Goal: Information Seeking & Learning: Find specific fact

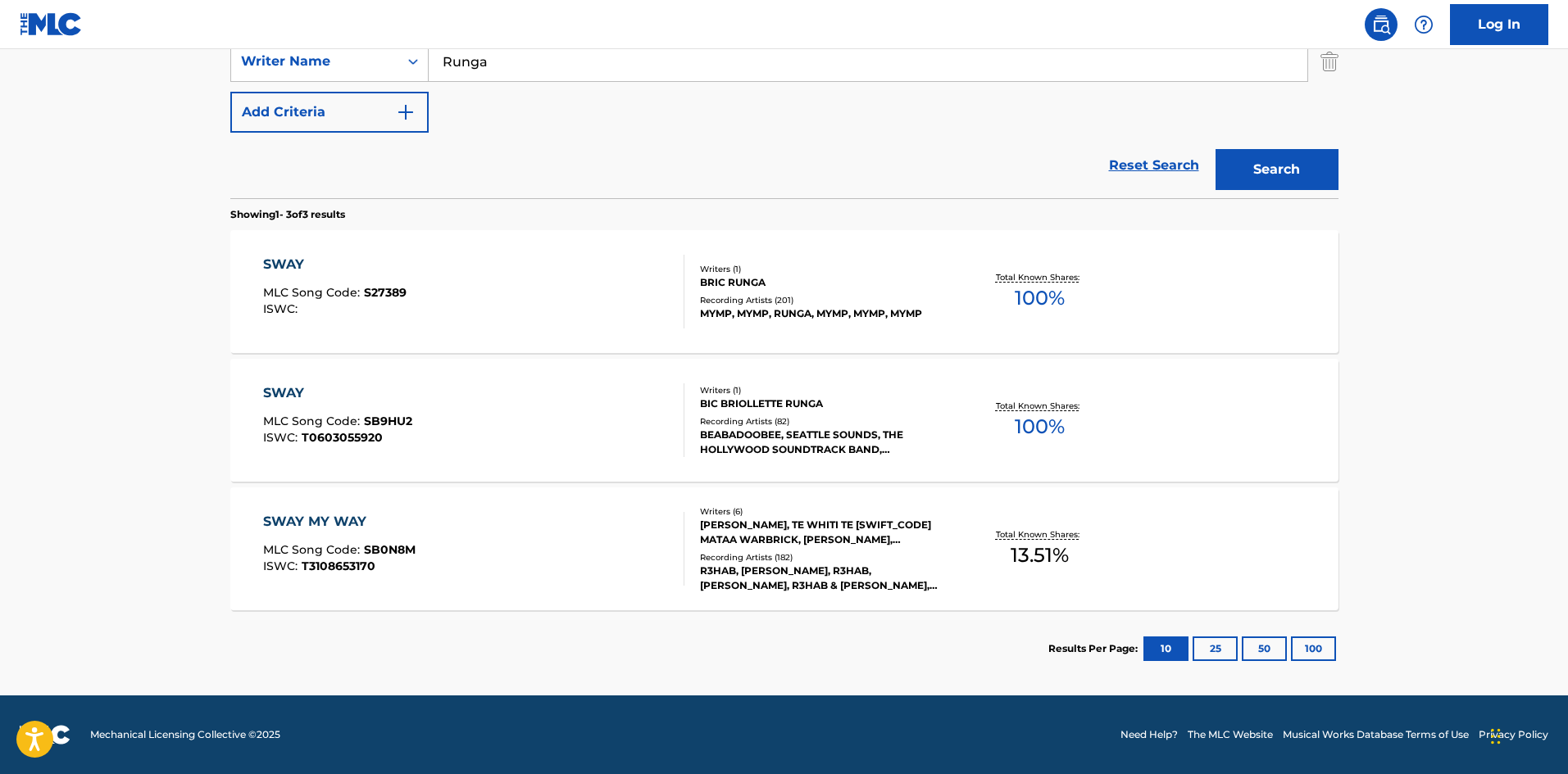
click at [445, 419] on div "SWAY MLC Song Code : SB9HU2 ISWC : T0603055920" at bounding box center [473, 420] width 421 height 73
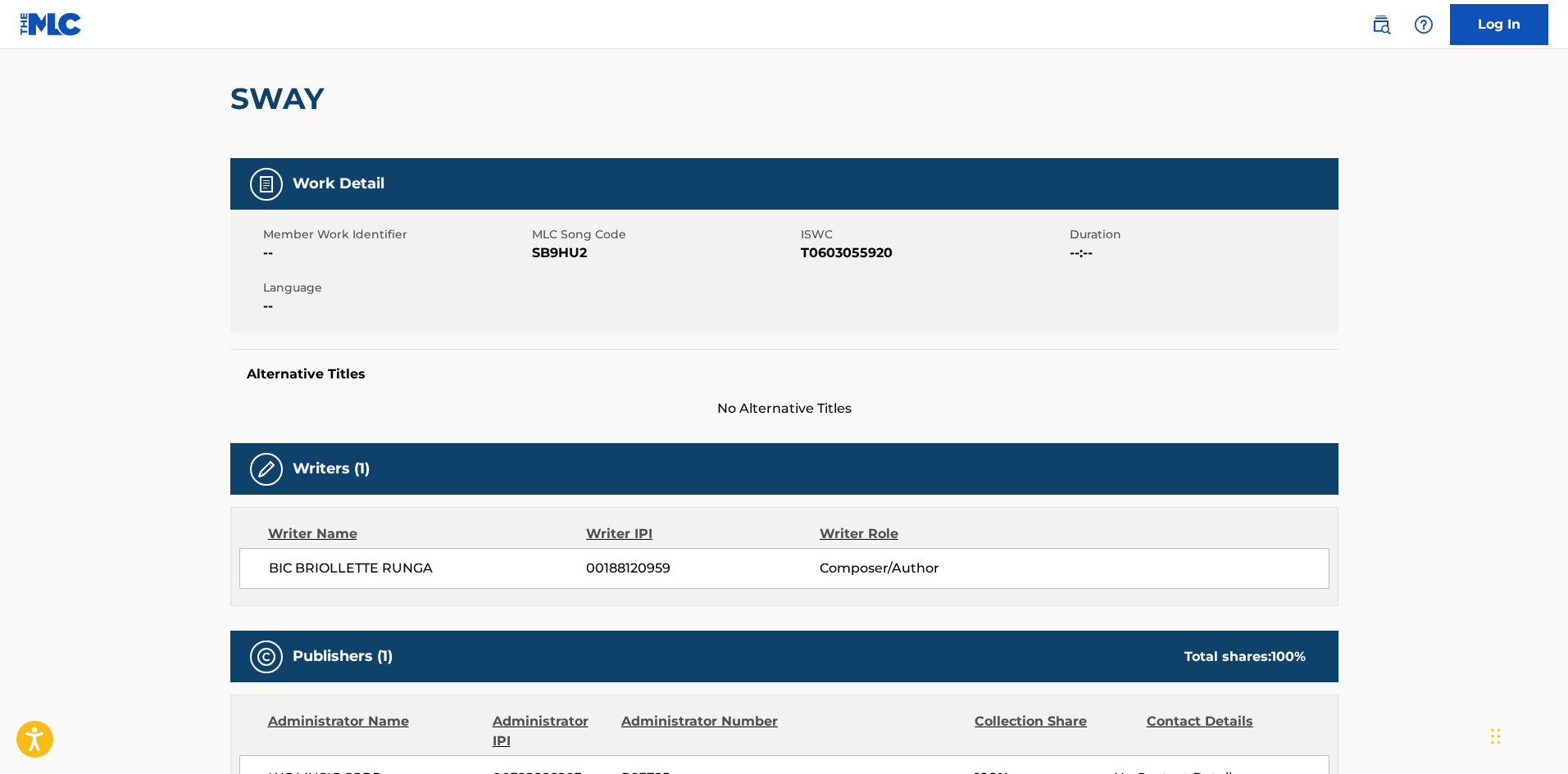
scroll to position [492, 0]
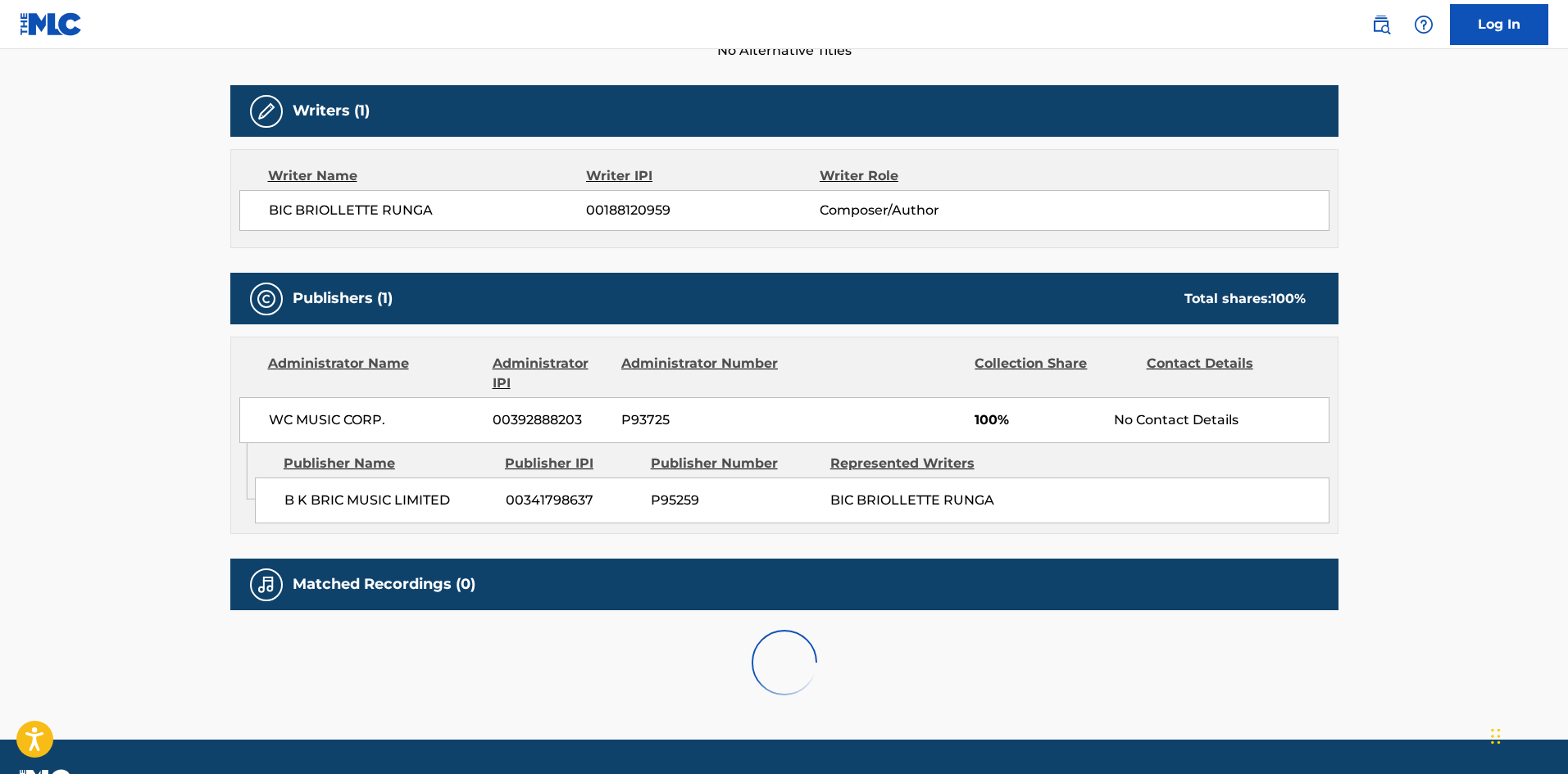
click at [281, 424] on span "WC MUSIC CORP." at bounding box center [374, 420] width 213 height 19
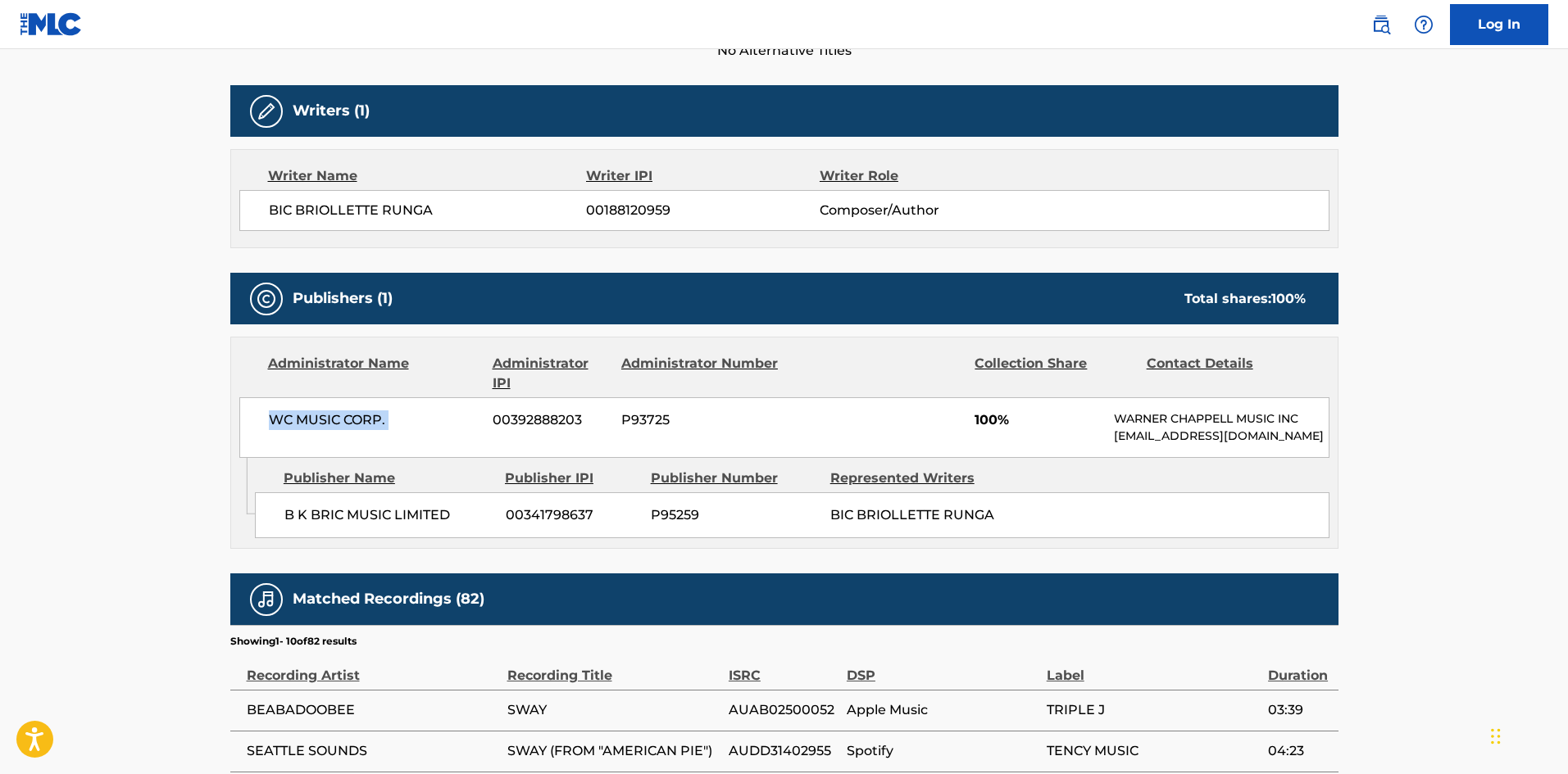
drag, startPoint x: 281, startPoint y: 424, endPoint x: 664, endPoint y: 47, distance: 537.4
click at [390, 425] on span "WC MUSIC CORP." at bounding box center [374, 420] width 213 height 19
copy div "WC MUSIC CORP."
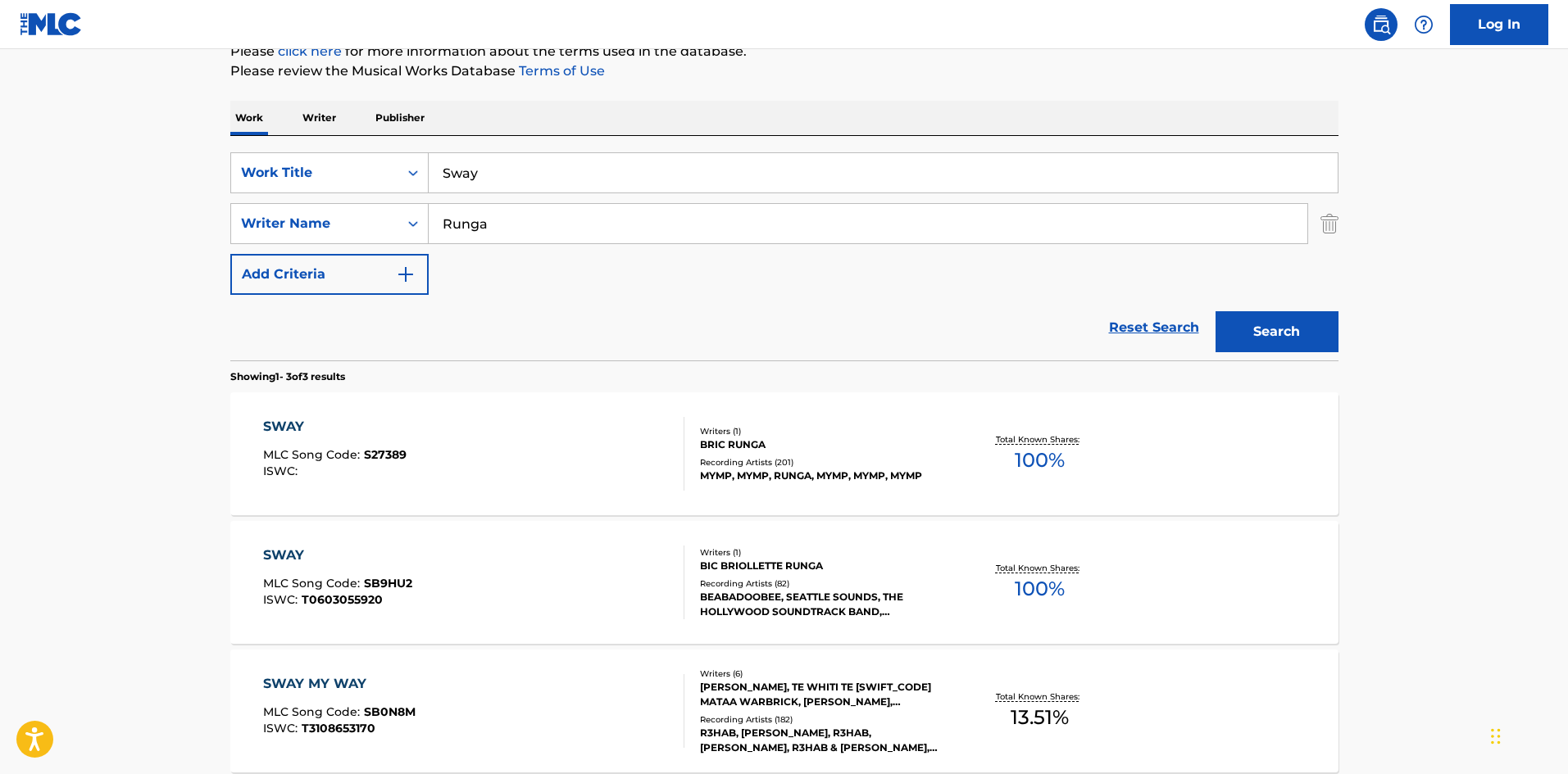
scroll to position [211, 0]
click at [466, 163] on input "Sway" at bounding box center [883, 174] width 909 height 39
paste input "Lost Souls"
type input "Lost Souls"
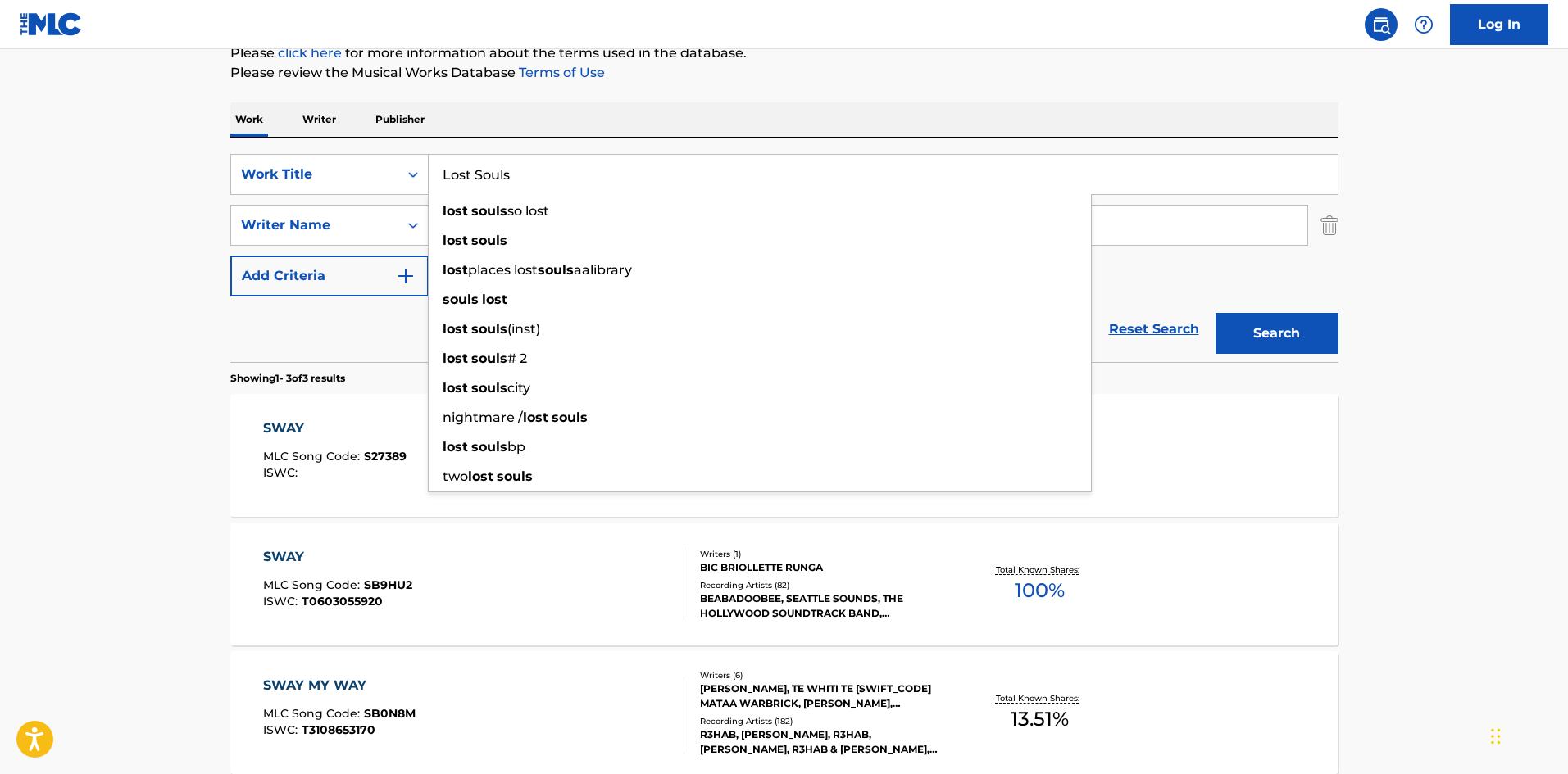
click at [21, 311] on main "The MLC Public Work Search The accuracy and completeness of The MLC's data is d…" at bounding box center [784, 349] width 1568 height 1021
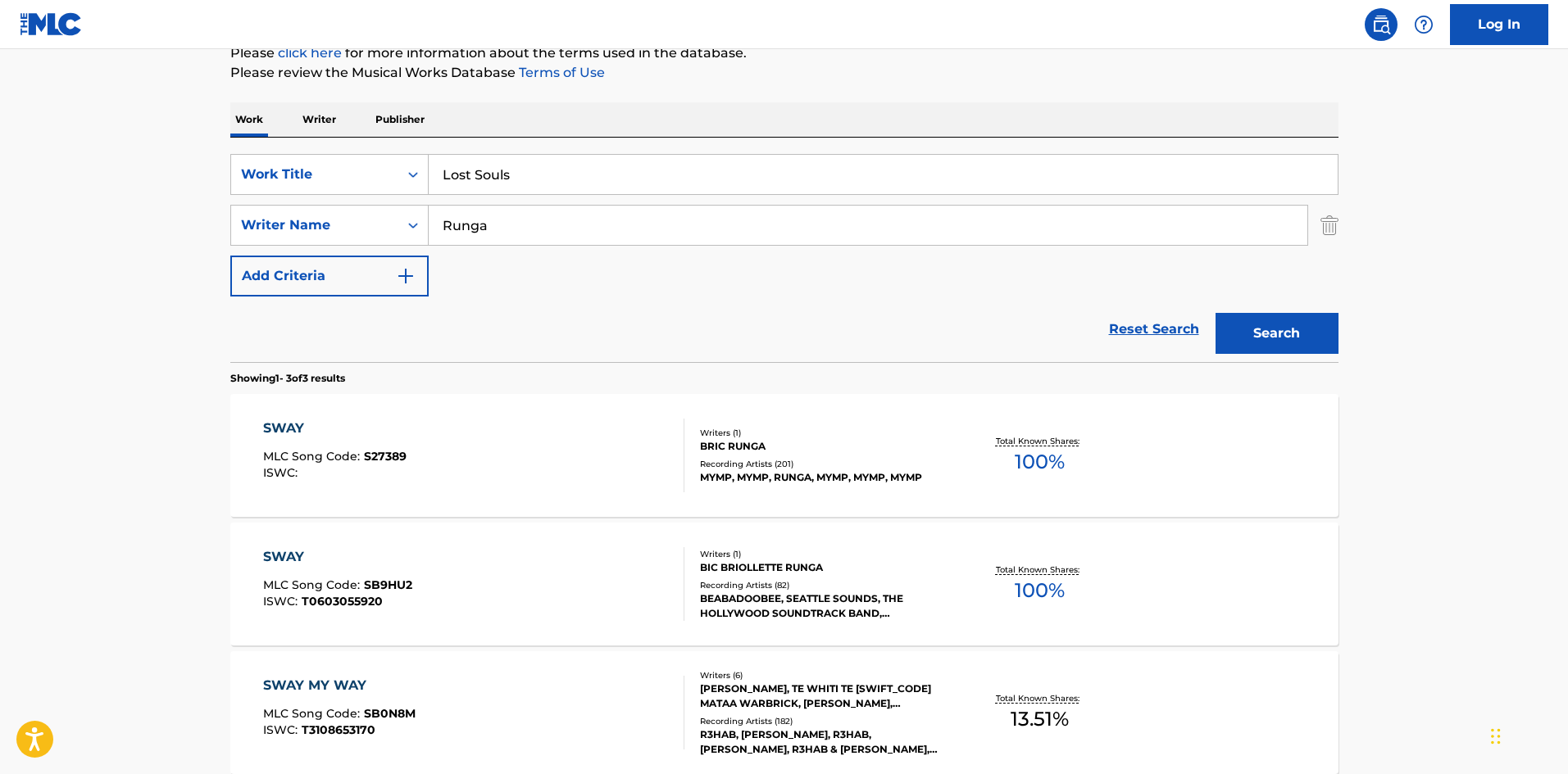
click at [562, 220] on input "Runga" at bounding box center [868, 225] width 878 height 39
paste input "HYKEEM CARTER"
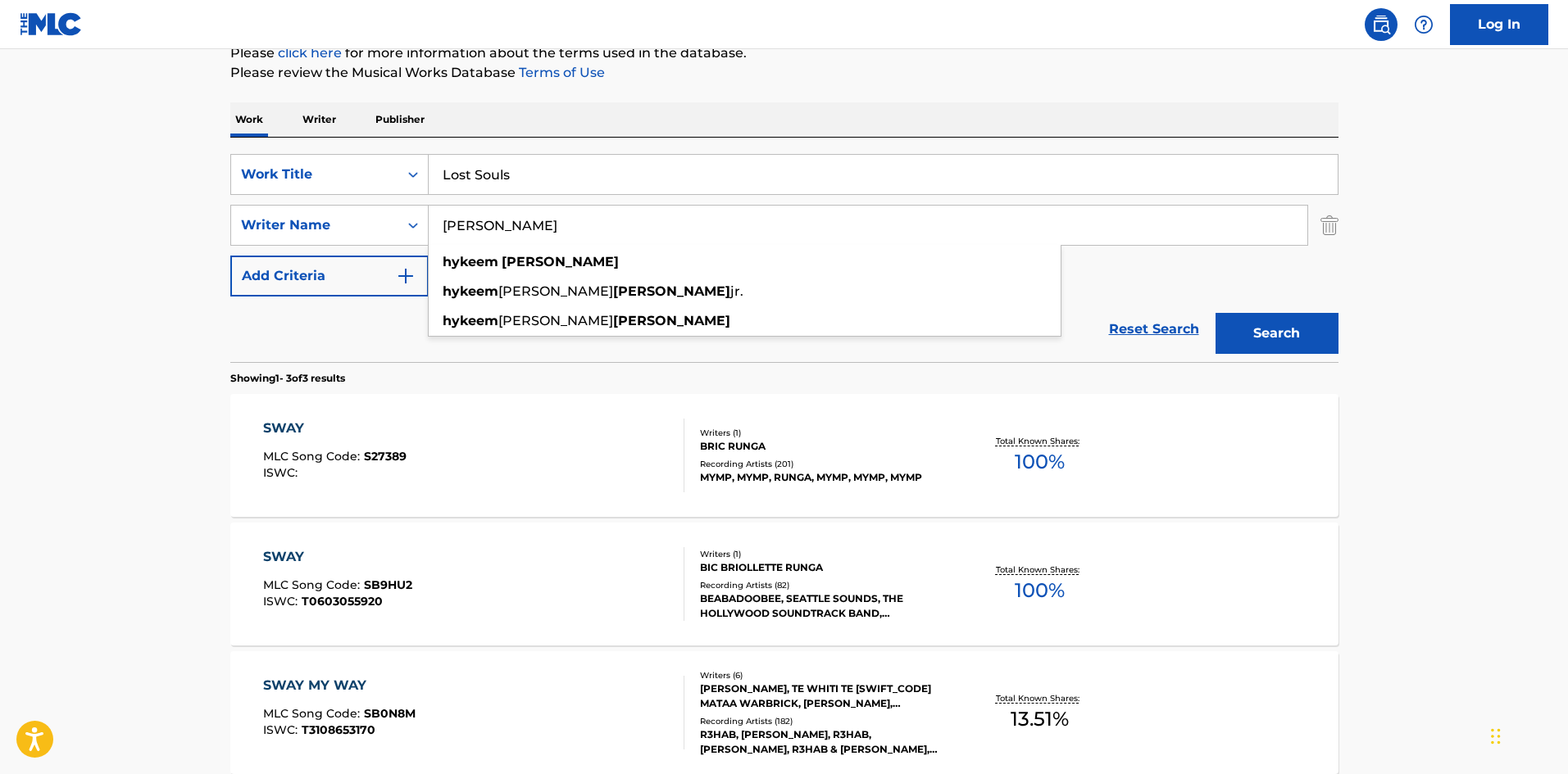
drag, startPoint x: 537, startPoint y: 221, endPoint x: 482, endPoint y: 231, distance: 55.9
click at [473, 229] on input "HYKEEM CARTER" at bounding box center [868, 225] width 878 height 39
click at [528, 231] on input "HYKEEM CARTER" at bounding box center [868, 225] width 878 height 39
drag, startPoint x: 532, startPoint y: 231, endPoint x: 400, endPoint y: 227, distance: 132.1
click at [400, 227] on div "SearchWithCriteriadb0e90cd-94d4-4d10-bc84-4c13bd71a93f Writer Name HYKEEM CARTE…" at bounding box center [784, 225] width 1108 height 41
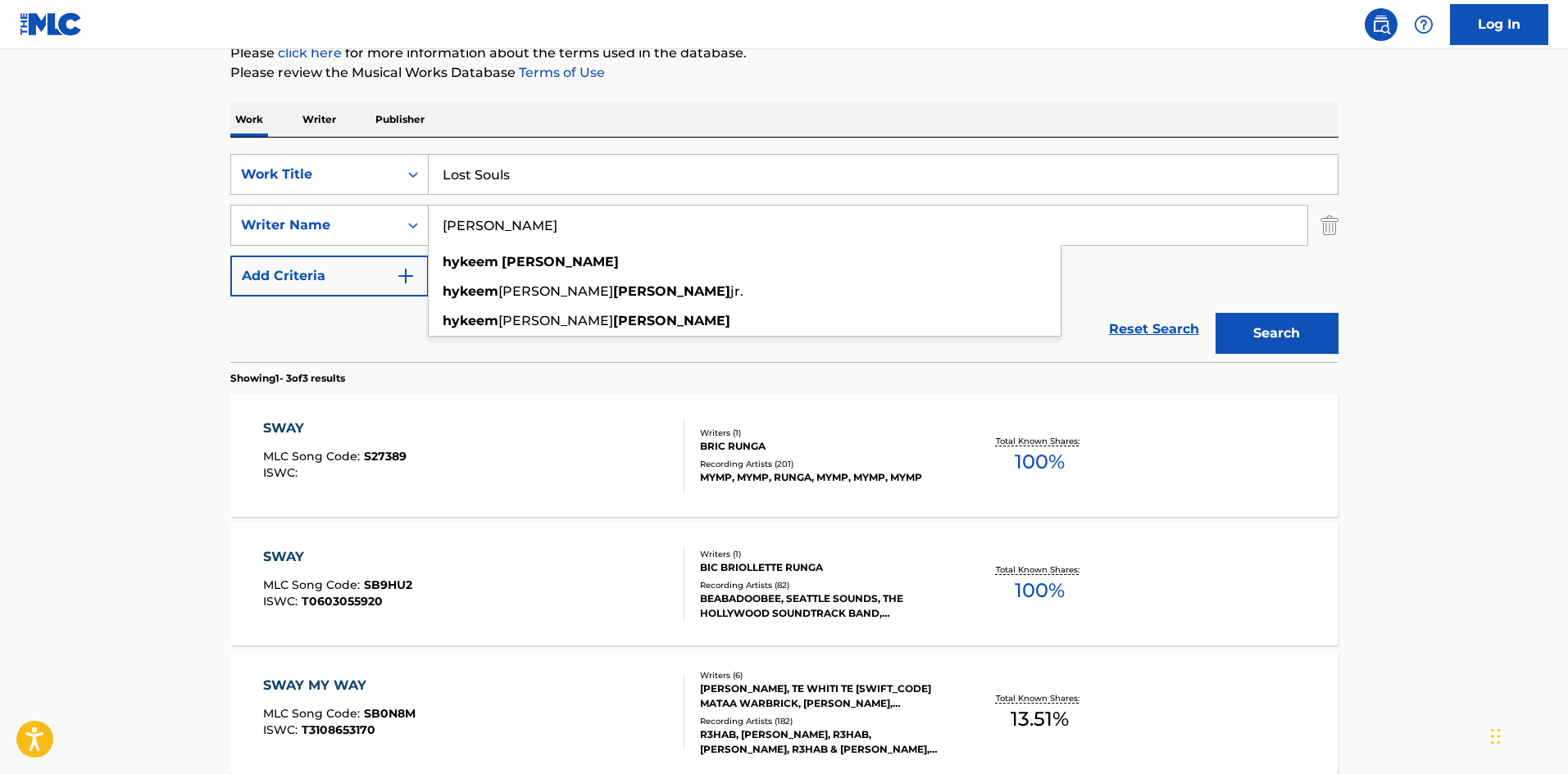
click at [400, 227] on div "Search Form" at bounding box center [413, 226] width 30 height 30
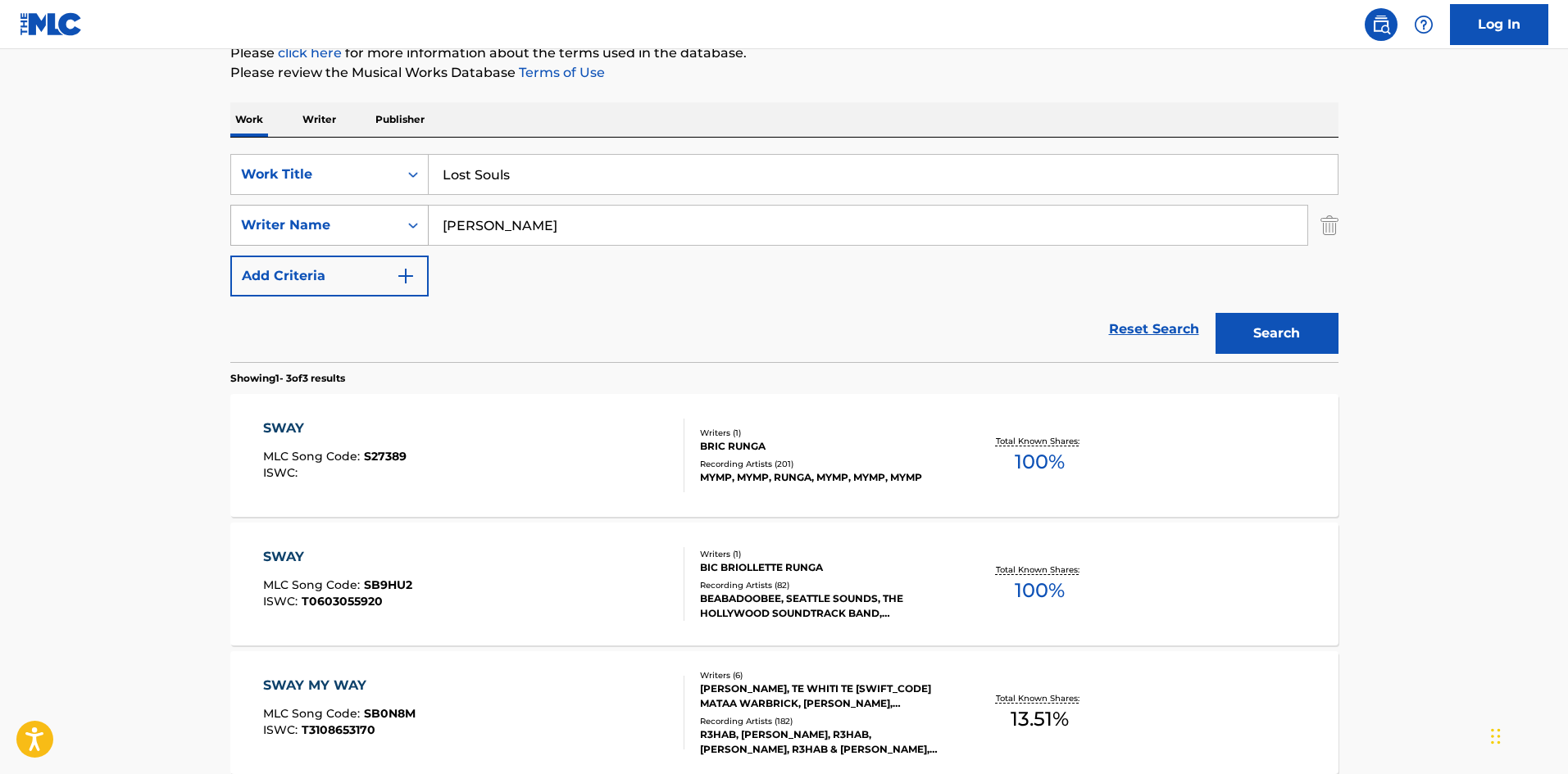
drag, startPoint x: 531, startPoint y: 229, endPoint x: 286, endPoint y: 220, distance: 245.2
click at [286, 220] on div "SearchWithCriteriadb0e90cd-94d4-4d10-bc84-4c13bd71a93f Writer Name HYKEEM CARTER" at bounding box center [784, 225] width 1108 height 41
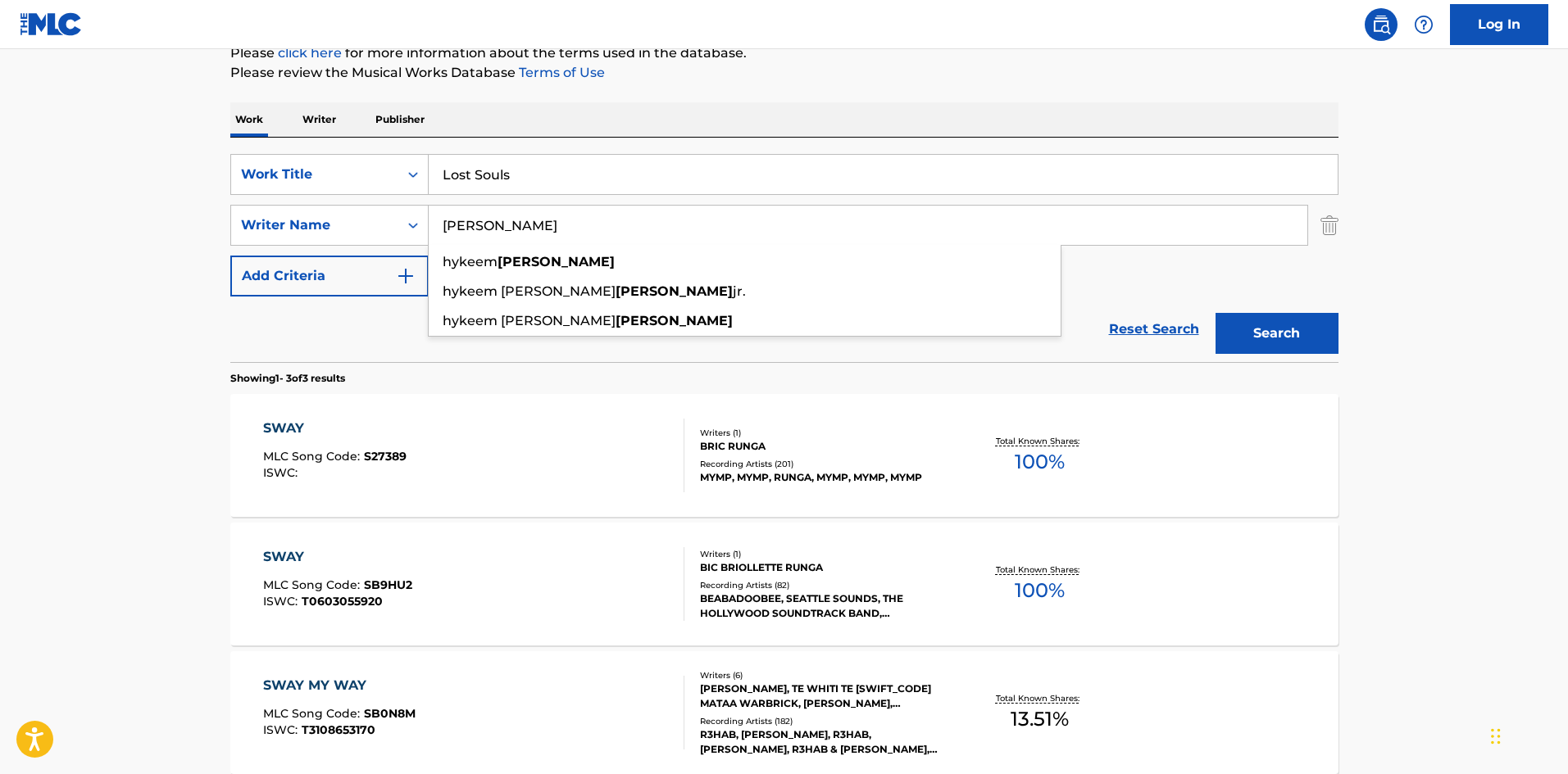
type input "CARTER"
click at [1215, 313] on button "Search" at bounding box center [1277, 333] width 122 height 41
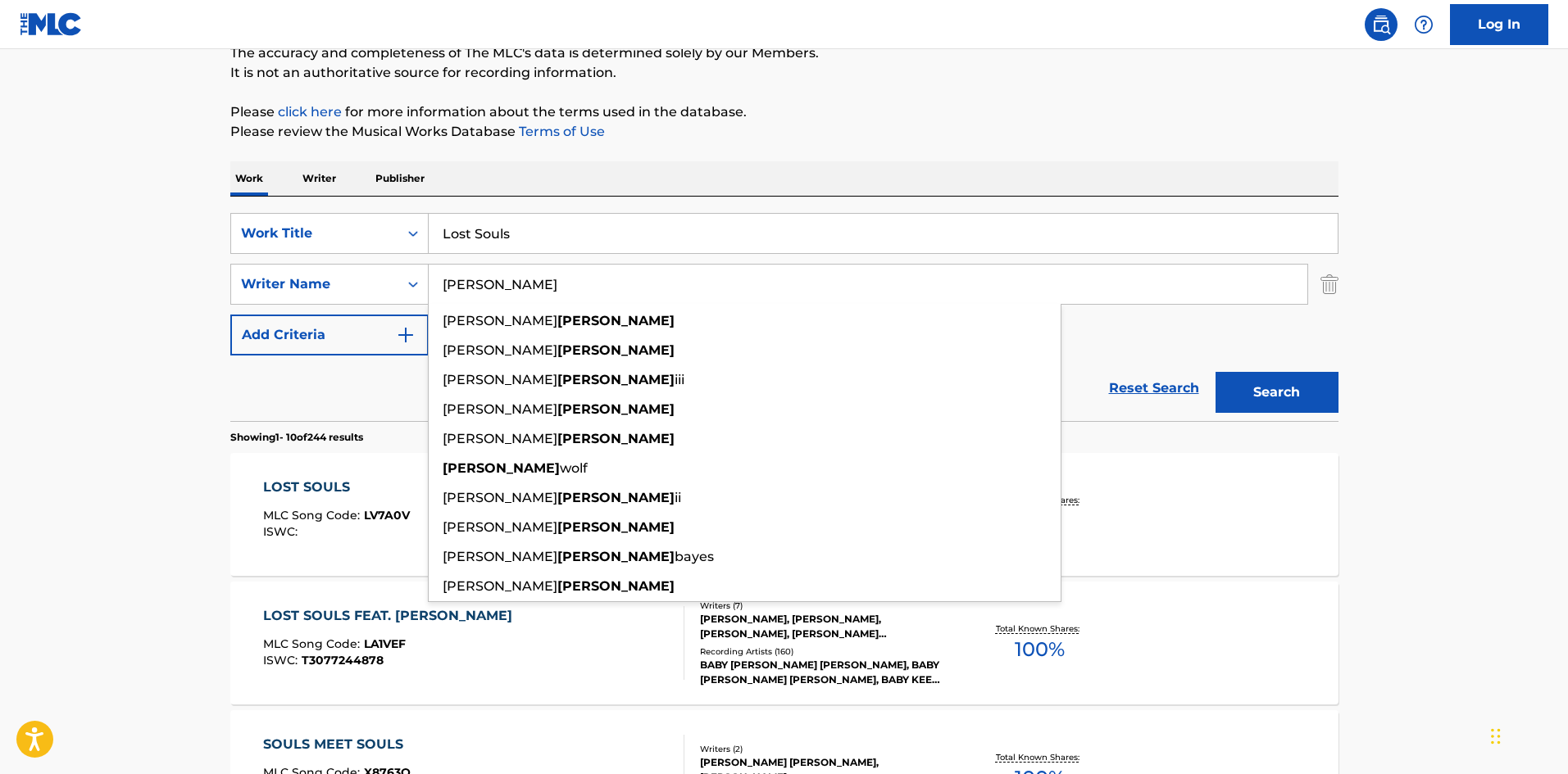
scroll to position [328, 0]
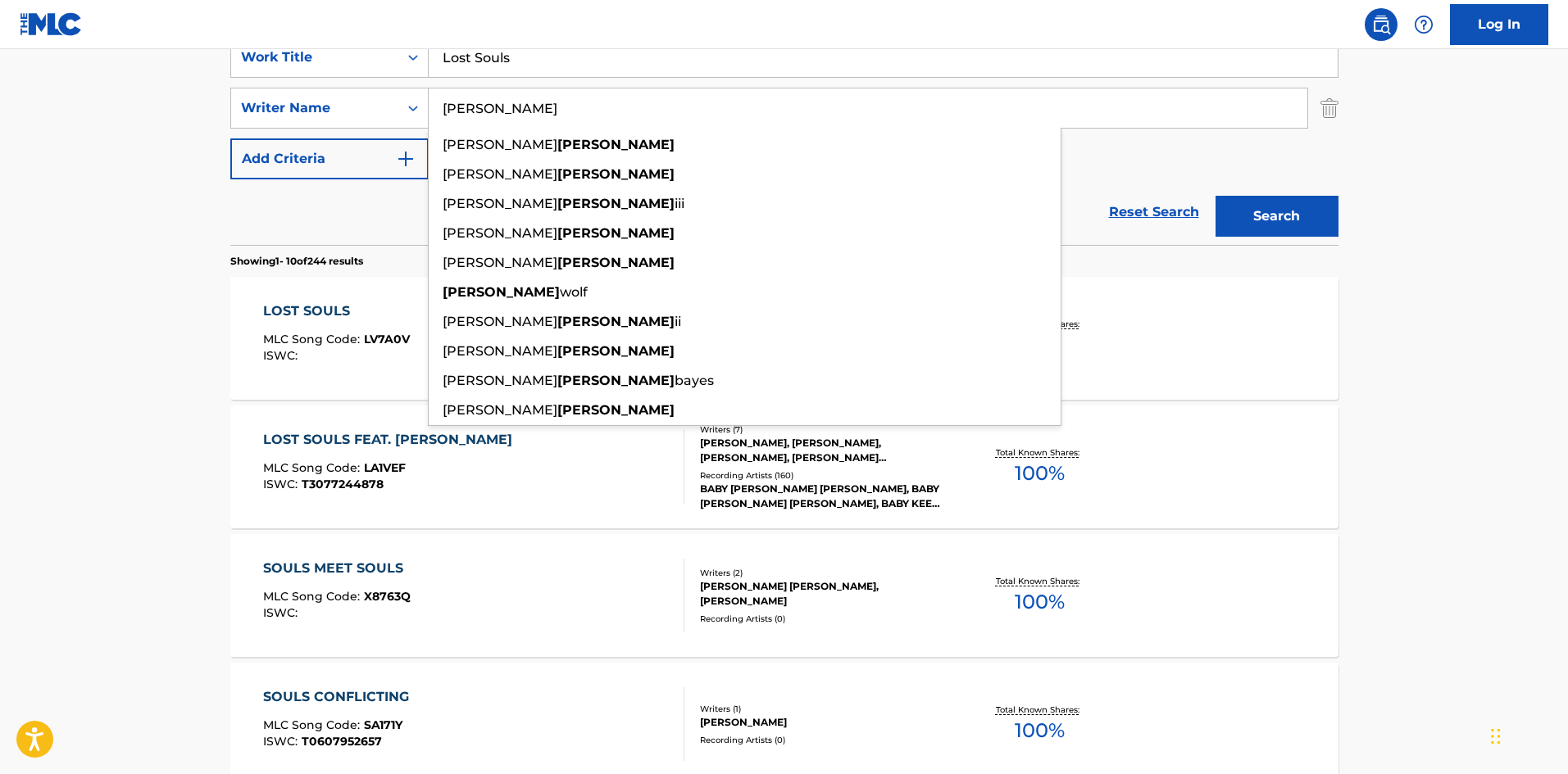
click at [25, 207] on main "The MLC Public Work Search The accuracy and completeness of The MLC's data is d…" at bounding box center [784, 686] width 1568 height 1928
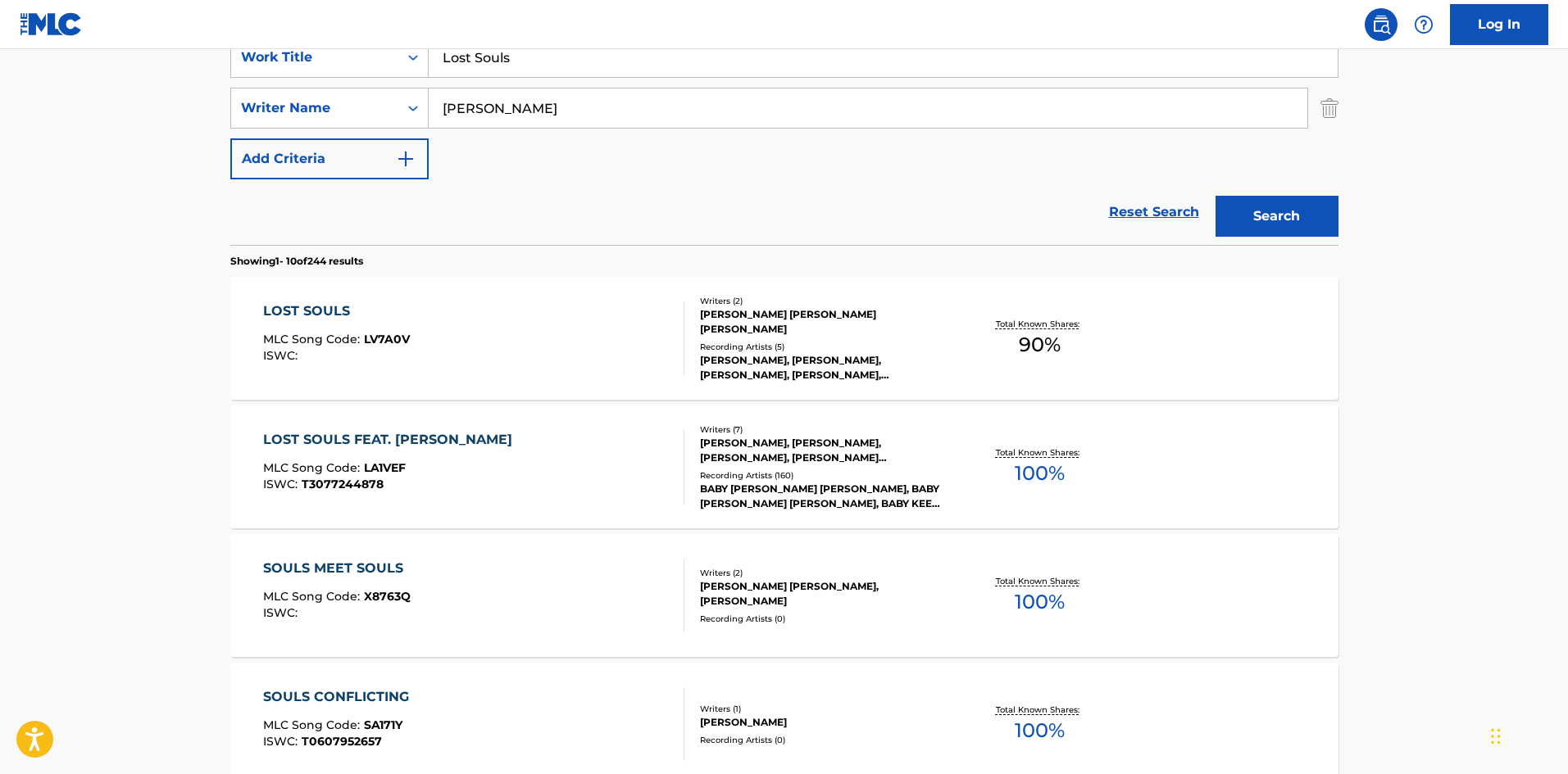
click at [565, 478] on div "LOST SOULS FEAT. BRENT FAIYAZ MLC Song Code : LA1VEF ISWC : T3077244878" at bounding box center [473, 467] width 421 height 73
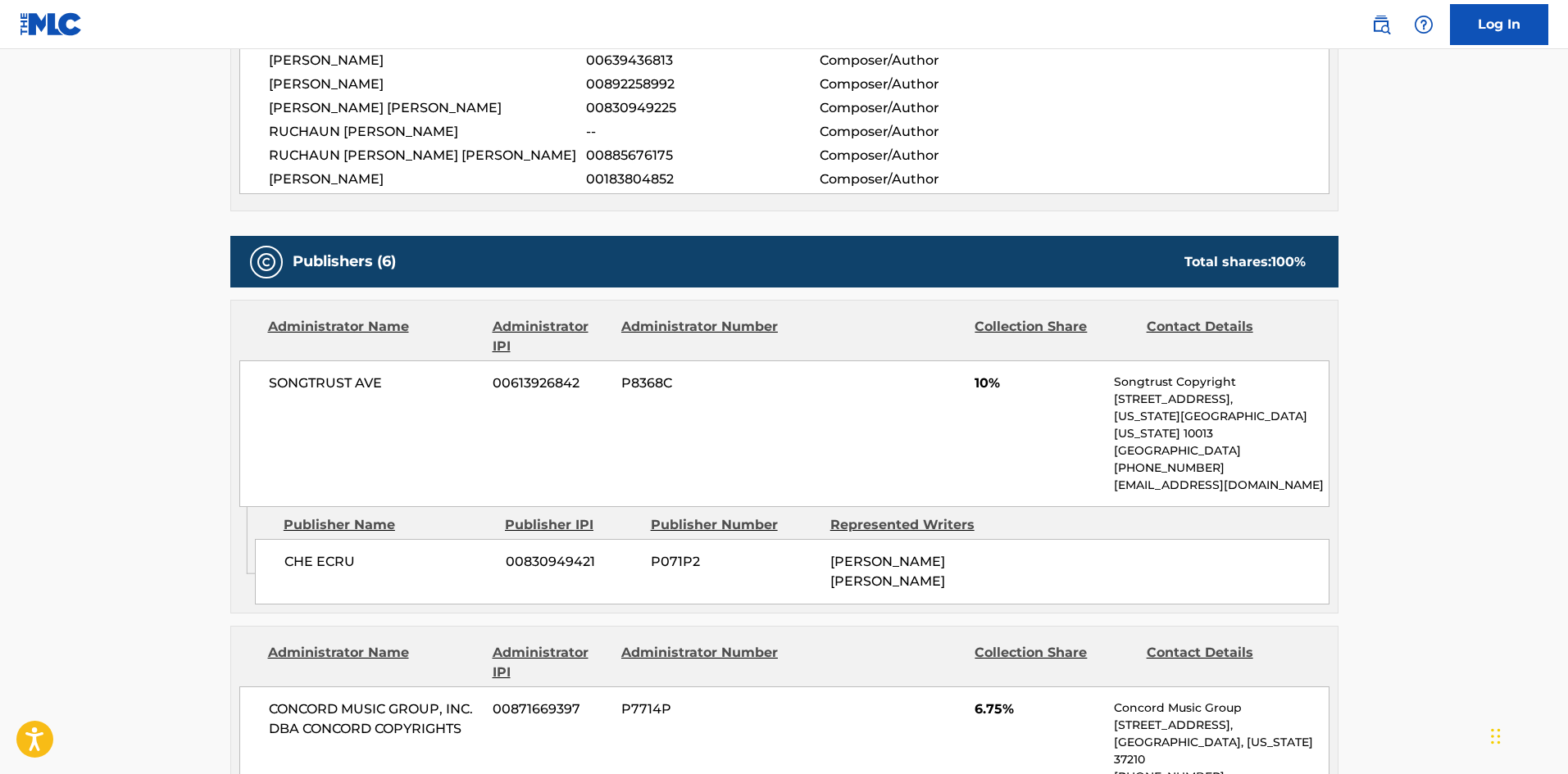
scroll to position [737, 0]
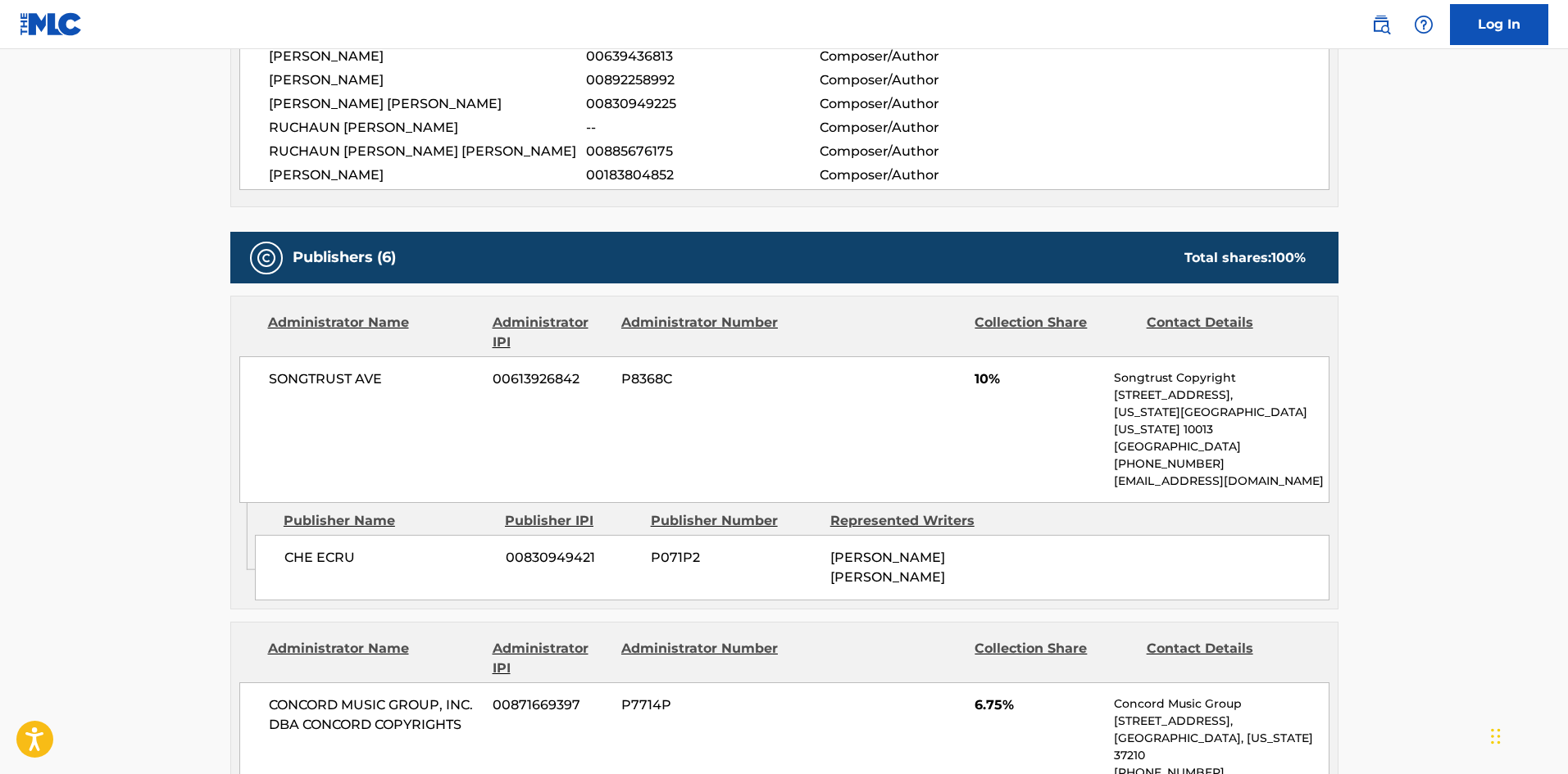
click at [284, 548] on span "CHE ECRU" at bounding box center [388, 558] width 209 height 19
drag, startPoint x: 284, startPoint y: 541, endPoint x: 357, endPoint y: 537, distance: 73.1
click at [357, 548] on span "CHE ECRU" at bounding box center [388, 558] width 209 height 19
copy div "CHE ECRU"
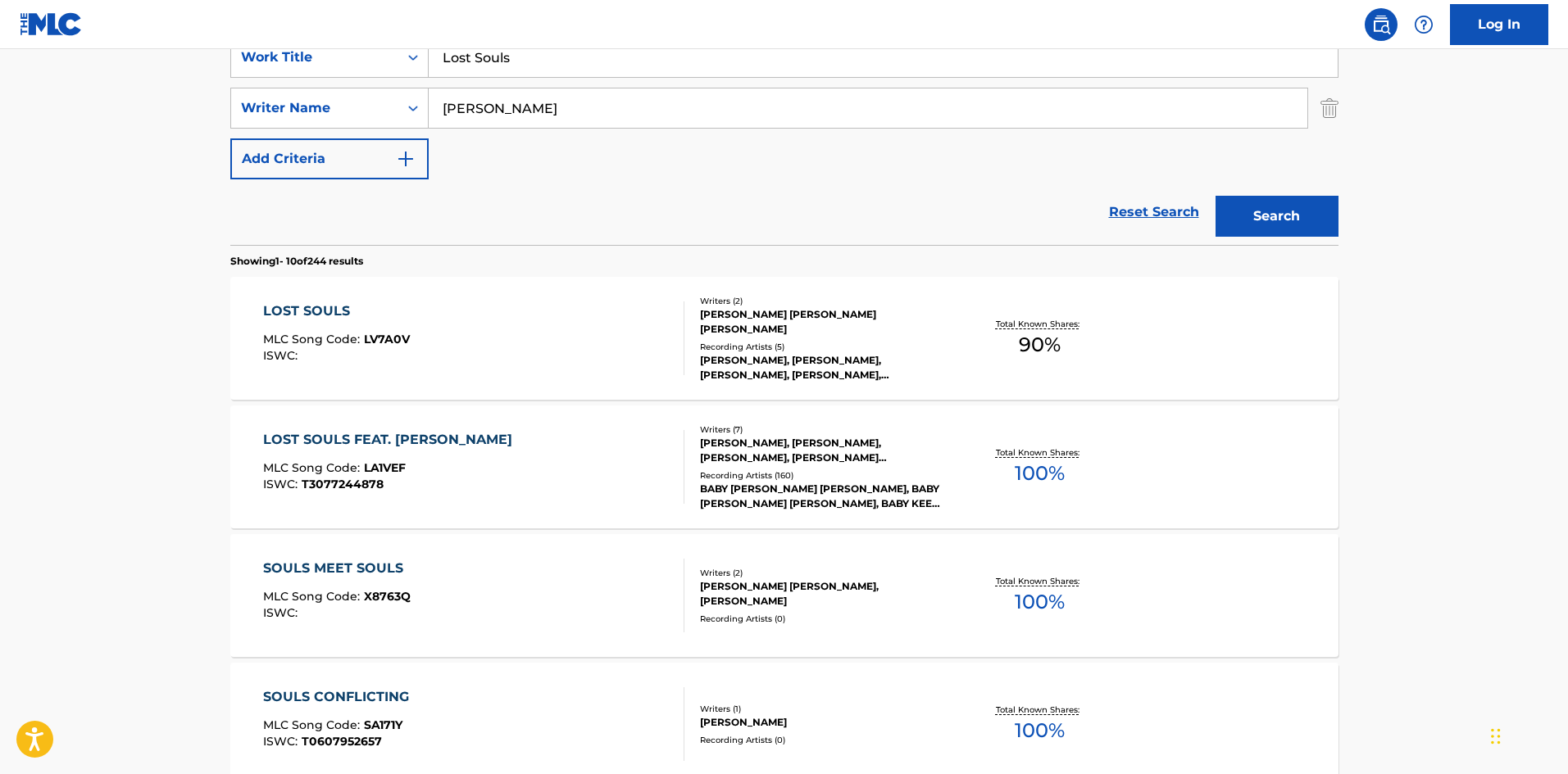
click at [549, 65] on input "Lost Souls" at bounding box center [883, 57] width 909 height 39
paste input "capegoat"
click at [724, 62] on input "Lost Scapegoats" at bounding box center [883, 57] width 909 height 39
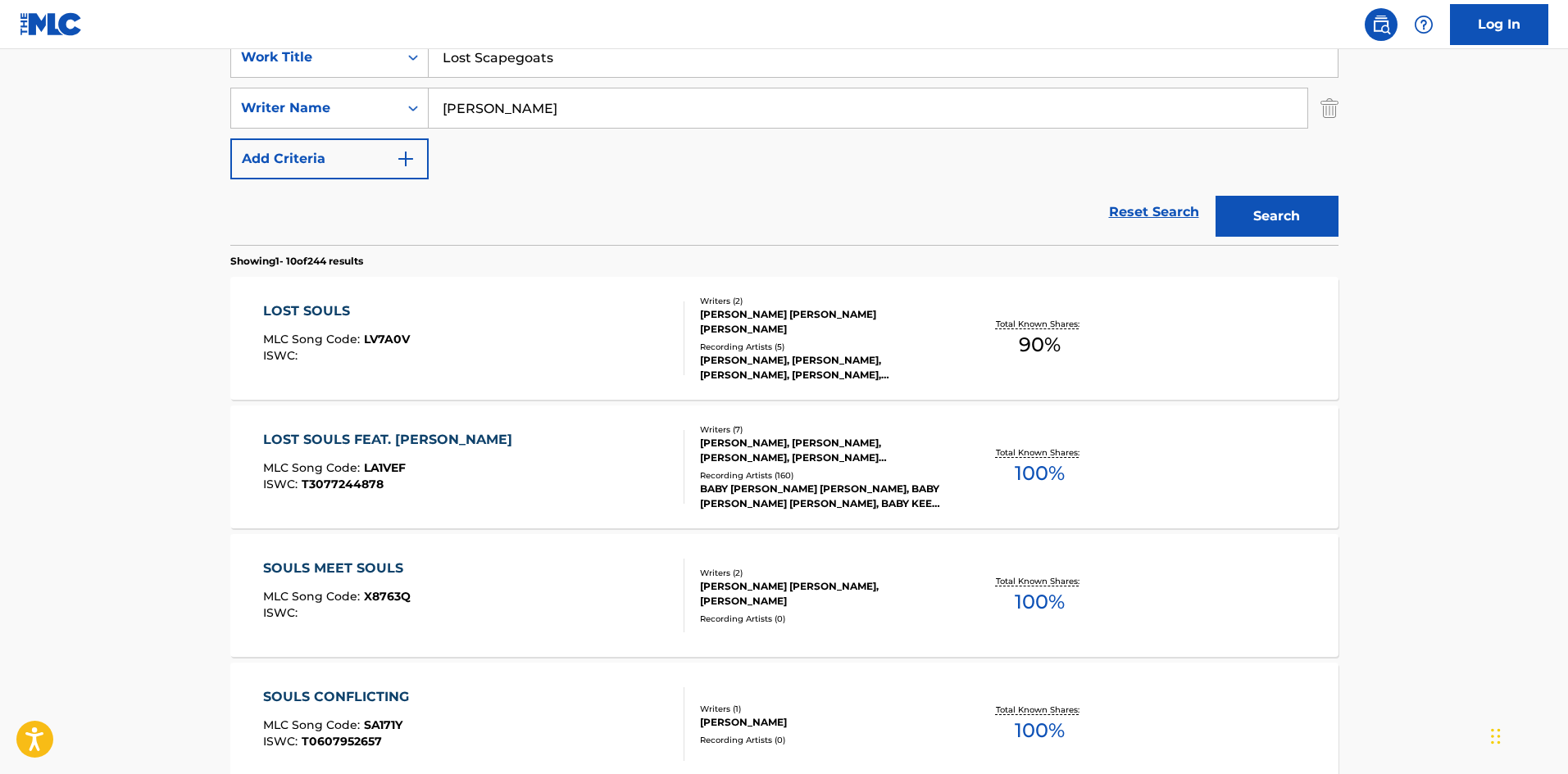
click at [724, 62] on input "Lost Scapegoats" at bounding box center [883, 57] width 909 height 39
paste input "Search Form"
type input "Scapegoats"
click at [1269, 213] on button "Search" at bounding box center [1277, 216] width 122 height 41
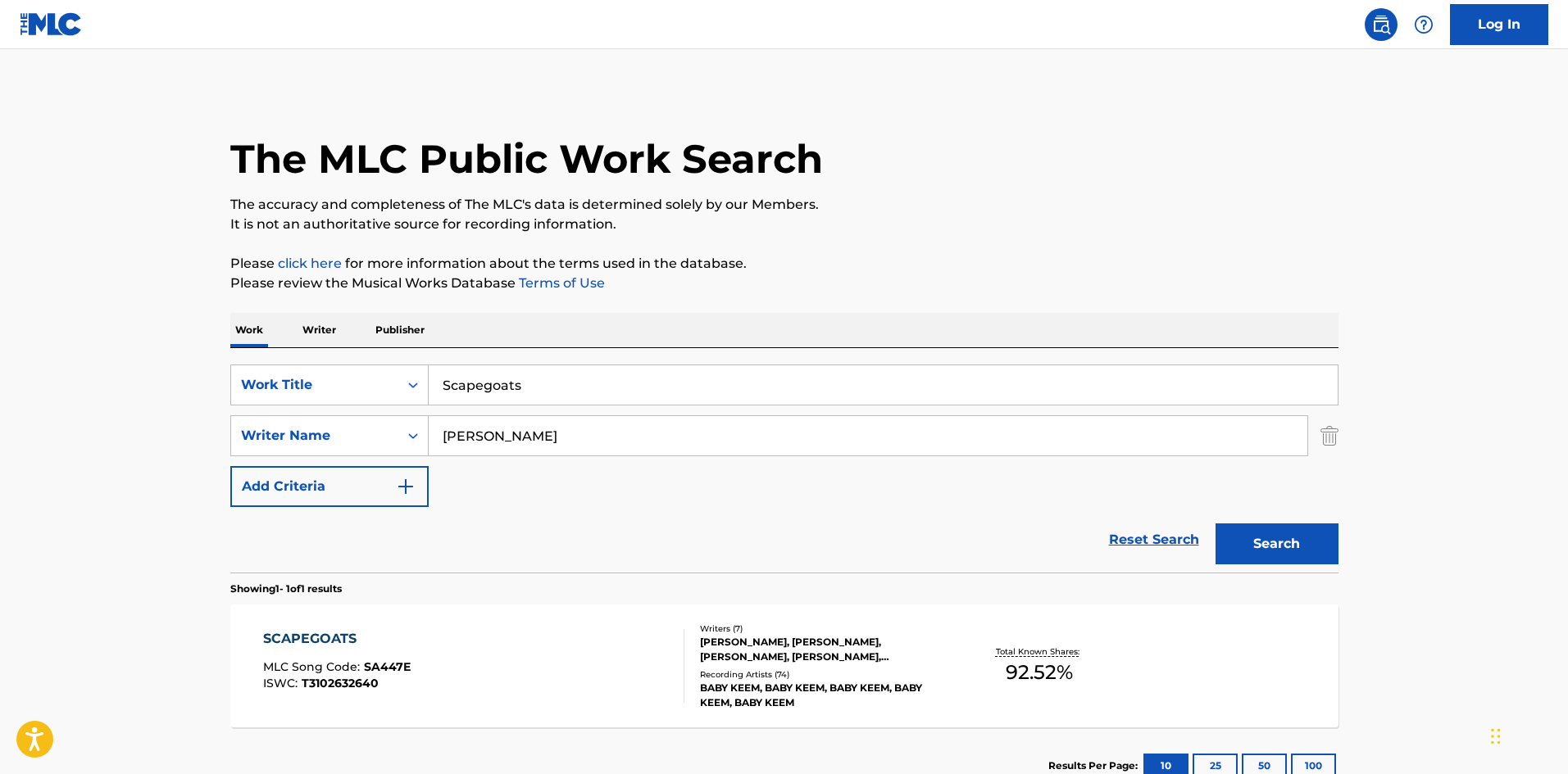
click at [427, 646] on div "SCAPEGOATS MLC Song Code : SA447E ISWC : T3102632640" at bounding box center [473, 666] width 421 height 73
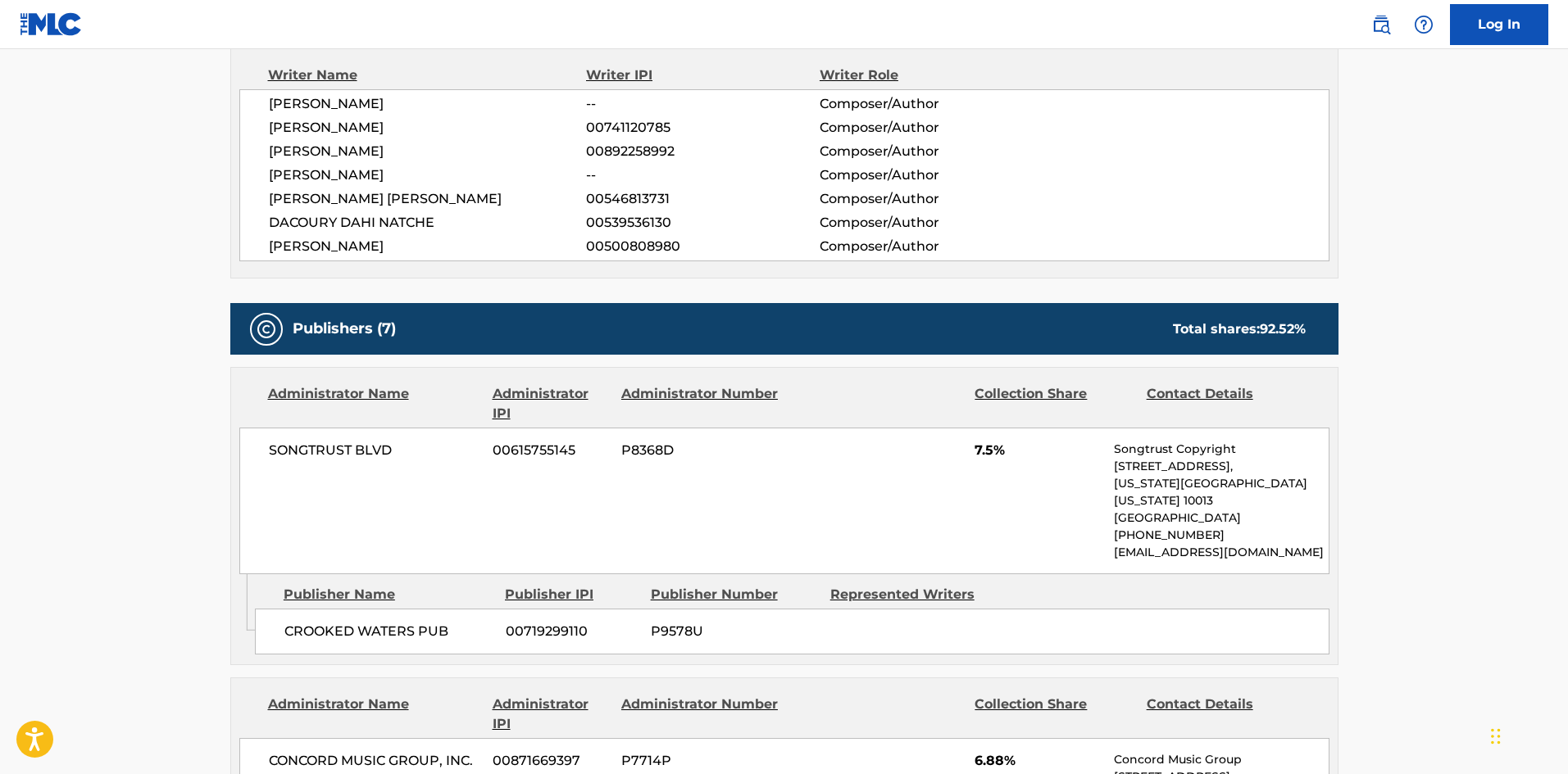
scroll to position [819, 0]
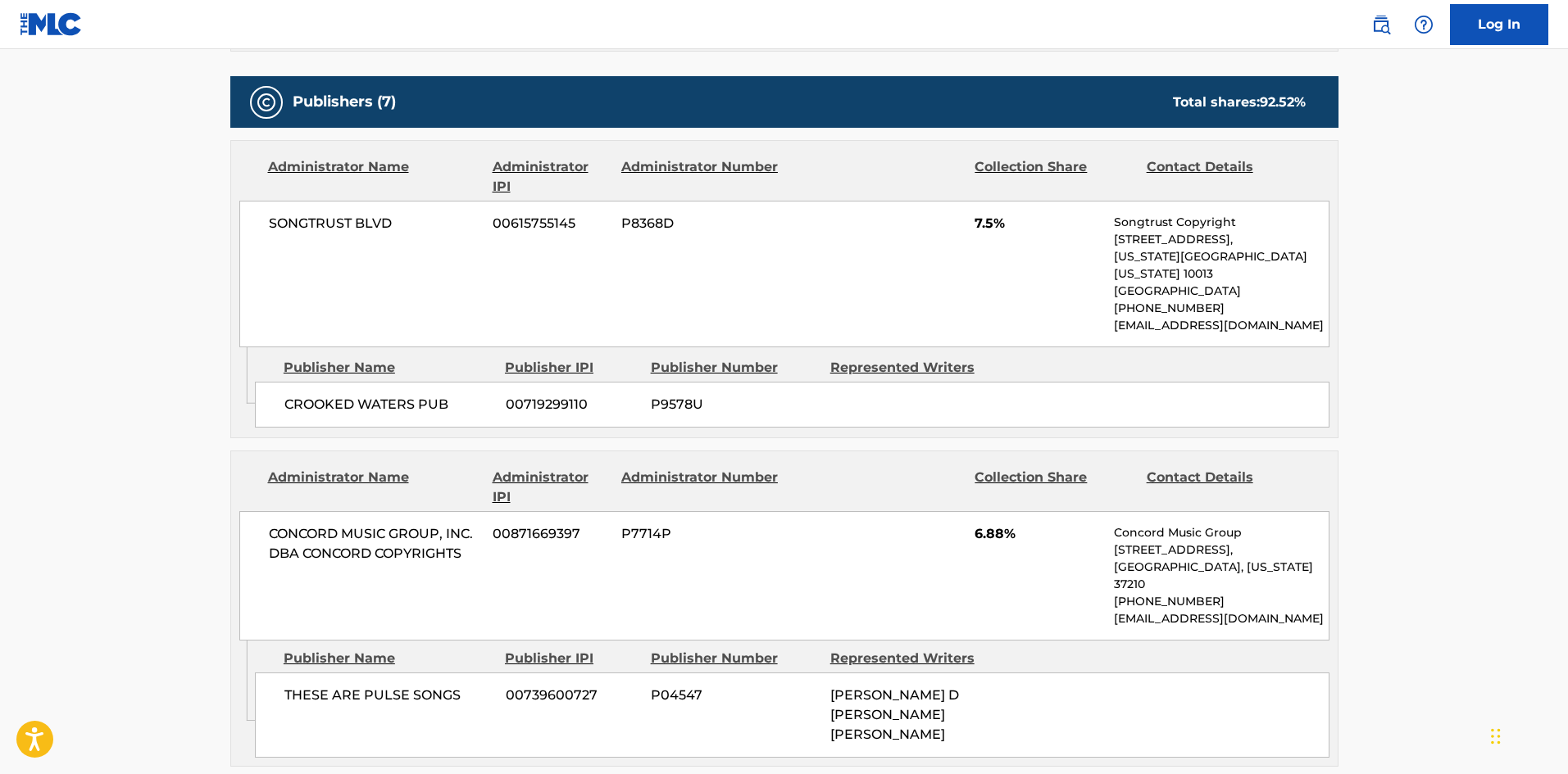
click at [298, 381] on div "CROOKED WATERS PUB 00719299110 P9578U" at bounding box center [792, 404] width 1074 height 45
drag, startPoint x: 298, startPoint y: 366, endPoint x: 371, endPoint y: 369, distance: 73.1
click at [371, 381] on div "CROOKED WATERS PUB 00719299110 P9578U" at bounding box center [792, 404] width 1074 height 45
copy span "CROOKED WATERS"
click at [298, 394] on span "CROOKED WATERS PUB" at bounding box center [388, 404] width 209 height 19
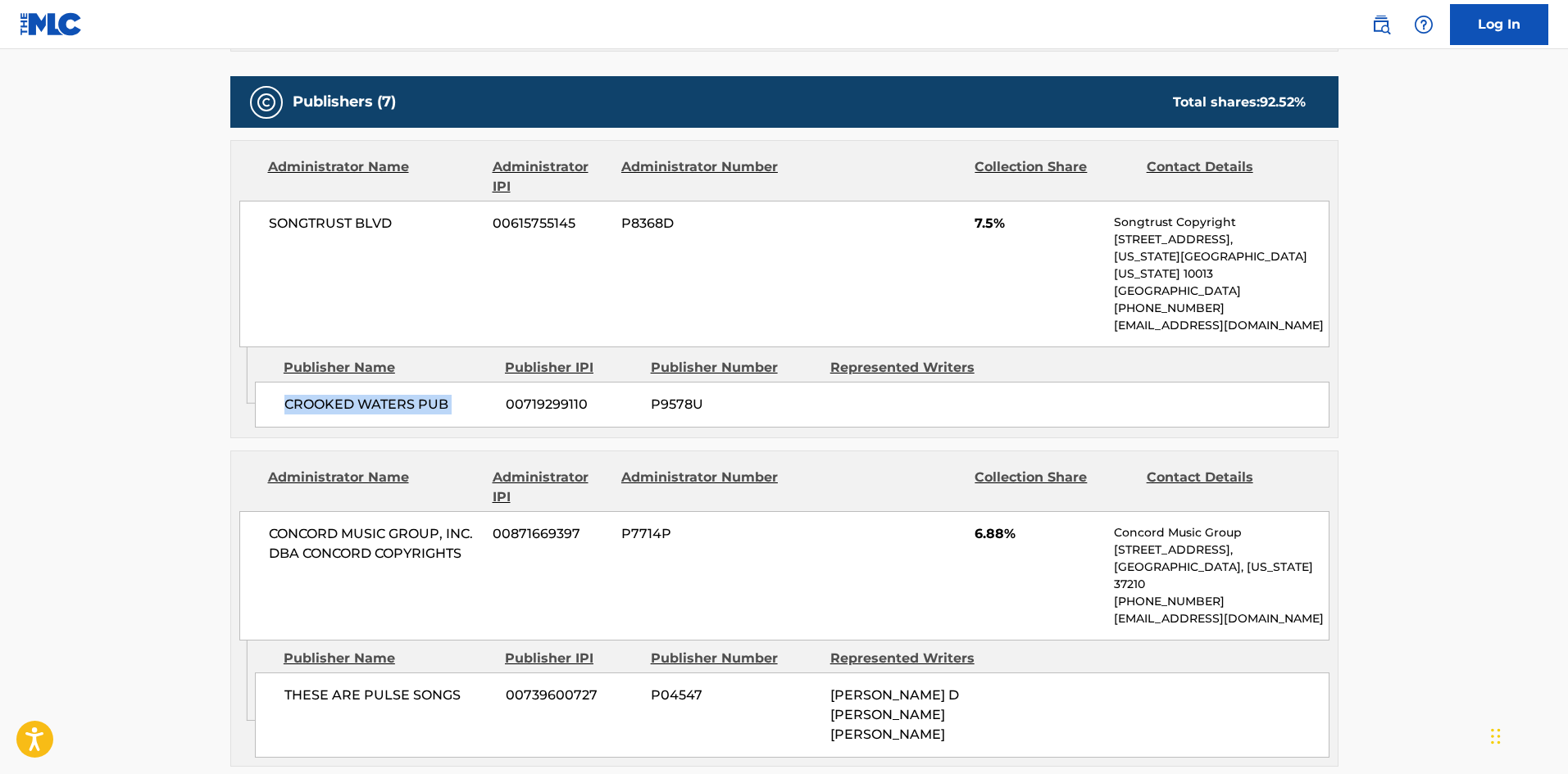
drag, startPoint x: 298, startPoint y: 394, endPoint x: 451, endPoint y: 398, distance: 153.1
click at [451, 398] on div "CROOKED WATERS PUB 00719299110 P9578U" at bounding box center [792, 404] width 1074 height 45
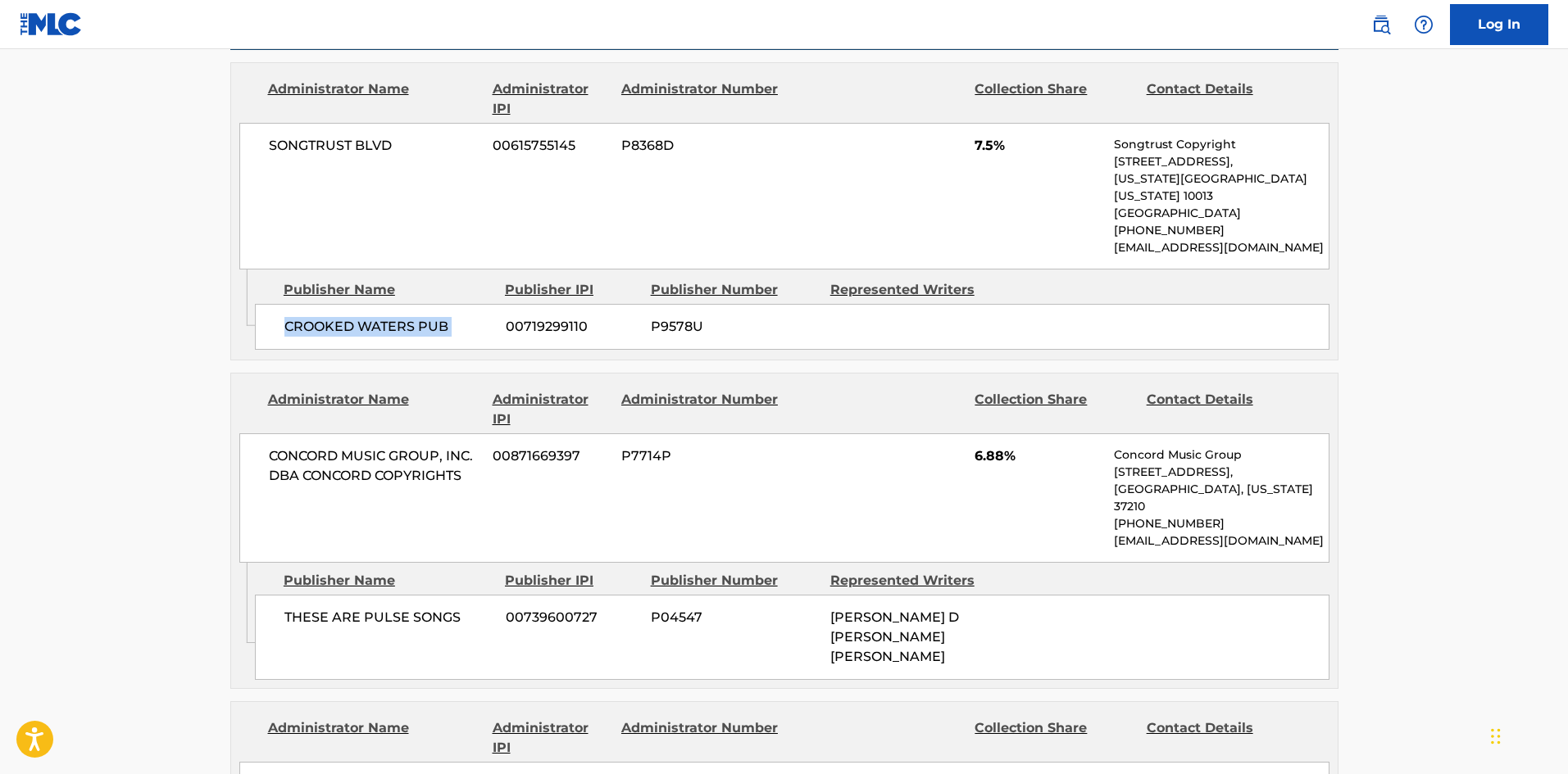
scroll to position [983, 0]
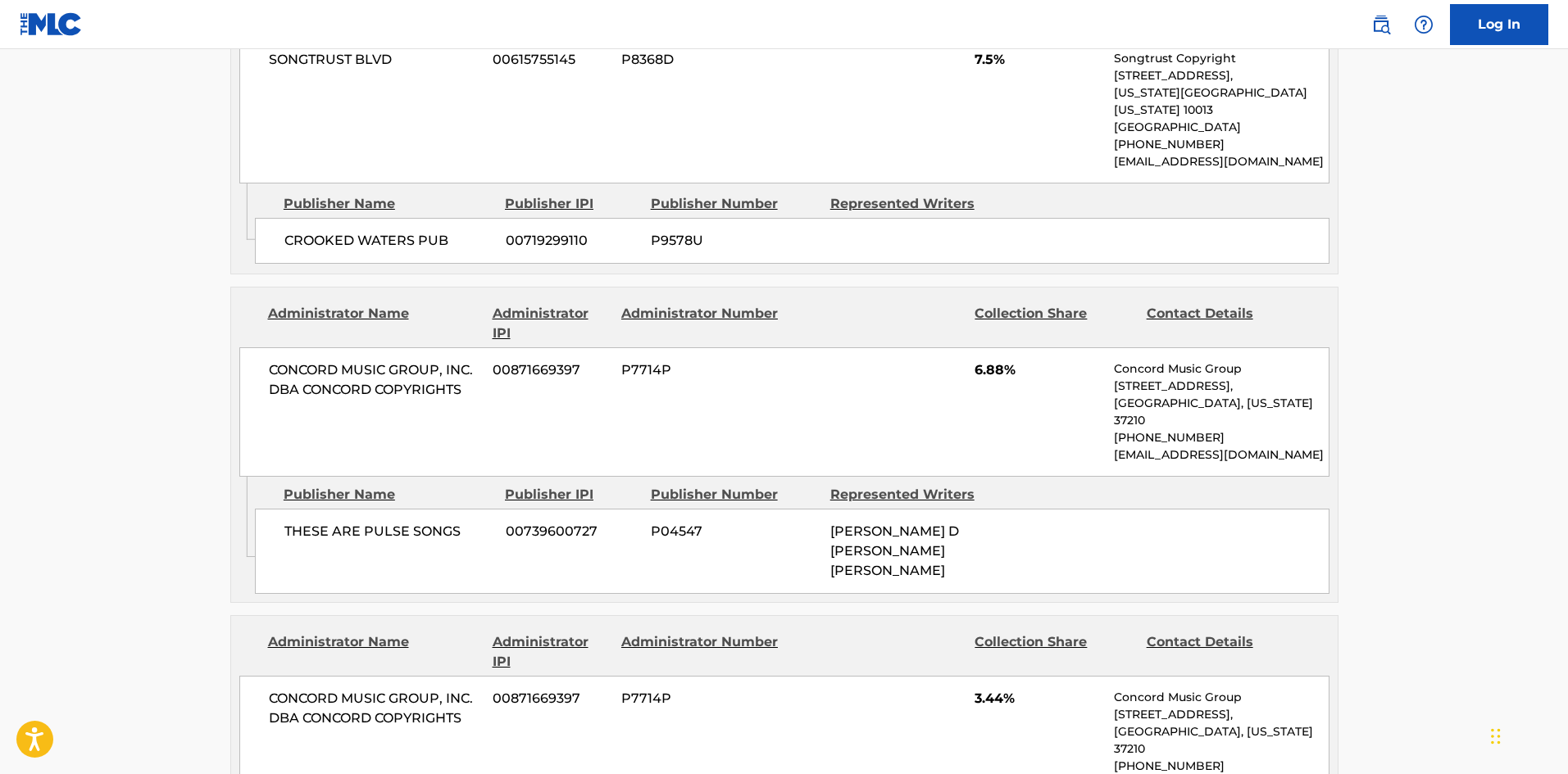
click at [316, 522] on span "THESE ARE PULSE SONGS" at bounding box center [388, 532] width 209 height 19
drag, startPoint x: 316, startPoint y: 499, endPoint x: 444, endPoint y: 499, distance: 128.0
click at [444, 522] on span "THESE ARE PULSE SONGS" at bounding box center [388, 532] width 209 height 19
copy span "THESE ARE PULSE SONGS"
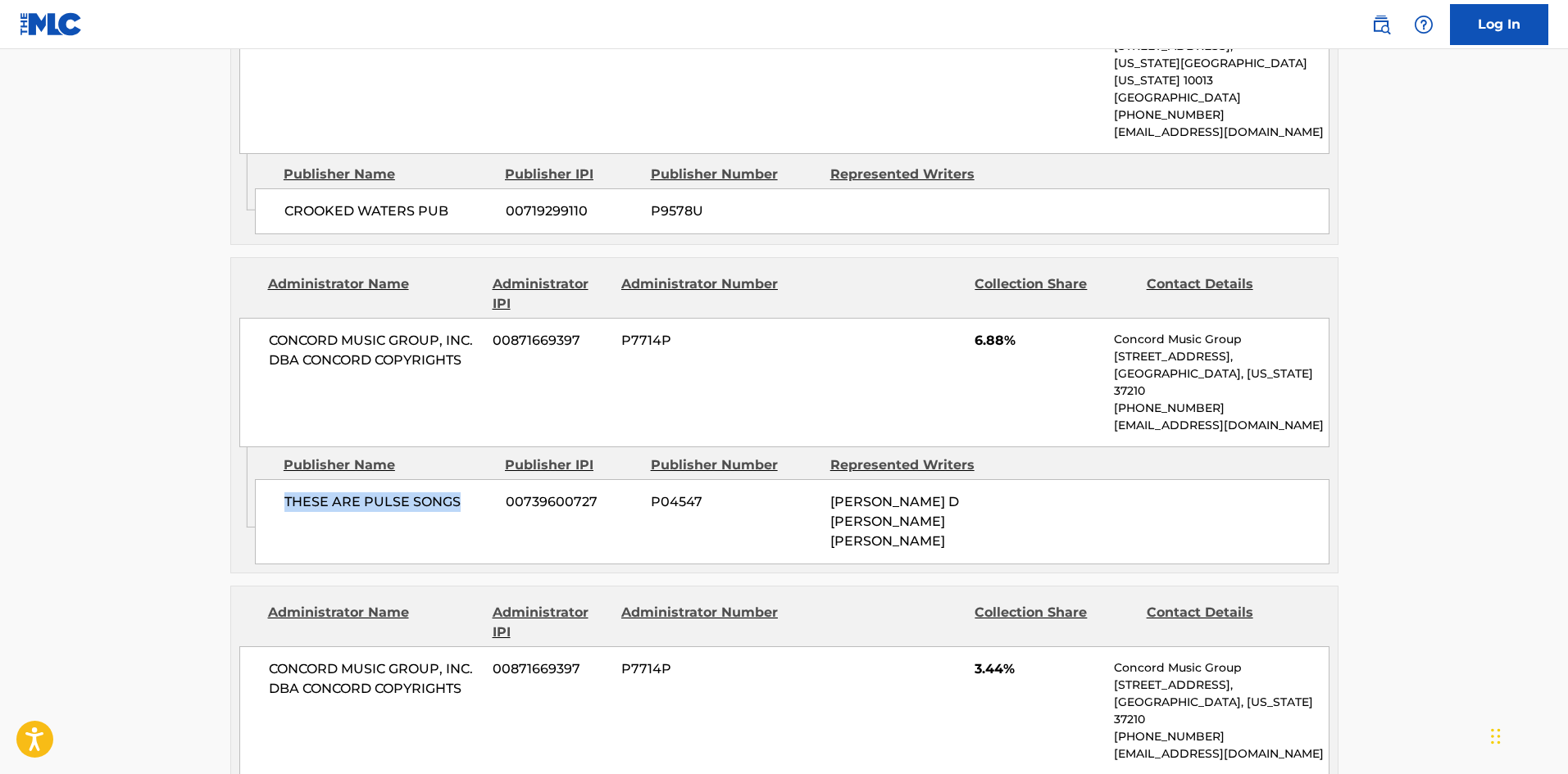
scroll to position [1310, 0]
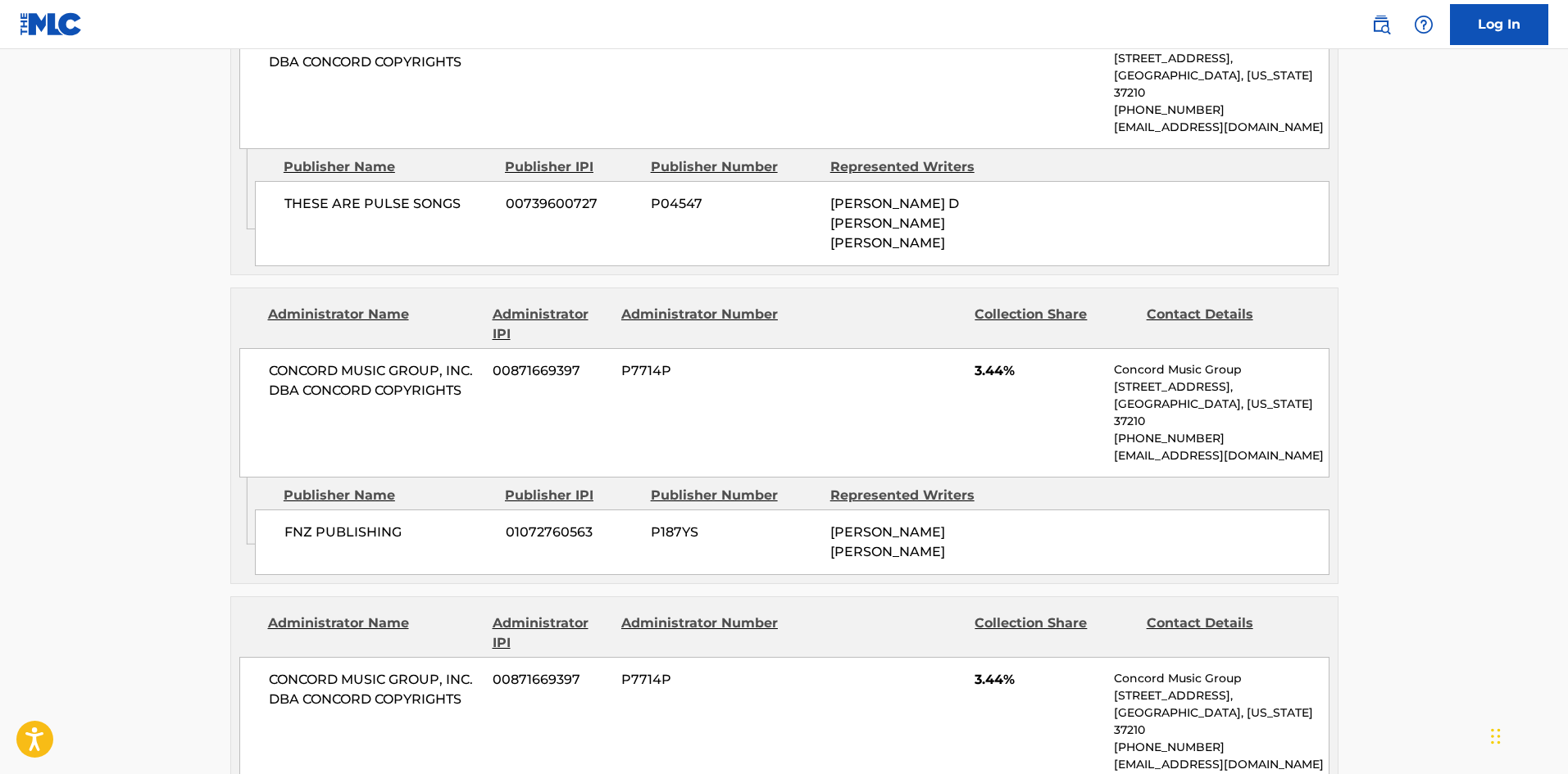
click at [288, 522] on span "FNZ PUBLISHING" at bounding box center [388, 532] width 209 height 19
drag, startPoint x: 288, startPoint y: 464, endPoint x: 368, endPoint y: 472, distance: 80.4
click at [368, 522] on span "FNZ PUBLISHING" at bounding box center [388, 532] width 209 height 19
copy span "FNZ PUBLISHING"
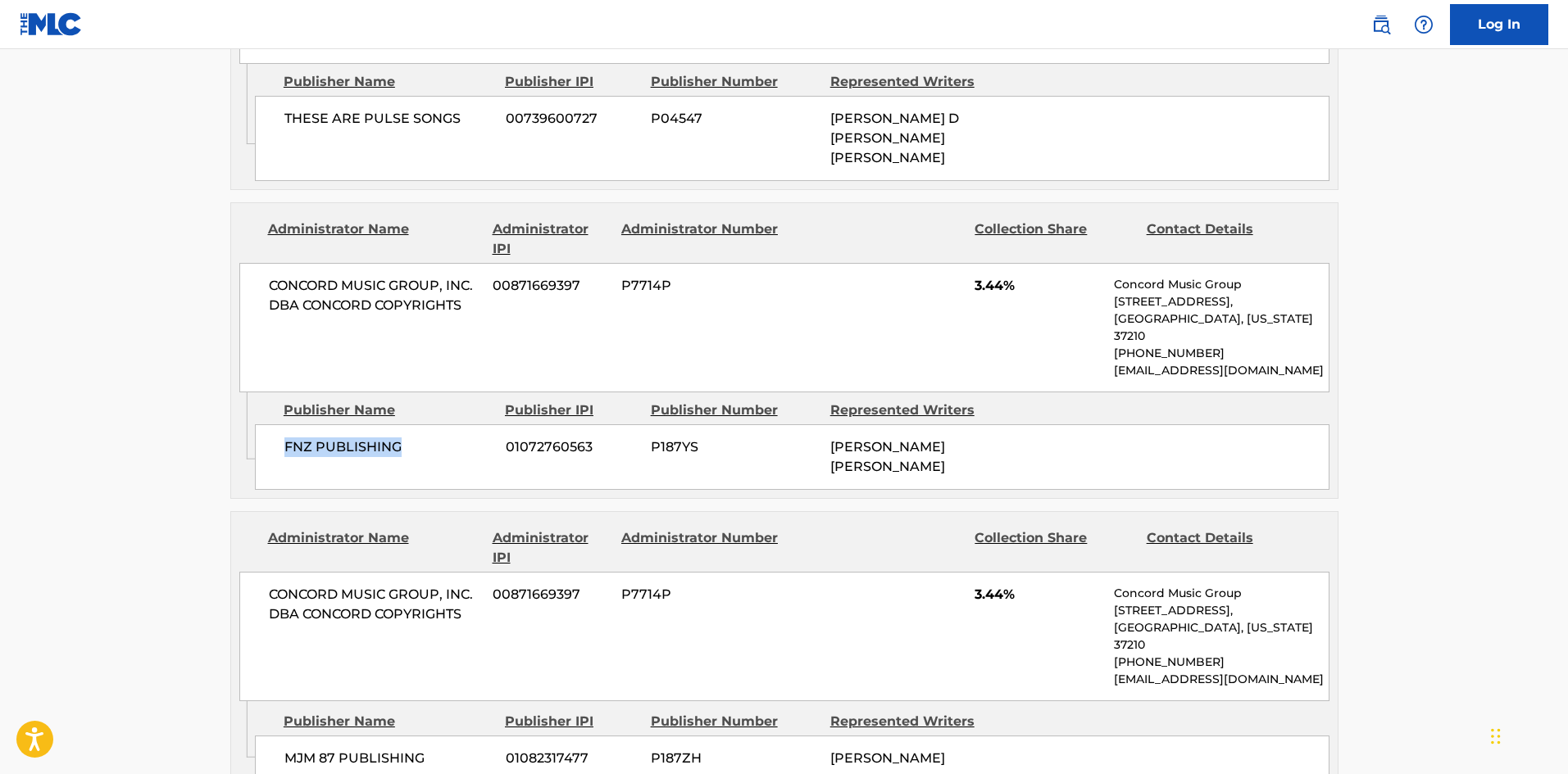
scroll to position [1475, 0]
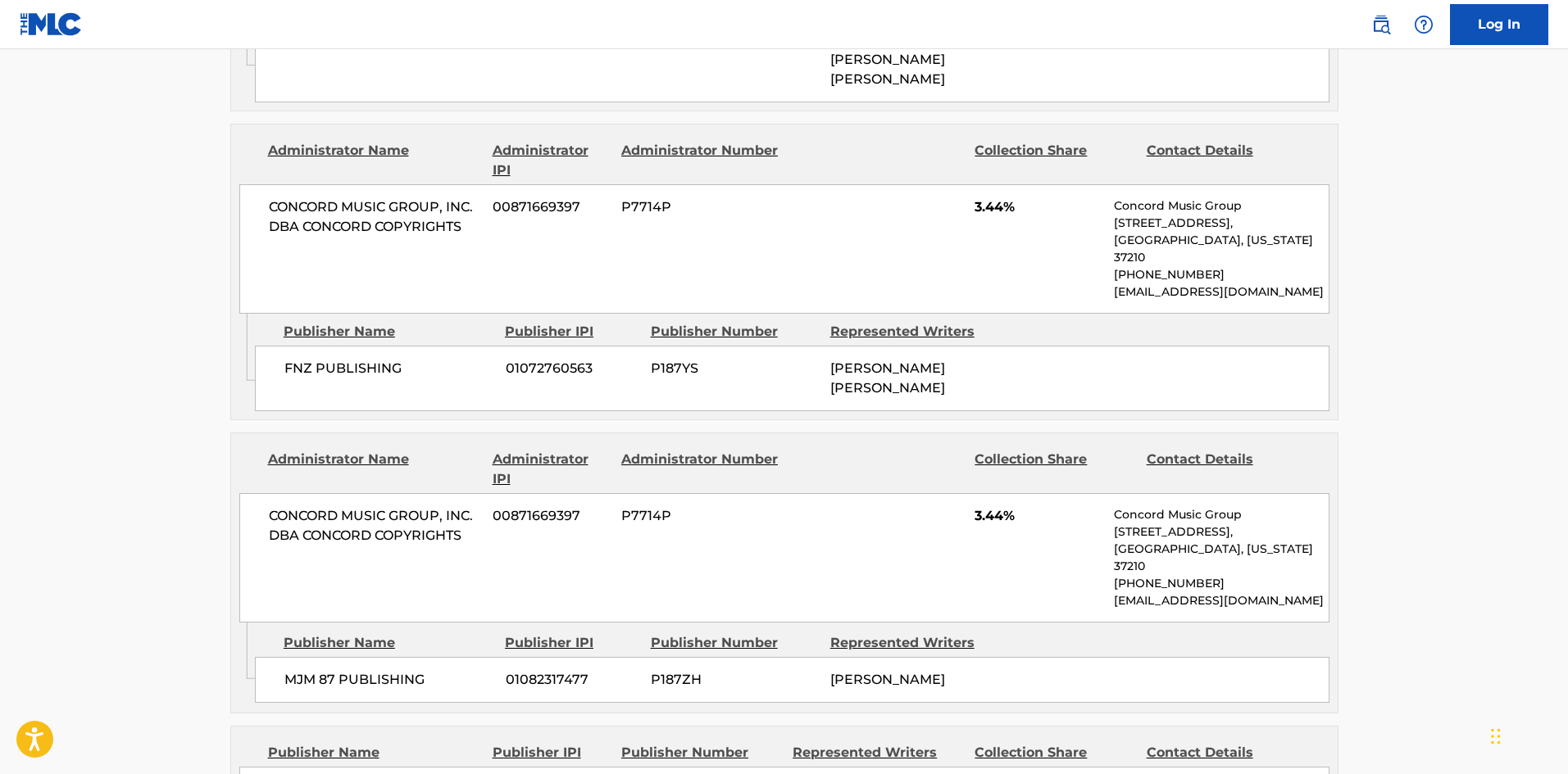
click at [312, 670] on span "MJM 87 PUBLISHING" at bounding box center [388, 680] width 209 height 19
drag, startPoint x: 312, startPoint y: 579, endPoint x: 370, endPoint y: 574, distance: 58.2
click at [370, 670] on span "MJM 87 PUBLISHING" at bounding box center [388, 680] width 209 height 19
click at [270, 657] on div "MJM 87 PUBLISHING 01082317477 P187ZH MICHAEL JOHN MULE" at bounding box center [792, 680] width 1074 height 45
drag, startPoint x: 270, startPoint y: 573, endPoint x: 406, endPoint y: 568, distance: 136.1
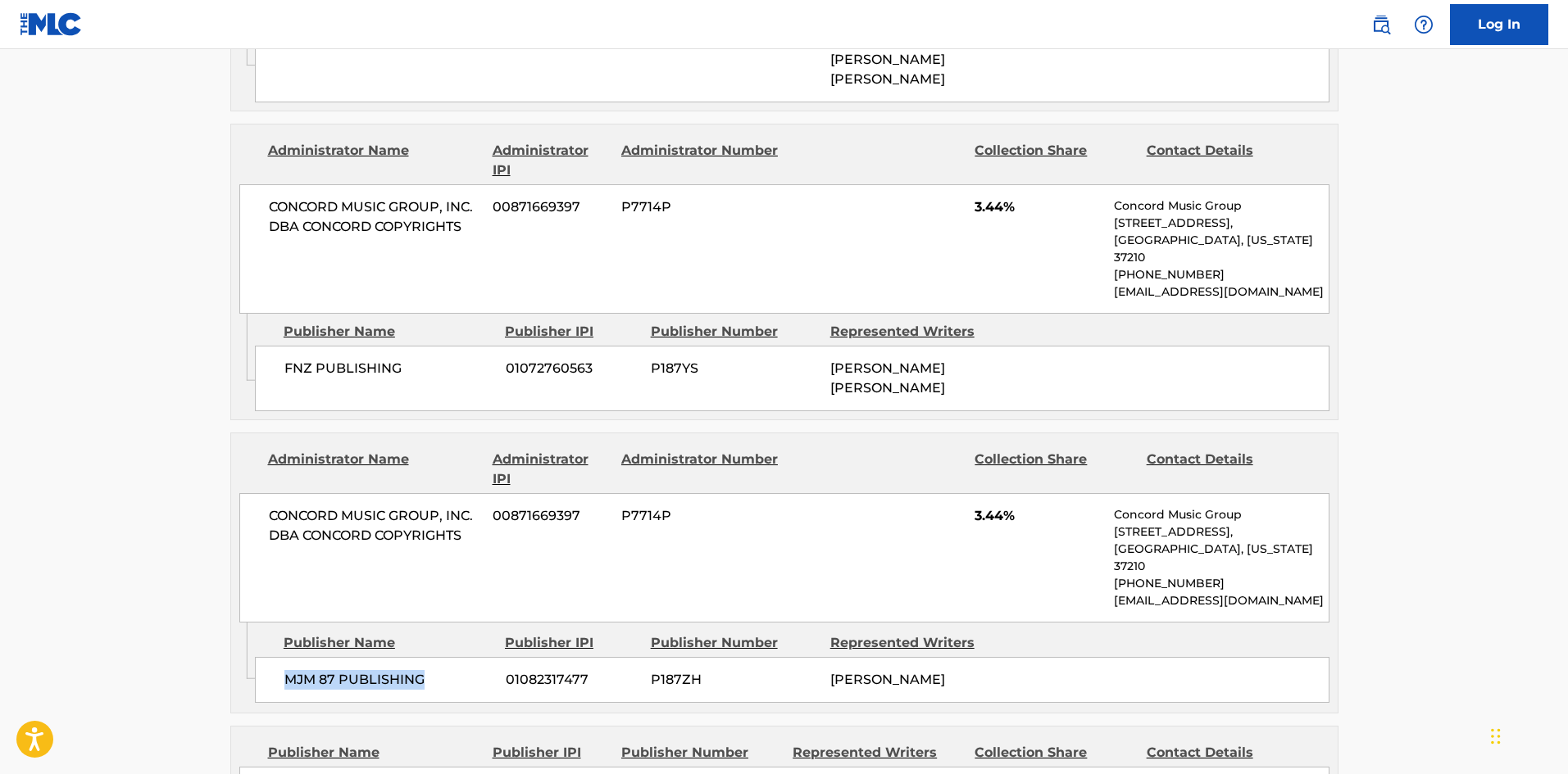
click at [406, 657] on div "MJM 87 PUBLISHING 01082317477 P187ZH MICHAEL JOHN MULE" at bounding box center [792, 680] width 1074 height 45
copy span "MJM 87 PUBLISHING"
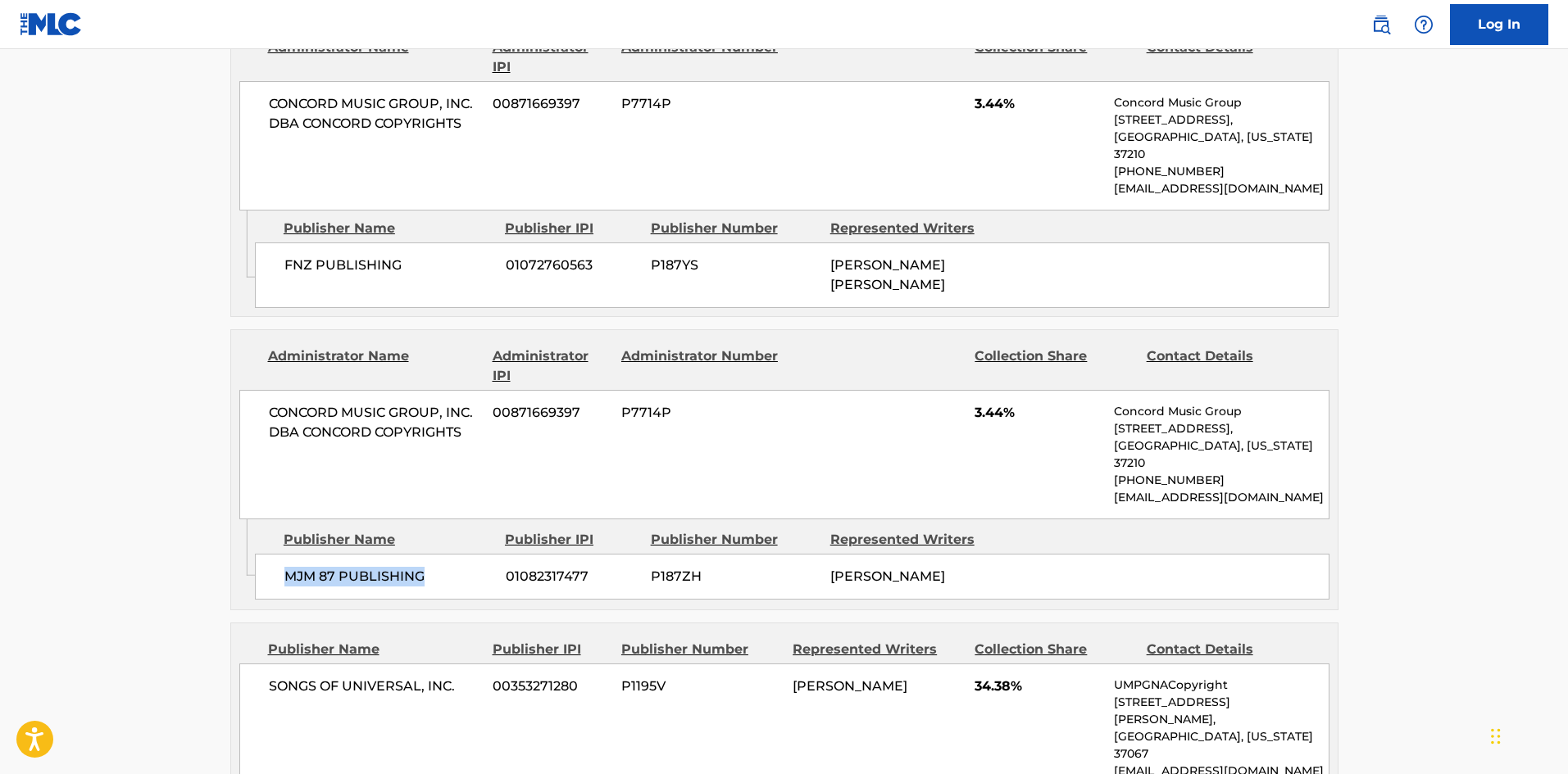
scroll to position [1802, 0]
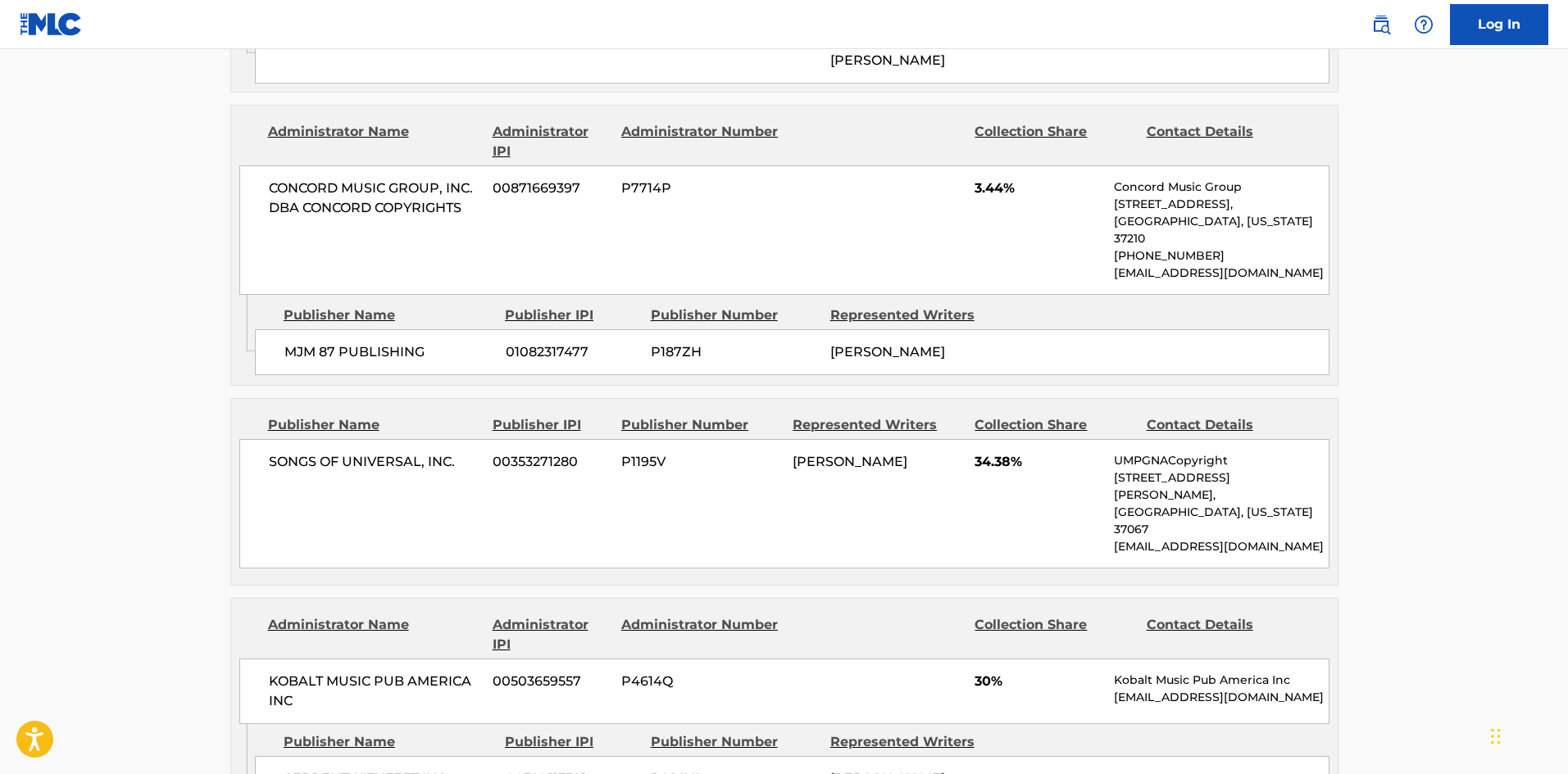
click at [302, 452] on span "SONGS OF UNIVERSAL, INC." at bounding box center [374, 462] width 213 height 19
drag, startPoint x: 302, startPoint y: 358, endPoint x: 443, endPoint y: 354, distance: 141.1
click at [443, 452] on span "SONGS OF UNIVERSAL, INC." at bounding box center [374, 462] width 213 height 19
copy span "SONGS OF UNIVERSAL, INC"
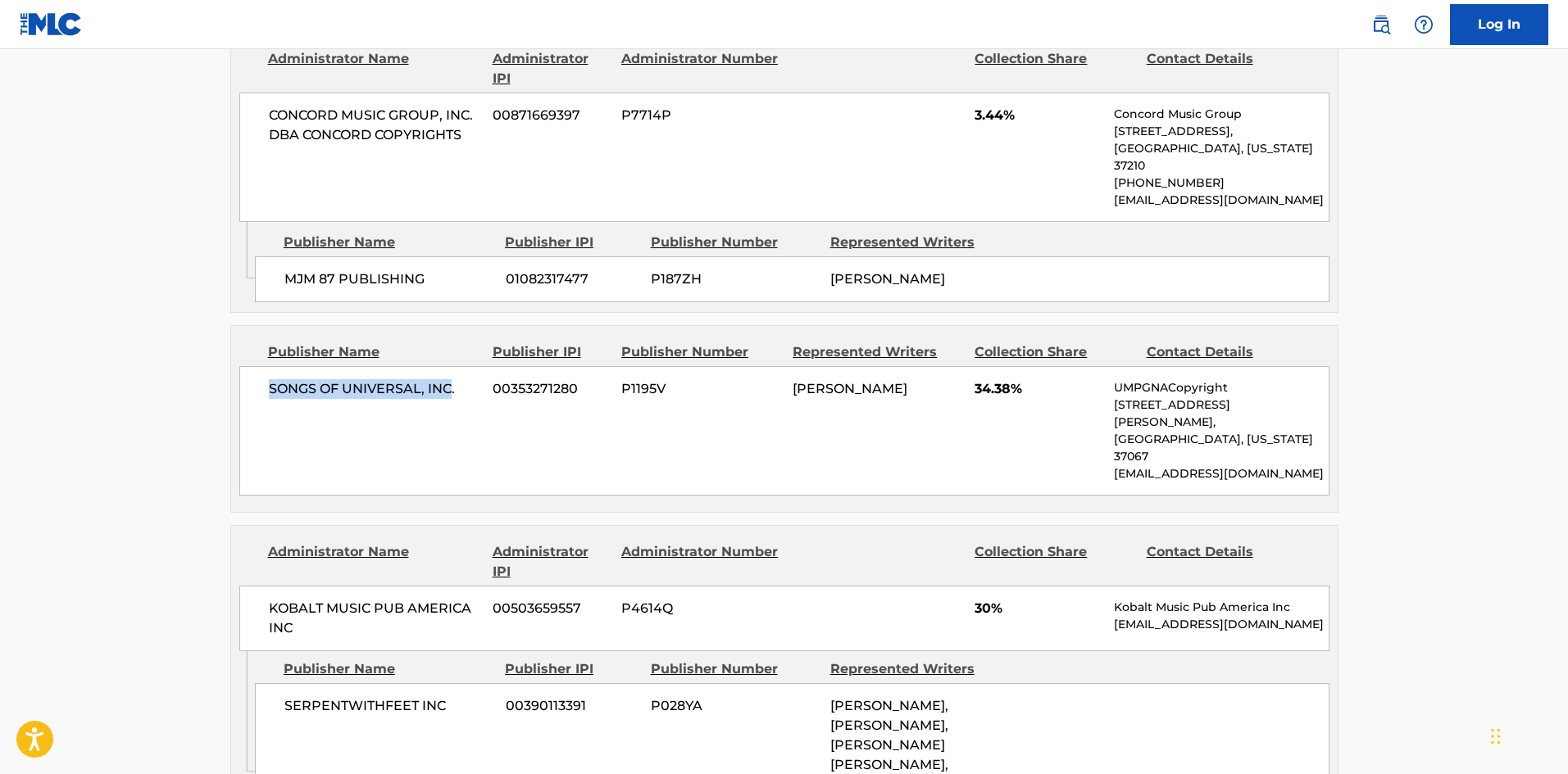
scroll to position [1966, 0]
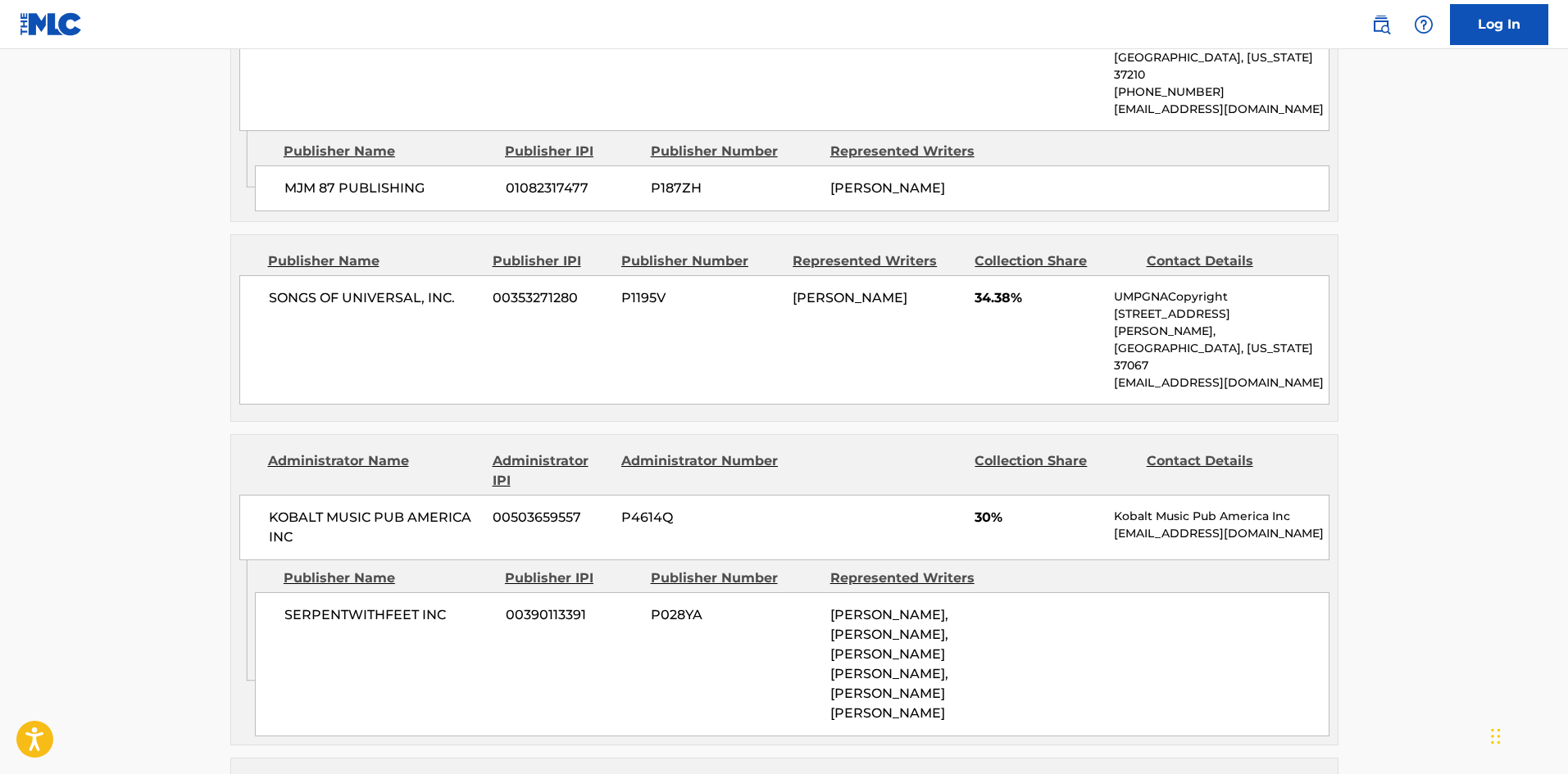
click at [316, 605] on span "SERPENTWITHFEET INC" at bounding box center [388, 615] width 209 height 19
drag, startPoint x: 316, startPoint y: 484, endPoint x: 400, endPoint y: 478, distance: 84.2
click at [400, 605] on span "SERPENTWITHFEET INC" at bounding box center [388, 615] width 209 height 19
copy span "SERPENTWITHFEET"
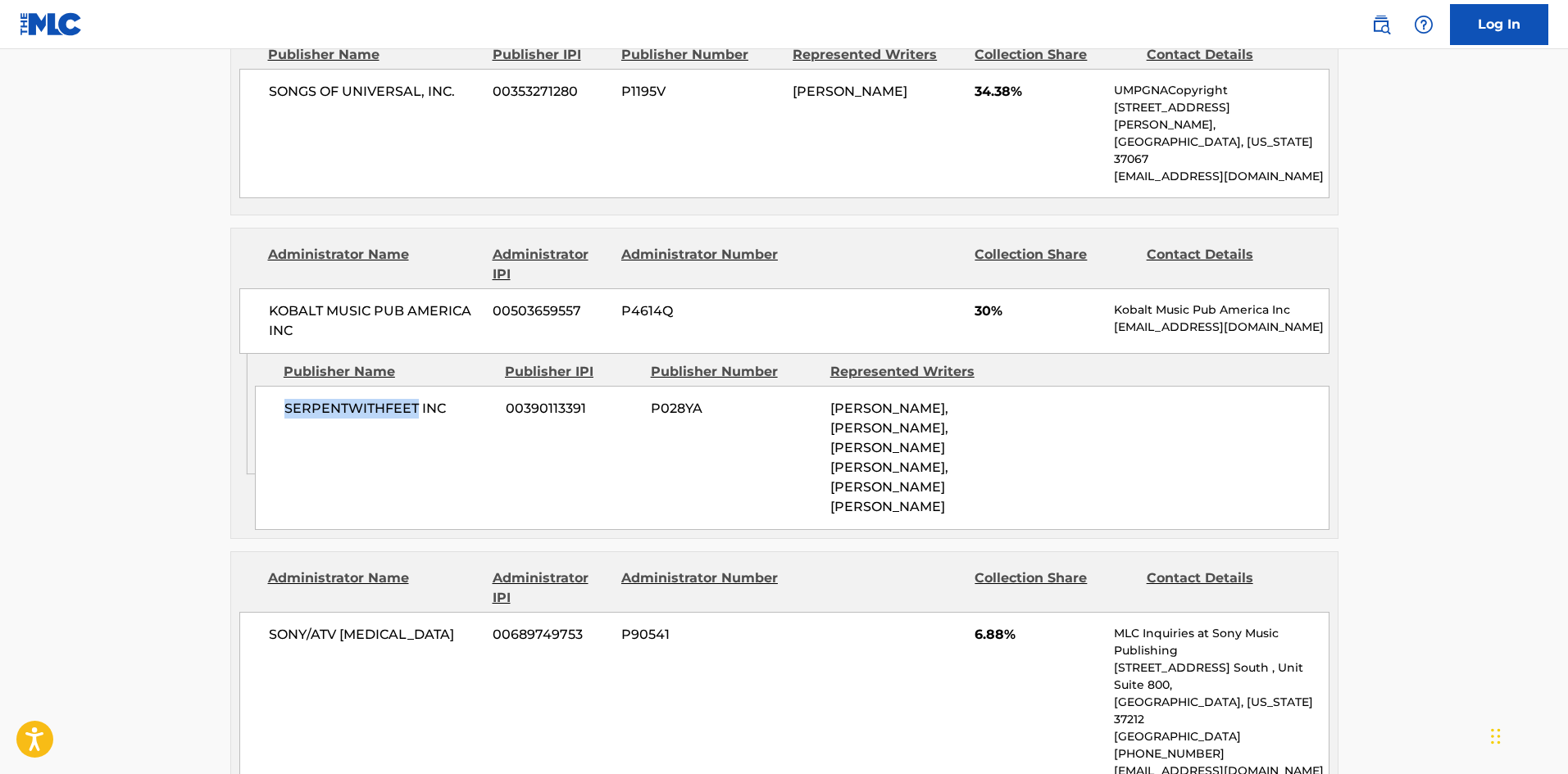
scroll to position [2212, 0]
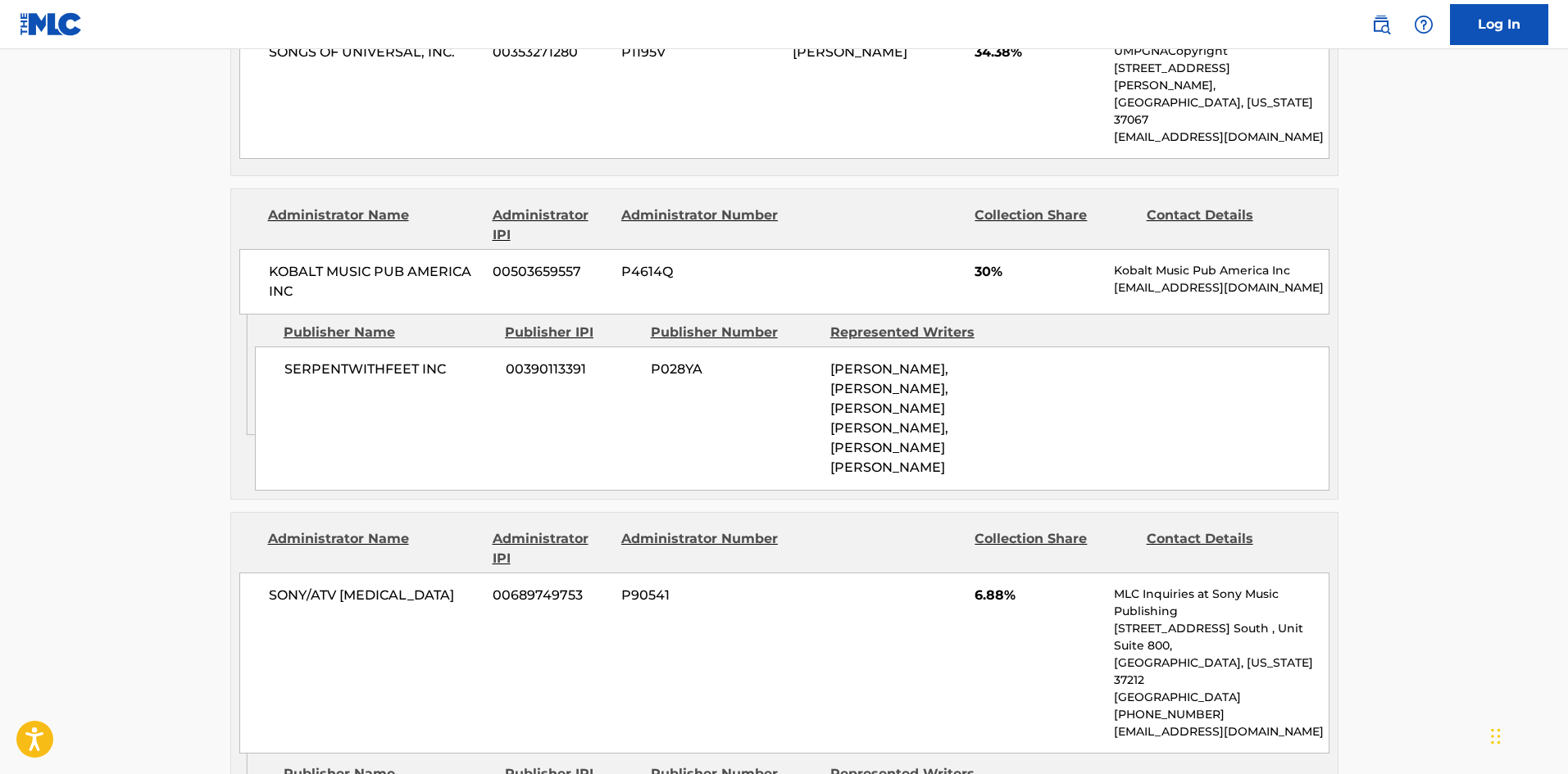
drag, startPoint x: 303, startPoint y: 631, endPoint x: 395, endPoint y: 636, distance: 92.1
copy span "DAHI PRODUCTIONS"
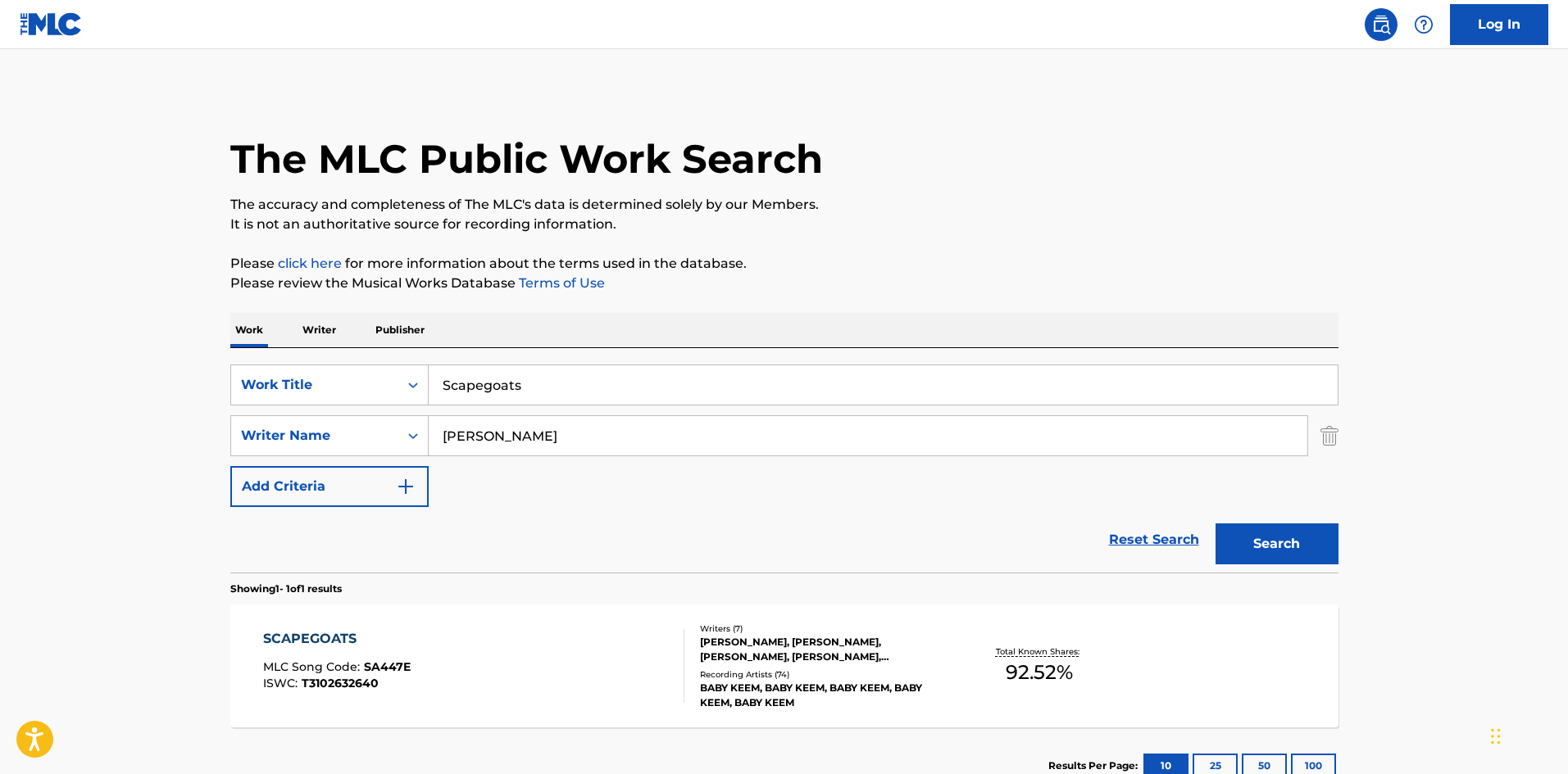
click at [621, 378] on input "Scapegoats" at bounding box center [883, 385] width 909 height 39
paste input "Bye Bye Love"
type input "Bye Bye Love"
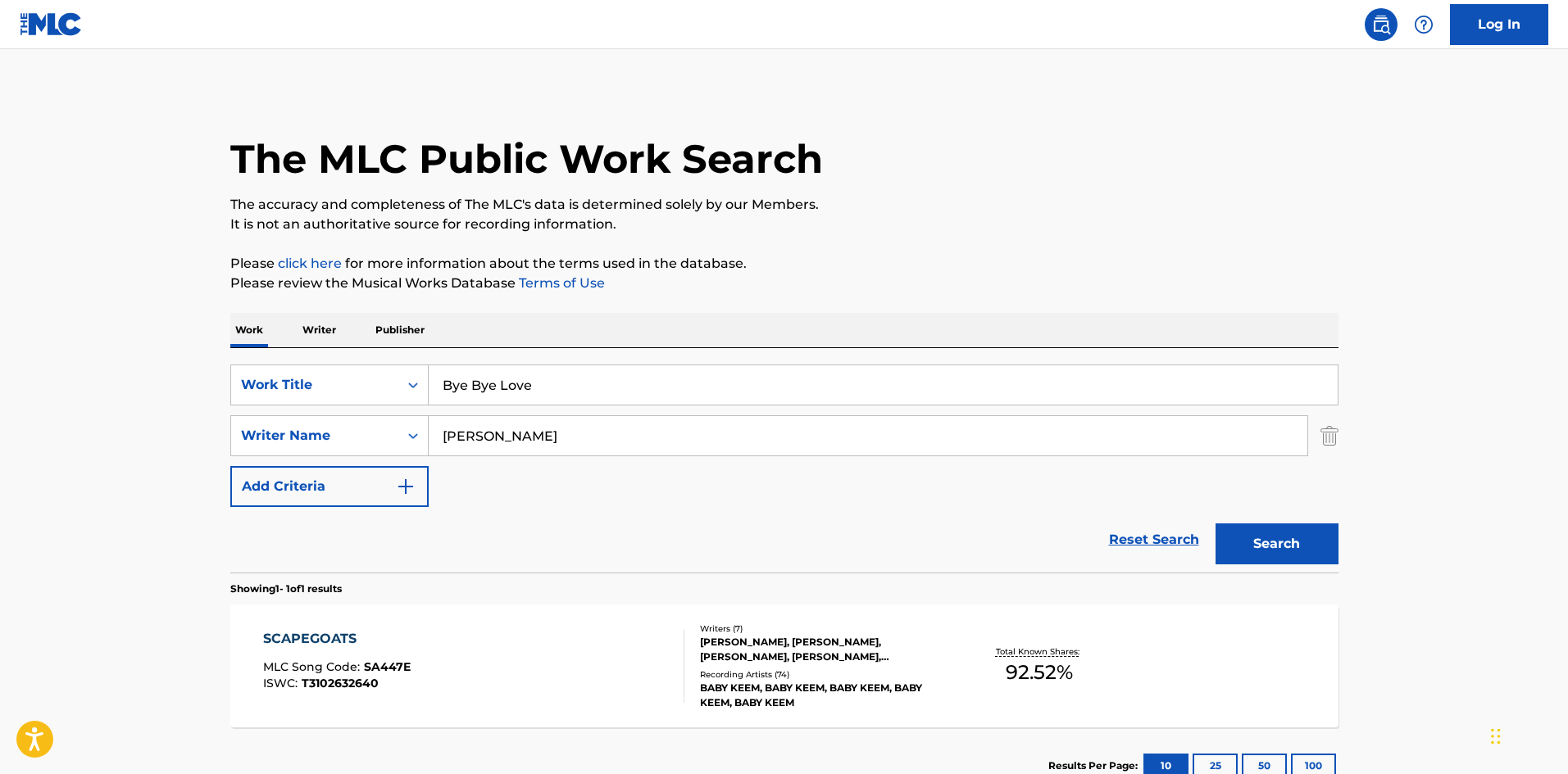
click at [1284, 533] on button "Search" at bounding box center [1277, 543] width 122 height 41
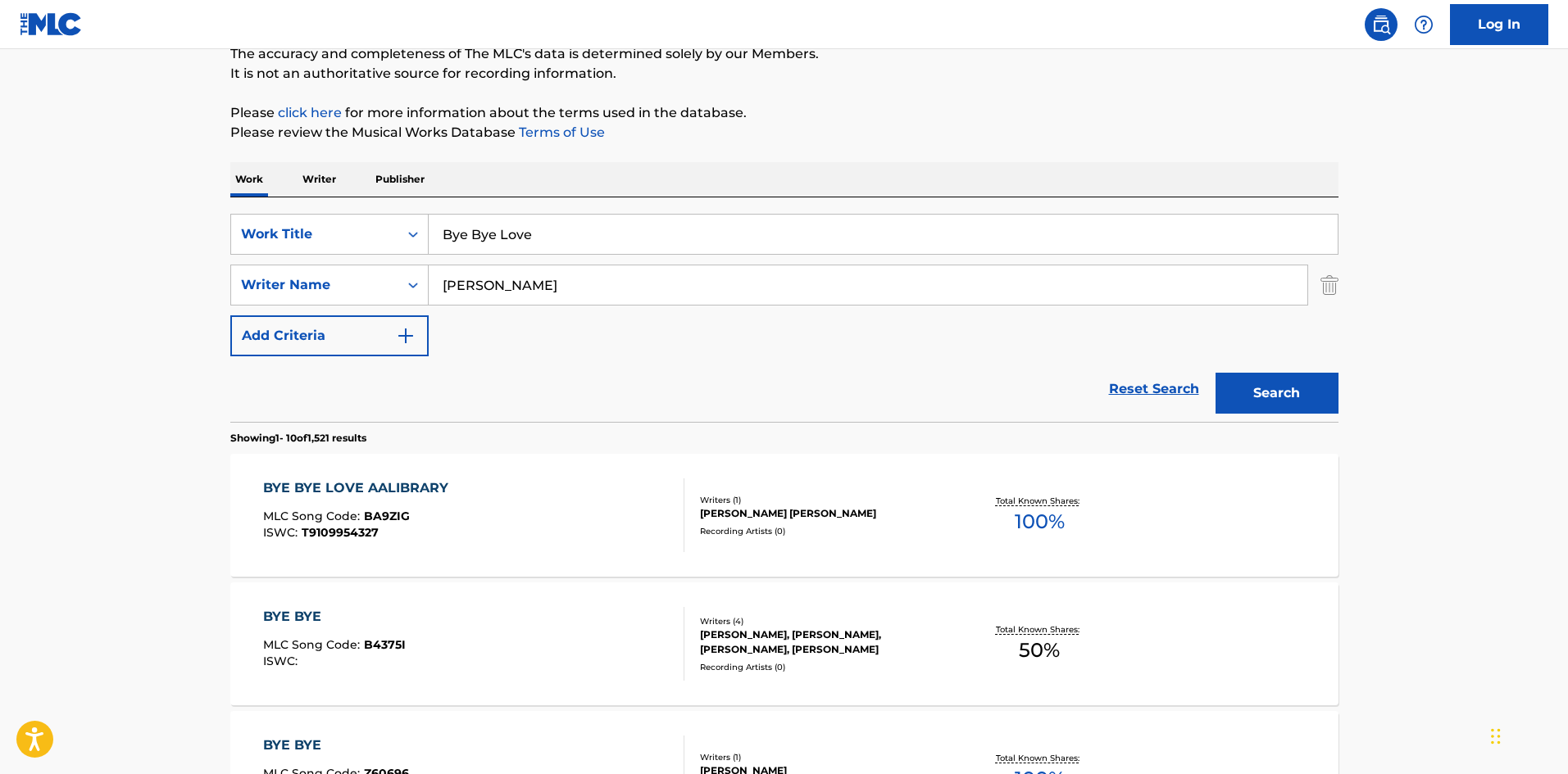
scroll to position [328, 0]
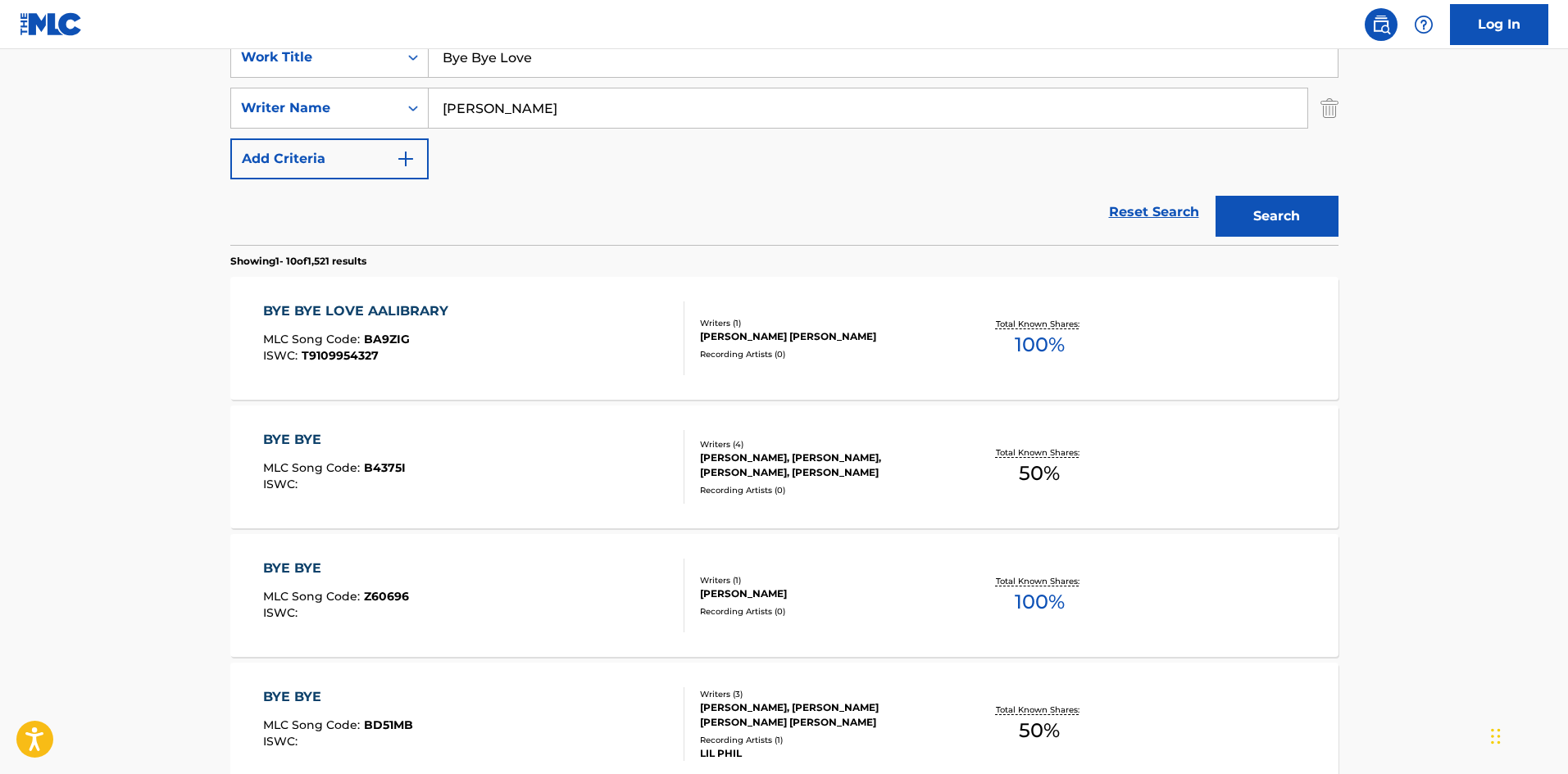
click at [605, 109] on input "CARTER" at bounding box center [868, 108] width 878 height 39
paste input "Kelly"
type input "Kelly"
click at [1257, 222] on button "Search" at bounding box center [1277, 216] width 122 height 41
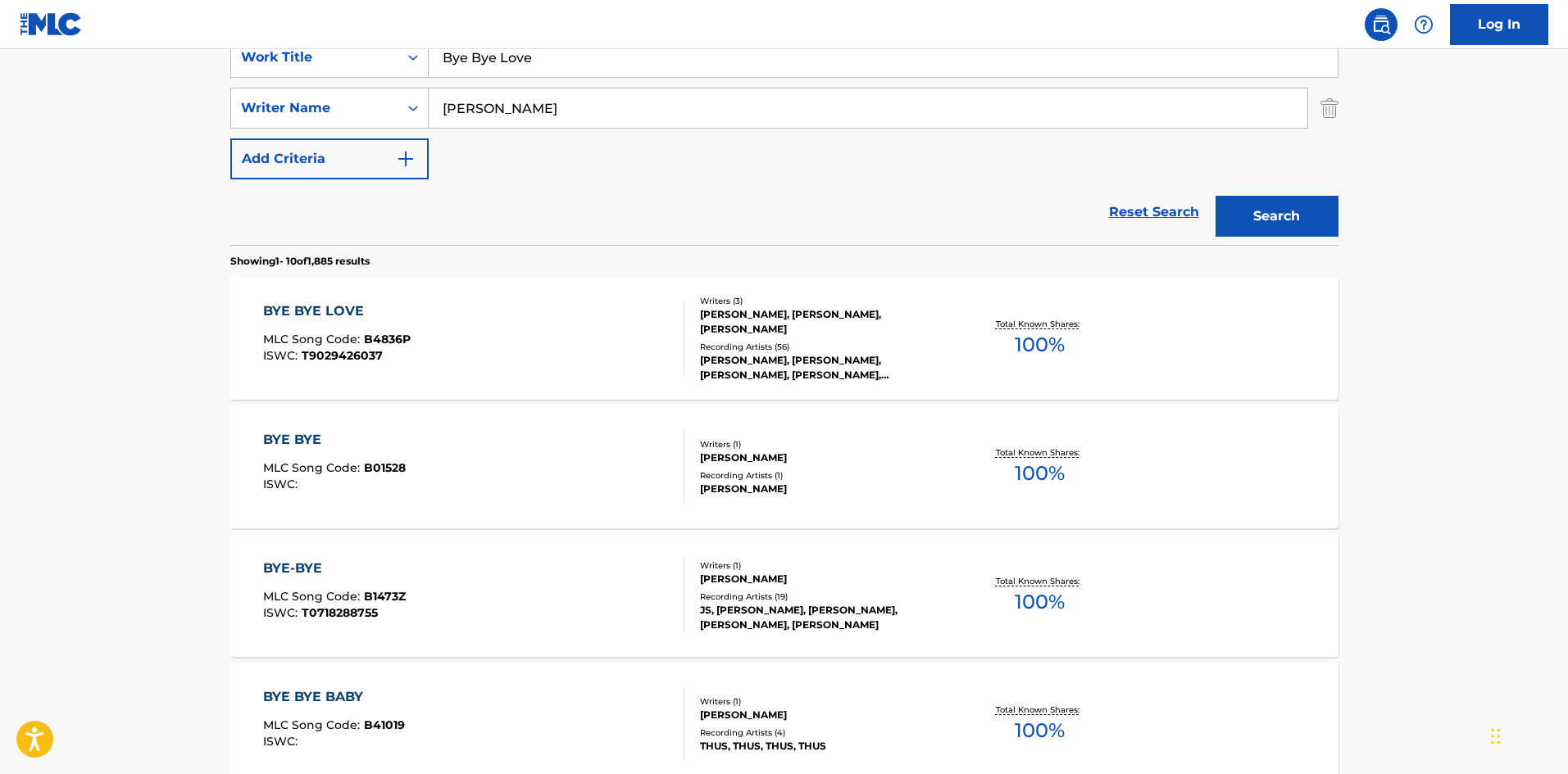
click at [485, 343] on div "BYE BYE LOVE MLC Song Code : B4836P ISWC : T9029426037" at bounding box center [473, 338] width 421 height 73
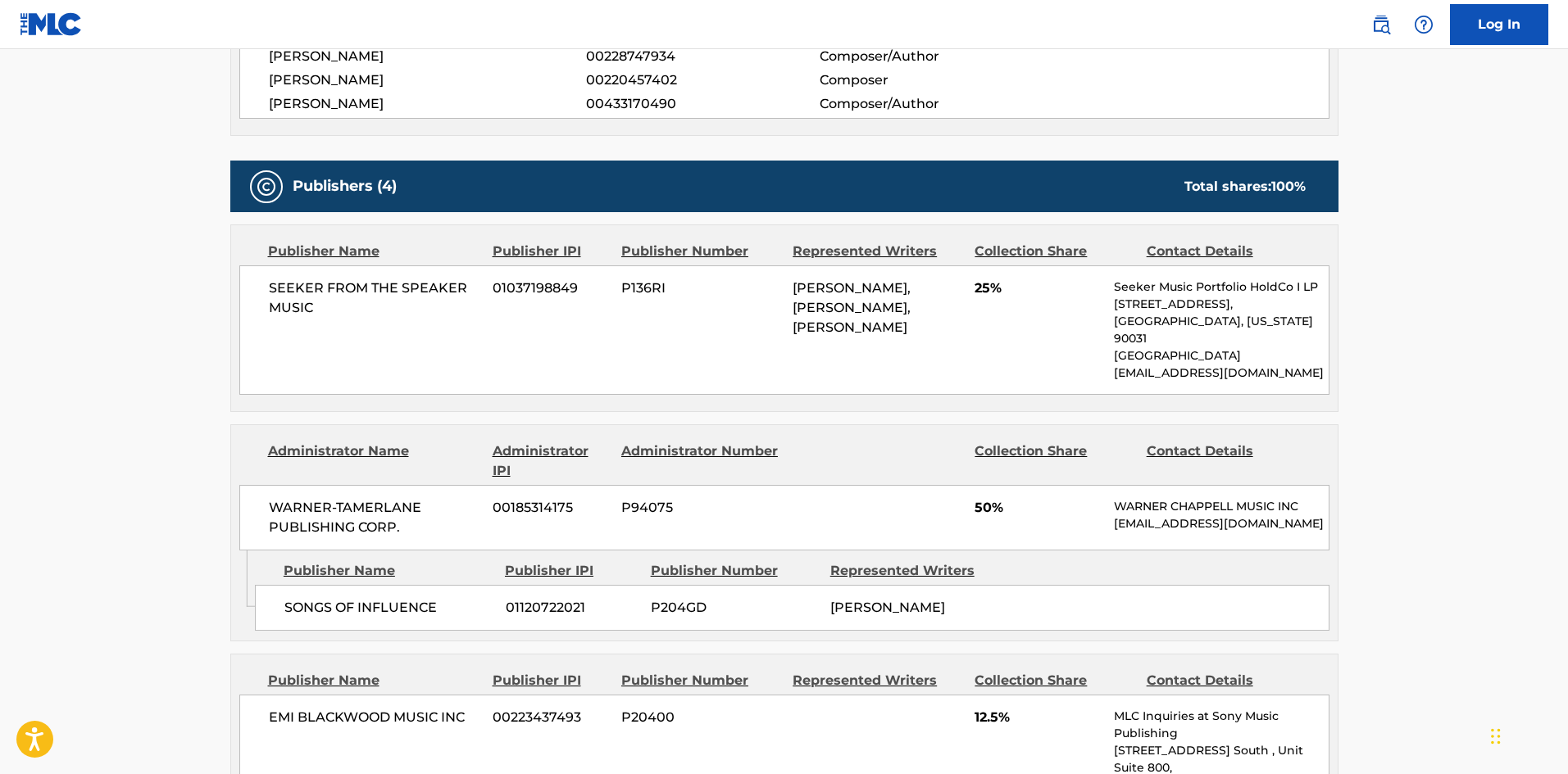
scroll to position [655, 0]
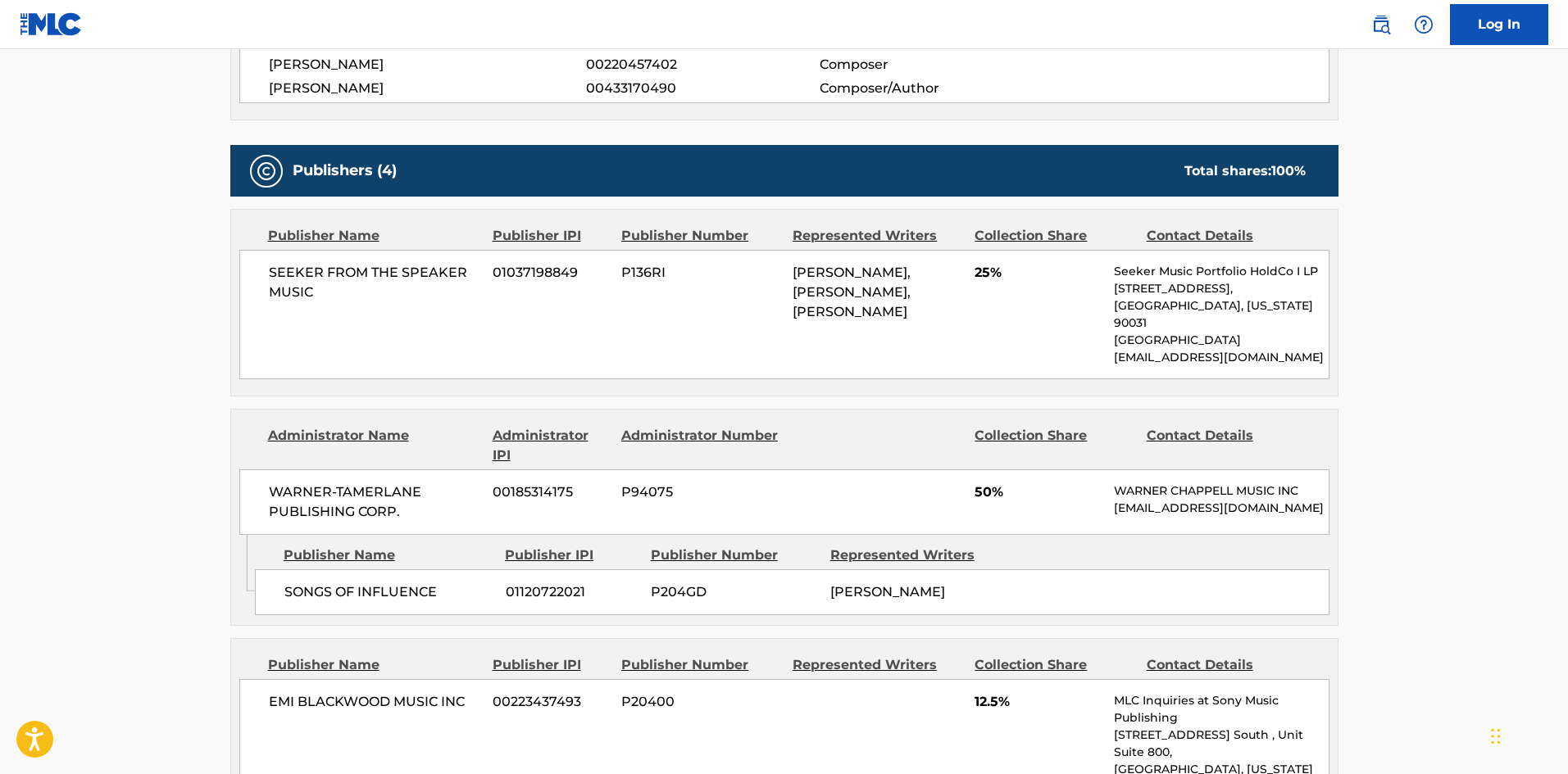
click at [283, 262] on div "SEEKER FROM THE SPEAKER MUSIC 01037198849 P136RI CLAUDE KELLY, KENNETH KARLIN, …" at bounding box center [784, 315] width 1090 height 129
drag, startPoint x: 283, startPoint y: 262, endPoint x: 325, endPoint y: 295, distance: 53.4
click at [325, 295] on div "SEEKER FROM THE SPEAKER MUSIC 01037198849 P136RI CLAUDE KELLY, KENNETH KARLIN, …" at bounding box center [784, 315] width 1090 height 129
copy div "SEEKER FROM THE SPEAKER MUSIC"
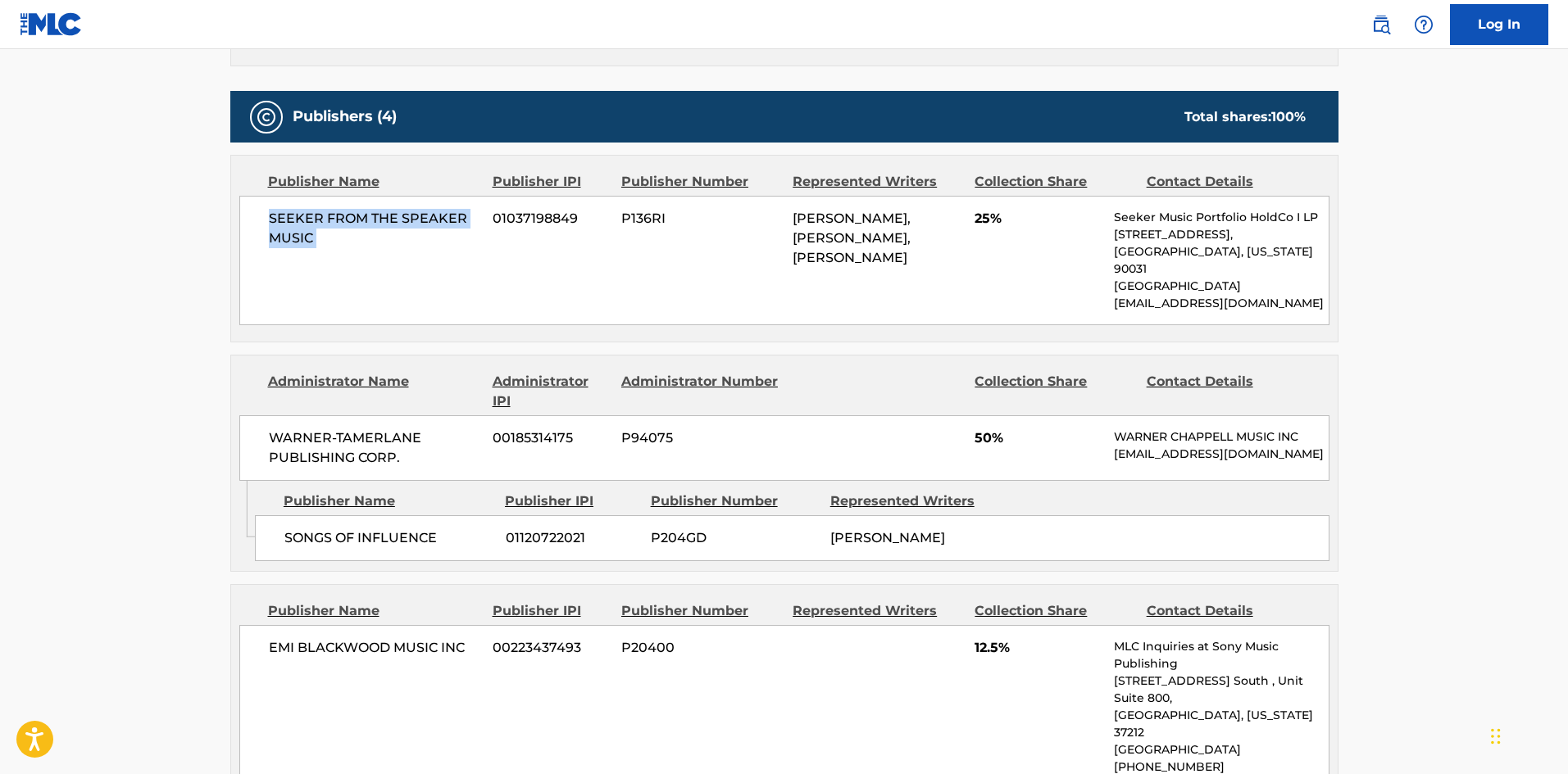
scroll to position [737, 0]
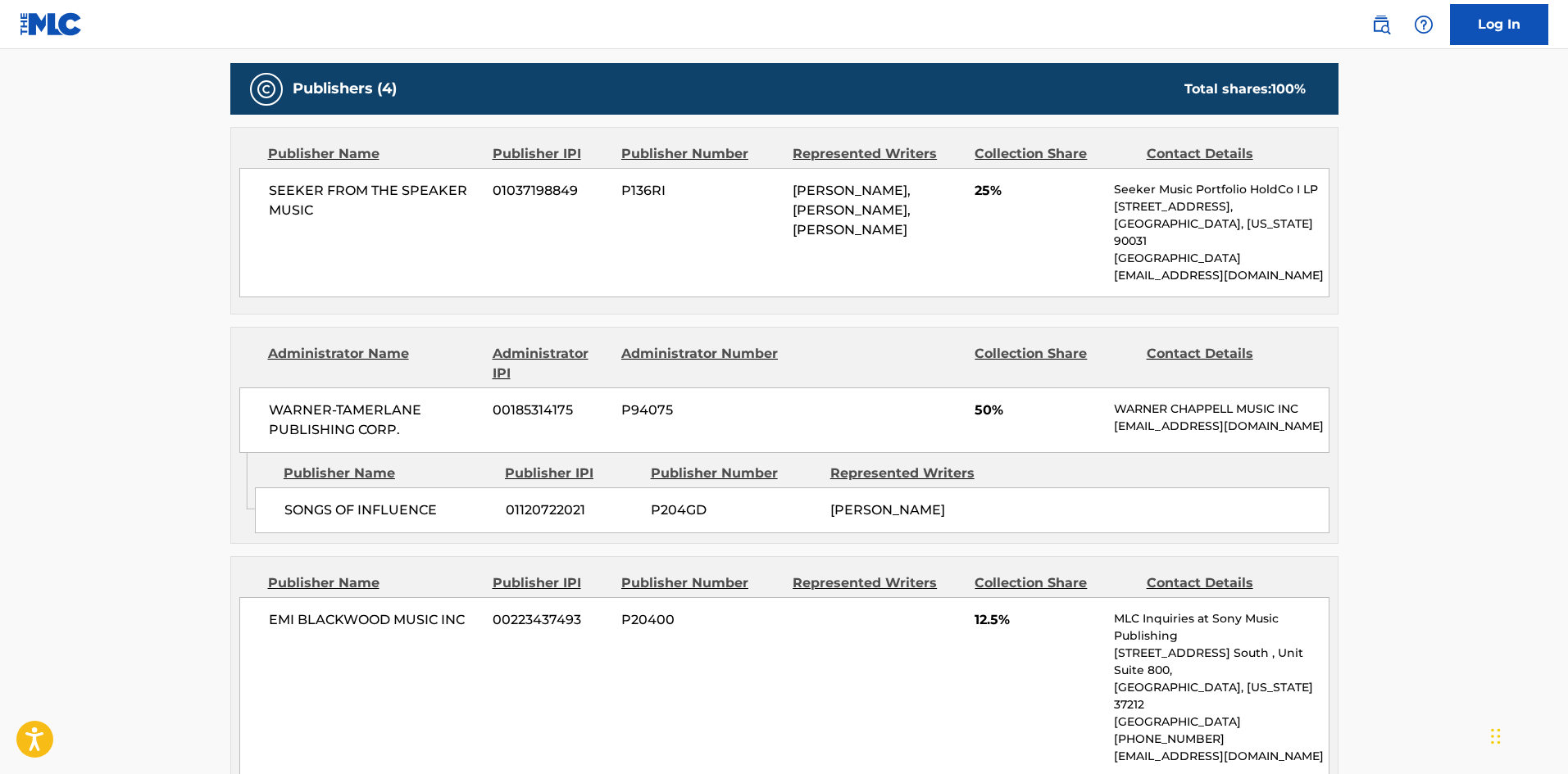
click at [298, 487] on div "SONGS OF INFLUENCE 01120722021 P204GD CLAUDE KELLY" at bounding box center [792, 510] width 1074 height 45
drag, startPoint x: 298, startPoint y: 486, endPoint x: 421, endPoint y: 490, distance: 123.1
click at [421, 490] on div "SONGS OF INFLUENCE 01120722021 P204GD CLAUDE KELLY" at bounding box center [792, 510] width 1074 height 45
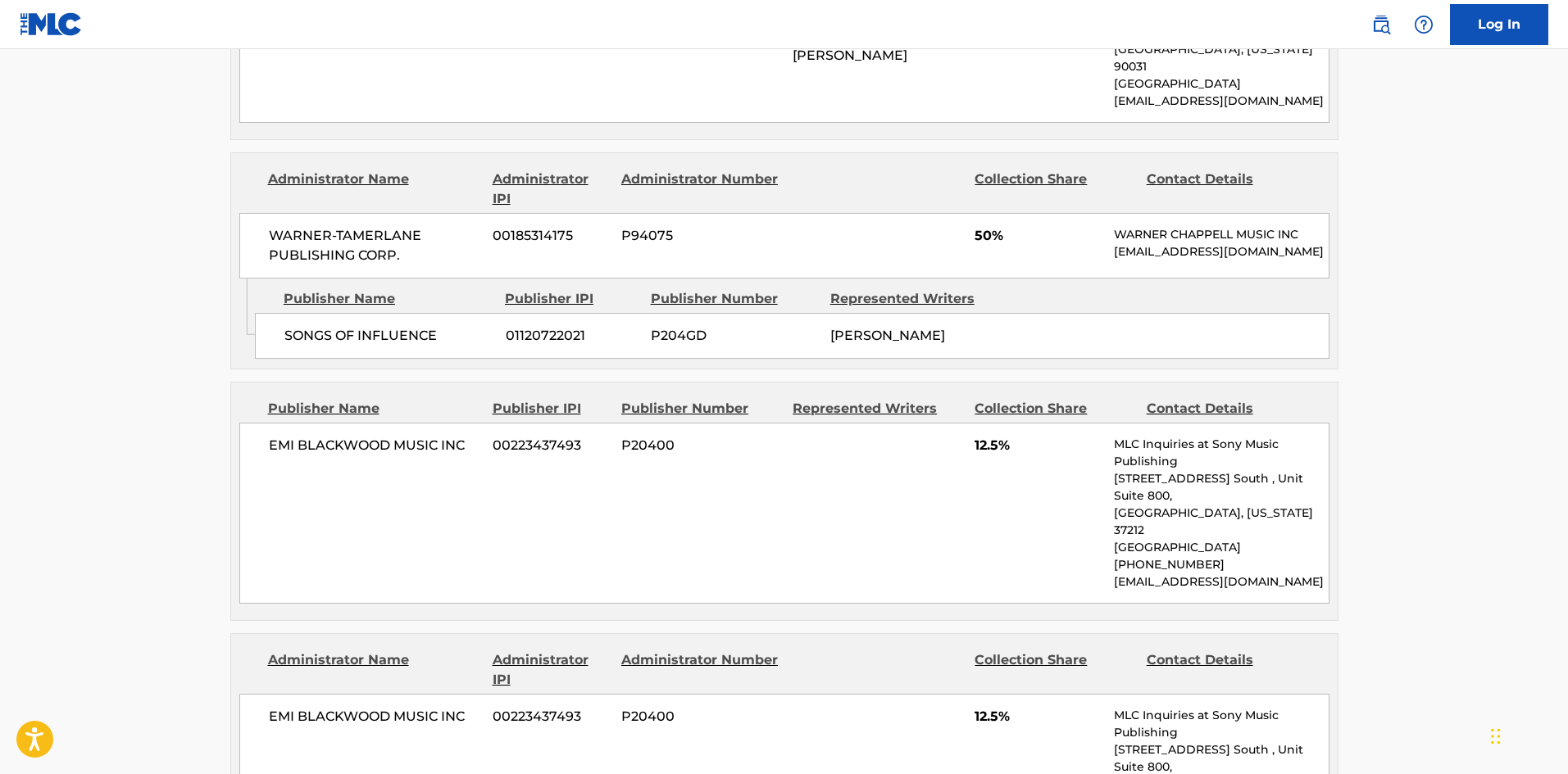
click at [264, 471] on div "EMI BLACKWOOD MUSIC INC 00223437493 P20400 12.5% MLC Inquiries at Sony Music Pu…" at bounding box center [784, 513] width 1090 height 181
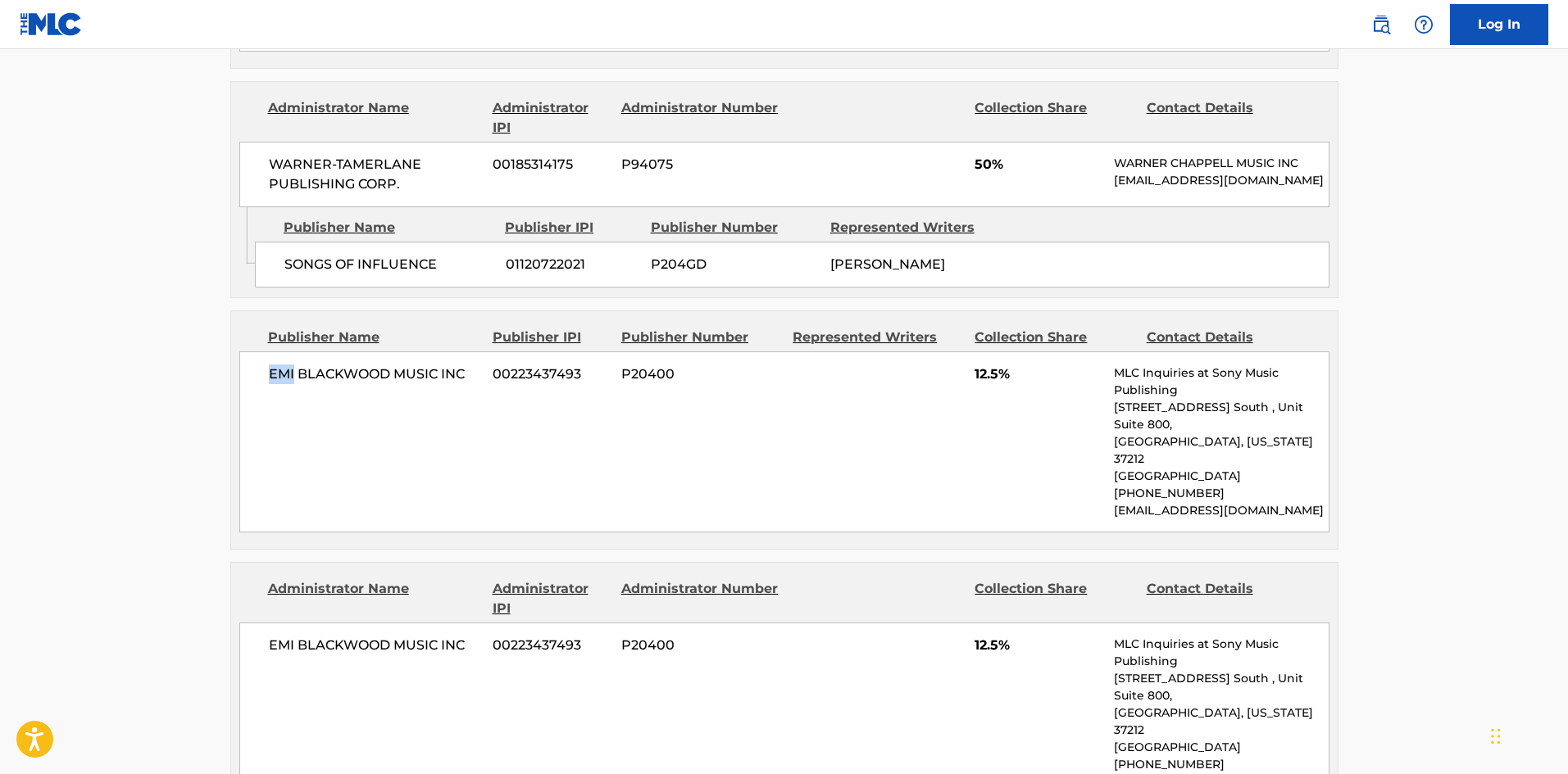
drag, startPoint x: 264, startPoint y: 471, endPoint x: 284, endPoint y: 450, distance: 29.0
click at [284, 457] on div "EMI BLACKWOOD MUSIC INC 00223437493 P20400 12.5% MLC Inquiries at Sony Music Pu…" at bounding box center [784, 442] width 1090 height 181
click at [287, 387] on div "EMI BLACKWOOD MUSIC INC 00223437493 P20400 12.5% MLC Inquiries at Sony Music Pu…" at bounding box center [784, 442] width 1090 height 181
drag, startPoint x: 287, startPoint y: 387, endPoint x: 445, endPoint y: 366, distance: 159.4
click at [445, 366] on div "EMI BLACKWOOD MUSIC INC 00223437493 P20400 12.5% MLC Inquiries at Sony Music Pu…" at bounding box center [784, 442] width 1090 height 181
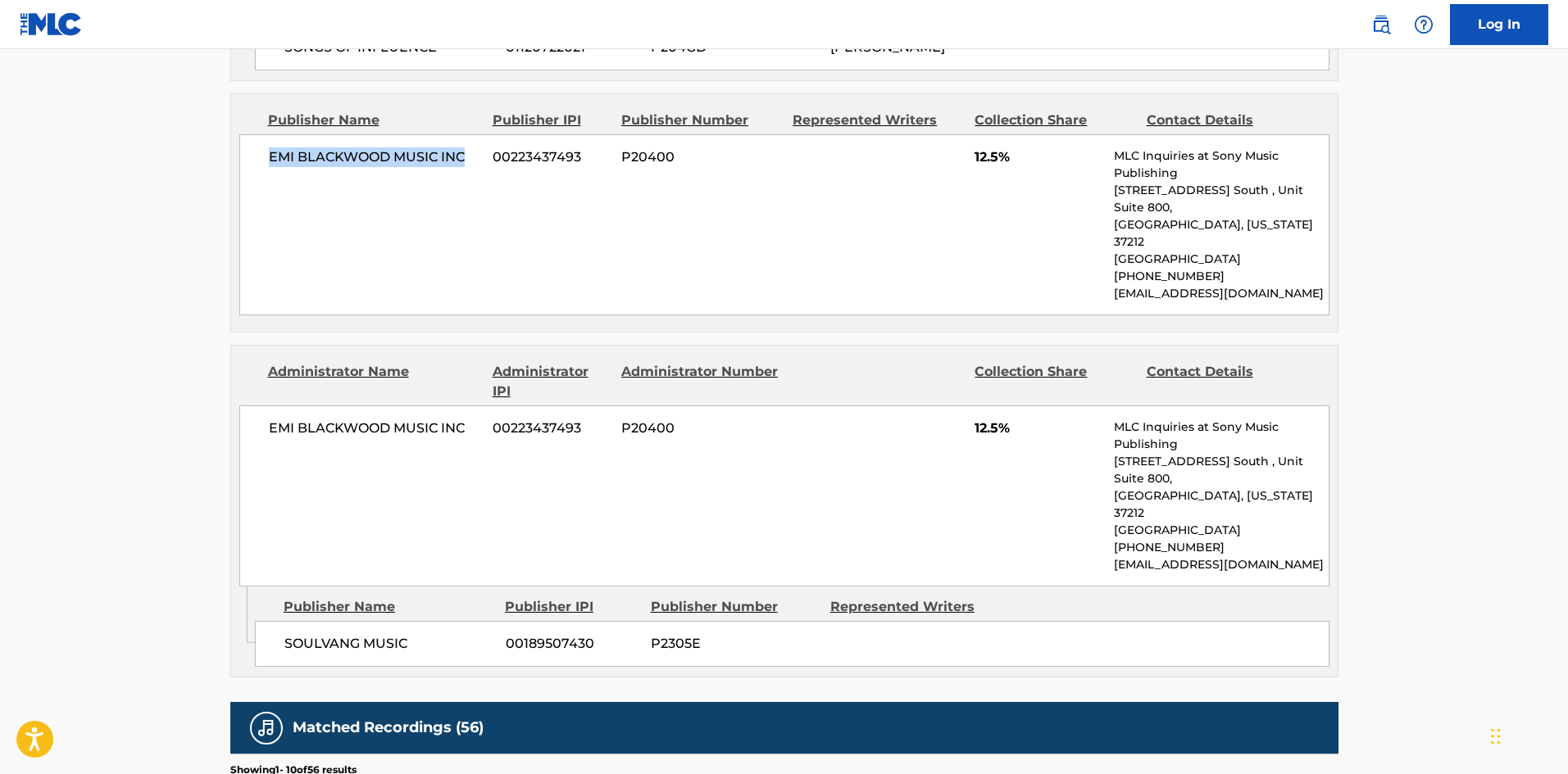
scroll to position [1229, 0]
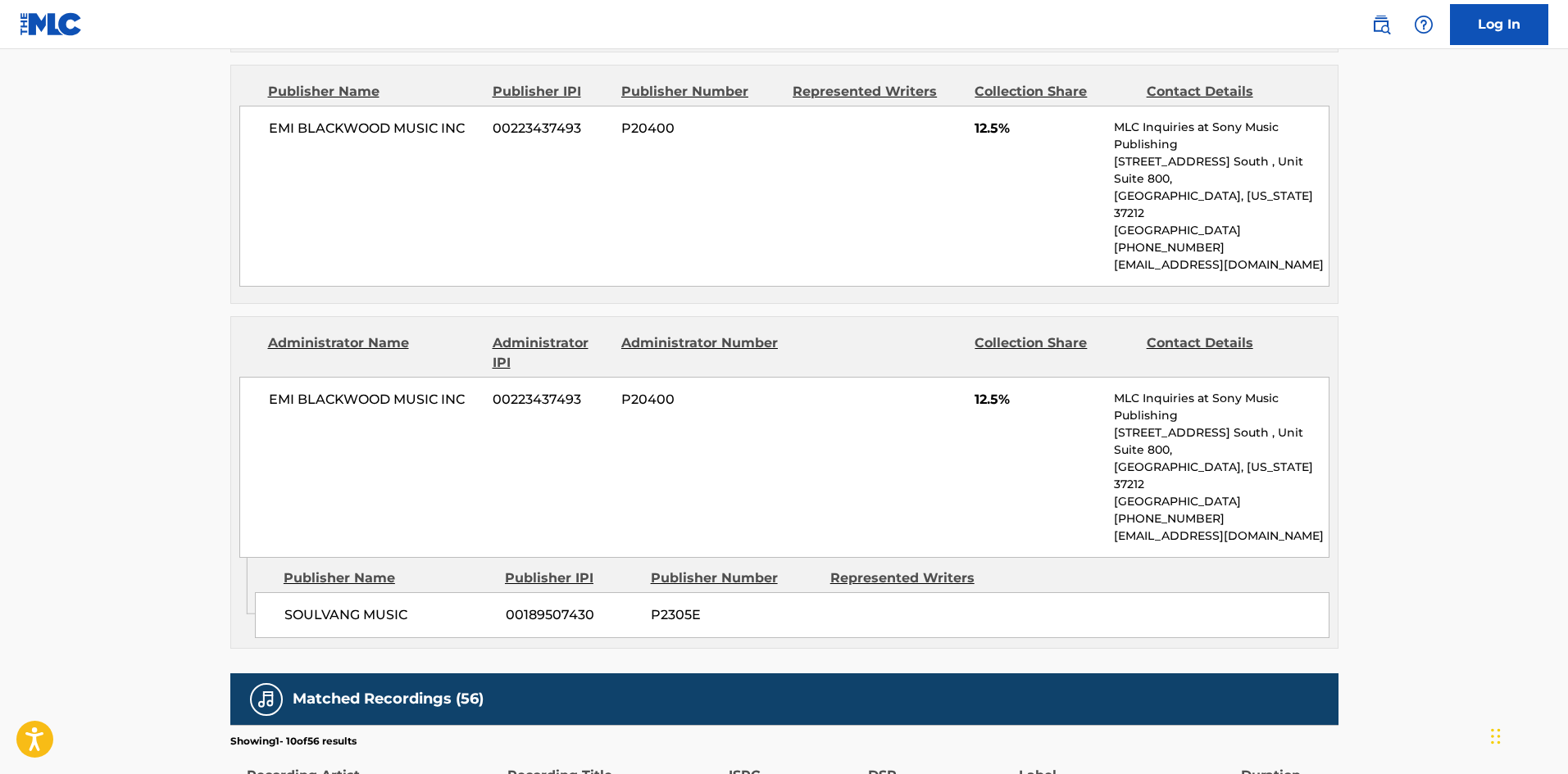
click at [289, 592] on div "SOULVANG MUSIC 00189507430 P2305E" at bounding box center [792, 615] width 1074 height 45
drag, startPoint x: 289, startPoint y: 559, endPoint x: 391, endPoint y: 526, distance: 107.2
click at [391, 592] on div "SOULVANG MUSIC 00189507430 P2305E" at bounding box center [792, 615] width 1074 height 45
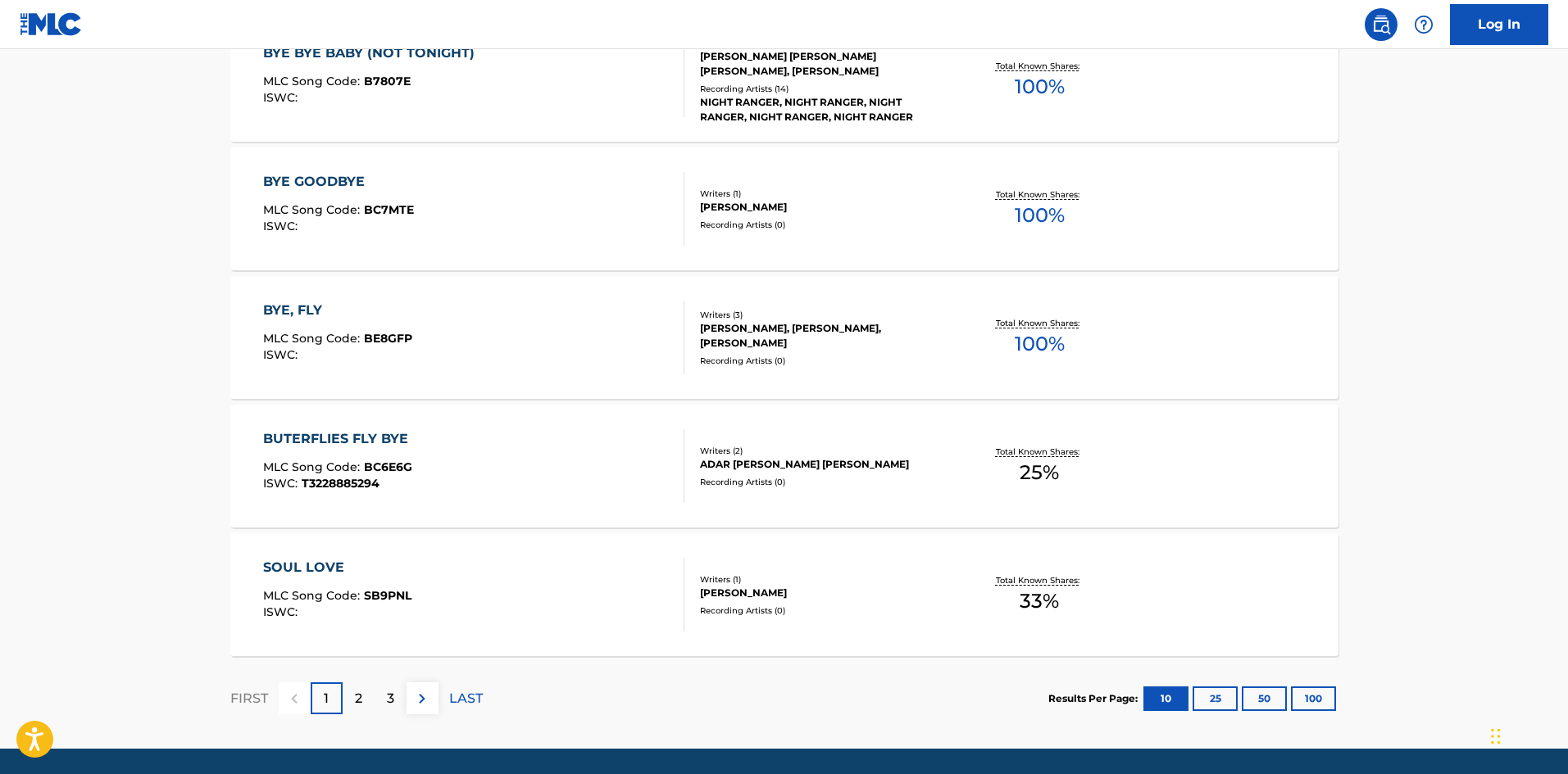
scroll to position [328, 0]
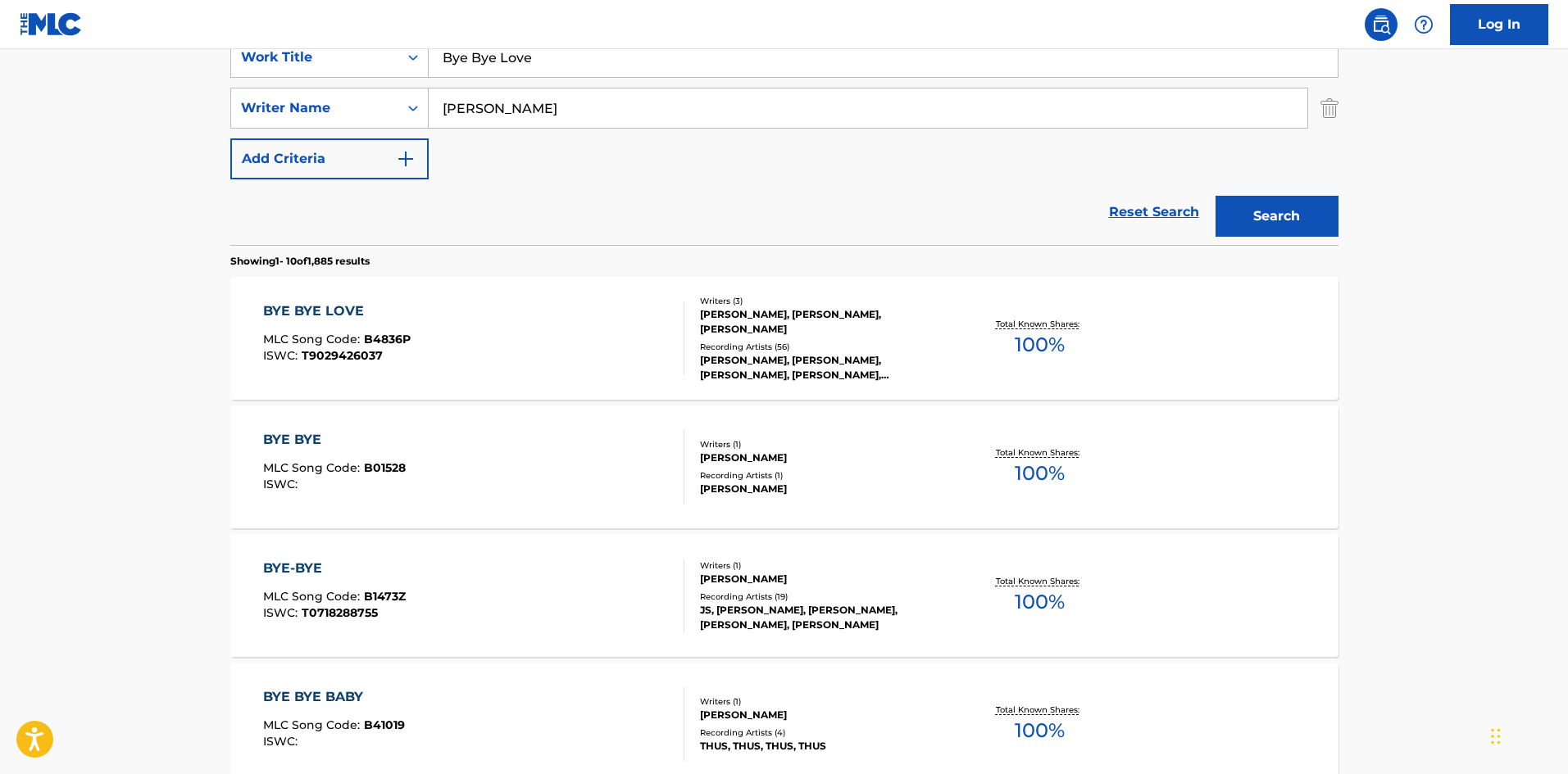
click at [659, 63] on input "Bye Bye Love" at bounding box center [883, 57] width 909 height 39
paste input "Make Belie"
type input "Make Believe"
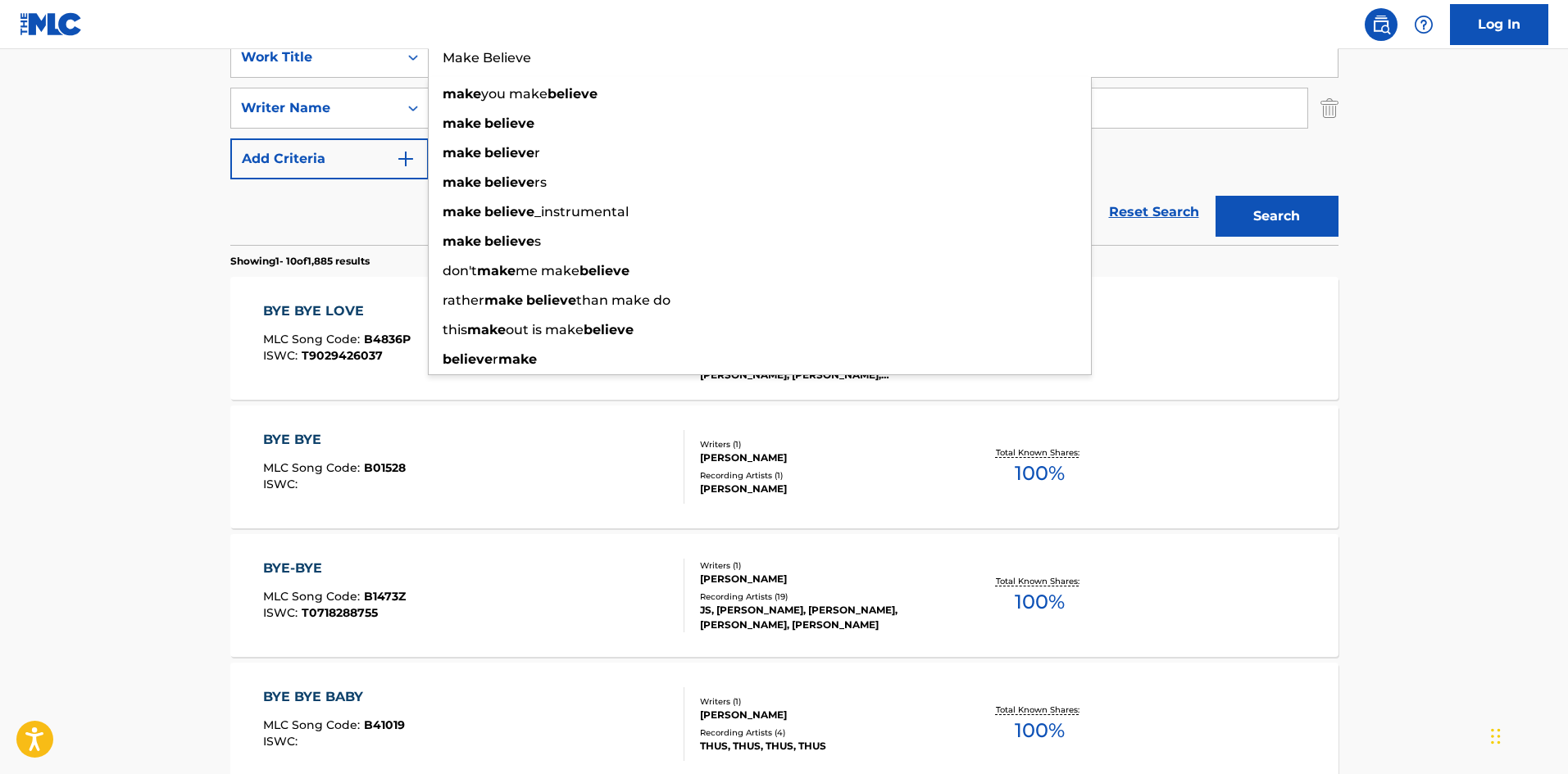
click at [6, 182] on main "The MLC Public Work Search The accuracy and completeness of The MLC's data is d…" at bounding box center [784, 686] width 1568 height 1928
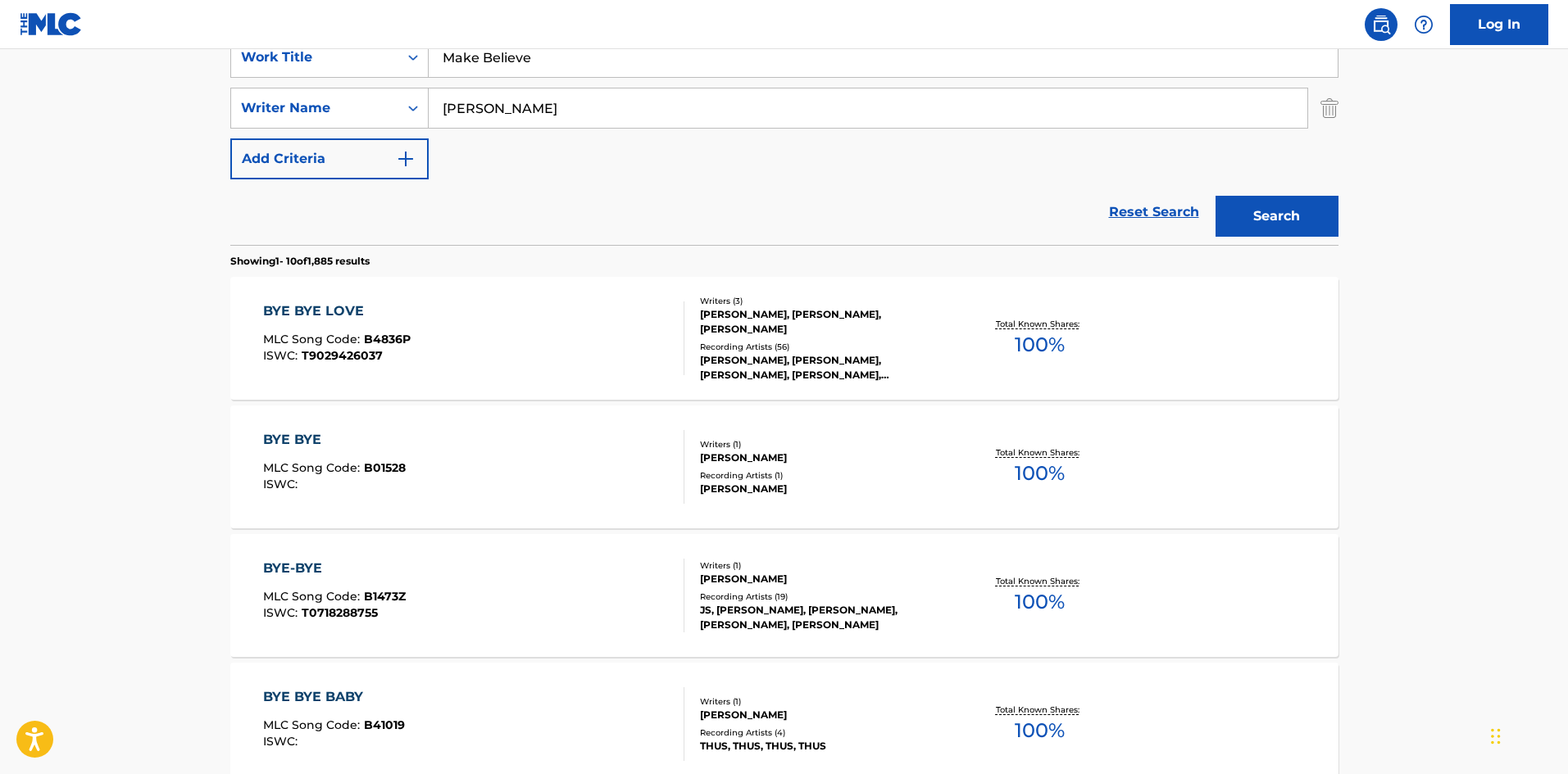
click at [509, 122] on input "Kelly" at bounding box center [868, 108] width 878 height 39
paste input "KEVIN SCOTT RICHARDSON"
drag, startPoint x: 564, startPoint y: 112, endPoint x: 129, endPoint y: 67, distance: 437.3
click at [129, 67] on main "The MLC Public Work Search The accuracy and completeness of The MLC's data is d…" at bounding box center [784, 686] width 1568 height 1928
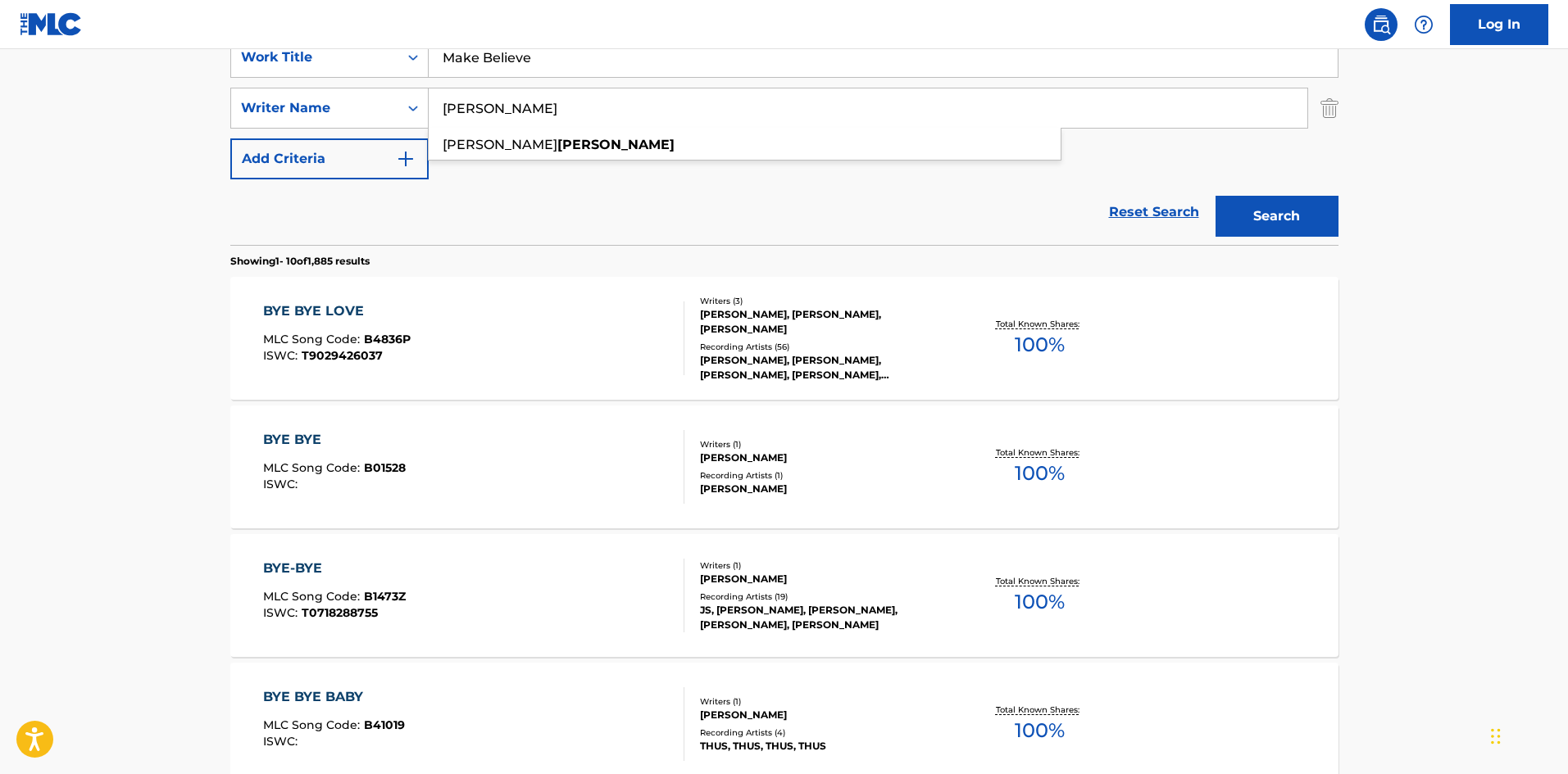
type input "RICHARDSON"
click at [1215, 196] on button "Search" at bounding box center [1277, 216] width 122 height 41
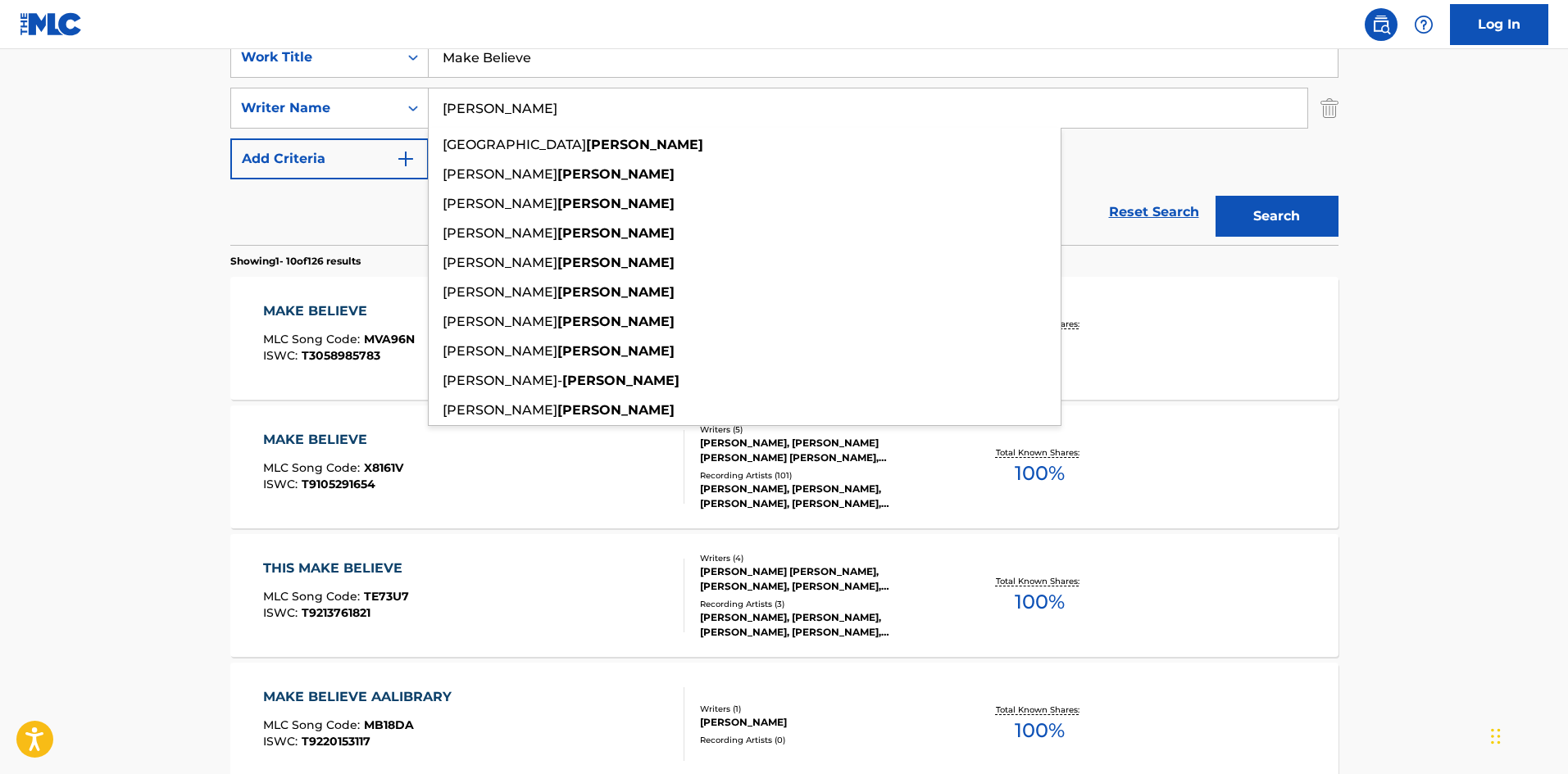
click at [12, 297] on main "The MLC Public Work Search The accuracy and completeness of The MLC's data is d…" at bounding box center [784, 686] width 1568 height 1928
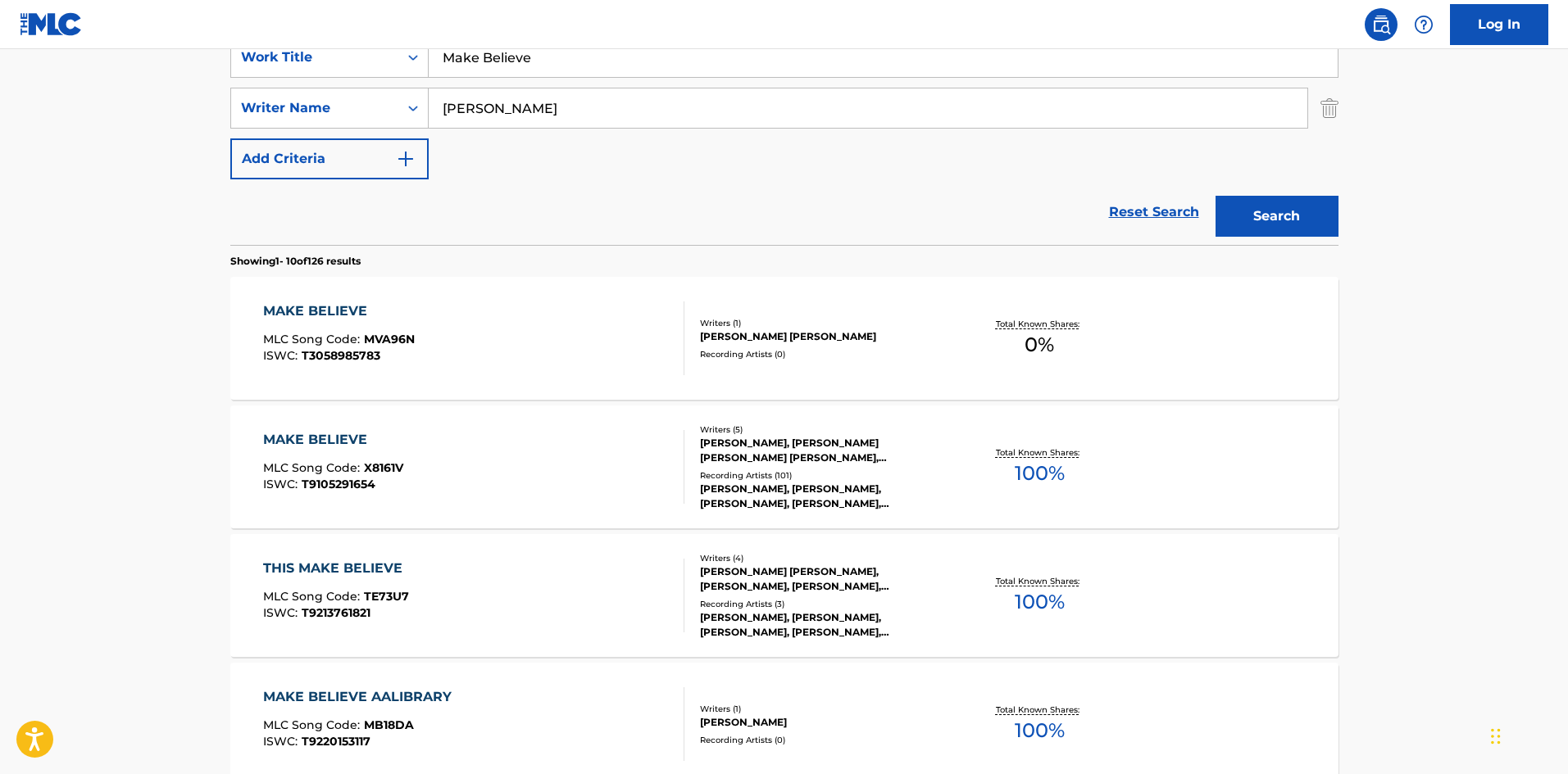
click at [432, 442] on div "MAKE BELIEVE MLC Song Code : X8161V ISWC : T9105291654" at bounding box center [473, 467] width 421 height 73
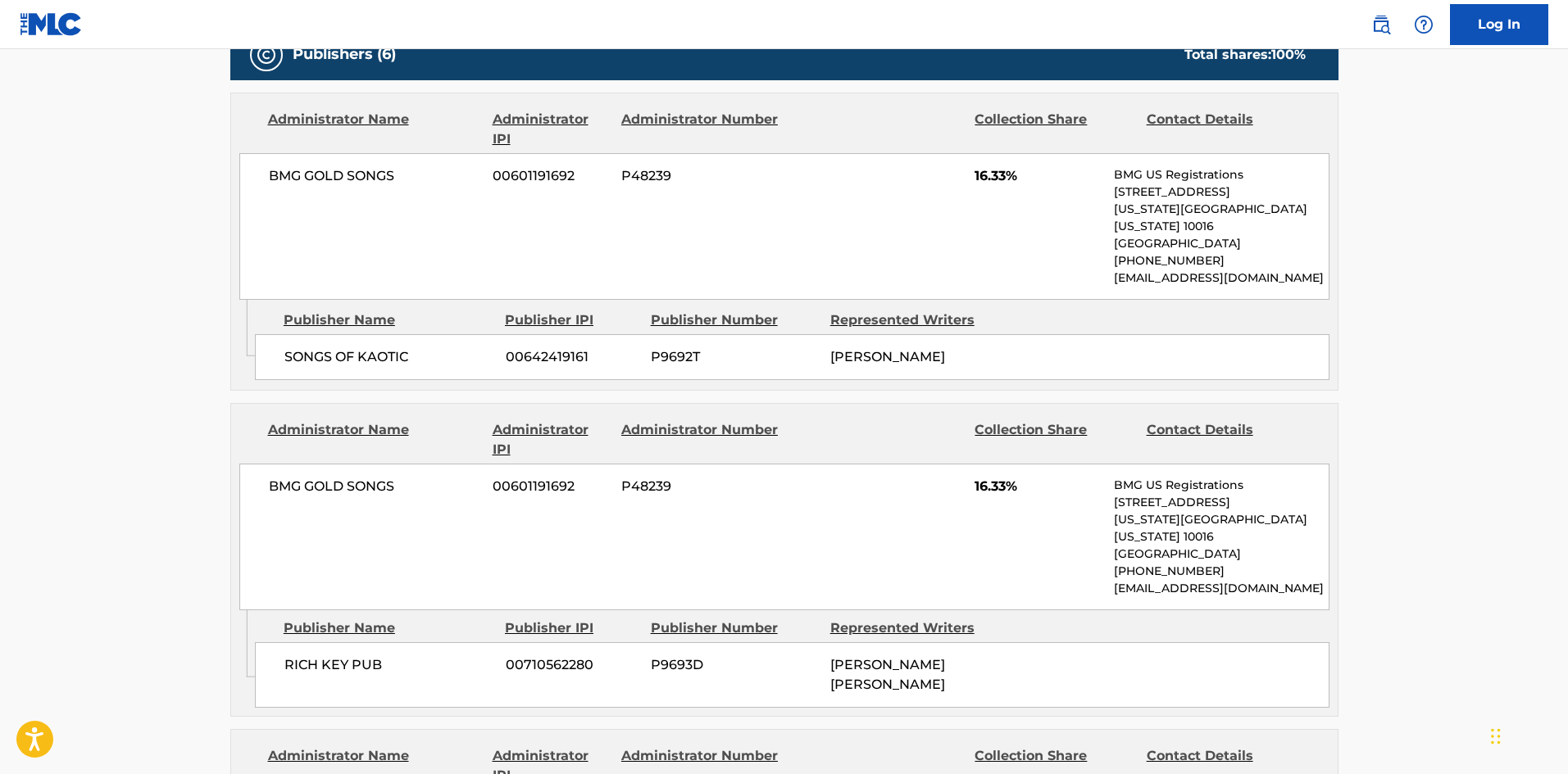
scroll to position [655, 0]
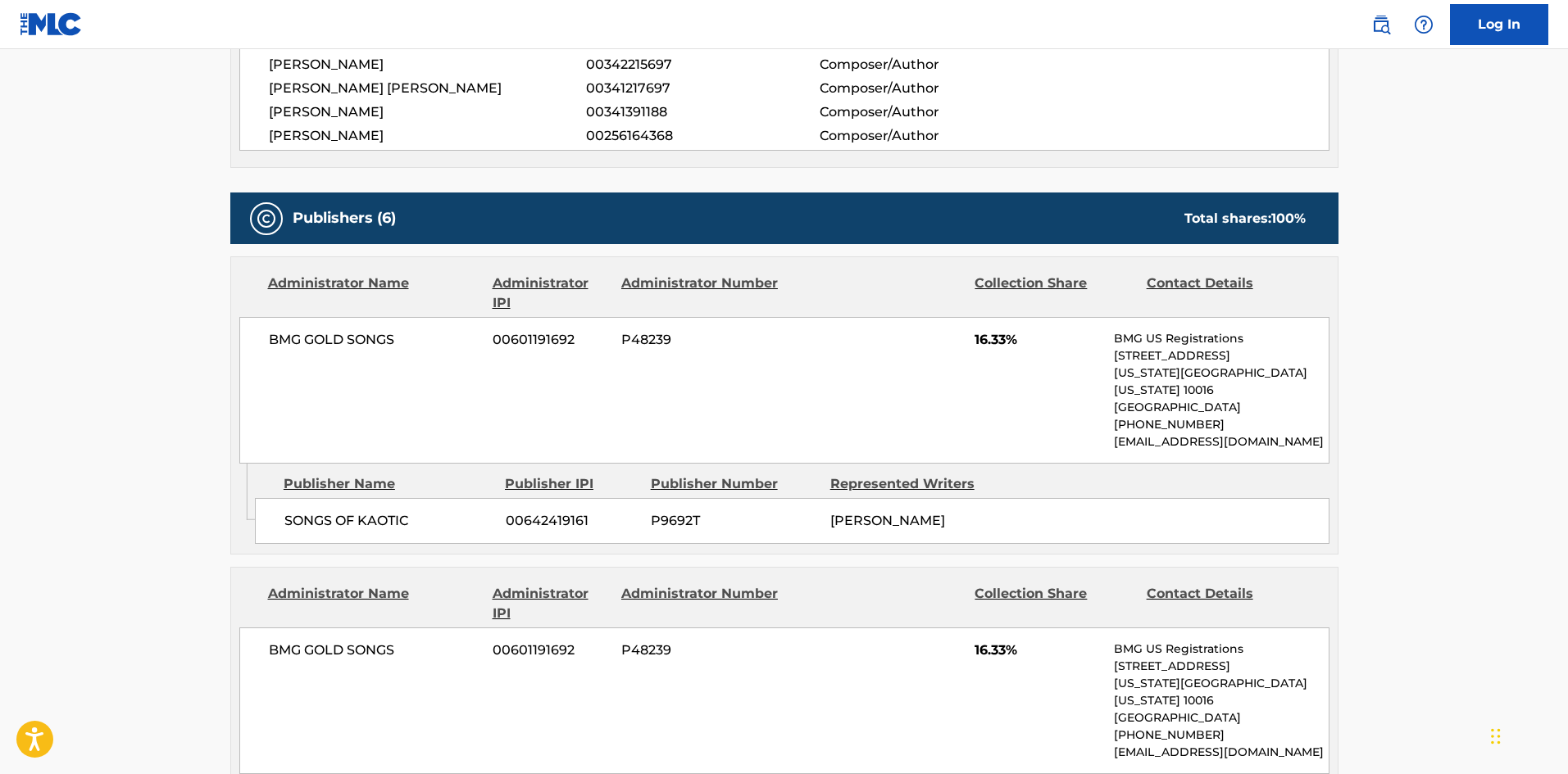
click at [284, 511] on span "SONGS OF KAOTIC" at bounding box center [388, 520] width 209 height 19
drag, startPoint x: 284, startPoint y: 493, endPoint x: 400, endPoint y: 492, distance: 116.0
click at [400, 498] on div "SONGS OF KAOTIC 00642419161 P9692T NICKOLAS G CARTER" at bounding box center [792, 520] width 1074 height 45
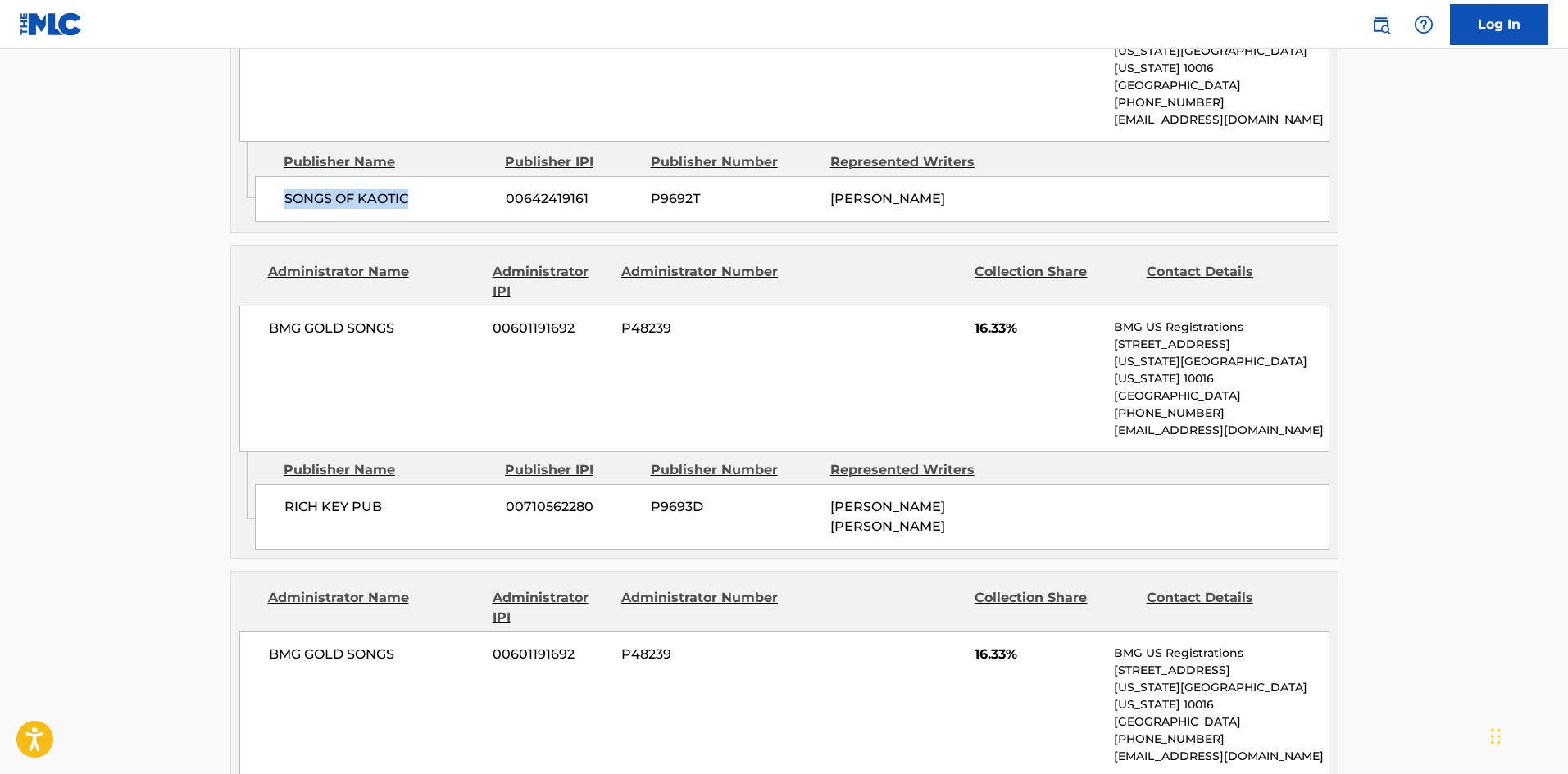
scroll to position [983, 0]
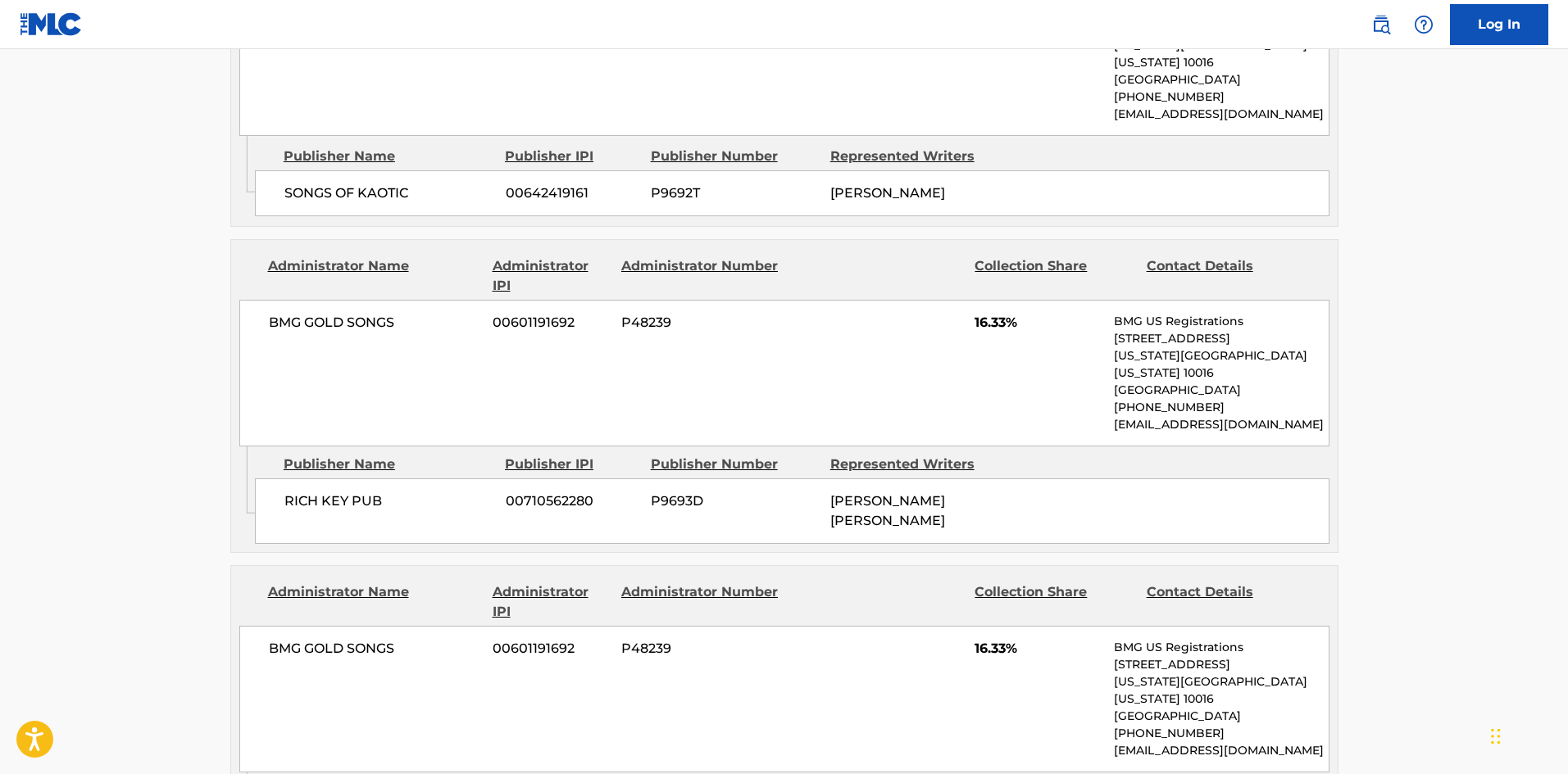
click at [298, 492] on span "RICH KEY PUB" at bounding box center [388, 501] width 209 height 19
drag, startPoint x: 298, startPoint y: 471, endPoint x: 326, endPoint y: 467, distance: 28.3
click at [326, 492] on span "RICH KEY PUB" at bounding box center [388, 501] width 209 height 19
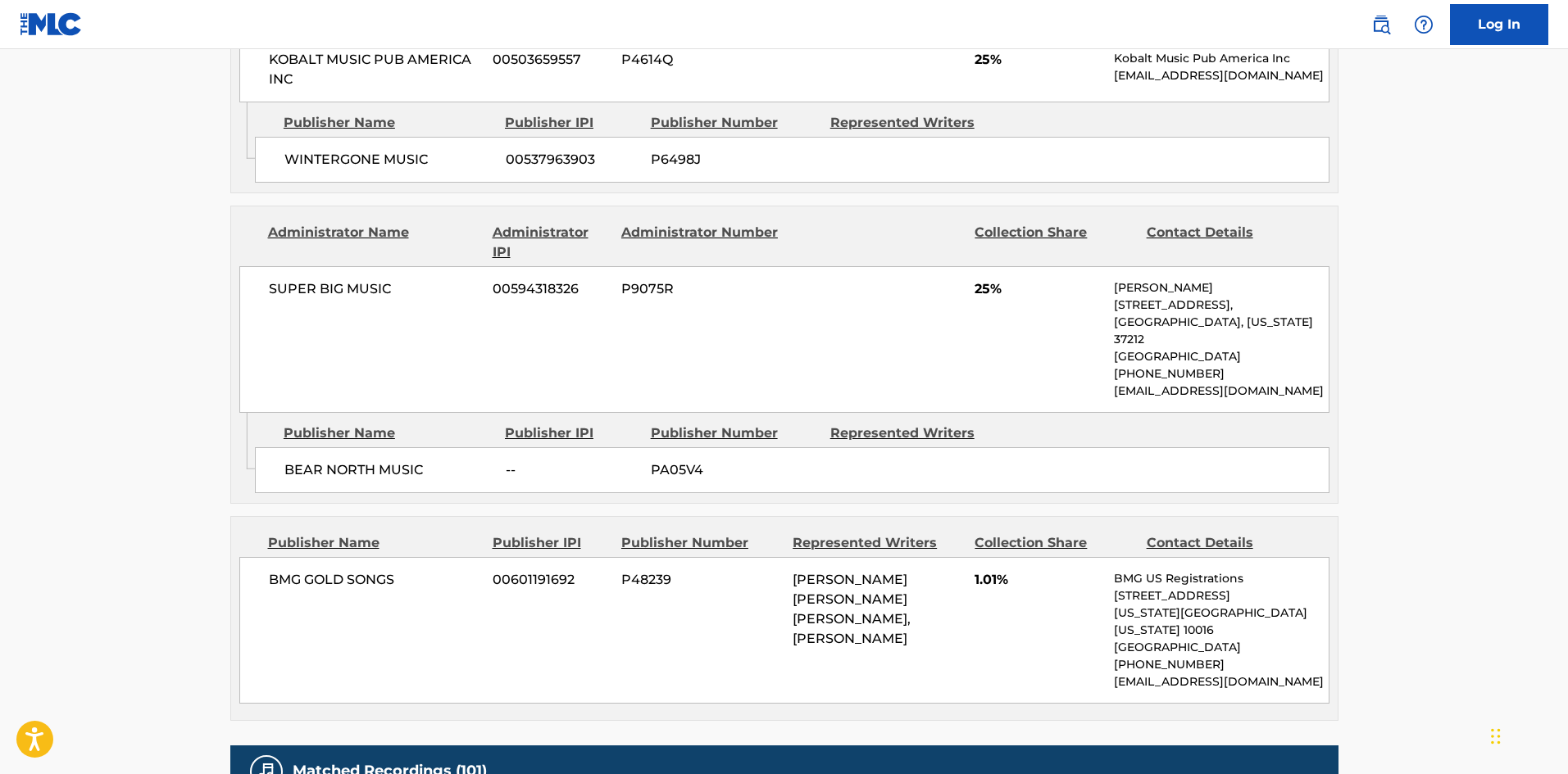
scroll to position [1884, 0]
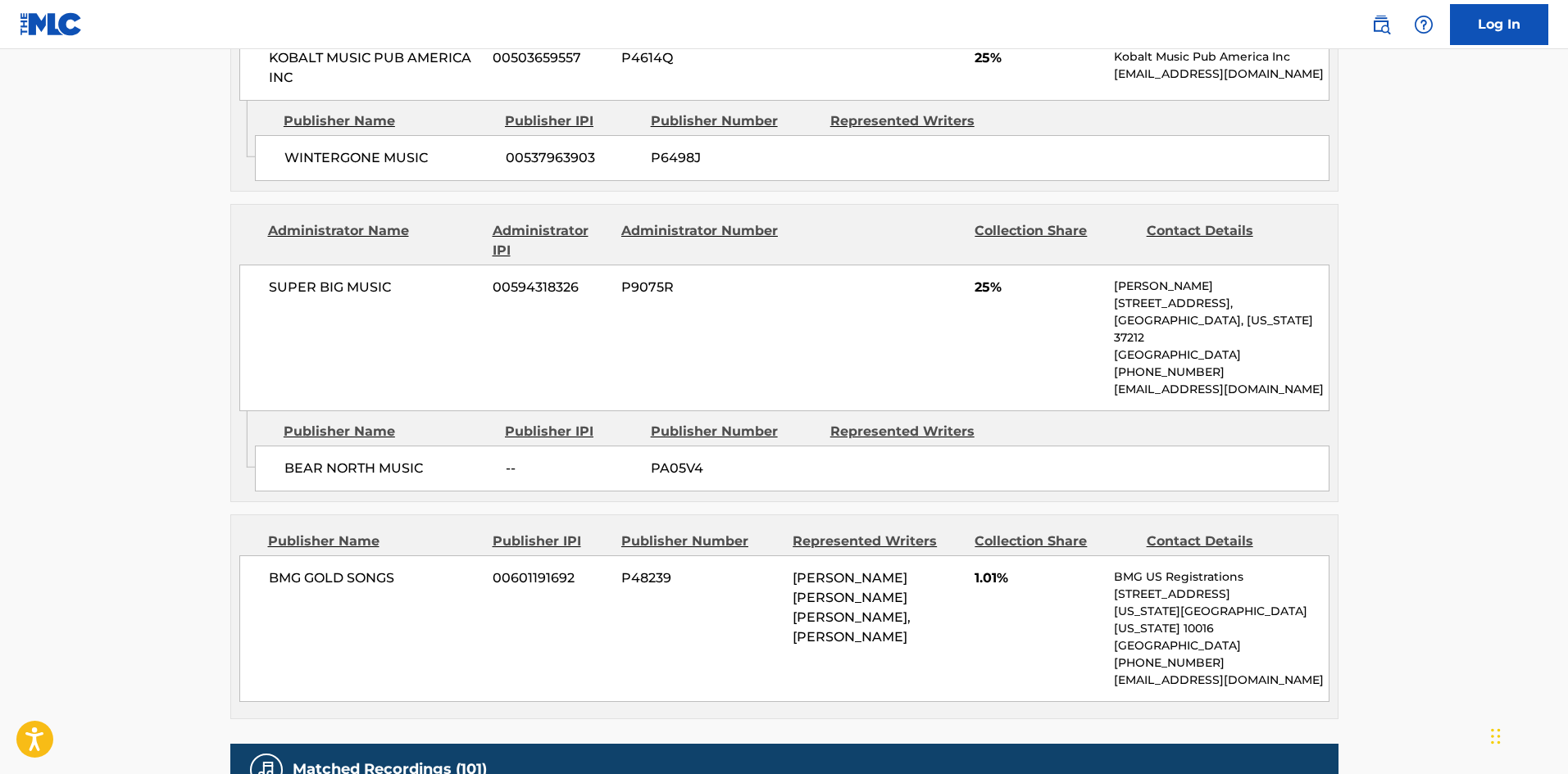
click at [297, 458] on span "BEAR NORTH MUSIC" at bounding box center [388, 468] width 209 height 19
drag, startPoint x: 297, startPoint y: 408, endPoint x: 438, endPoint y: 407, distance: 141.0
click at [438, 458] on span "BEAR NORTH MUSIC" at bounding box center [388, 468] width 209 height 19
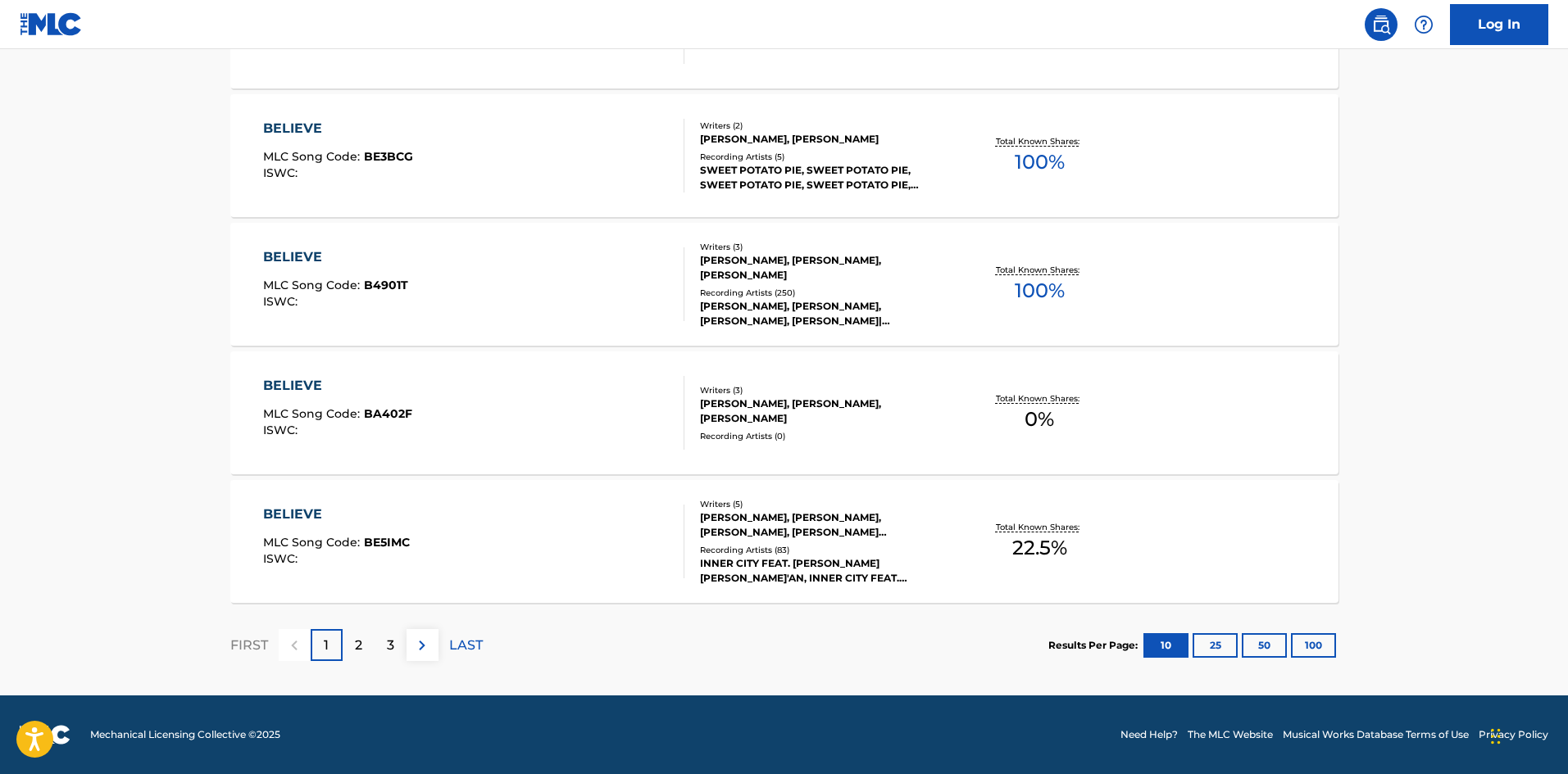
scroll to position [328, 0]
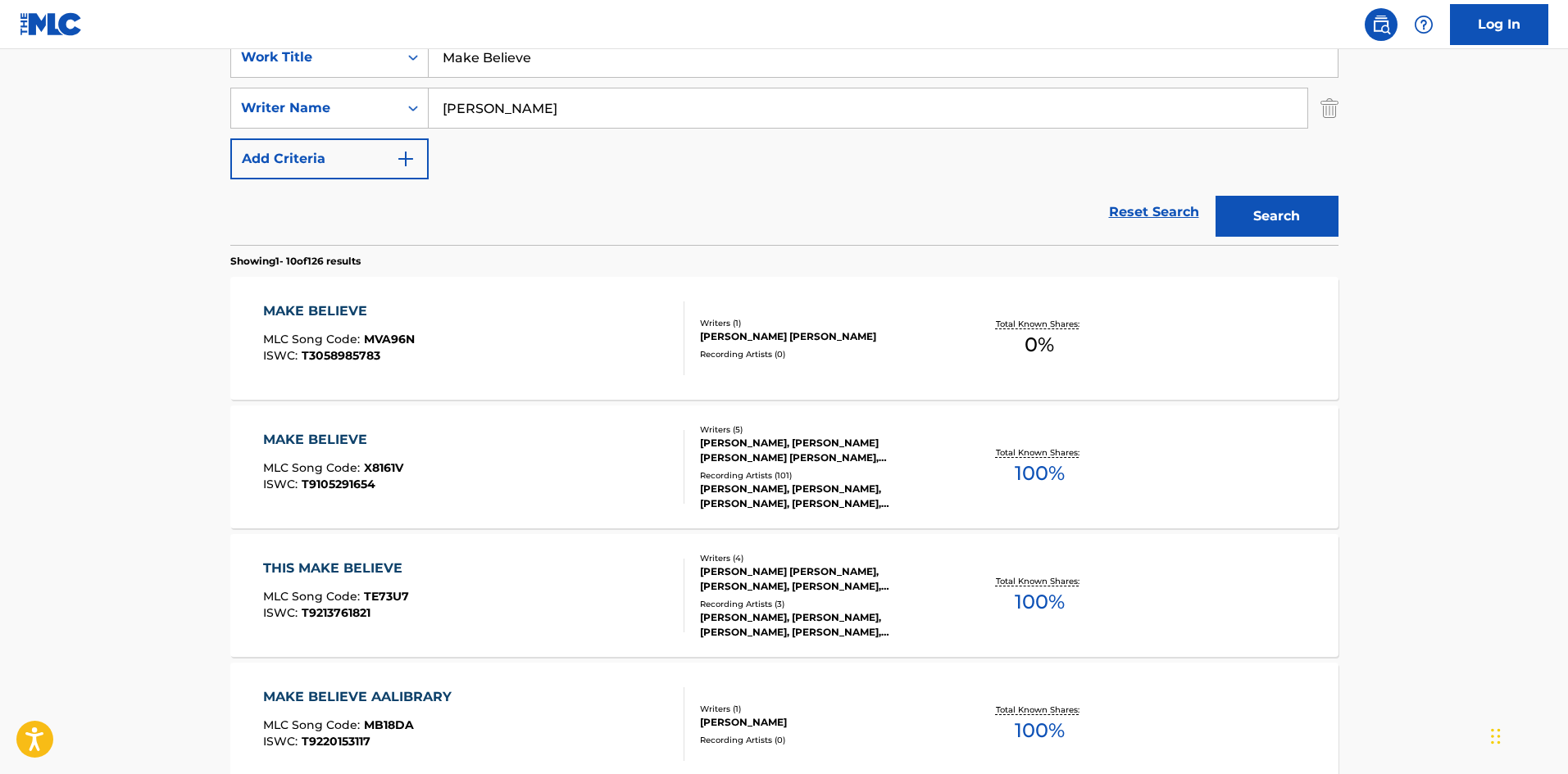
click at [558, 71] on input "Make Believe" at bounding box center [883, 57] width 909 height 39
paste input "One Phone Call"
type input "One Phone Call"
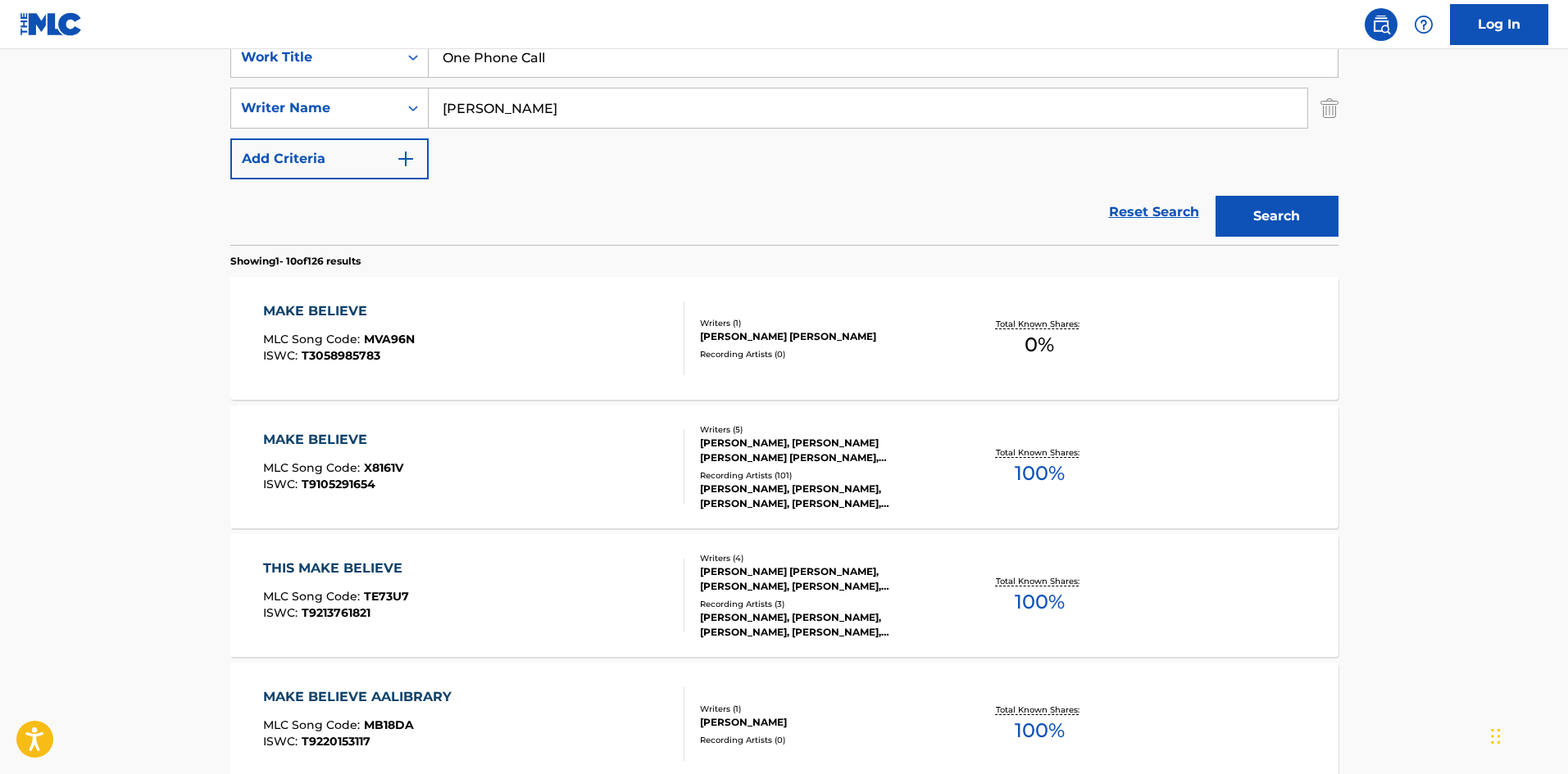
drag, startPoint x: 19, startPoint y: 297, endPoint x: 541, endPoint y: 183, distance: 534.3
click at [19, 297] on main "The MLC Public Work Search The accuracy and completeness of The MLC's data is d…" at bounding box center [784, 686] width 1568 height 1928
click at [688, 66] on input "One Phone Call" at bounding box center [883, 57] width 909 height 39
click at [682, 108] on input "RICHARDSON" at bounding box center [868, 108] width 878 height 39
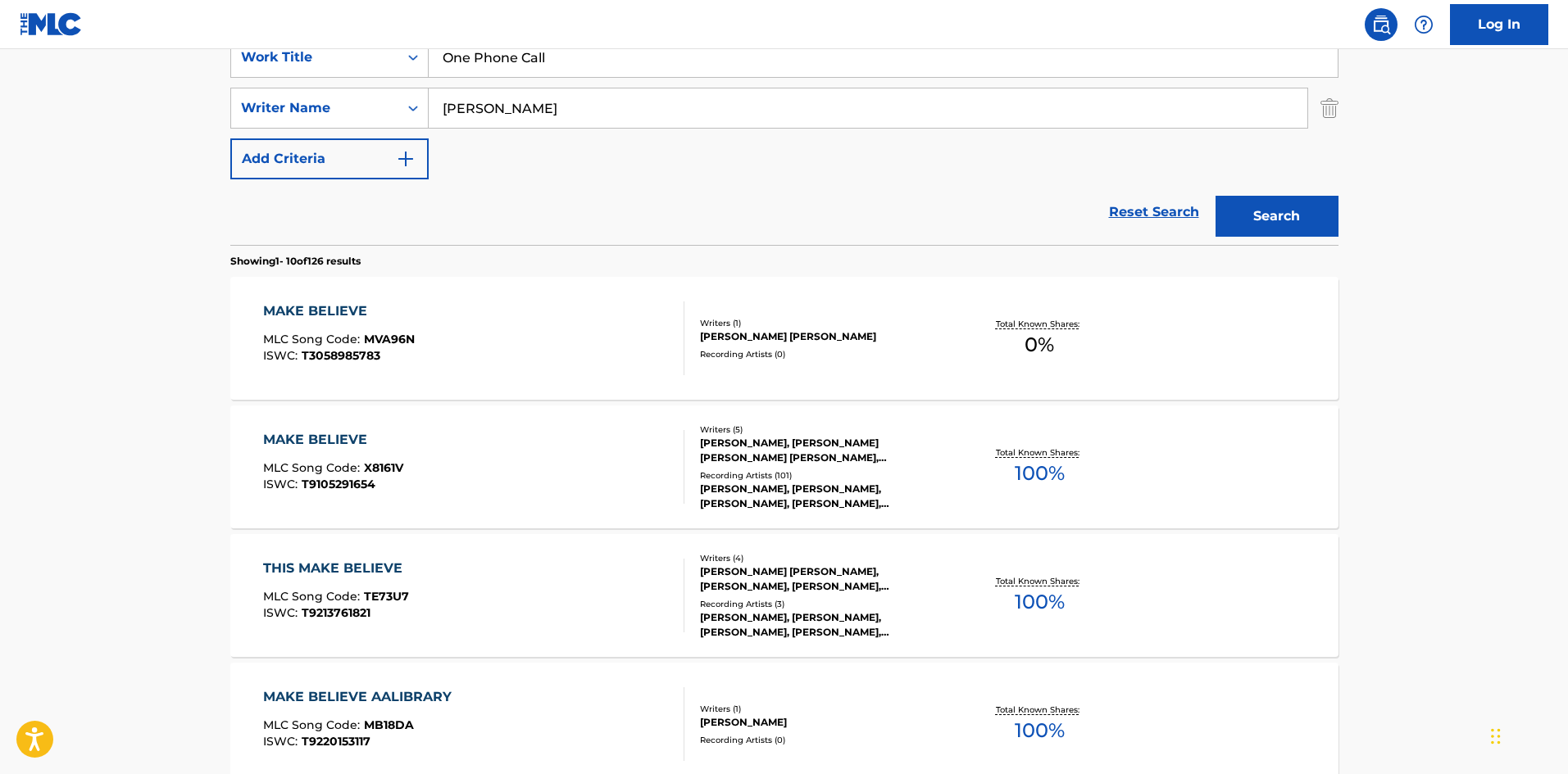
click at [682, 108] on input "RICHARDSON" at bounding box center [868, 108] width 878 height 39
paste input "DORROUGH"
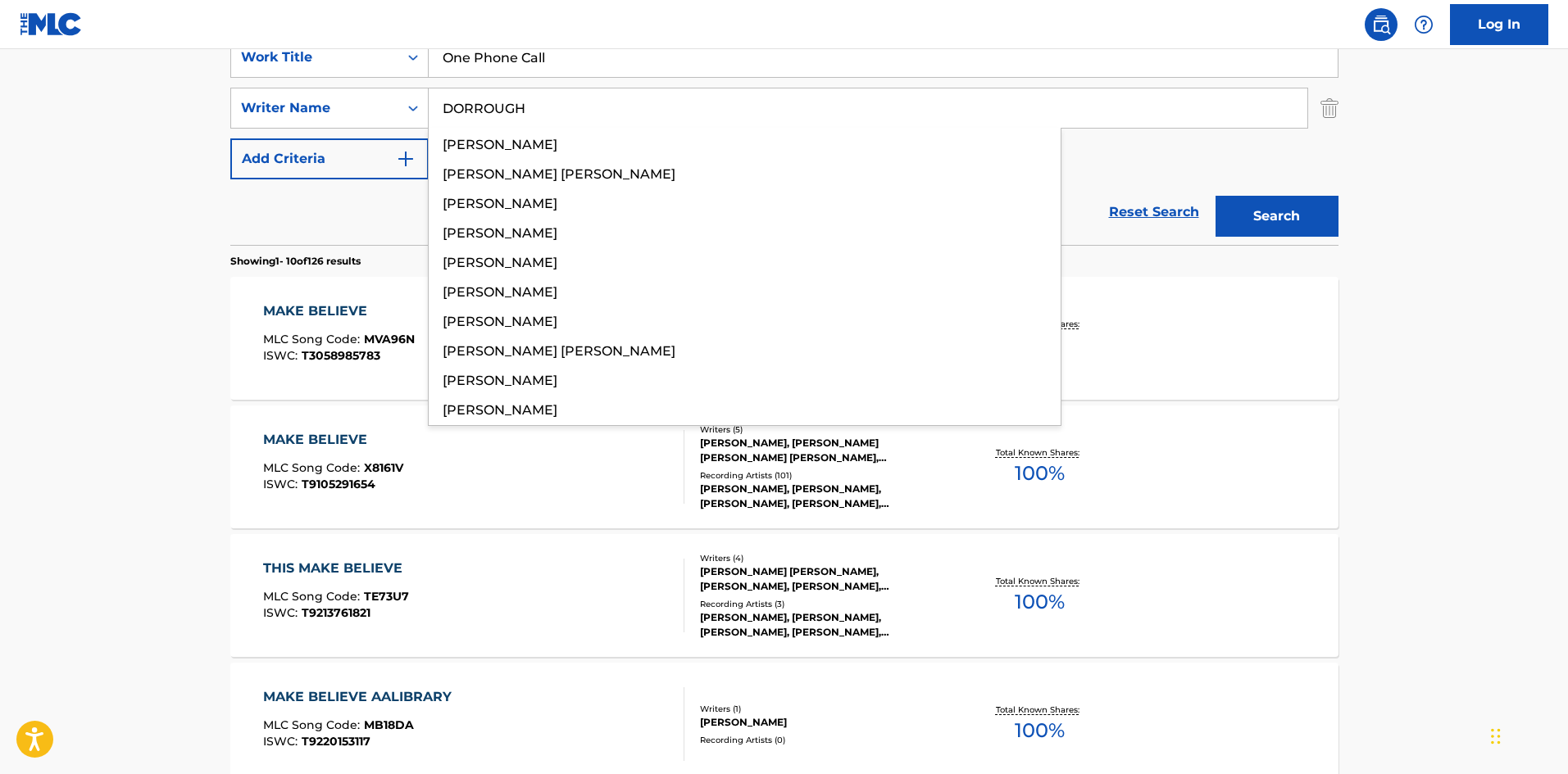
click at [1287, 202] on button "Search" at bounding box center [1277, 216] width 122 height 41
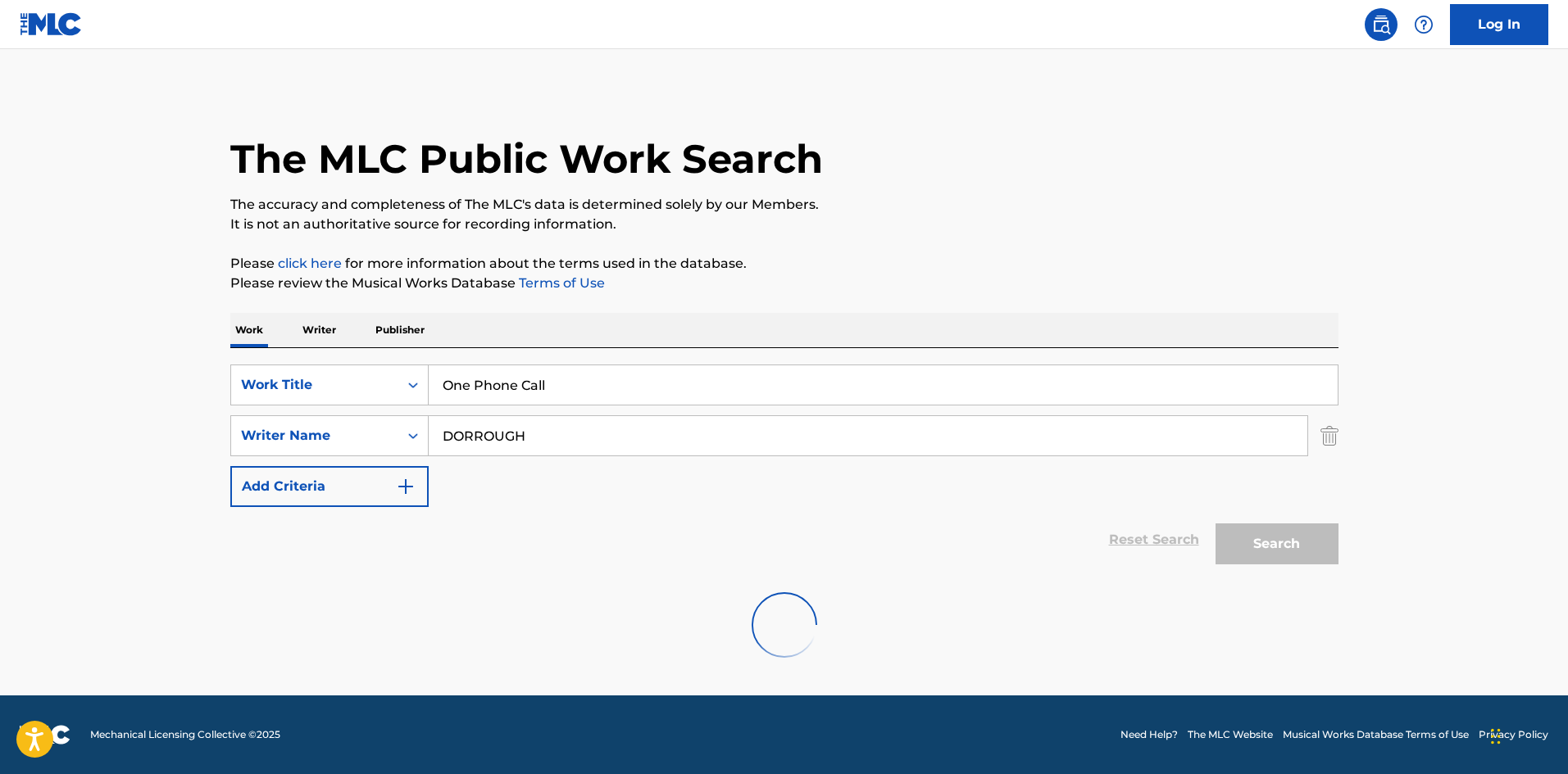
scroll to position [0, 0]
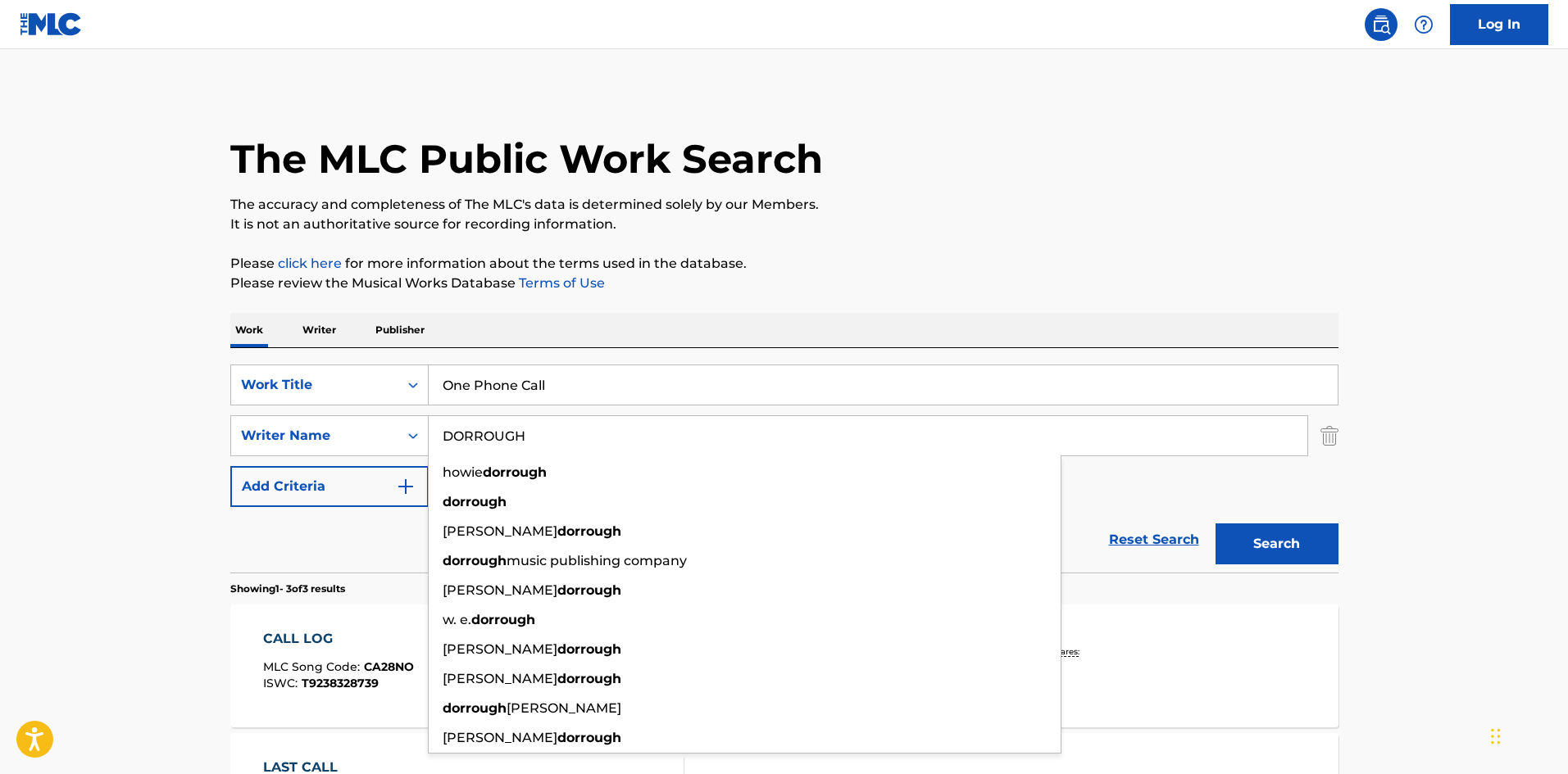
click at [698, 448] on input "DORROUGH" at bounding box center [868, 436] width 878 height 39
paste input "UGLAS"
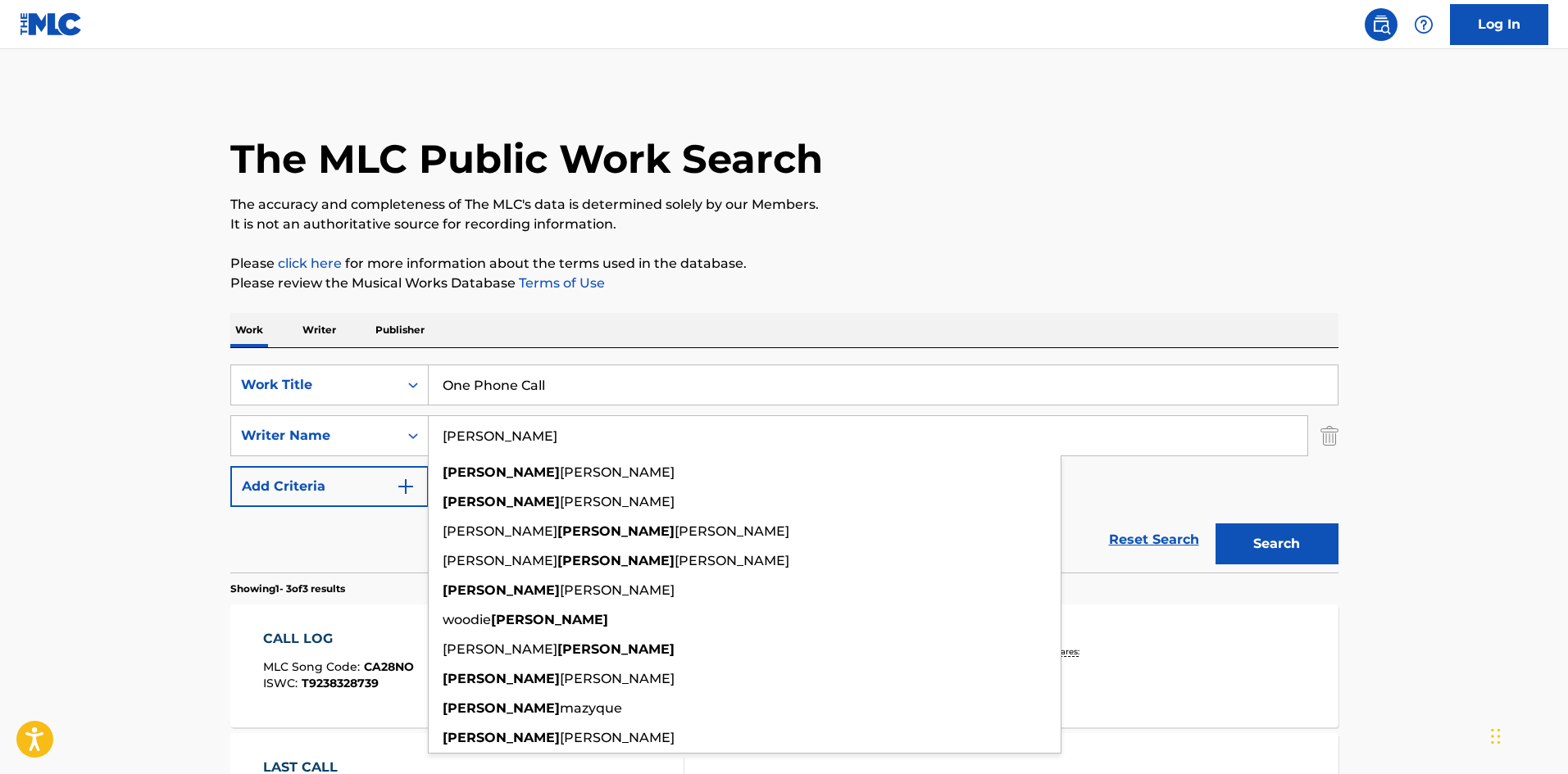
type input "DOUGLAS"
click at [1266, 543] on button "Search" at bounding box center [1277, 543] width 122 height 41
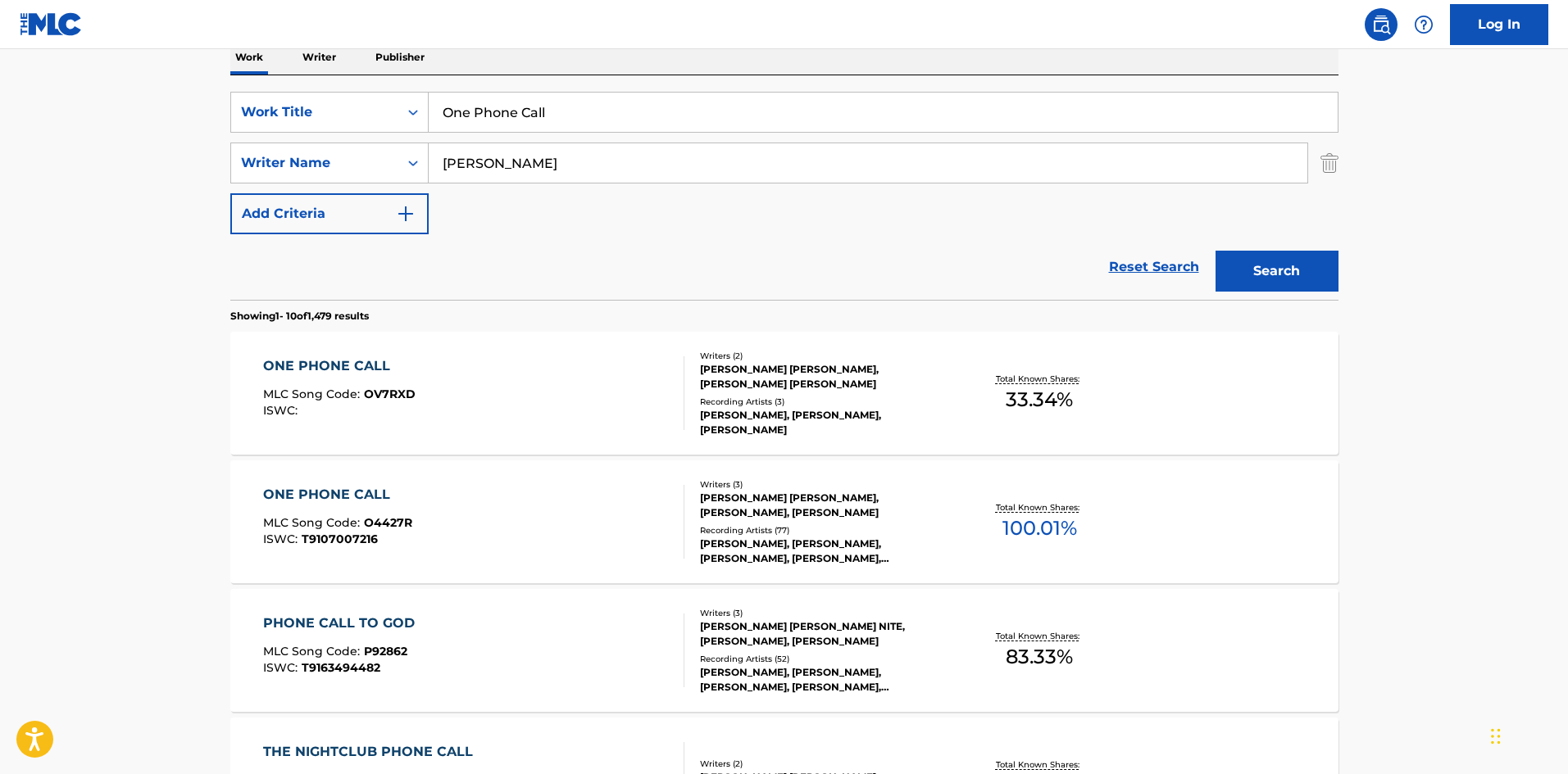
scroll to position [246, 0]
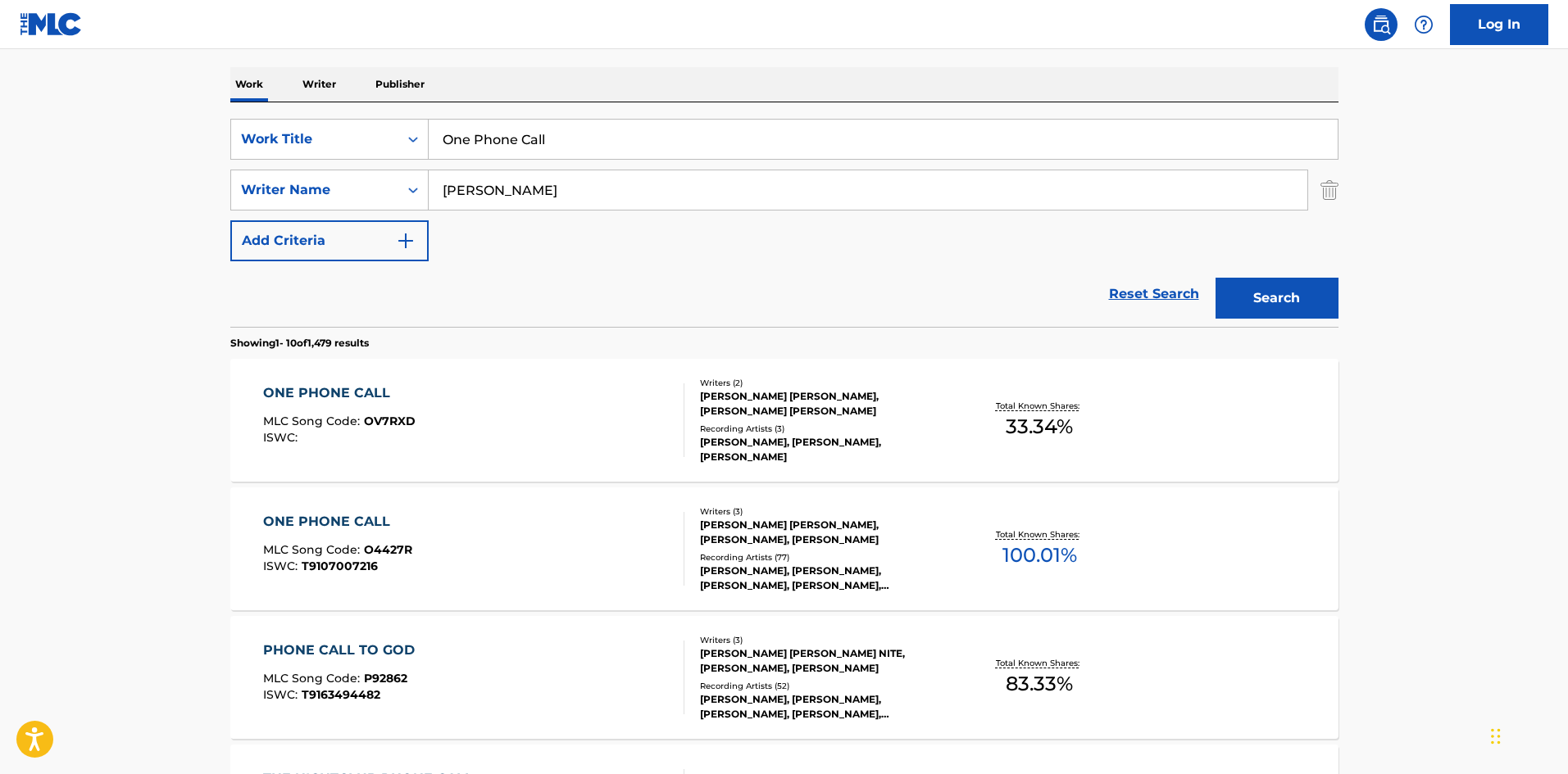
click at [560, 532] on div "ONE PHONE CALL MLC Song Code : O4427R ISWC : T9107007216" at bounding box center [473, 548] width 421 height 73
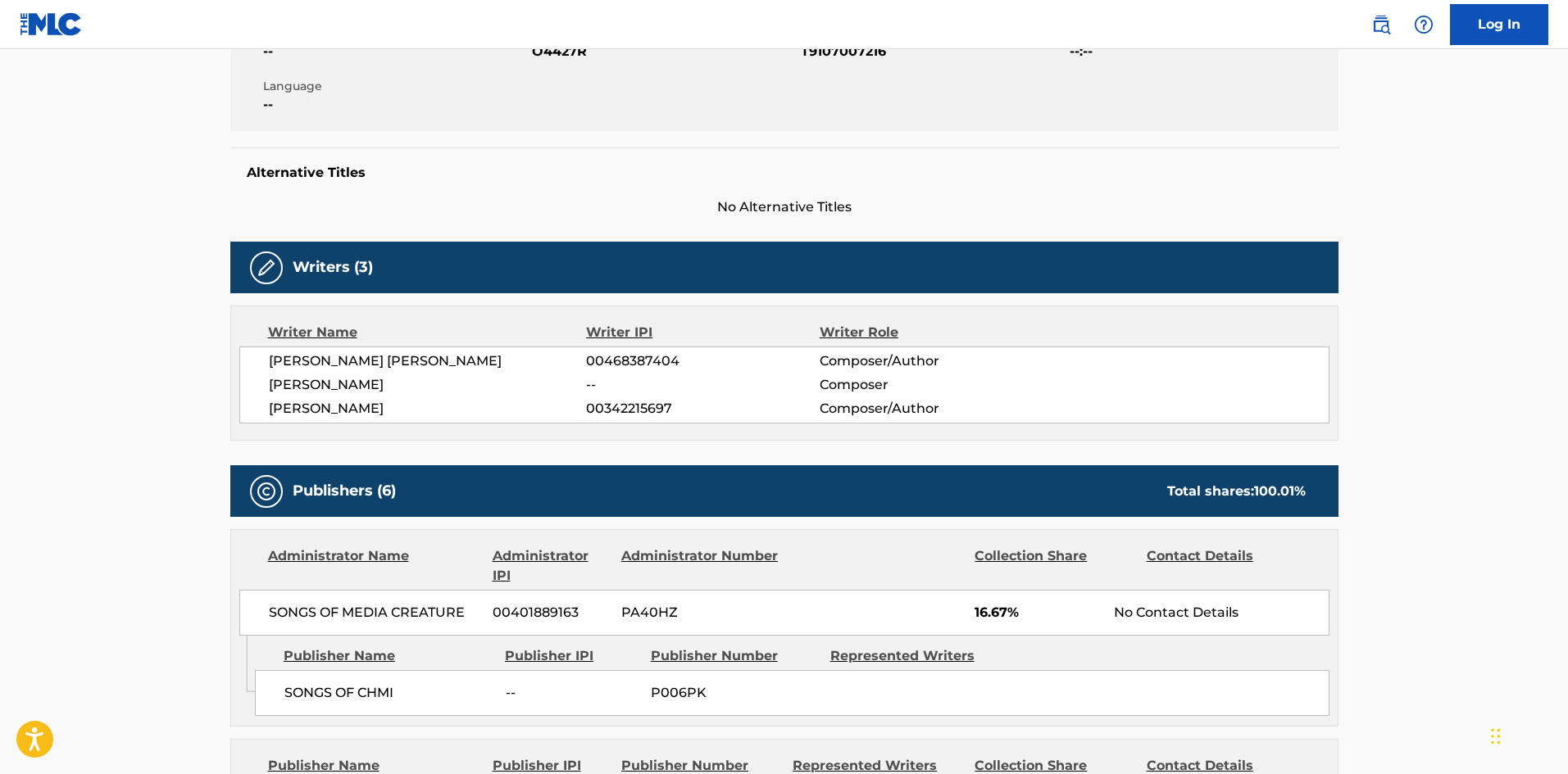
scroll to position [492, 0]
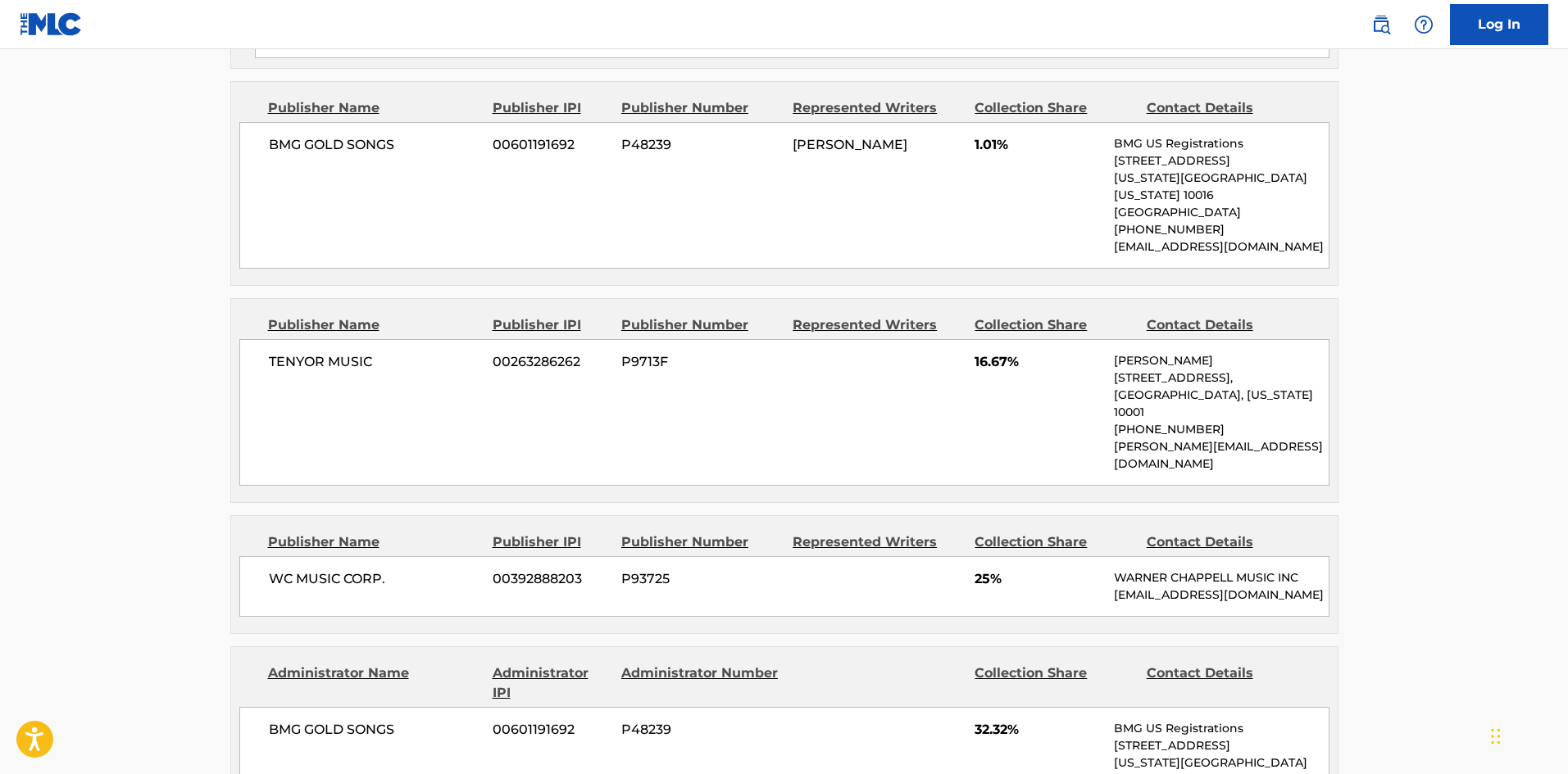
scroll to position [737, 0]
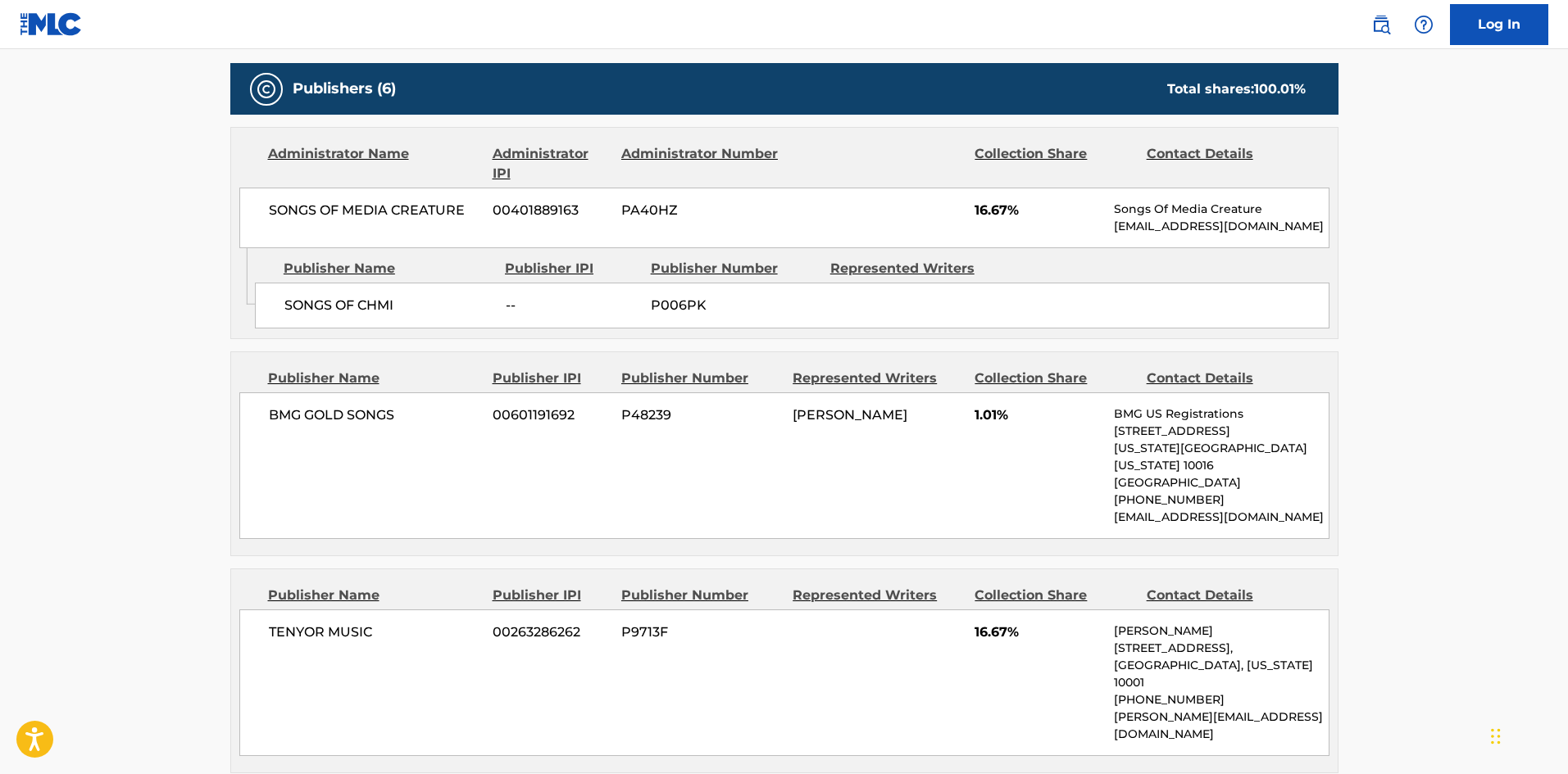
drag, startPoint x: 27, startPoint y: 254, endPoint x: 172, endPoint y: 306, distance: 154.0
click at [30, 254] on main "< Back to public search results Copy work link ONE PHONE CALL Work Detail Membe…" at bounding box center [784, 693] width 1568 height 2763
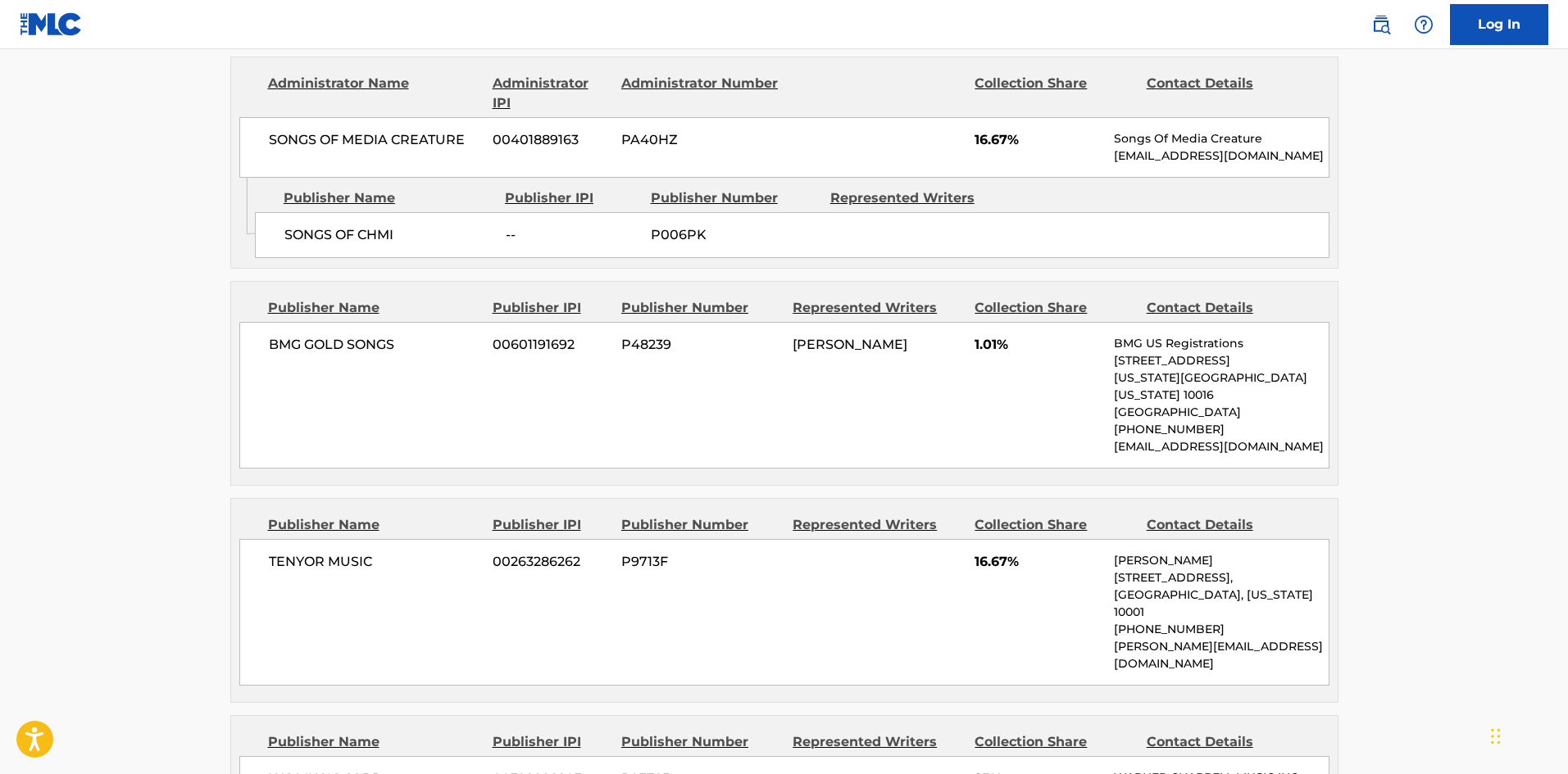
scroll to position [901, 0]
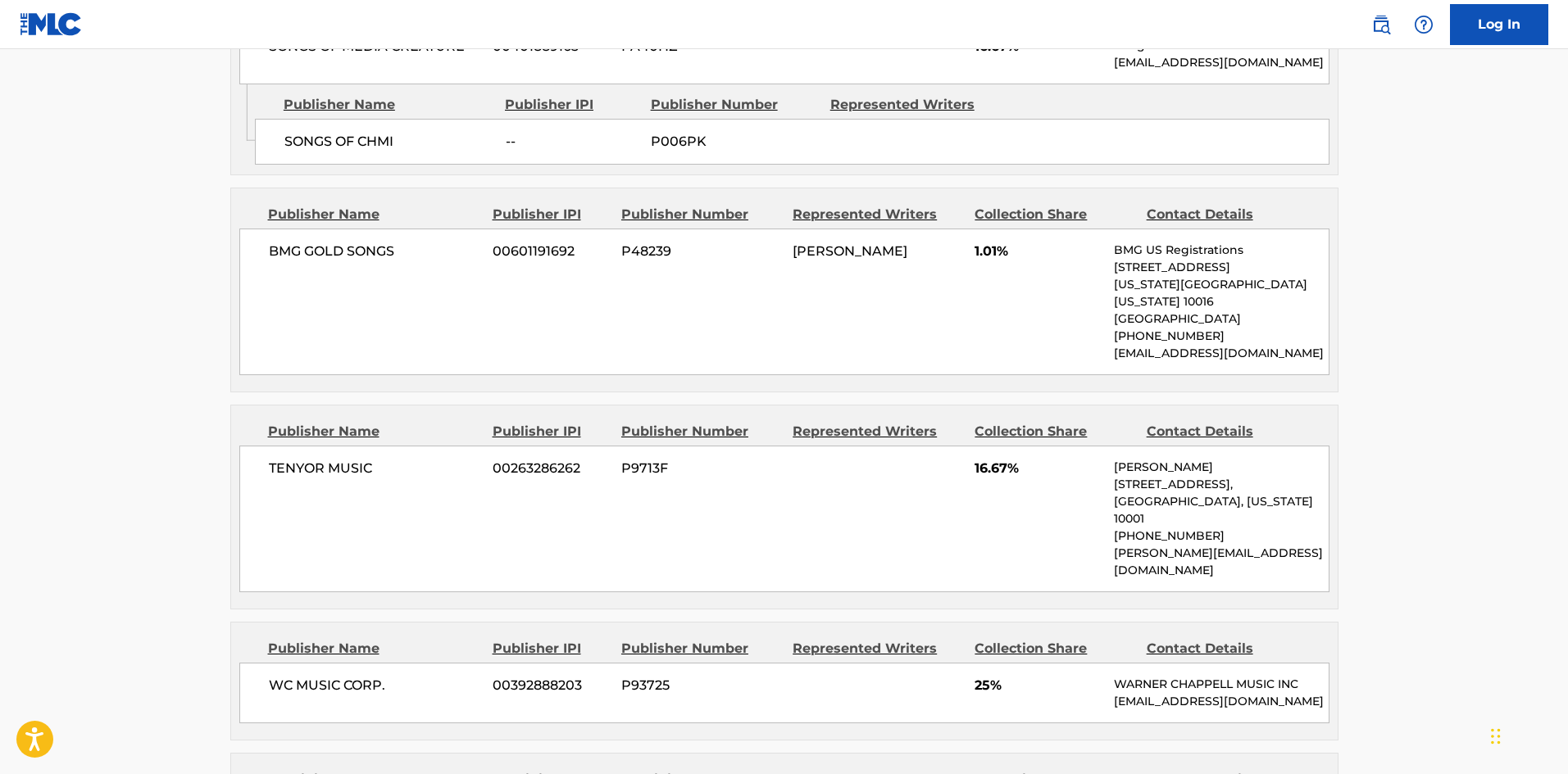
click at [232, 375] on div "Publishers (6) Total shares: 100.01 % Administrator Name Administrator IPI Admi…" at bounding box center [784, 587] width 1108 height 1376
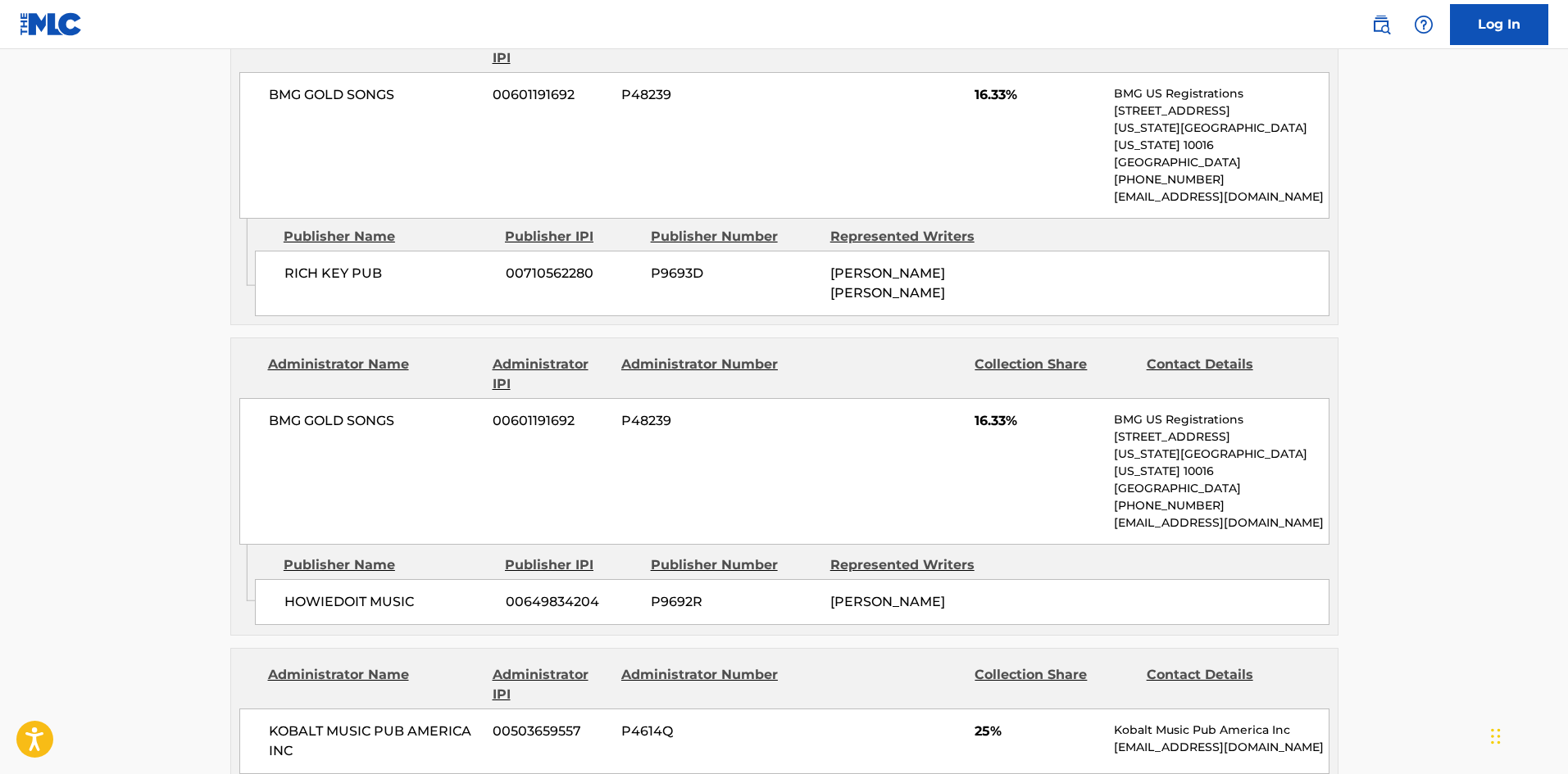
scroll to position [1229, 0]
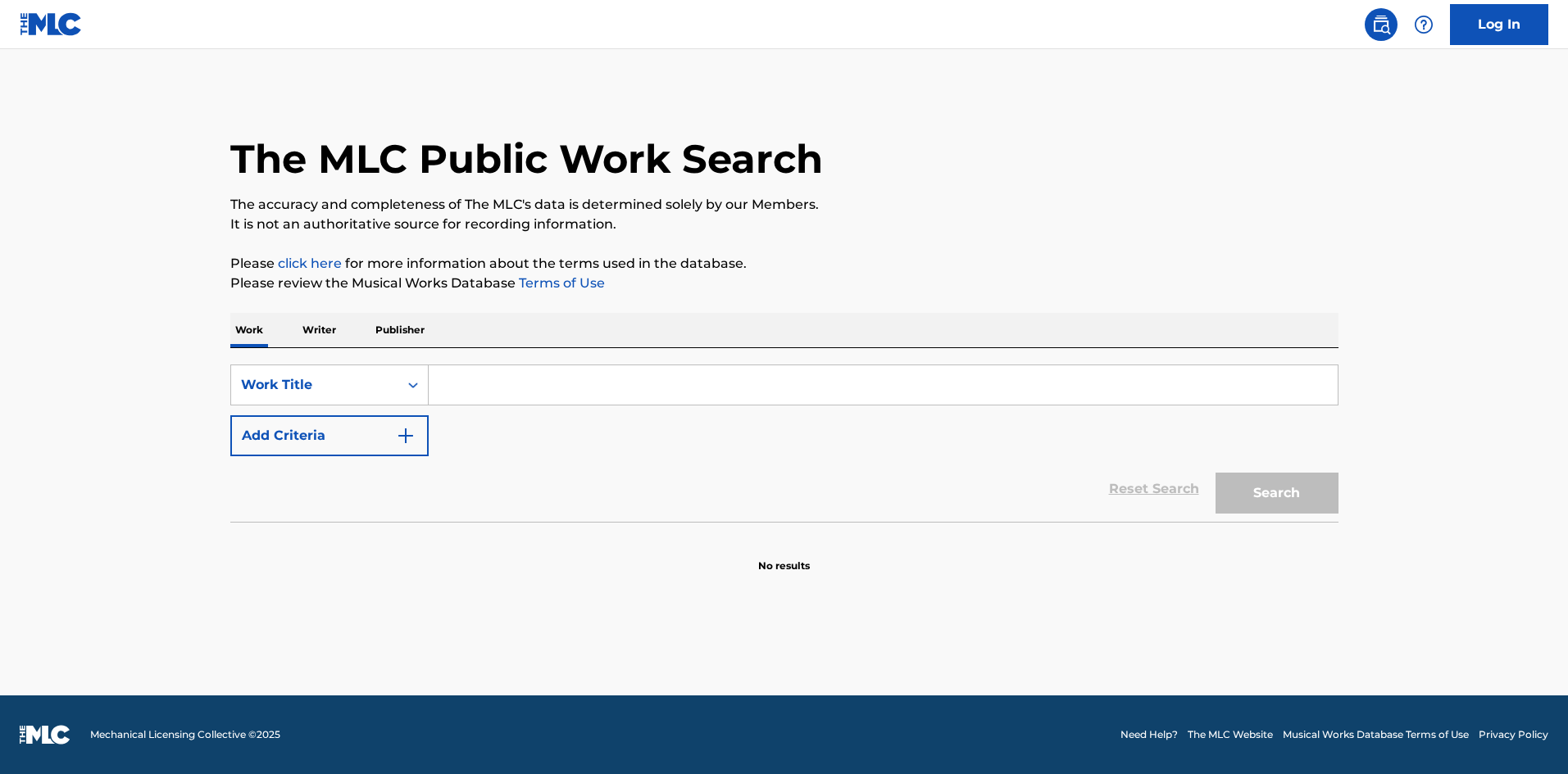
click at [650, 382] on input "Search Form" at bounding box center [883, 385] width 909 height 39
paste input "The Perfect Pair"
type input "The Perfect Pair"
click at [1251, 494] on button "Search" at bounding box center [1277, 492] width 122 height 41
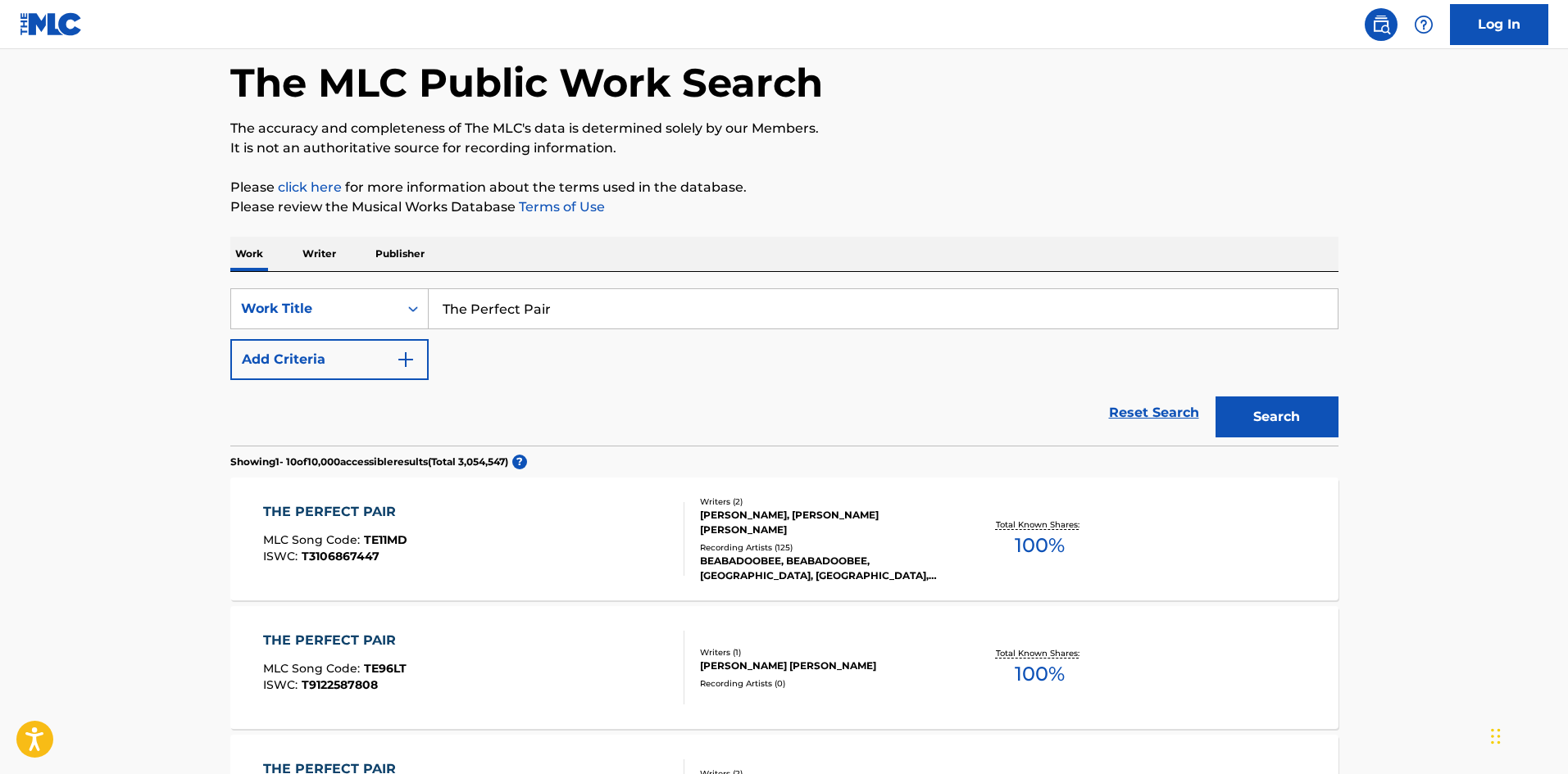
scroll to position [409, 0]
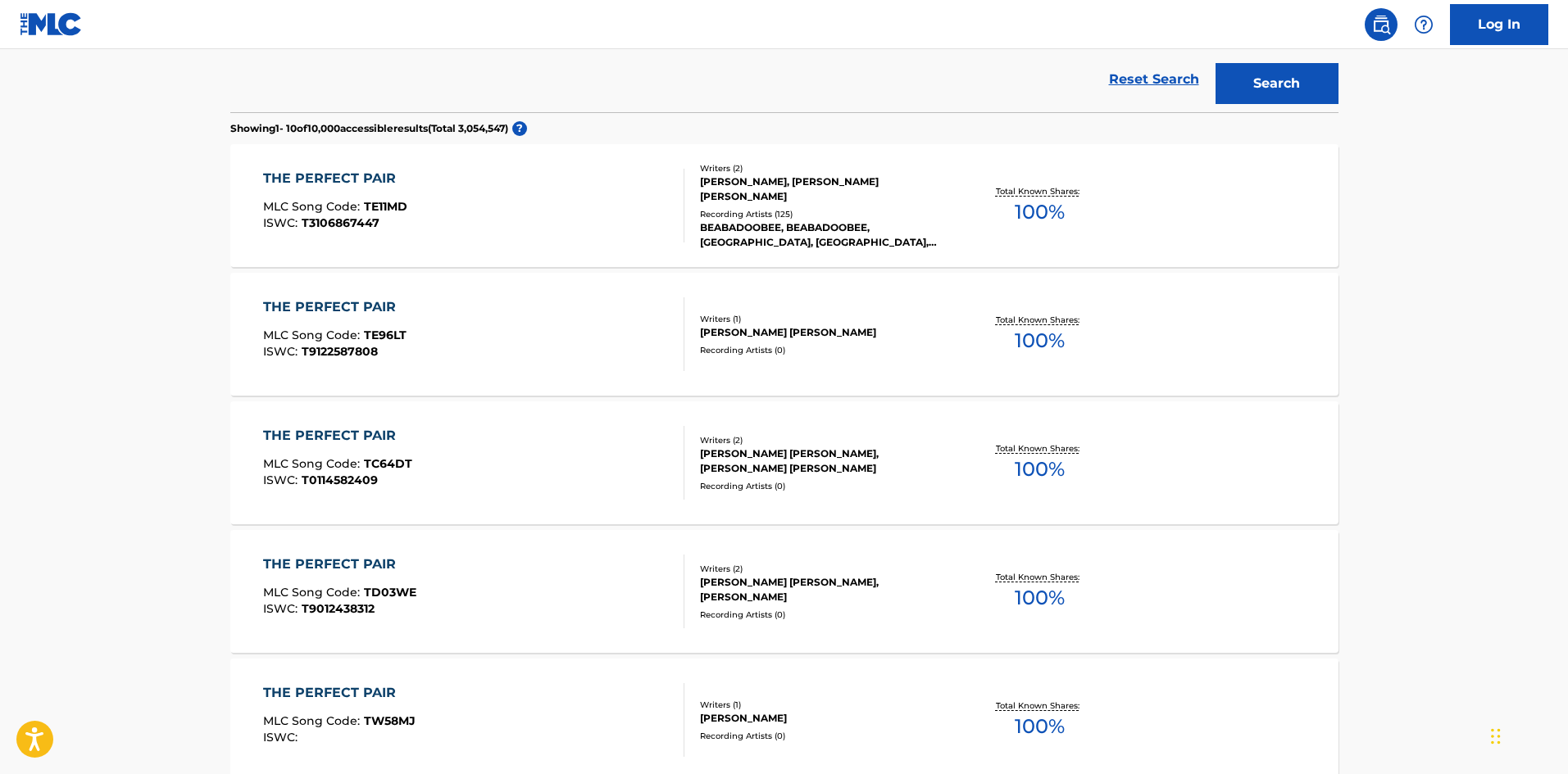
click at [406, 223] on div "THE PERFECT PAIR MLC Song Code : TE11MD ISWC : T3106867447" at bounding box center [473, 206] width 421 height 73
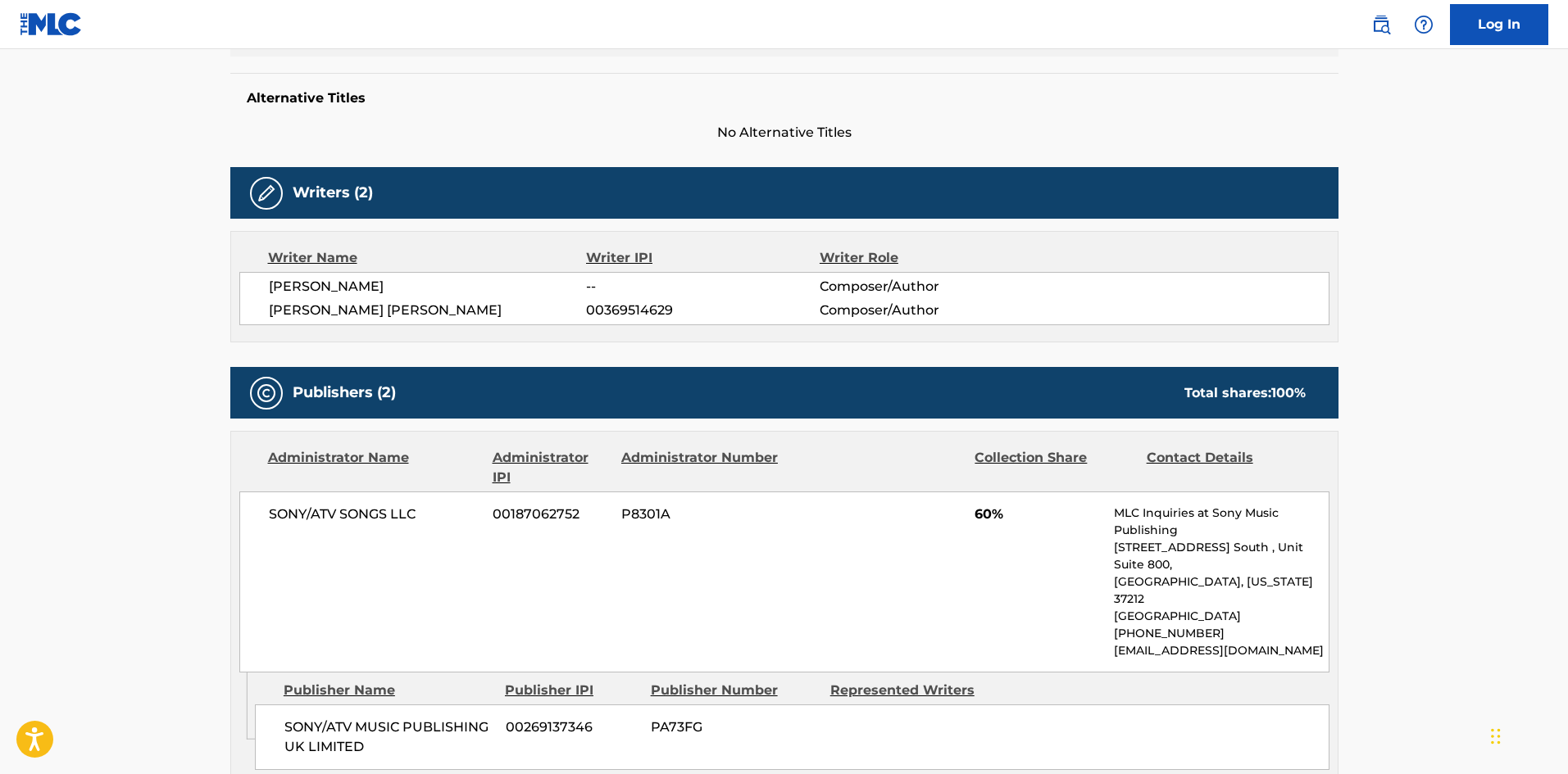
scroll to position [819, 0]
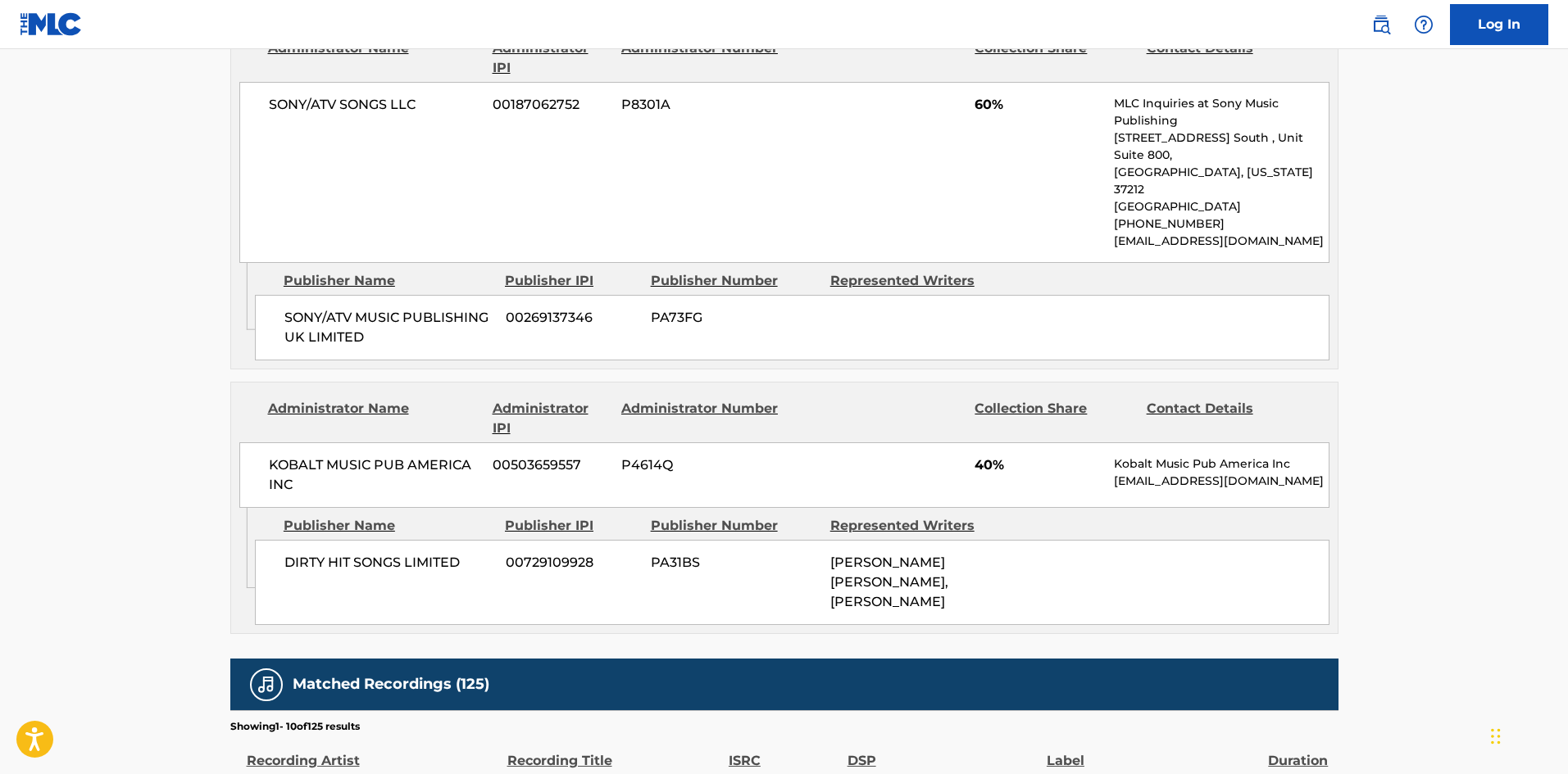
click at [284, 308] on span "SONY/ATV MUSIC PUBLISHING UK LIMITED" at bounding box center [388, 327] width 209 height 39
drag, startPoint x: 284, startPoint y: 279, endPoint x: 361, endPoint y: 299, distance: 79.6
click at [361, 308] on span "SONY/ATV MUSIC PUBLISHING UK LIMITED" at bounding box center [388, 327] width 209 height 39
copy div "SONY/ATV MUSIC PUBLISHING UK LIMITED"
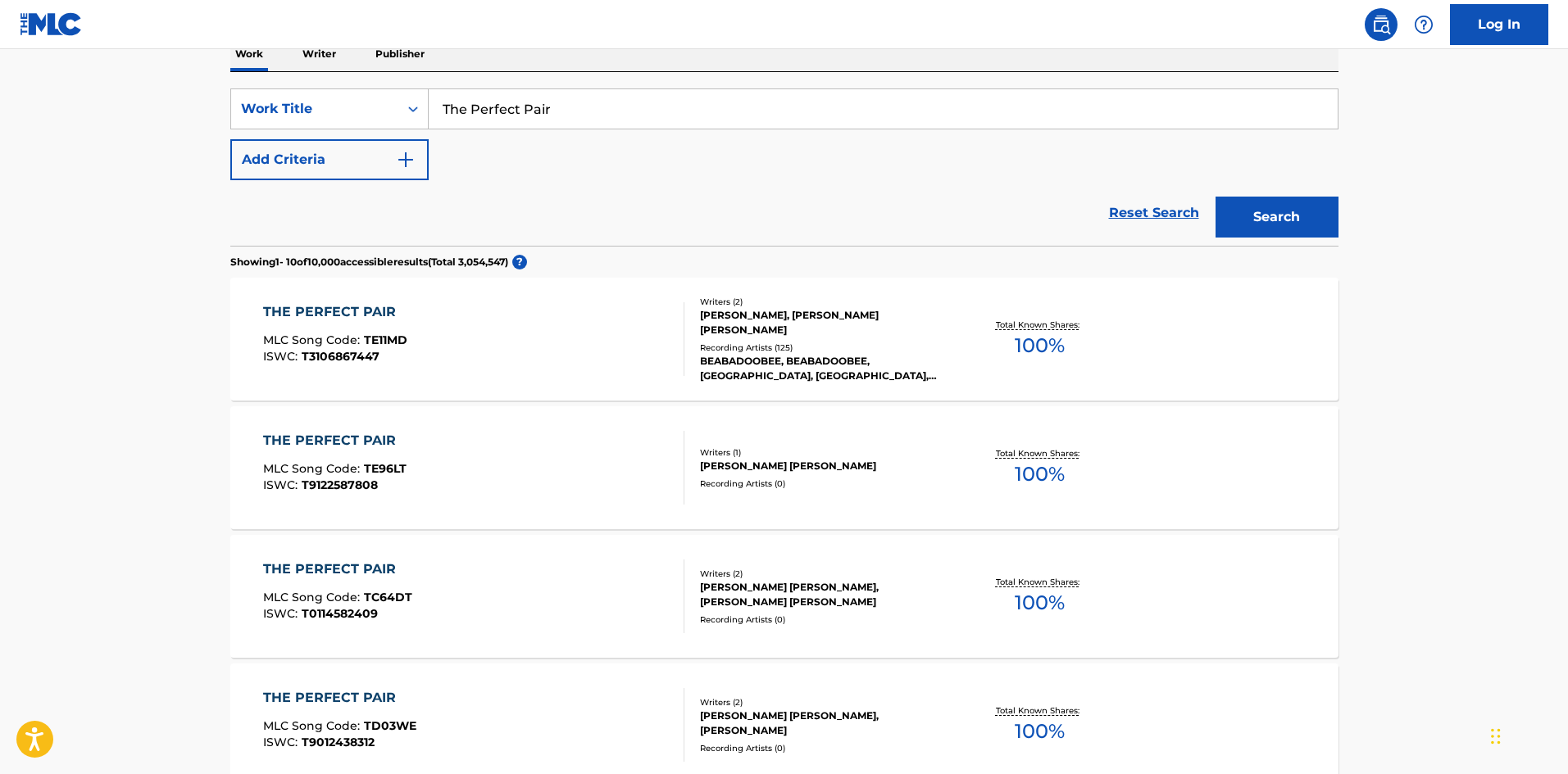
scroll to position [43, 0]
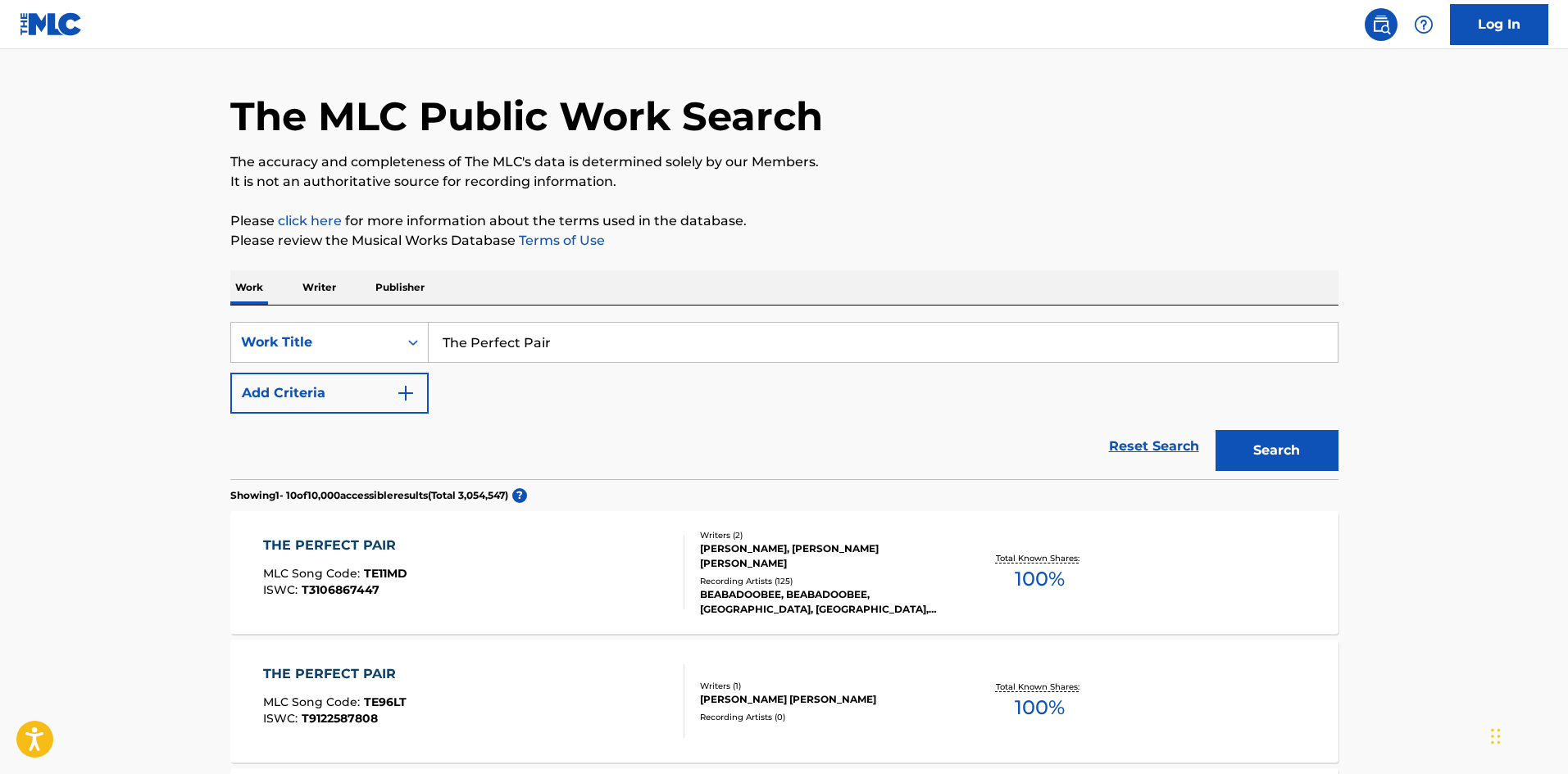
click at [583, 331] on input "The Perfect Pair" at bounding box center [883, 342] width 909 height 39
paste input "14th St. Break"
type input "14th St. Break"
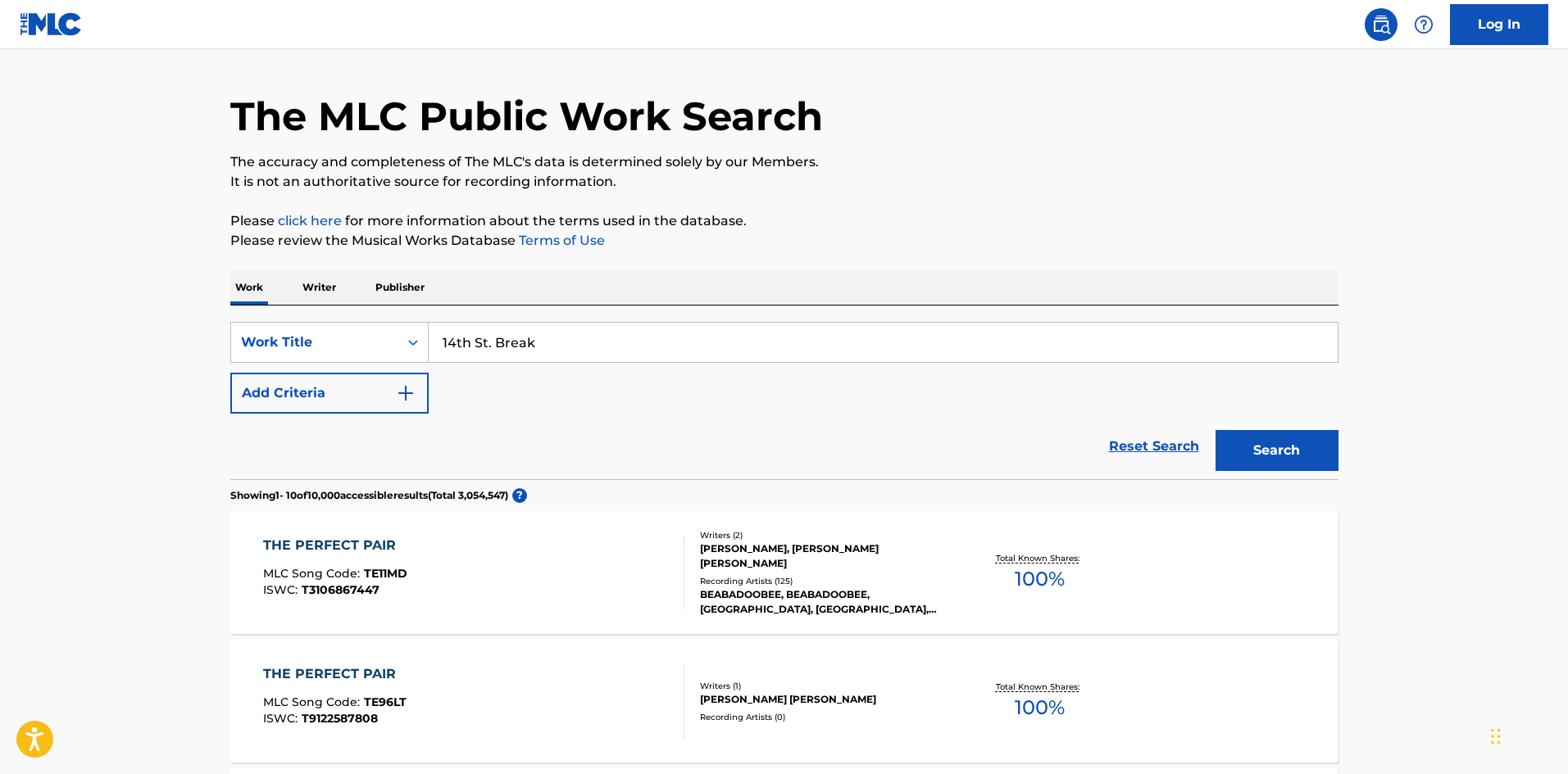
click at [1316, 441] on button "Search" at bounding box center [1277, 450] width 122 height 41
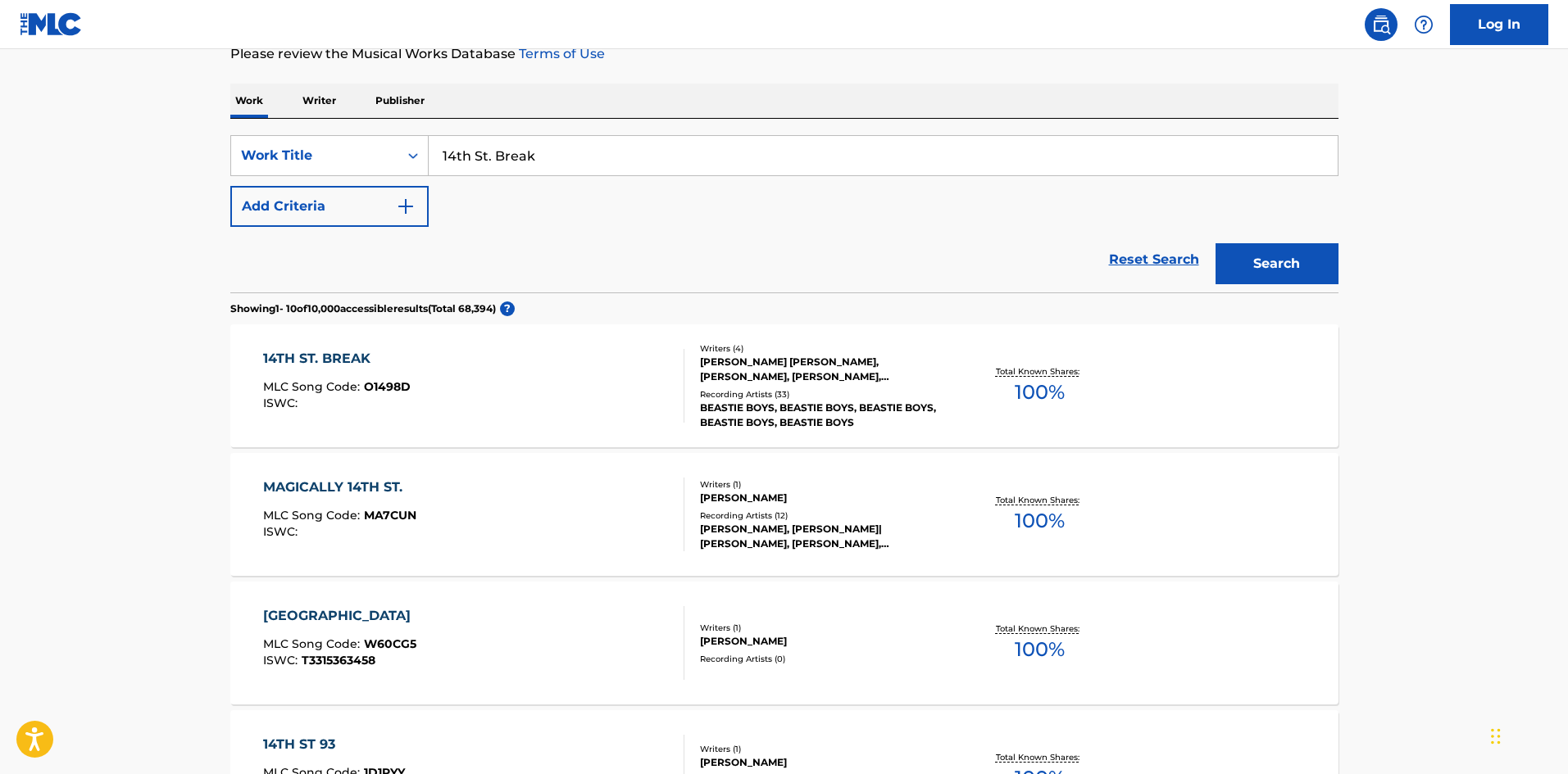
scroll to position [328, 0]
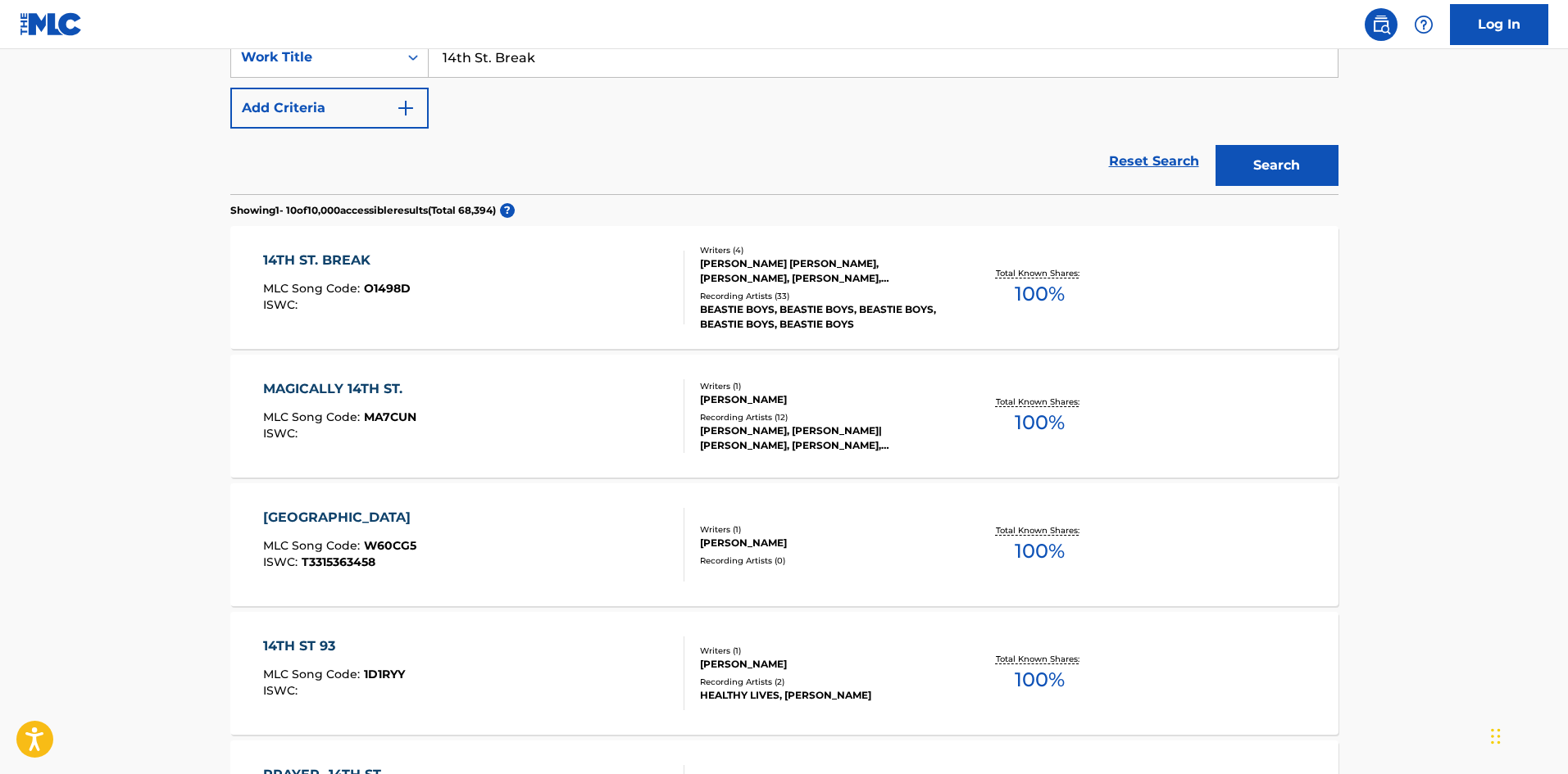
click at [434, 261] on div "14TH ST. BREAK MLC Song Code : O1498D ISWC :" at bounding box center [473, 288] width 421 height 73
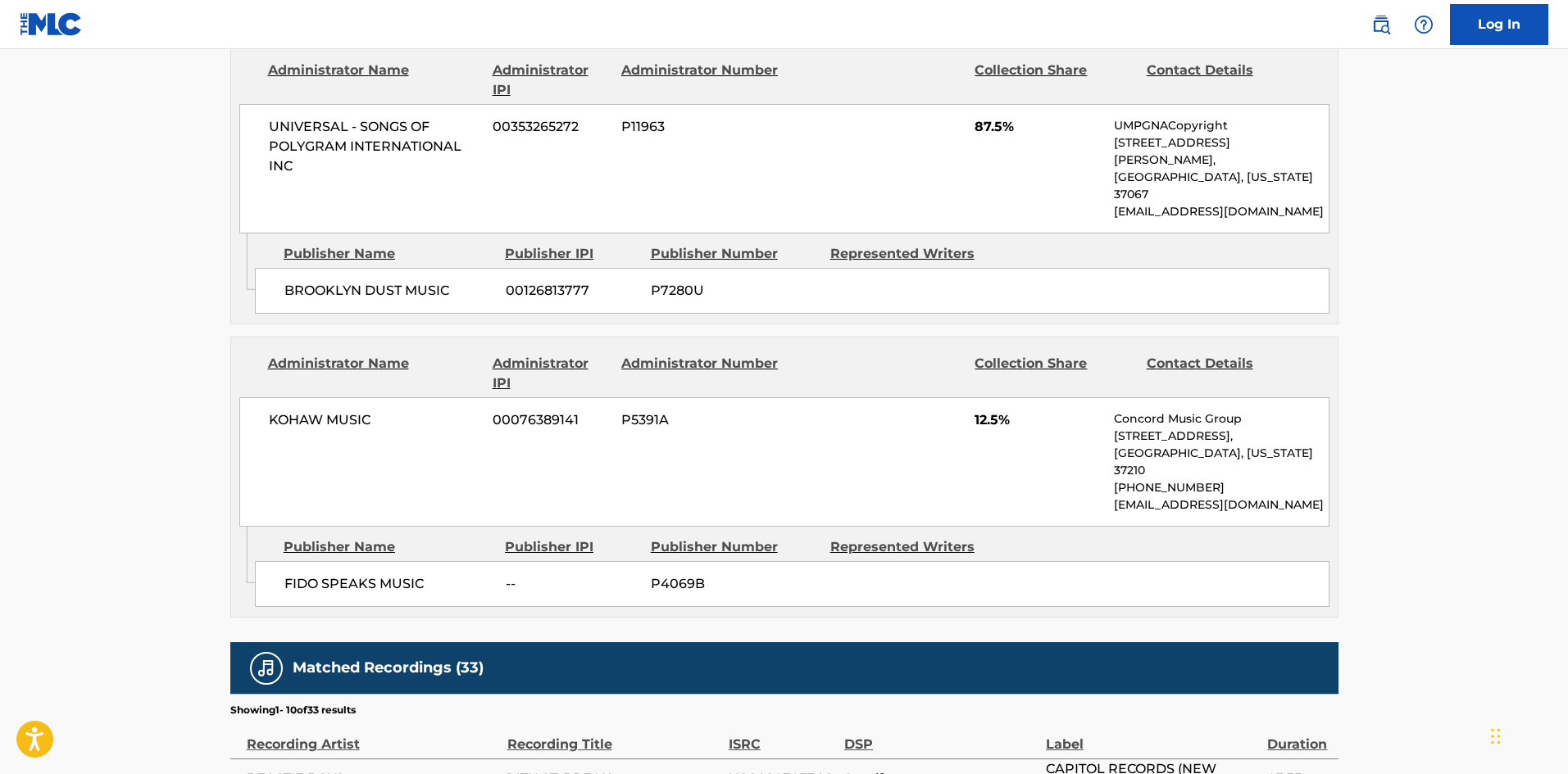
scroll to position [836, 0]
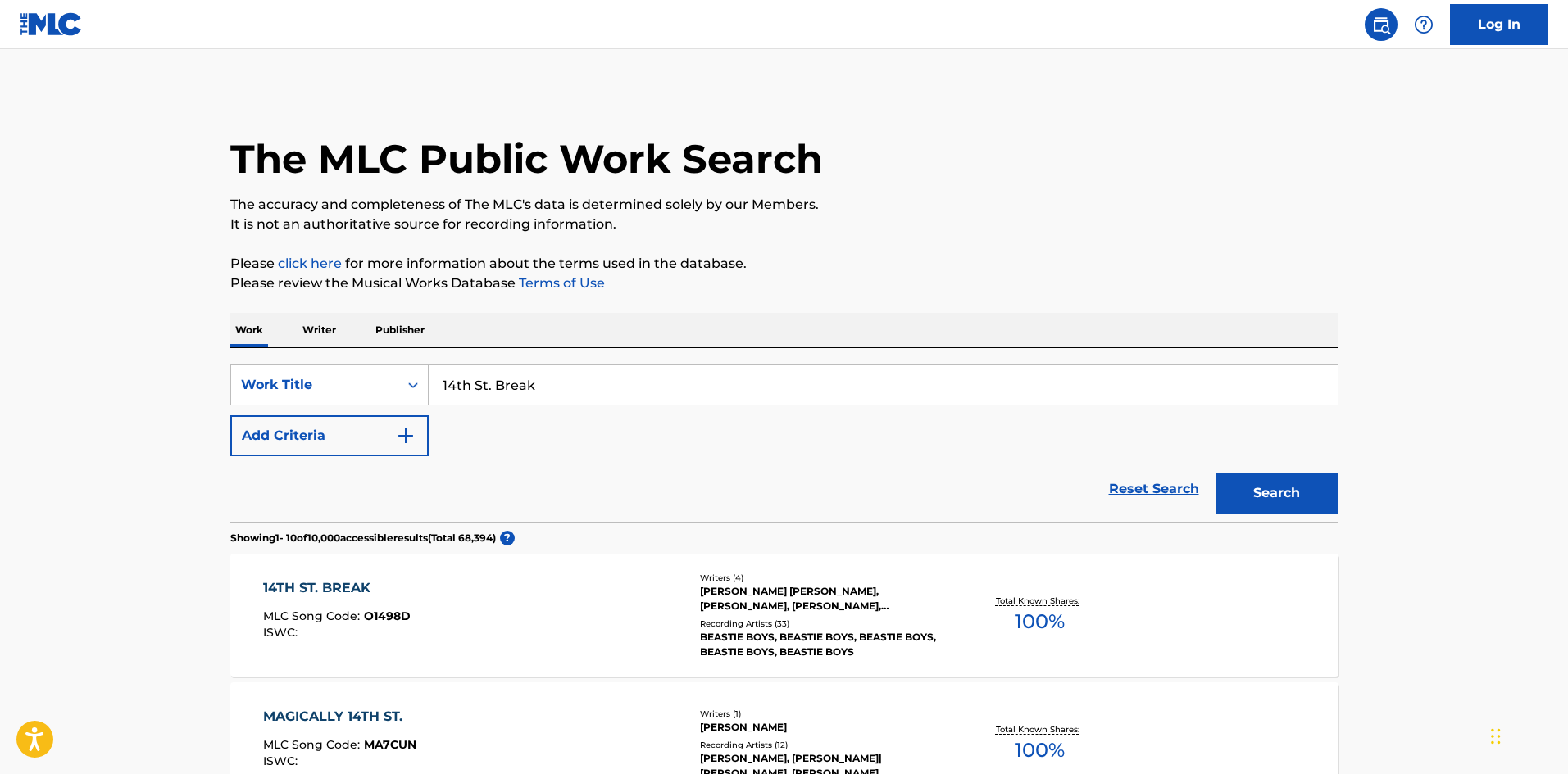
click at [538, 389] on input "14th St. Break" at bounding box center [883, 385] width 909 height 39
paste input "B For My Name"
type input "B For My Name"
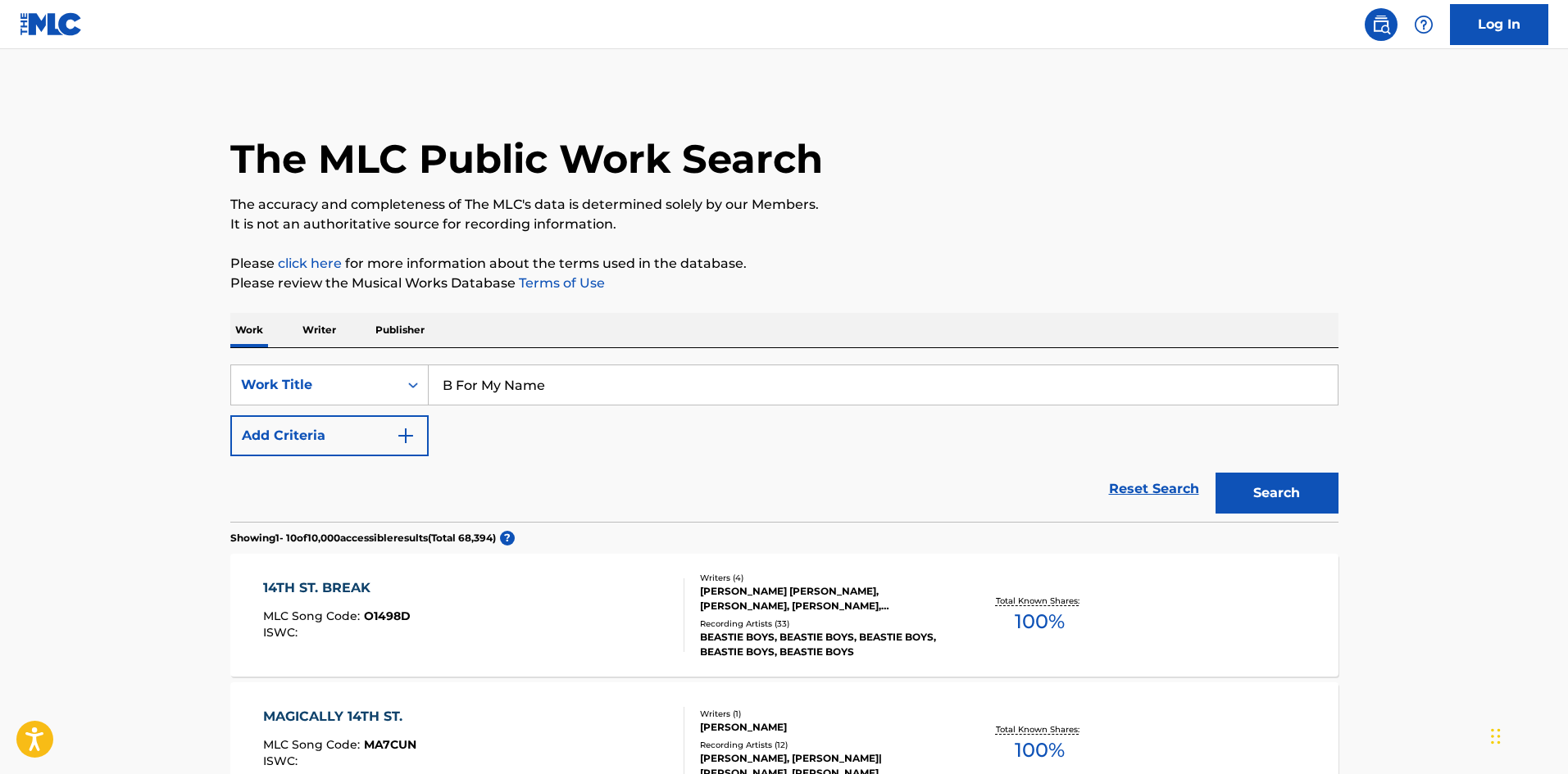
click at [1270, 495] on button "Search" at bounding box center [1277, 492] width 122 height 41
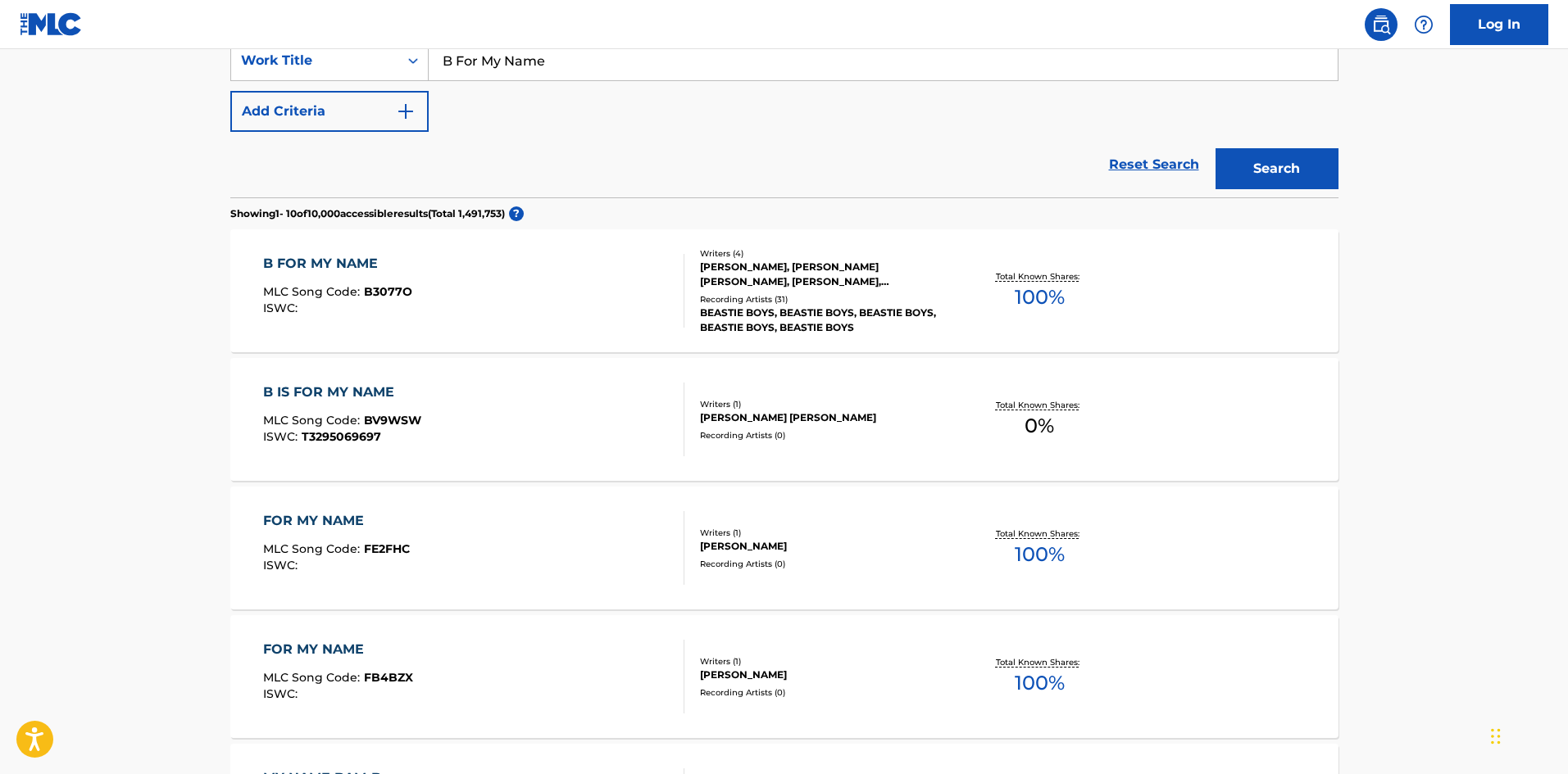
scroll to position [328, 0]
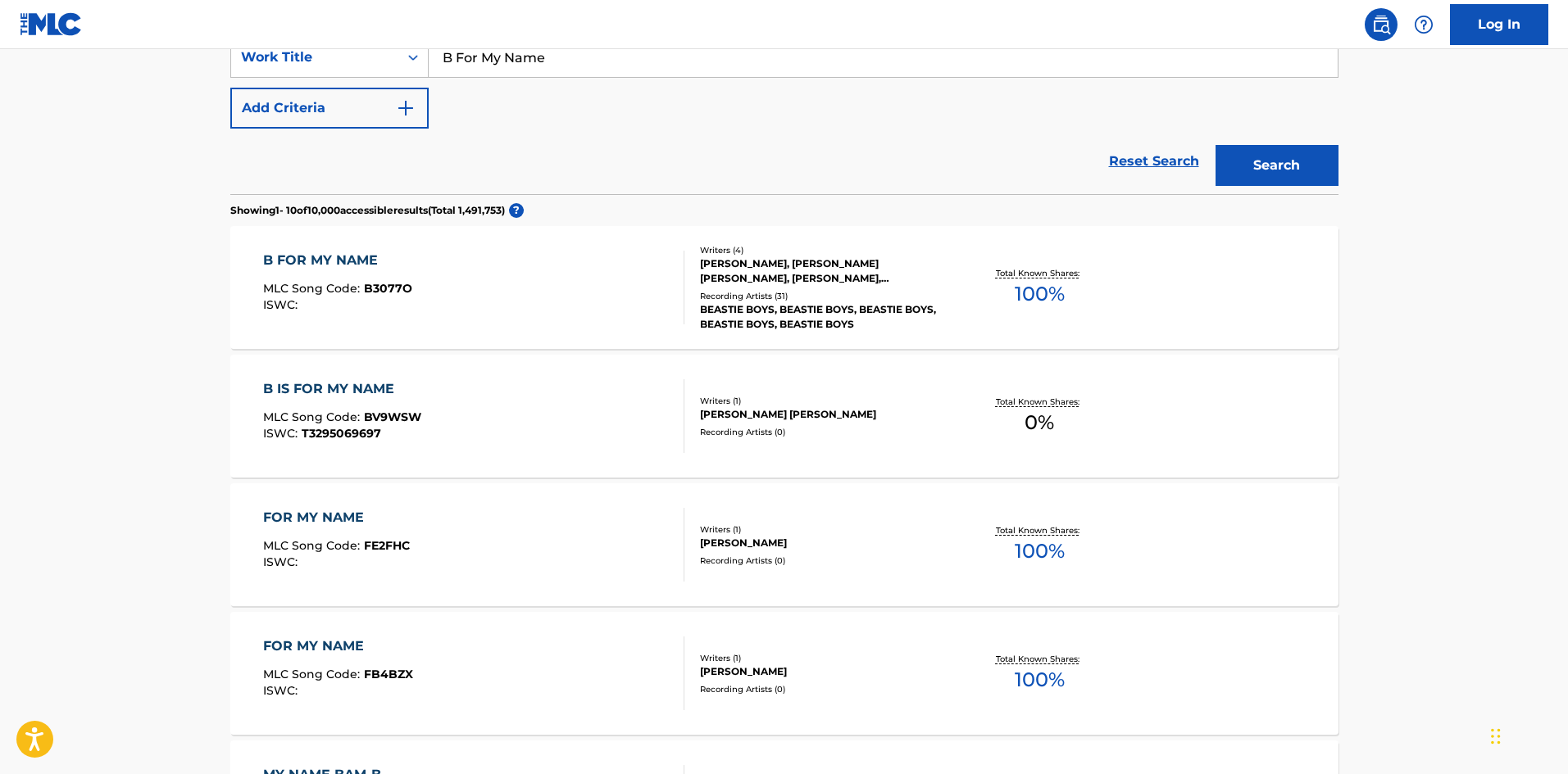
click at [472, 273] on div "B FOR MY NAME MLC Song Code : B3077O ISWC :" at bounding box center [473, 288] width 421 height 73
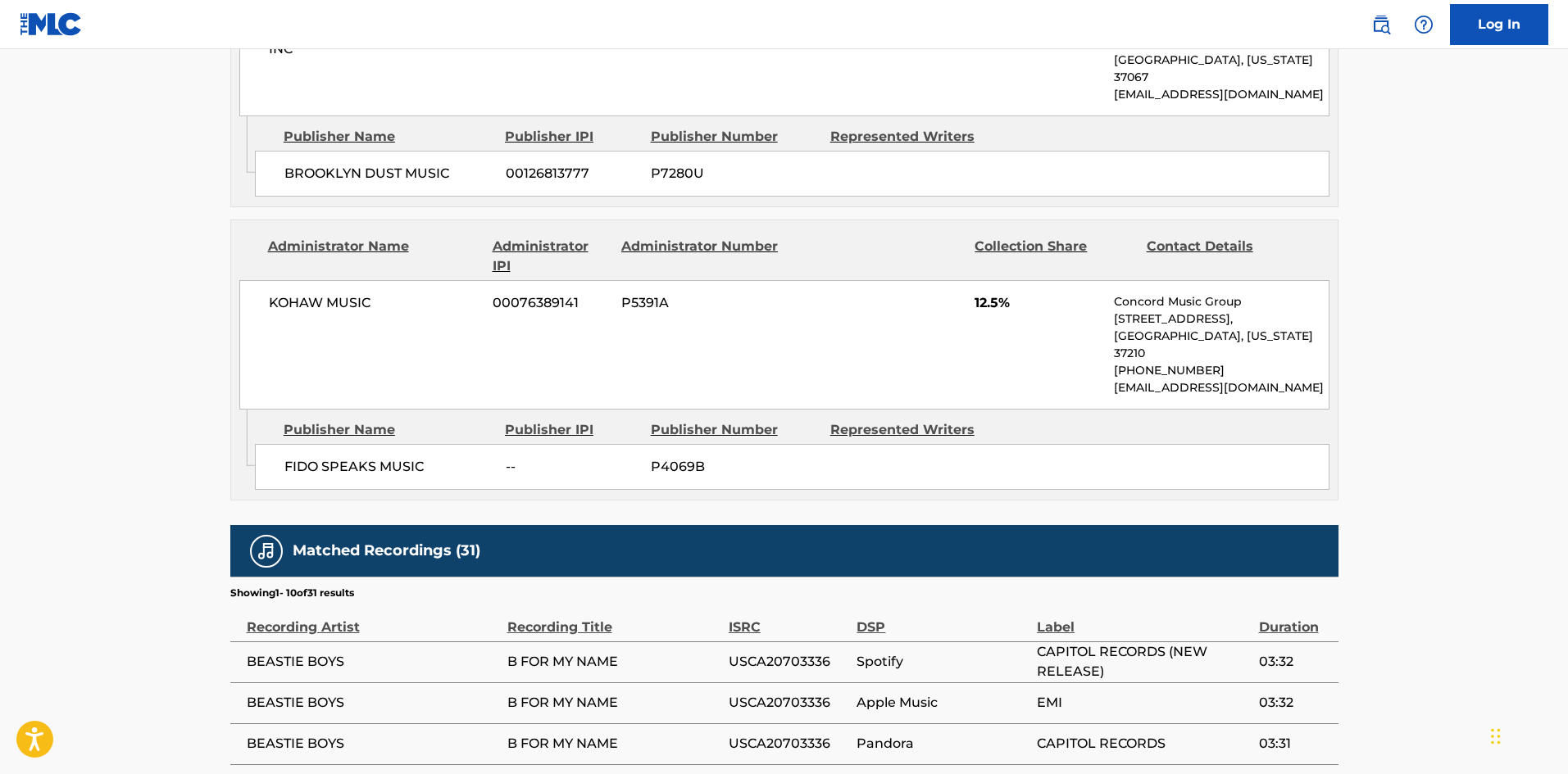
scroll to position [983, 0]
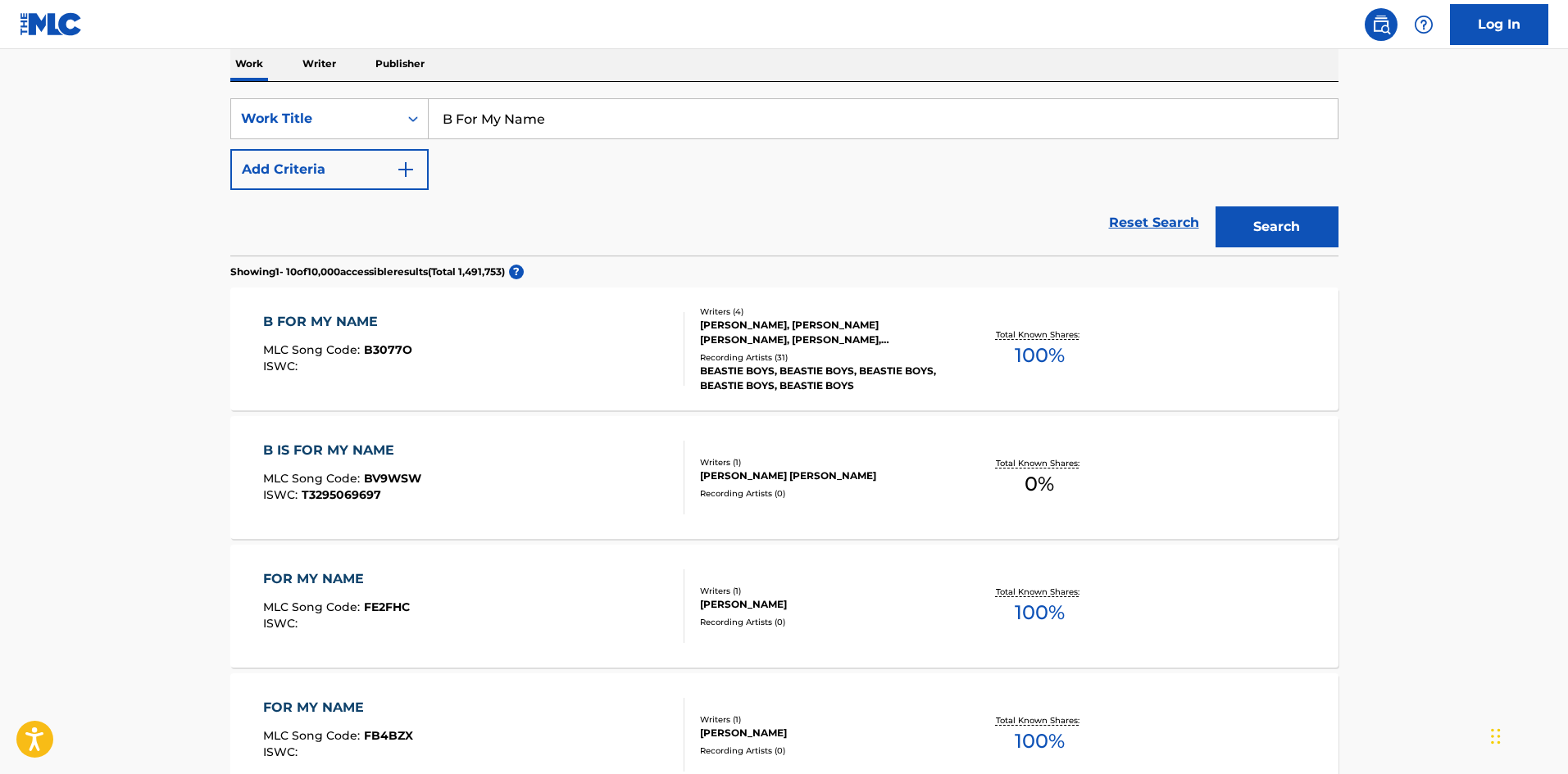
scroll to position [164, 0]
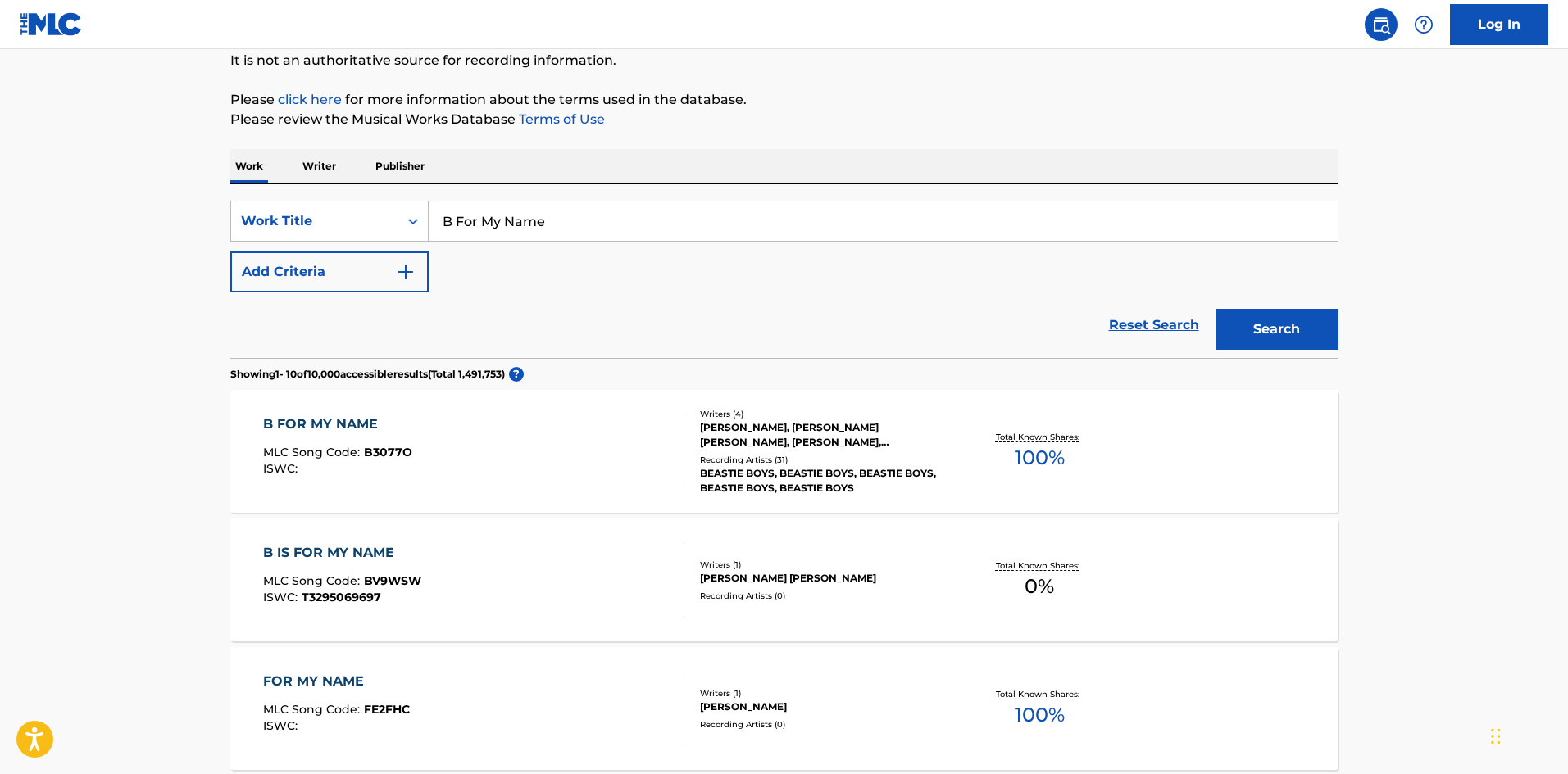
click at [573, 207] on input "B For My Name" at bounding box center [883, 220] width 909 height 39
paste input "easley Is A Beast"
type input "Beasley Is A Beast"
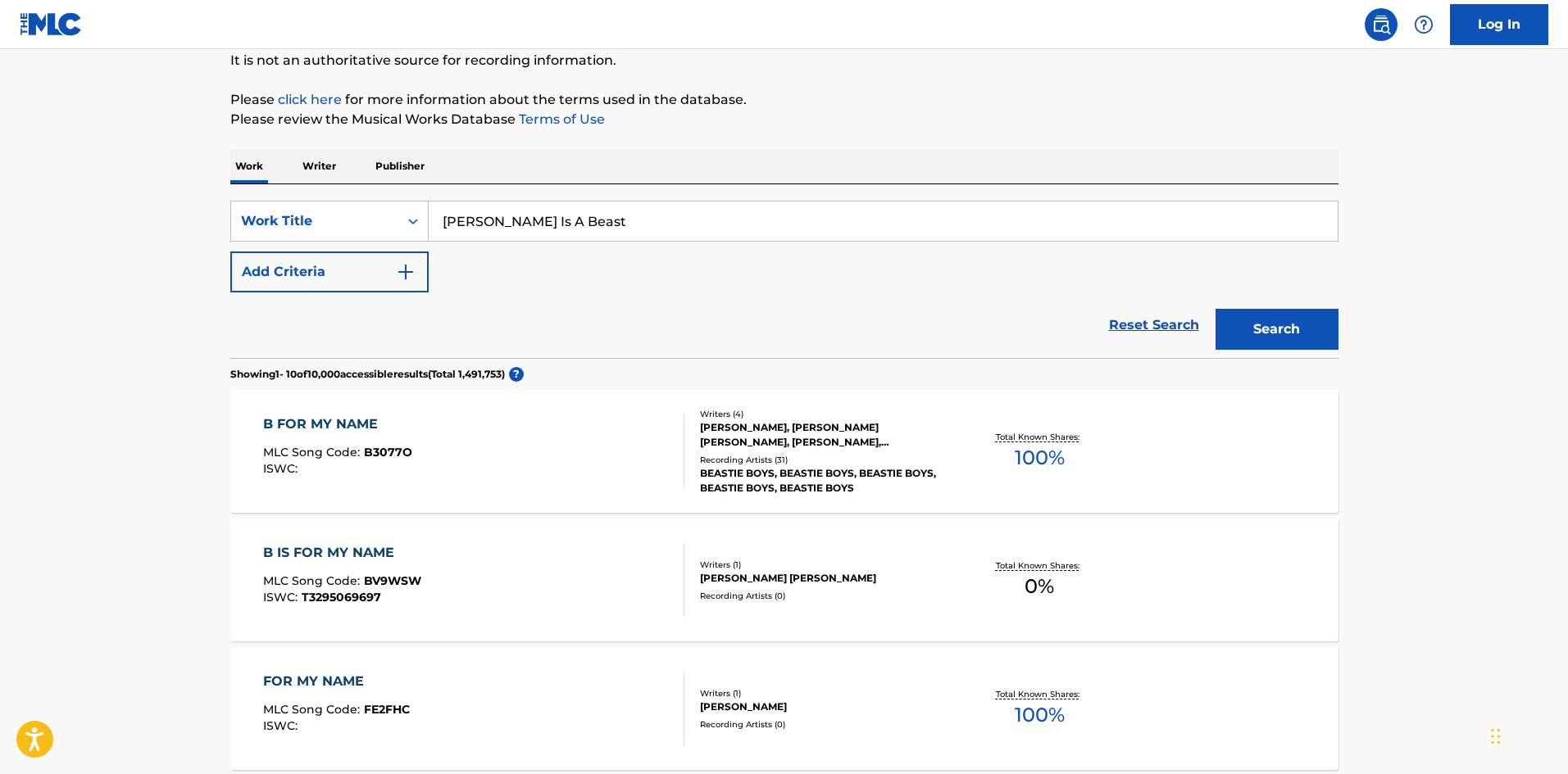
click at [1291, 321] on button "Search" at bounding box center [1277, 329] width 122 height 41
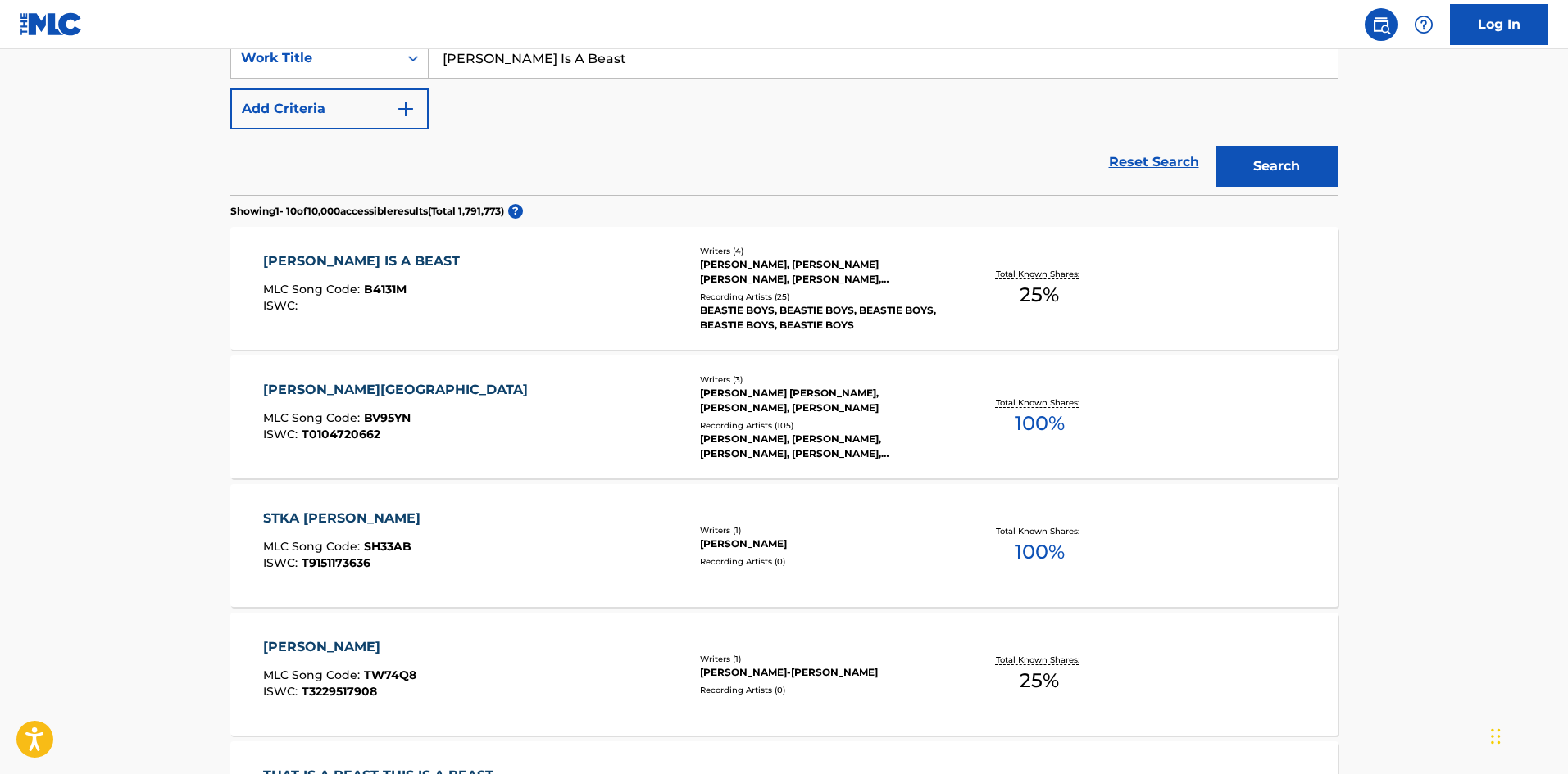
scroll to position [328, 0]
click at [480, 295] on div "BEASLEY IS A BEAST MLC Song Code : B4131M ISWC :" at bounding box center [473, 288] width 421 height 73
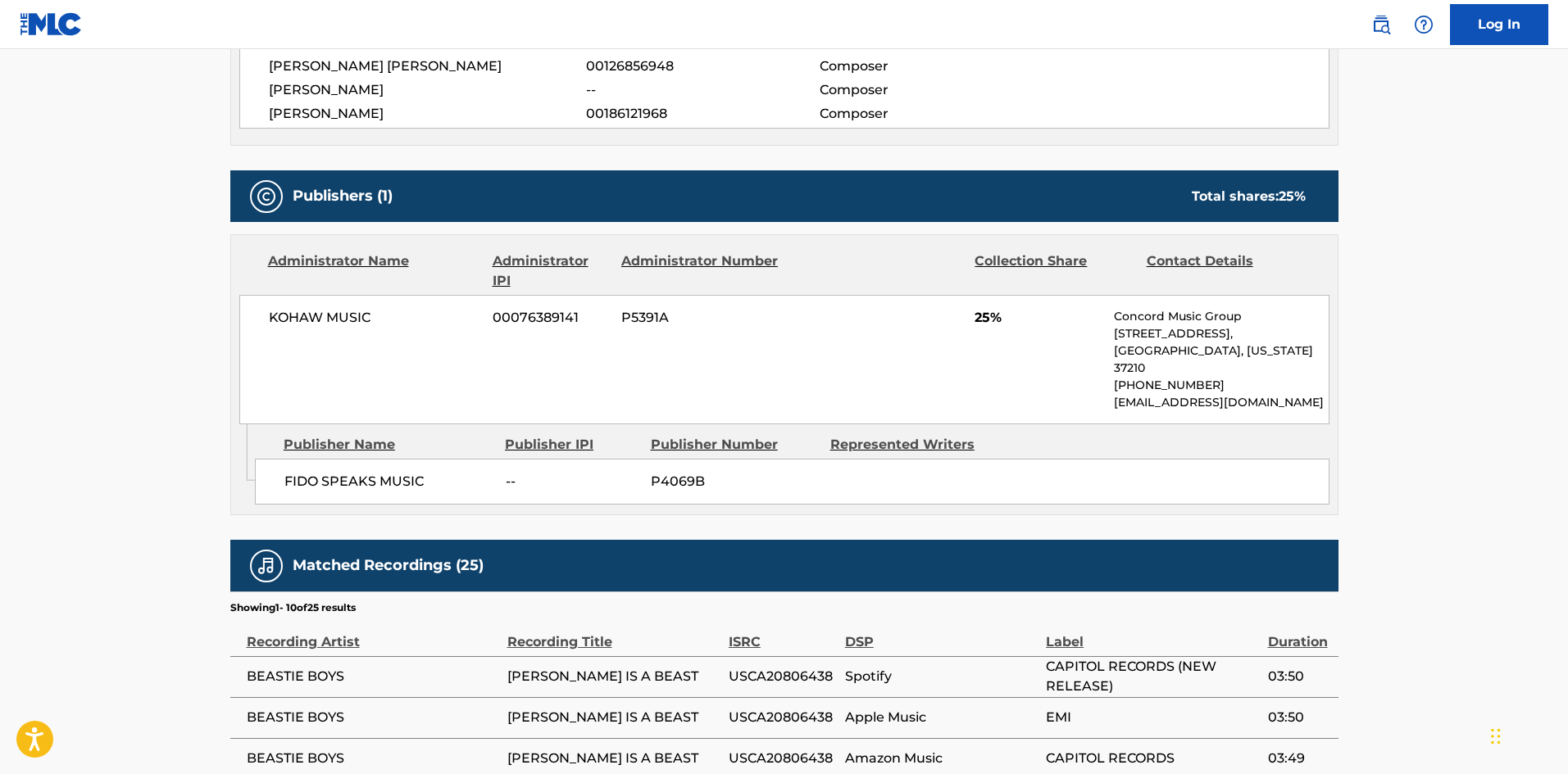
scroll to position [662, 0]
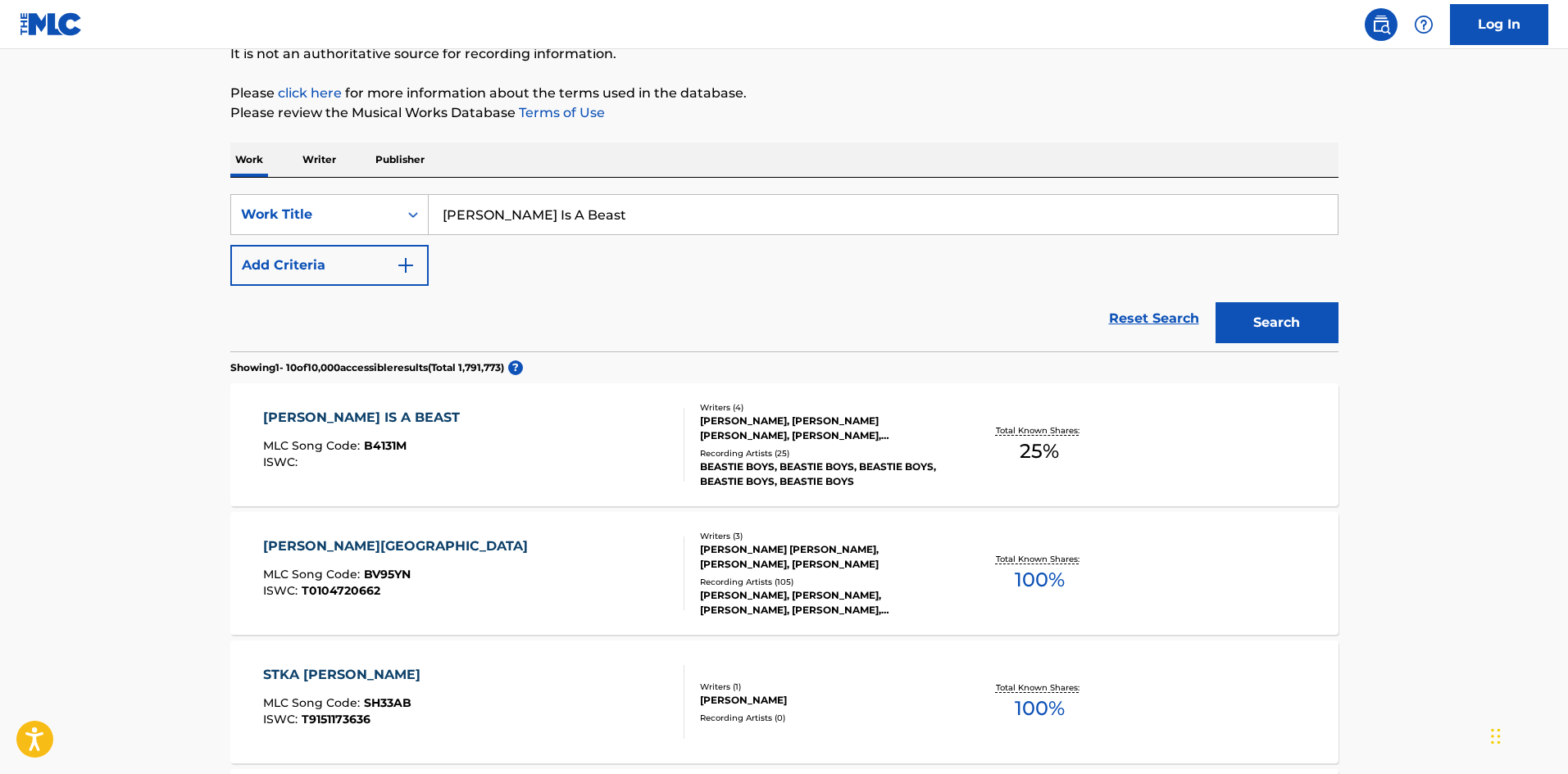
scroll to position [164, 0]
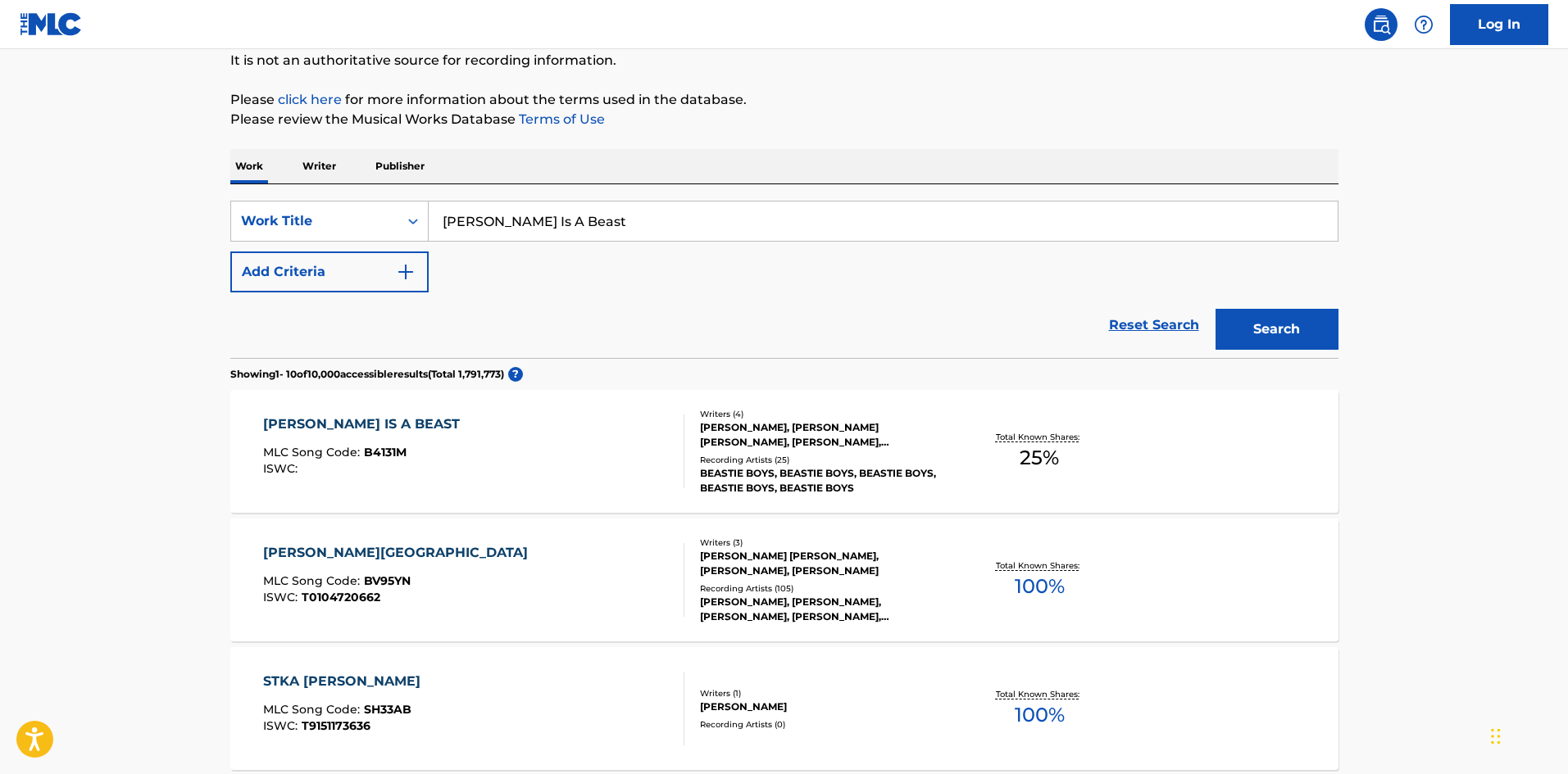
click at [500, 196] on div "SearchWithCriteria79114b15-d5b1-49d2-8478-205db34b9975 Work Title Beasley Is A …" at bounding box center [784, 271] width 1108 height 174
click at [500, 213] on input "Beasley Is A Beast" at bounding box center [883, 220] width 909 height 39
paste input "Dedication (2009 Digital Remaster)"
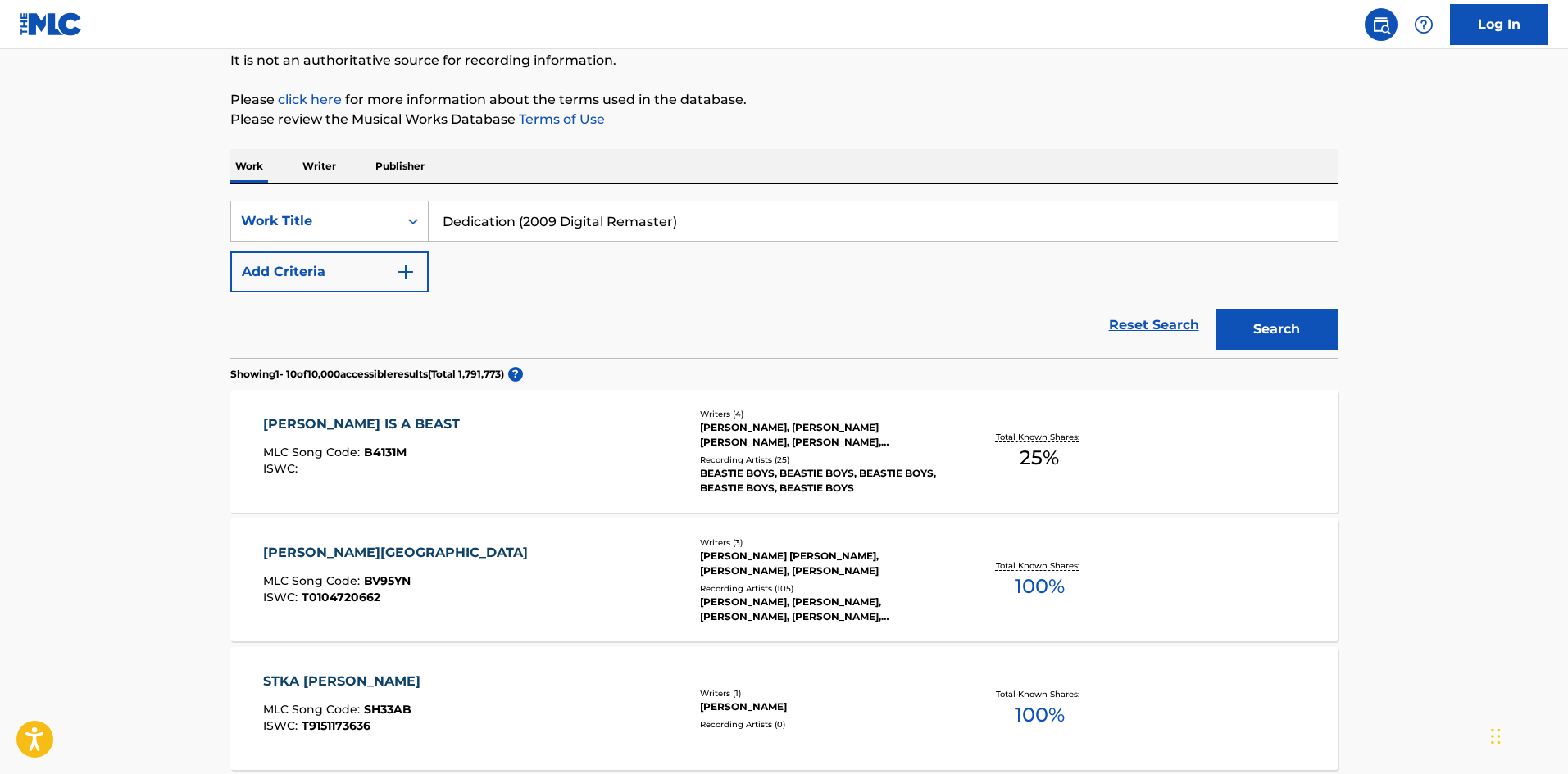
drag, startPoint x: 519, startPoint y: 223, endPoint x: 833, endPoint y: 216, distance: 314.1
click at [833, 216] on input "Dedication (2009 Digital Remaster)" at bounding box center [883, 220] width 909 height 39
type input "Dedication"
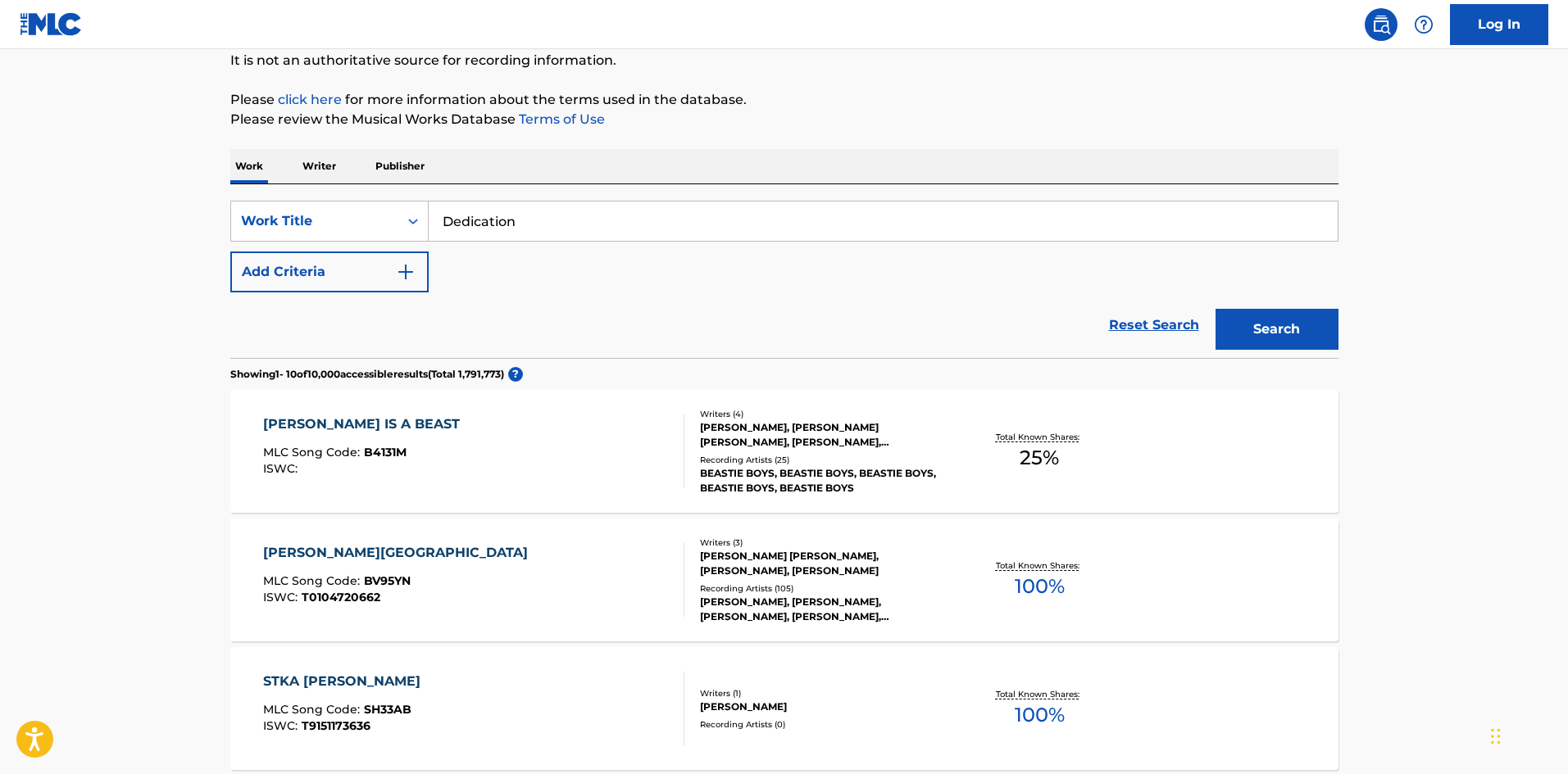
click at [375, 299] on div "Reset Search Search" at bounding box center [784, 324] width 1108 height 66
click at [414, 275] on img "Search Form" at bounding box center [405, 272] width 19 height 19
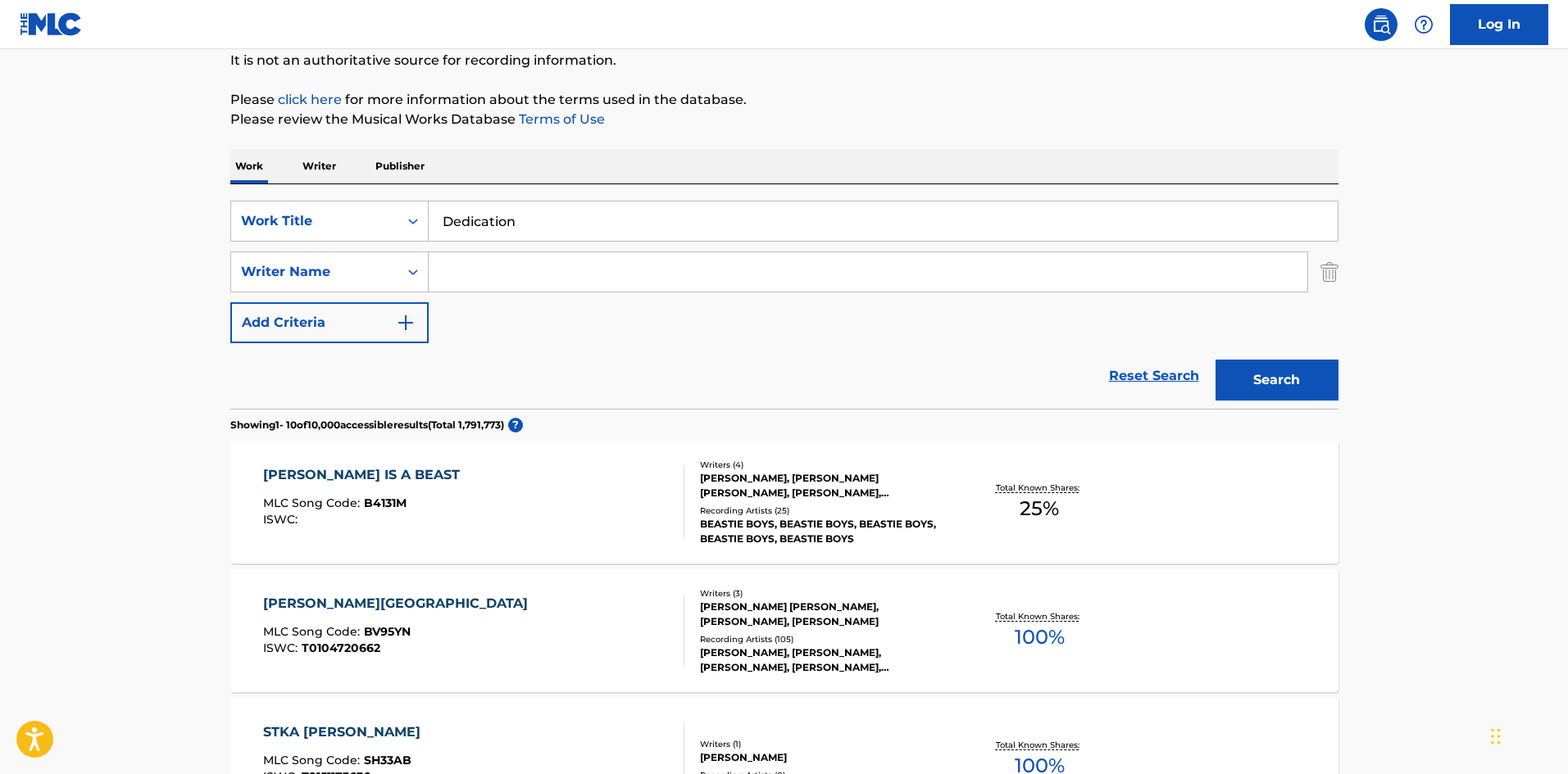
click at [486, 258] on input "Search Form" at bounding box center [868, 271] width 878 height 39
type input "Diamond"
click at [1284, 376] on button "Search" at bounding box center [1277, 380] width 122 height 41
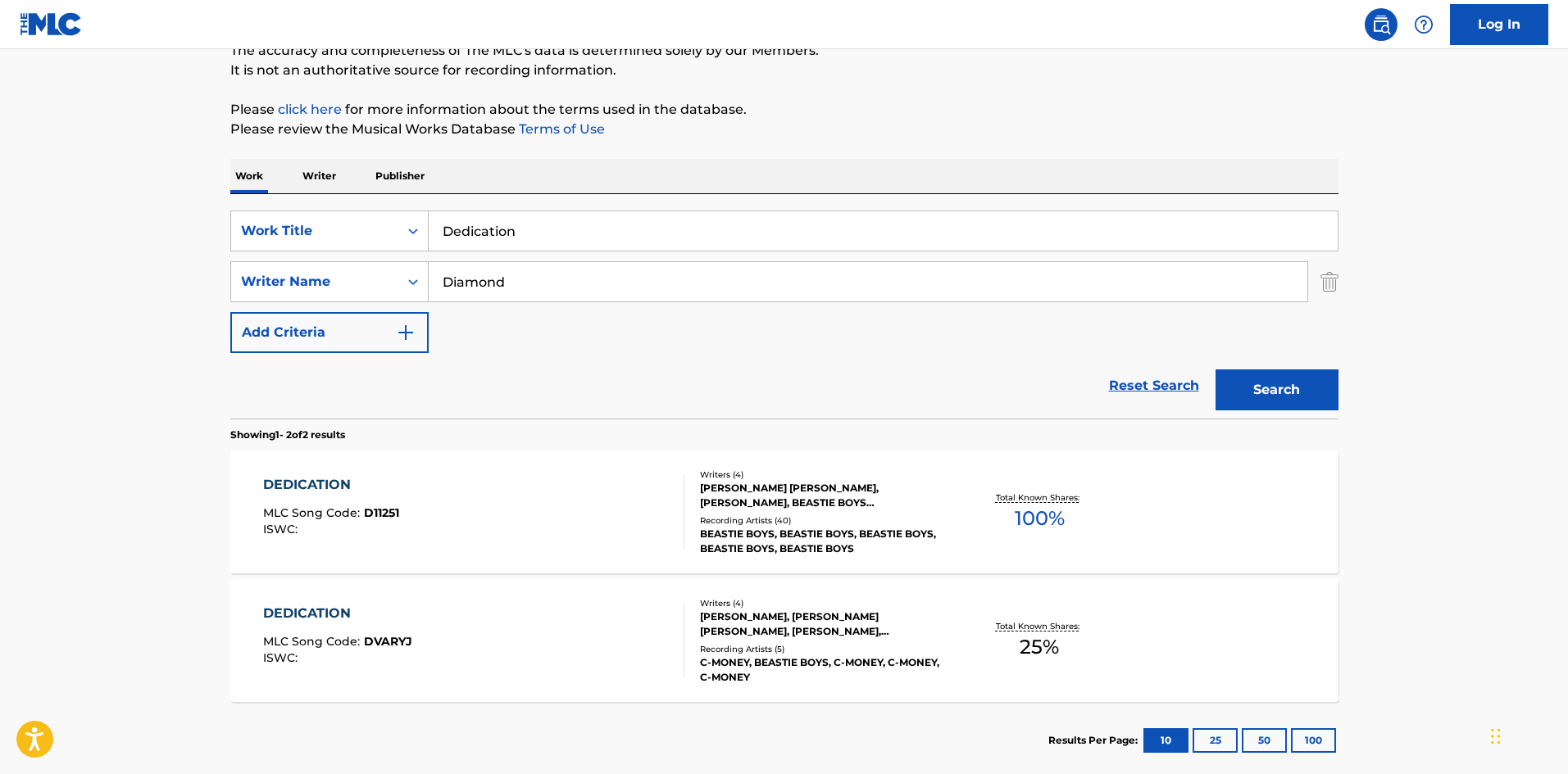
scroll to position [246, 0]
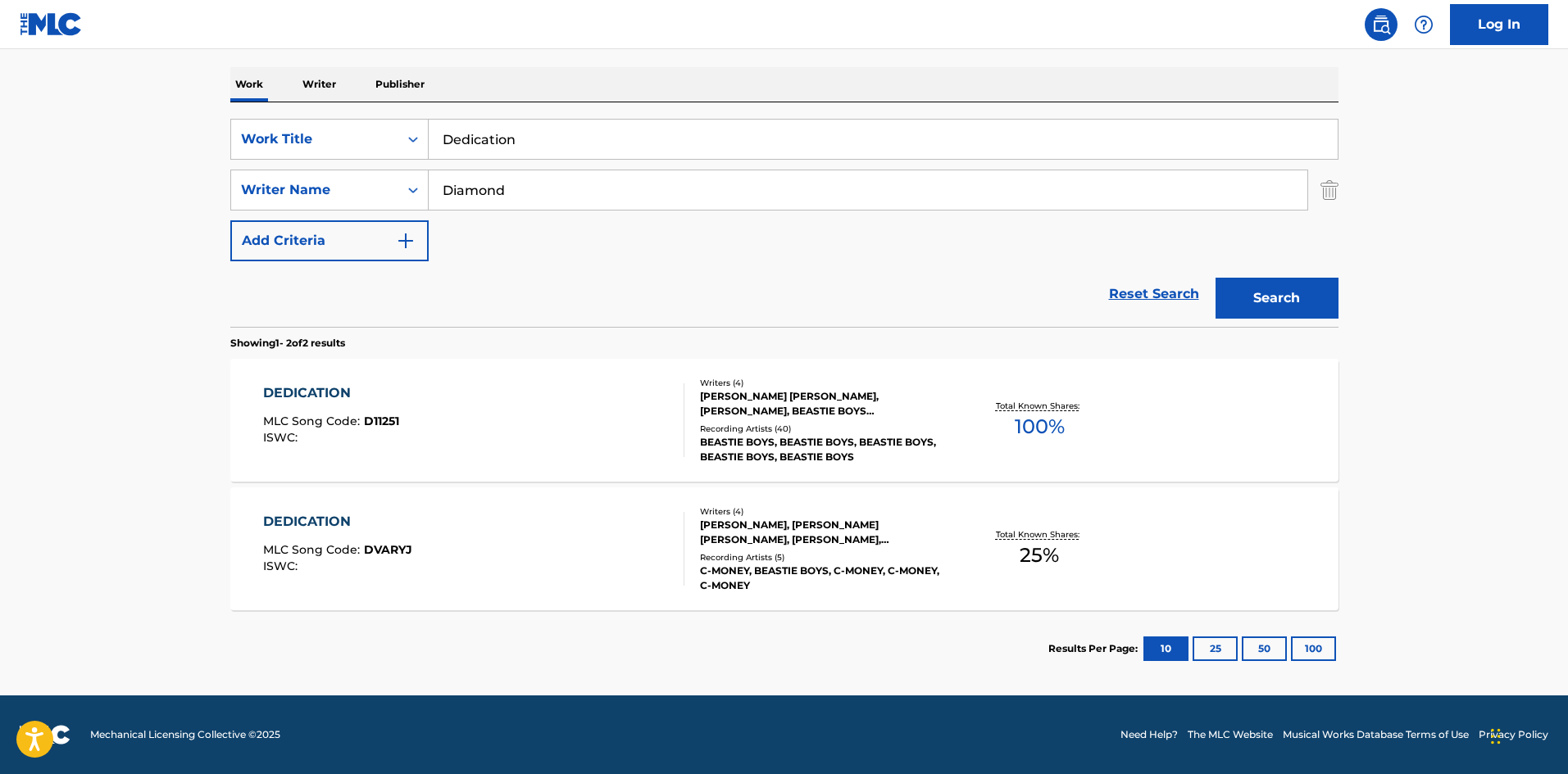
click at [431, 408] on div "DEDICATION MLC Song Code : D11251 ISWC :" at bounding box center [473, 420] width 421 height 73
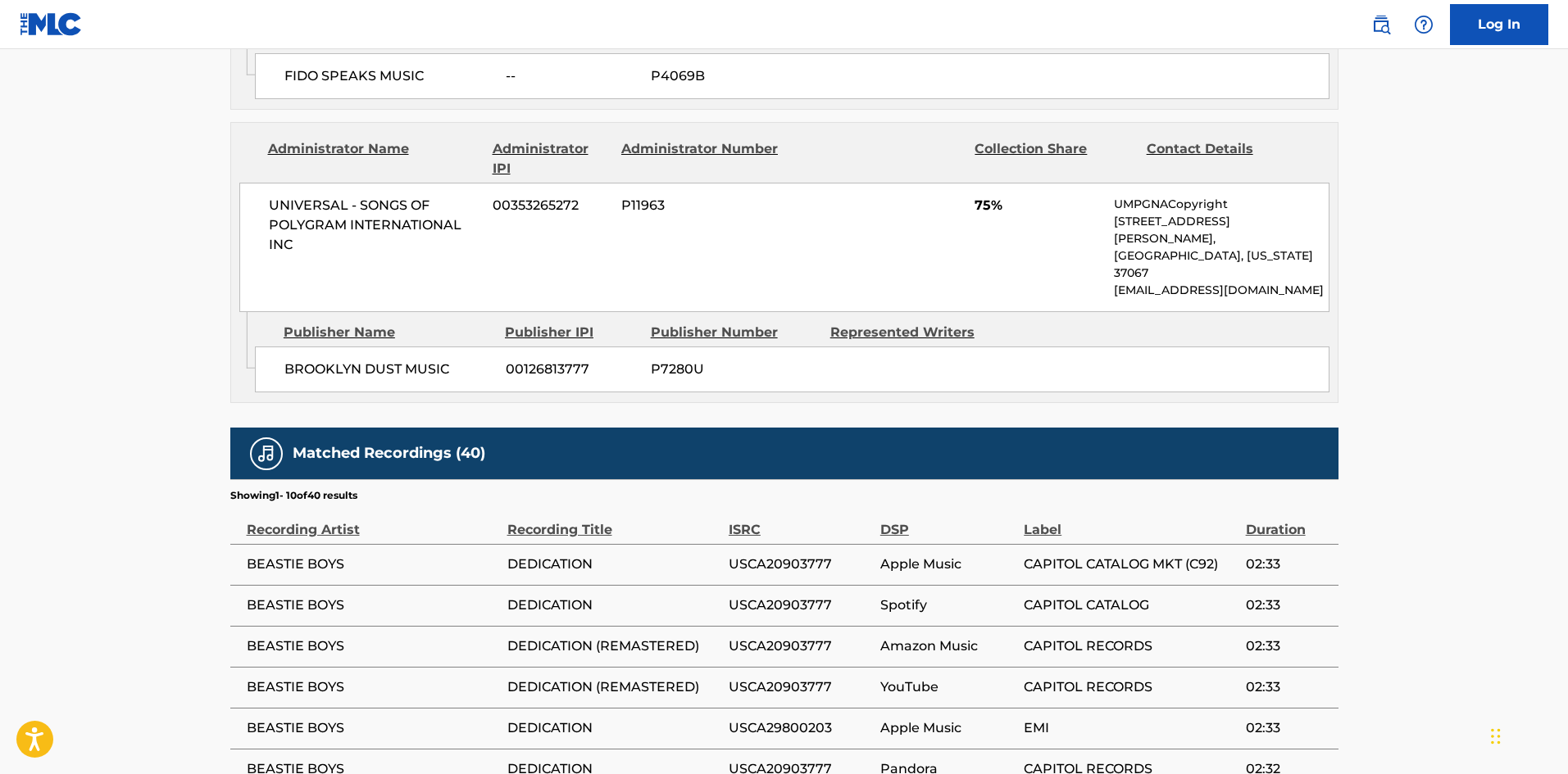
scroll to position [1064, 0]
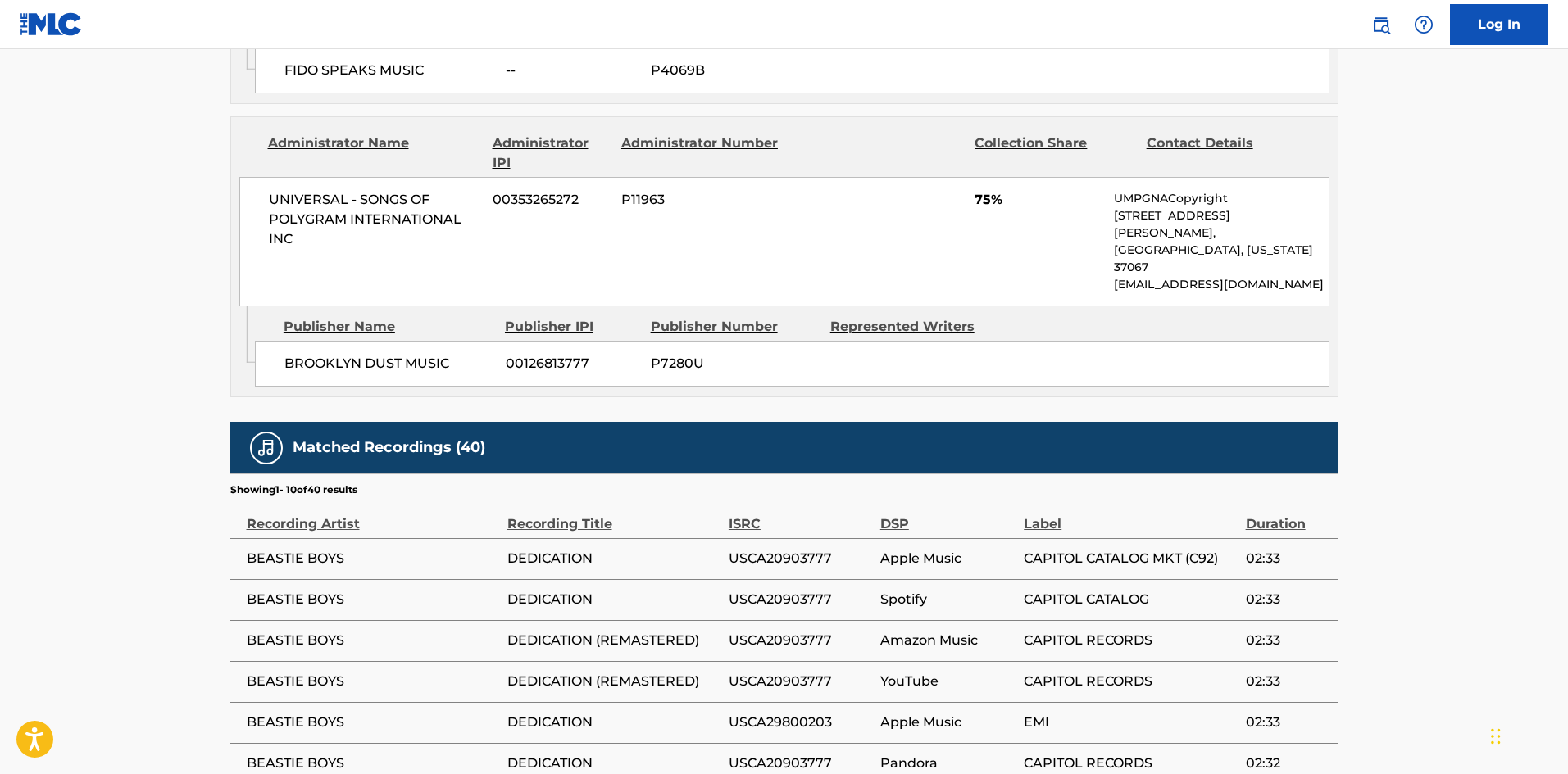
click at [285, 354] on span "BROOKLYN DUST MUSIC" at bounding box center [388, 364] width 209 height 19
drag, startPoint x: 285, startPoint y: 315, endPoint x: 443, endPoint y: 316, distance: 158.0
click at [443, 354] on span "BROOKLYN DUST MUSIC" at bounding box center [388, 364] width 209 height 19
copy span "BROOKLYN DUST MUSIC"
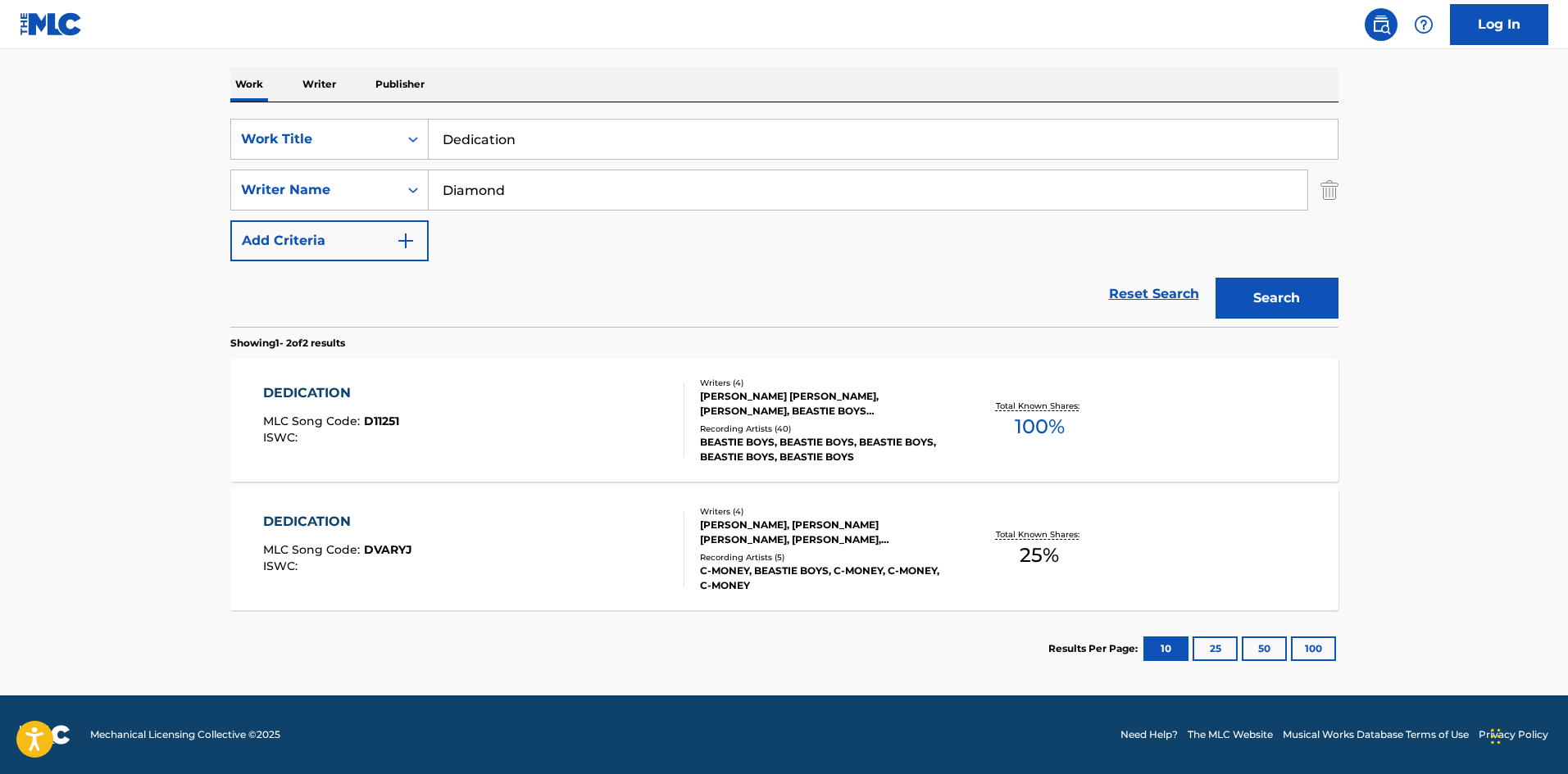
scroll to position [246, 0]
click at [465, 164] on div "SearchWithCriteria79114b15-d5b1-49d2-8478-205db34b9975 Work Title Dedication Se…" at bounding box center [784, 190] width 1108 height 143
click at [489, 147] on input "Dedication" at bounding box center [883, 139] width 909 height 39
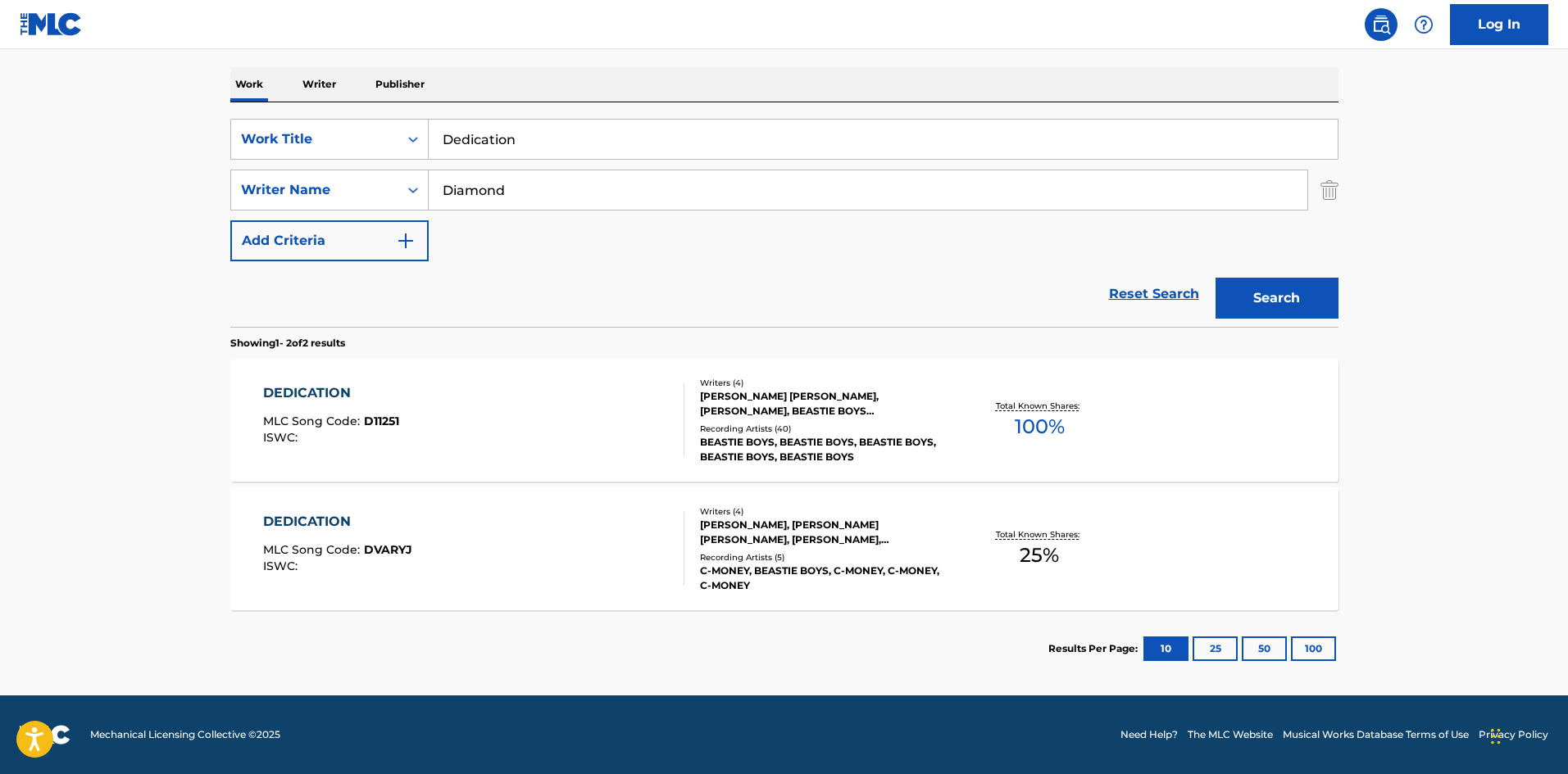
paste input "irt Dog"
type input "Dirt Dog"
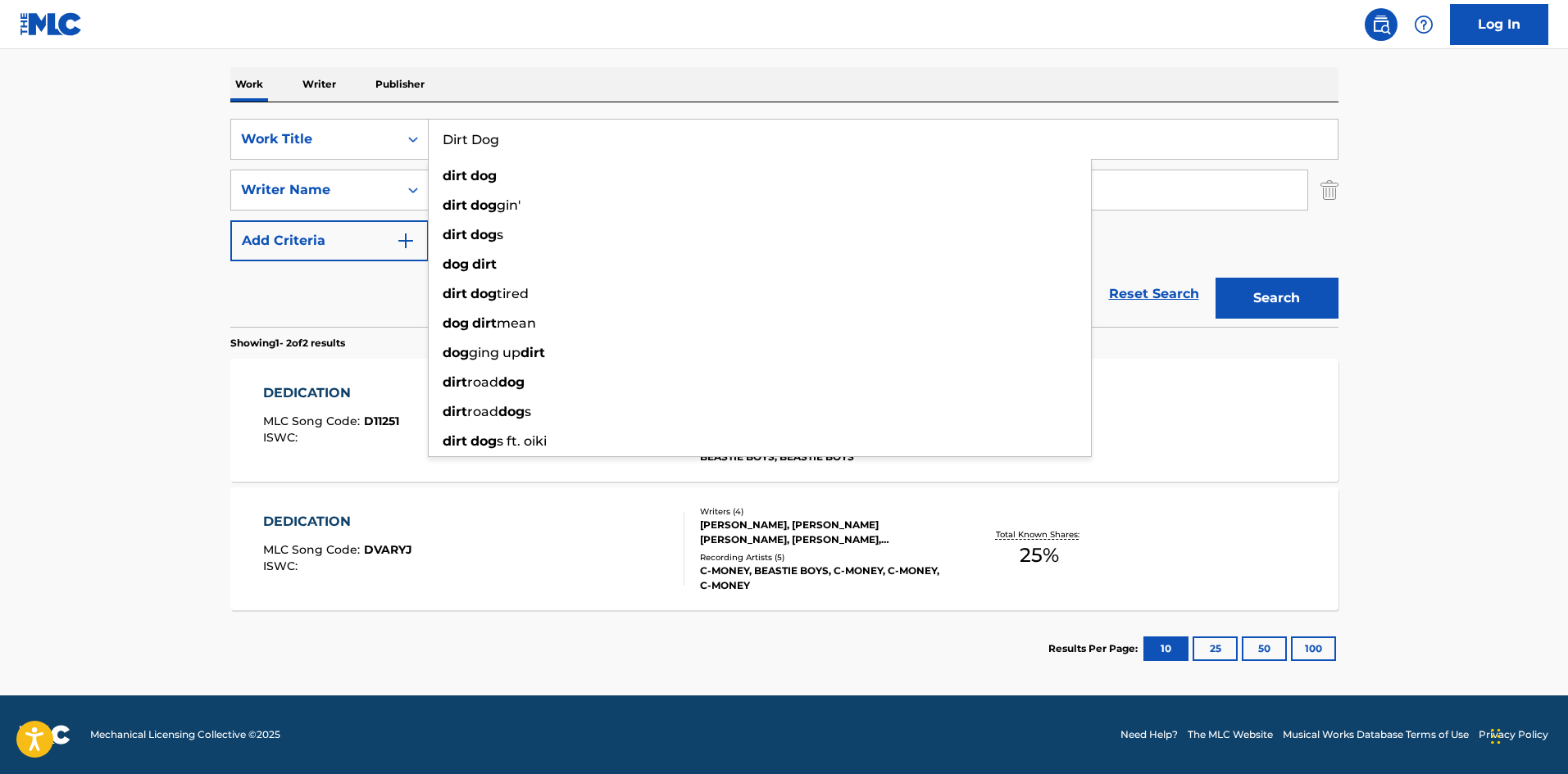
click at [53, 275] on main "The MLC Public Work Search The accuracy and completeness of The MLC's data is d…" at bounding box center [784, 249] width 1568 height 892
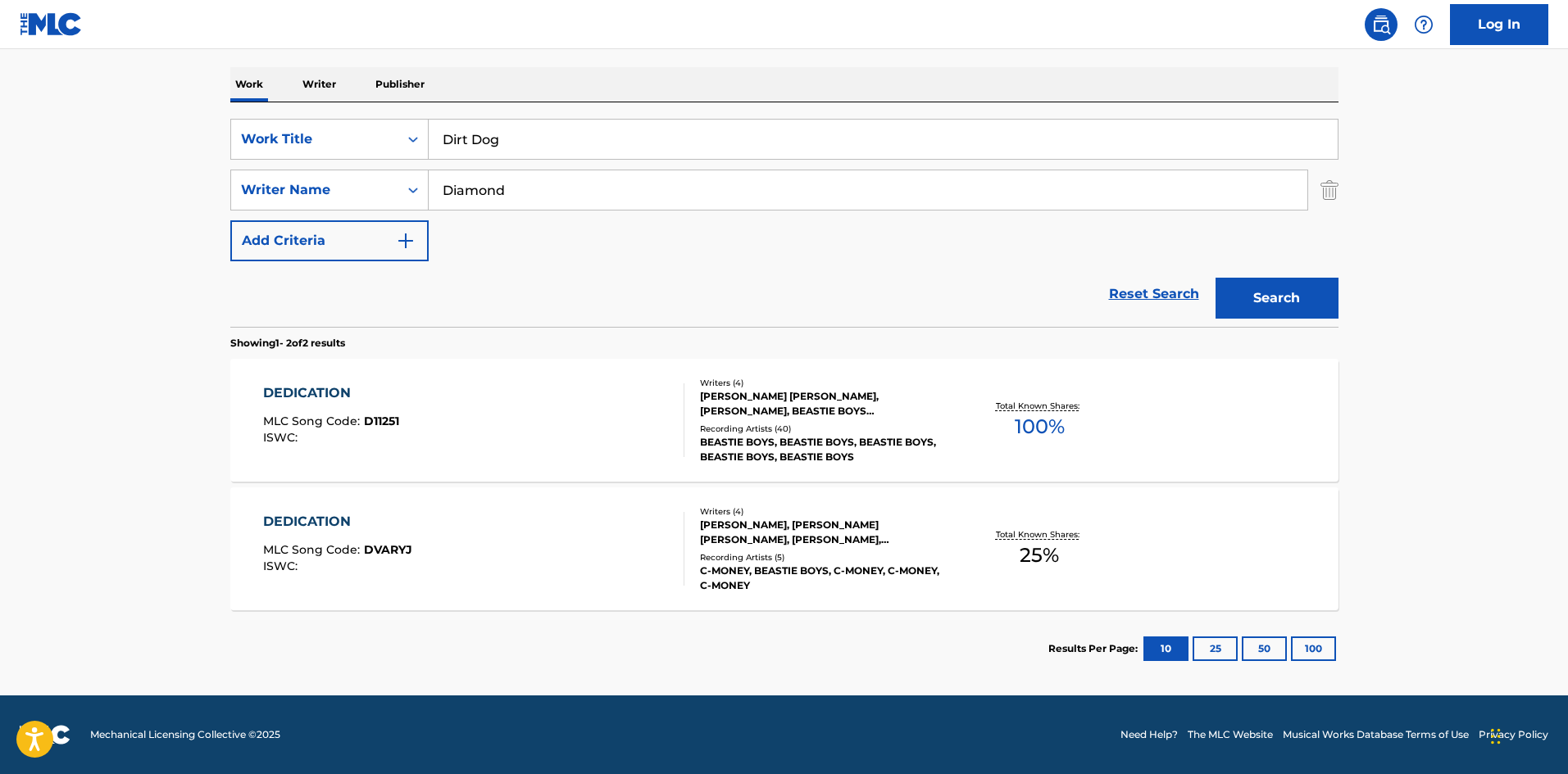
click at [672, 166] on div "SearchWithCriteria79114b15-d5b1-49d2-8478-205db34b9975 Work Title Dirt Dog Sear…" at bounding box center [784, 190] width 1108 height 143
click at [676, 178] on input "Diamond" at bounding box center [868, 190] width 878 height 39
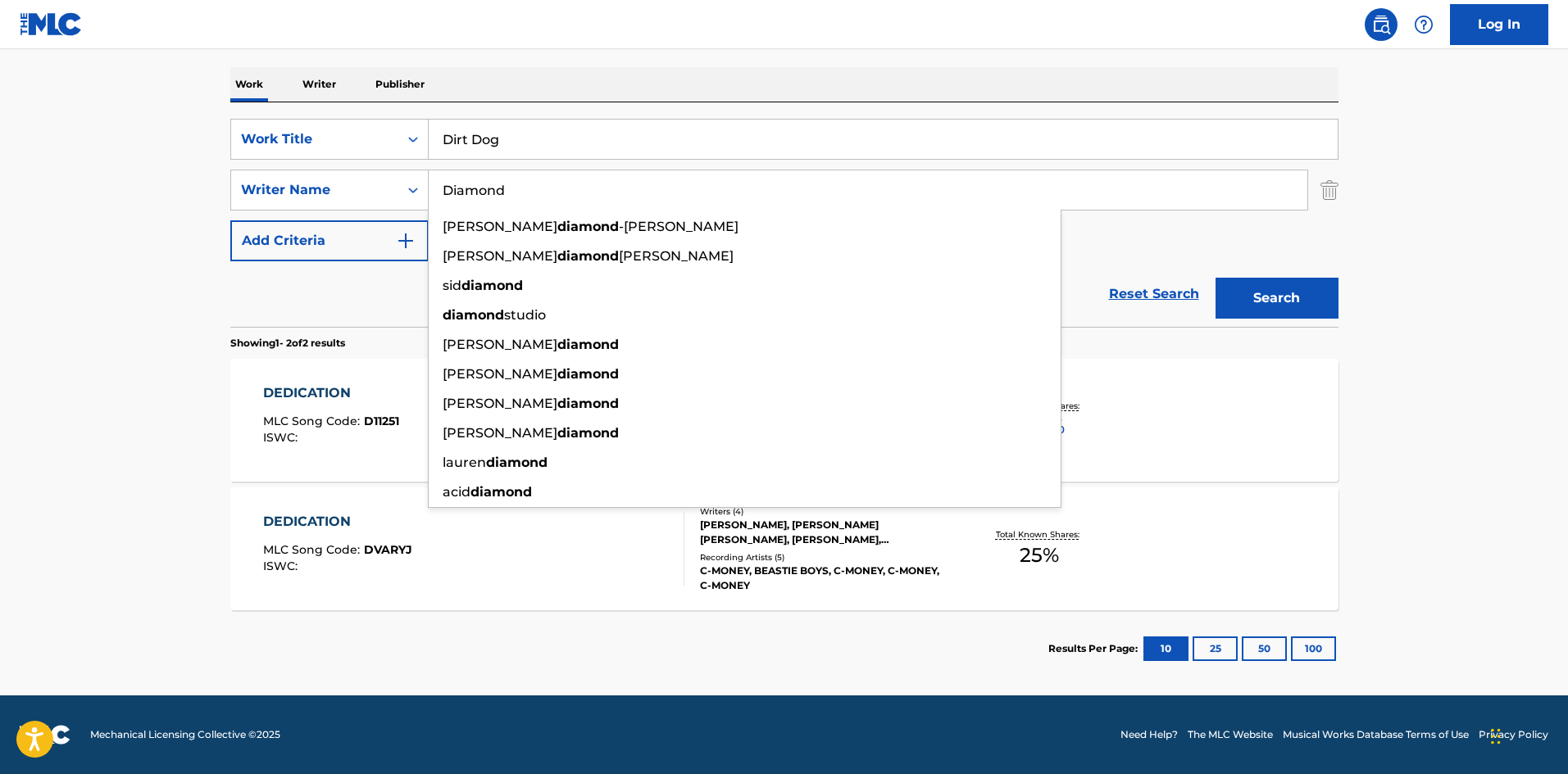
click at [1308, 283] on button "Search" at bounding box center [1277, 297] width 122 height 41
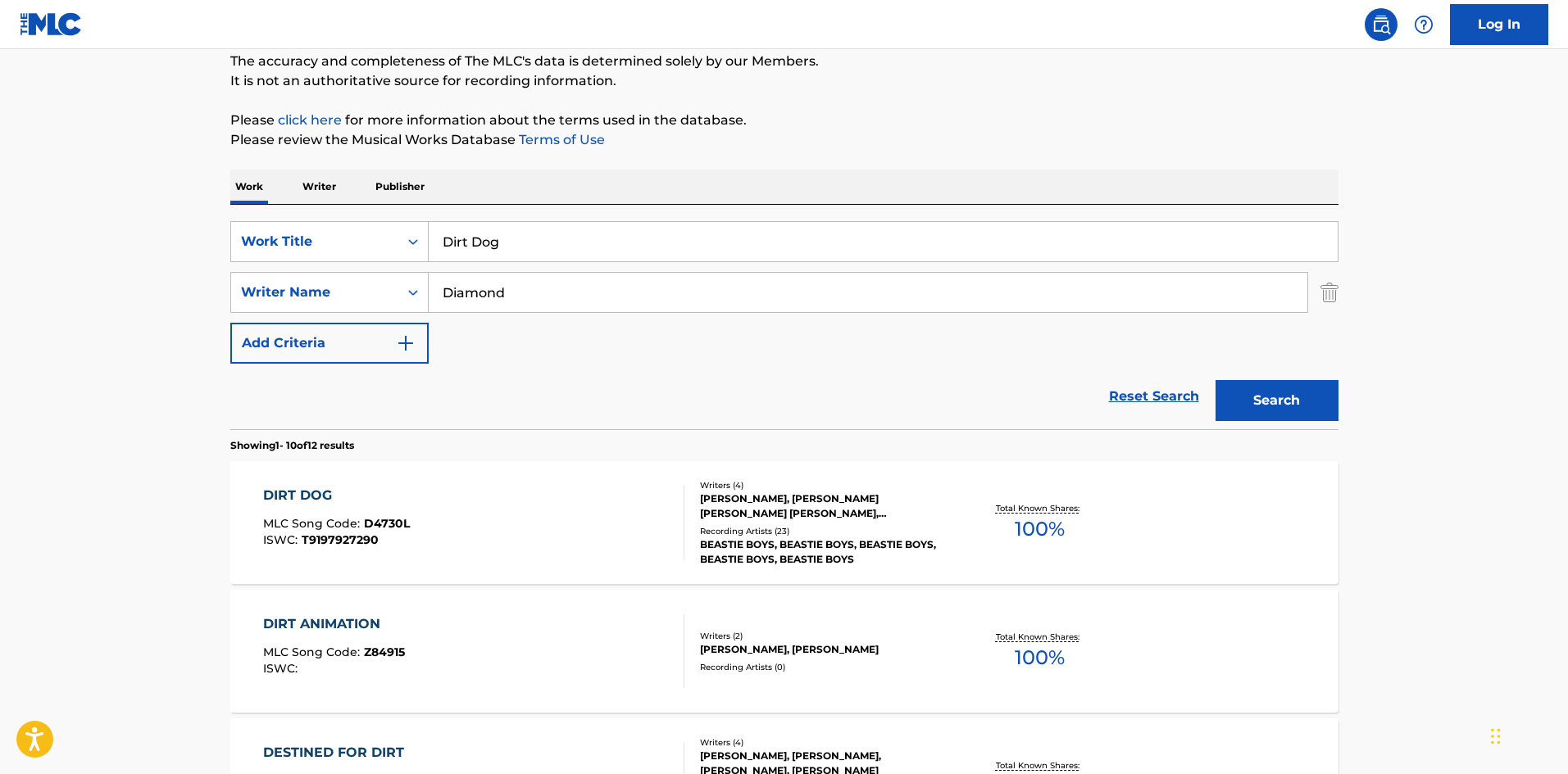
scroll to position [409, 0]
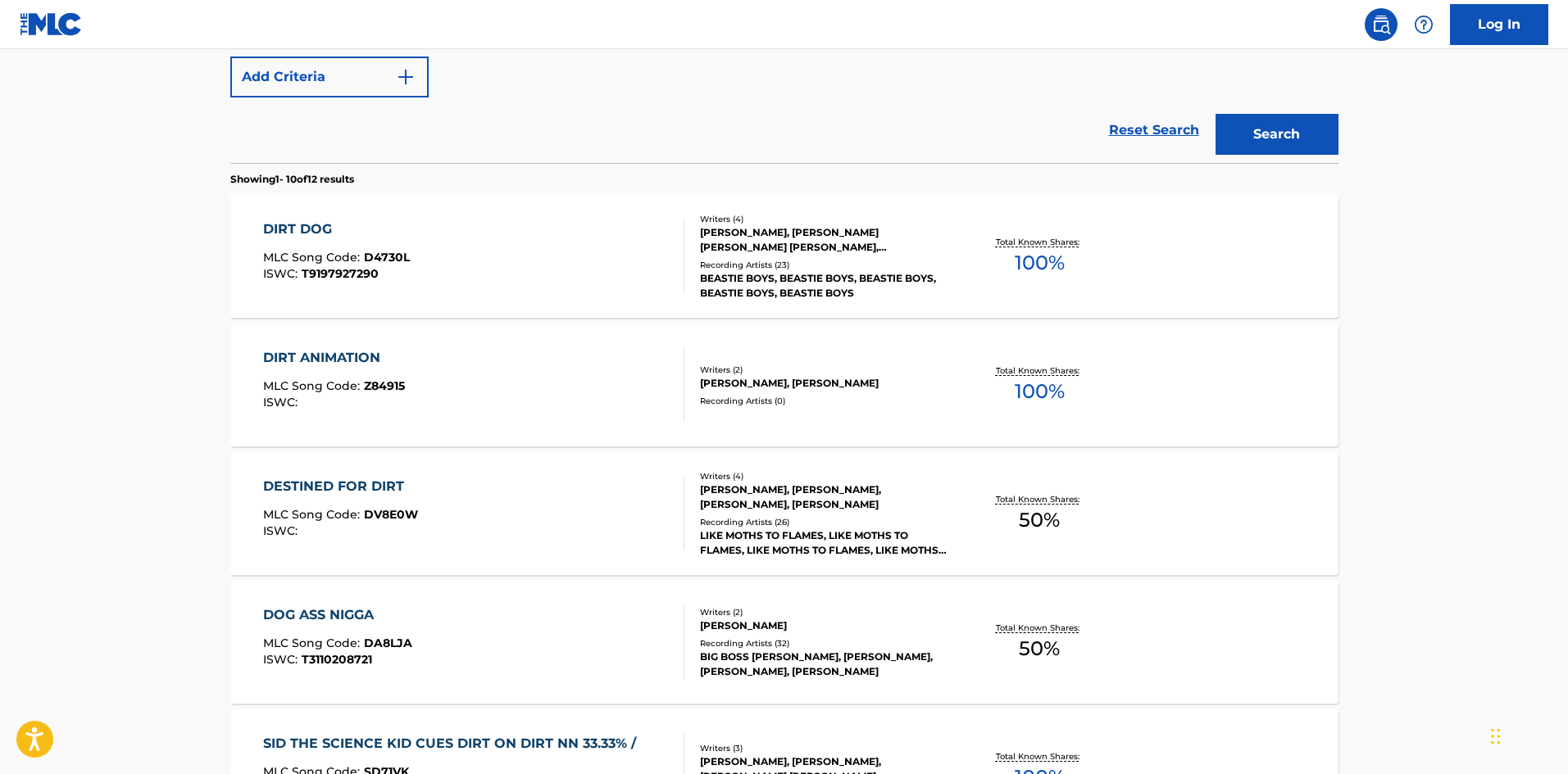
click at [417, 238] on div "DIRT DOG MLC Song Code : D4730L ISWC : T9197927290" at bounding box center [473, 256] width 421 height 73
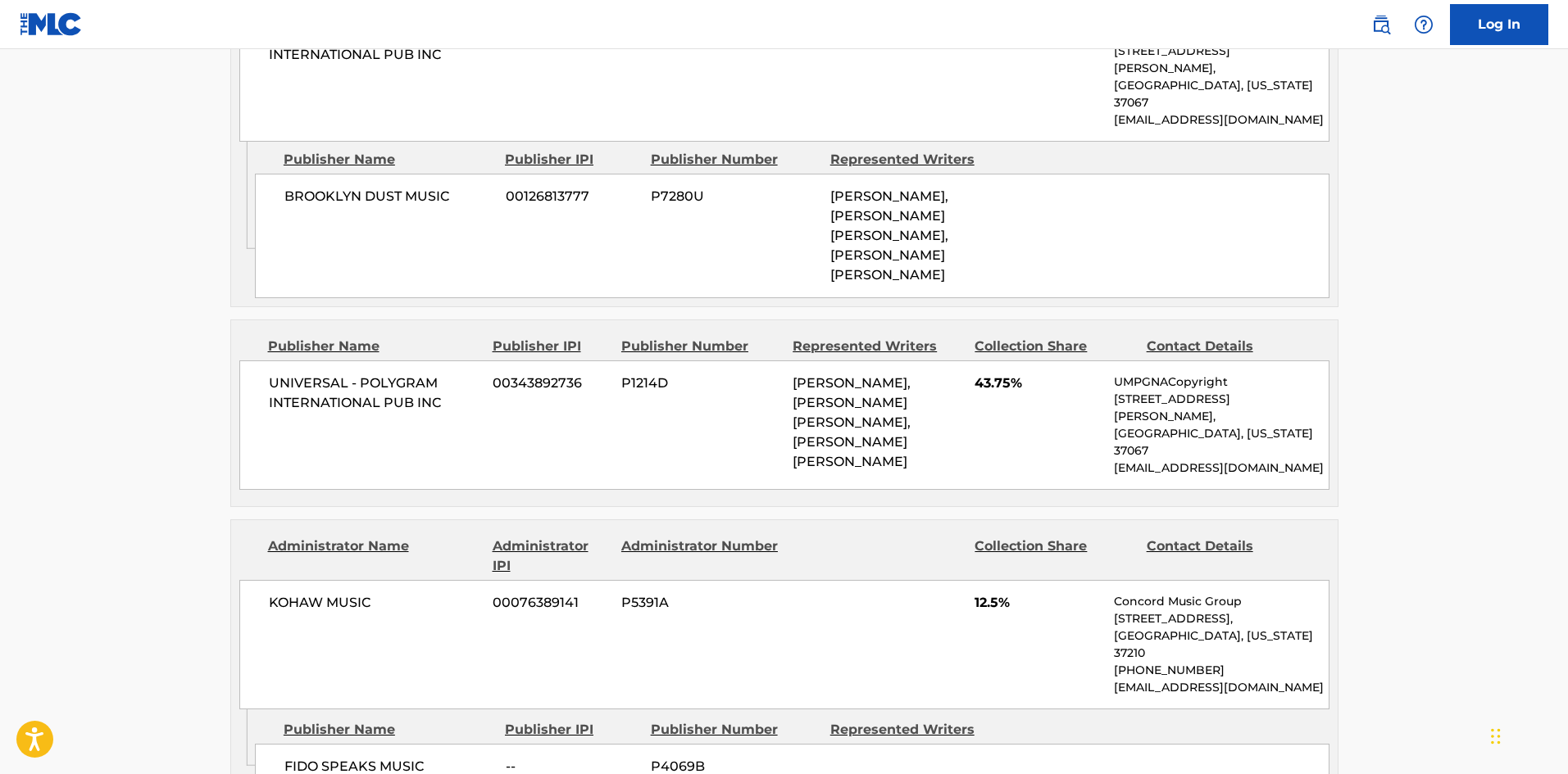
scroll to position [1064, 0]
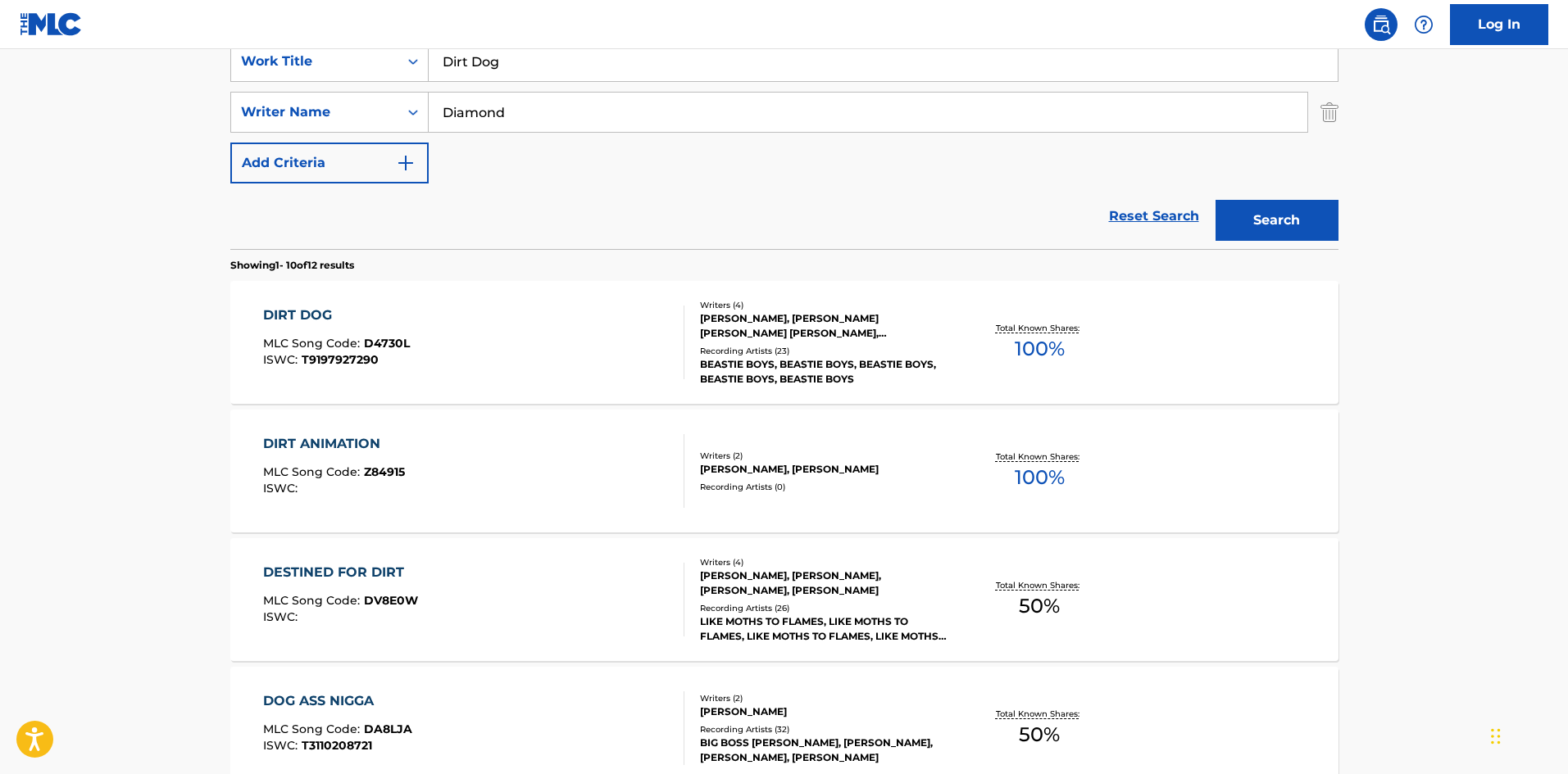
scroll to position [257, 0]
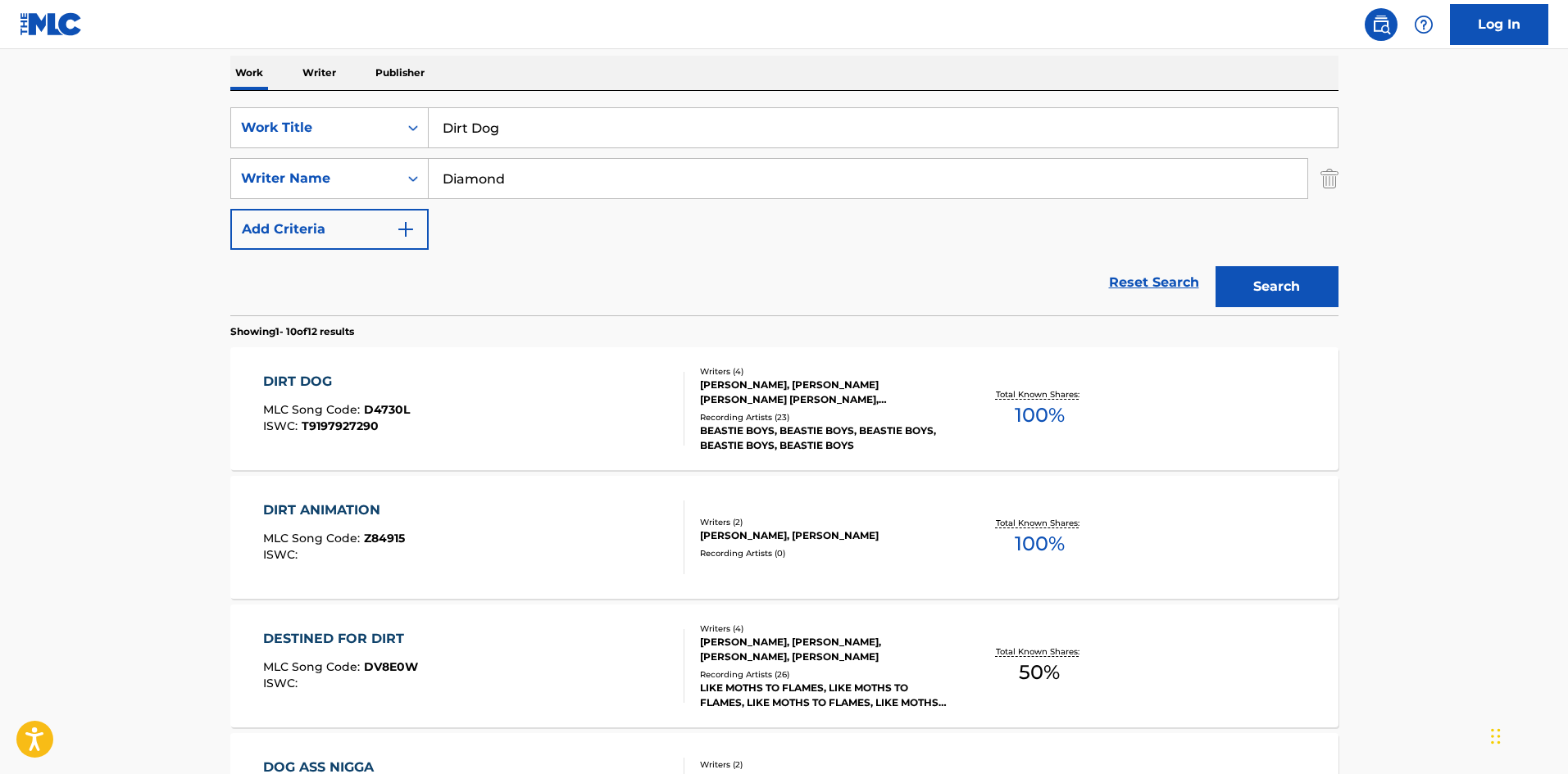
click at [595, 135] on input "Dirt Dog" at bounding box center [883, 128] width 909 height 39
paste input "on't Play No Game That I Can't Win"
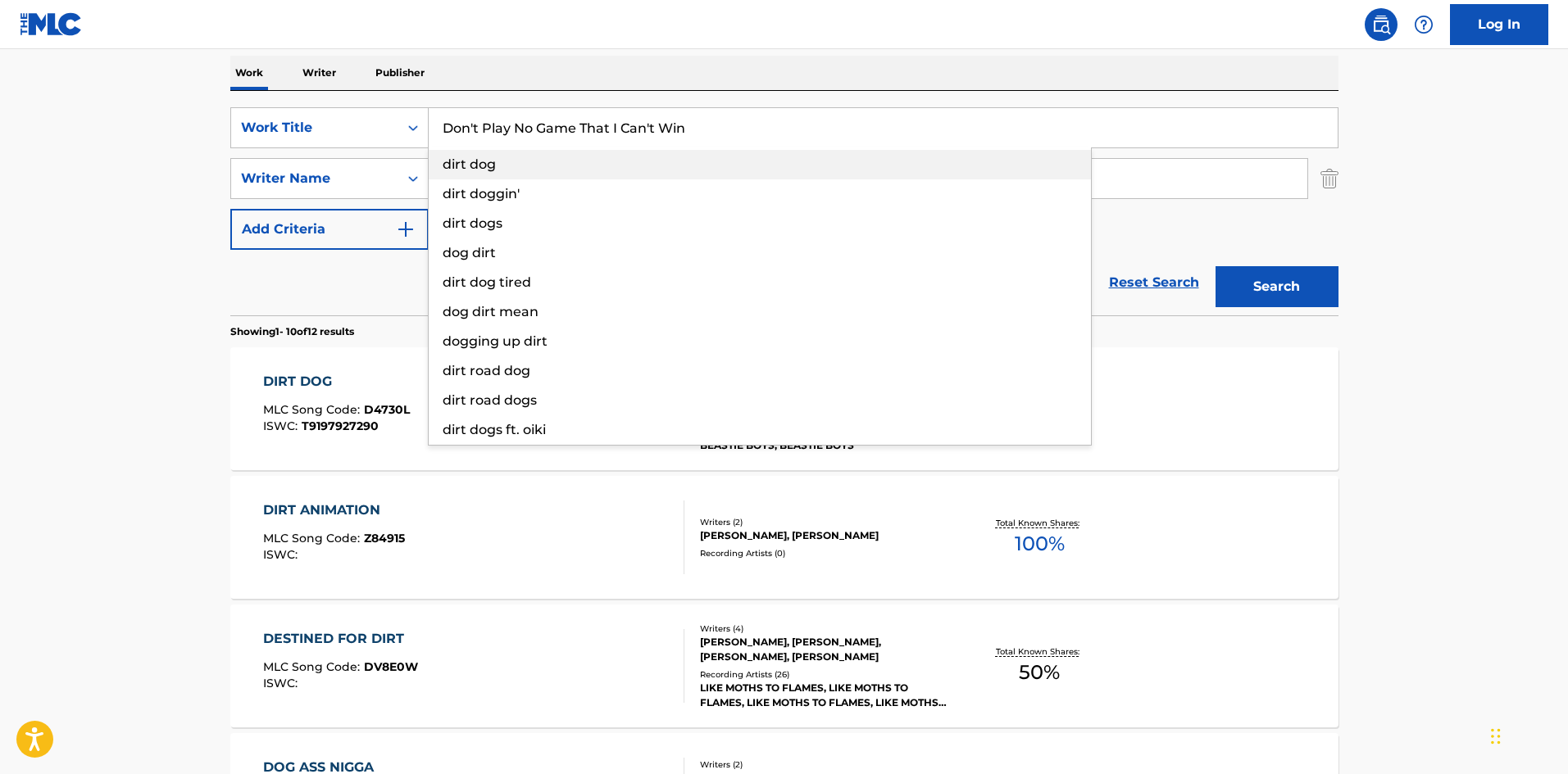
click at [584, 174] on div "dirt dog" at bounding box center [760, 164] width 662 height 30
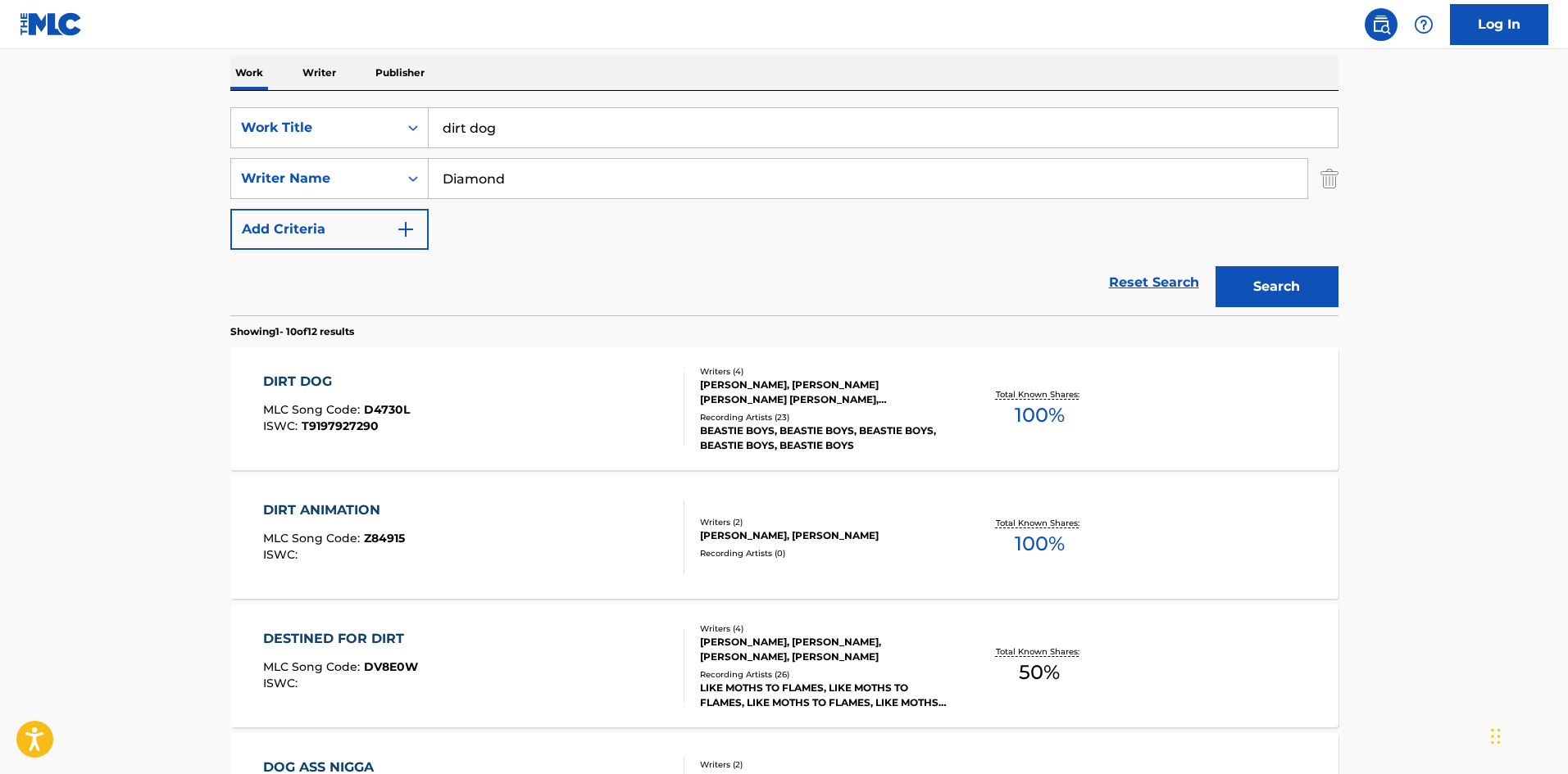
click at [593, 143] on input "dirt dog" at bounding box center [883, 128] width 909 height 39
type input "drama track don't play no game that i can't win rap"
click at [580, 181] on input "Diamond" at bounding box center [868, 178] width 878 height 39
click at [580, 182] on input "Diamond" at bounding box center [868, 178] width 878 height 39
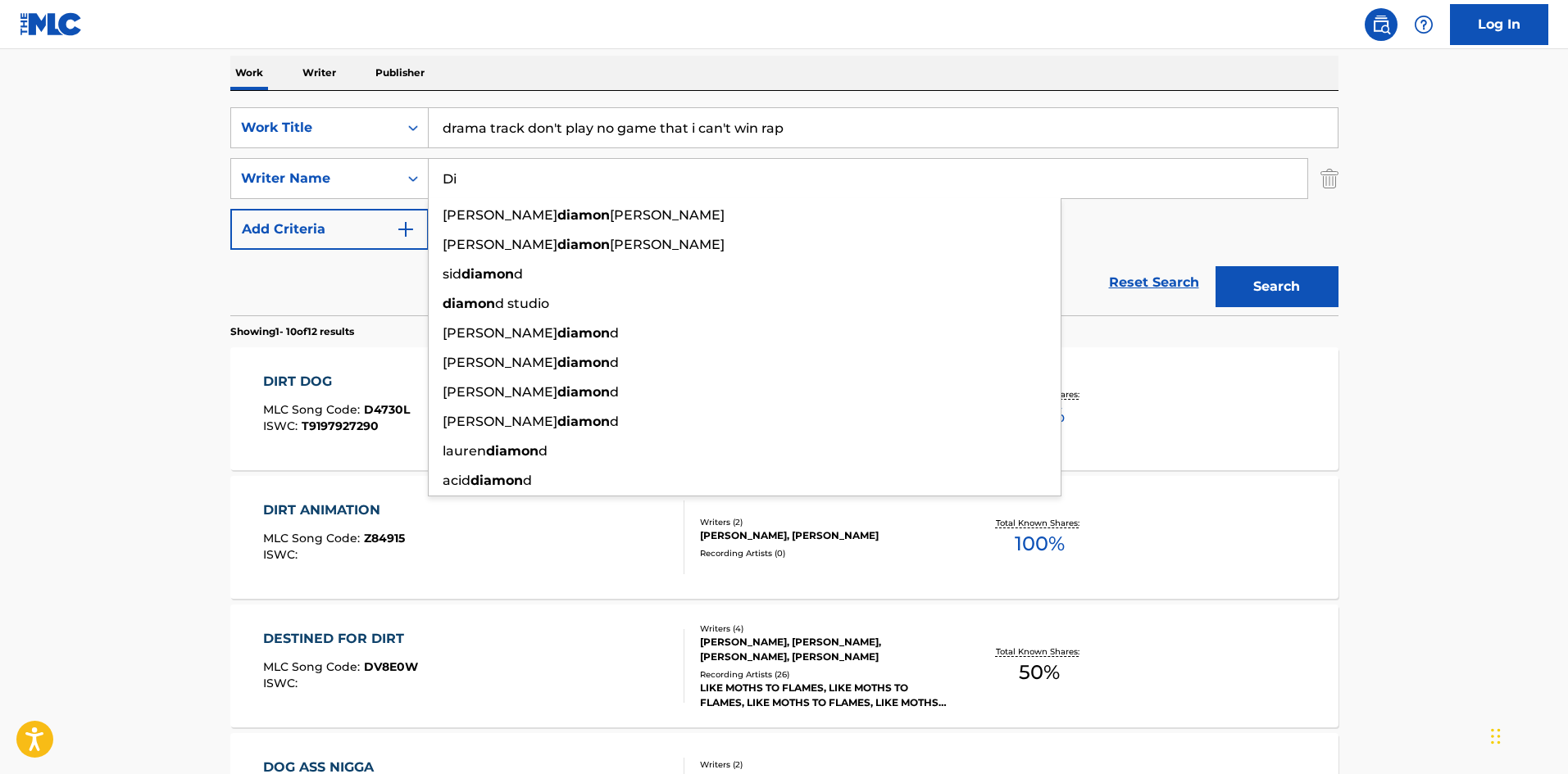
type input "D"
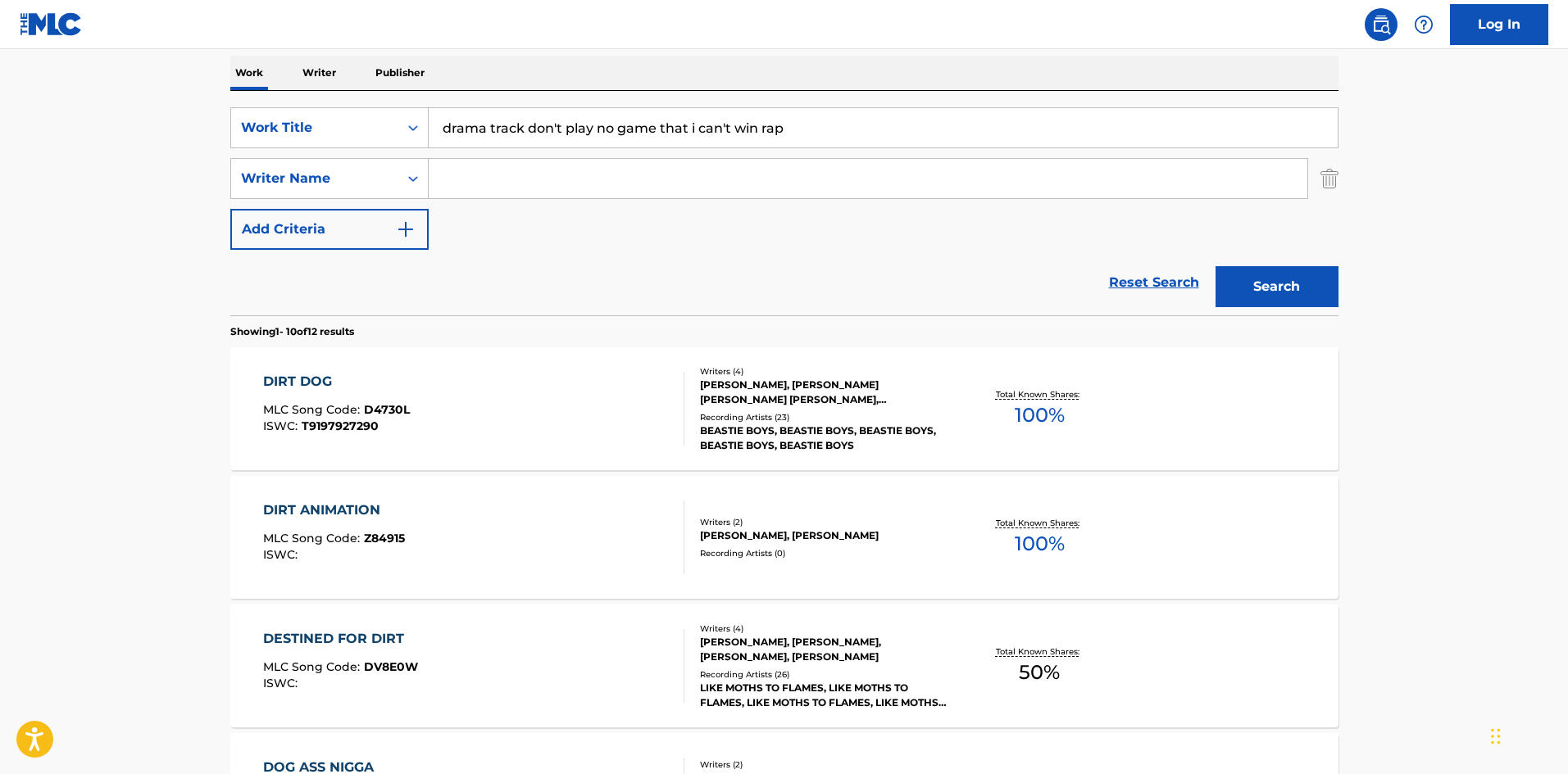
click at [598, 129] on input "drama track don't play no game that i can't win rap" at bounding box center [883, 128] width 909 height 39
paste input "Don't Play No Game That I Can't Win"
type input "Don't Play No Game That I Can't Win"
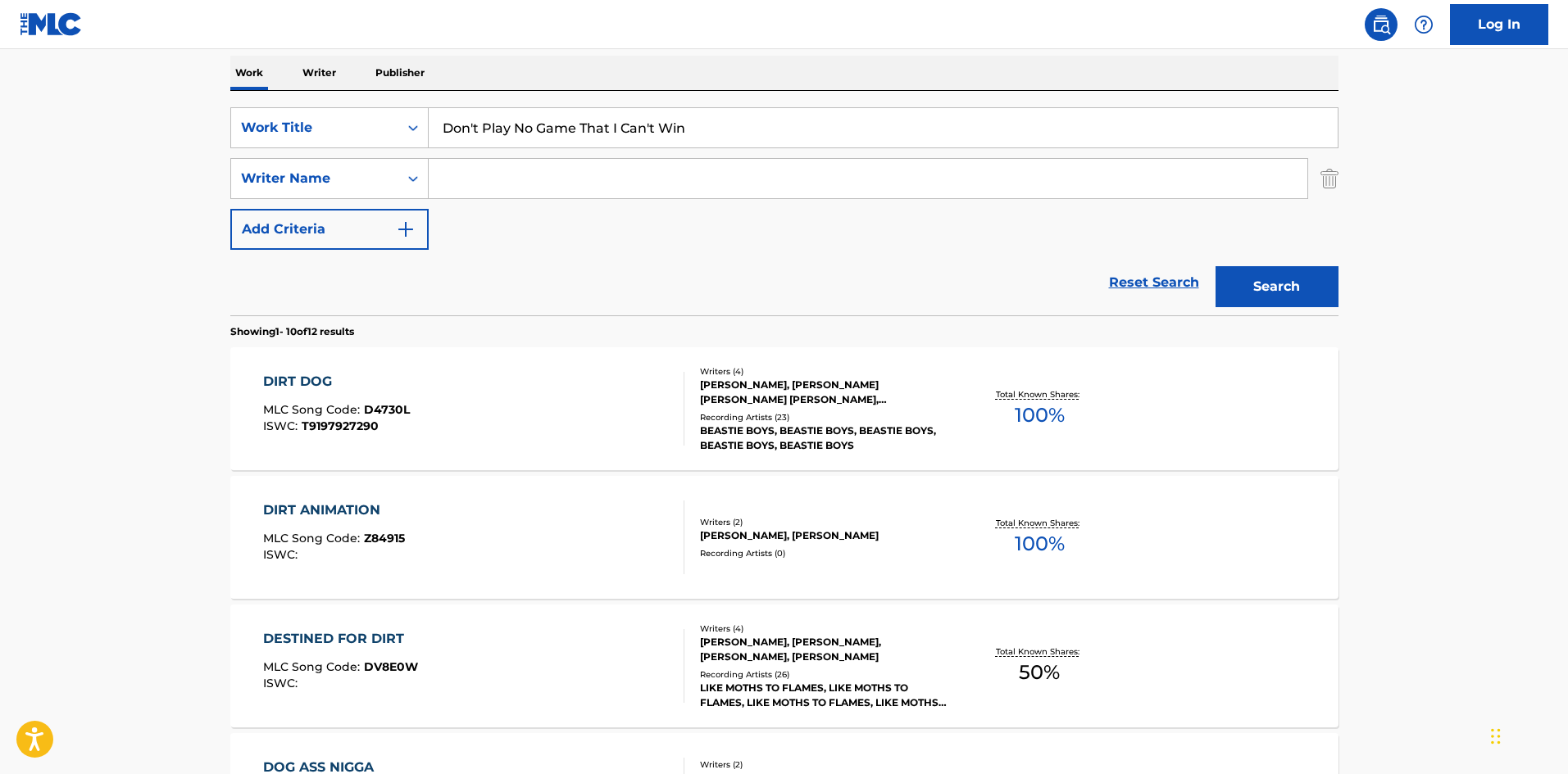
click at [1287, 310] on div "Search" at bounding box center [1272, 282] width 131 height 66
click at [1288, 308] on div "Search" at bounding box center [1272, 282] width 131 height 66
click at [1296, 295] on button "Search" at bounding box center [1277, 286] width 122 height 41
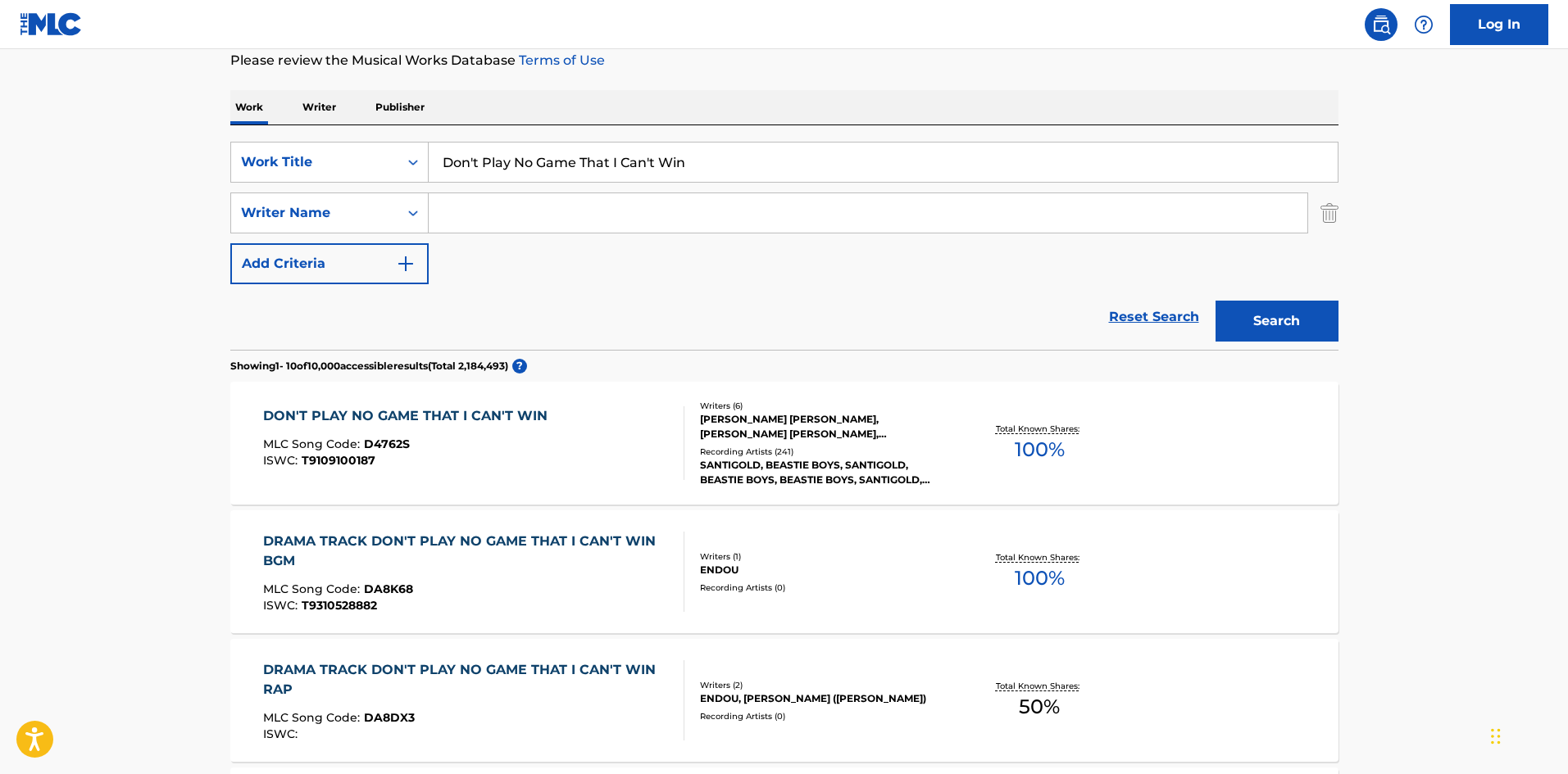
scroll to position [246, 0]
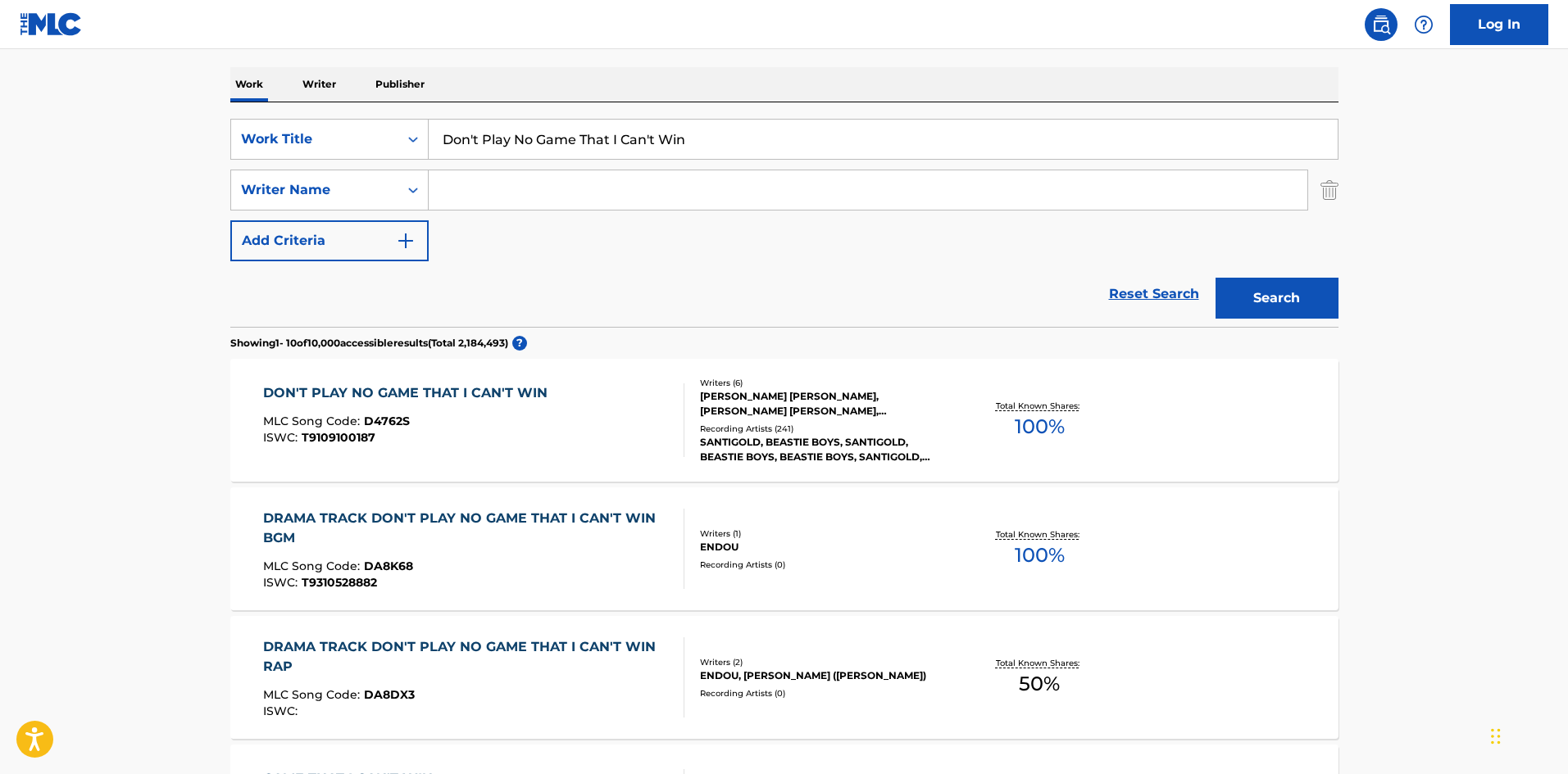
click at [290, 440] on span "ISWC :" at bounding box center [283, 437] width 38 height 15
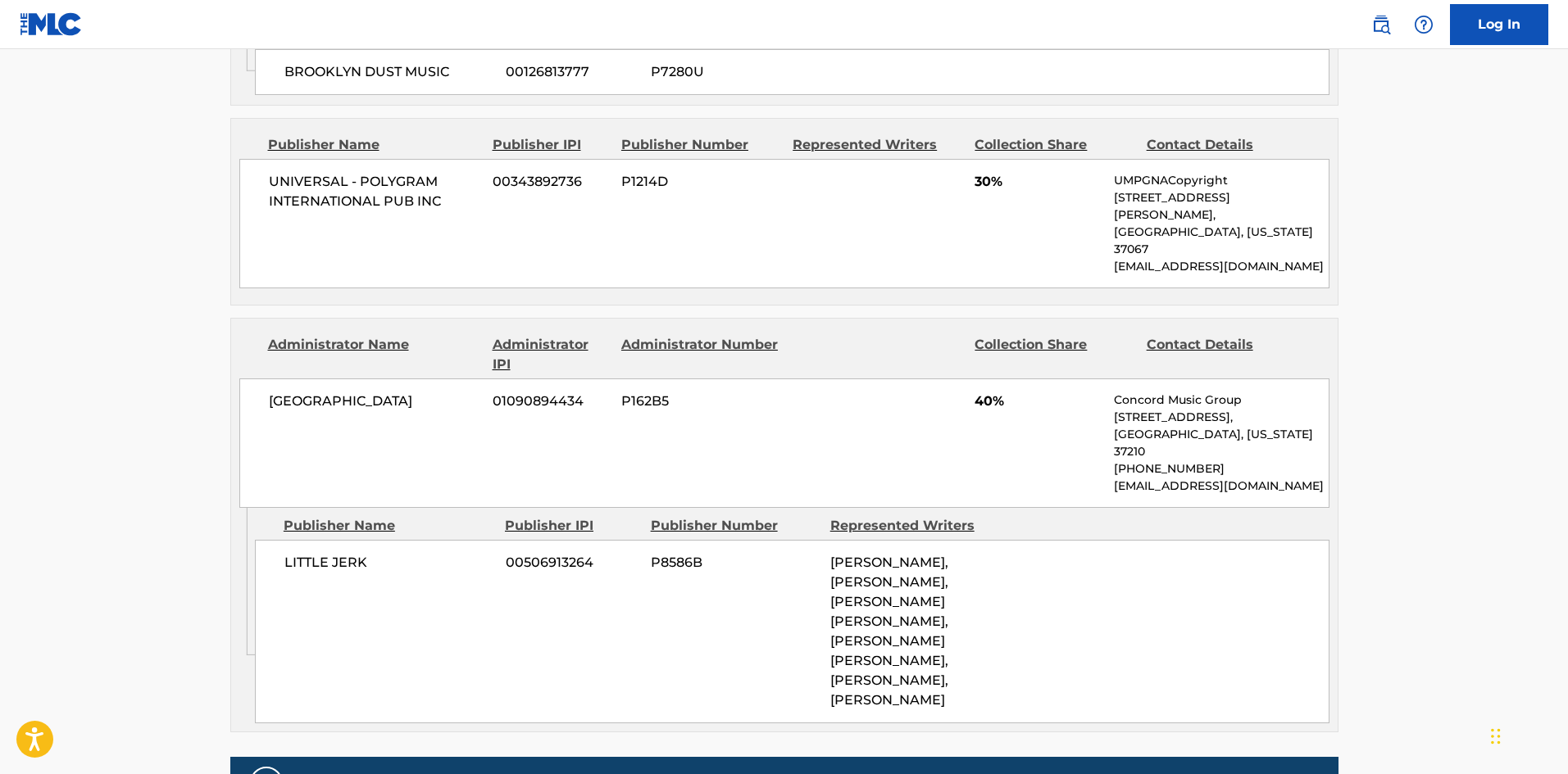
scroll to position [1229, 0]
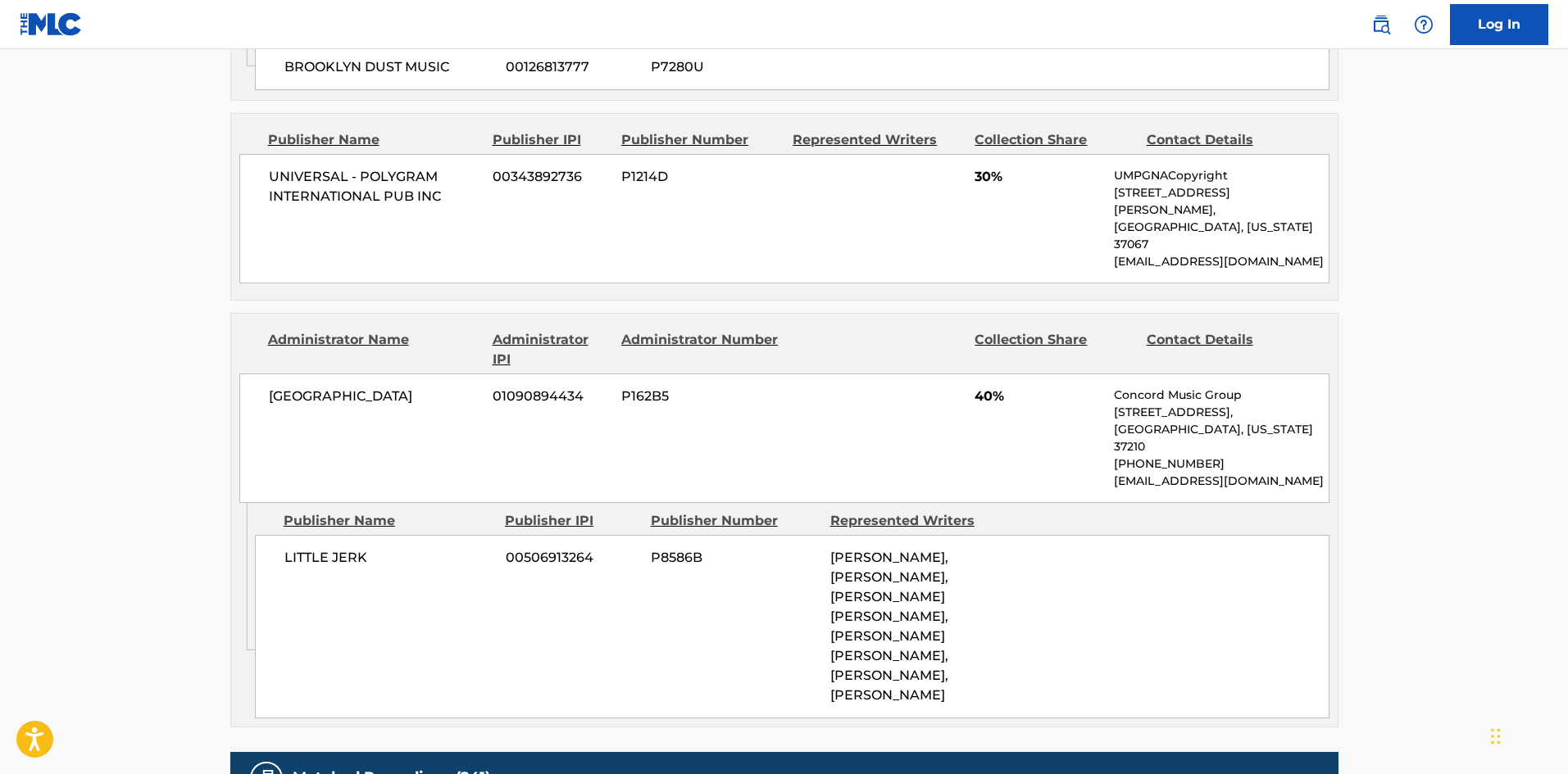
scroll to position [246, 0]
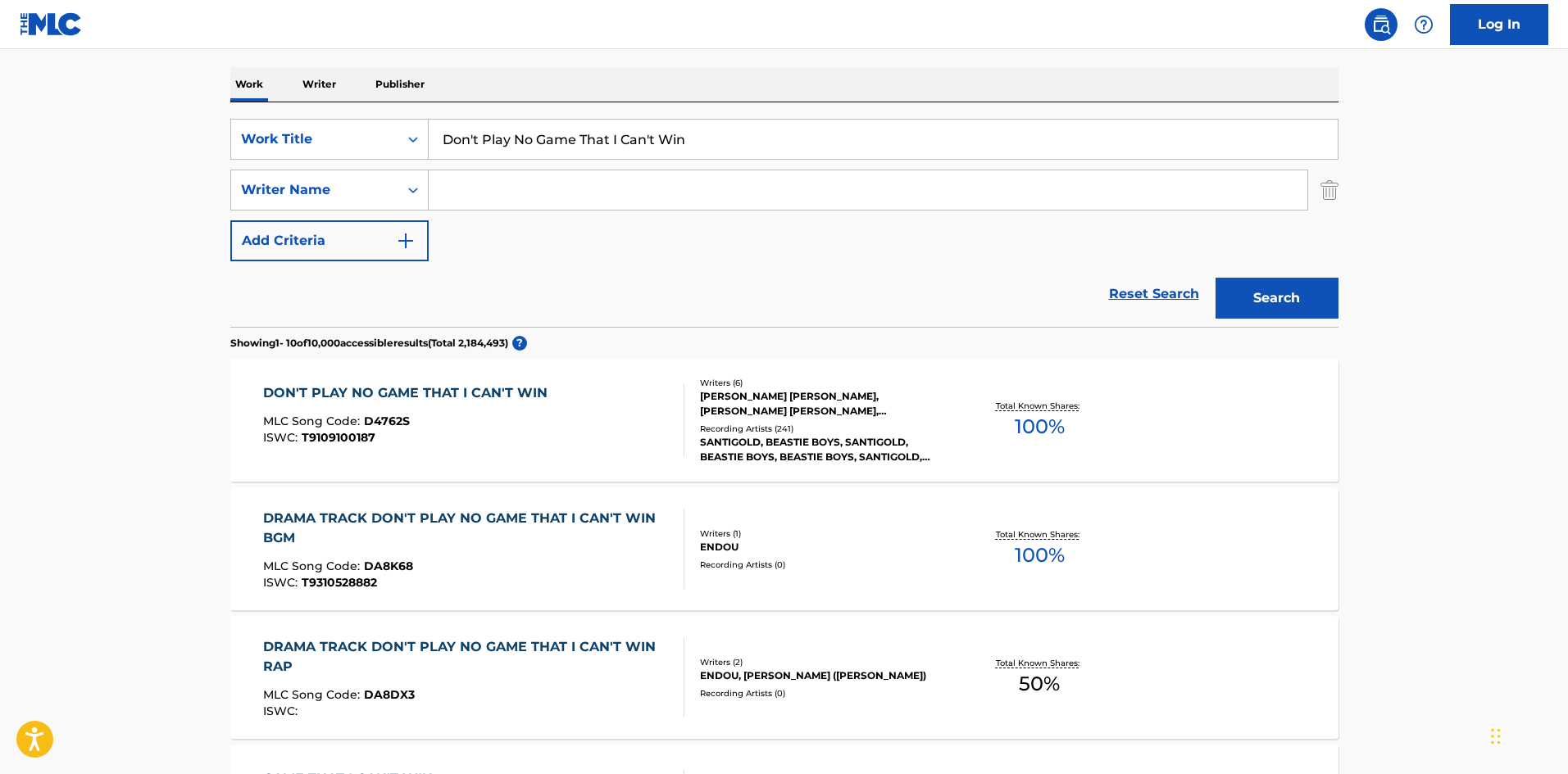
click at [558, 157] on input "Don't Play No Game That I Can't Win" at bounding box center [883, 139] width 909 height 39
click at [602, 118] on div "SearchWithCriteria79114b15-d5b1-49d2-8478-205db34b9975 Work Title Don't Play No…" at bounding box center [784, 214] width 1108 height 225
click at [603, 128] on input "Don't Play No Game That I Can't Win" at bounding box center [883, 139] width 909 height 39
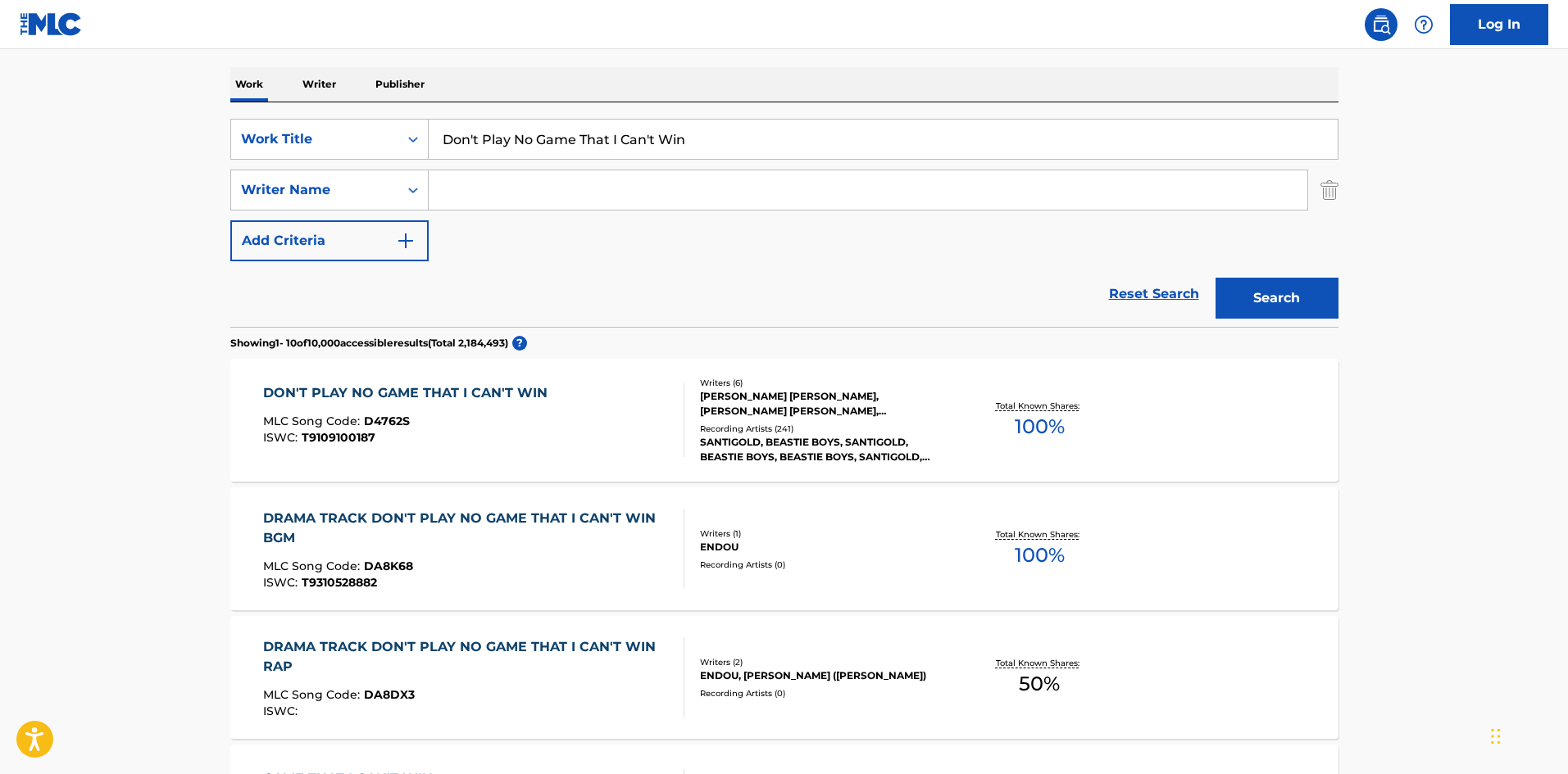
click at [603, 128] on input "Don't Play No Game That I Can't Win" at bounding box center [883, 139] width 909 height 39
paste input "ramastically Different"
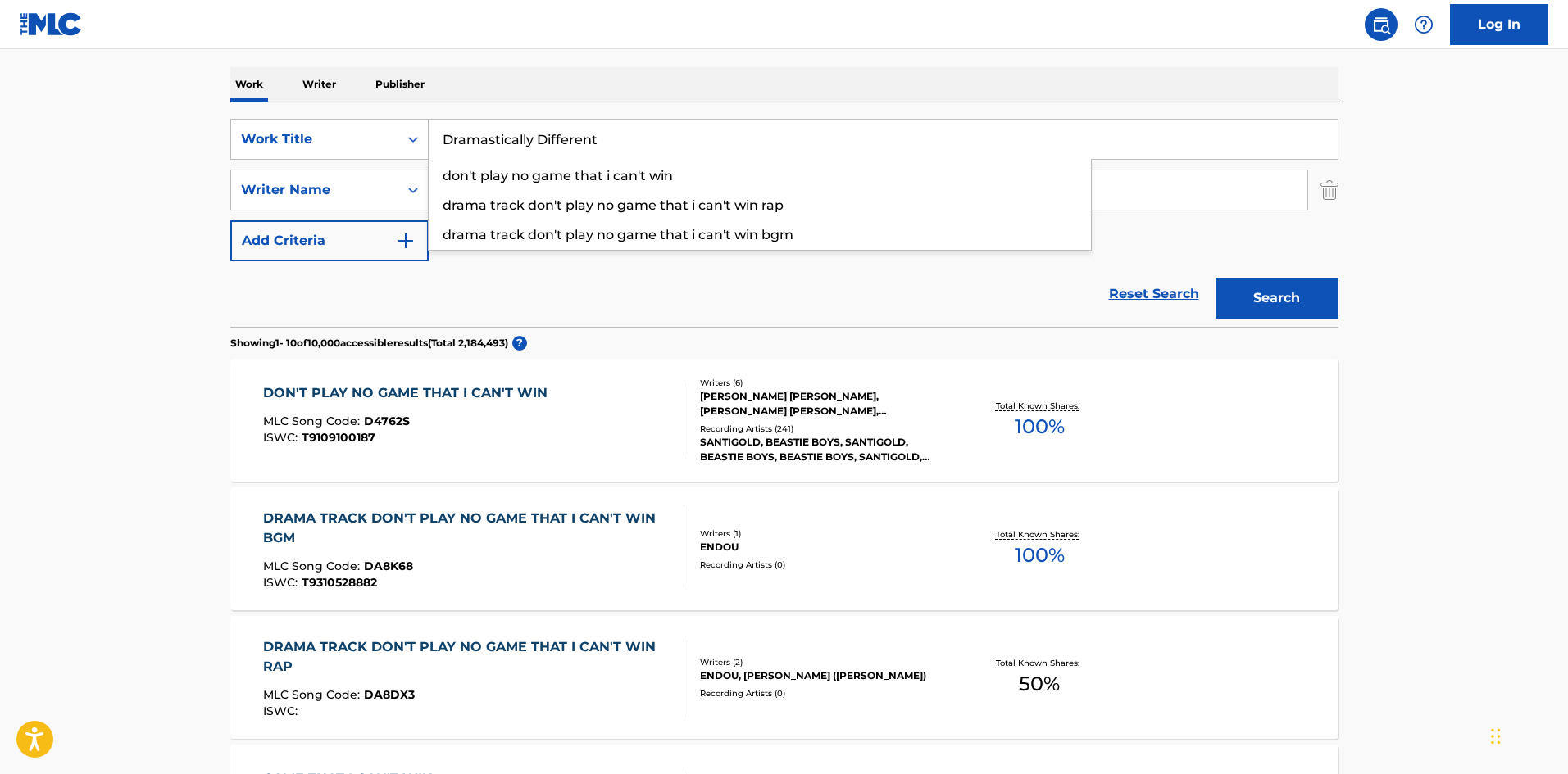
type input "Dramastically Different"
click at [1268, 295] on button "Search" at bounding box center [1277, 297] width 122 height 41
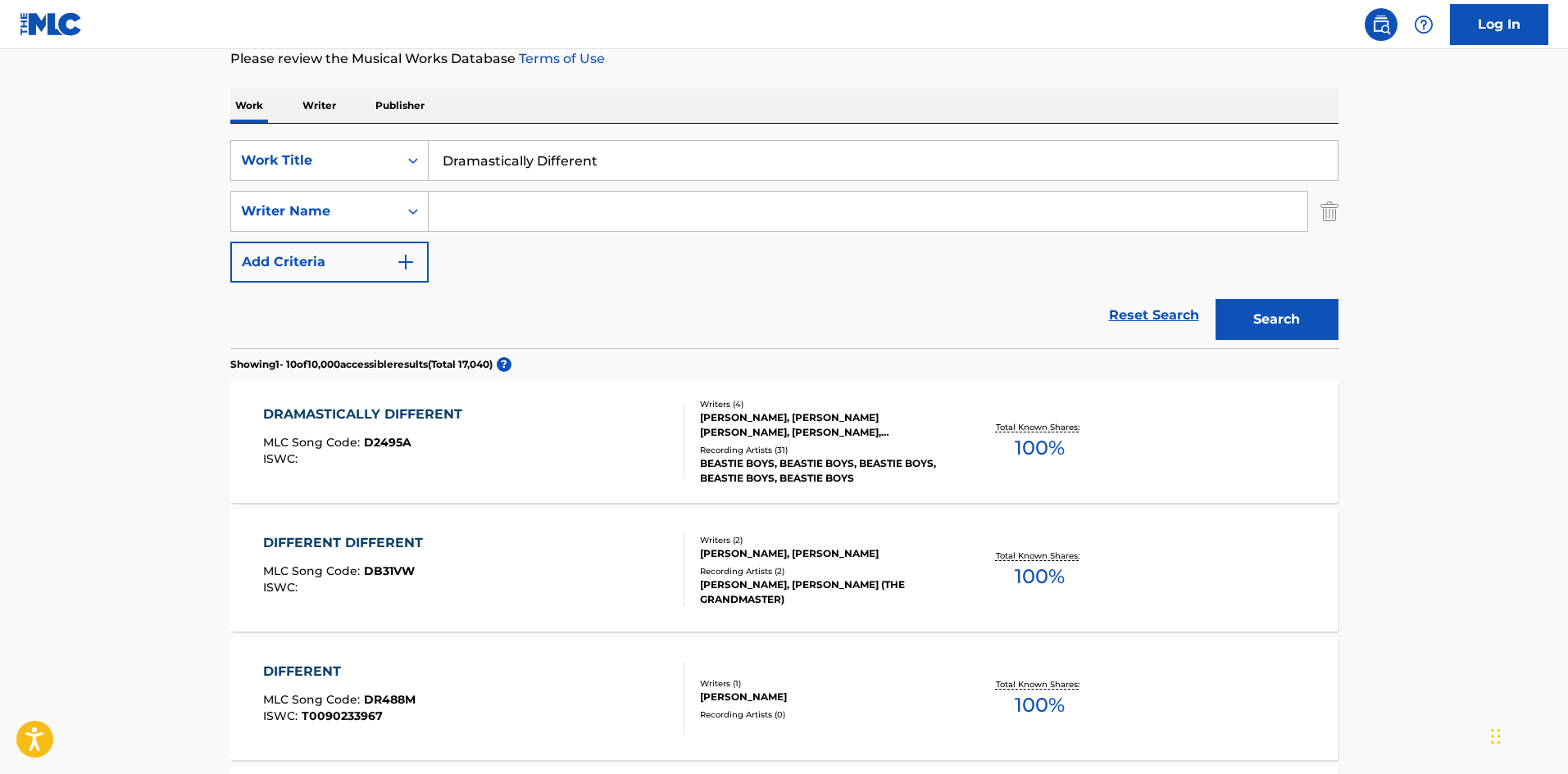
scroll to position [409, 0]
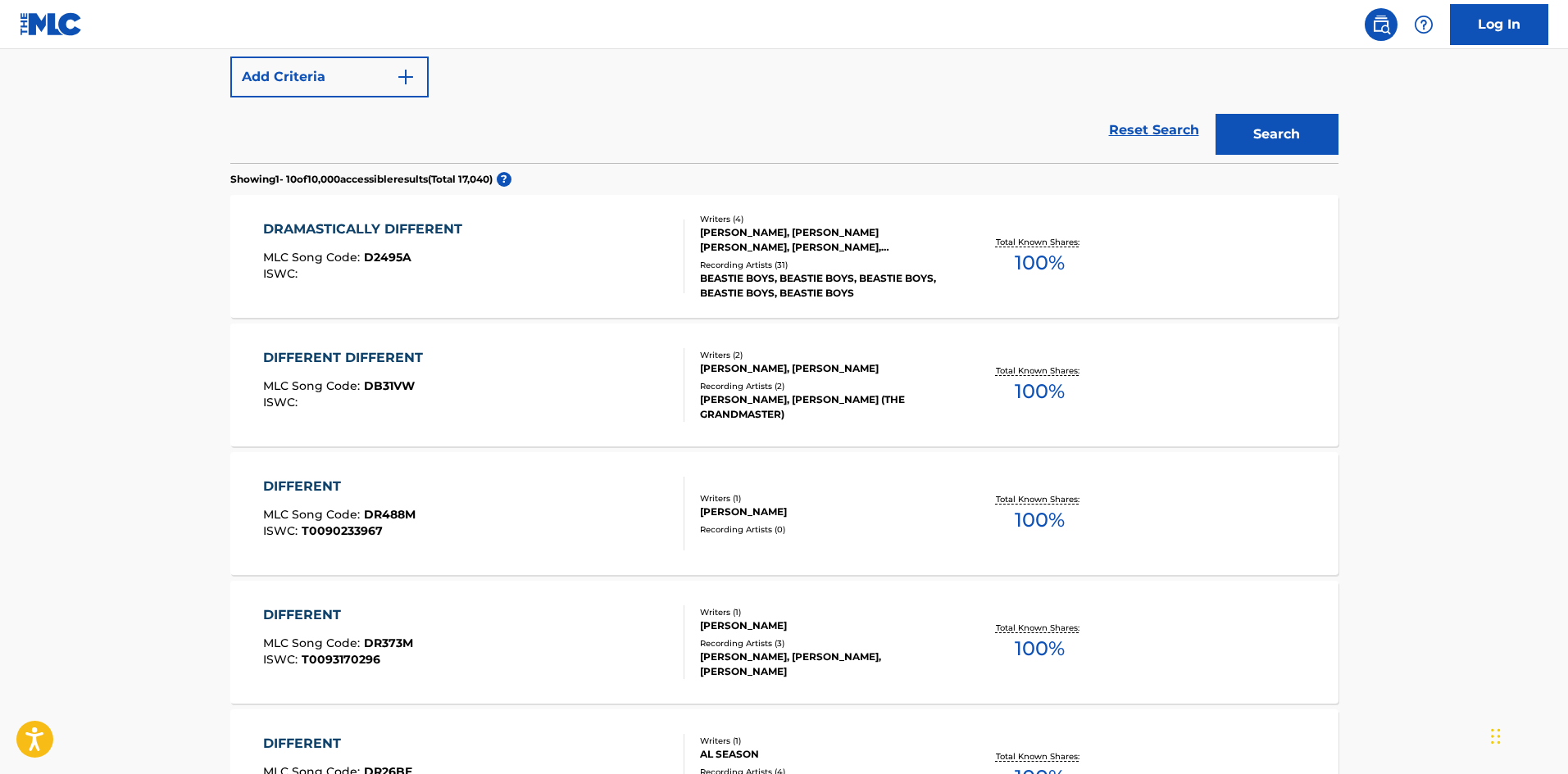
click at [491, 246] on div "DRAMASTICALLY DIFFERENT MLC Song Code : D2495A ISWC :" at bounding box center [473, 256] width 421 height 73
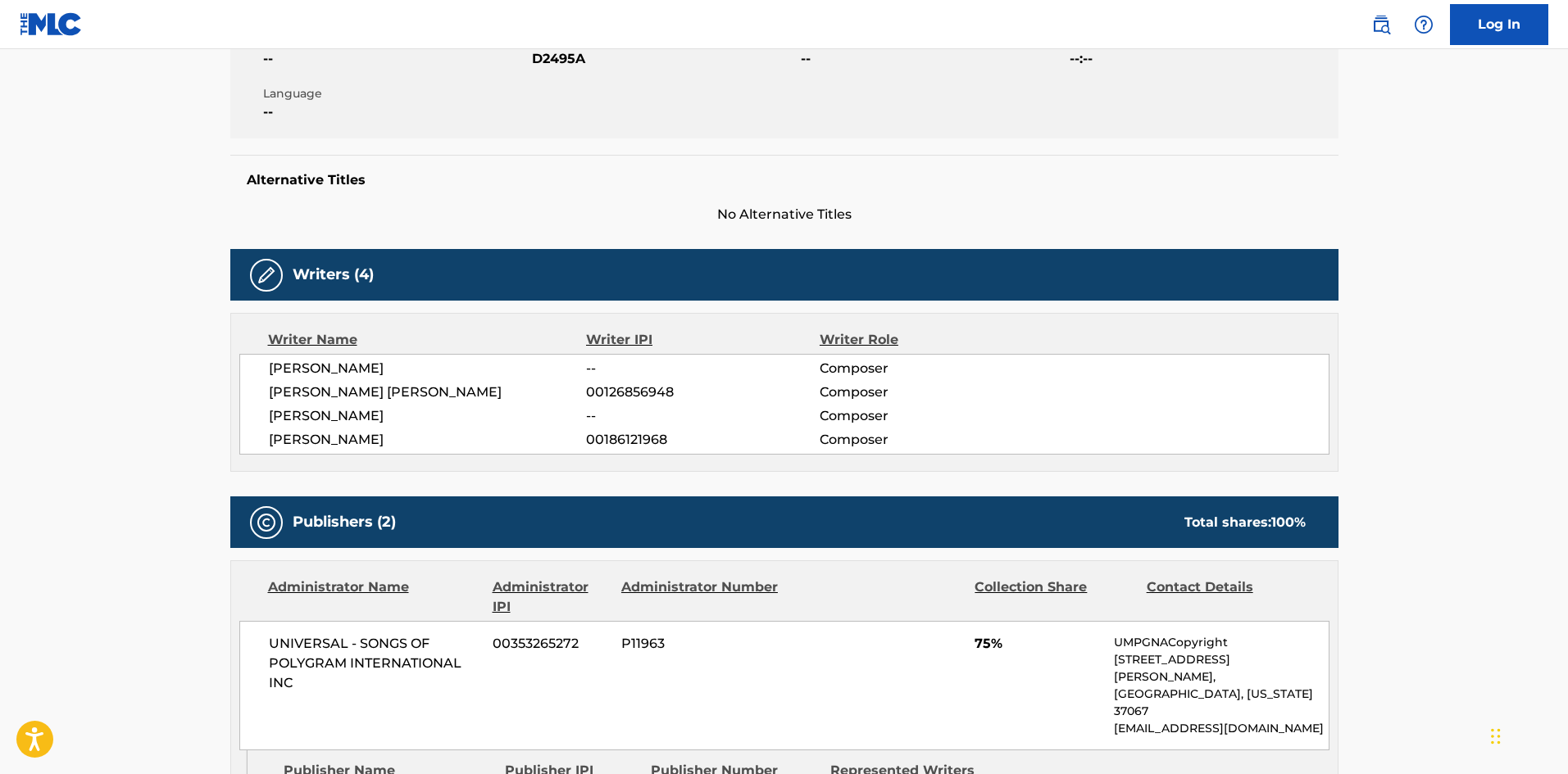
scroll to position [737, 0]
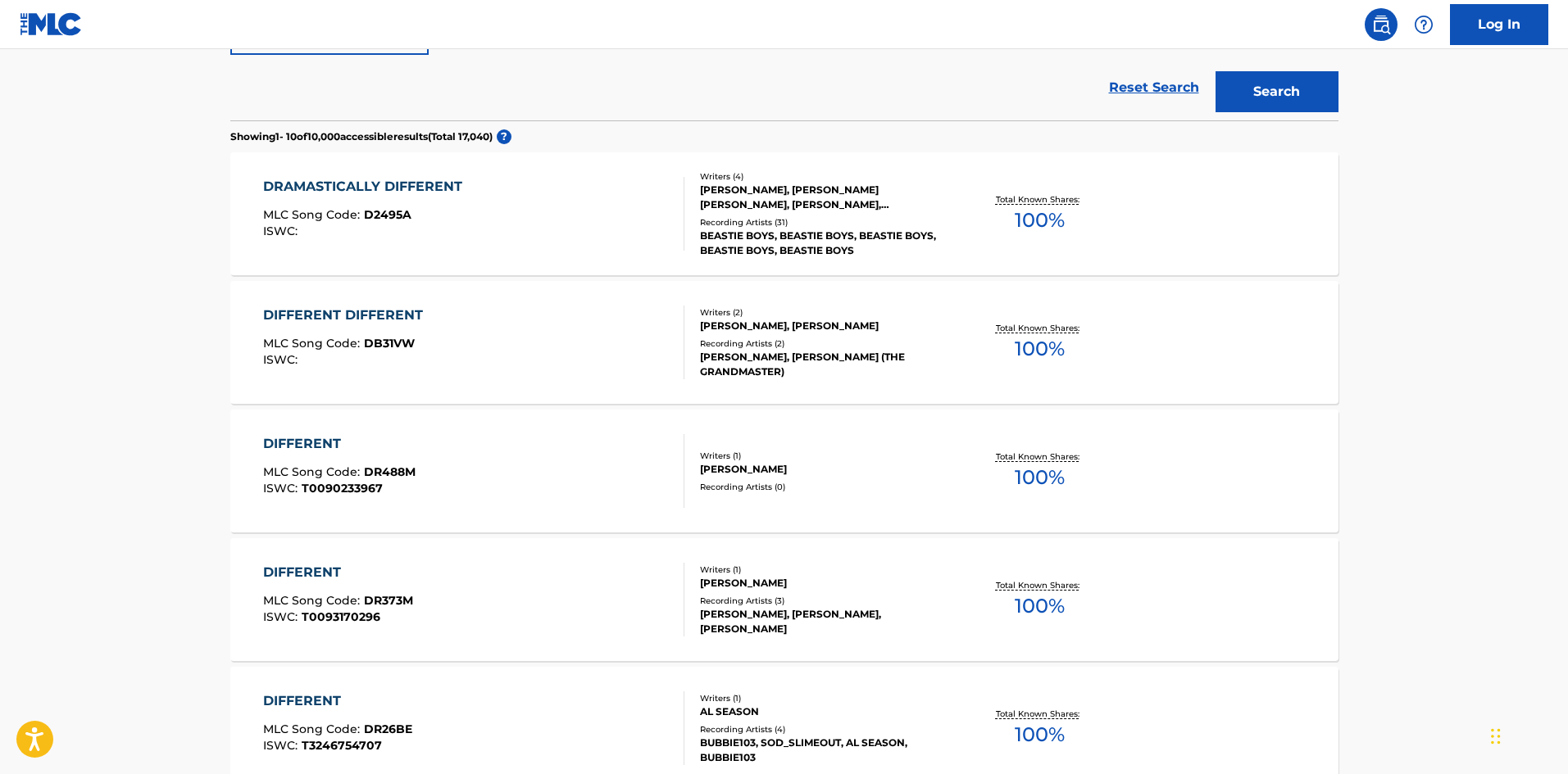
scroll to position [257, 0]
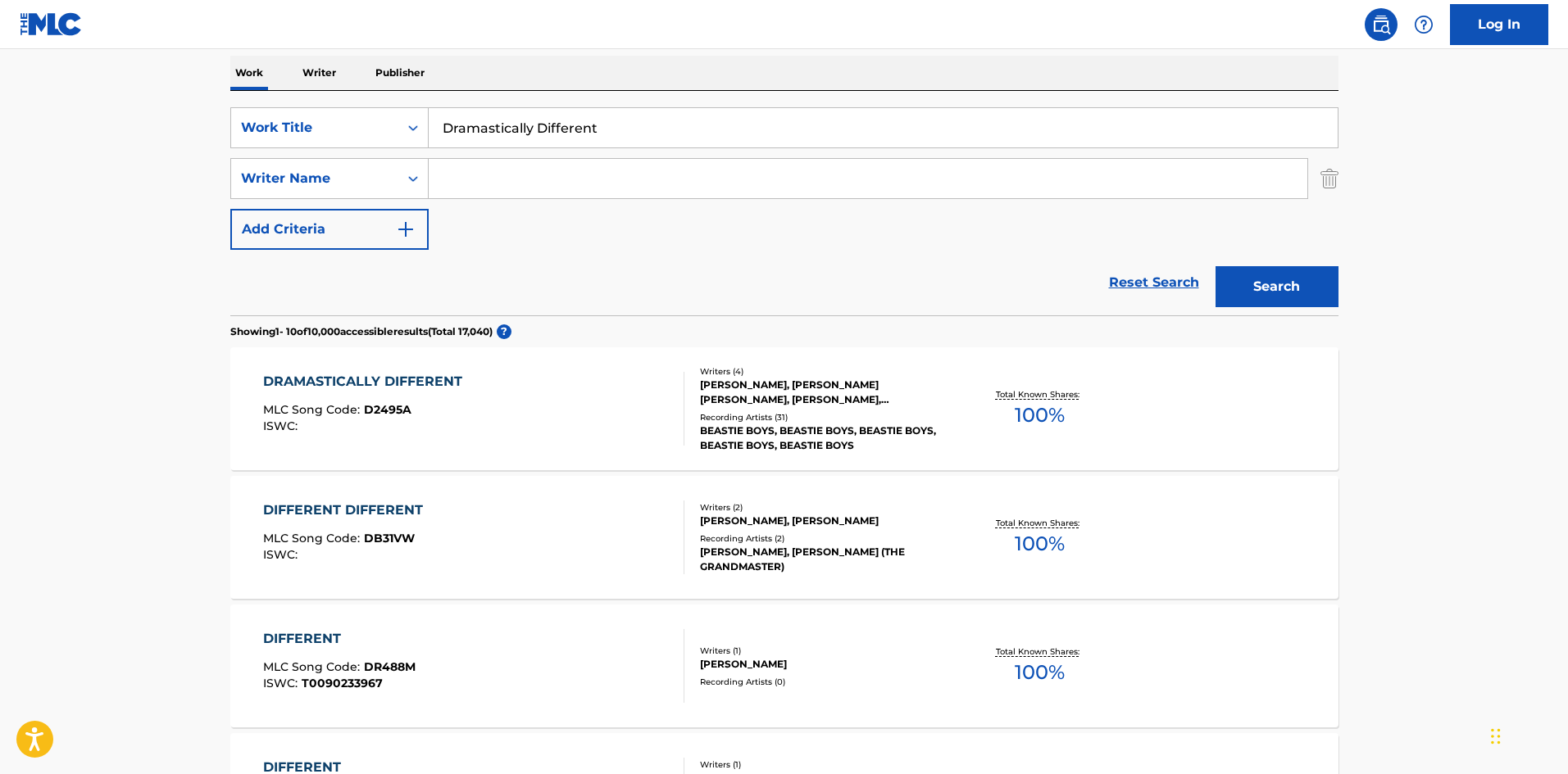
click at [649, 118] on input "Dramastically Different" at bounding box center [883, 128] width 909 height 39
paste input "Electric Worm"
type input "Electric Worm"
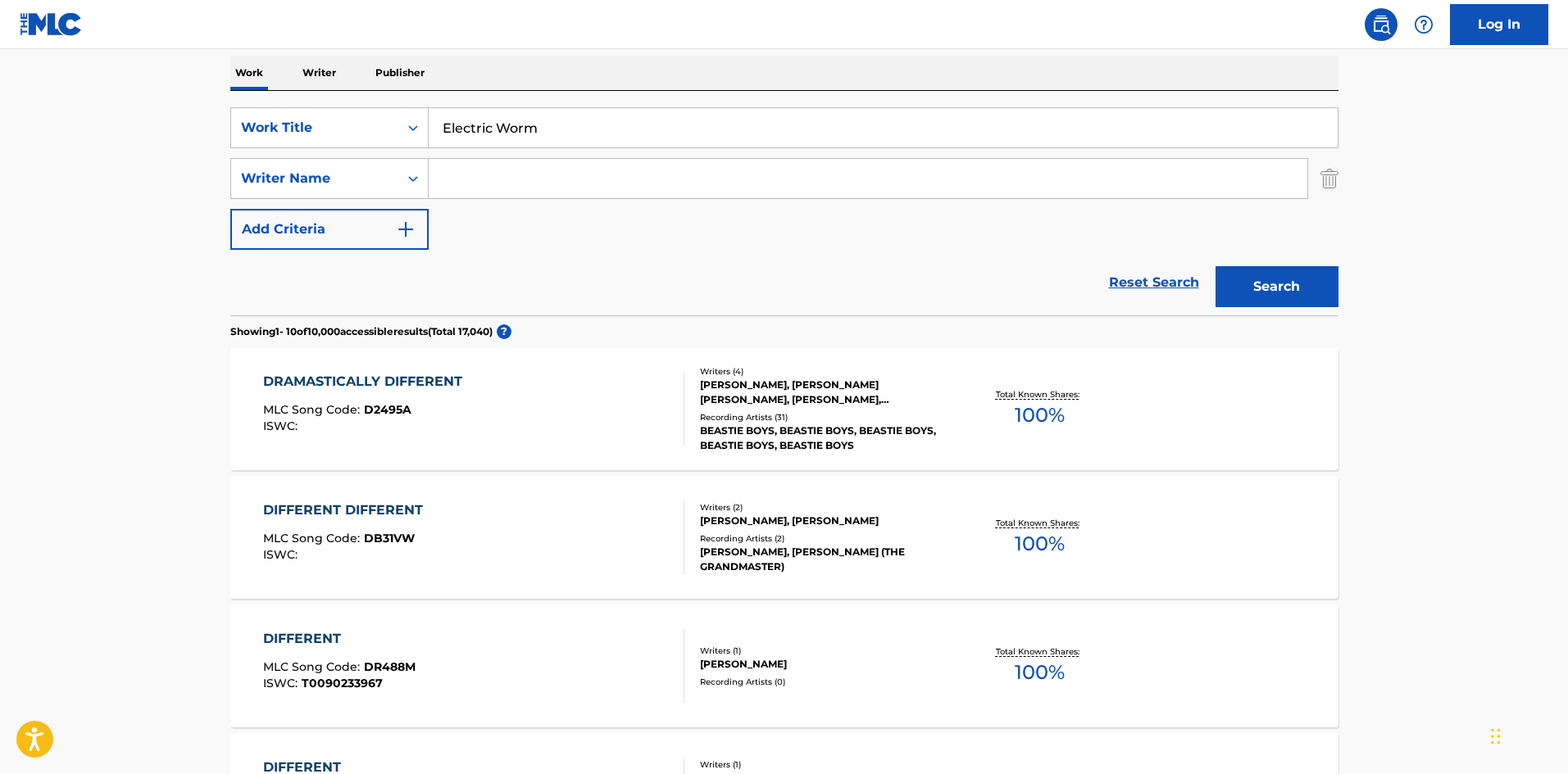
click at [1275, 285] on button "Search" at bounding box center [1277, 286] width 122 height 41
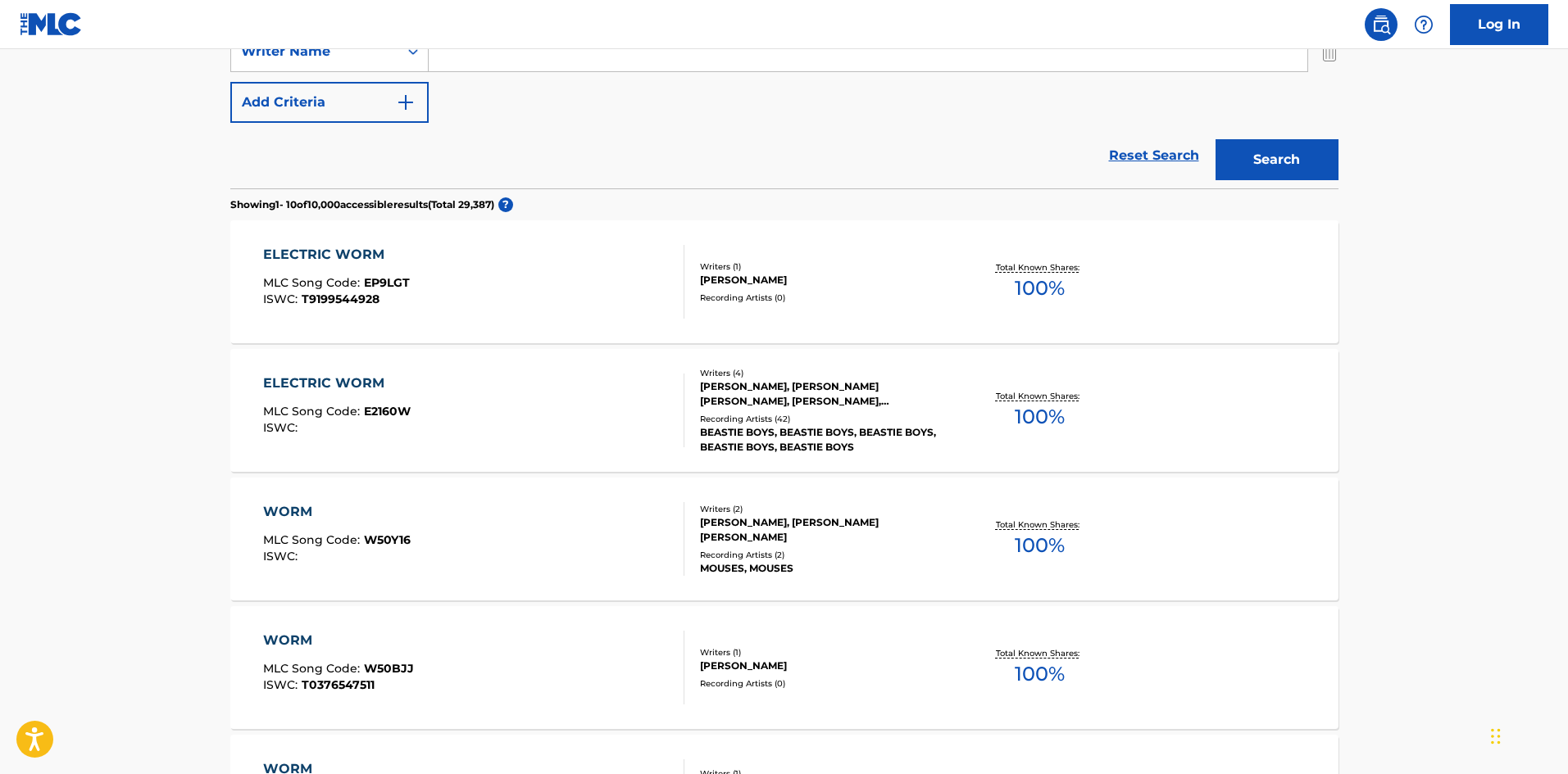
scroll to position [409, 0]
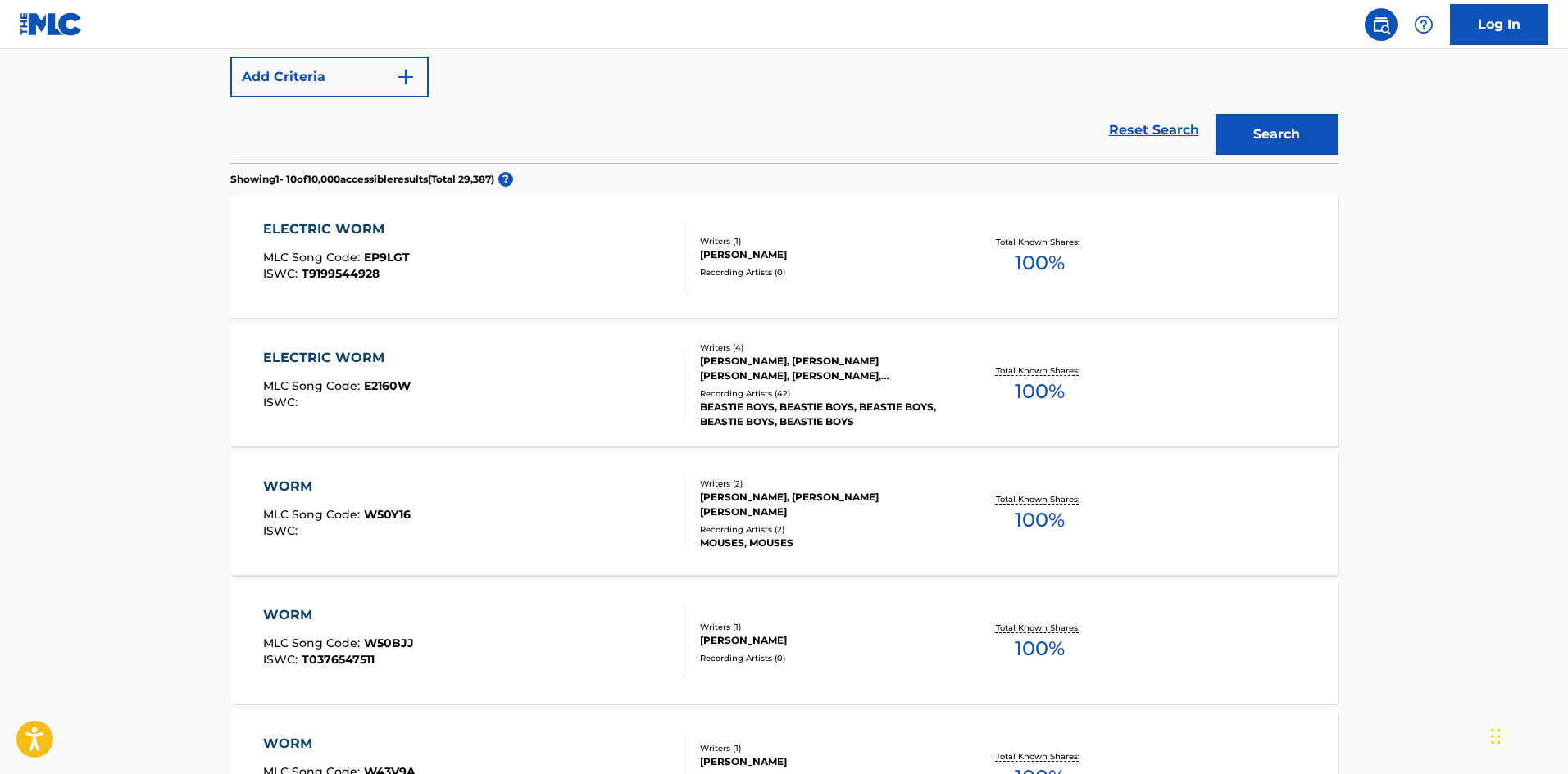
click at [452, 372] on div "ELECTRIC WORM MLC Song Code : E2160W ISWC :" at bounding box center [473, 385] width 421 height 73
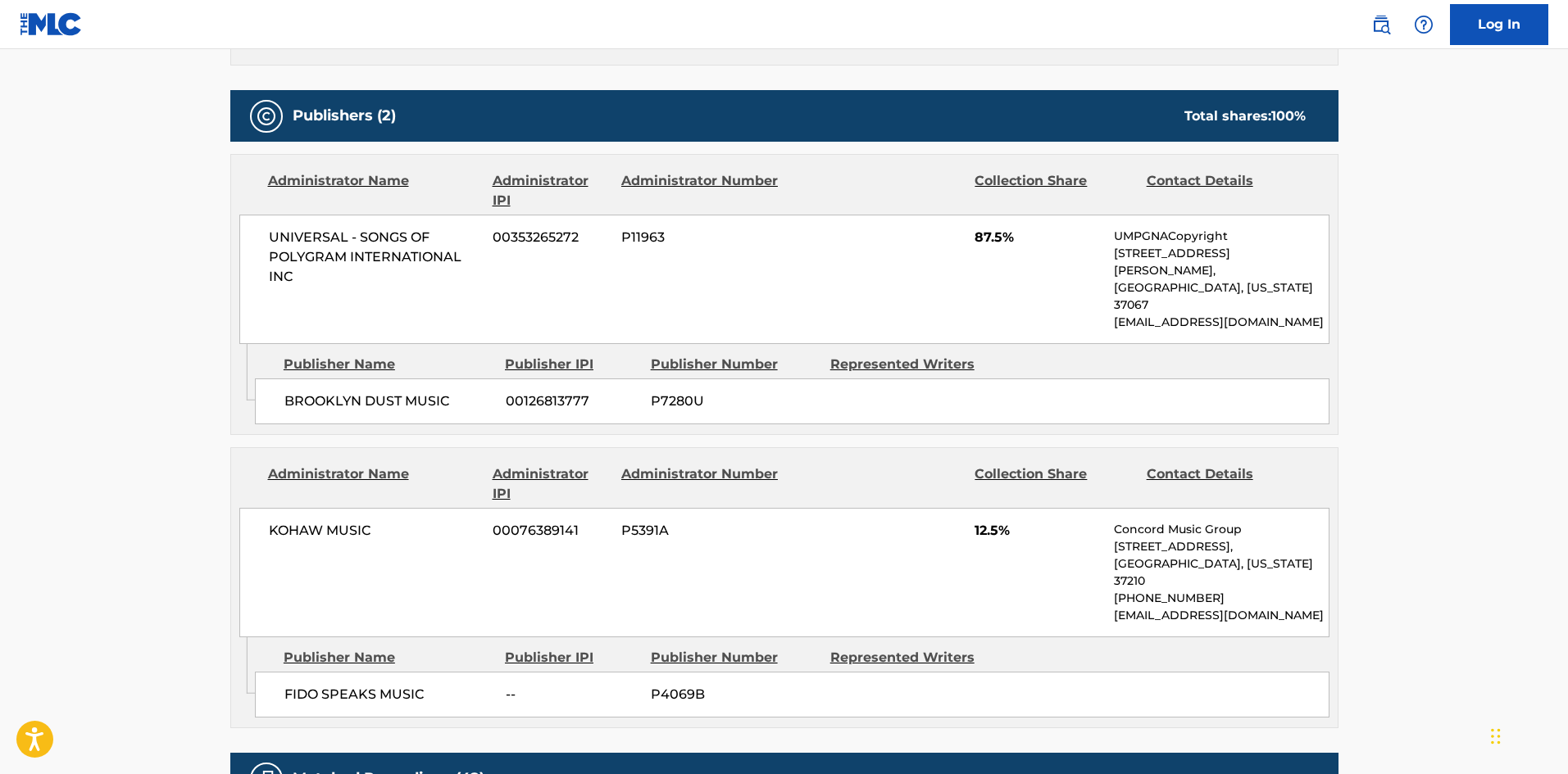
scroll to position [763, 0]
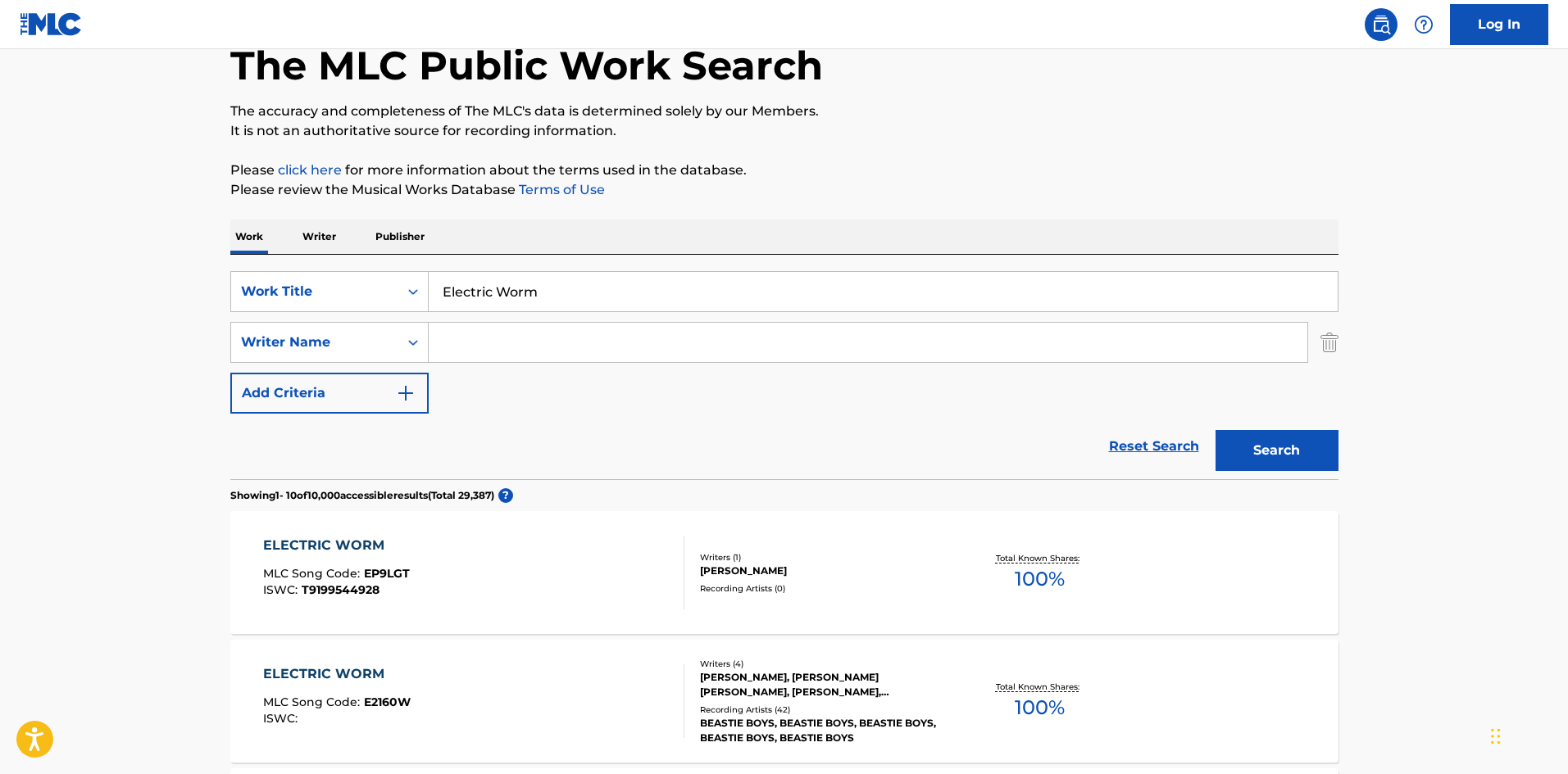
scroll to position [11, 0]
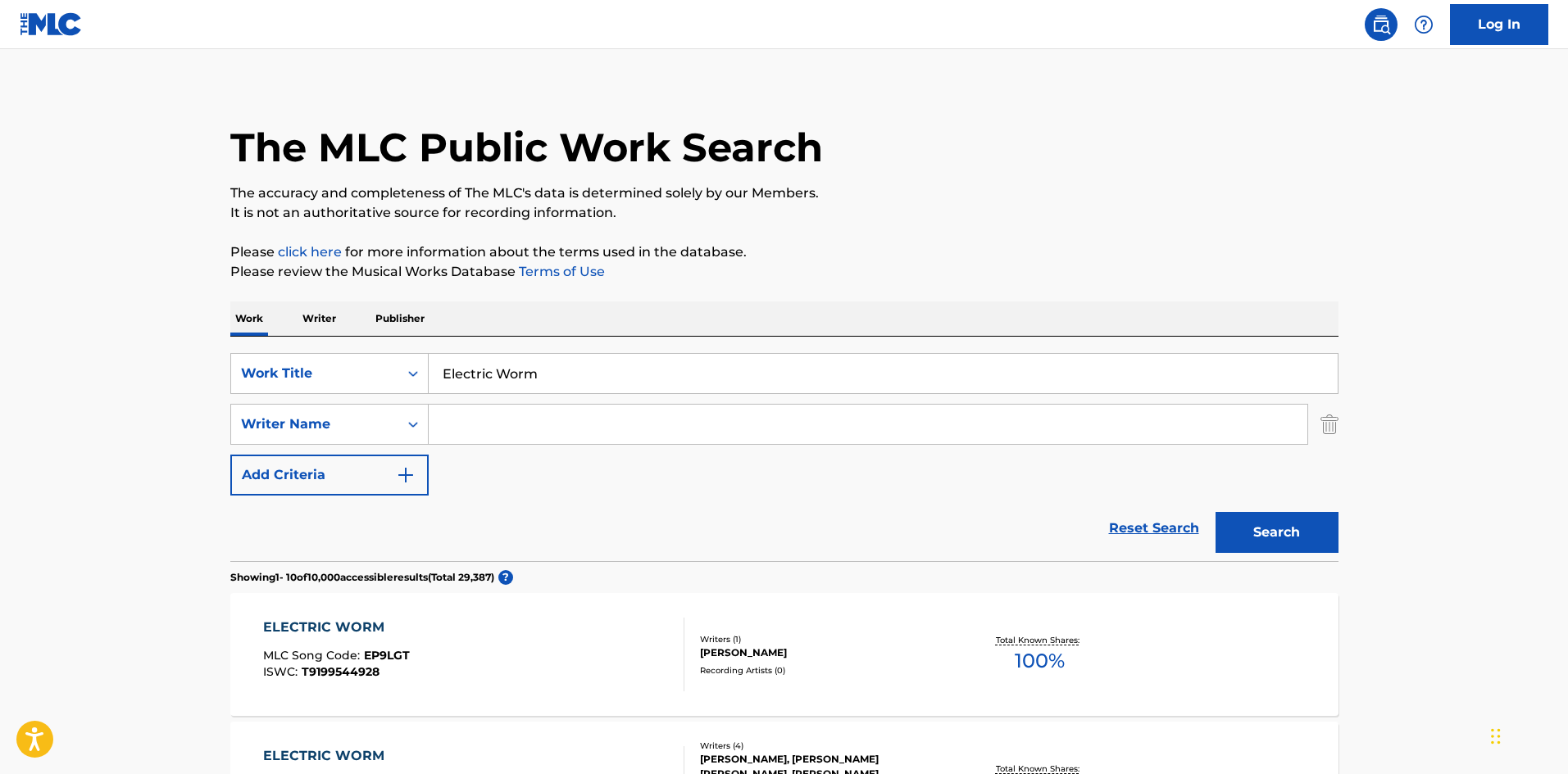
click at [521, 360] on input "Electric Worm" at bounding box center [883, 373] width 909 height 39
paste input "Fibonacci Sequence"
type input "Fibonacci Sequence"
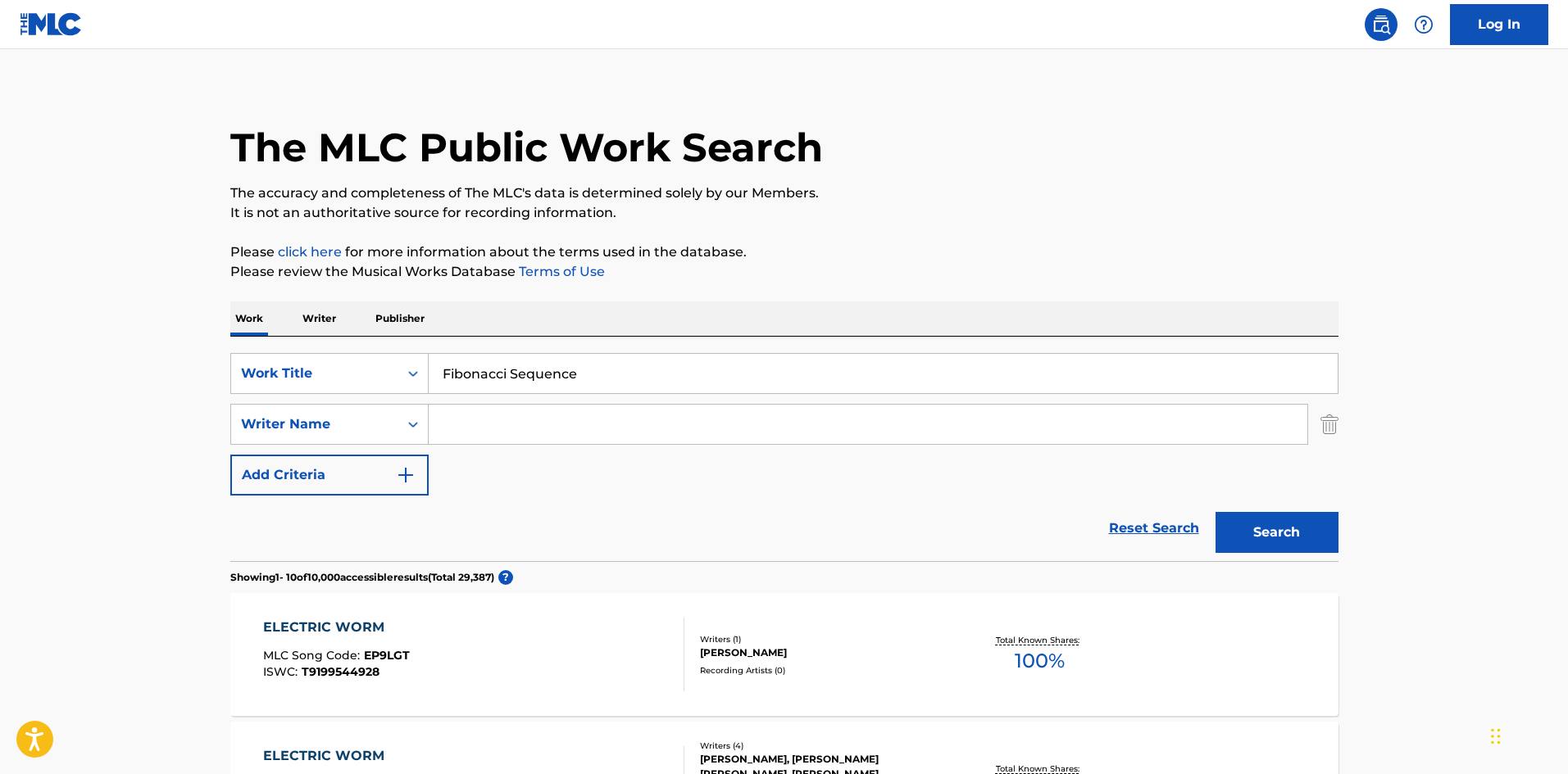
click at [1260, 501] on div "Search" at bounding box center [1272, 528] width 131 height 66
click at [1257, 519] on button "Search" at bounding box center [1277, 532] width 122 height 41
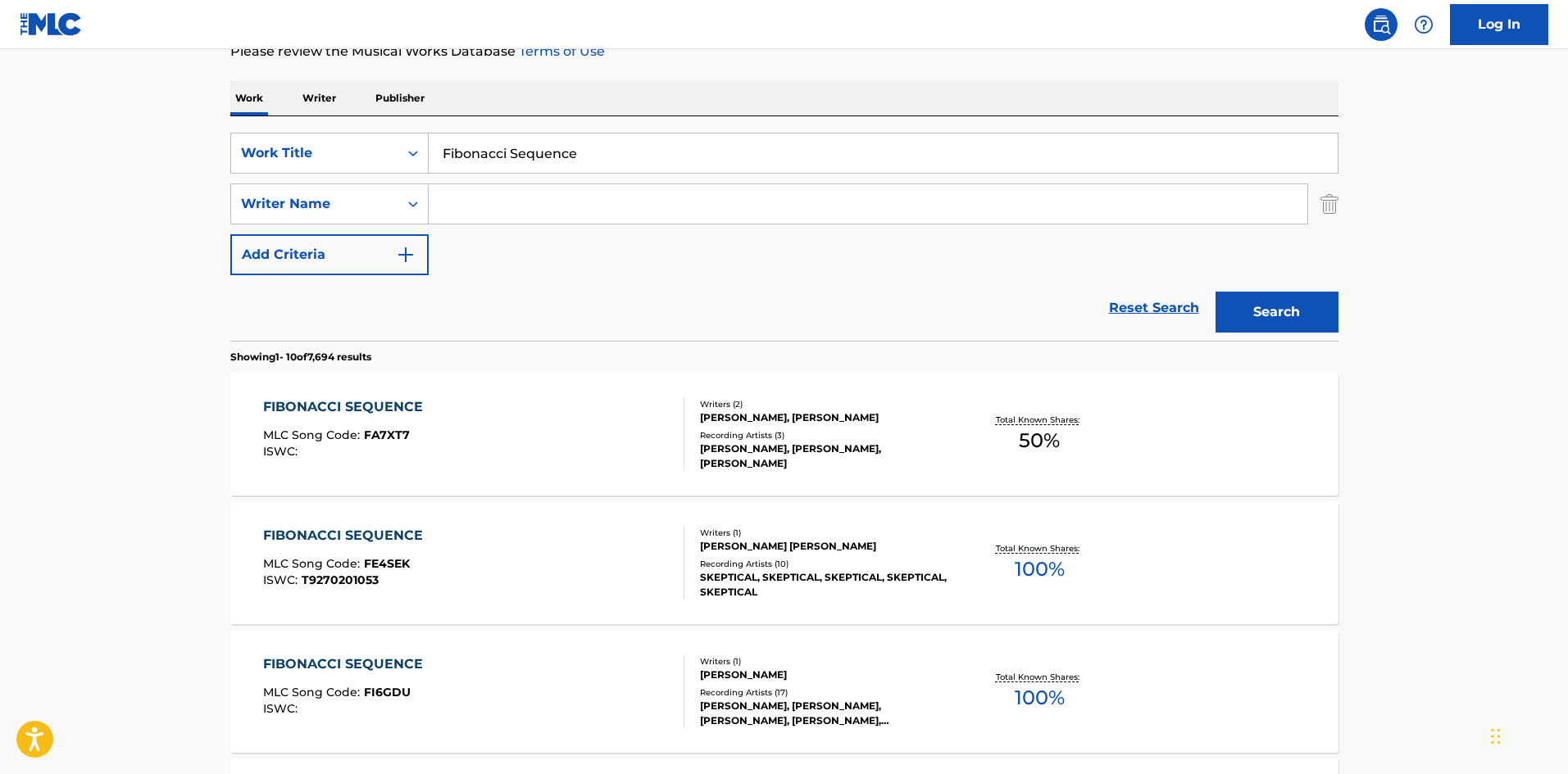
scroll to position [82, 0]
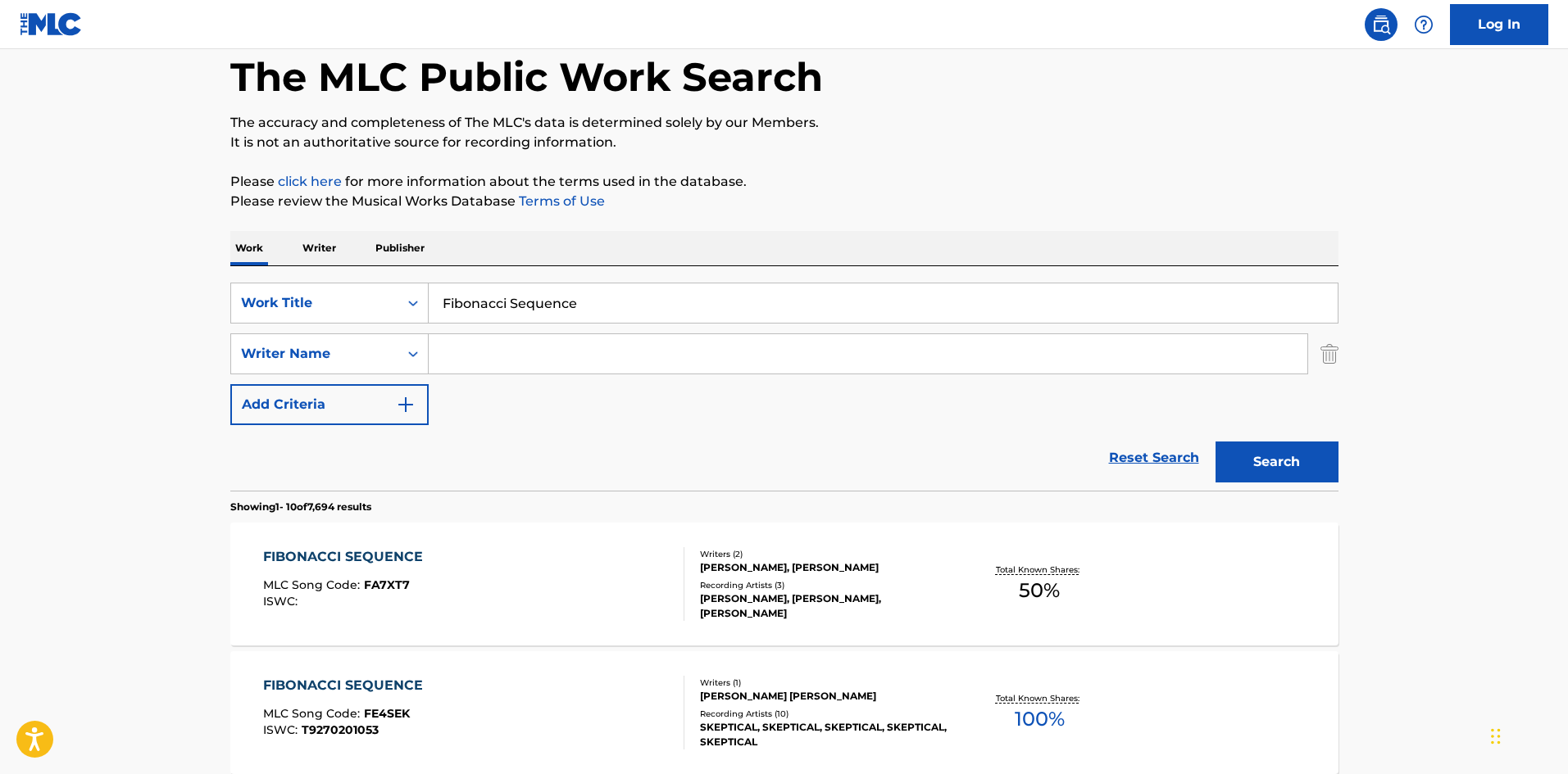
click at [452, 356] on input "Search Form" at bounding box center [868, 353] width 878 height 39
paste input "Diamond"
type input "Diamond"
click at [1326, 463] on button "Search" at bounding box center [1277, 462] width 122 height 41
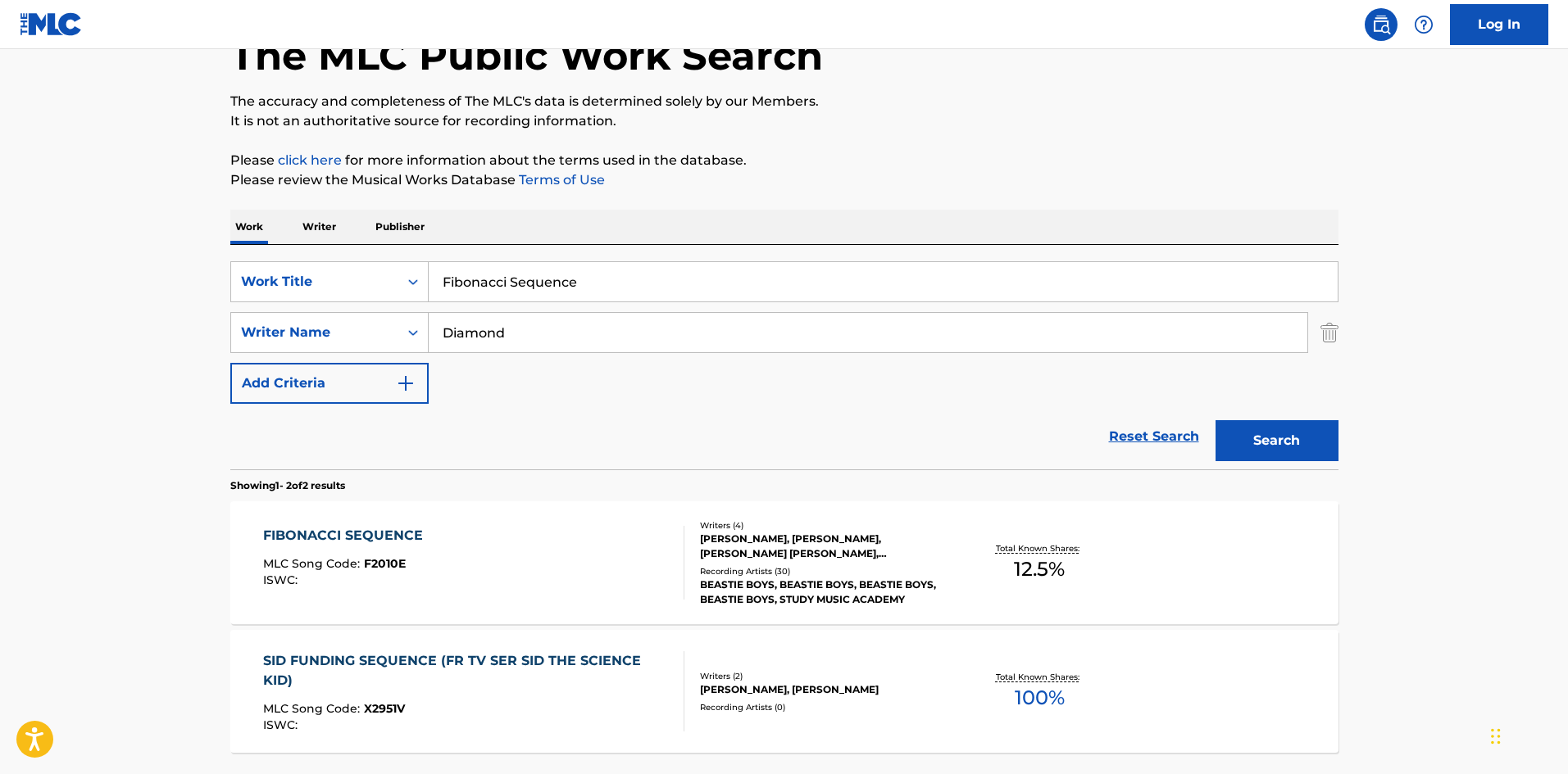
scroll to position [246, 0]
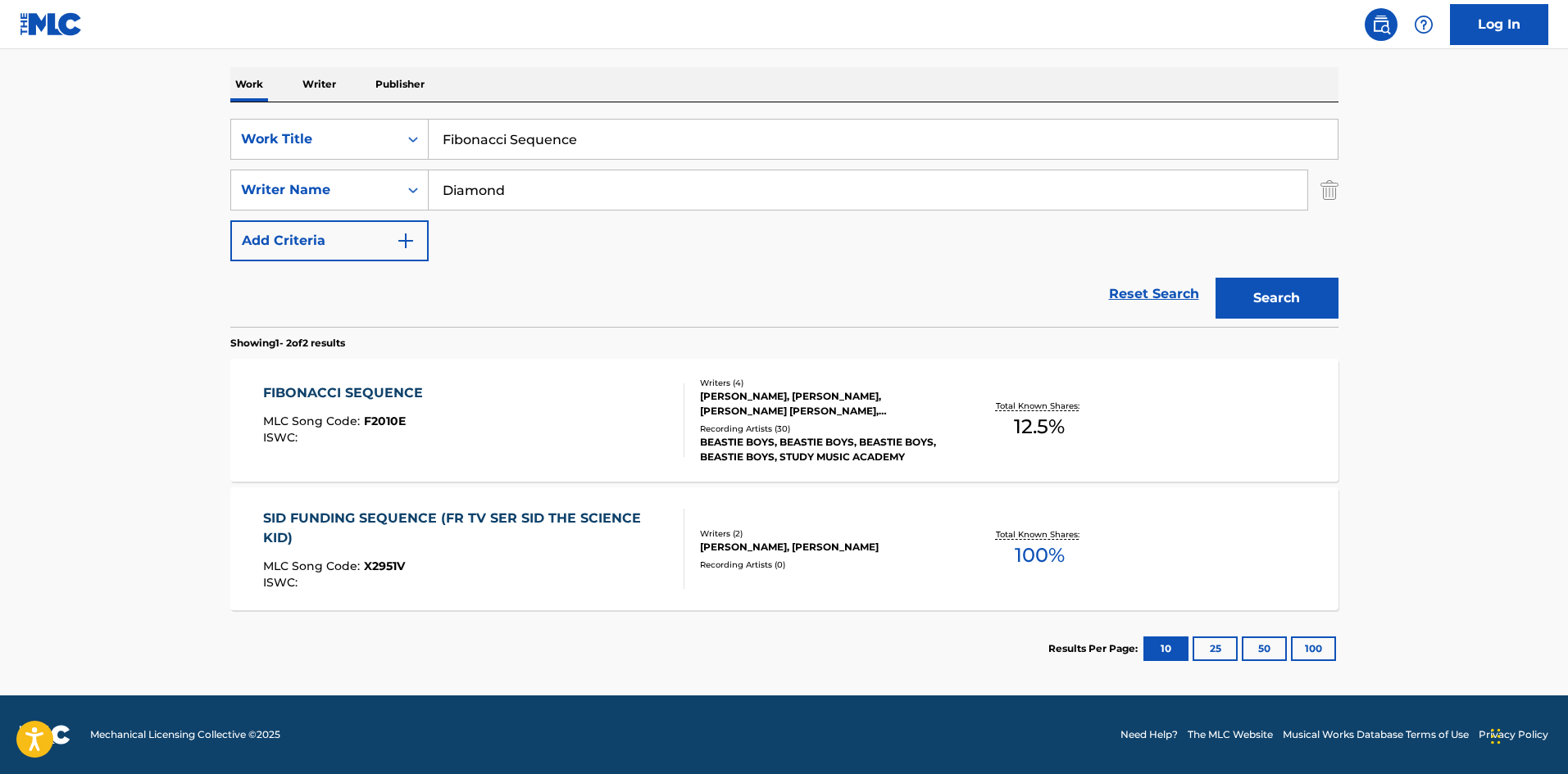
click at [425, 436] on div "ISWC :" at bounding box center [347, 438] width 168 height 12
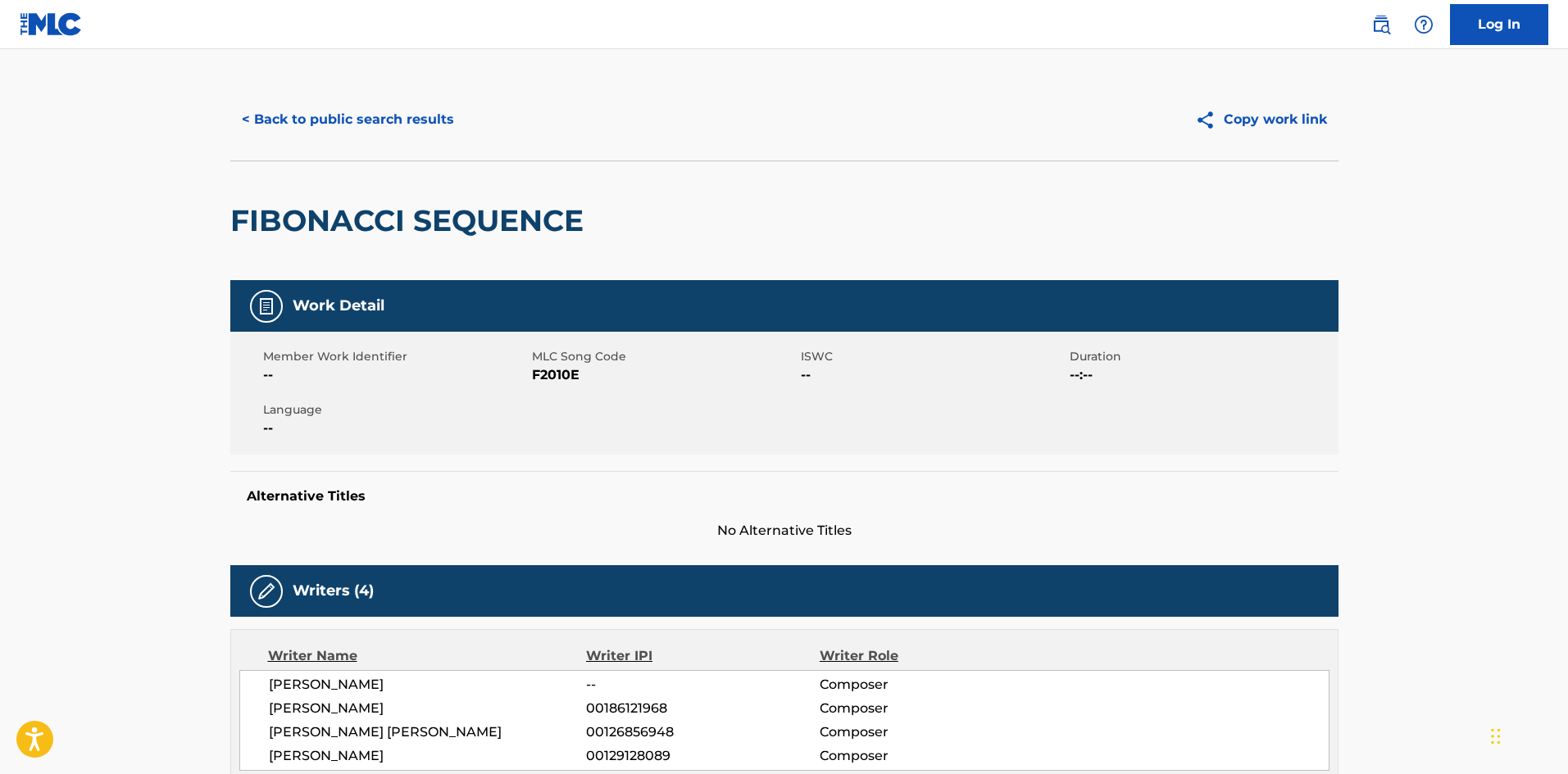
scroll to position [492, 0]
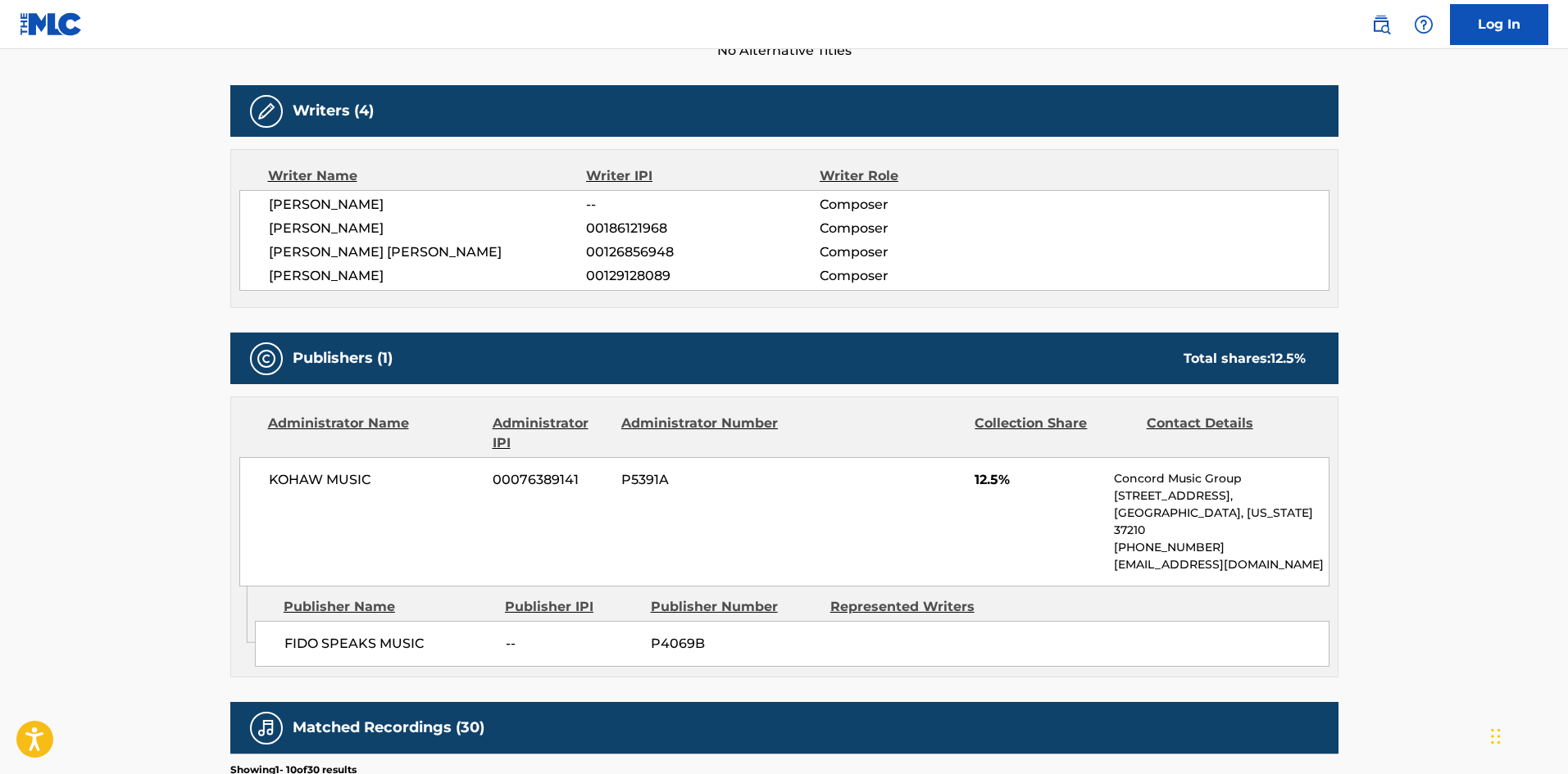
scroll to position [246, 0]
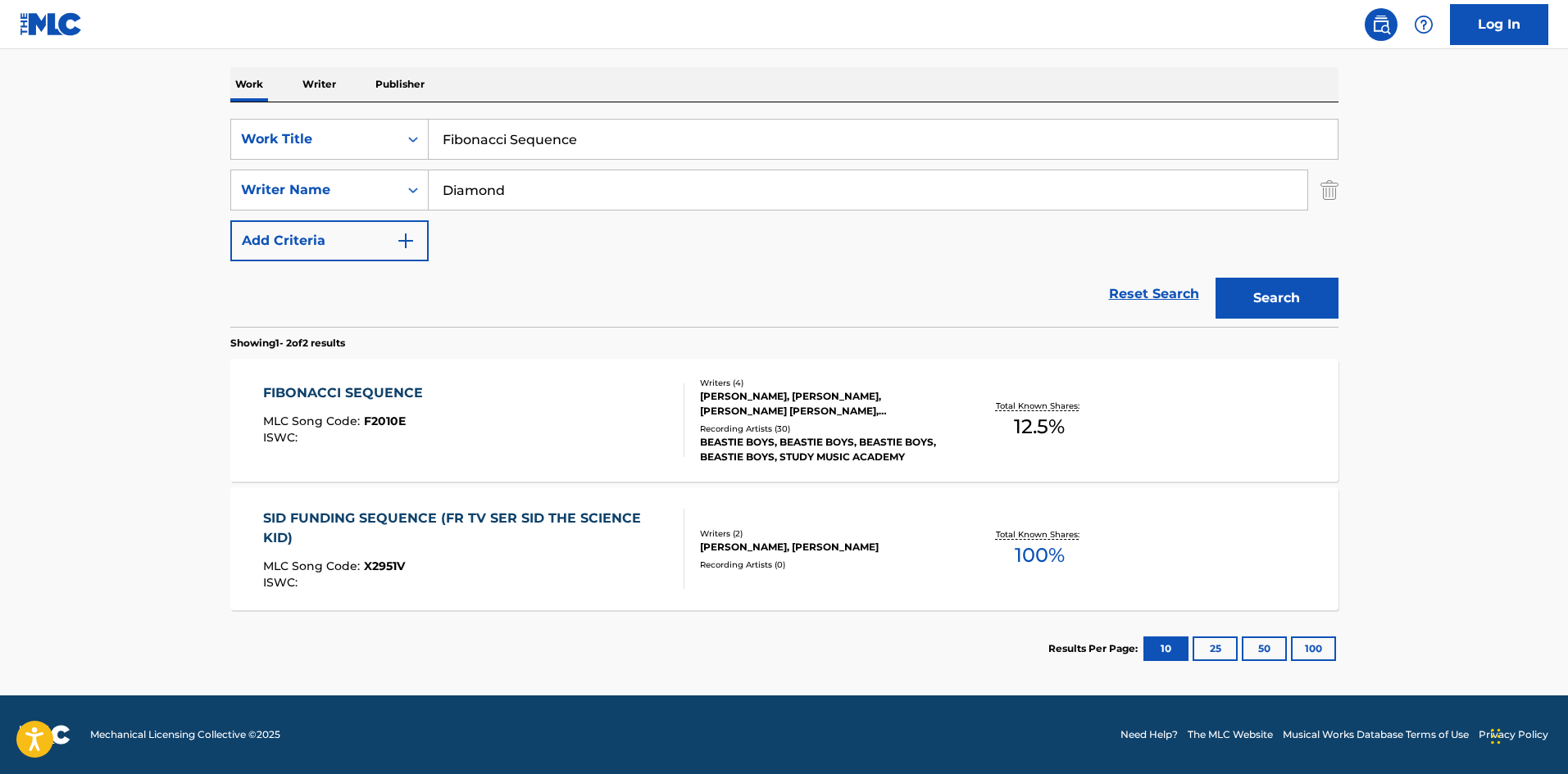
click at [612, 142] on input "Fibonacci Sequence" at bounding box center [883, 139] width 909 height 39
paste input "reaky Hijiki"
type input "Freaky Hijiki"
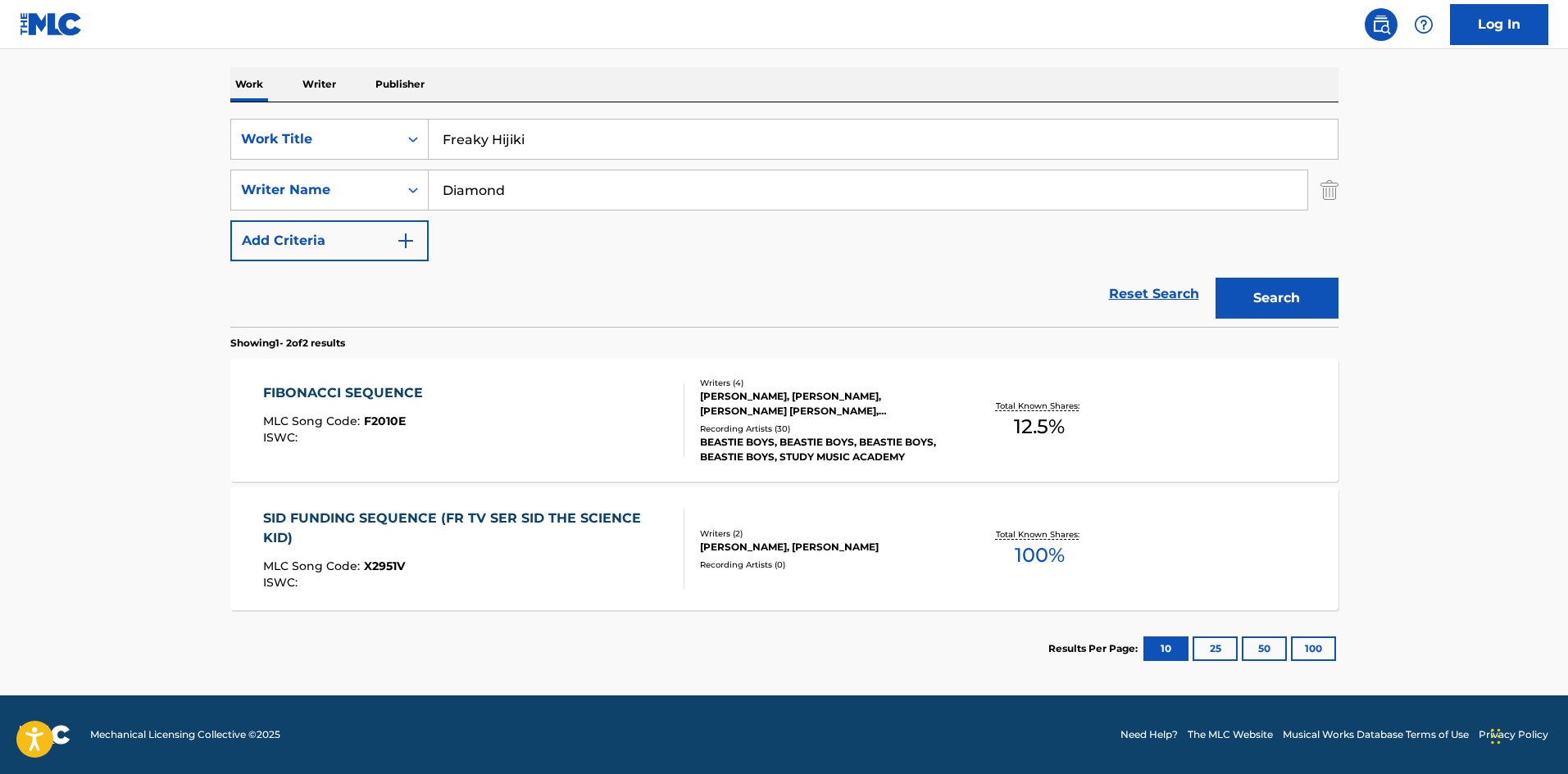
click at [1271, 291] on button "Search" at bounding box center [1277, 297] width 122 height 41
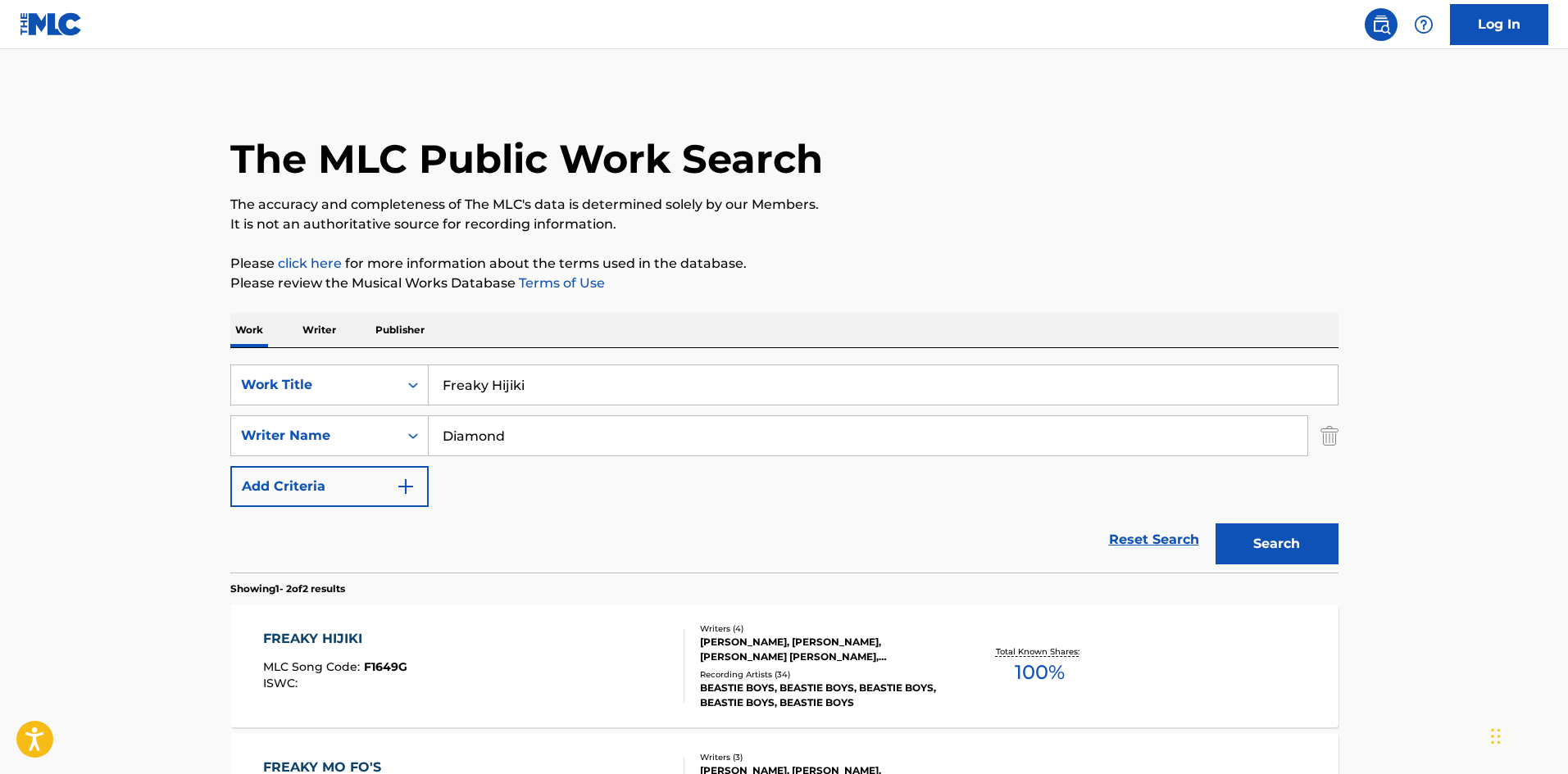
click at [5, 489] on main "The MLC Public Work Search The accuracy and completeness of The MLC's data is d…" at bounding box center [784, 495] width 1568 height 892
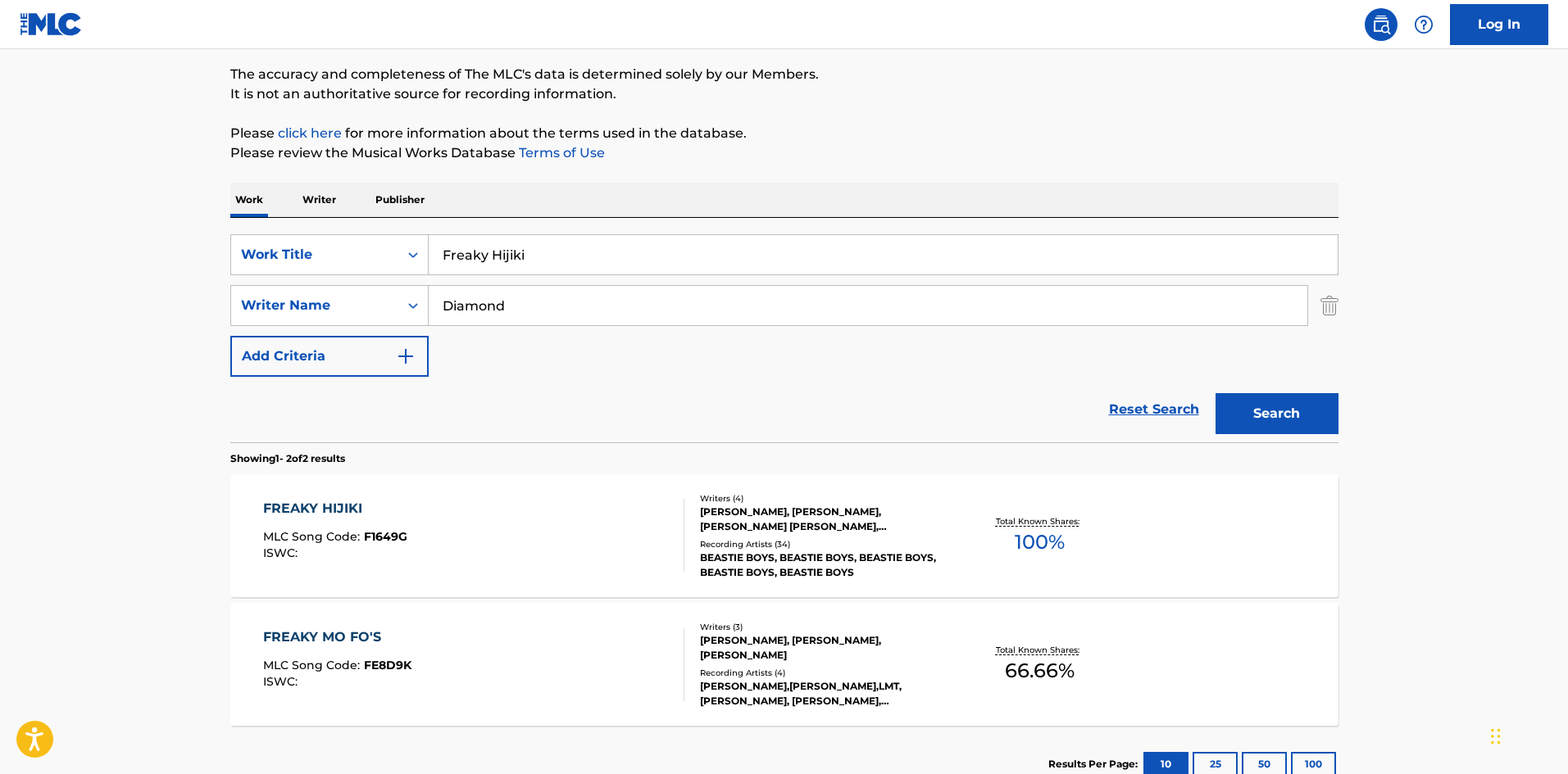
scroll to position [246, 0]
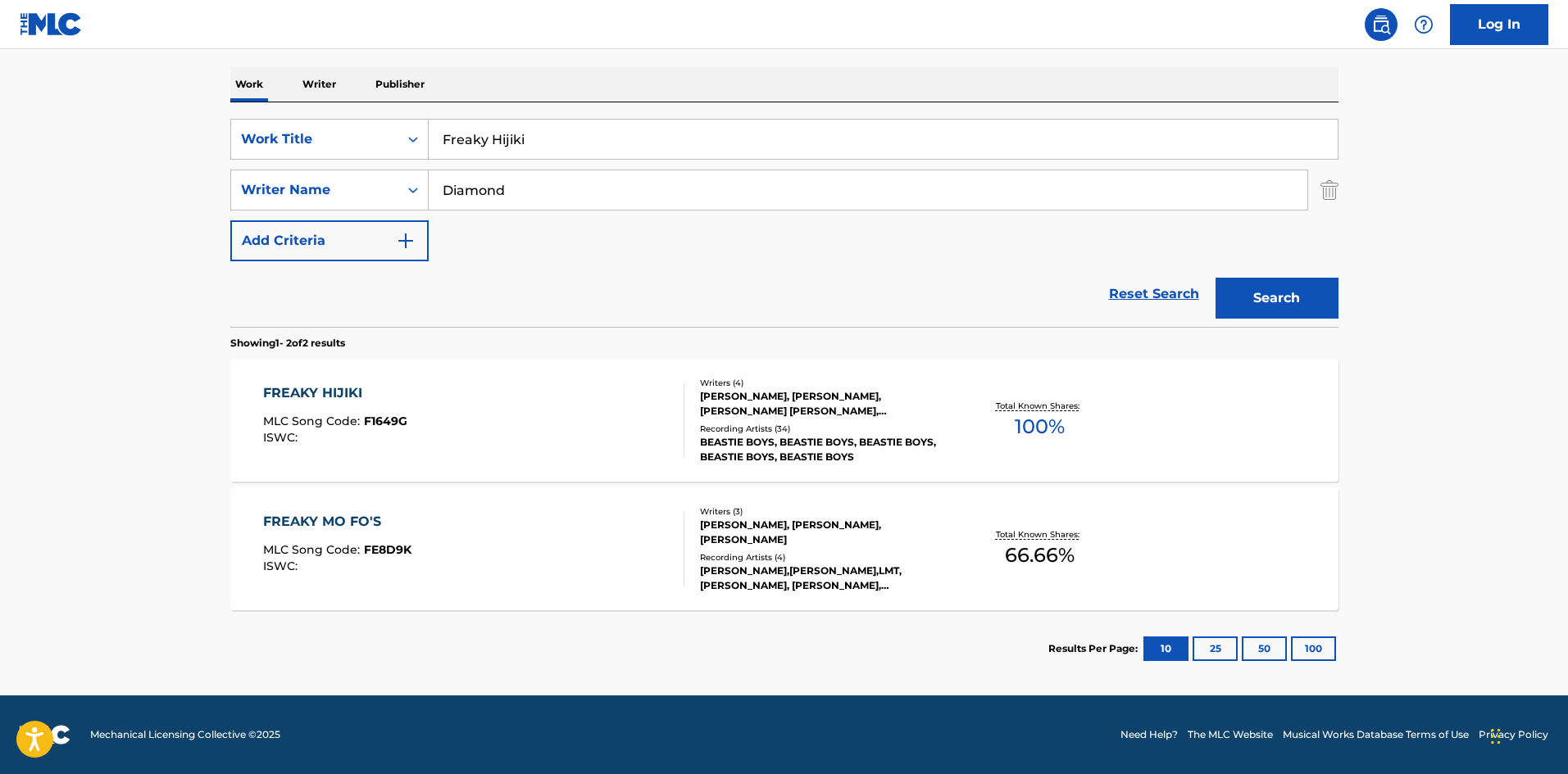
click at [360, 457] on div "FREAKY HIJIKI MLC Song Code : F1649G ISWC :" at bounding box center [335, 420] width 144 height 73
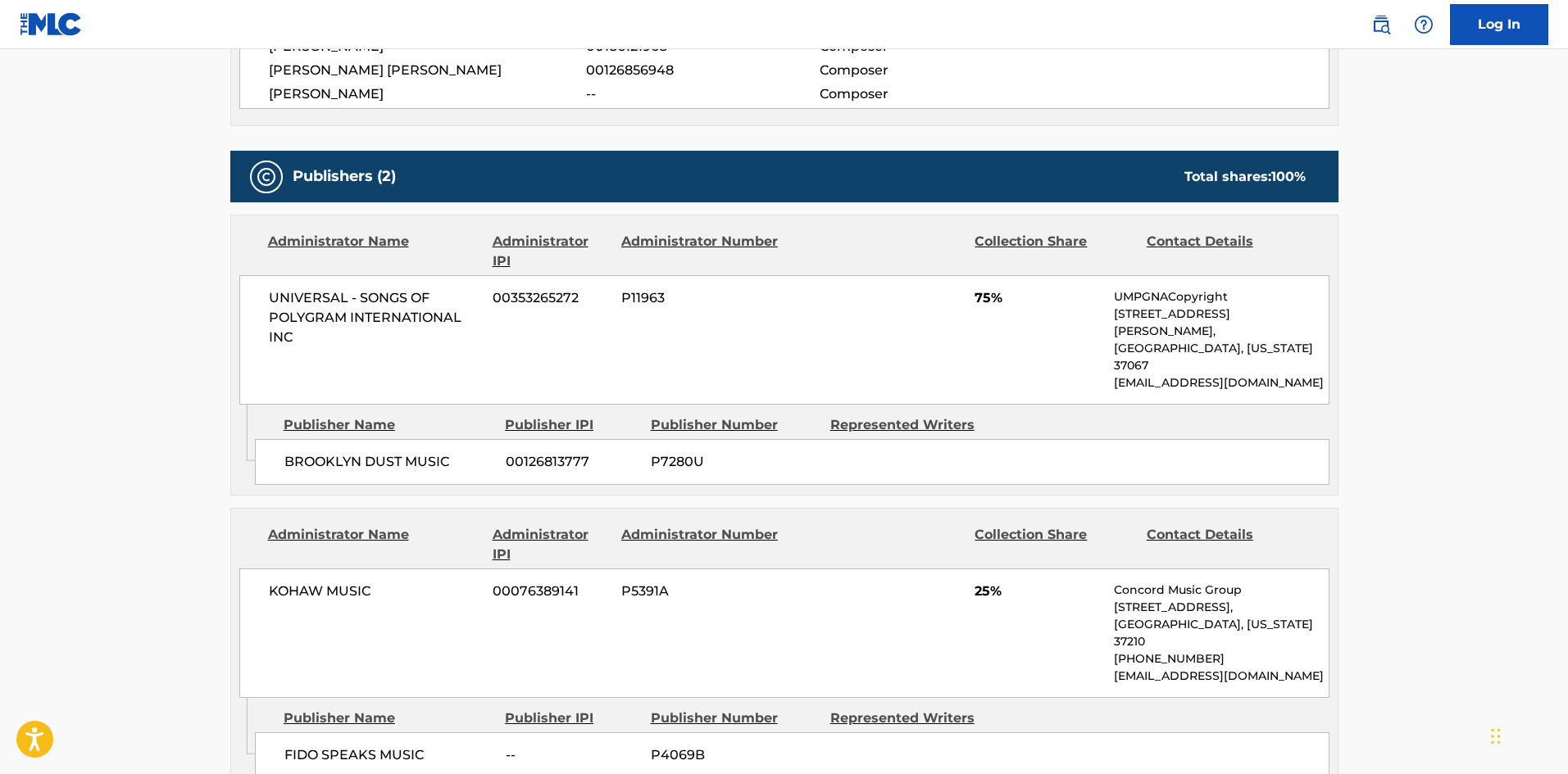
scroll to position [763, 0]
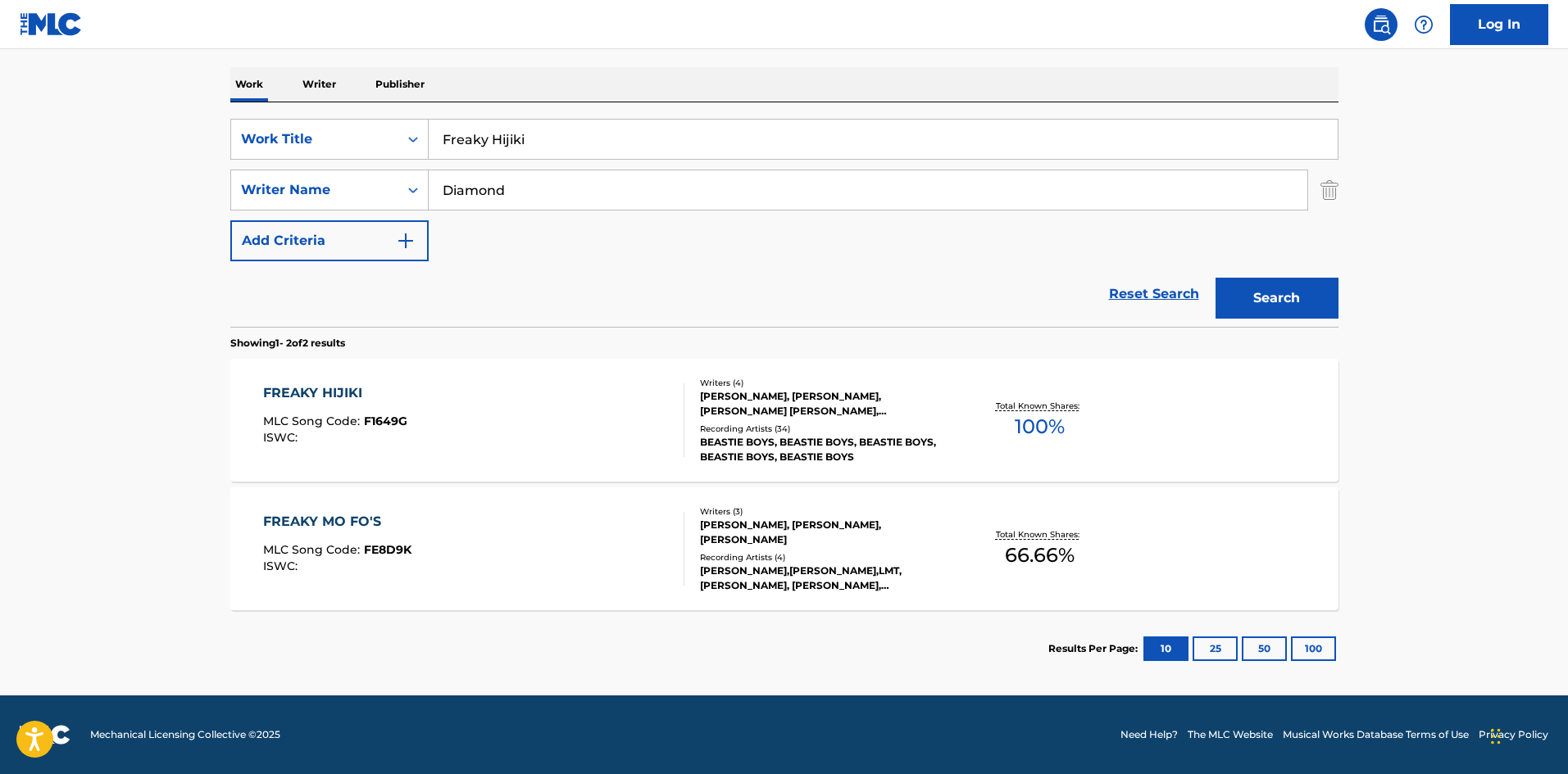
scroll to position [246, 0]
click at [603, 146] on input "Freaky Hijiki" at bounding box center [883, 139] width 909 height 39
paste input "Ltd."
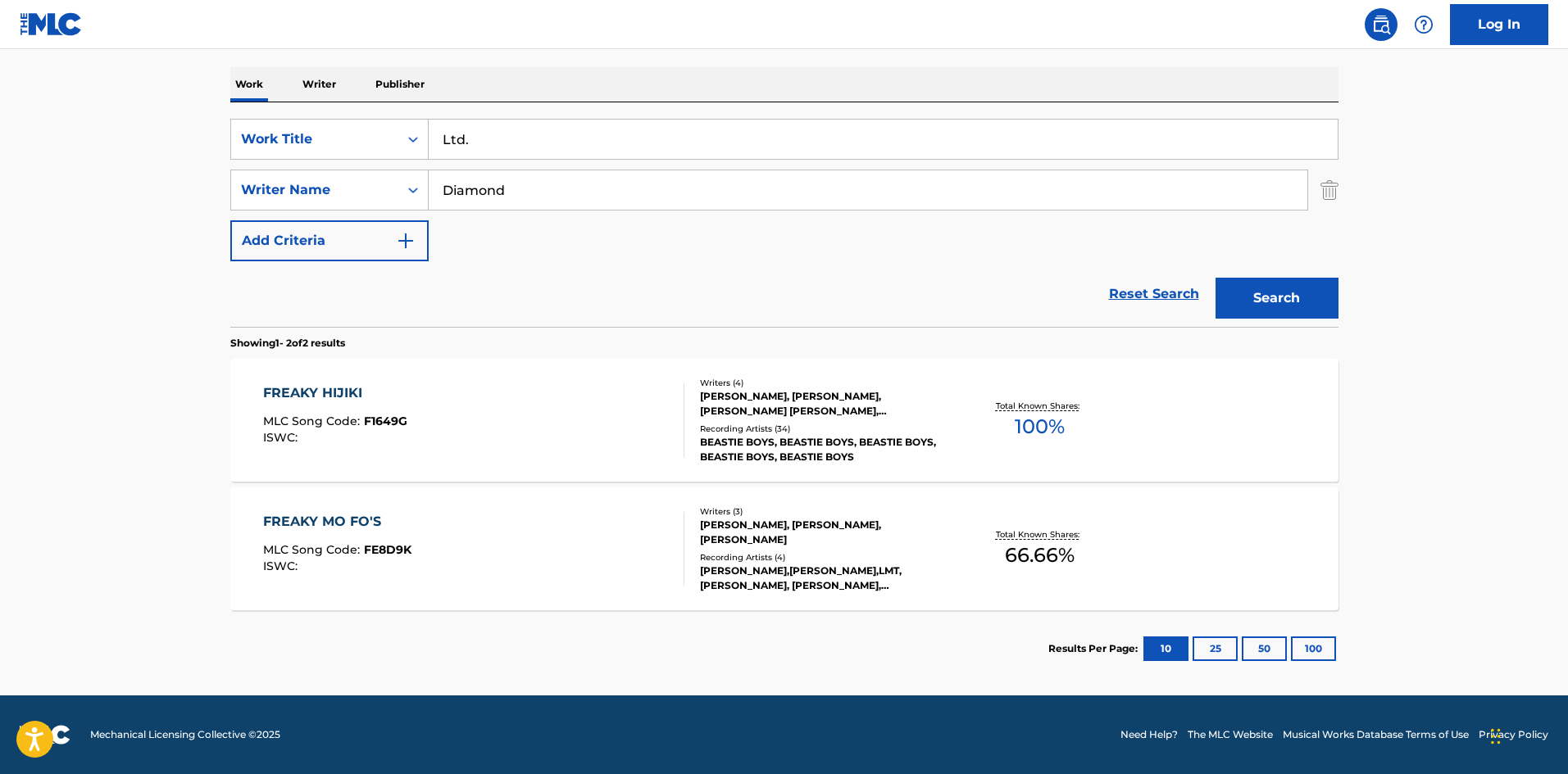
type input "Ltd."
click at [1313, 323] on div "Search" at bounding box center [1272, 294] width 131 height 66
click at [1339, 297] on div "The MLC Public Work Search The accuracy and completeness of The MLC's data is d…" at bounding box center [784, 266] width 1147 height 843
click at [1299, 302] on button "Search" at bounding box center [1277, 297] width 122 height 41
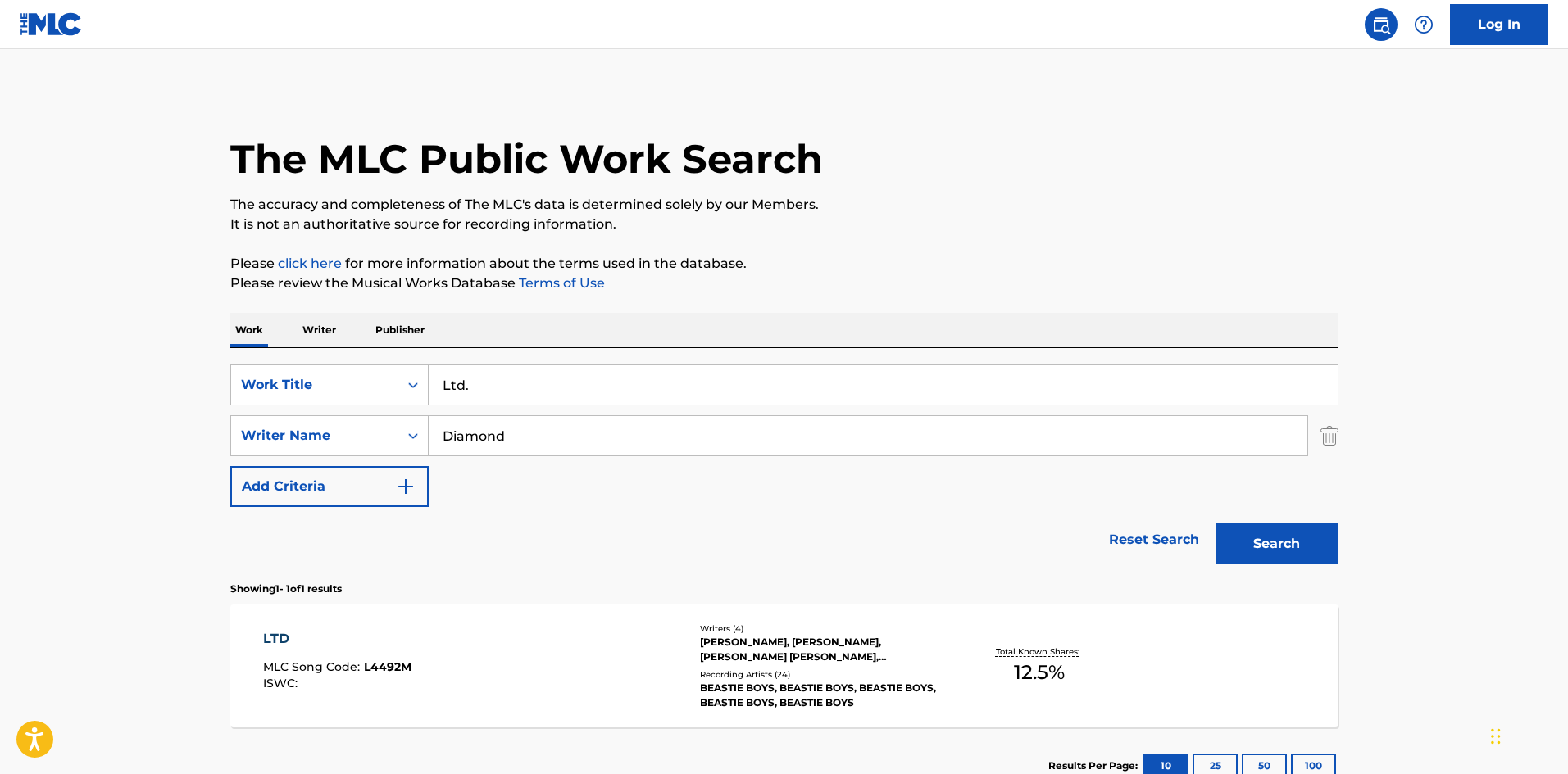
click at [488, 684] on div "LTD MLC Song Code : L4492M ISWC :" at bounding box center [473, 666] width 421 height 73
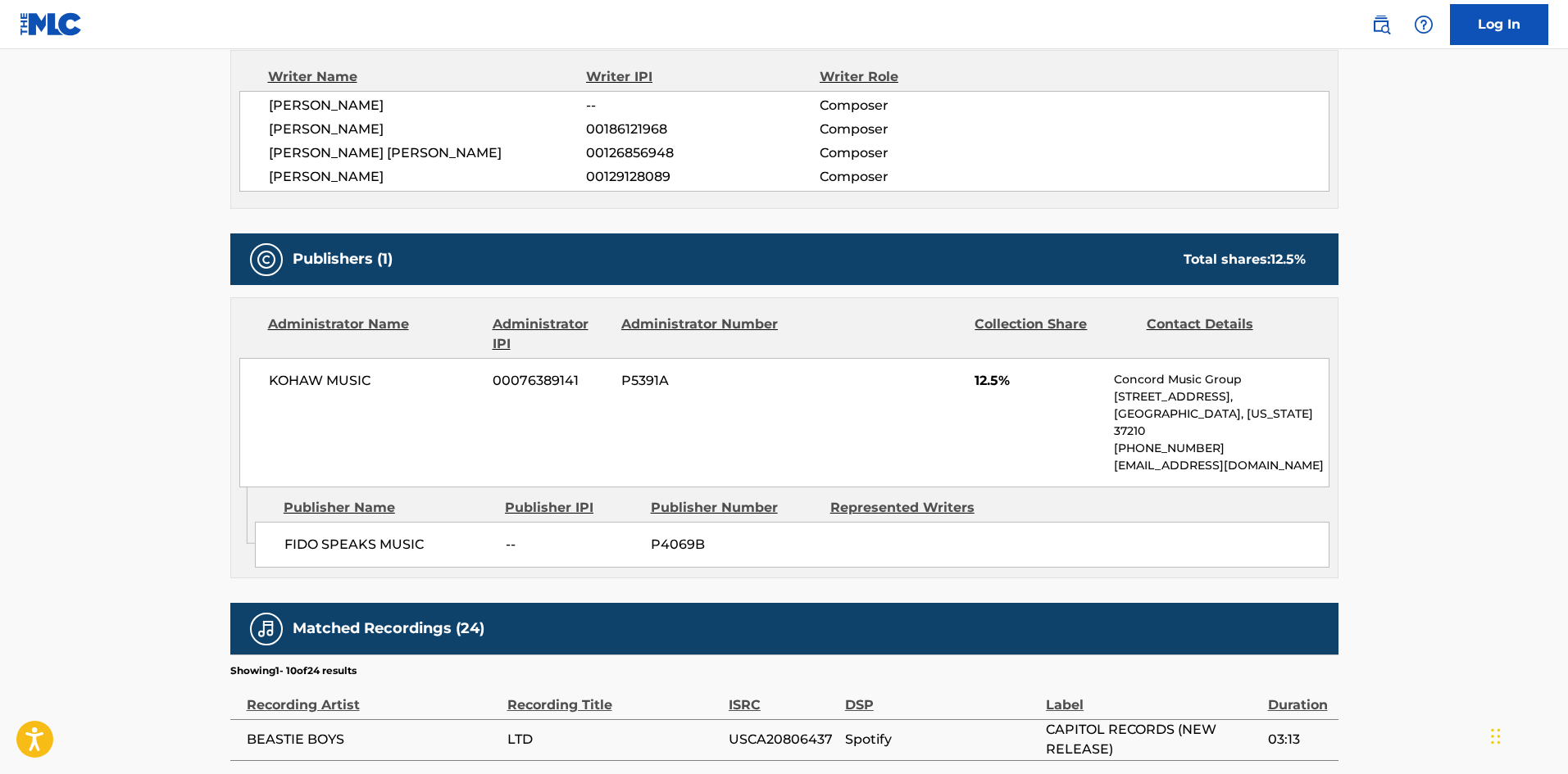
scroll to position [596, 0]
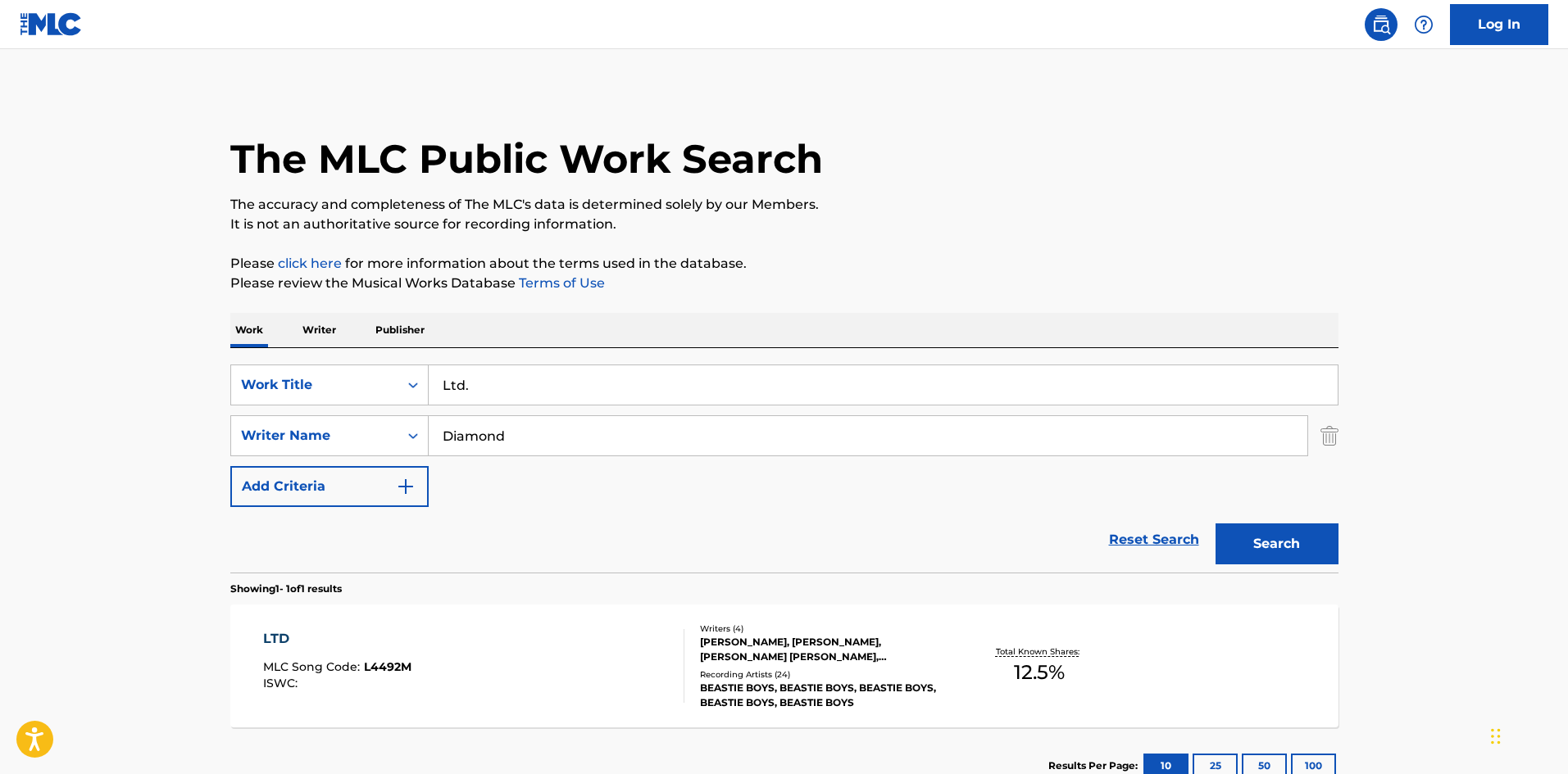
click at [546, 385] on input "Ltd." at bounding box center [883, 385] width 909 height 39
paste input "Make Some Noise"
type input "Make Some Noise"
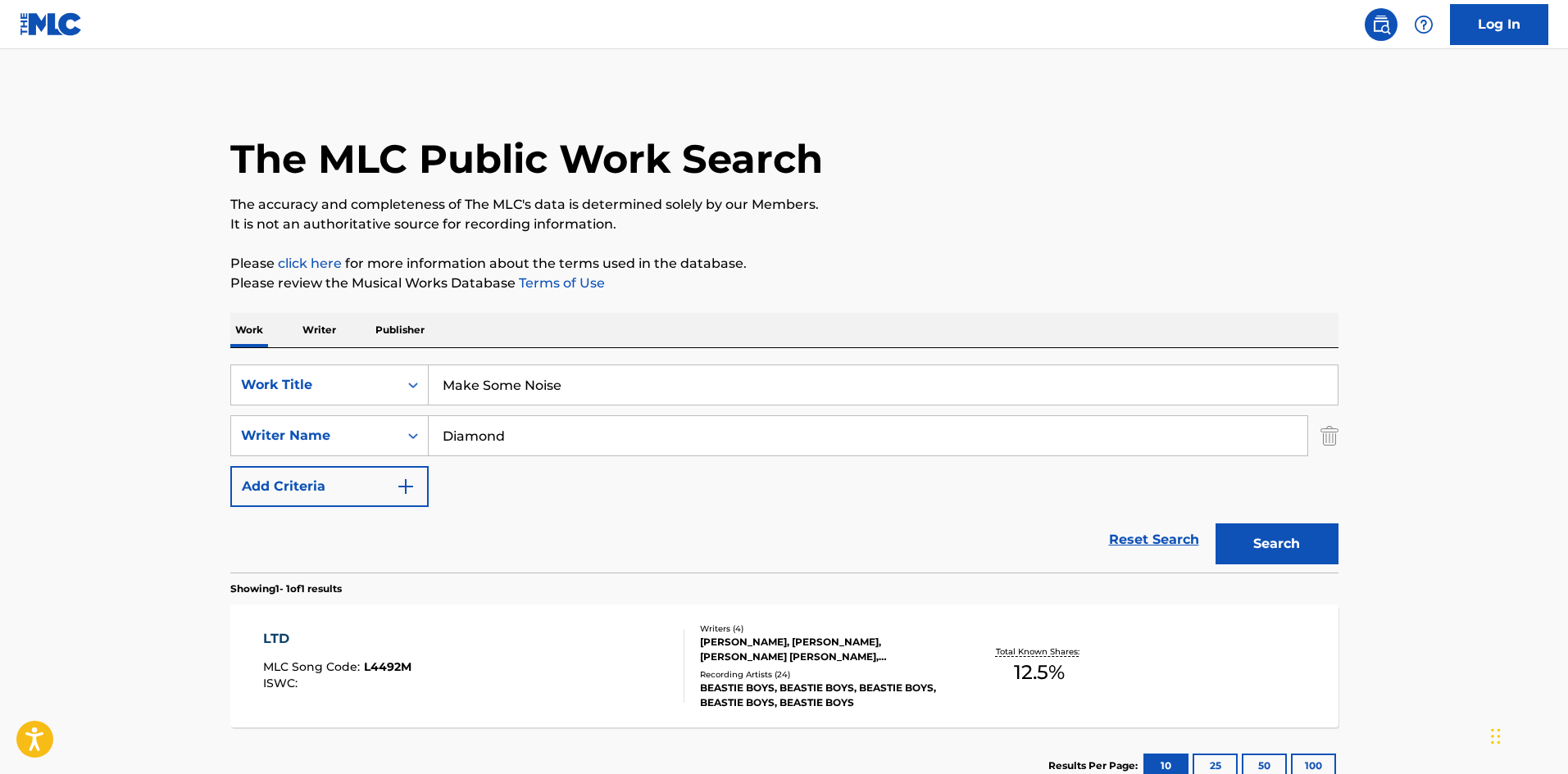
click at [1292, 554] on button "Search" at bounding box center [1277, 543] width 122 height 41
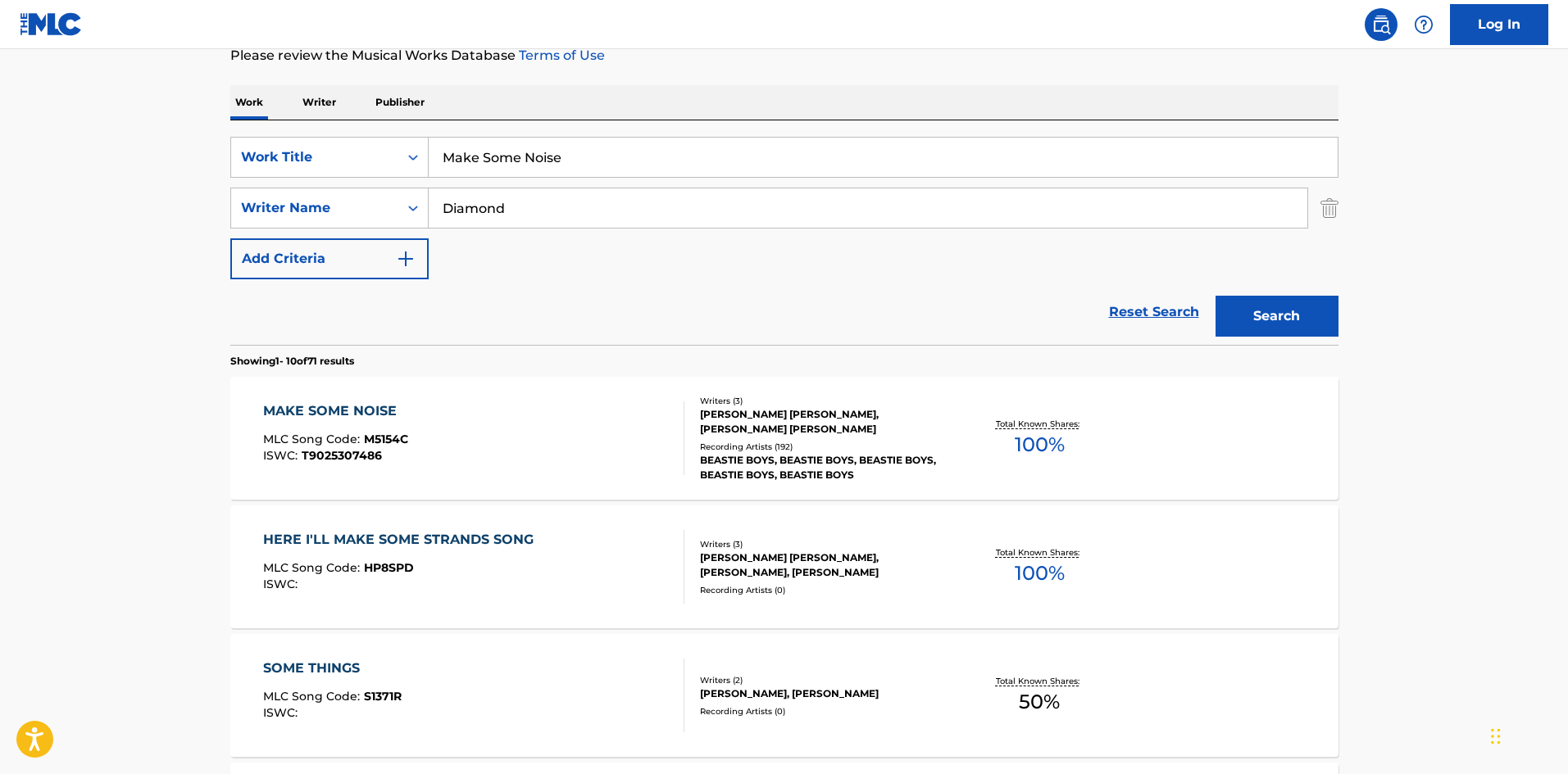
scroll to position [246, 0]
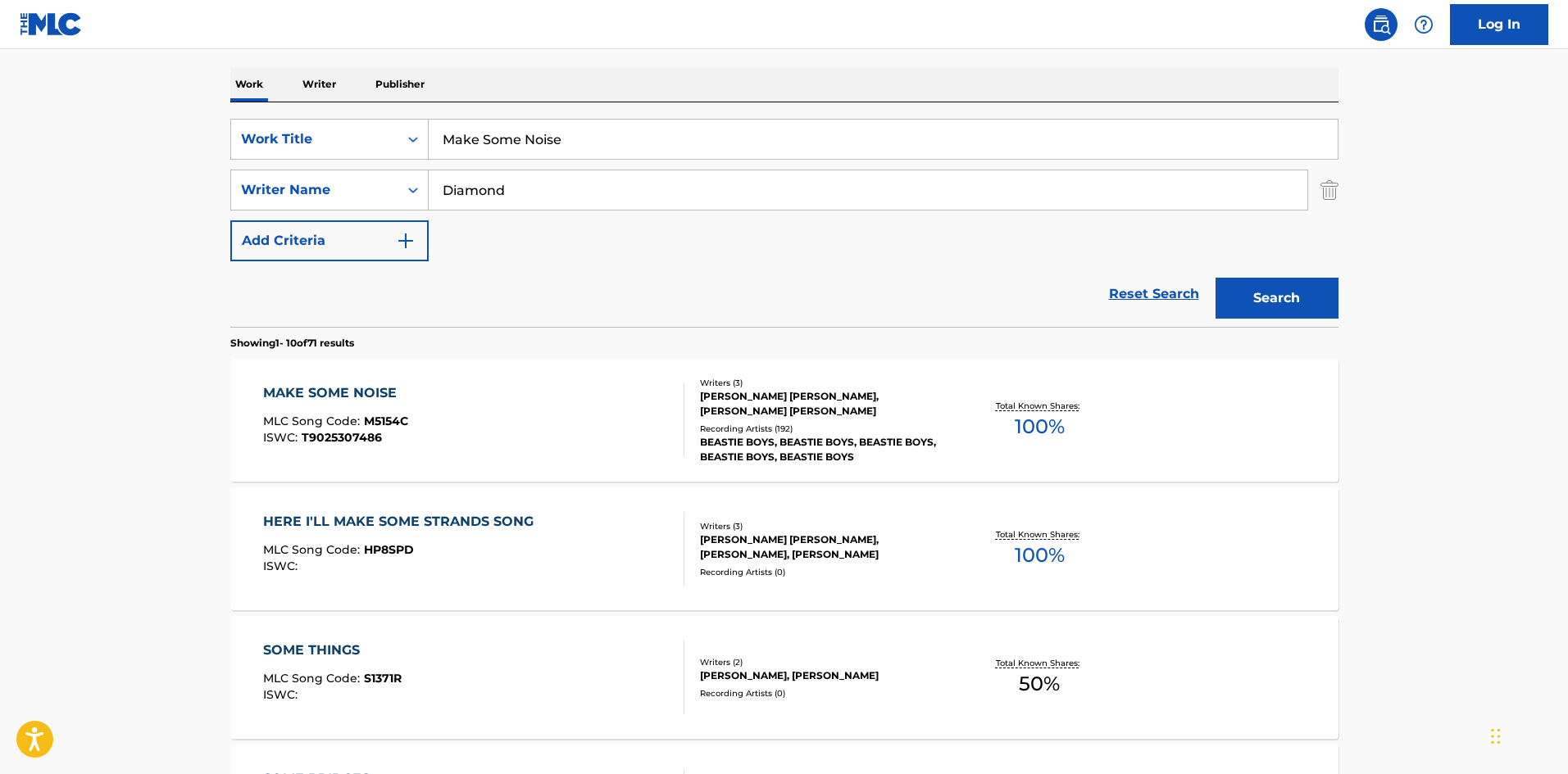
click at [568, 424] on div "MAKE SOME NOISE MLC Song Code : M5154C ISWC : T9025307486" at bounding box center [473, 420] width 421 height 73
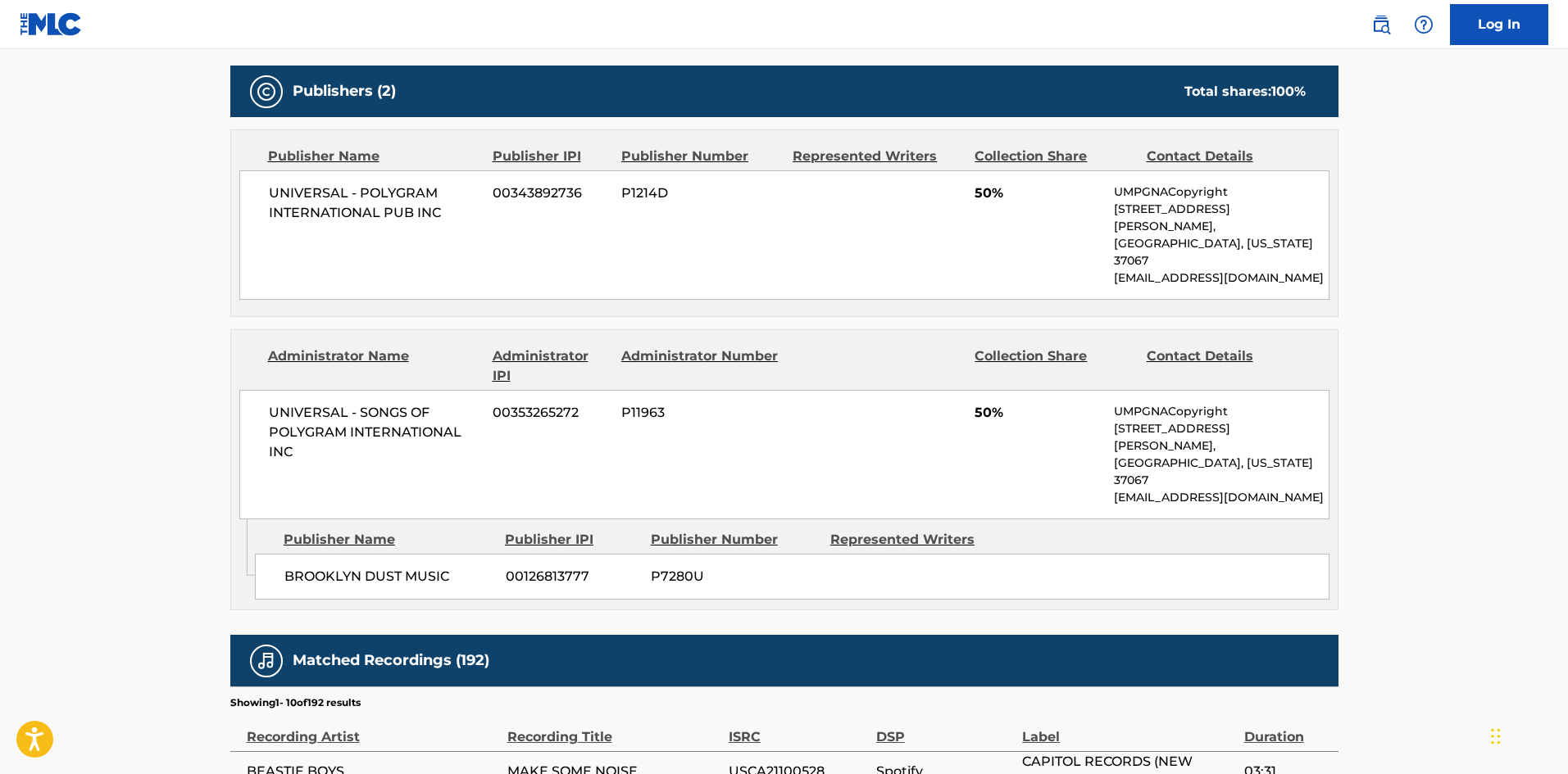
scroll to position [737, 0]
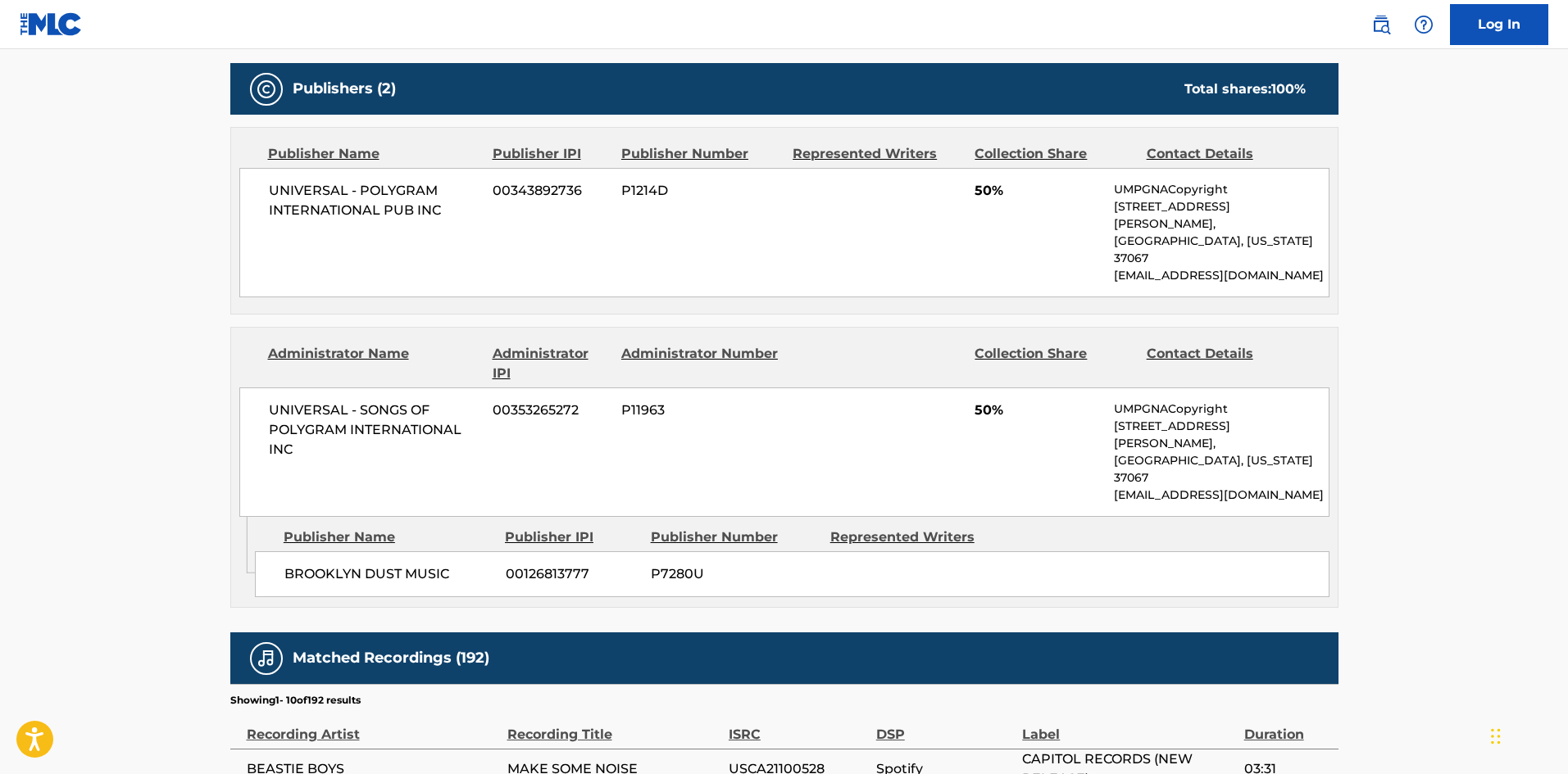
scroll to position [246, 0]
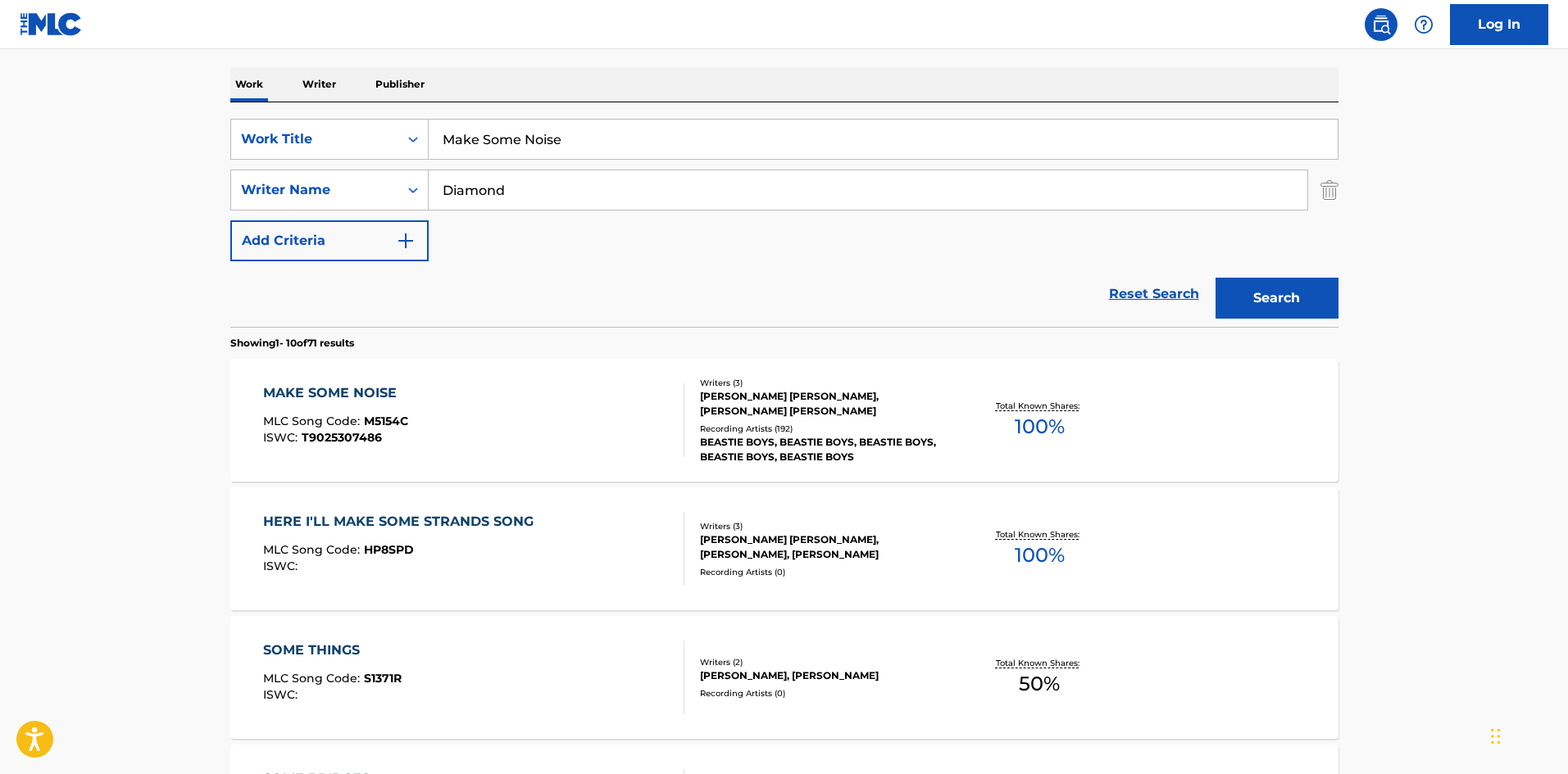
click at [573, 162] on div "SearchWithCriteria79114b15-d5b1-49d2-8478-205db34b9975 Work Title Make Some Noi…" at bounding box center [784, 190] width 1108 height 143
click at [602, 123] on input "Make Some Noise" at bounding box center [883, 139] width 909 height 39
paste input "One Phone Call"
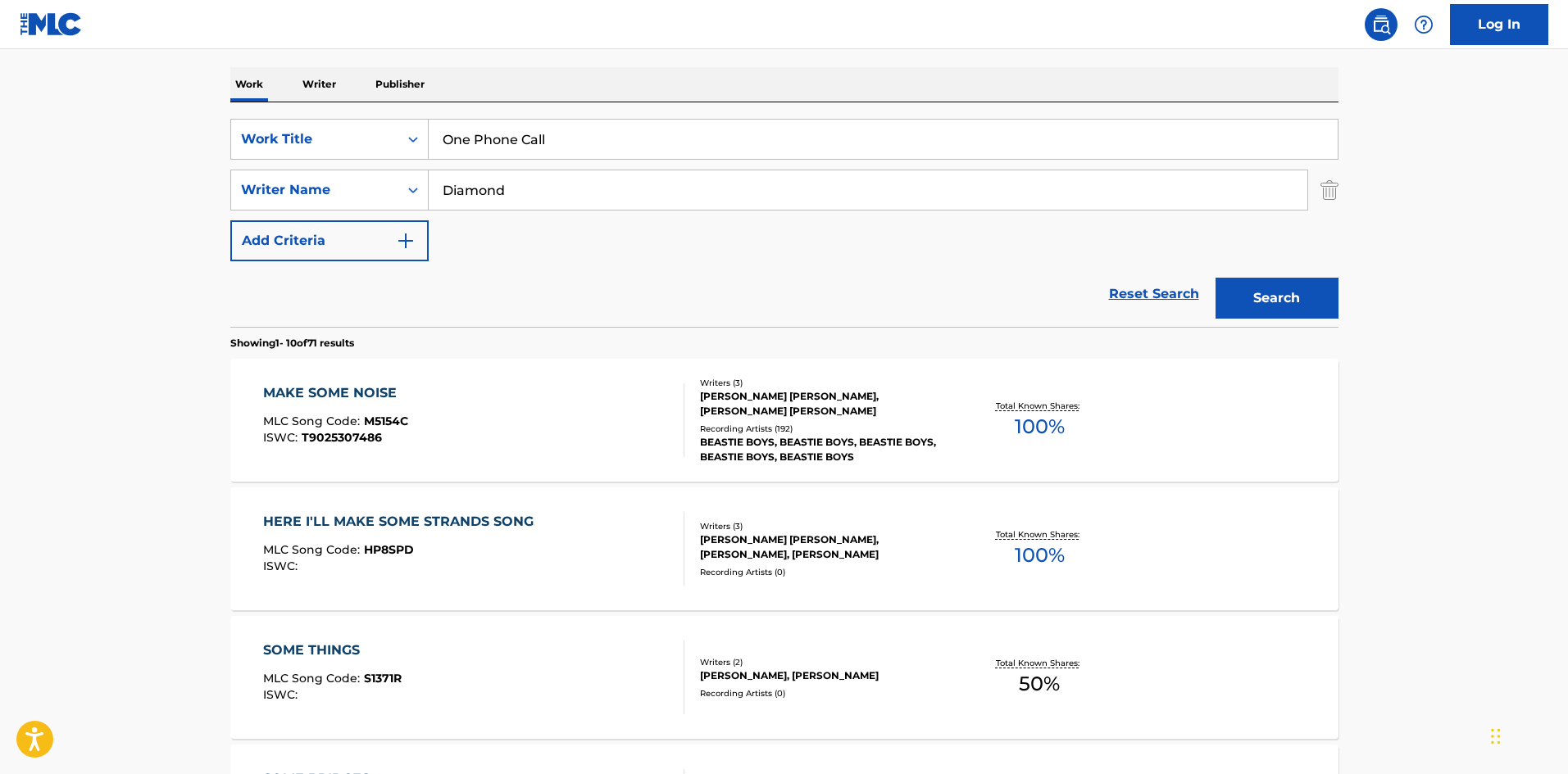
type input "One Phone Call"
click at [1302, 277] on div "Search" at bounding box center [1272, 294] width 131 height 66
click at [1308, 287] on button "Search" at bounding box center [1277, 297] width 122 height 41
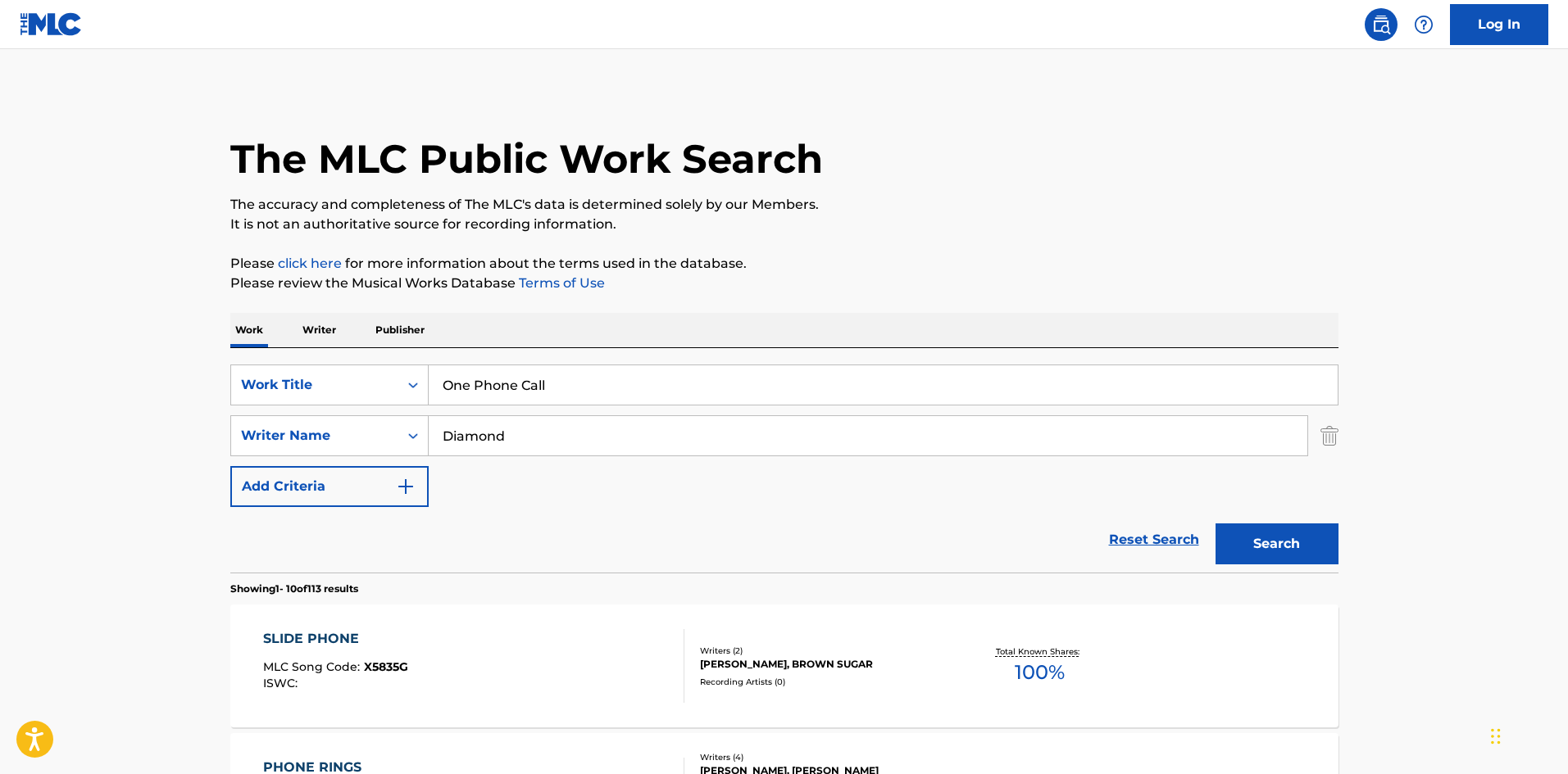
click at [559, 446] on input "Diamond" at bounding box center [868, 436] width 878 height 39
paste input "HOWIE DORROUGH"
drag, startPoint x: 523, startPoint y: 436, endPoint x: 213, endPoint y: 364, distance: 318.3
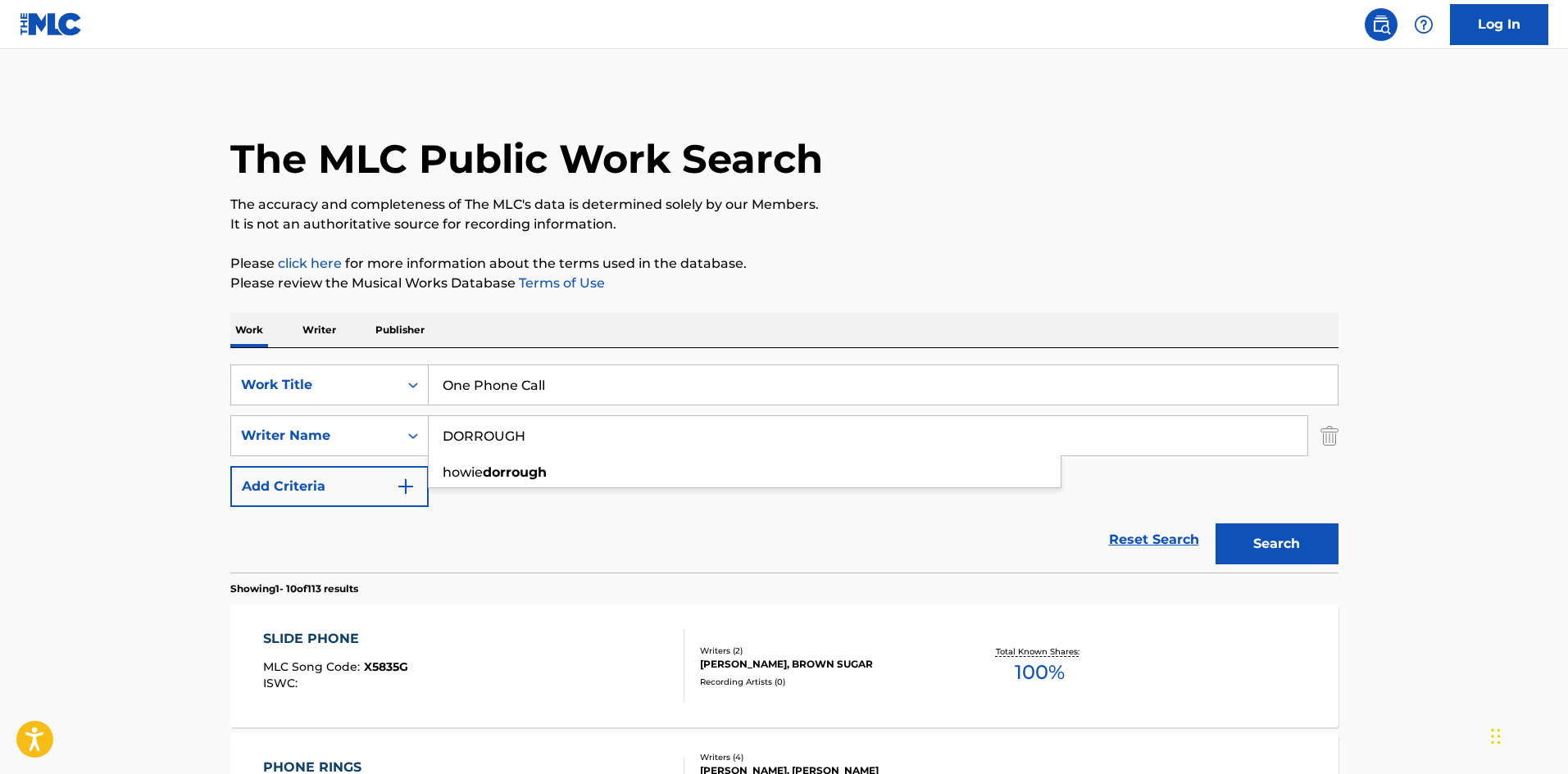
click at [1215, 523] on button "Search" at bounding box center [1277, 543] width 122 height 41
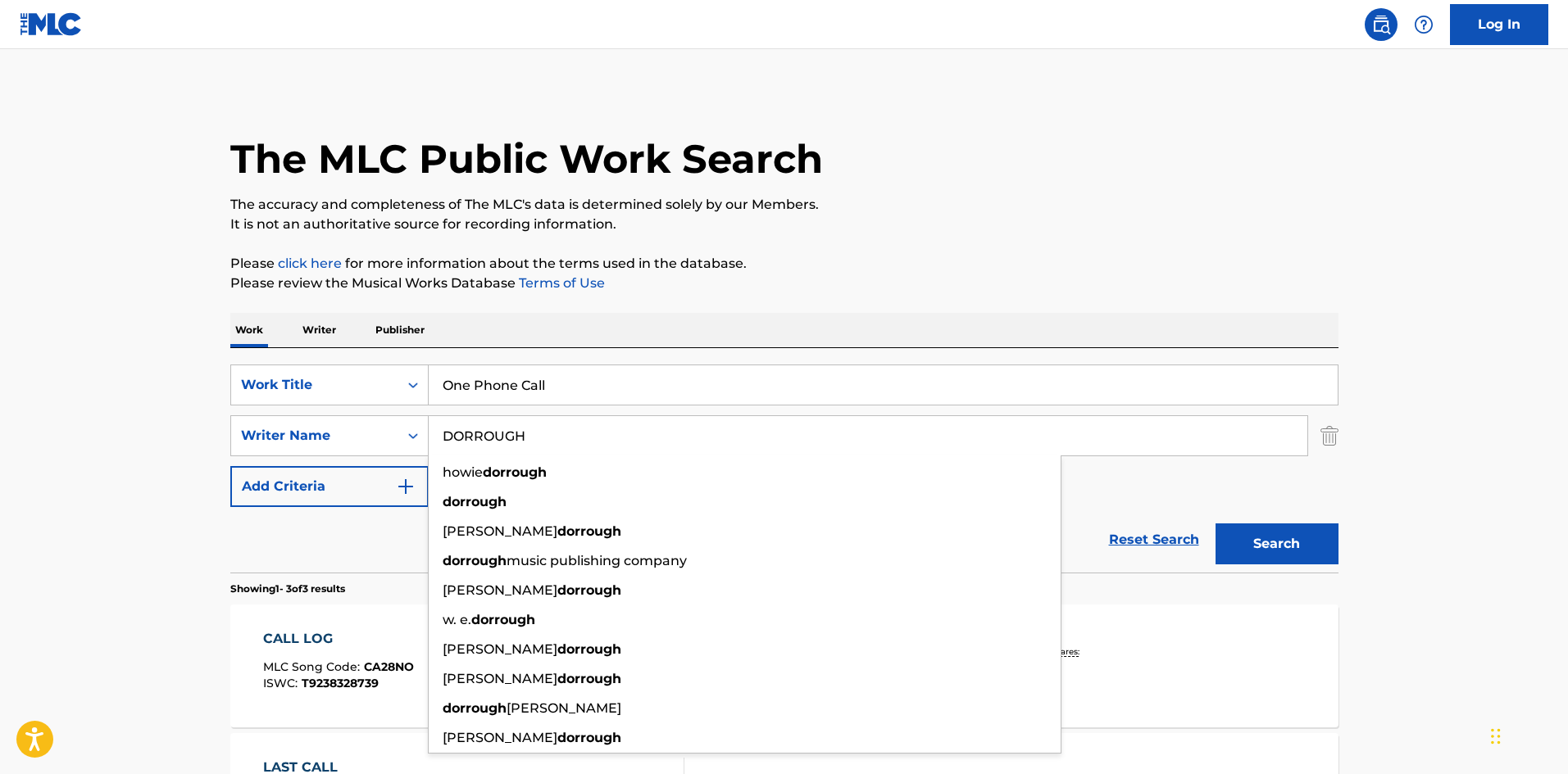
click at [36, 385] on main "The MLC Public Work Search The accuracy and completeness of The MLC's data is d…" at bounding box center [784, 559] width 1568 height 1021
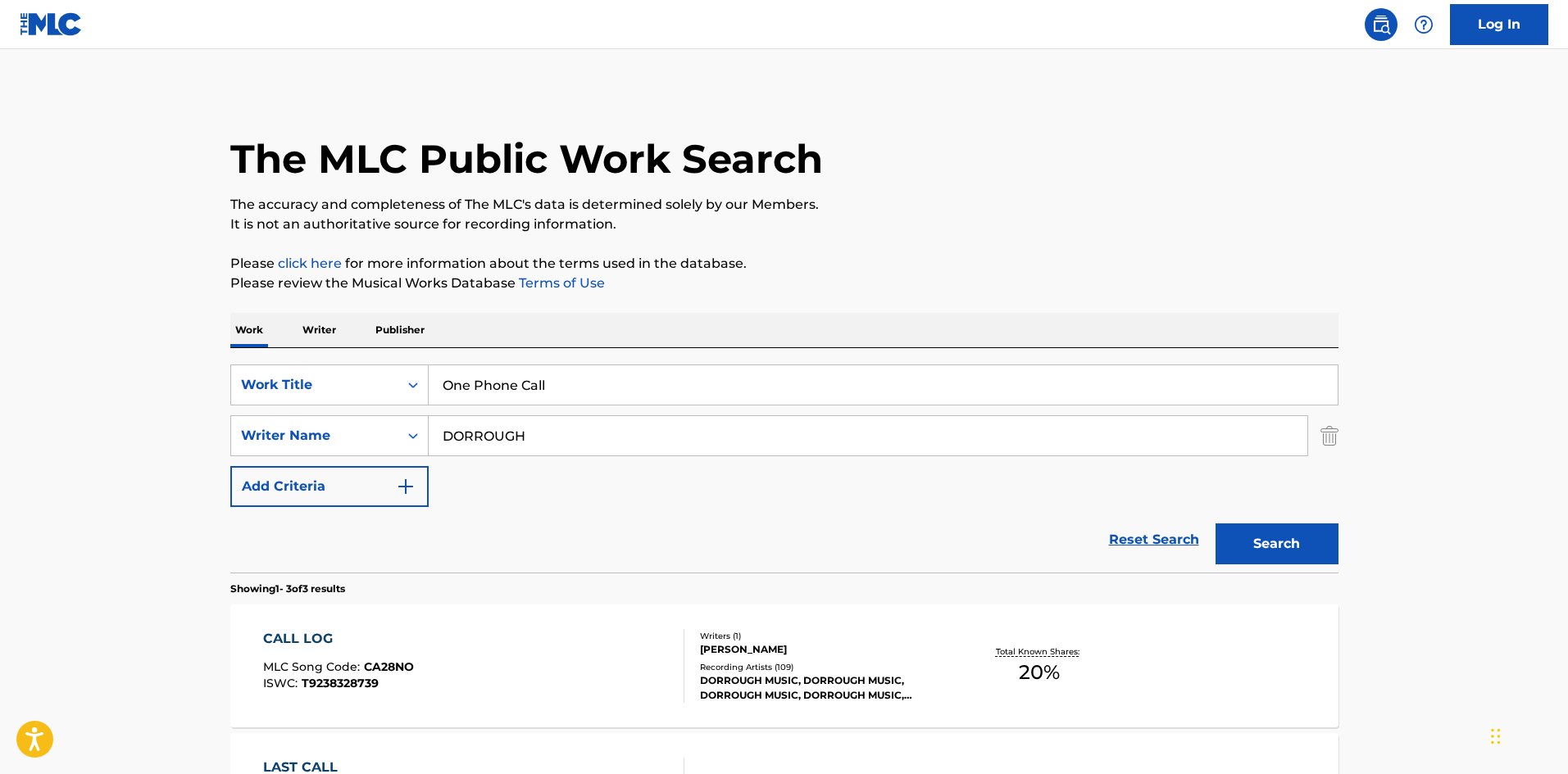
click at [1306, 569] on div "Search" at bounding box center [1272, 540] width 131 height 66
click at [1314, 541] on button "Search" at bounding box center [1277, 543] width 122 height 41
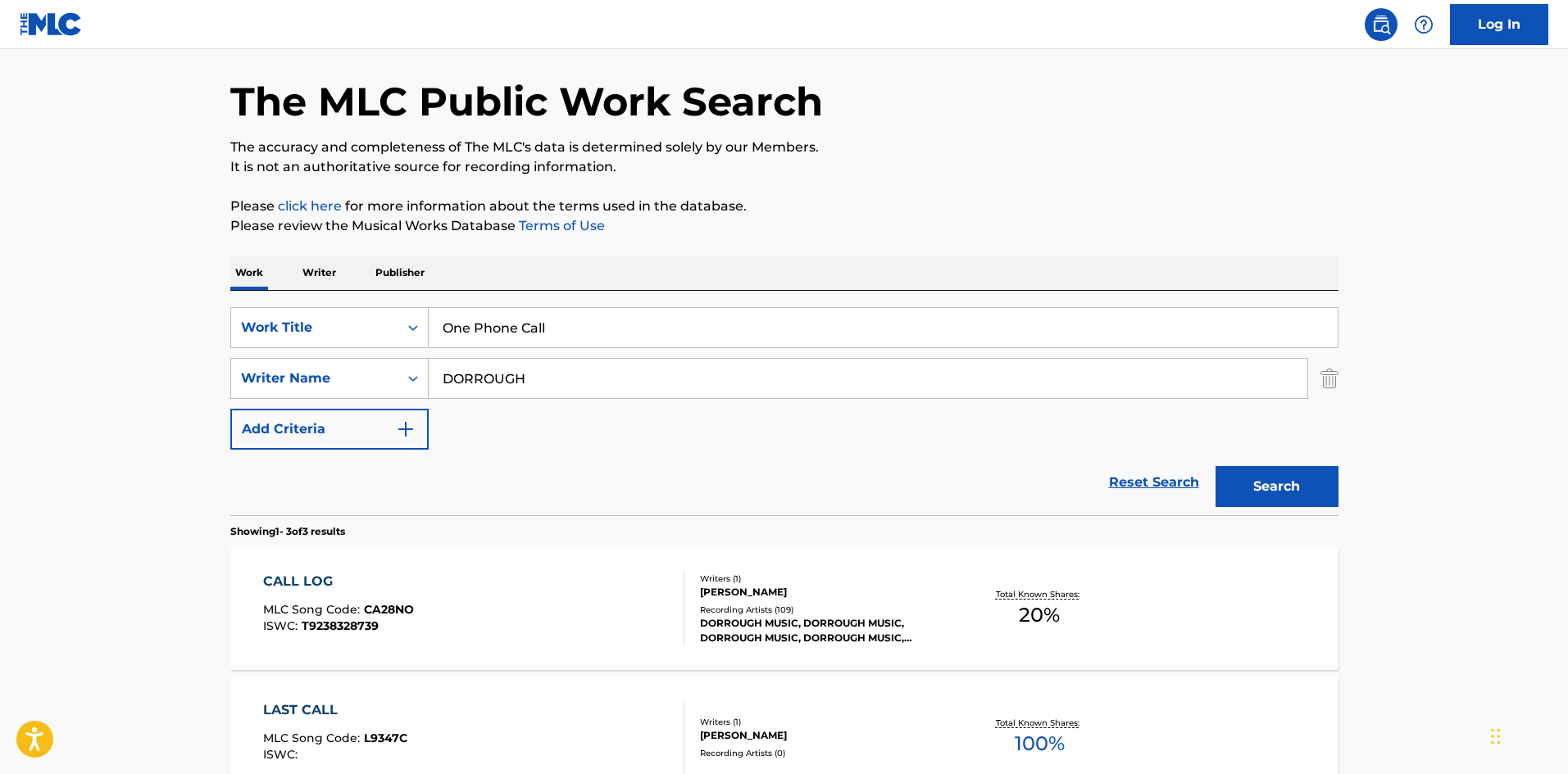
scroll to position [328, 0]
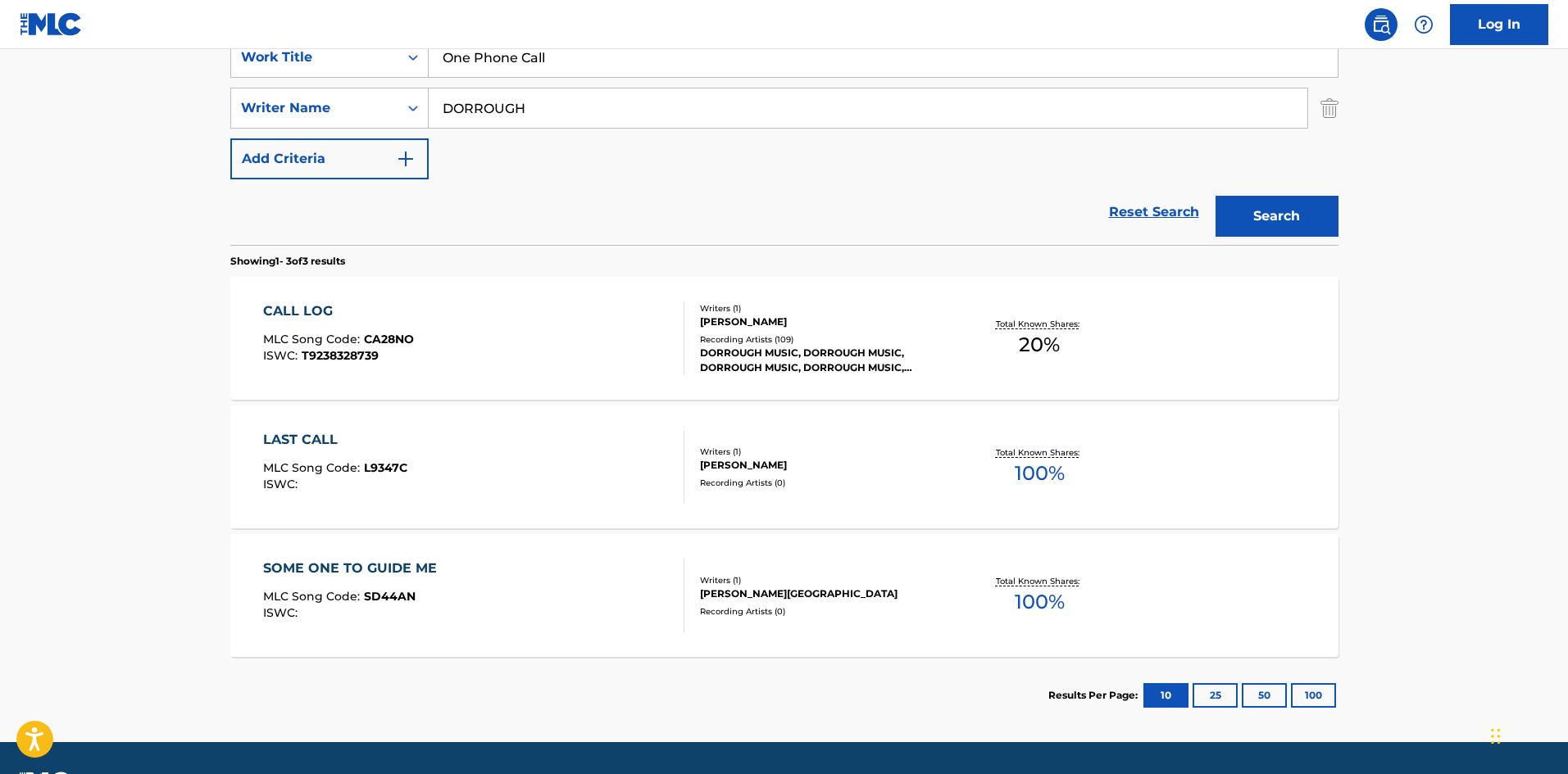
click at [582, 99] on input "DORROUGH" at bounding box center [868, 108] width 878 height 39
click at [581, 112] on input "DORROUGH" at bounding box center [868, 108] width 878 height 39
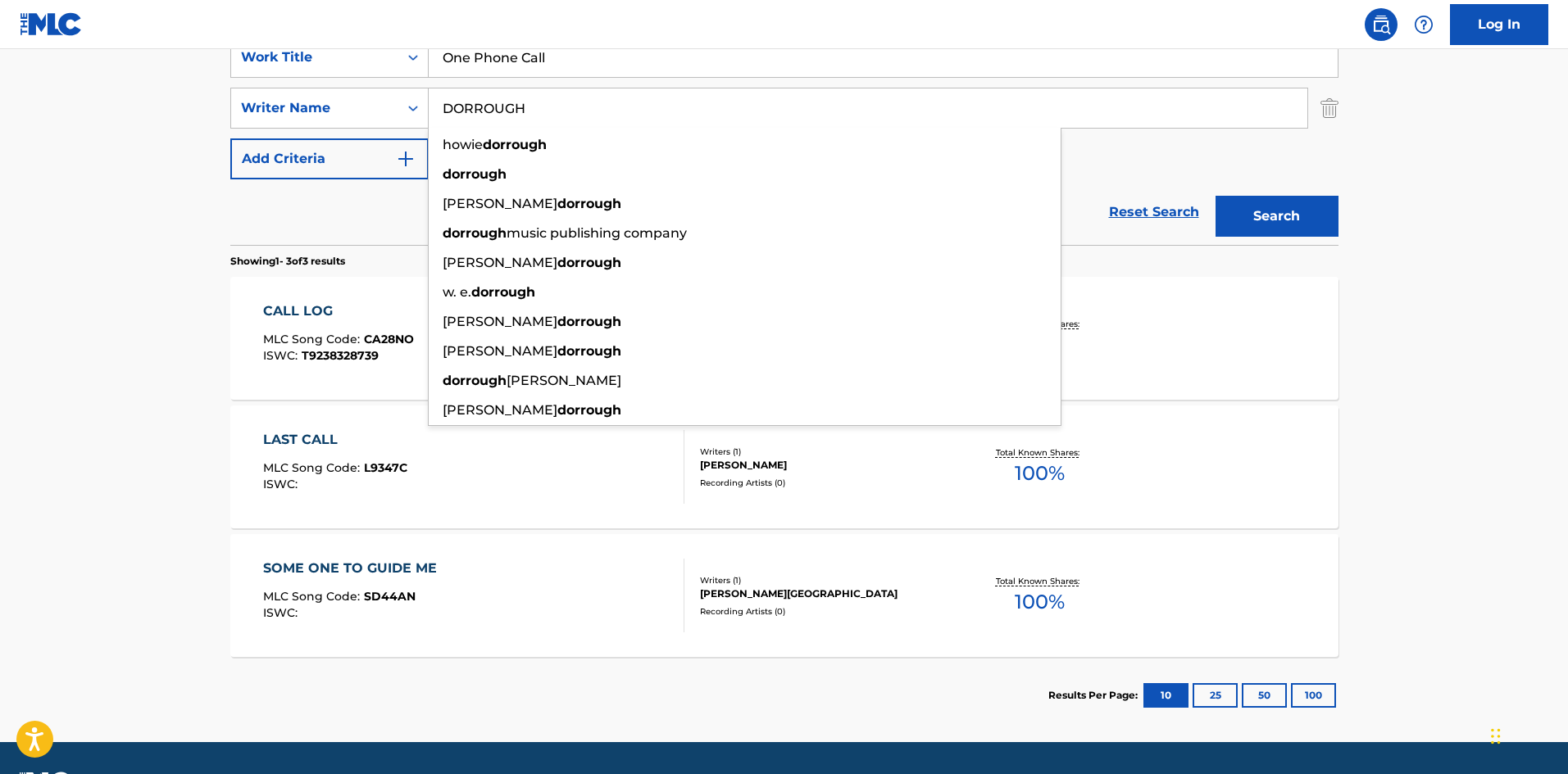
click at [581, 112] on input "DORROUGH" at bounding box center [868, 108] width 878 height 39
paste input "REID"
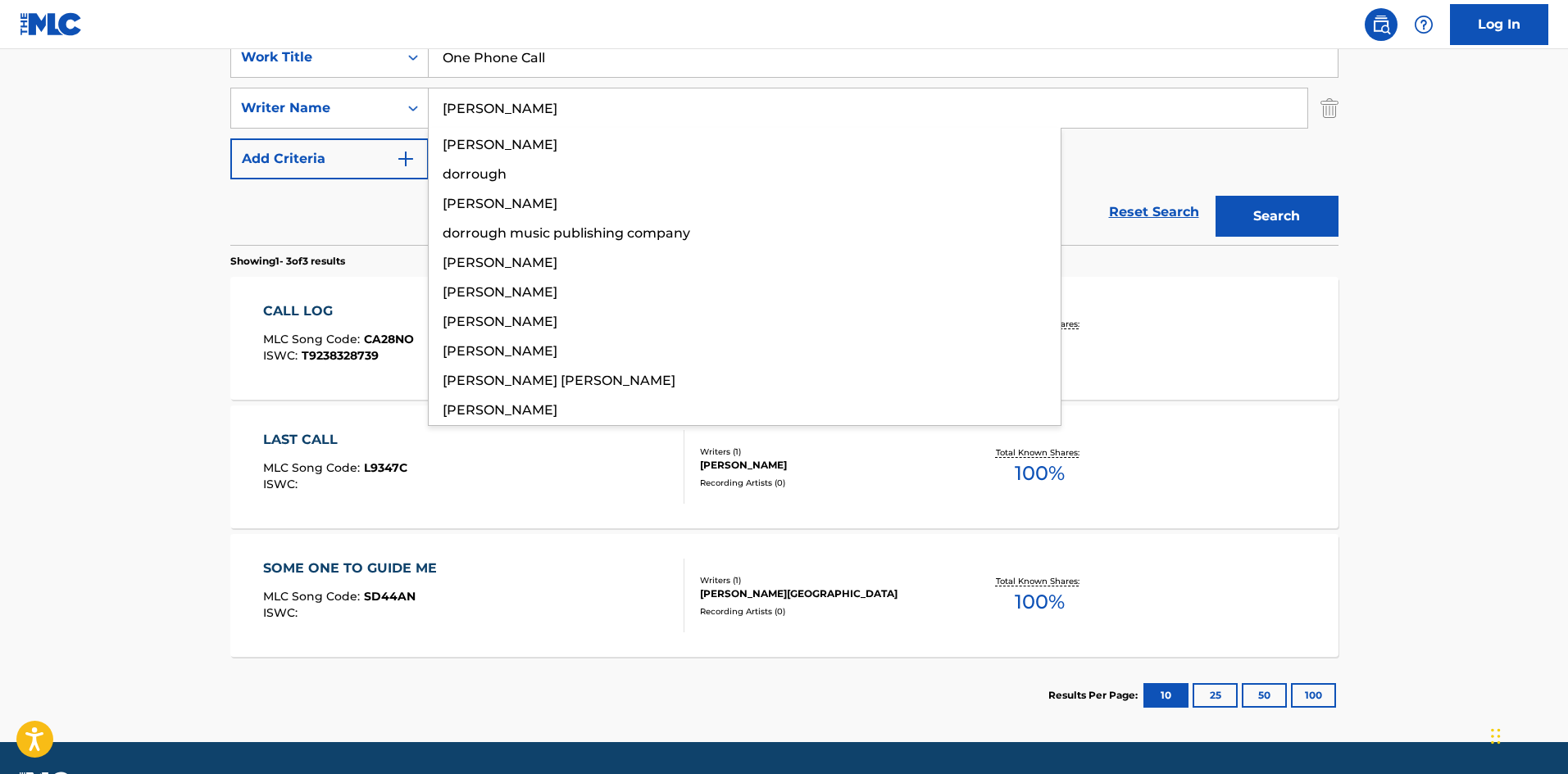
type input "REID"
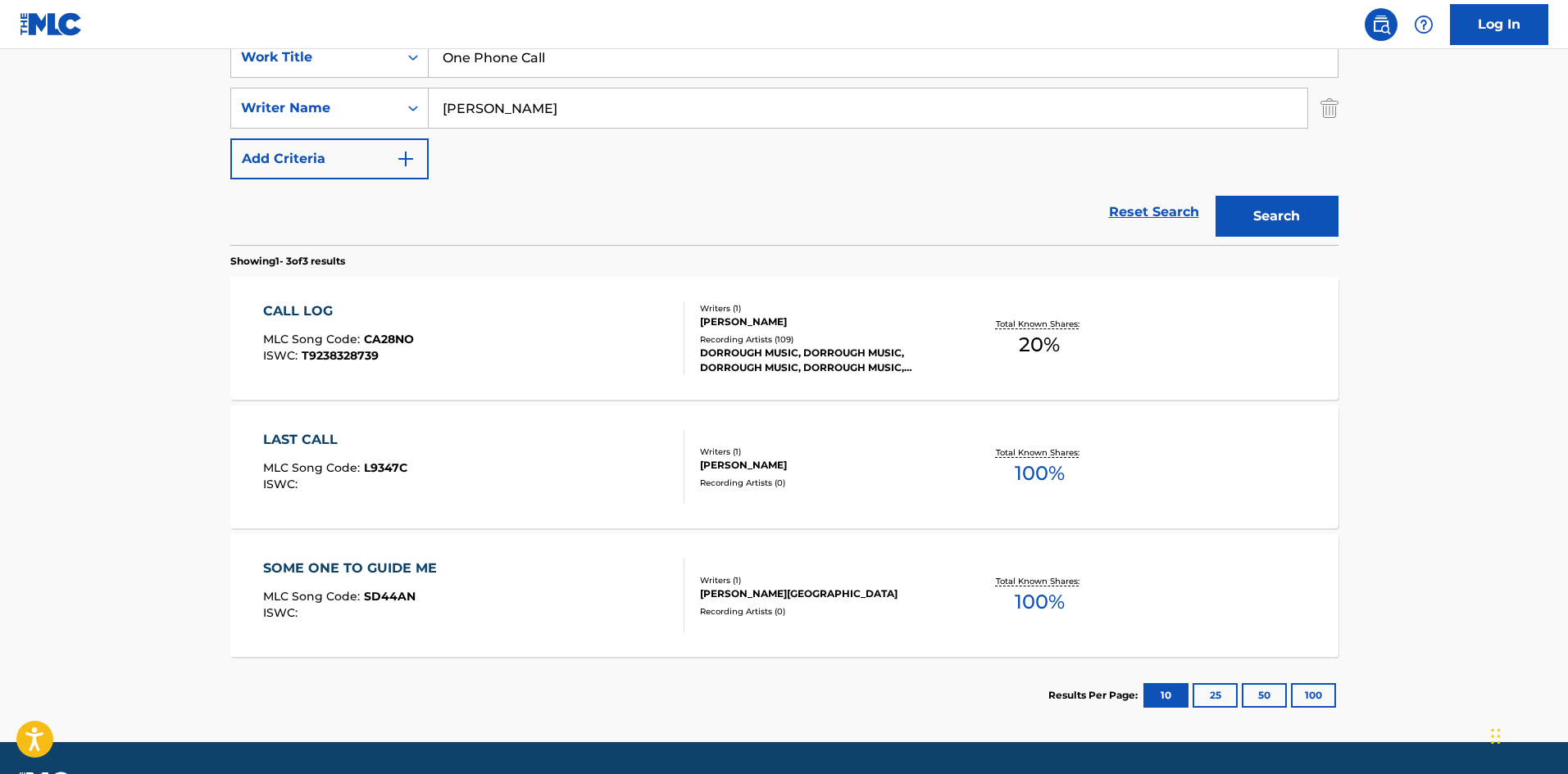
click at [1256, 213] on button "Search" at bounding box center [1277, 216] width 122 height 41
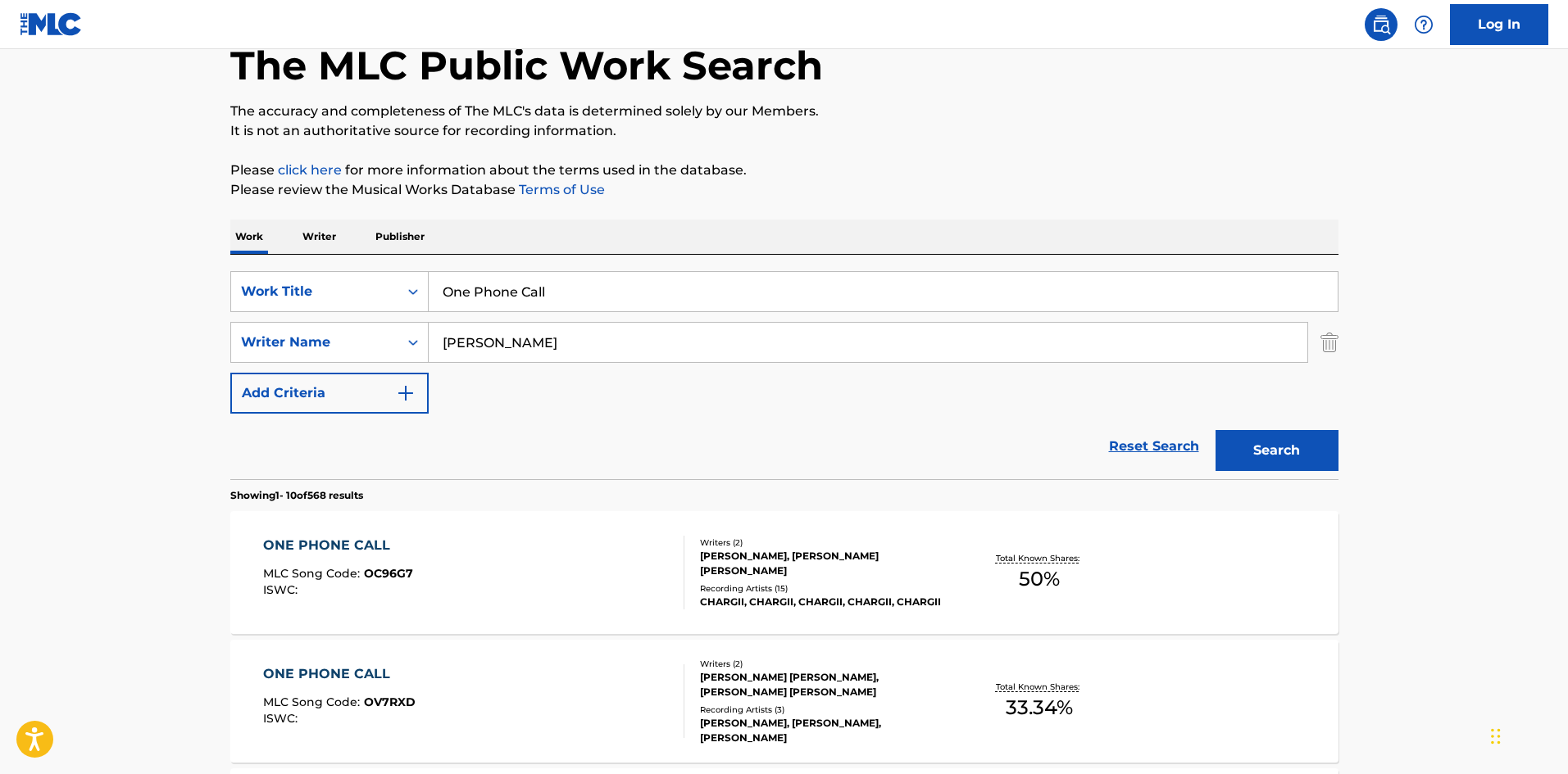
scroll to position [246, 0]
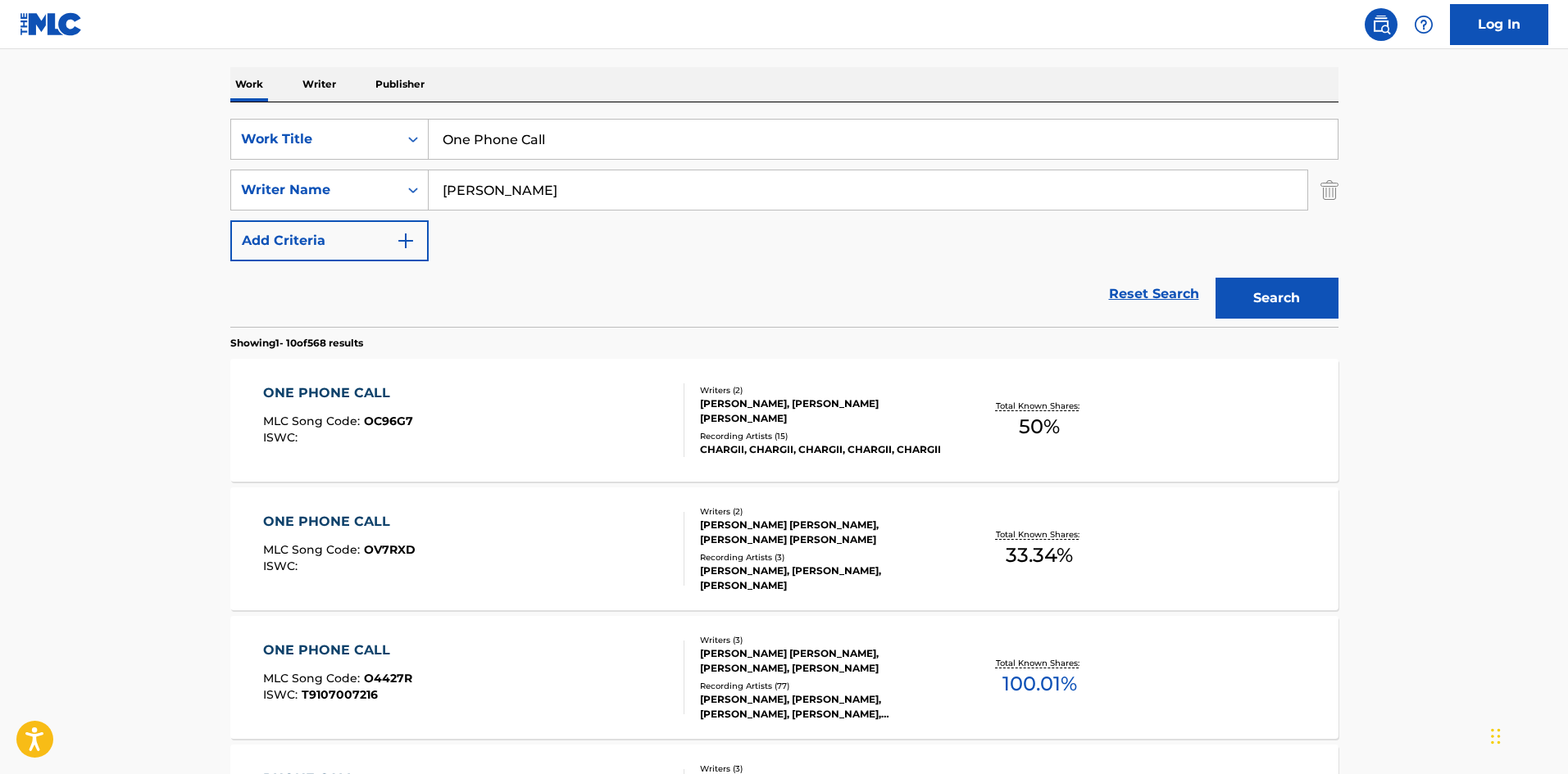
click at [525, 683] on div "ONE PHONE CALL MLC Song Code : O4427R ISWC : T9107007216" at bounding box center [473, 677] width 421 height 73
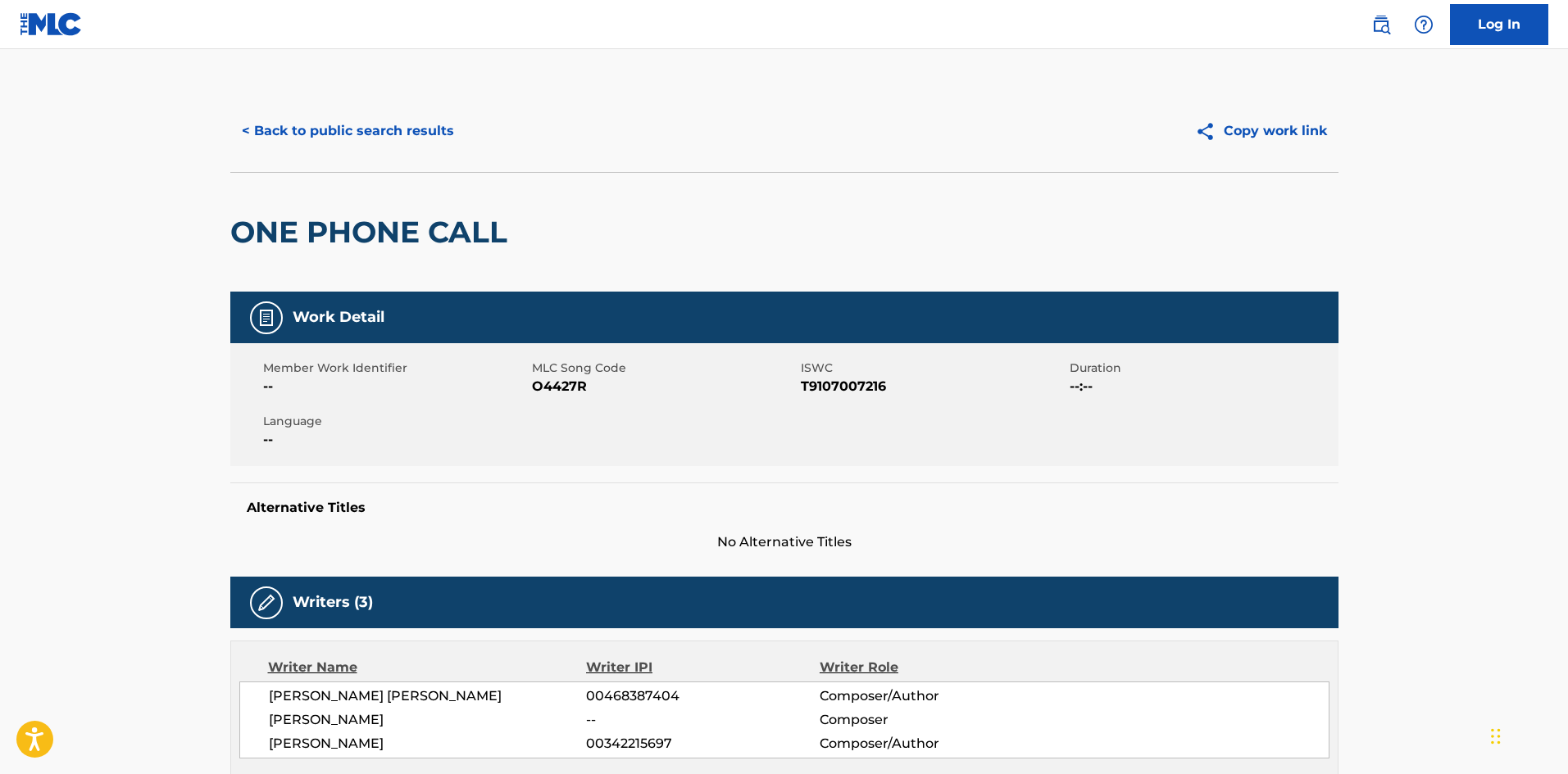
scroll to position [492, 0]
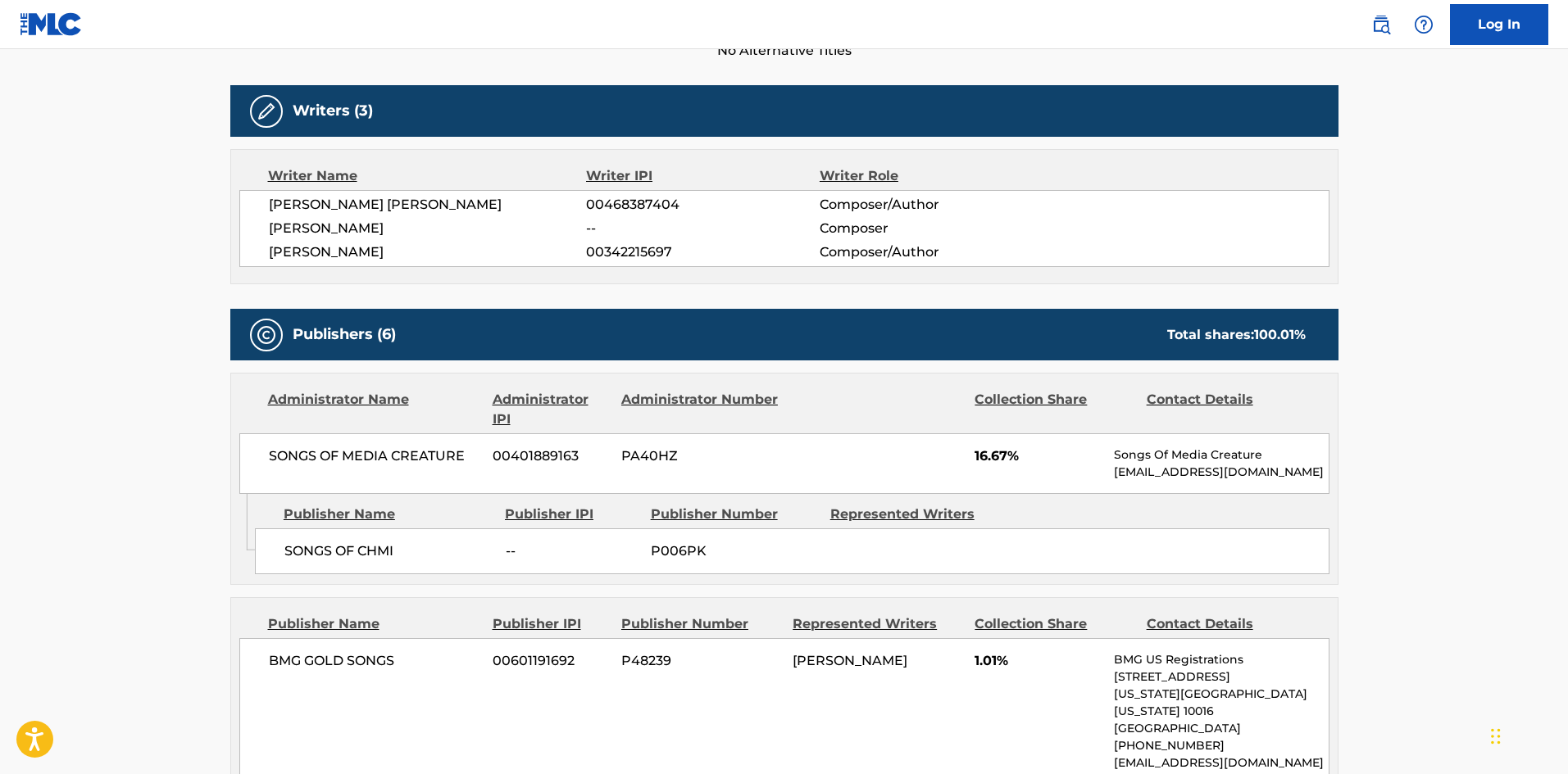
click at [295, 561] on div "SONGS OF CHMI -- P006PK" at bounding box center [792, 551] width 1074 height 45
drag, startPoint x: 295, startPoint y: 561, endPoint x: 389, endPoint y: 560, distance: 94.0
click at [389, 560] on div "SONGS OF CHMI -- P006PK" at bounding box center [792, 551] width 1074 height 45
copy span "SONGS OF CHMI"
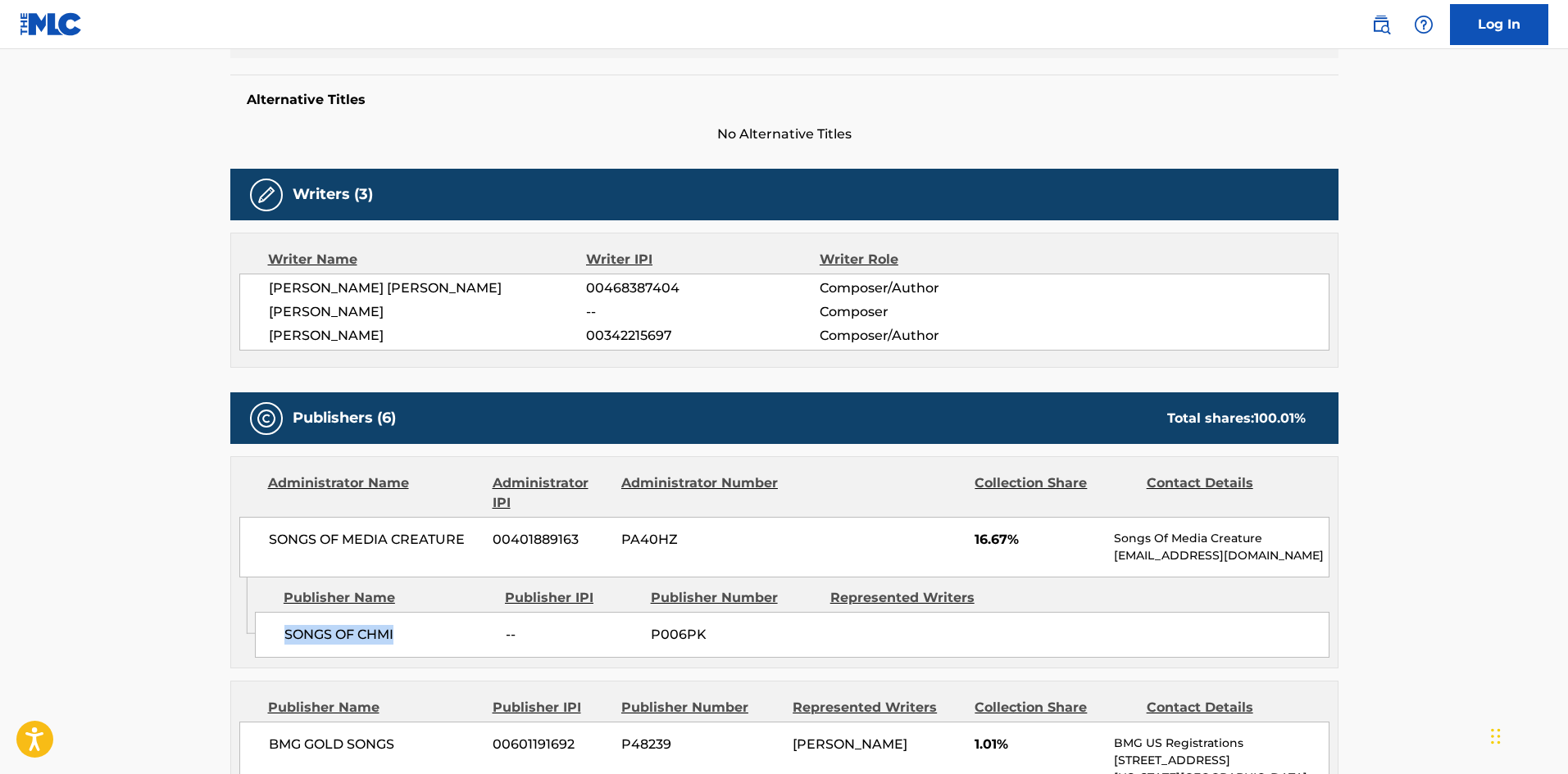
scroll to position [328, 0]
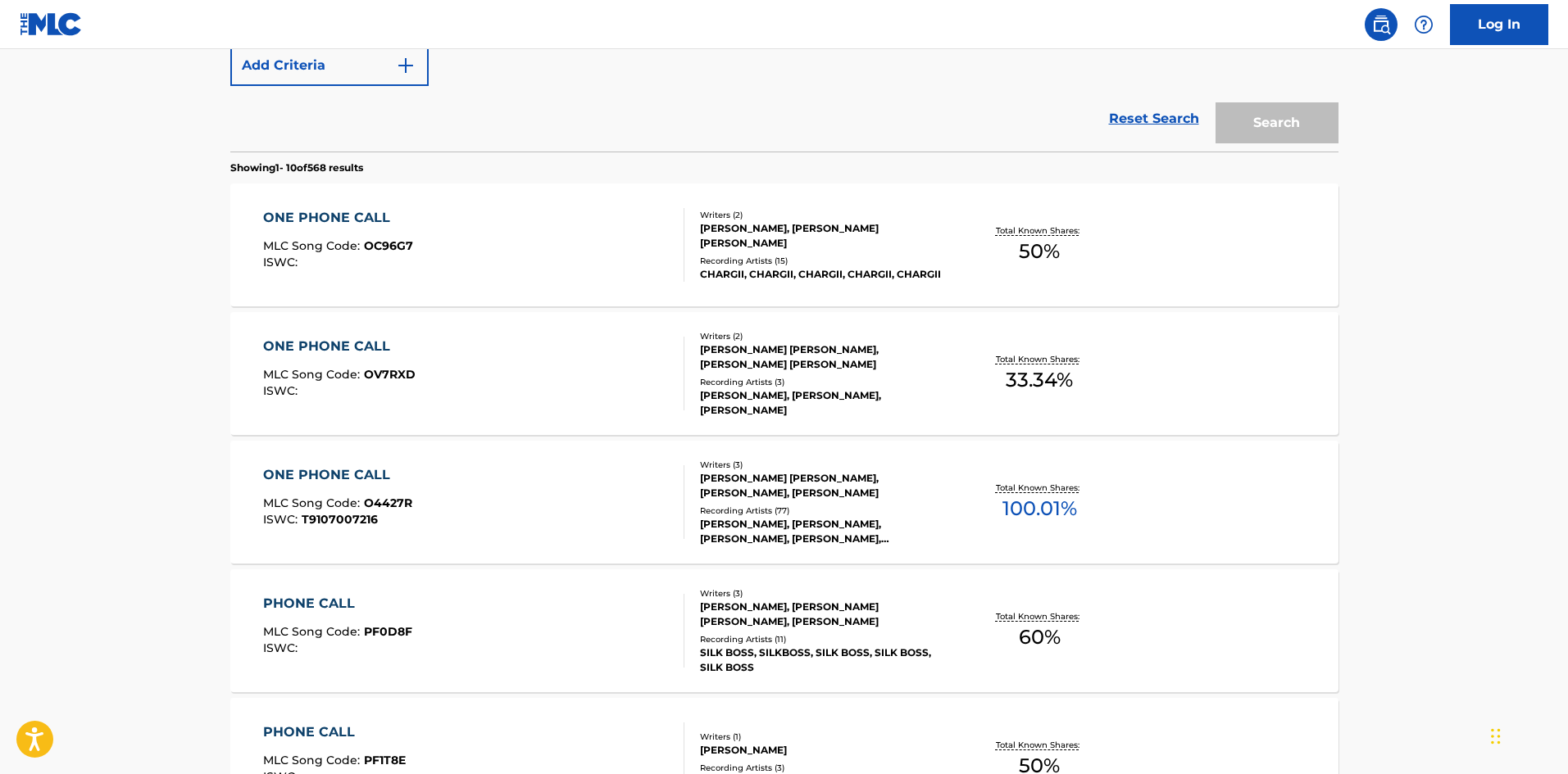
scroll to position [246, 0]
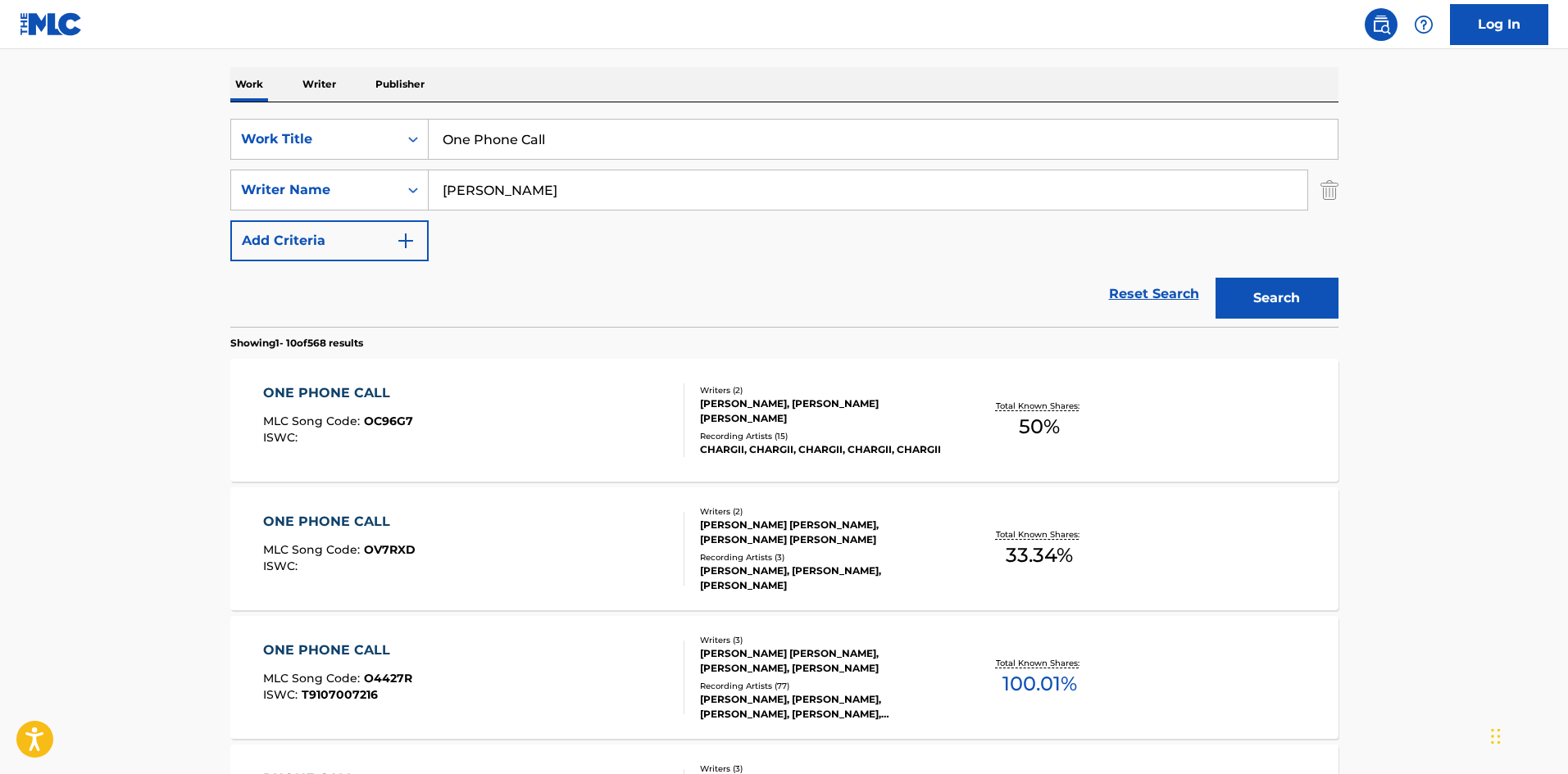
click at [780, 138] on input "One Phone Call" at bounding box center [883, 139] width 909 height 39
paste input "Safest Place To Hide"
type input "Safest Place To Hide"
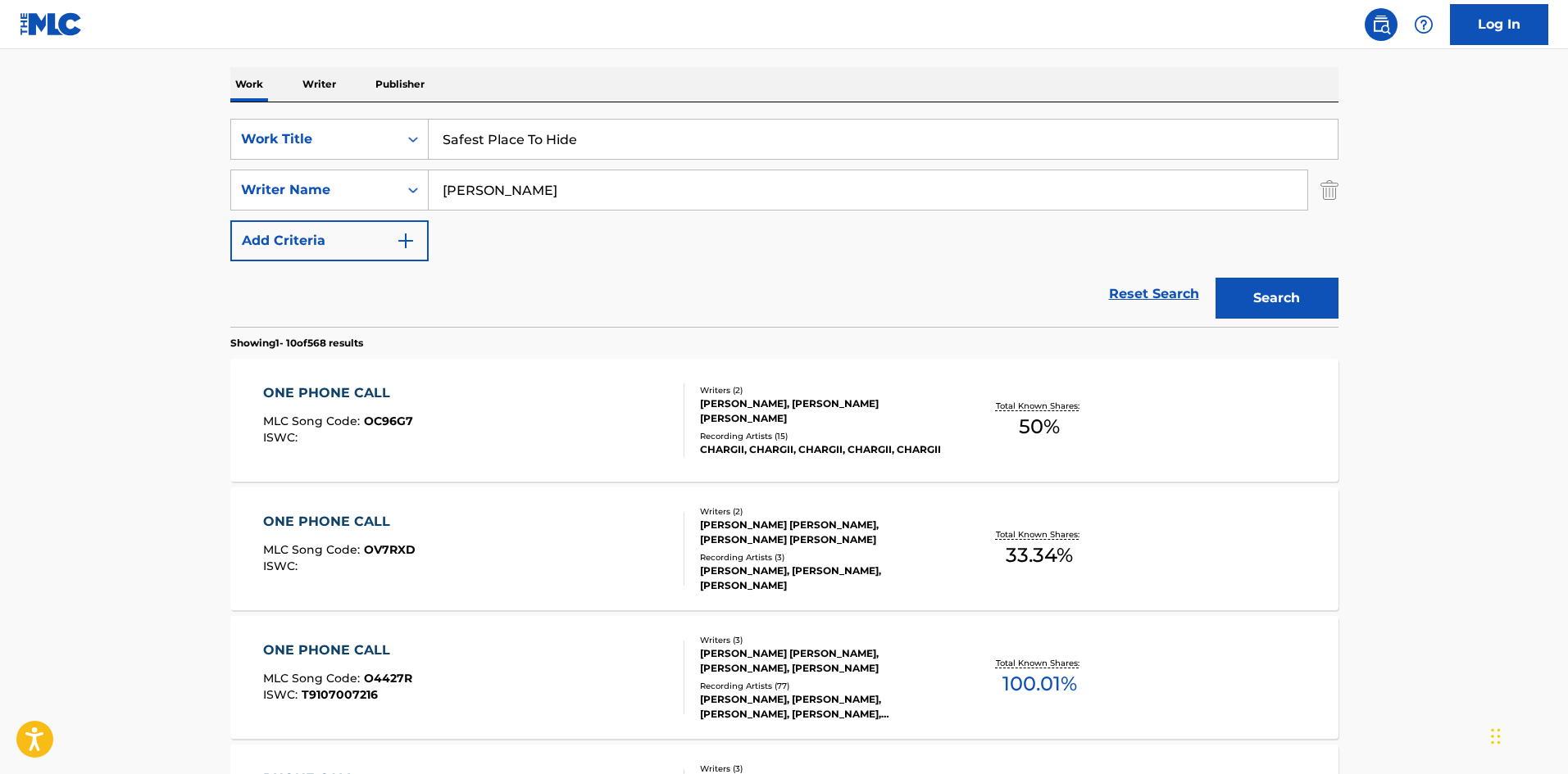
click at [765, 180] on input "REID" at bounding box center [868, 190] width 878 height 39
click at [1215, 277] on button "Search" at bounding box center [1277, 297] width 122 height 41
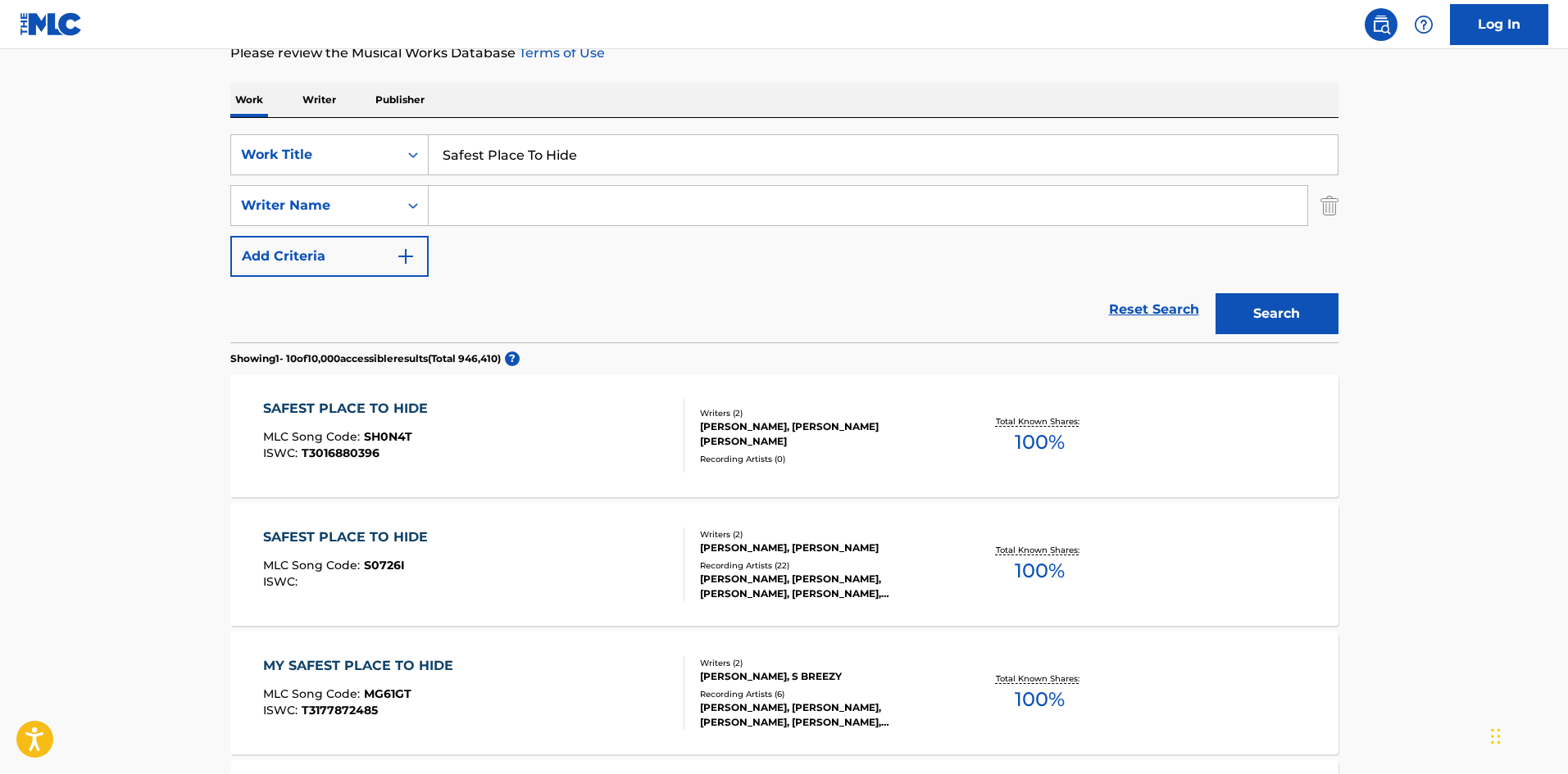
scroll to position [409, 0]
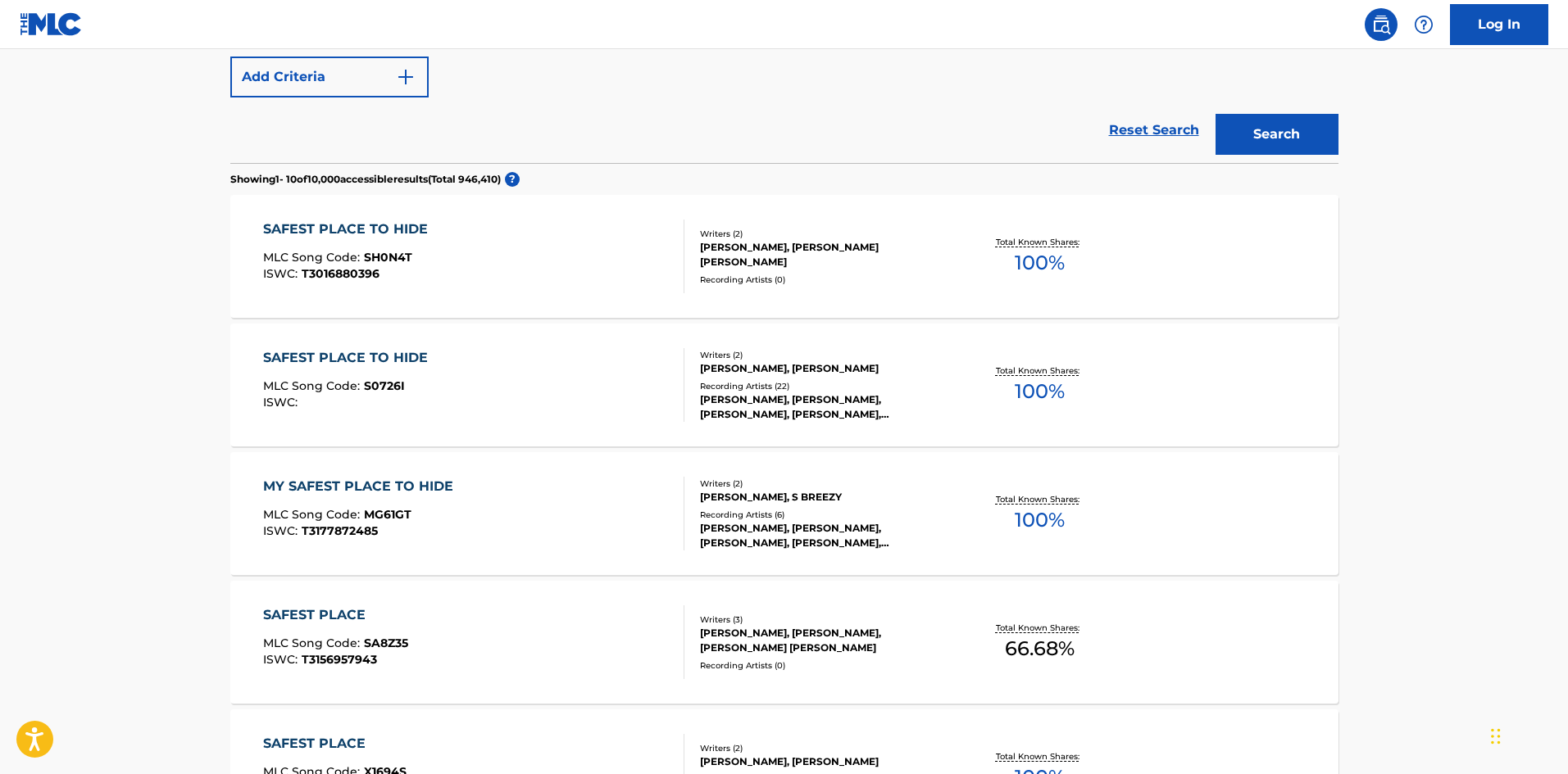
click at [361, 373] on div "SAFEST PLACE TO HIDE MLC Song Code : S0726I ISWC :" at bounding box center [350, 385] width 173 height 73
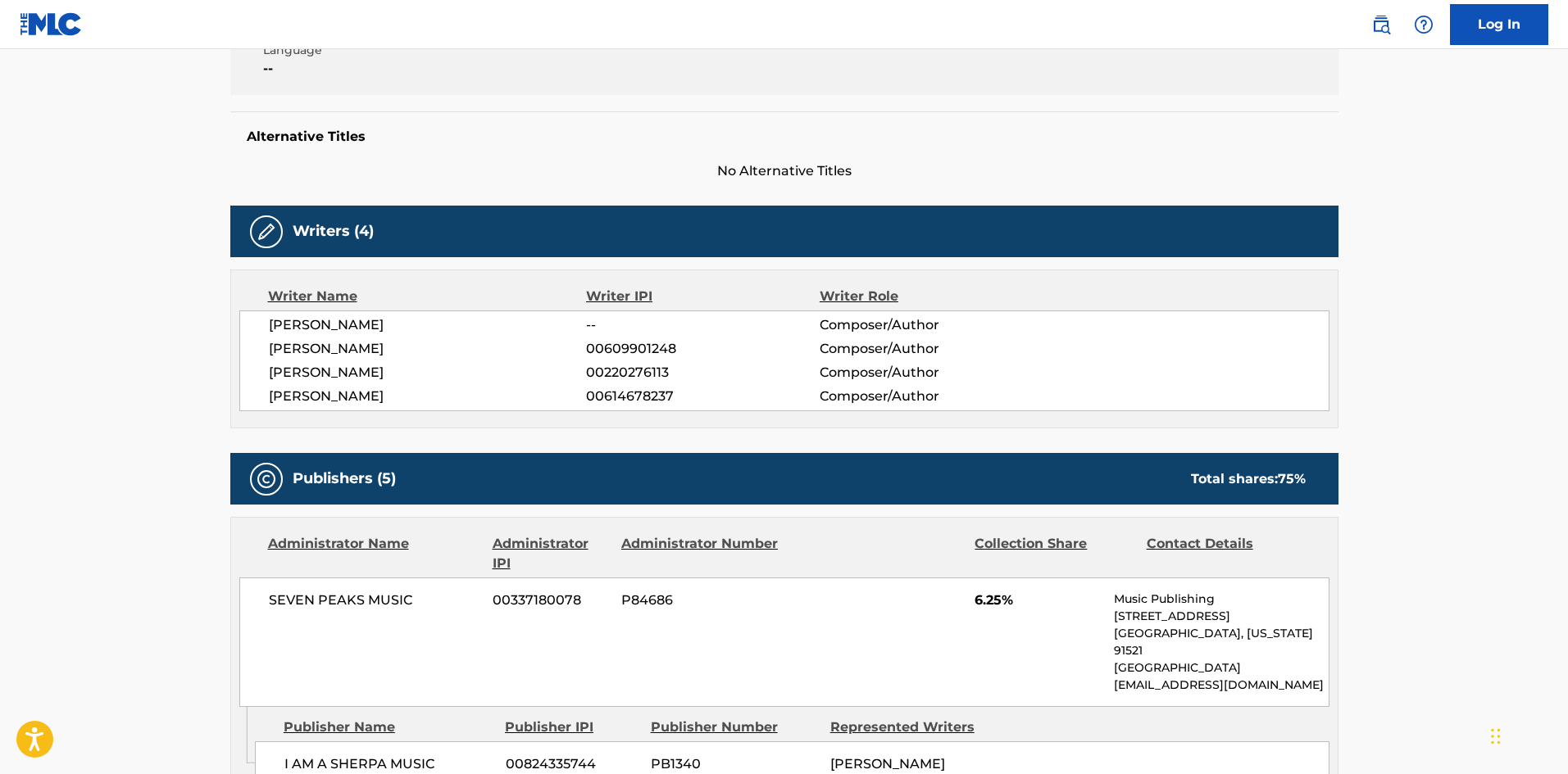
scroll to position [596, 0]
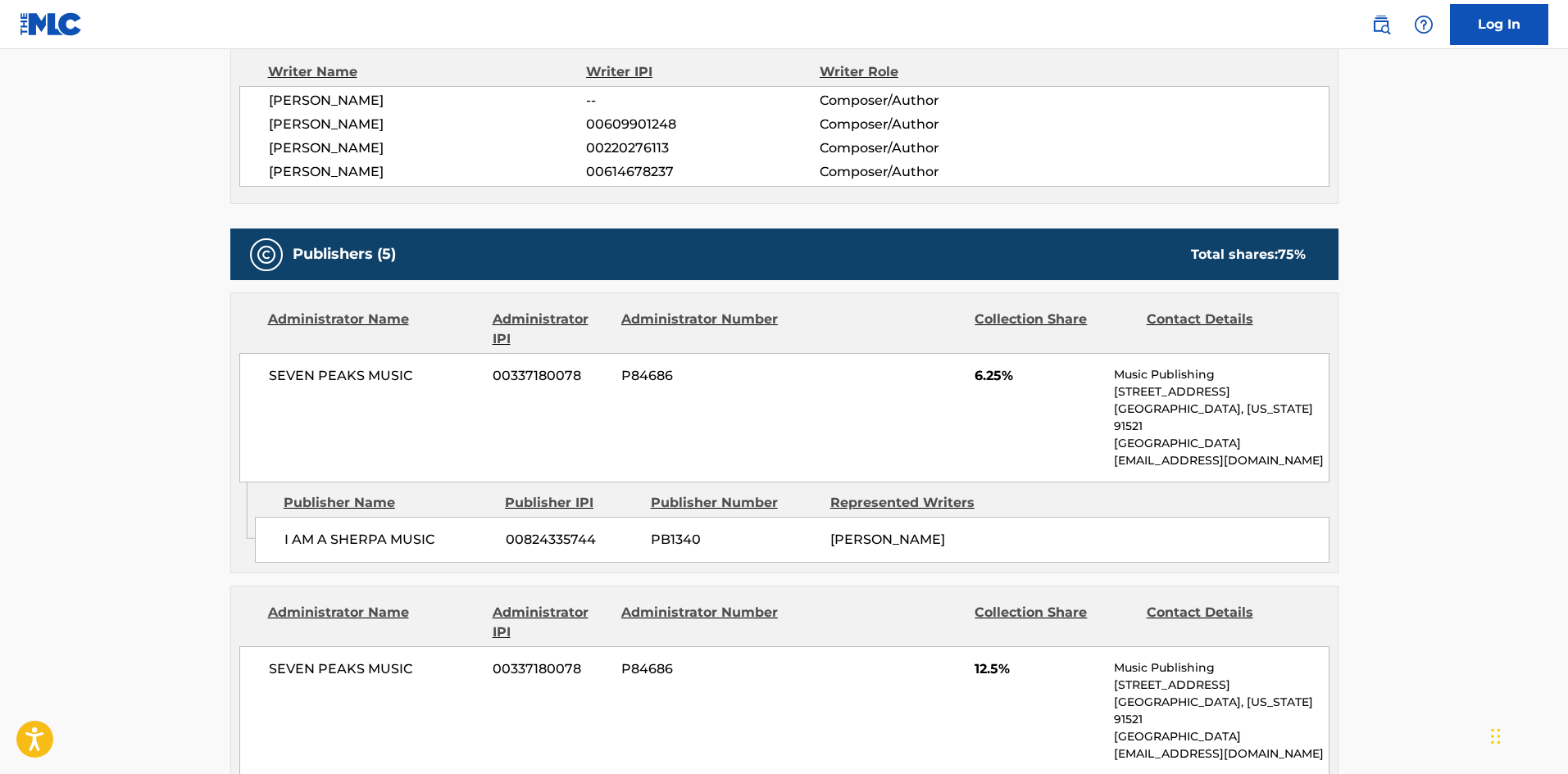
click at [281, 533] on div "I AM A SHERPA MUSIC 00824335744 PB1340 LOUIS SCHOORL" at bounding box center [792, 540] width 1074 height 45
drag, startPoint x: 281, startPoint y: 533, endPoint x: 226, endPoint y: 495, distance: 66.9
click at [351, 526] on div "I AM A SHERPA MUSIC 00824335744 PB1340 LOUIS SCHOORL" at bounding box center [792, 540] width 1074 height 45
copy span "I AM A SHERPA"
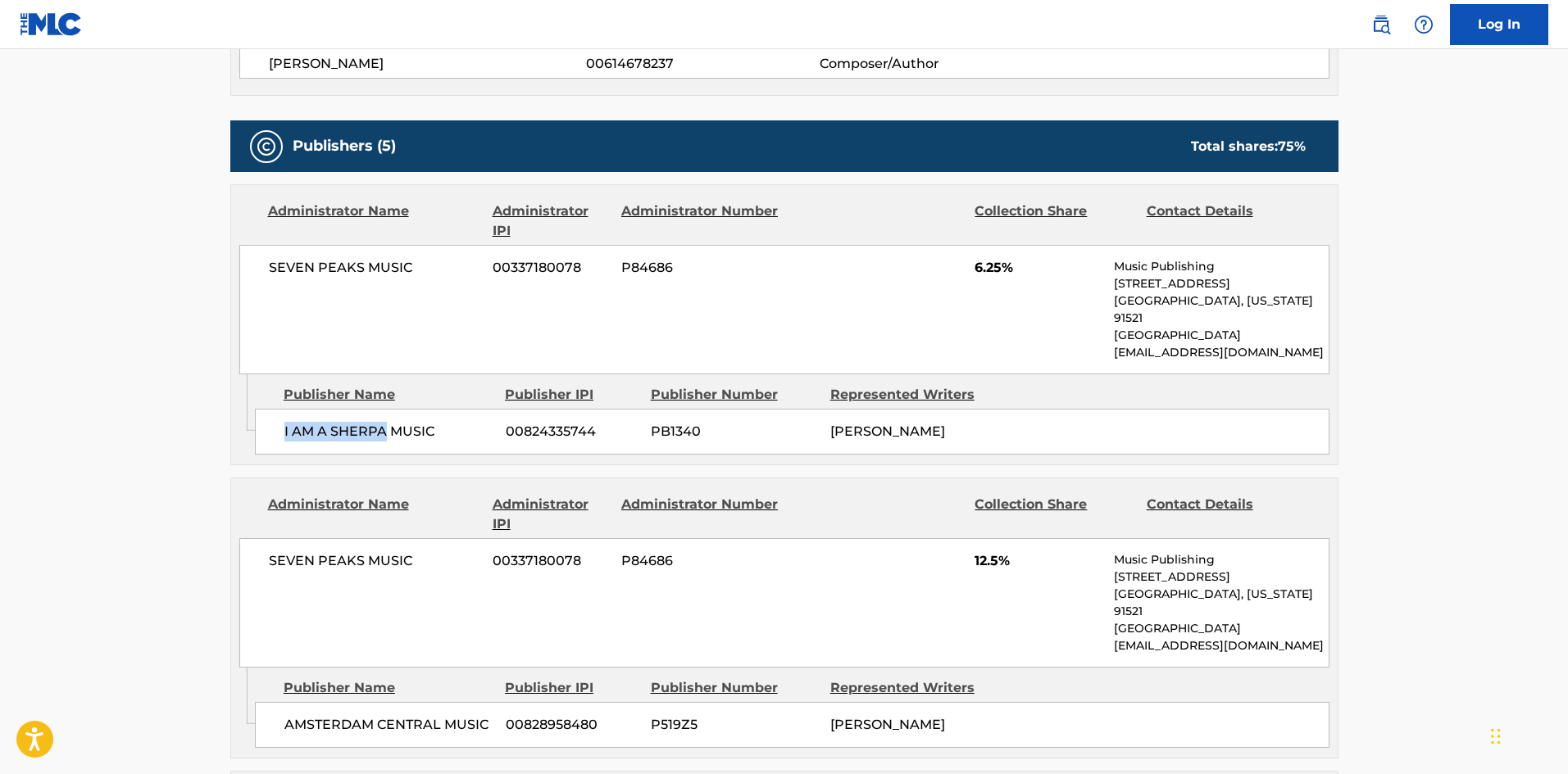
scroll to position [923, 0]
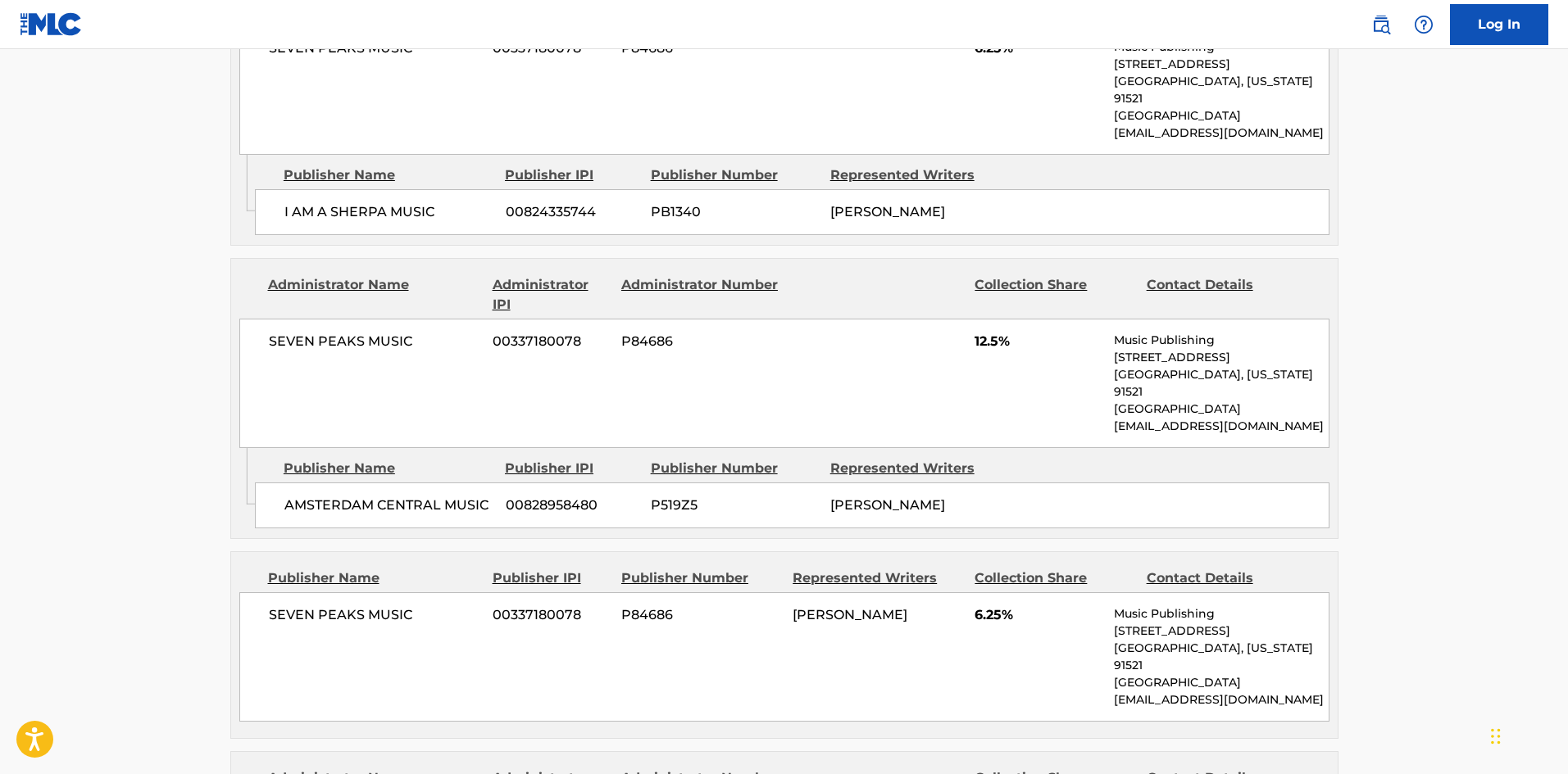
click at [277, 483] on div "AMSTERDAM CENTRAL MUSIC 00828958480 P519Z5 LOUIS SCHOORL" at bounding box center [792, 506] width 1074 height 45
drag, startPoint x: 277, startPoint y: 481, endPoint x: 403, endPoint y: 471, distance: 126.4
click at [403, 483] on div "AMSTERDAM CENTRAL MUSIC 00828958480 P519Z5 LOUIS SCHOORL" at bounding box center [792, 506] width 1074 height 45
copy span "AMSTERDAM CENTRAL"
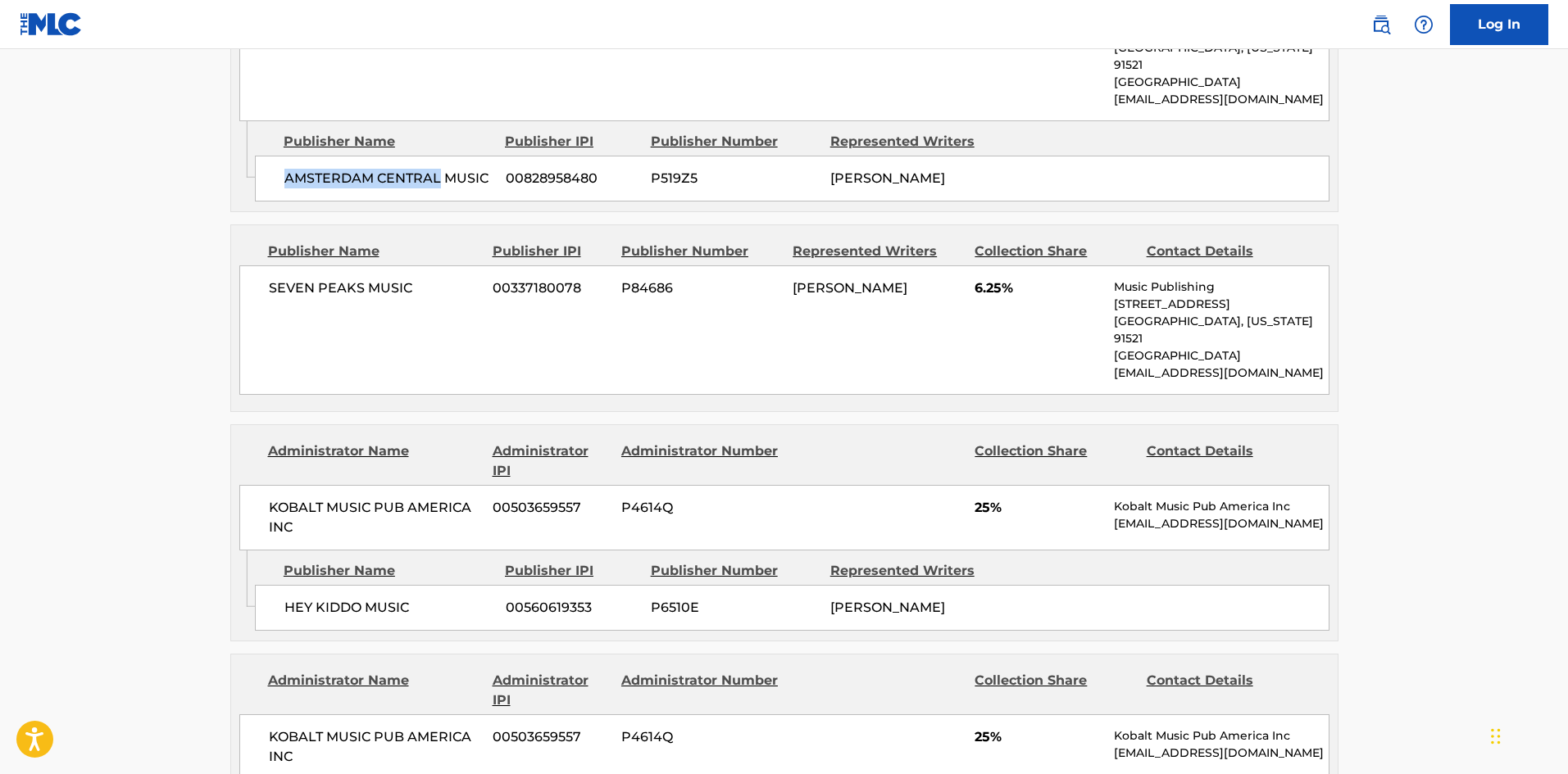
scroll to position [1251, 0]
click at [277, 277] on span "SEVEN PEAKS MUSIC" at bounding box center [374, 287] width 213 height 19
drag, startPoint x: 277, startPoint y: 244, endPoint x: 426, endPoint y: 257, distance: 149.6
click at [426, 277] on span "SEVEN PEAKS MUSIC" at bounding box center [374, 287] width 213 height 19
copy div "SEVEN PEAKS MUSIC"
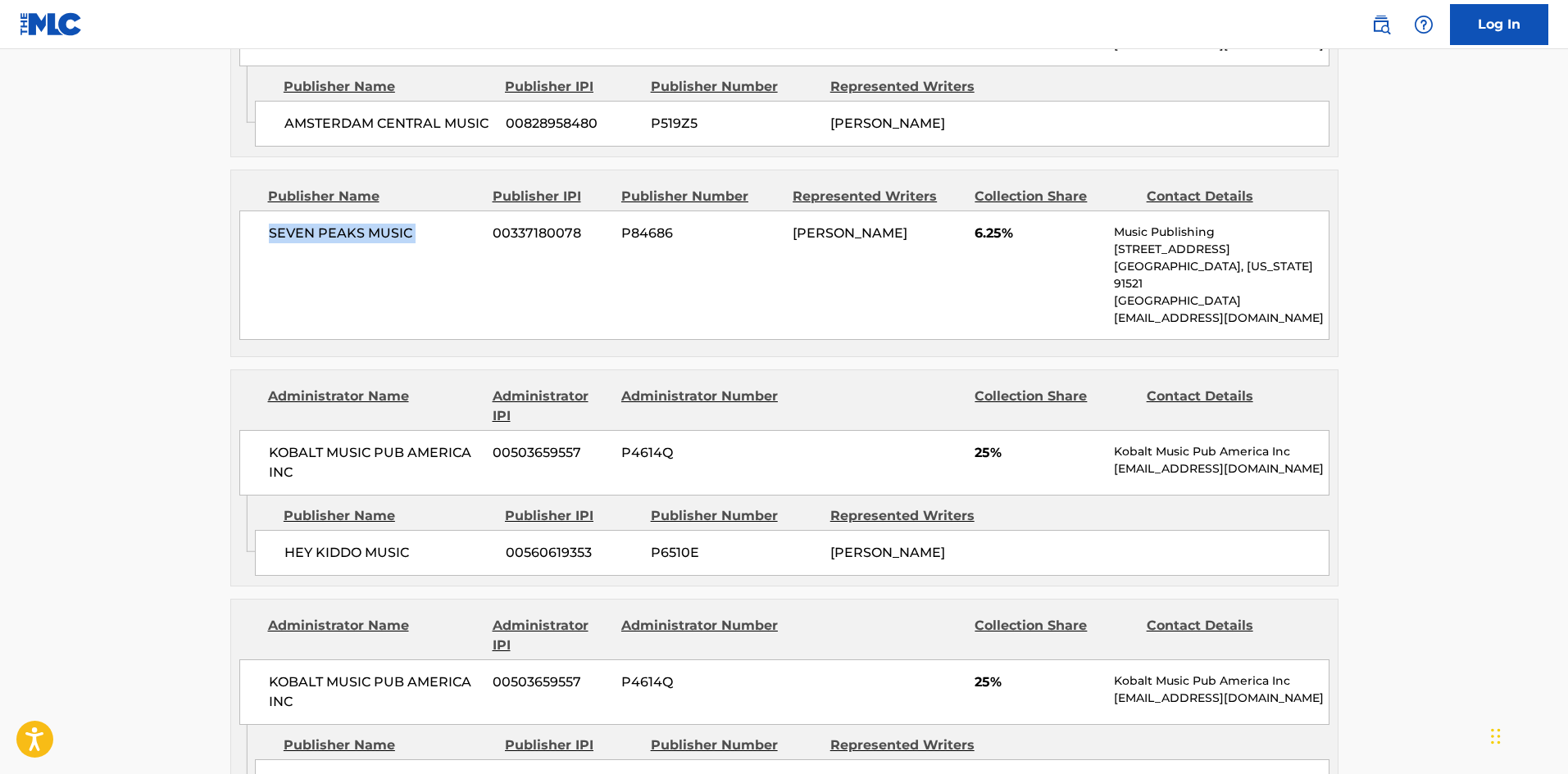
scroll to position [1414, 0]
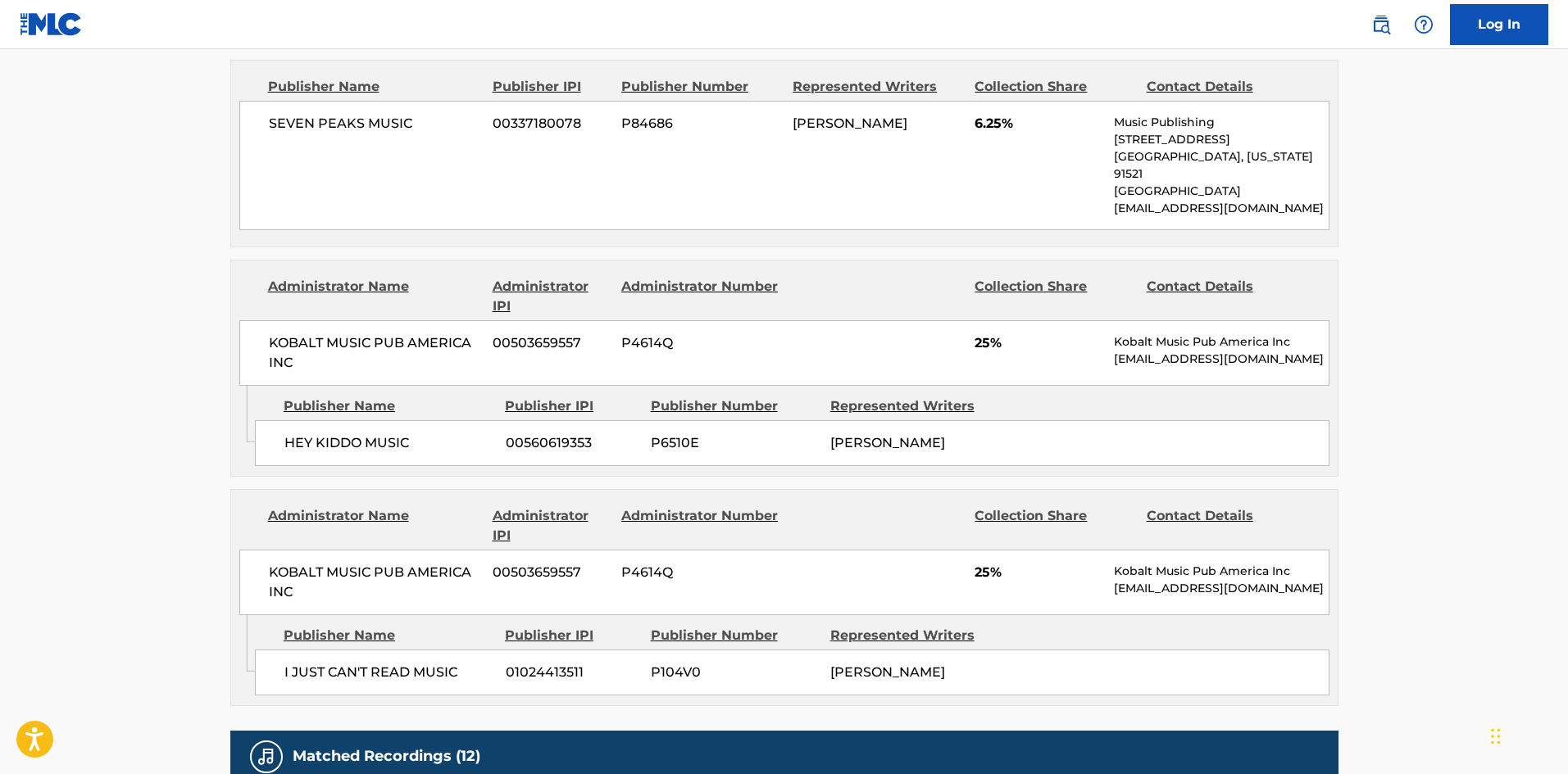
click at [288, 433] on span "HEY KIDDO MUSIC" at bounding box center [388, 443] width 209 height 19
drag, startPoint x: 288, startPoint y: 385, endPoint x: 395, endPoint y: 387, distance: 107.0
click at [395, 433] on span "HEY KIDDO MUSIC" at bounding box center [388, 443] width 209 height 19
copy span "HEY KIDDO MUSIC"
click at [284, 663] on span "I JUST CAN'T READ MUSIC" at bounding box center [388, 673] width 209 height 19
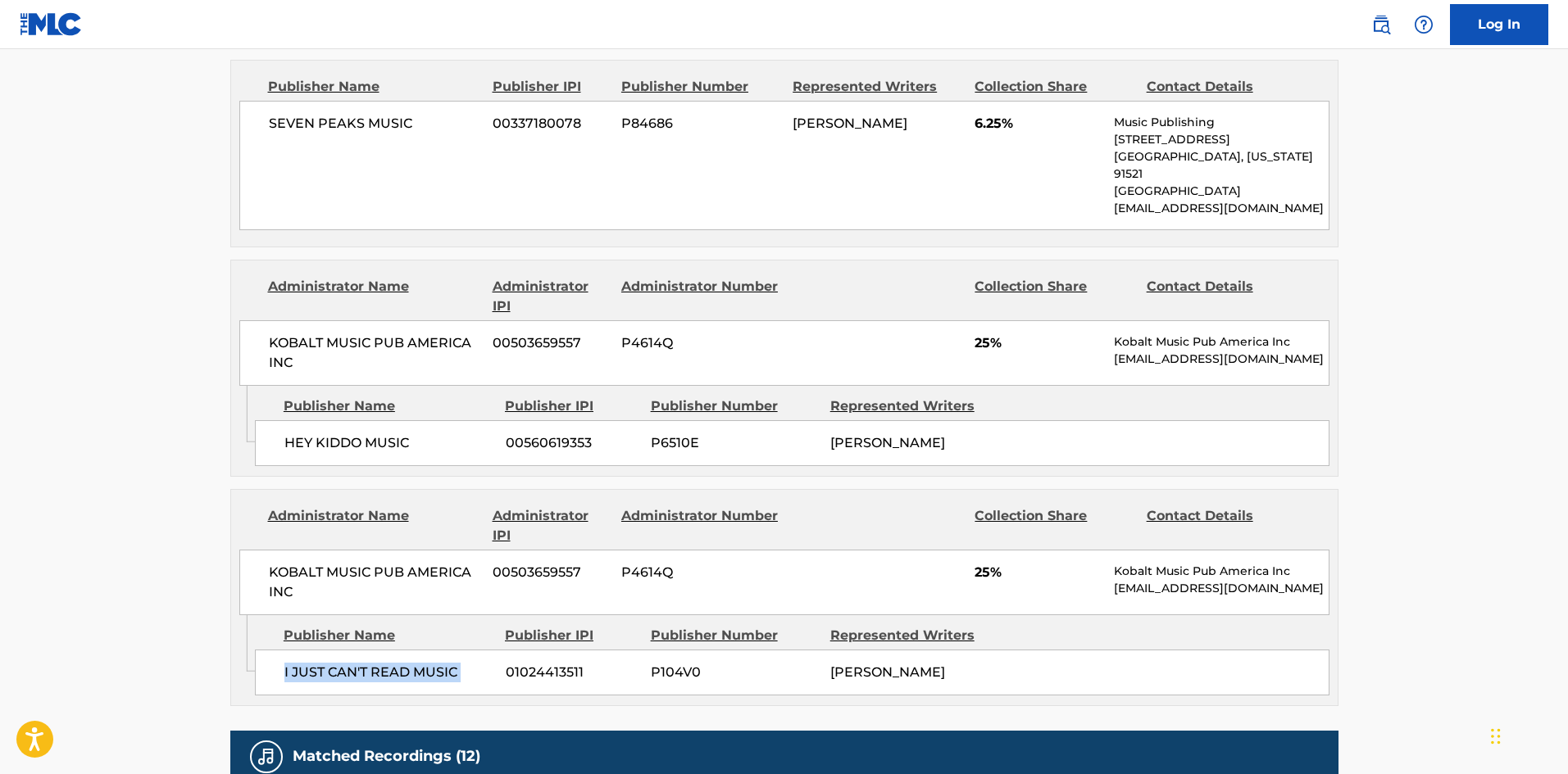
drag, startPoint x: 284, startPoint y: 627, endPoint x: 455, endPoint y: 623, distance: 171.0
click at [455, 663] on span "I JUST CAN'T READ MUSIC" at bounding box center [388, 673] width 209 height 19
copy div "I JUST CAN'T READ MUSIC"
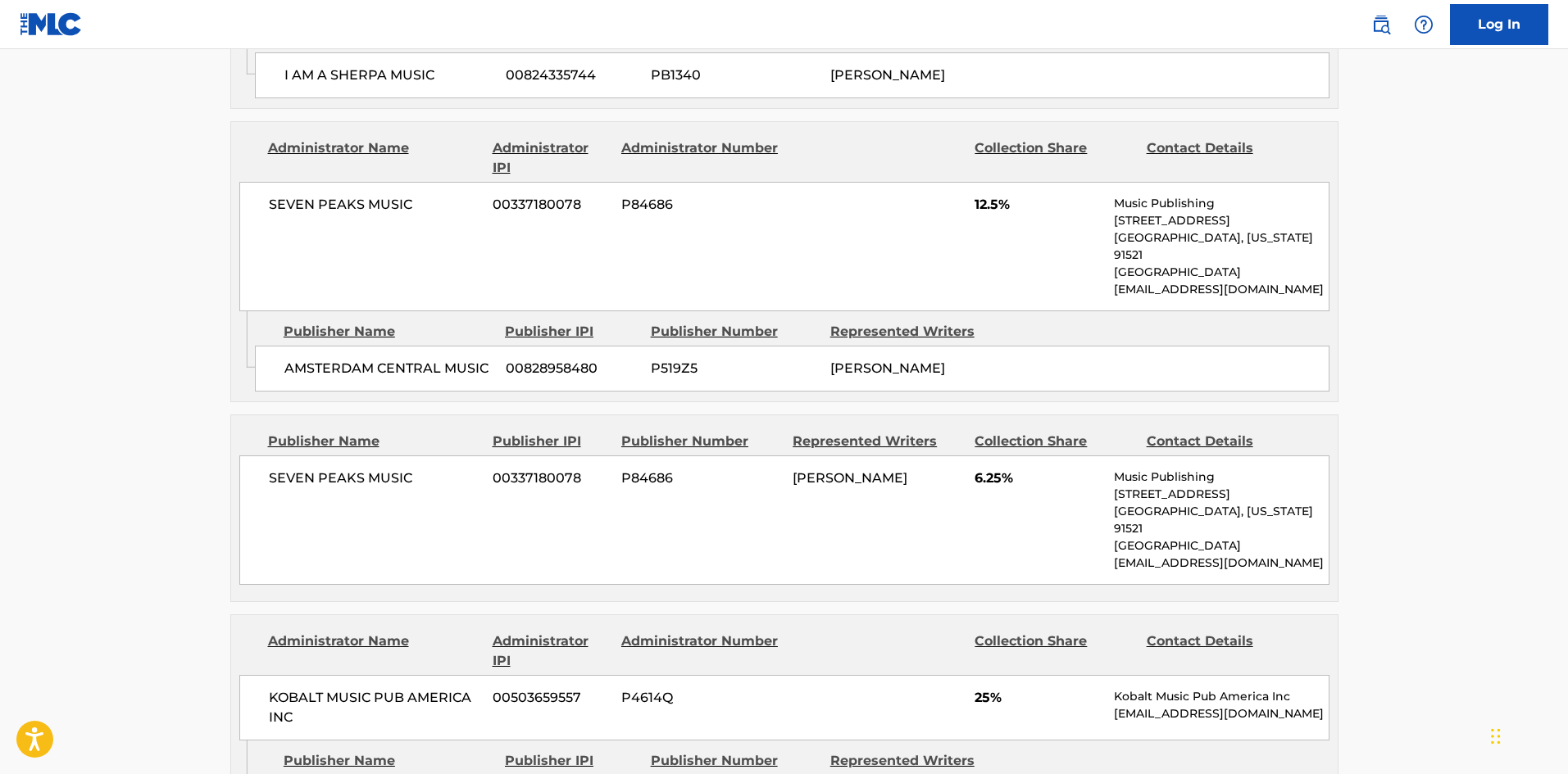
scroll to position [1087, 0]
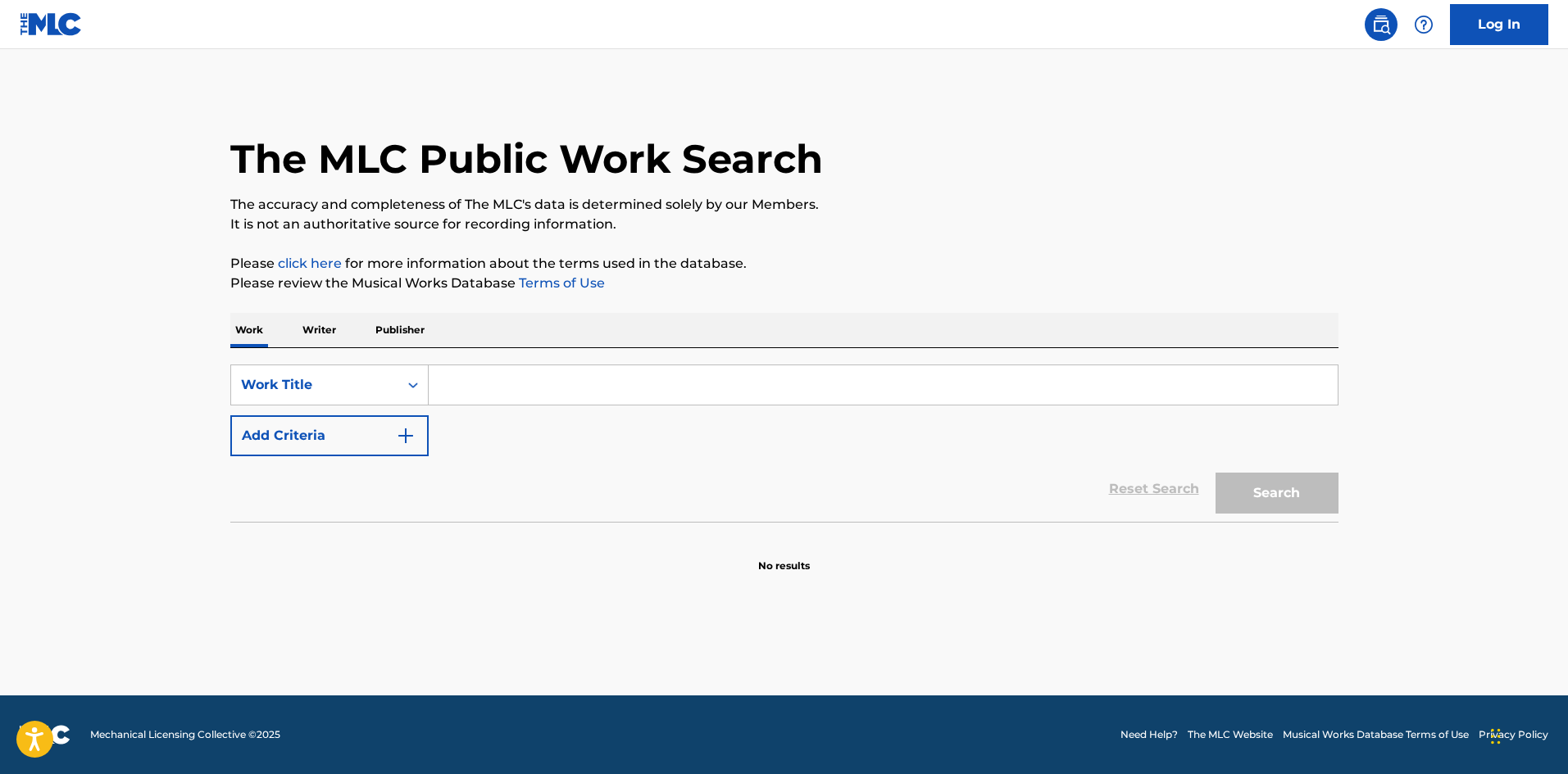
click at [553, 419] on div "SearchWithCriteria2e50174a-953e-4a8d-bb3c-931f14d75c62 Work Title Add Criteria" at bounding box center [784, 410] width 1108 height 92
click at [589, 367] on input "Search Form" at bounding box center [883, 385] width 909 height 39
paste input "Safest Place To Hide"
type input "Safest Place To Hide"
click at [1325, 489] on button "Search" at bounding box center [1277, 492] width 122 height 41
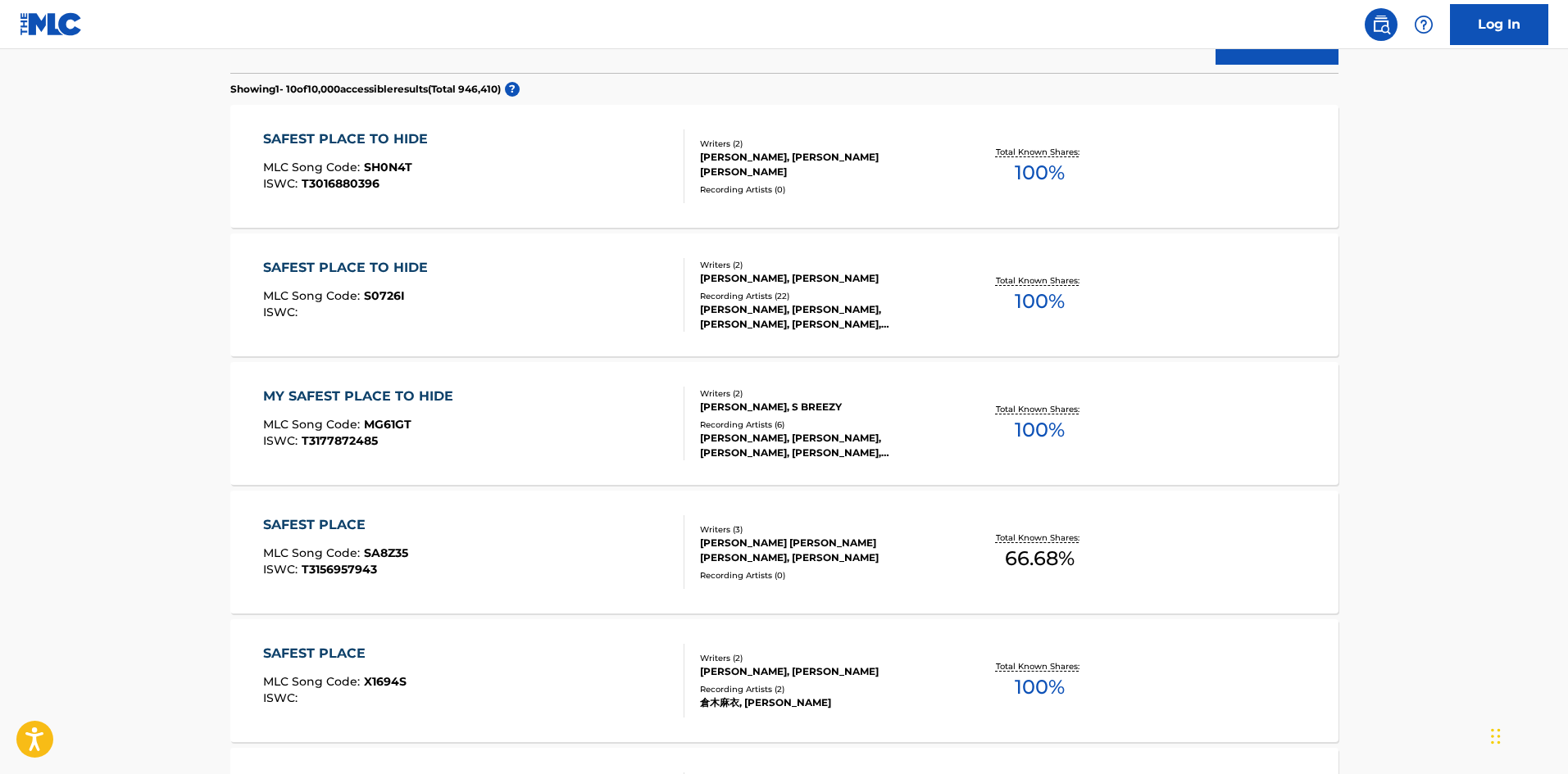
scroll to position [409, 0]
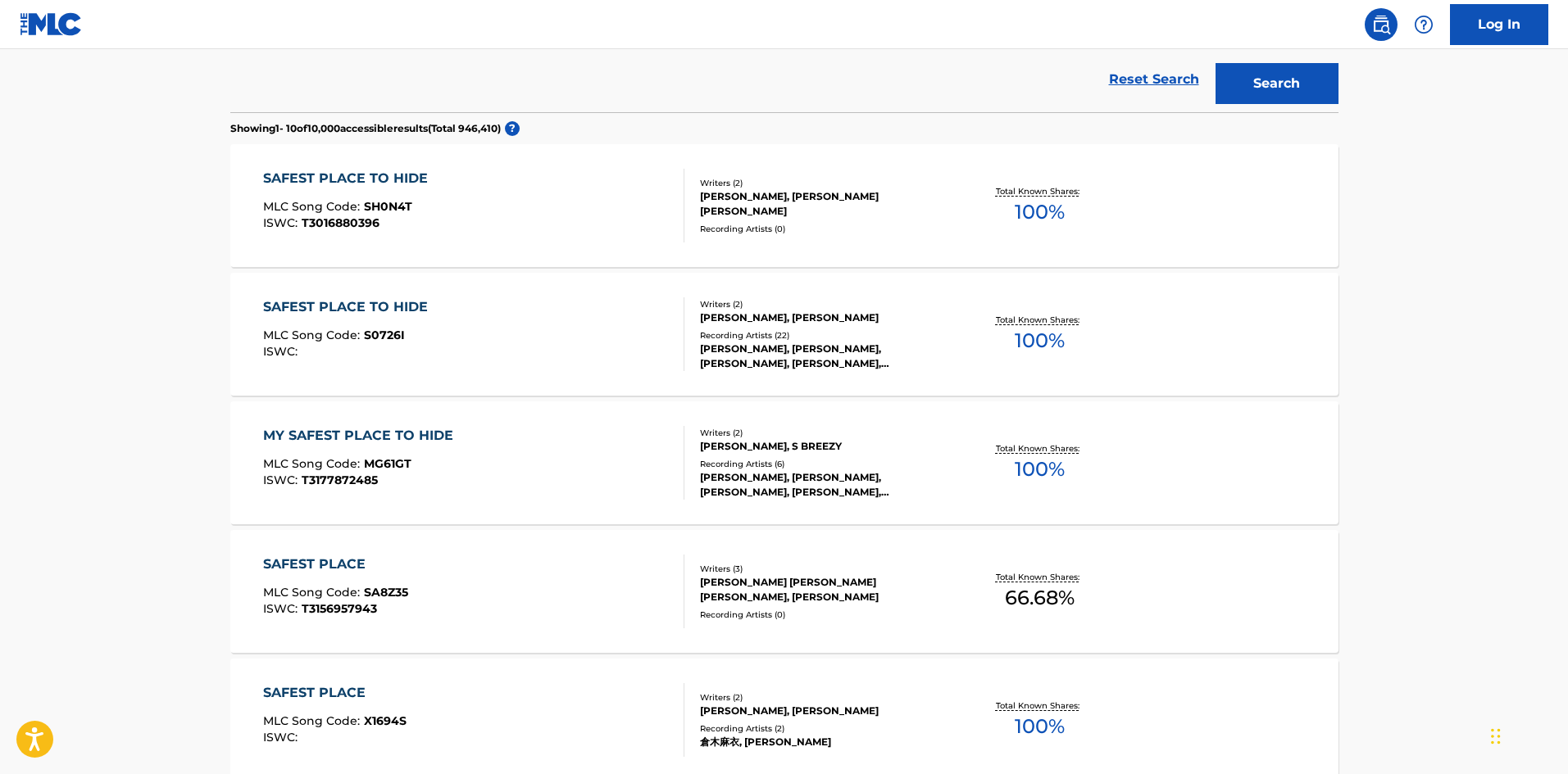
click at [390, 332] on span "S0726I" at bounding box center [384, 335] width 41 height 15
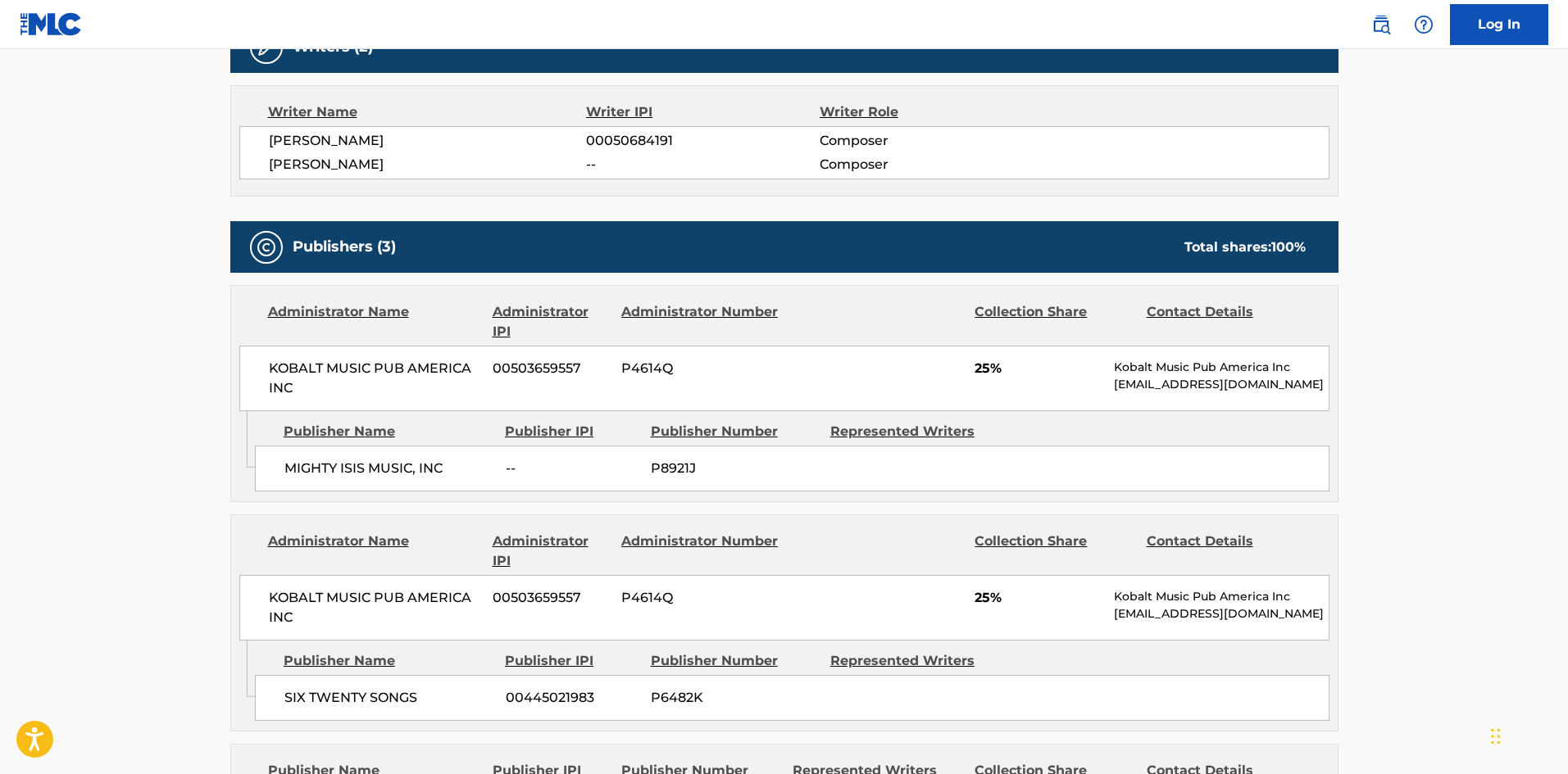
scroll to position [574, 0]
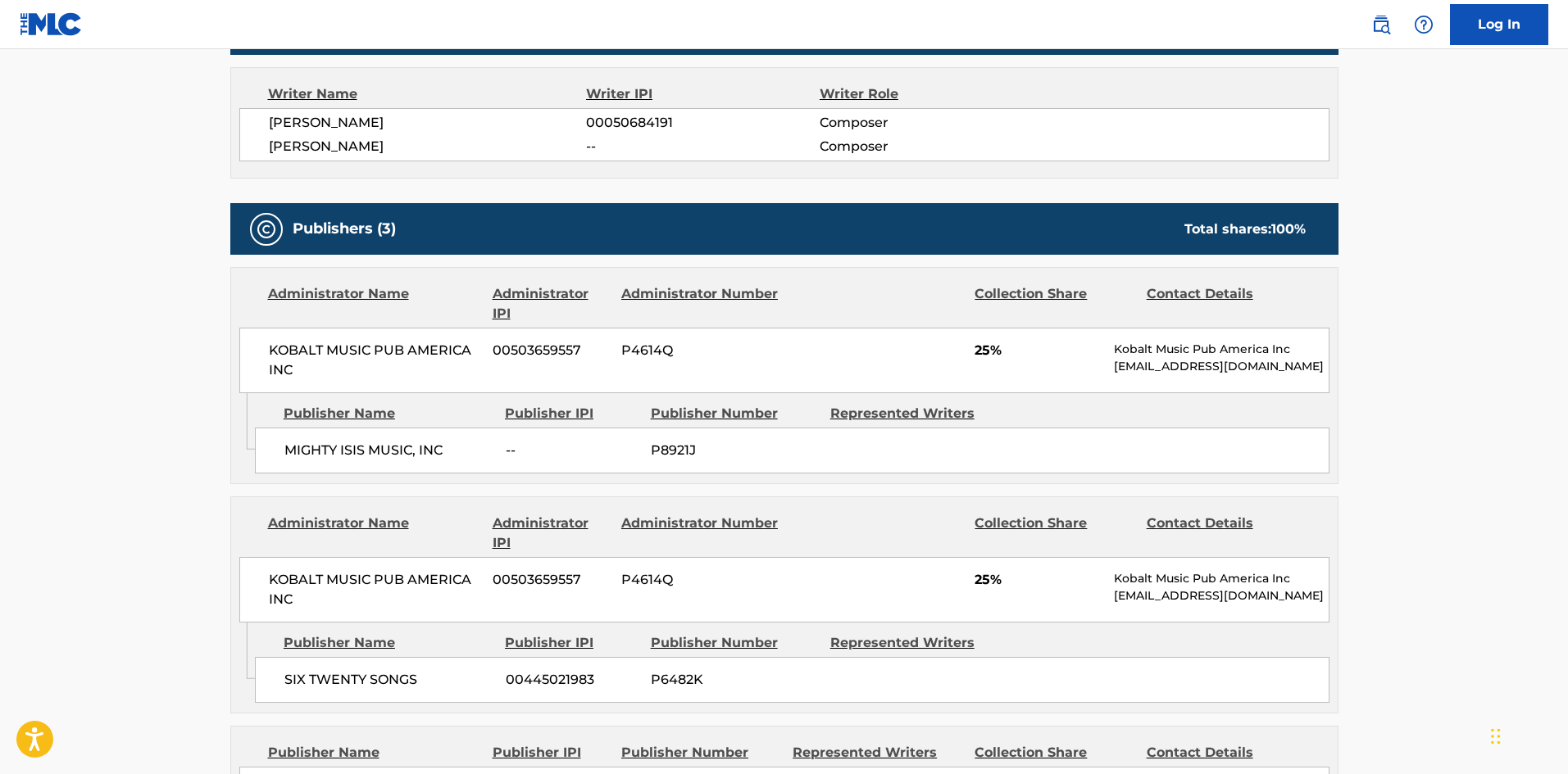
click at [293, 450] on span "MIGHTY ISIS MUSIC, INC" at bounding box center [388, 450] width 209 height 19
drag, startPoint x: 293, startPoint y: 450, endPoint x: 466, endPoint y: 440, distance: 173.3
click at [466, 441] on span "MIGHTY ISIS MUSIC, INC" at bounding box center [388, 450] width 209 height 19
copy div "MIGHTY ISIS MUSIC, INC"
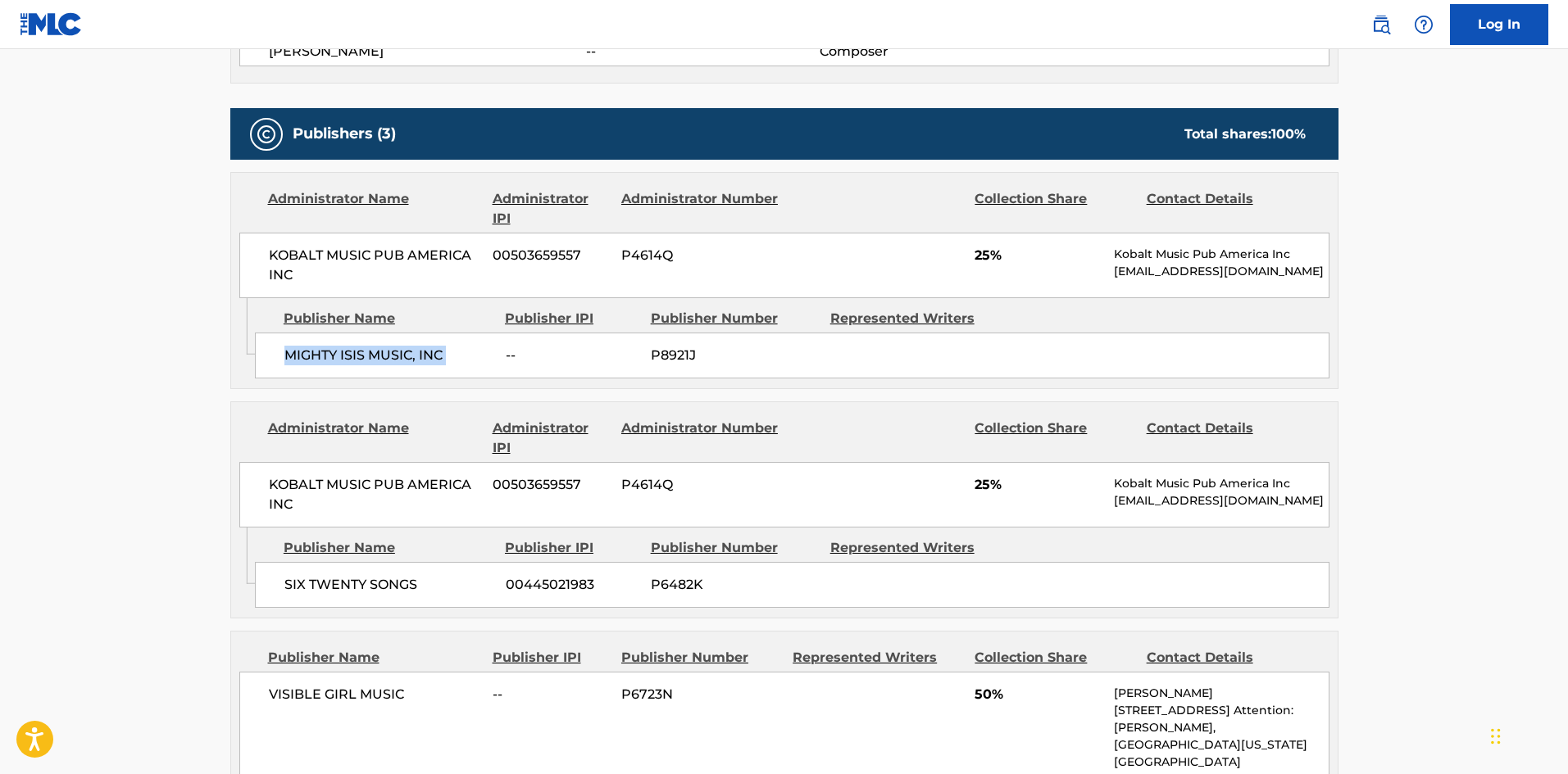
scroll to position [819, 0]
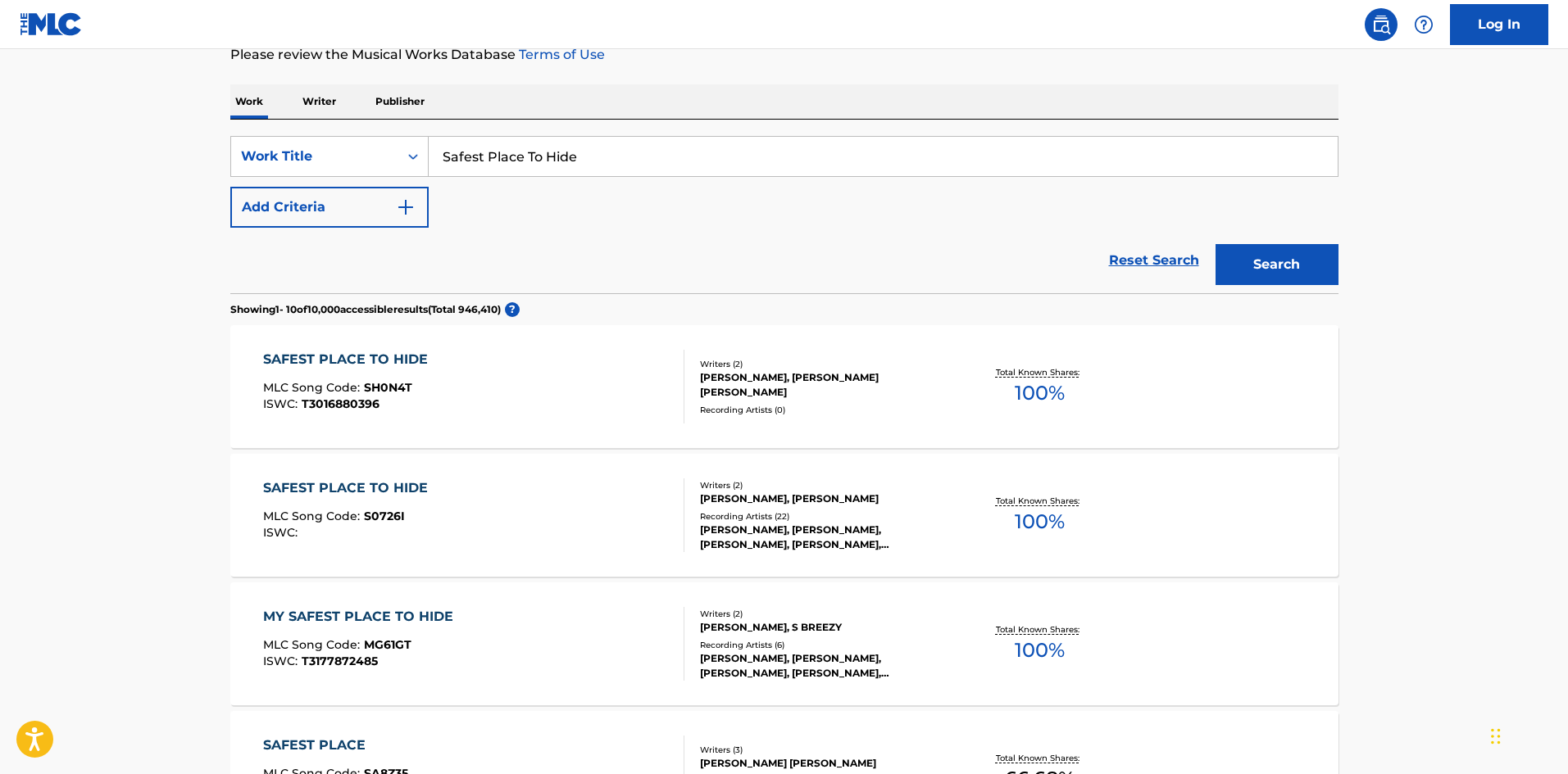
scroll to position [206, 0]
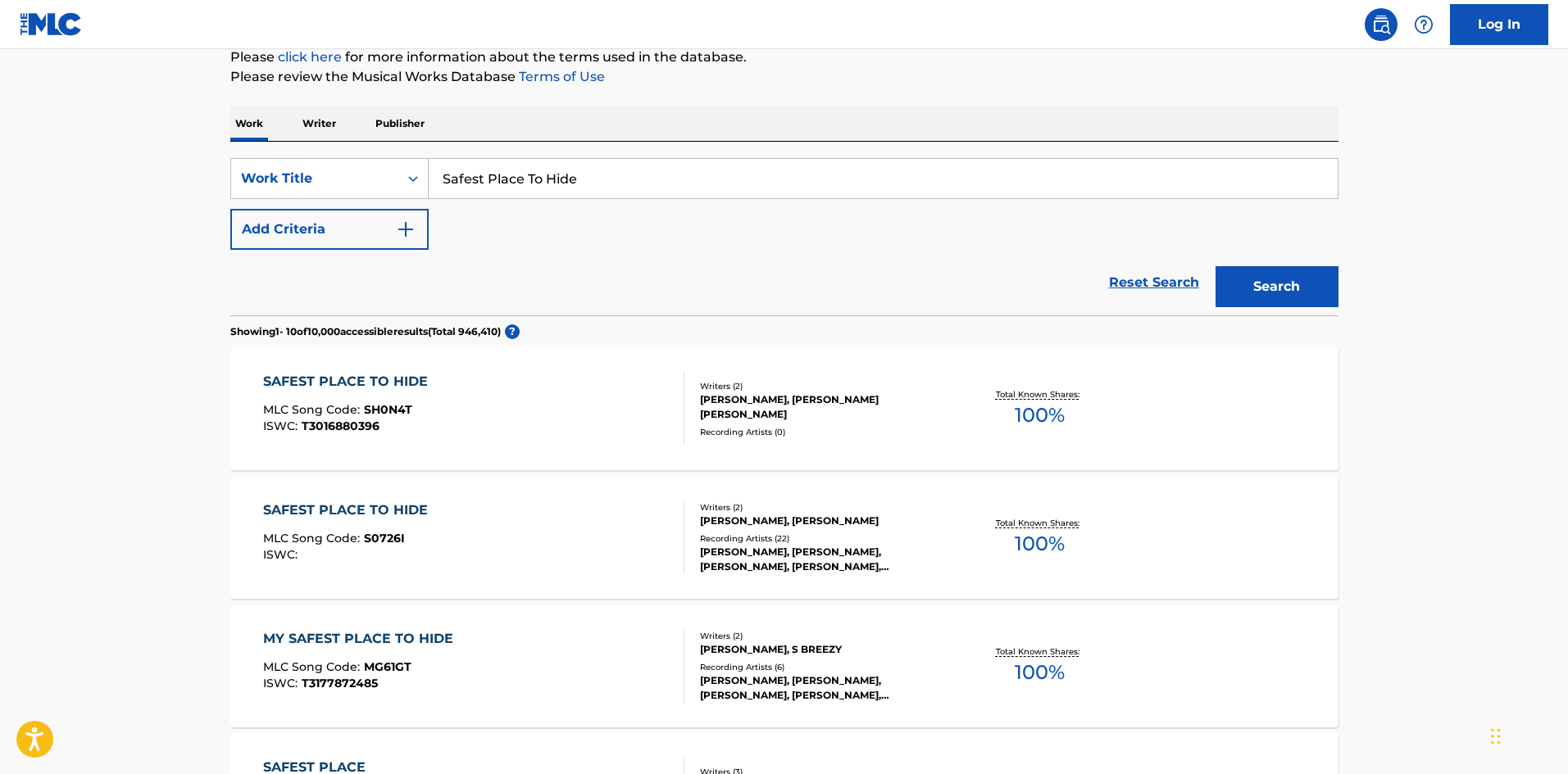
click at [549, 175] on input "Safest Place To Hide" at bounding box center [883, 178] width 909 height 39
paste input "Off The Grid"
type input "Off The Grid"
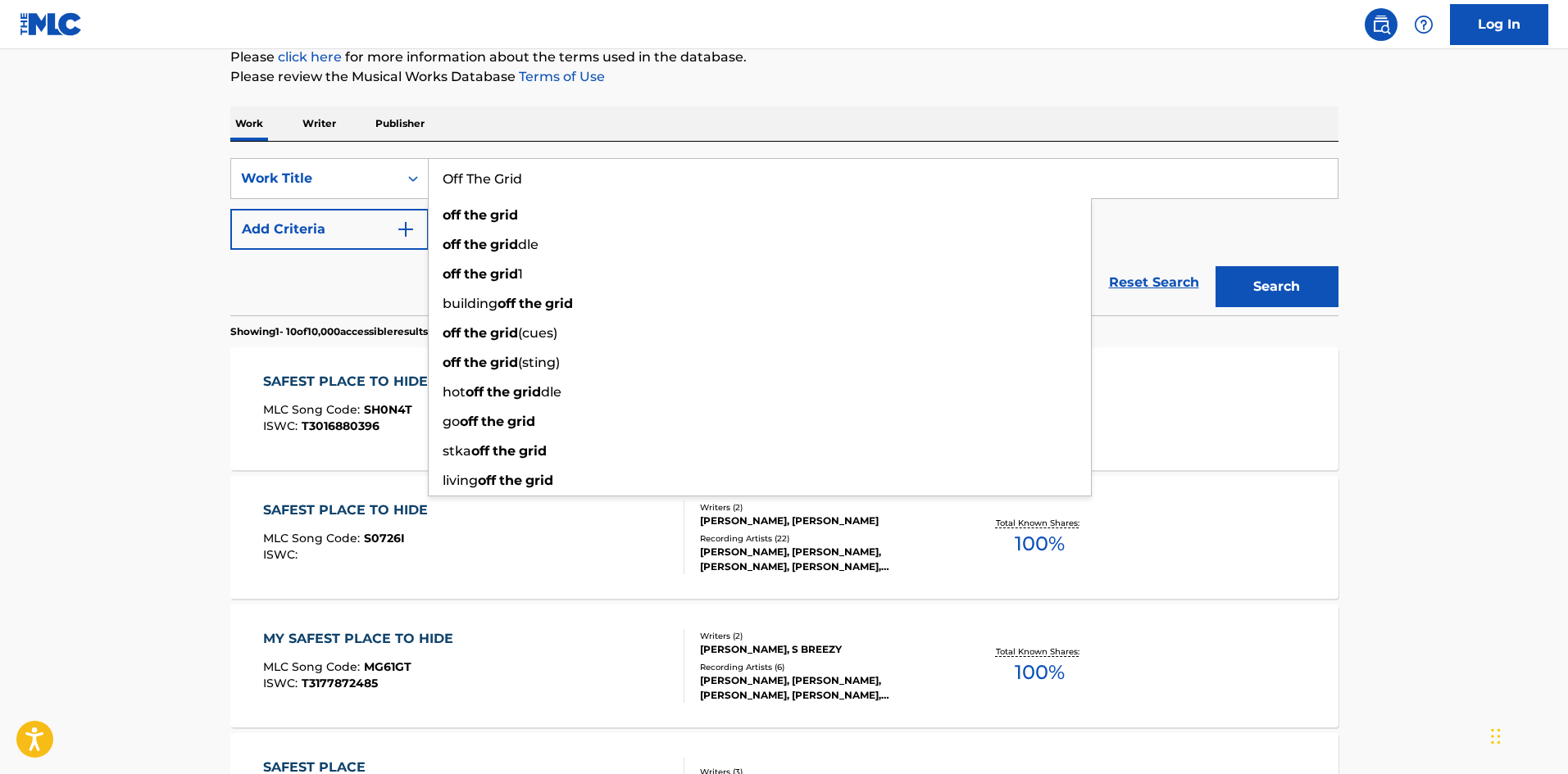
click at [1, 328] on main "The MLC Public Work Search The accuracy and completeness of The MLC's data is d…" at bounding box center [784, 781] width 1568 height 1877
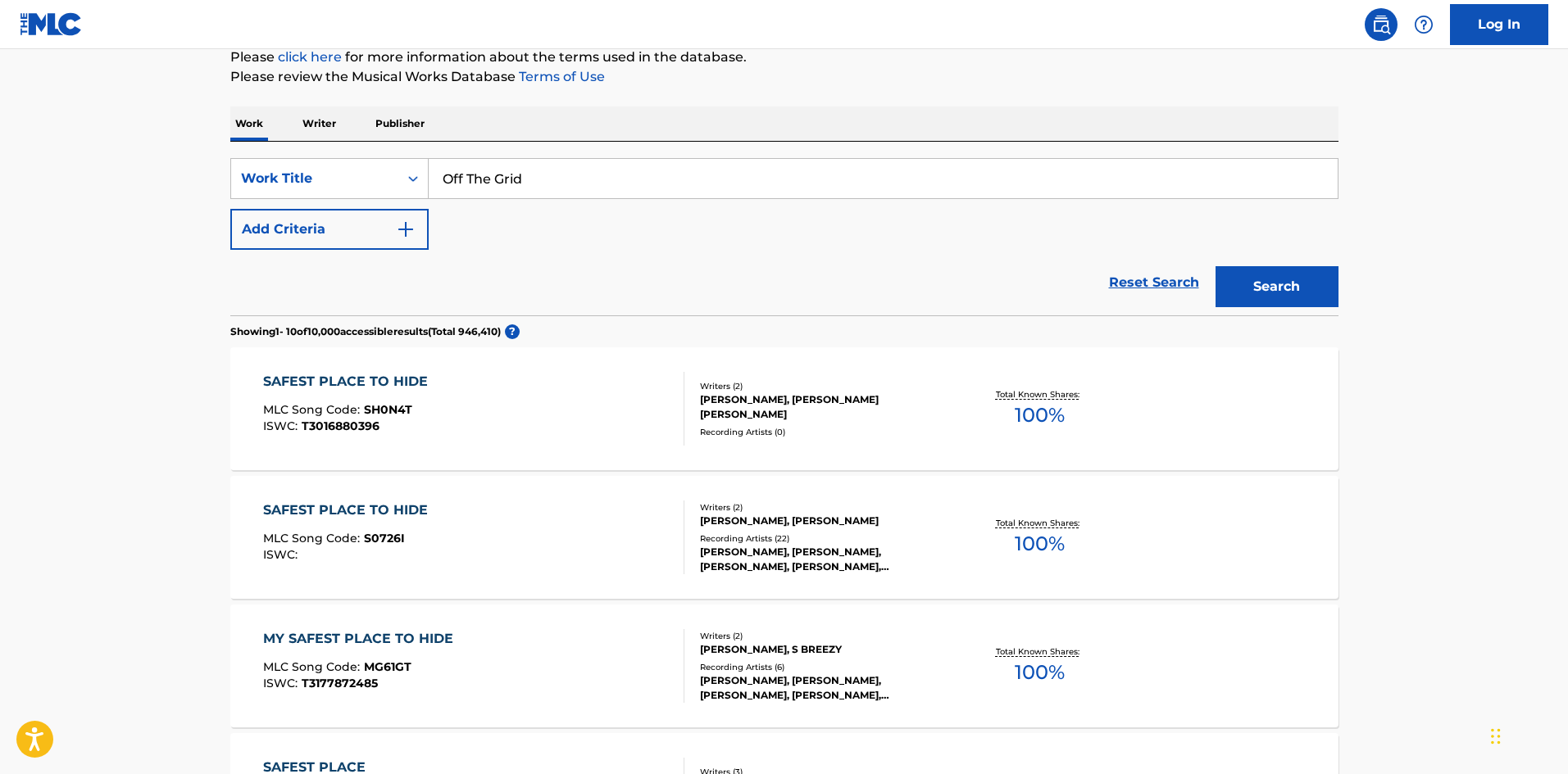
click at [381, 249] on button "Add Criteria" at bounding box center [329, 229] width 199 height 41
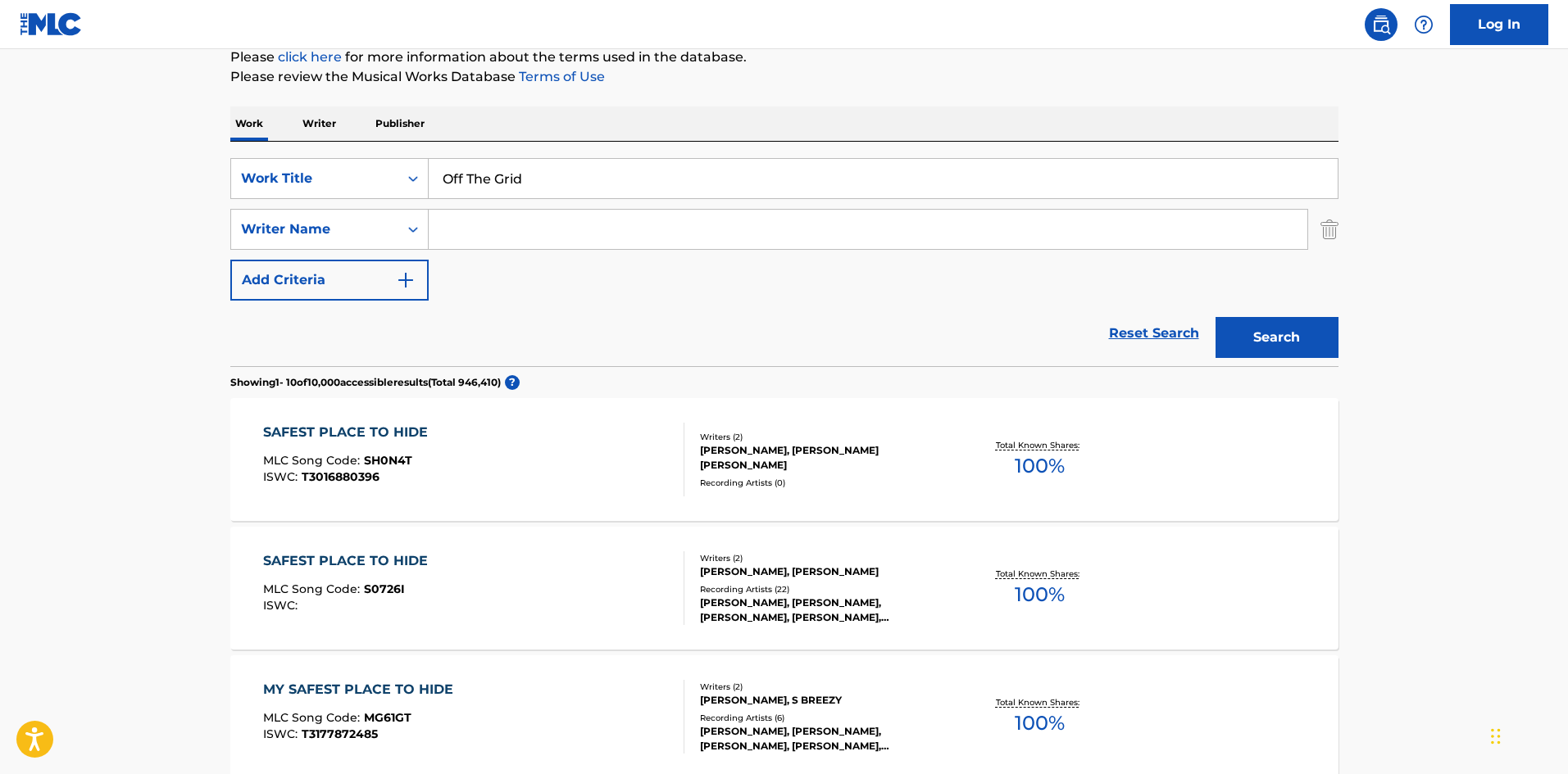
click at [596, 249] on div "Search Form" at bounding box center [868, 229] width 879 height 41
click at [913, 231] on input "Search Form" at bounding box center [868, 229] width 878 height 39
paste input "Diamond"
type input "Diamond"
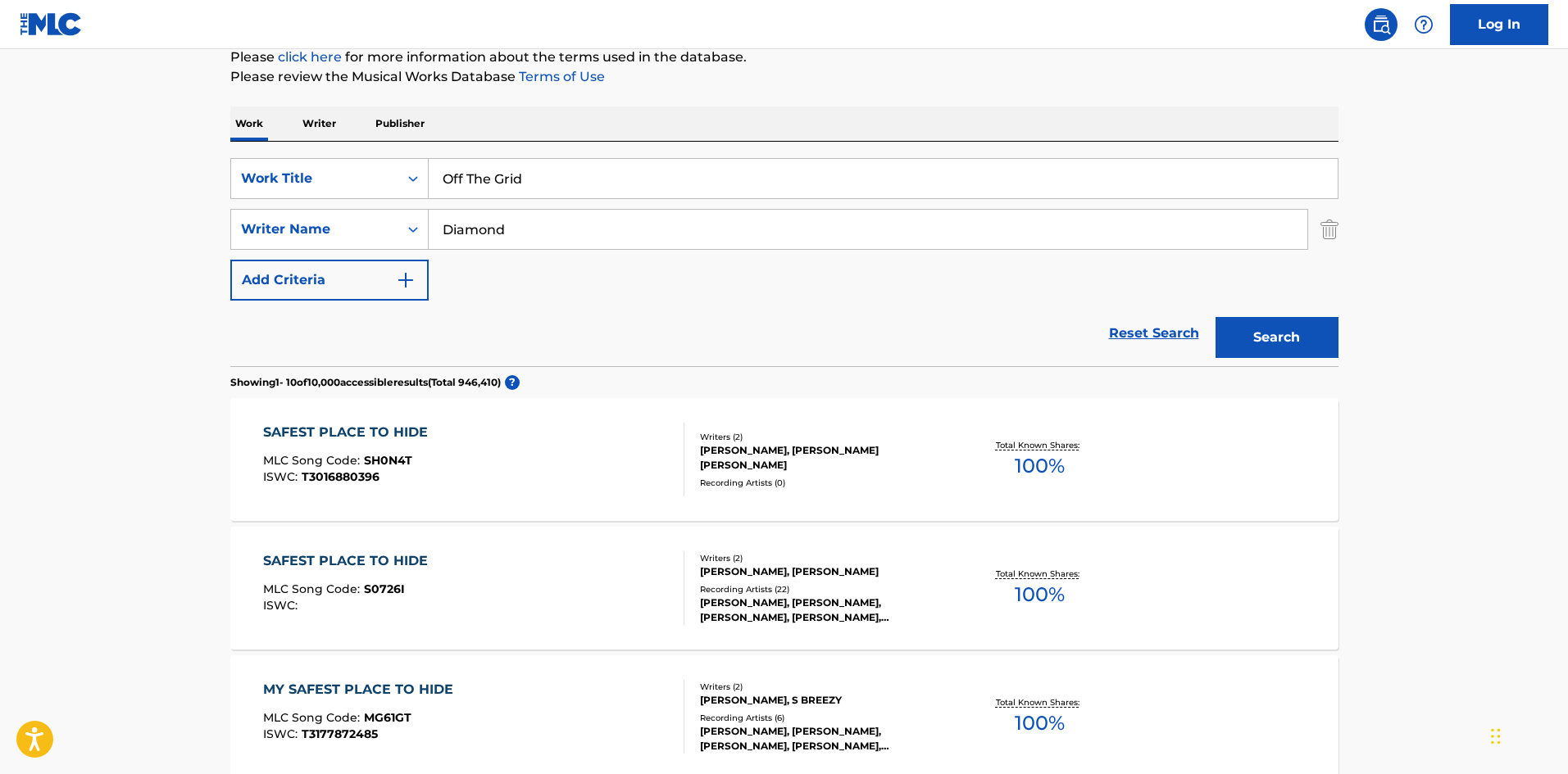
click at [1303, 345] on button "Search" at bounding box center [1277, 337] width 122 height 41
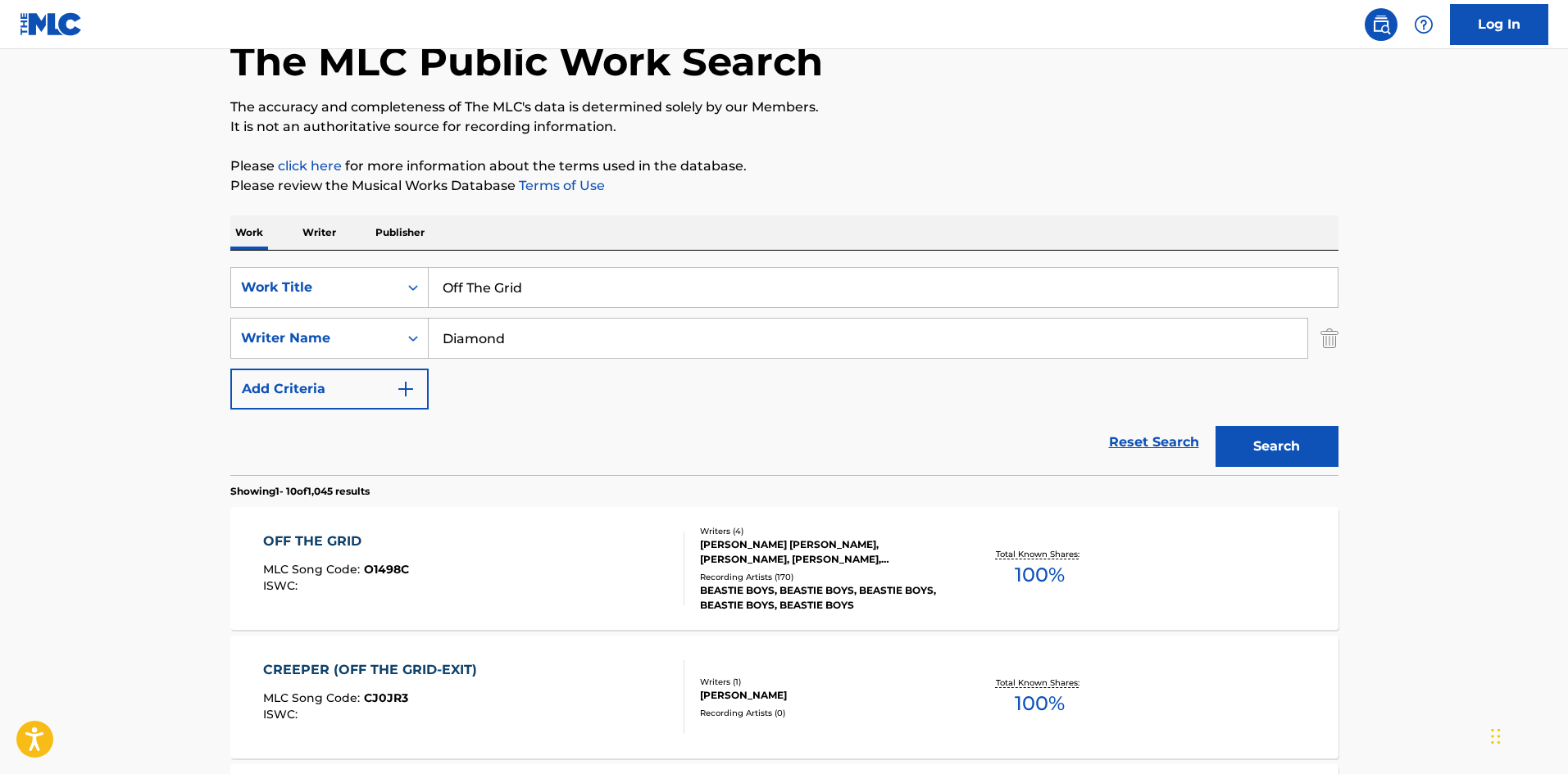
scroll to position [246, 0]
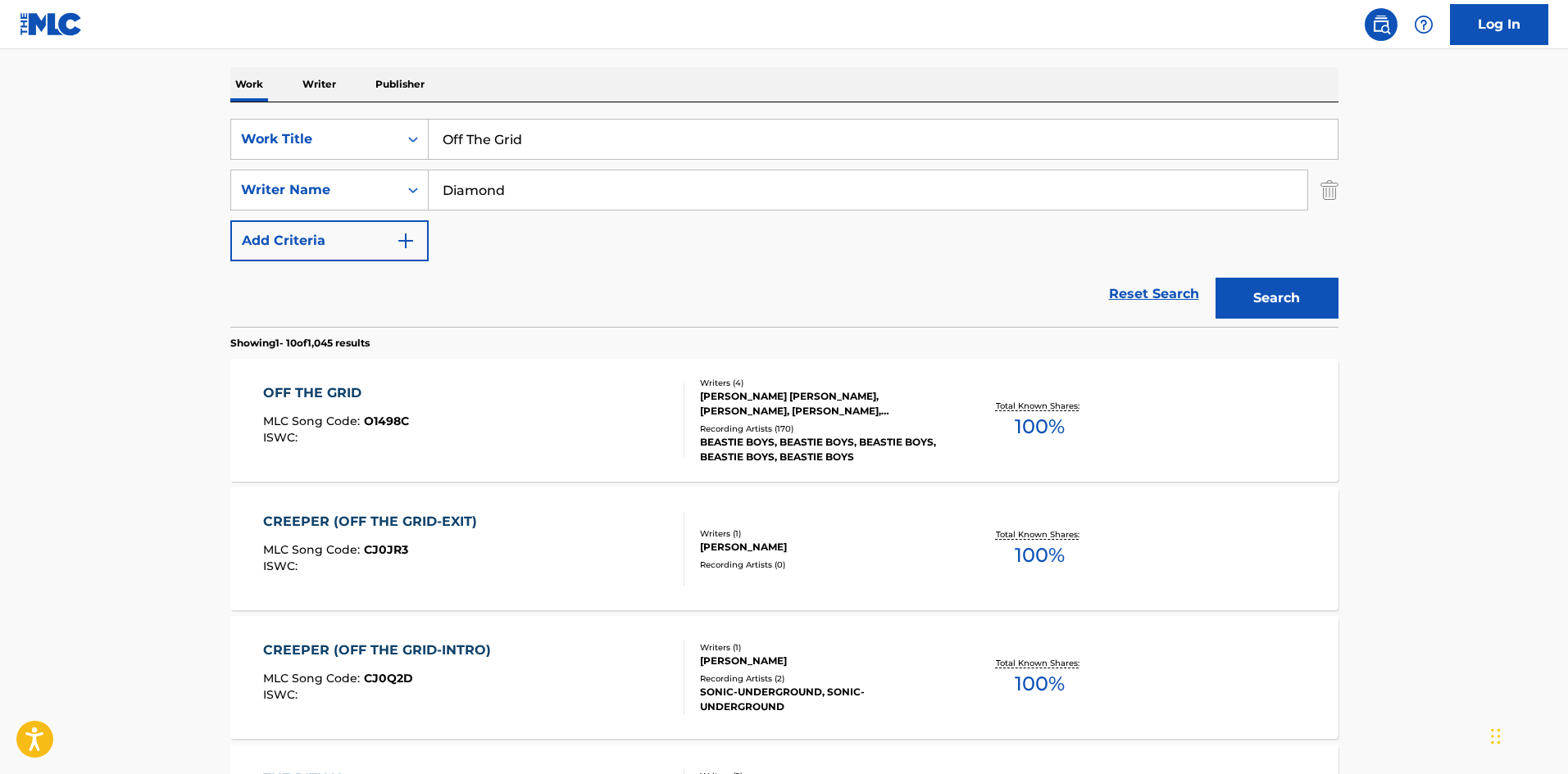
click at [513, 437] on div "OFF THE GRID MLC Song Code : O1498C ISWC :" at bounding box center [473, 420] width 421 height 73
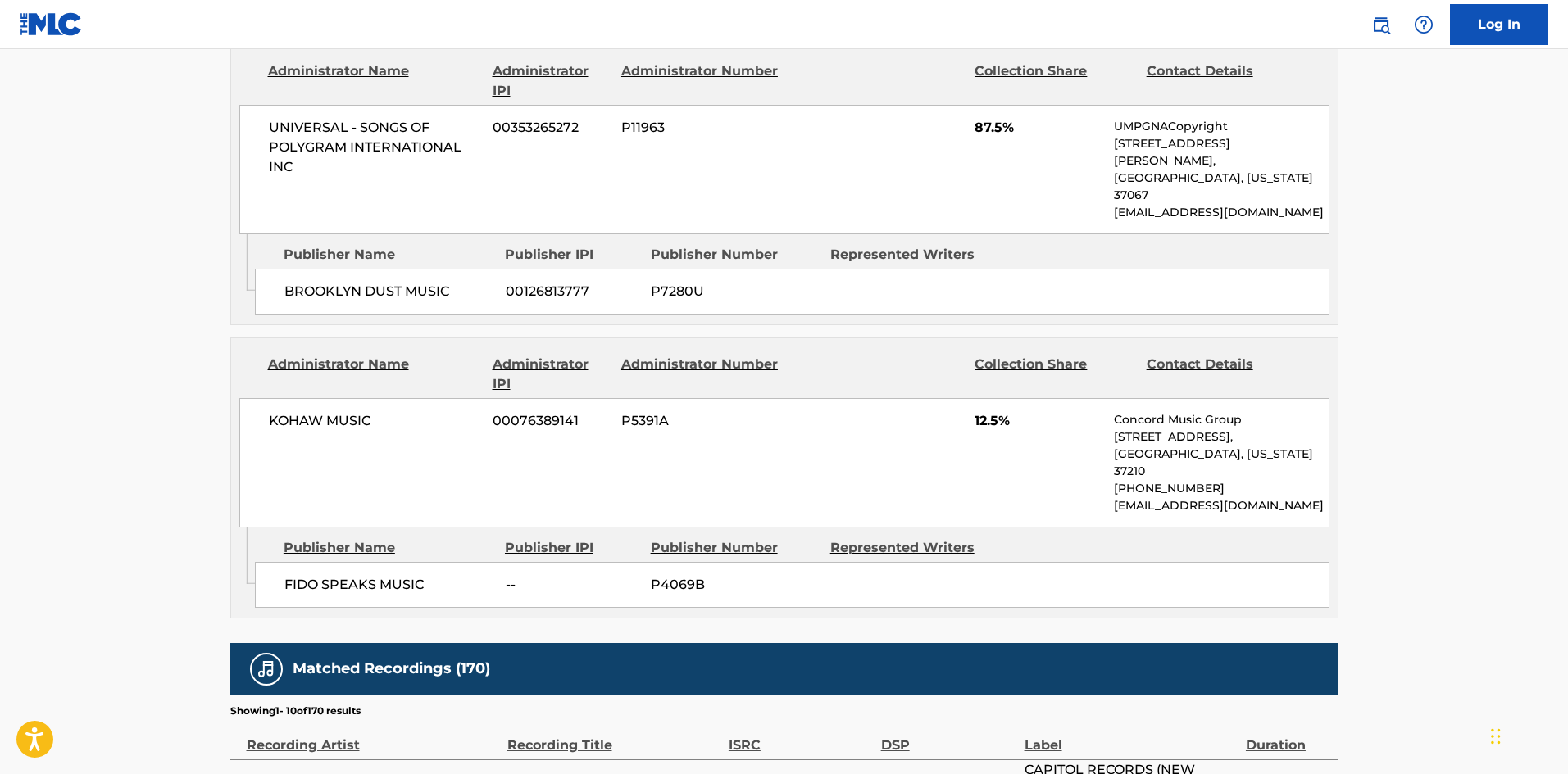
scroll to position [819, 0]
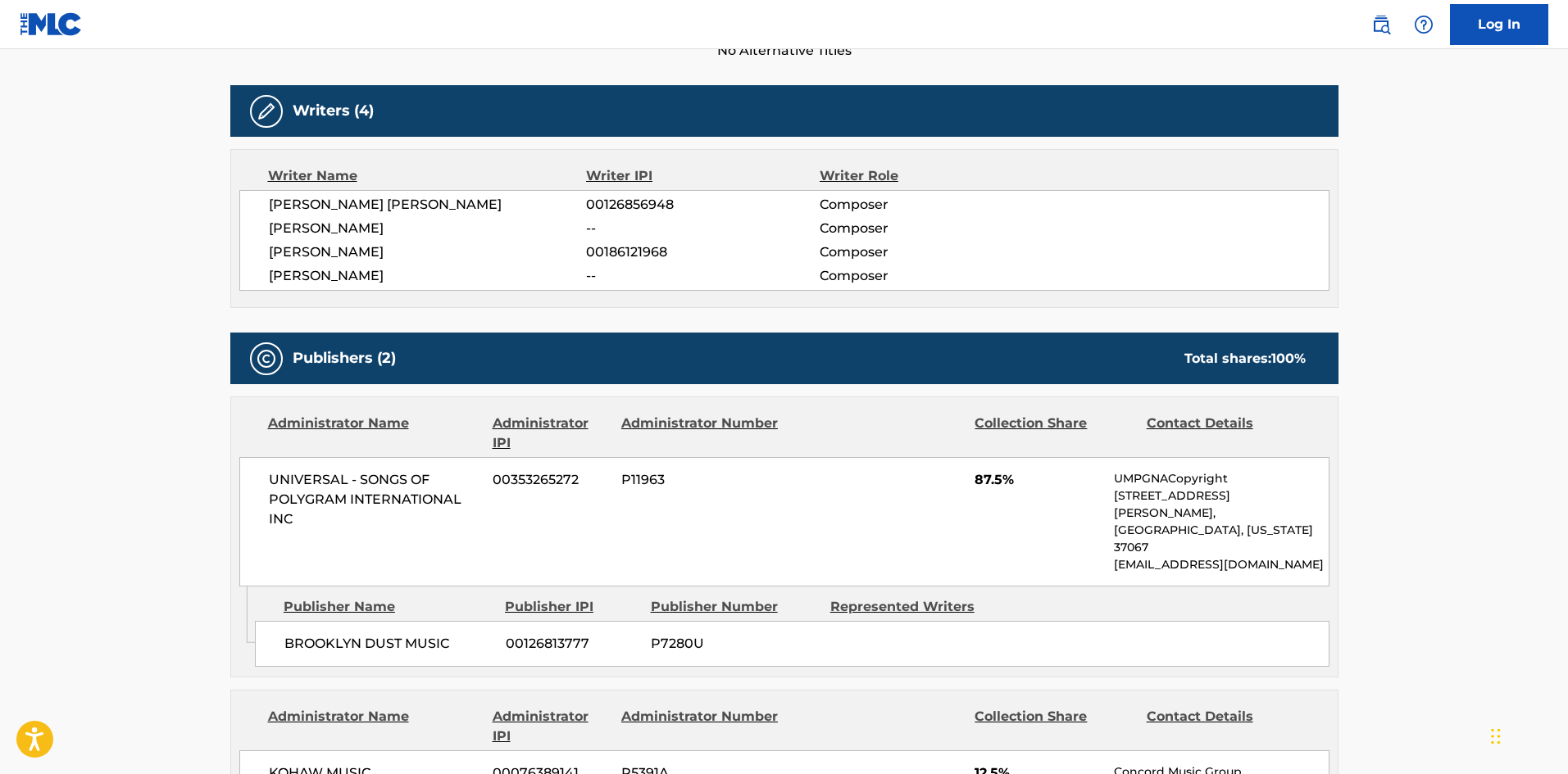
scroll to position [246, 0]
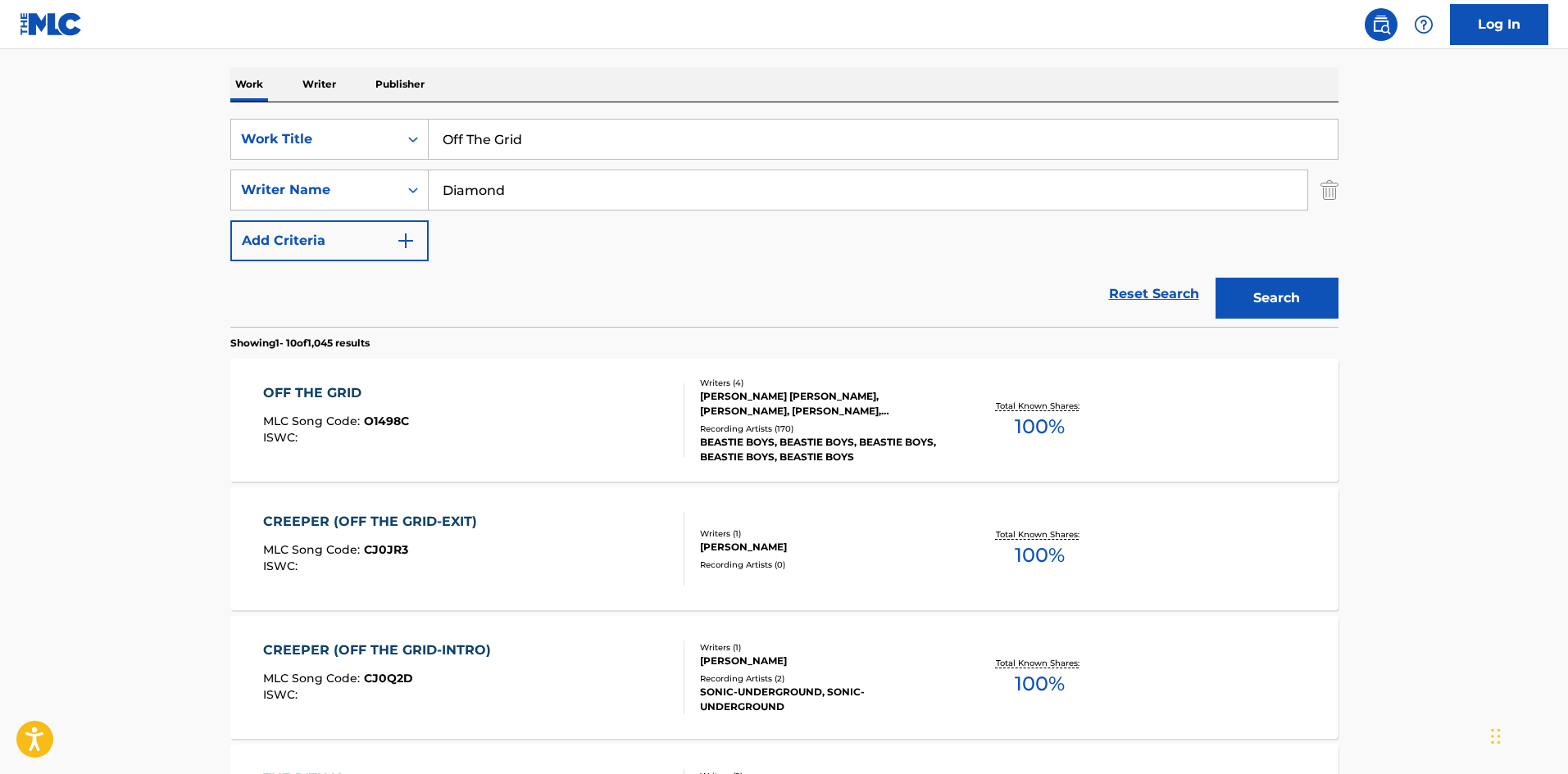
click at [494, 190] on input "Diamond" at bounding box center [868, 190] width 878 height 39
paste input "ACHRAF JANNUSI"
drag, startPoint x: 530, startPoint y: 199, endPoint x: 0, endPoint y: -71, distance: 594.8
click at [0, 0] on html "Accessibility Screen-Reader Guide, Feedback, and Issue Reporting | New window L…" at bounding box center [784, 141] width 1568 height 774
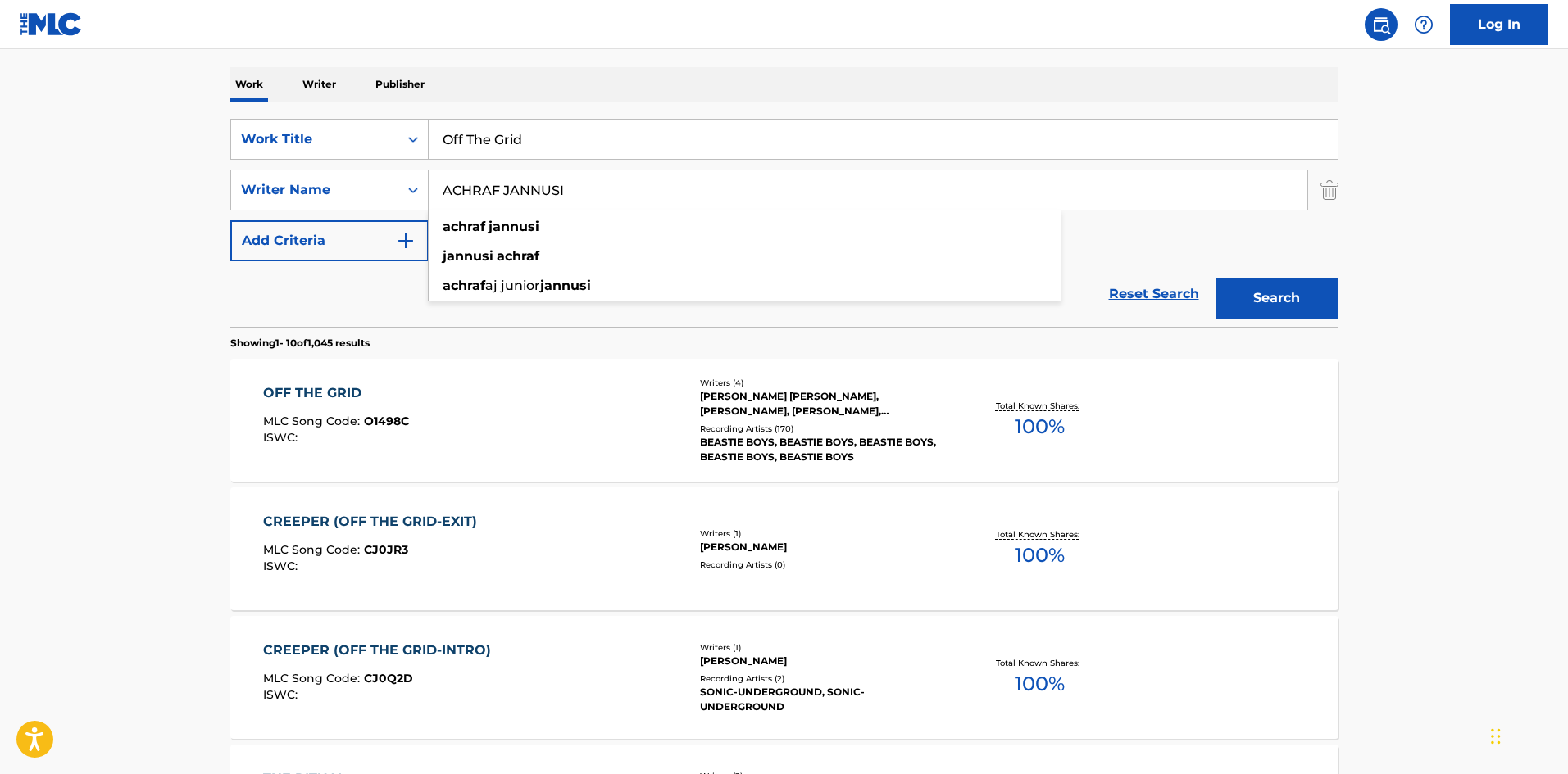
scroll to position [0, 0]
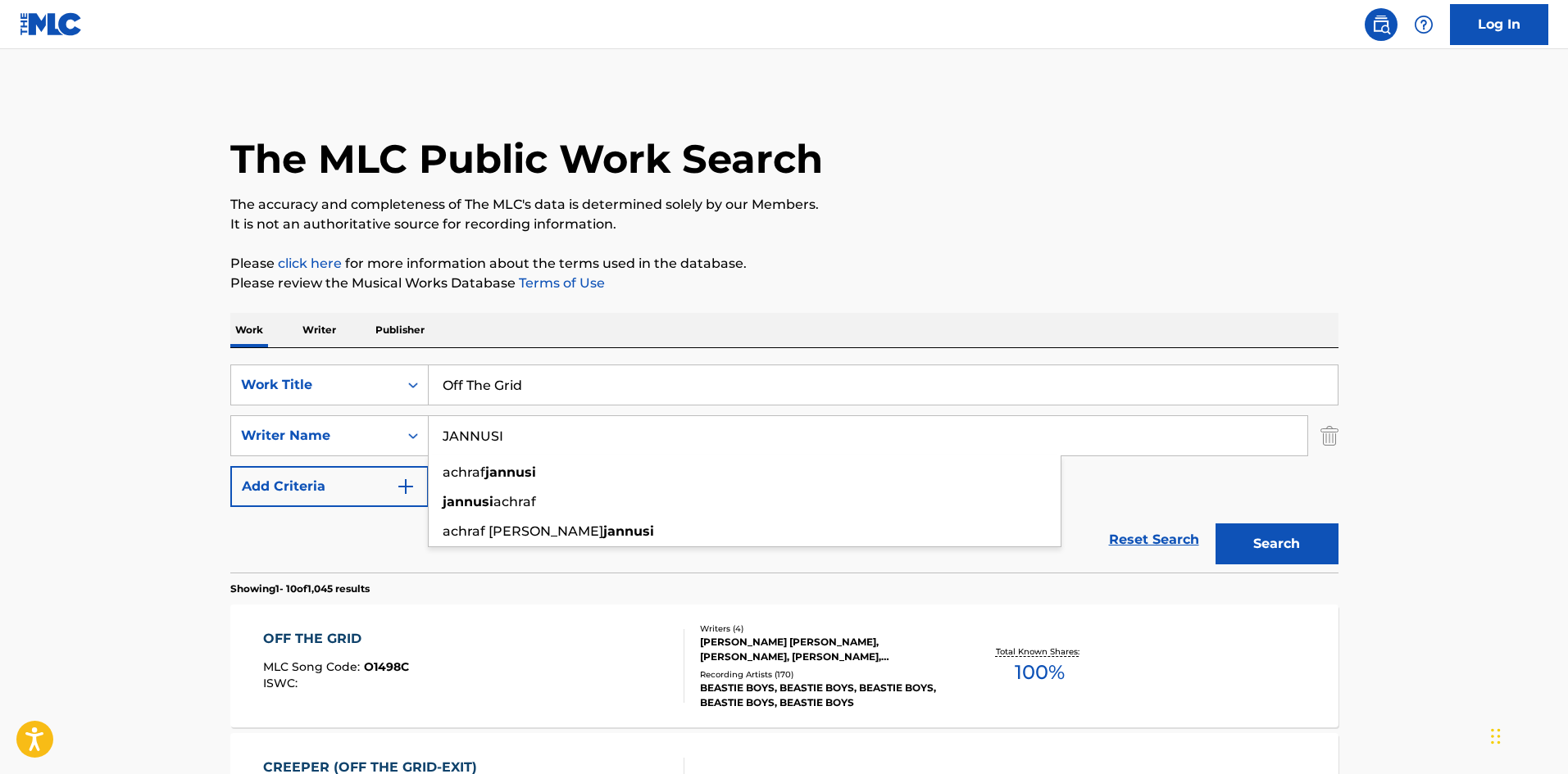
type input "JANNUSI"
click at [607, 394] on input "Off The Grid" at bounding box center [883, 385] width 909 height 39
paste input "Straight Through My Heart"
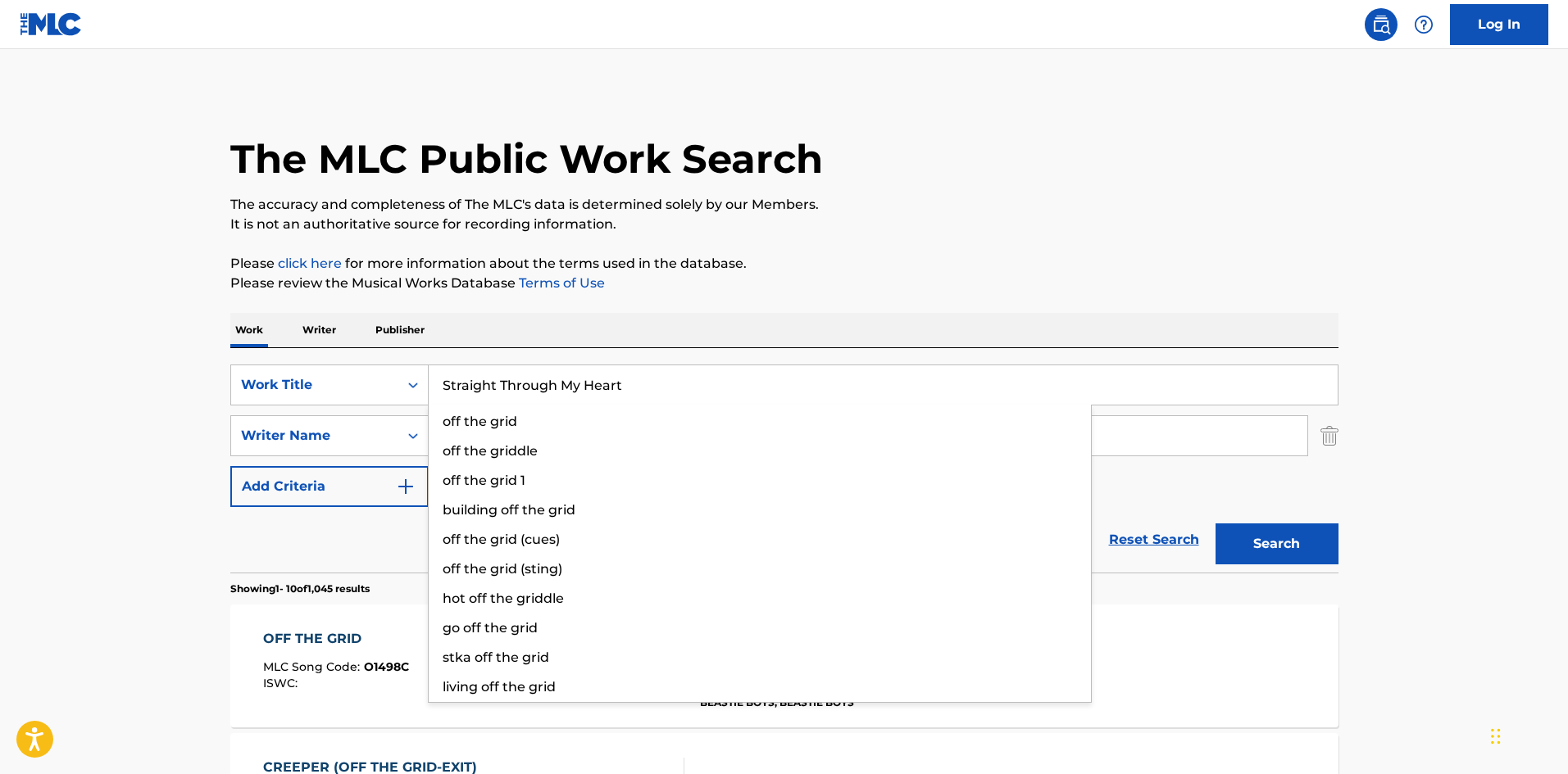
type input "Straight Through My Heart"
click at [1313, 540] on button "Search" at bounding box center [1277, 543] width 122 height 41
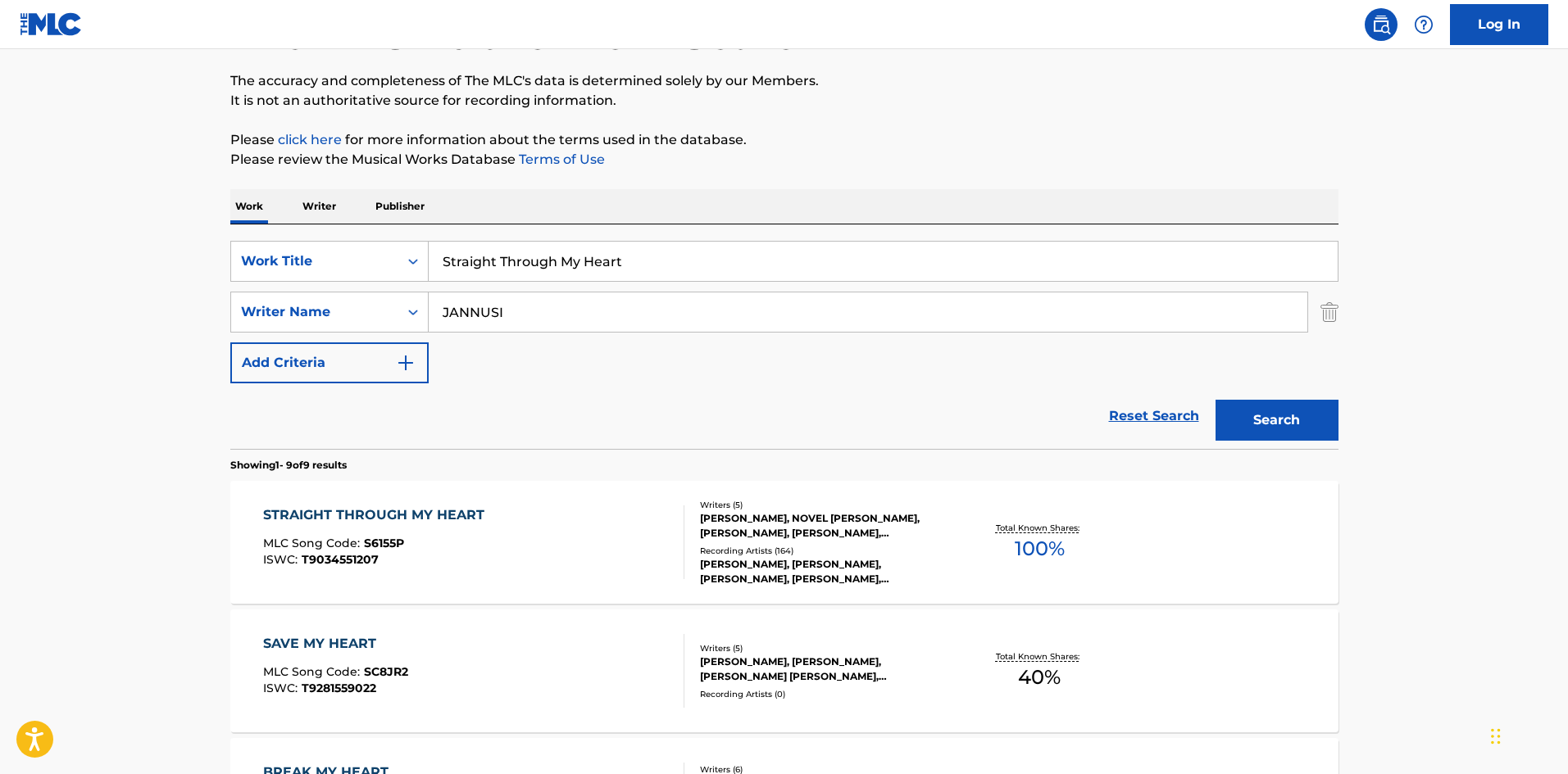
scroll to position [328, 0]
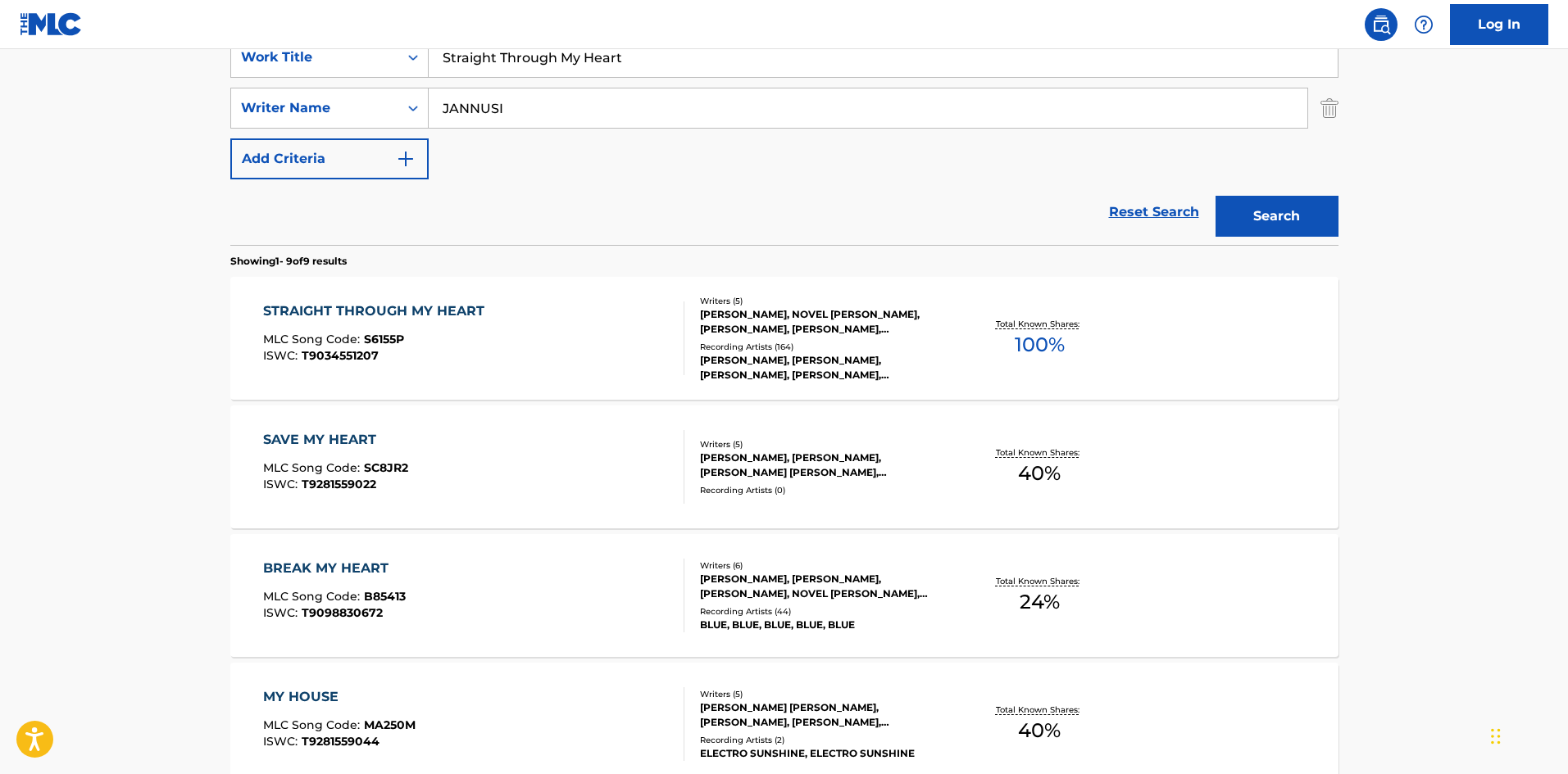
click at [484, 333] on div "MLC Song Code : S6155P" at bounding box center [378, 341] width 229 height 17
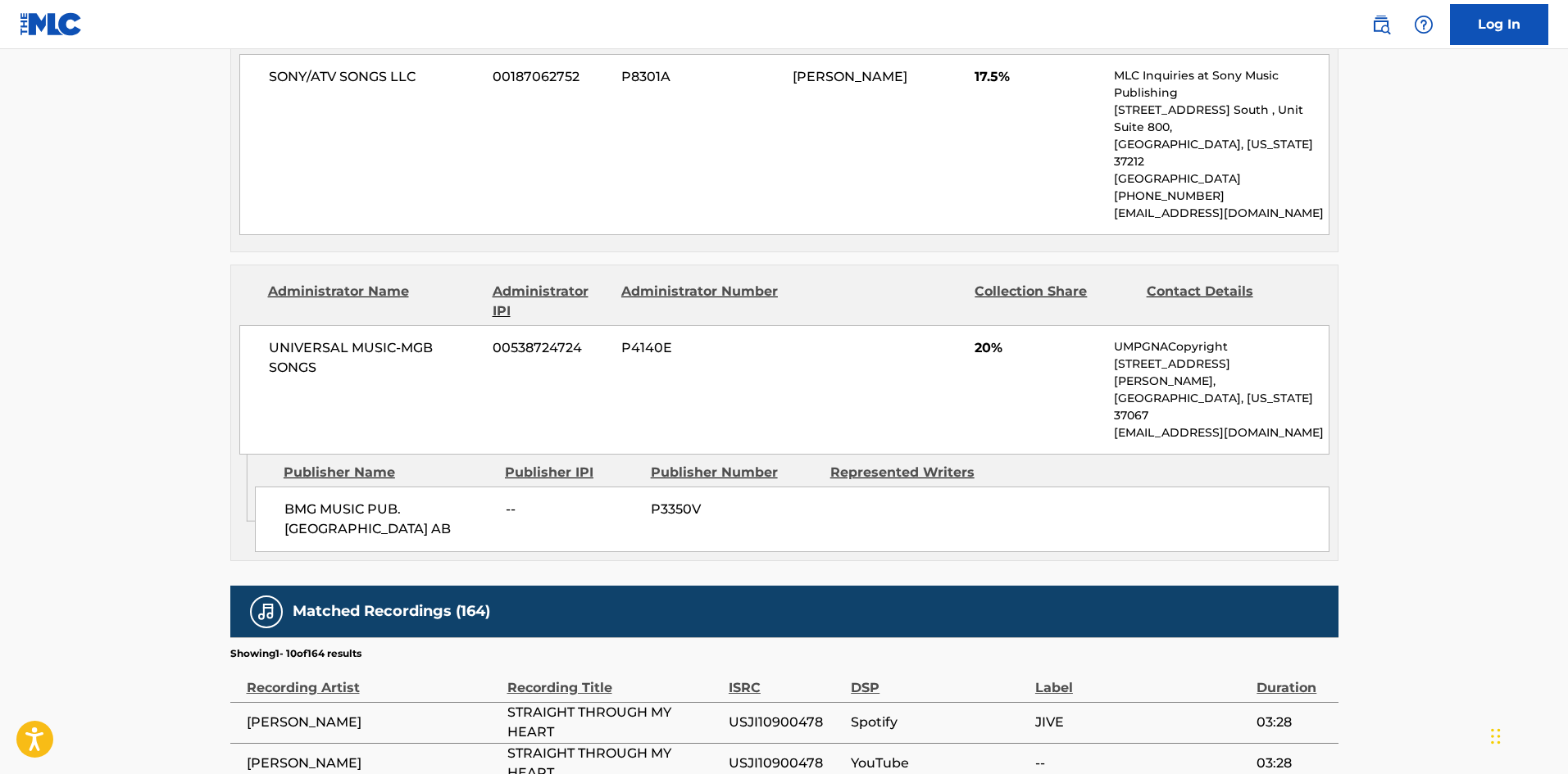
scroll to position [2258, 0]
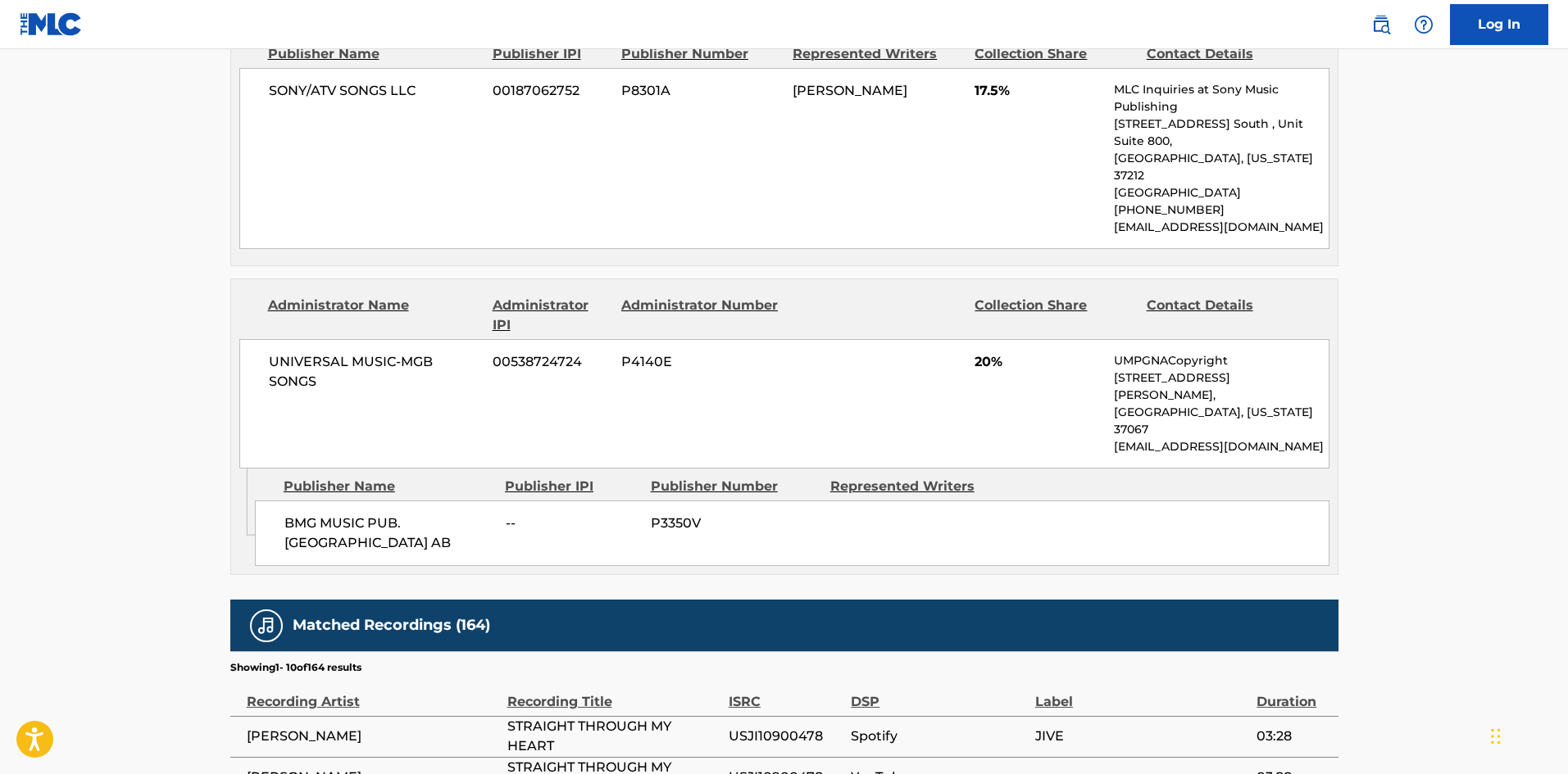
click at [296, 513] on span "BMG MUSIC PUB. [GEOGRAPHIC_DATA] AB" at bounding box center [388, 533] width 209 height 39
drag, startPoint x: 296, startPoint y: 413, endPoint x: 409, endPoint y: 428, distance: 114.0
click at [409, 513] on span "BMG MUSIC PUB. [GEOGRAPHIC_DATA] AB" at bounding box center [388, 533] width 209 height 39
copy div "BMG MUSIC PUB. [GEOGRAPHIC_DATA] AB"
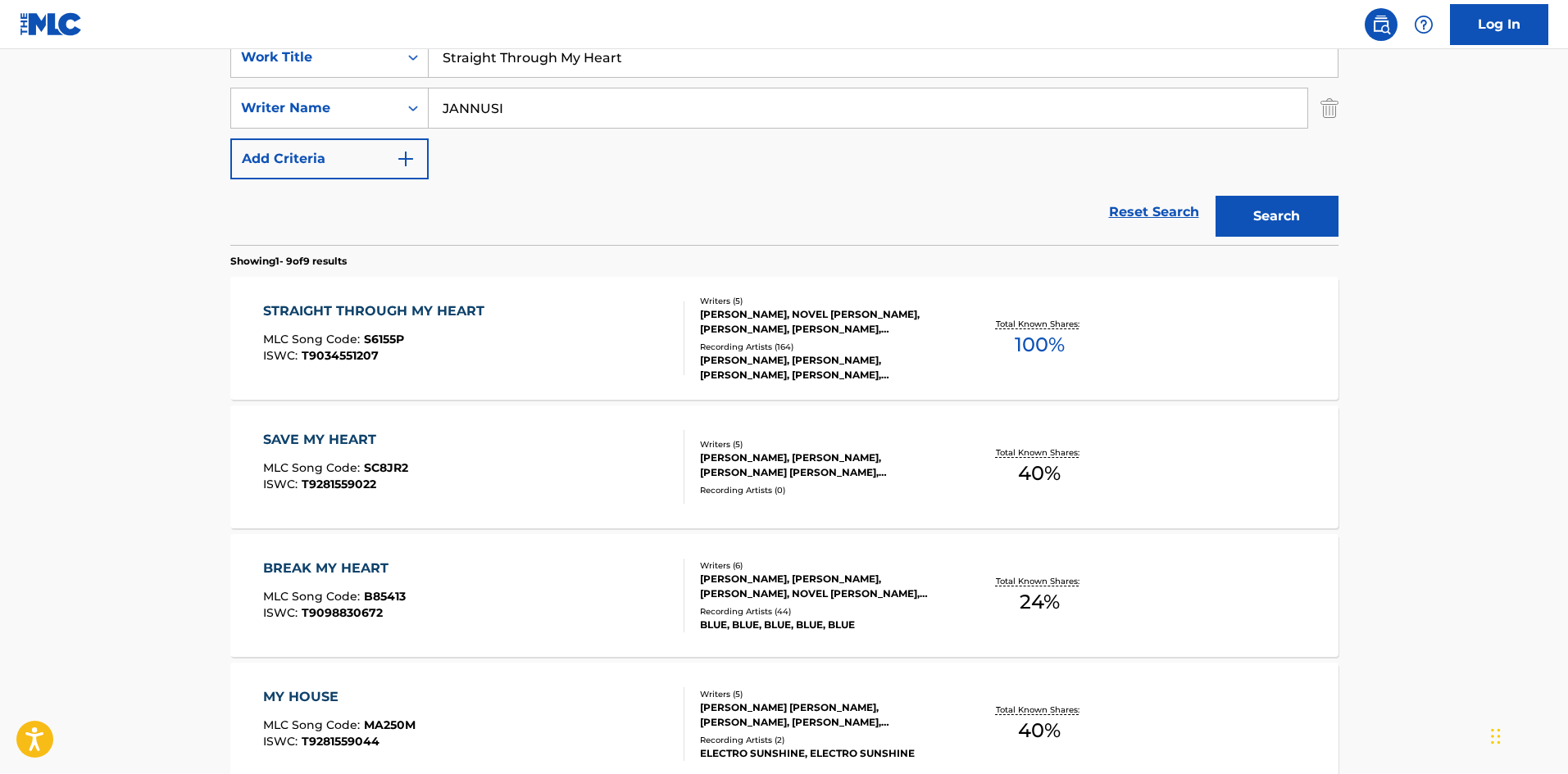
click at [595, 310] on div "STRAIGHT THROUGH MY HEART MLC Song Code : S6155P ISWC : T9034551207" at bounding box center [473, 338] width 421 height 73
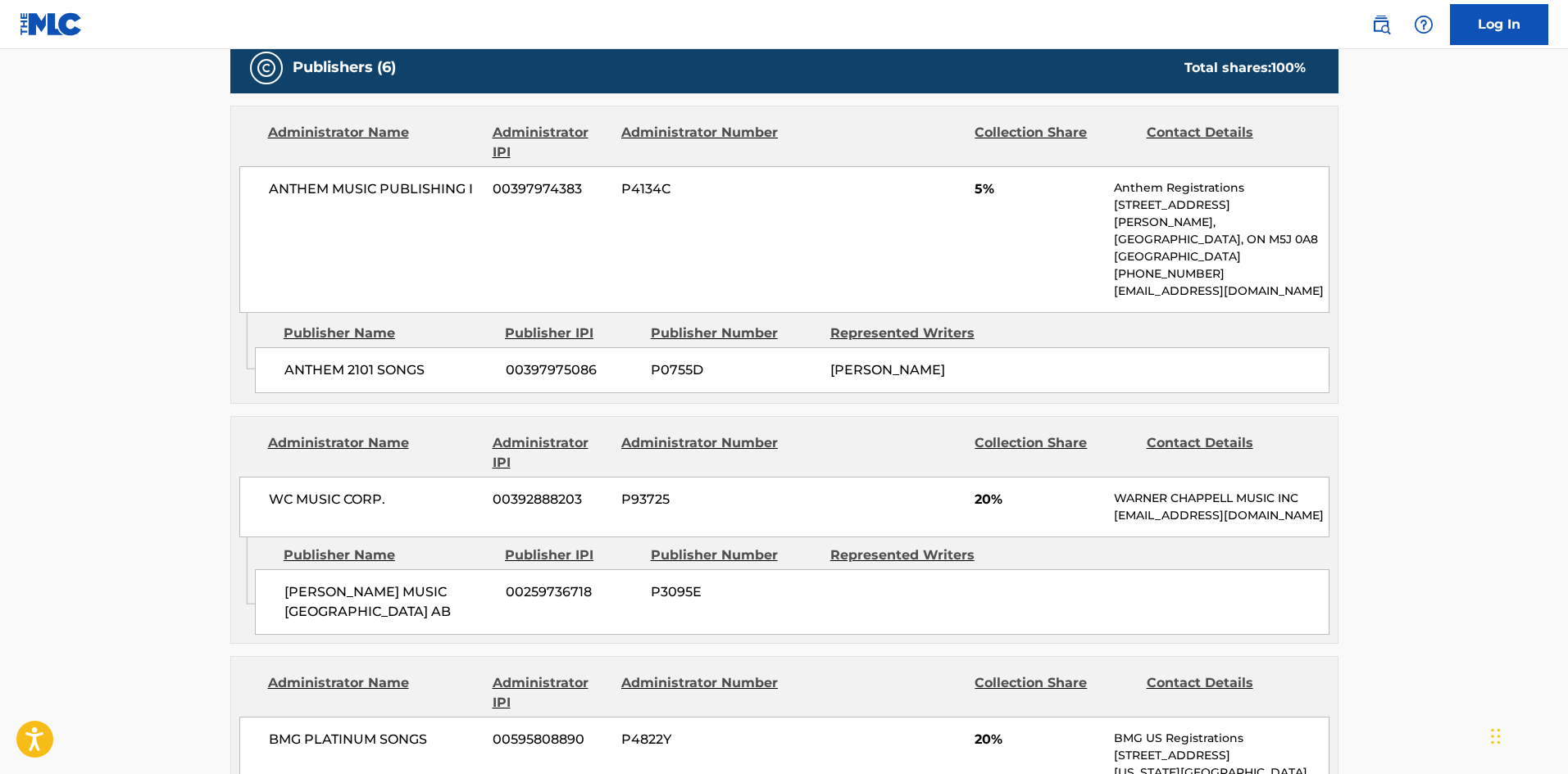
scroll to position [1457, 0]
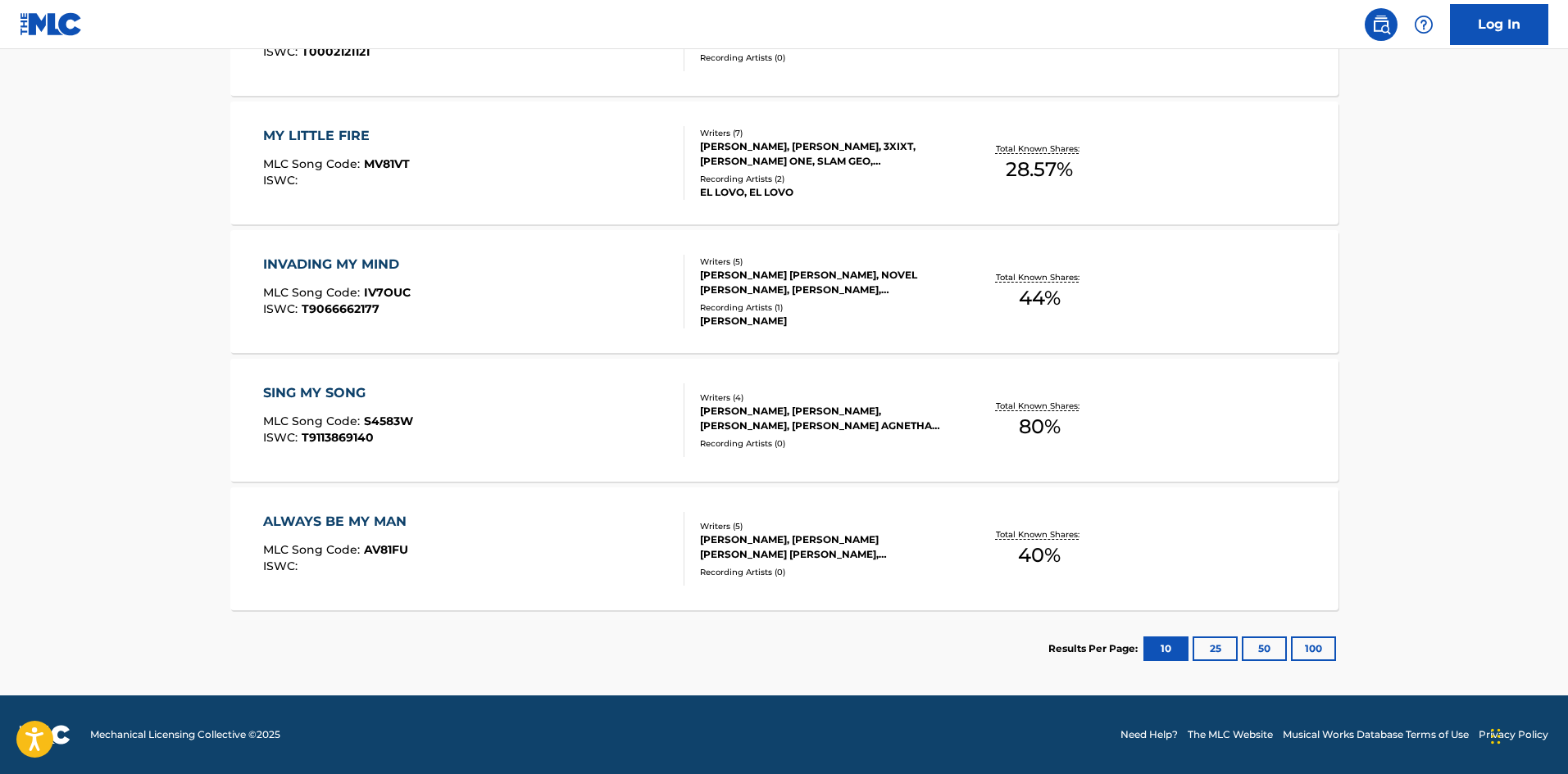
scroll to position [328, 0]
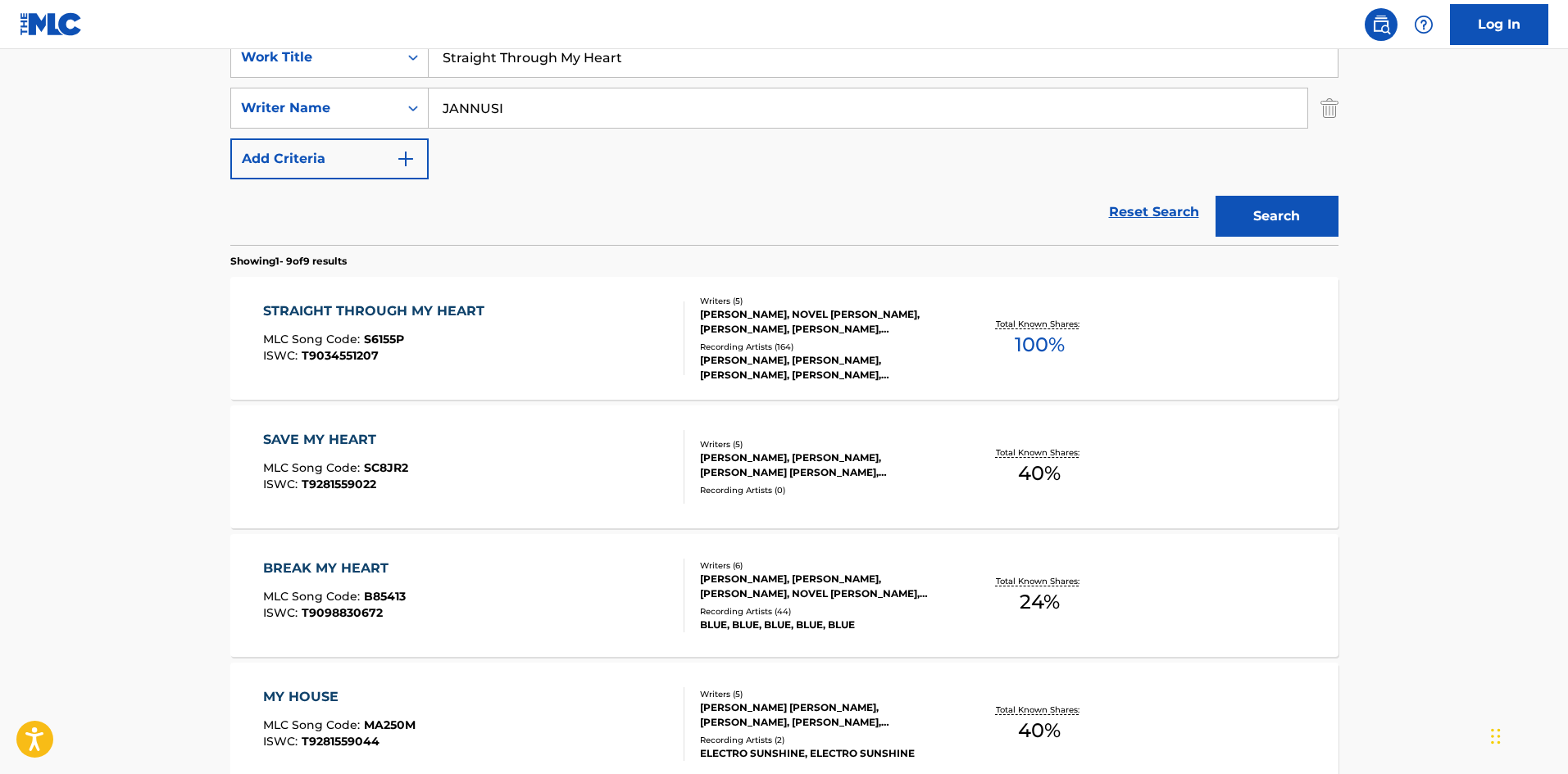
click at [464, 68] on input "Straight Through My Heart" at bounding box center [883, 57] width 909 height 39
paste input "Piano Jam"
type input "Piano Jam"
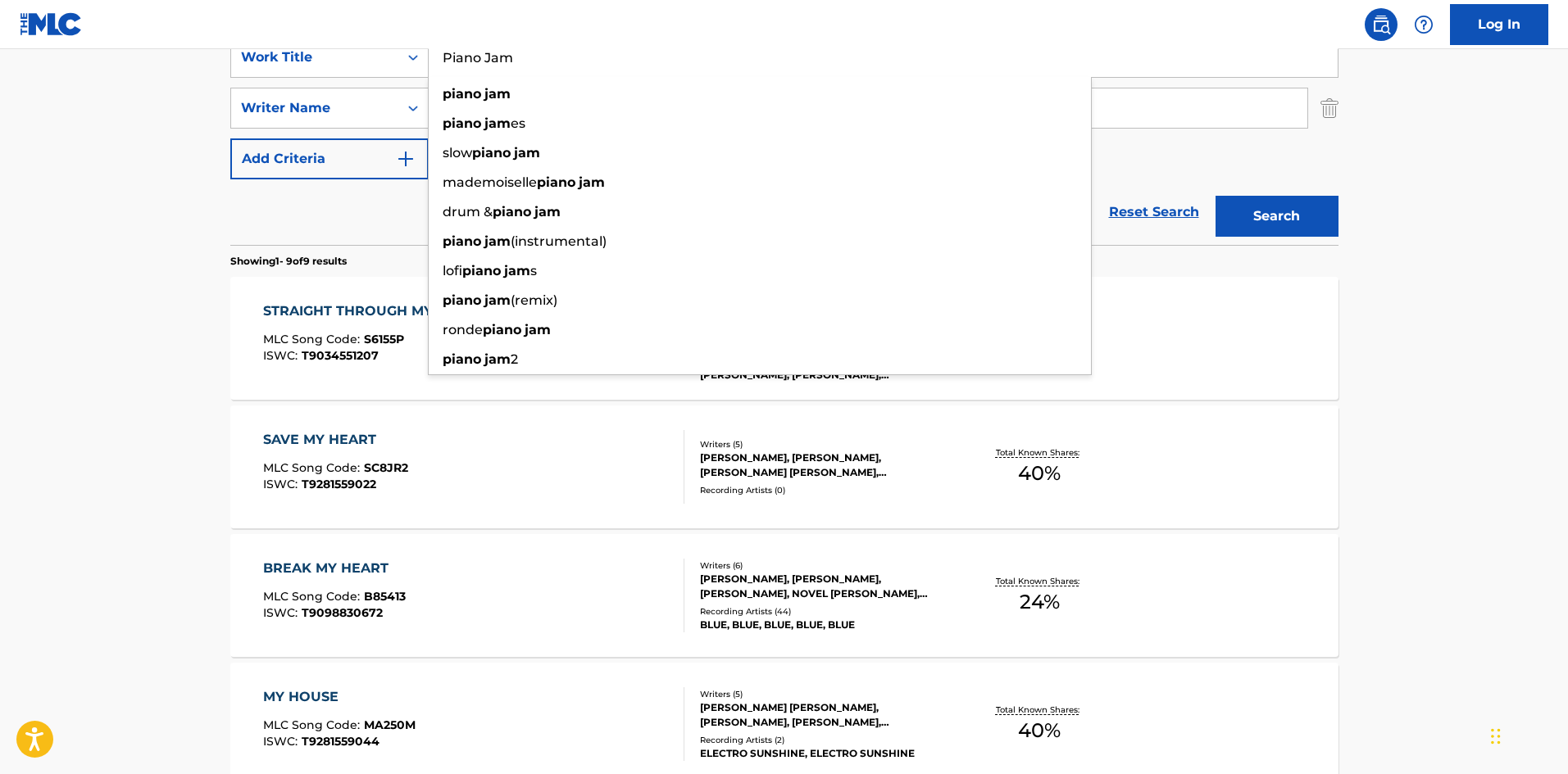
click at [16, 329] on main "The MLC Public Work Search The accuracy and completeness of The MLC's data is d…" at bounding box center [784, 617] width 1568 height 1792
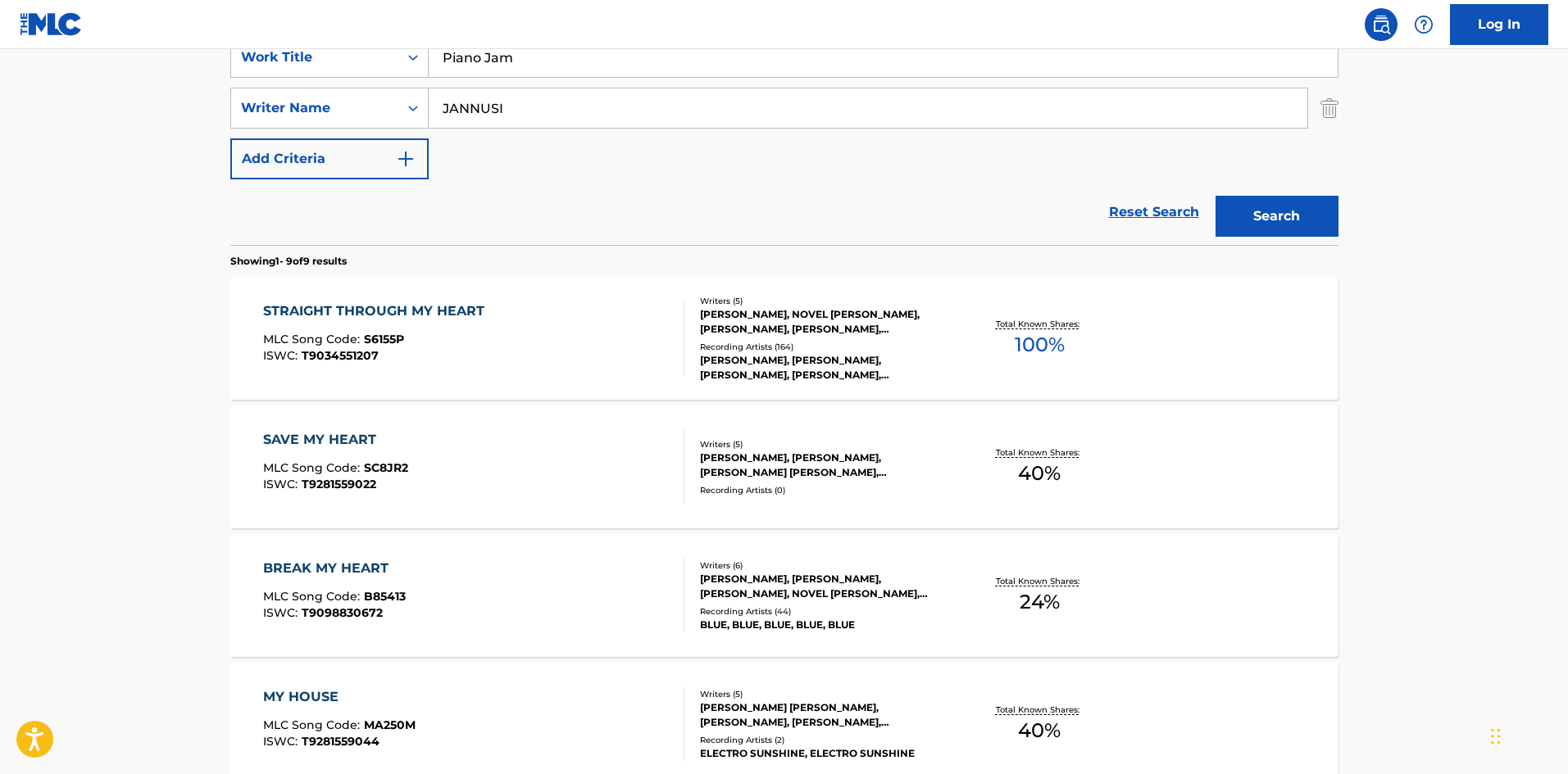
click at [541, 114] on input "JANNUSI" at bounding box center [868, 108] width 878 height 39
paste input "[PERSON_NAME]"
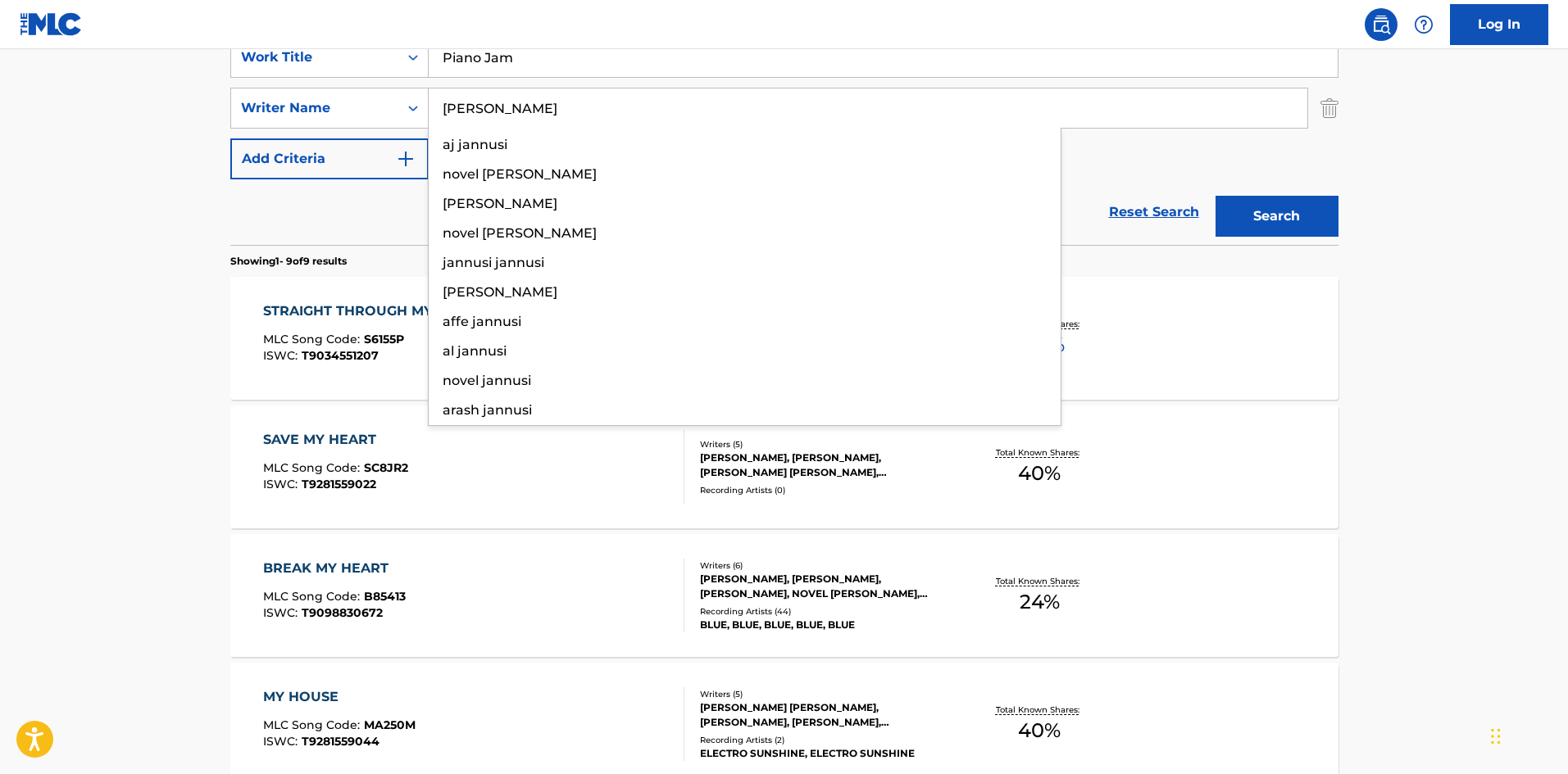
type input "[PERSON_NAME]"
click at [1242, 217] on button "Search" at bounding box center [1277, 216] width 122 height 41
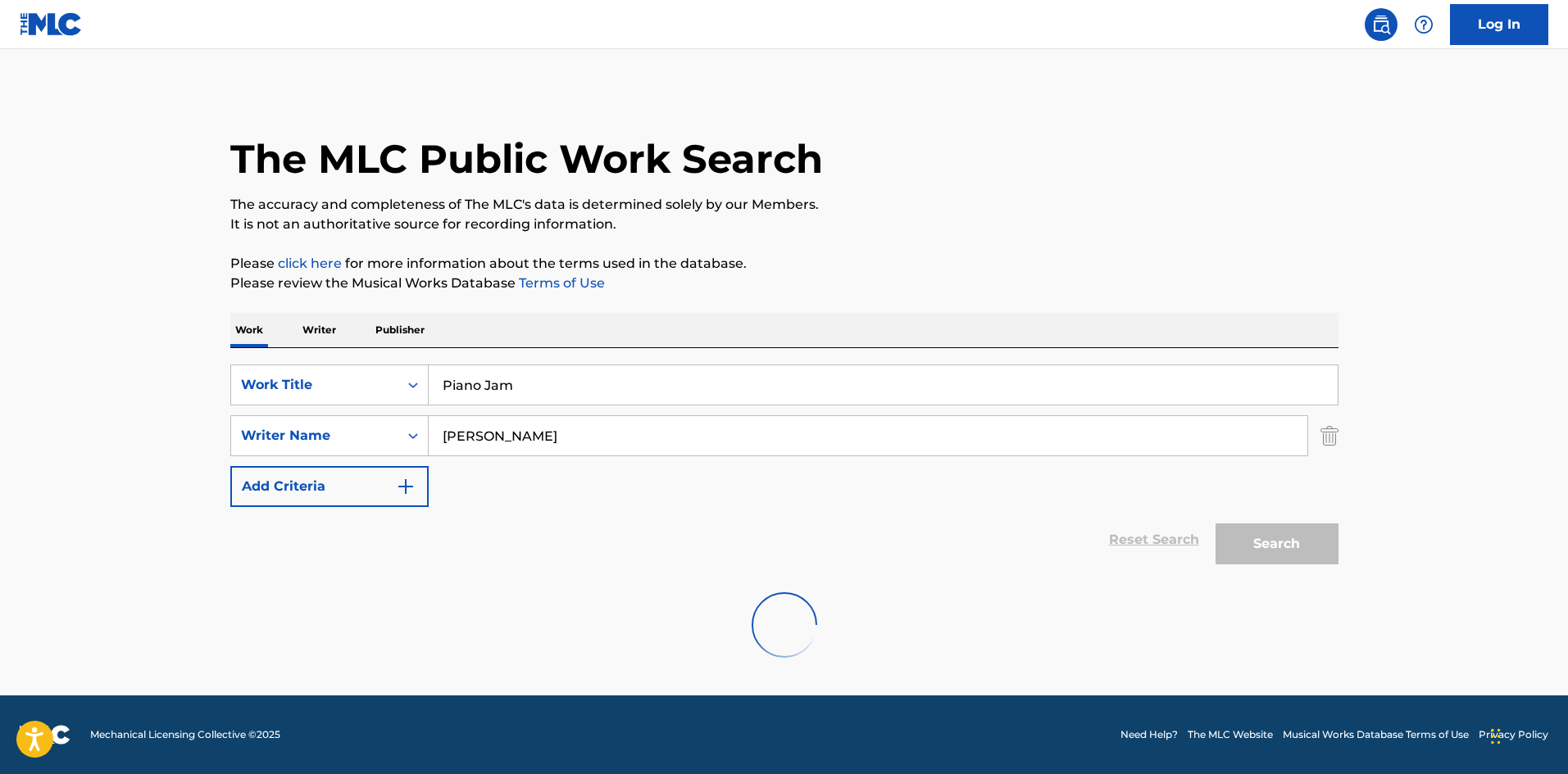
scroll to position [0, 0]
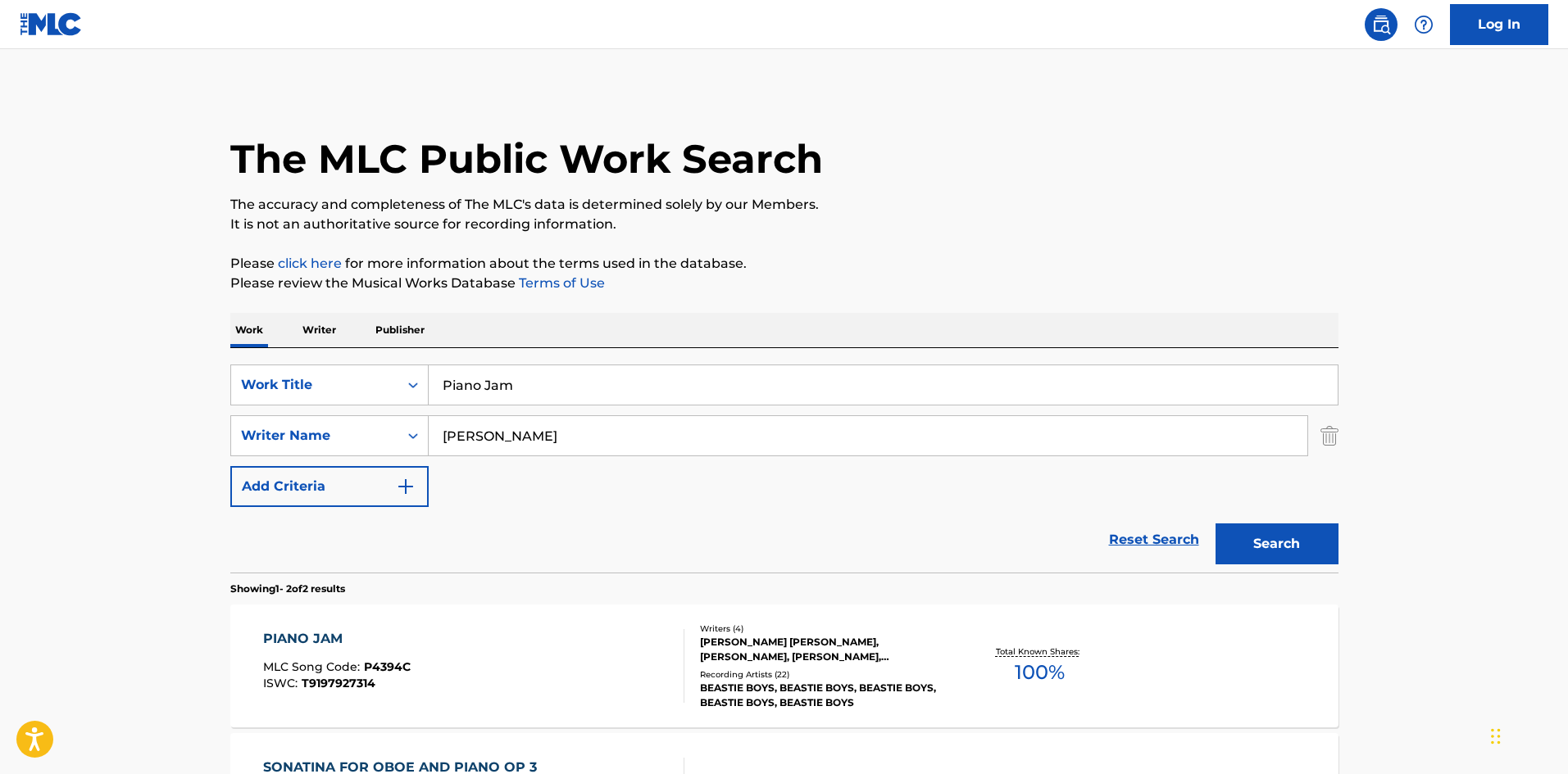
click at [423, 649] on div "PIANO JAM MLC Song Code : P4394C ISWC : T9197927314" at bounding box center [473, 666] width 421 height 73
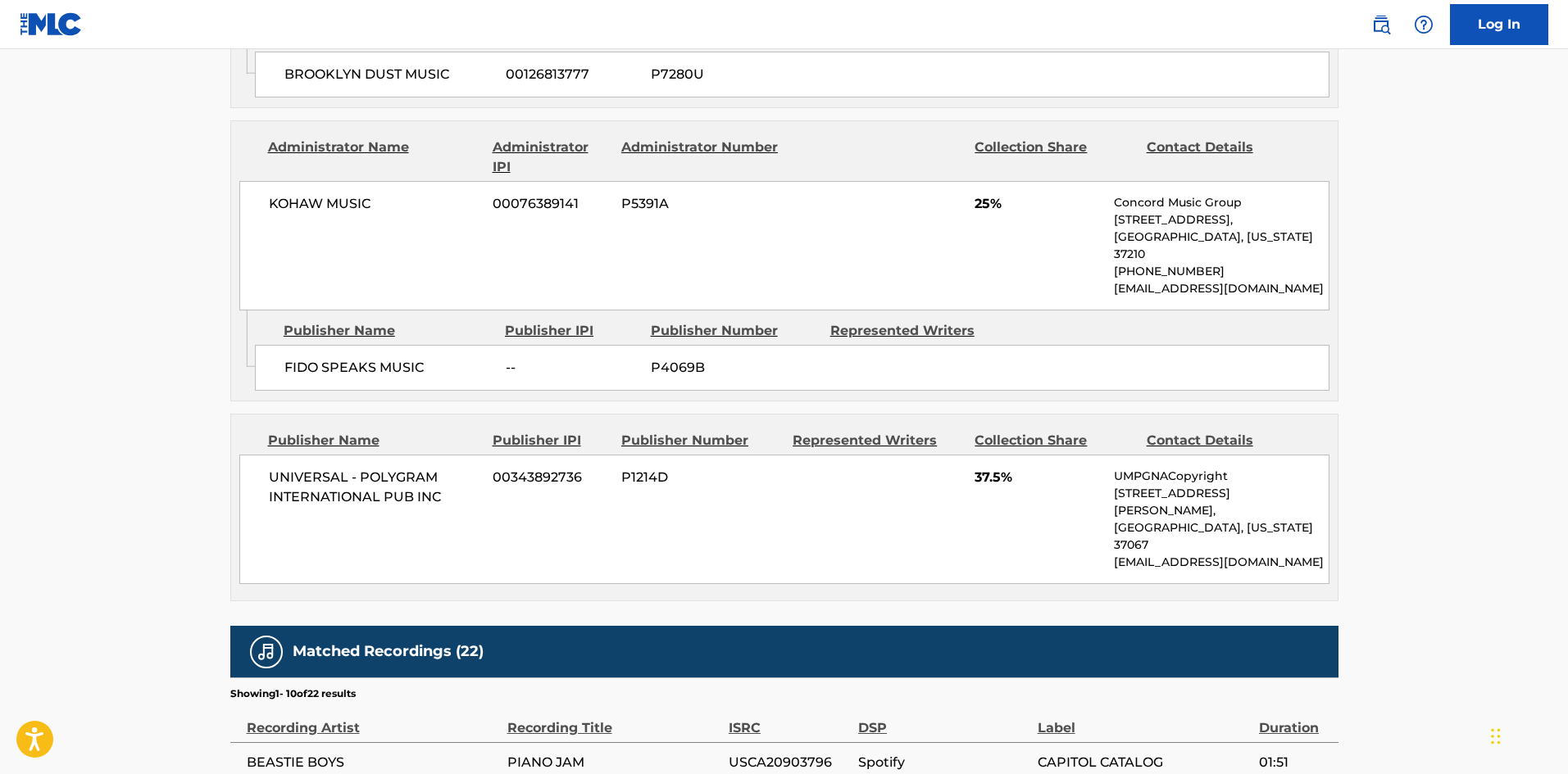
scroll to position [1064, 0]
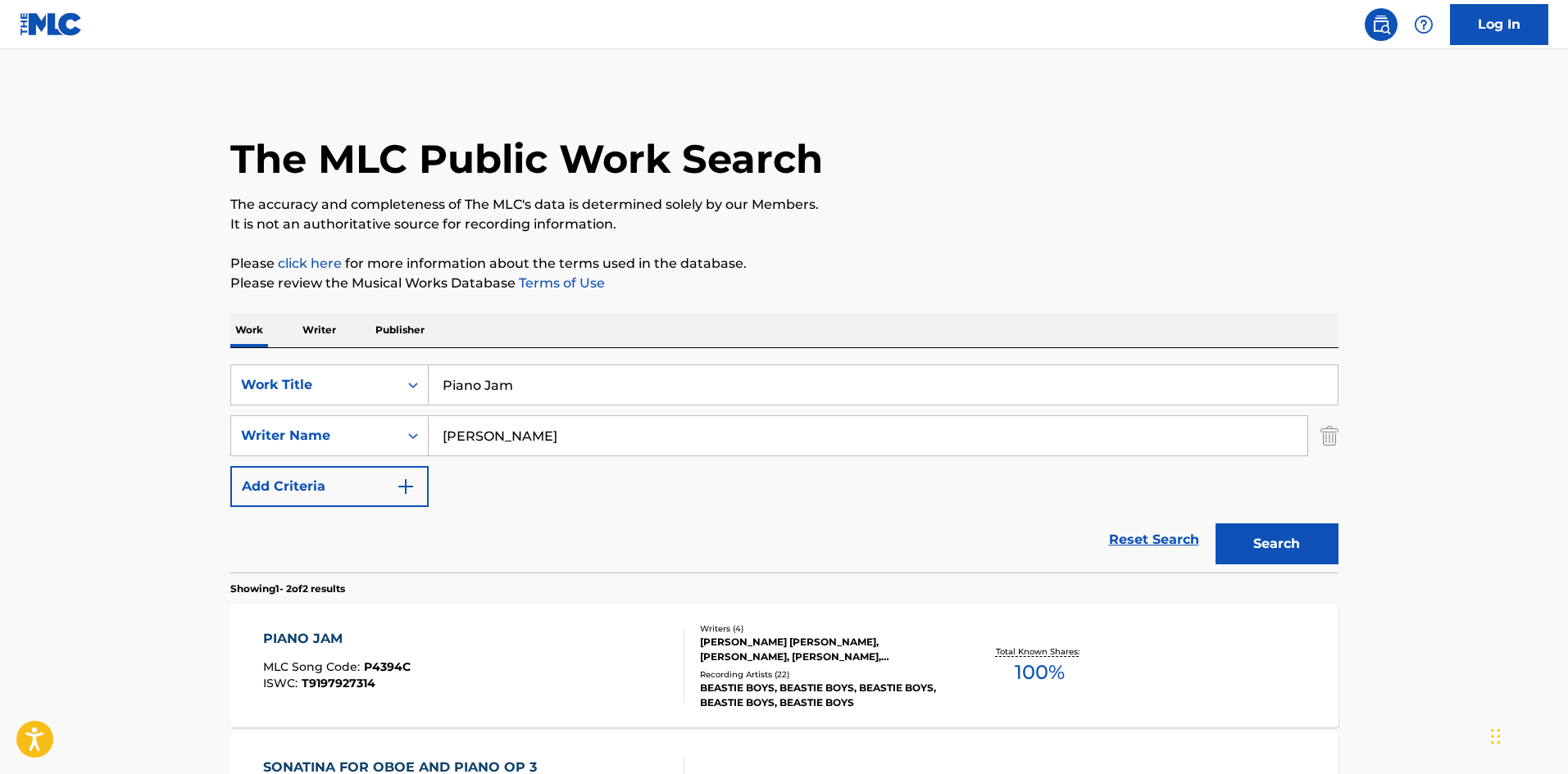
click at [554, 394] on input "Piano Jam" at bounding box center [883, 385] width 909 height 39
paste input "olitickin'"
type input "Politickin'"
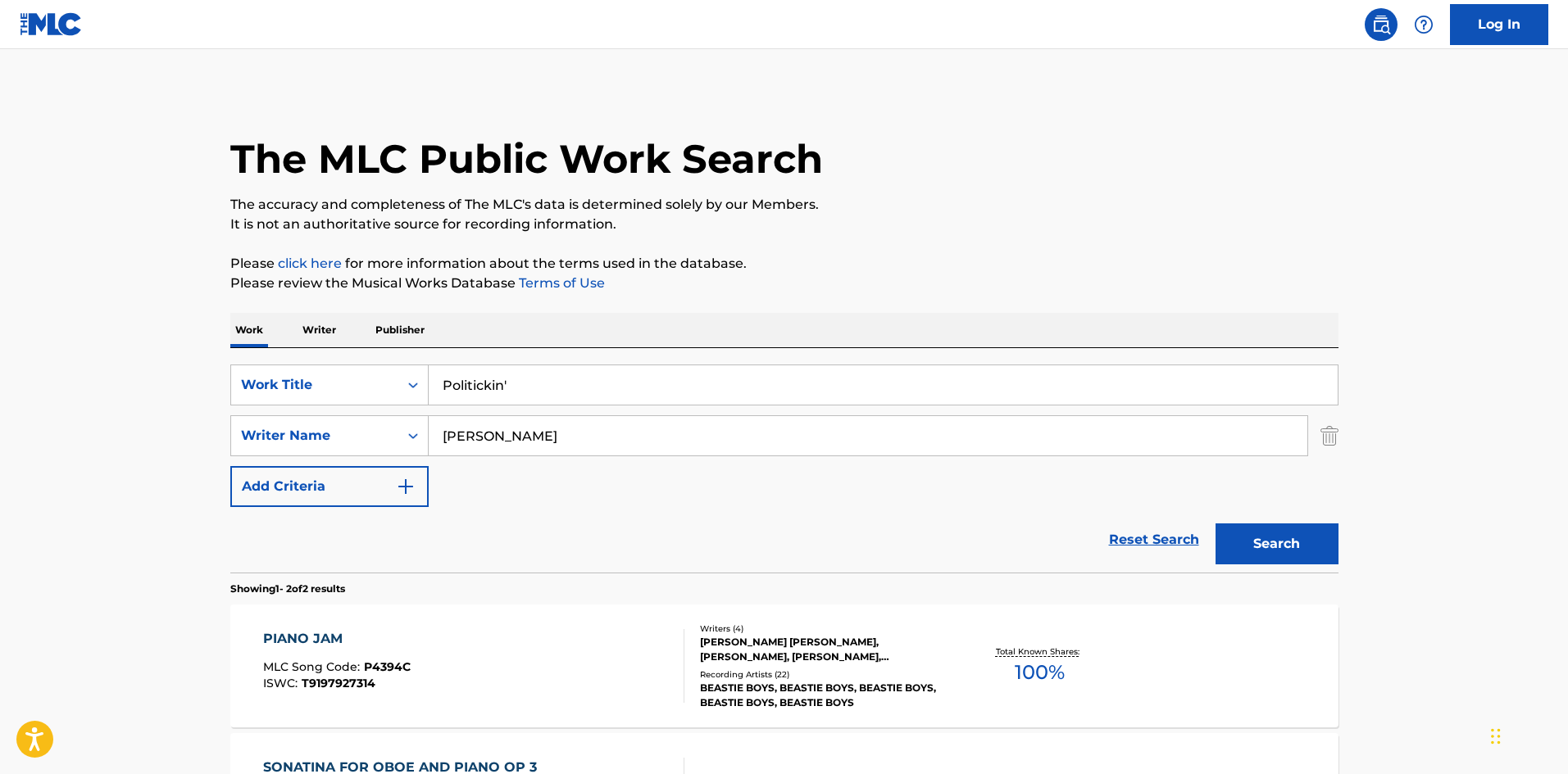
click at [1310, 548] on button "Search" at bounding box center [1277, 543] width 122 height 41
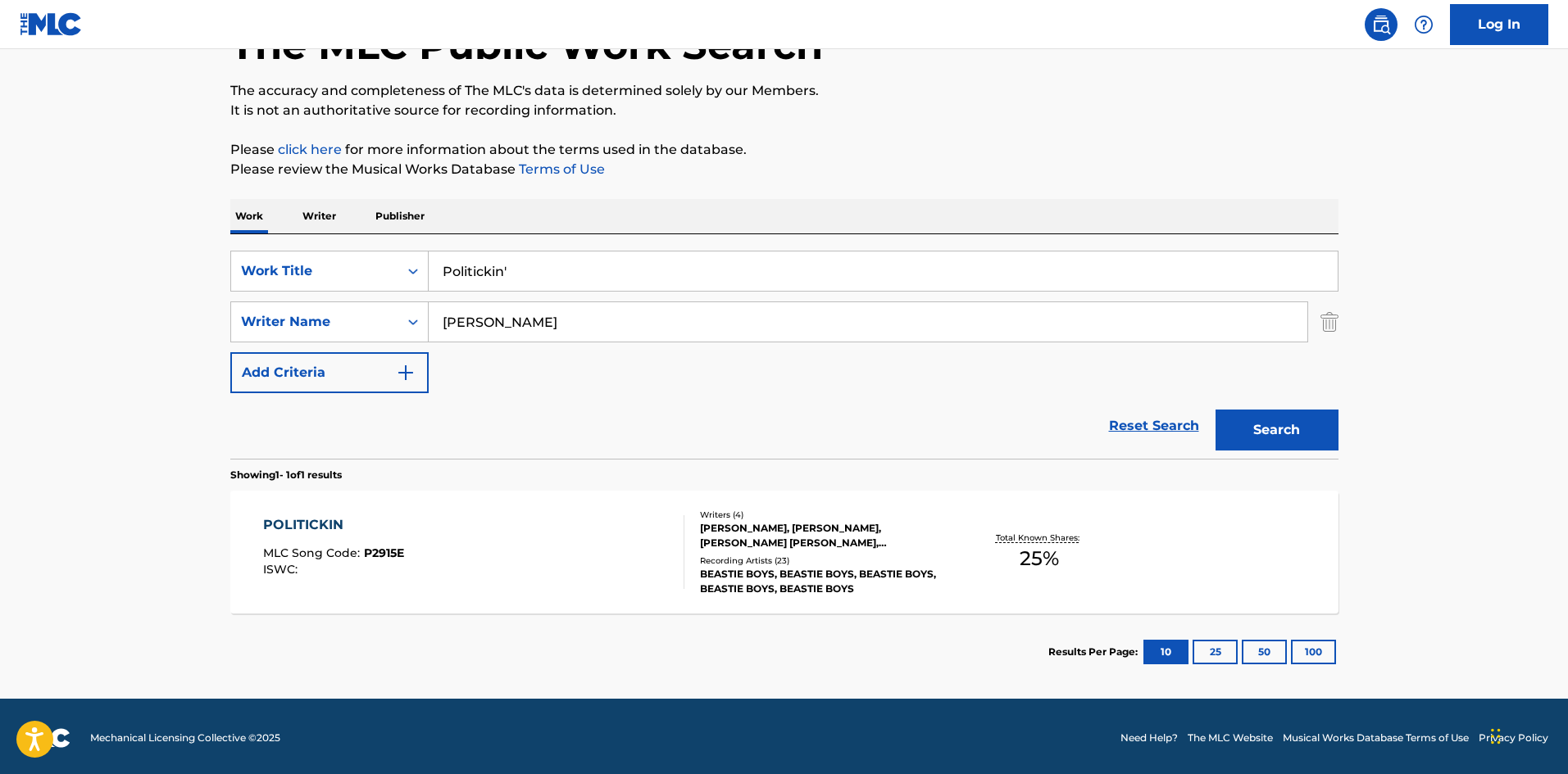
scroll to position [117, 0]
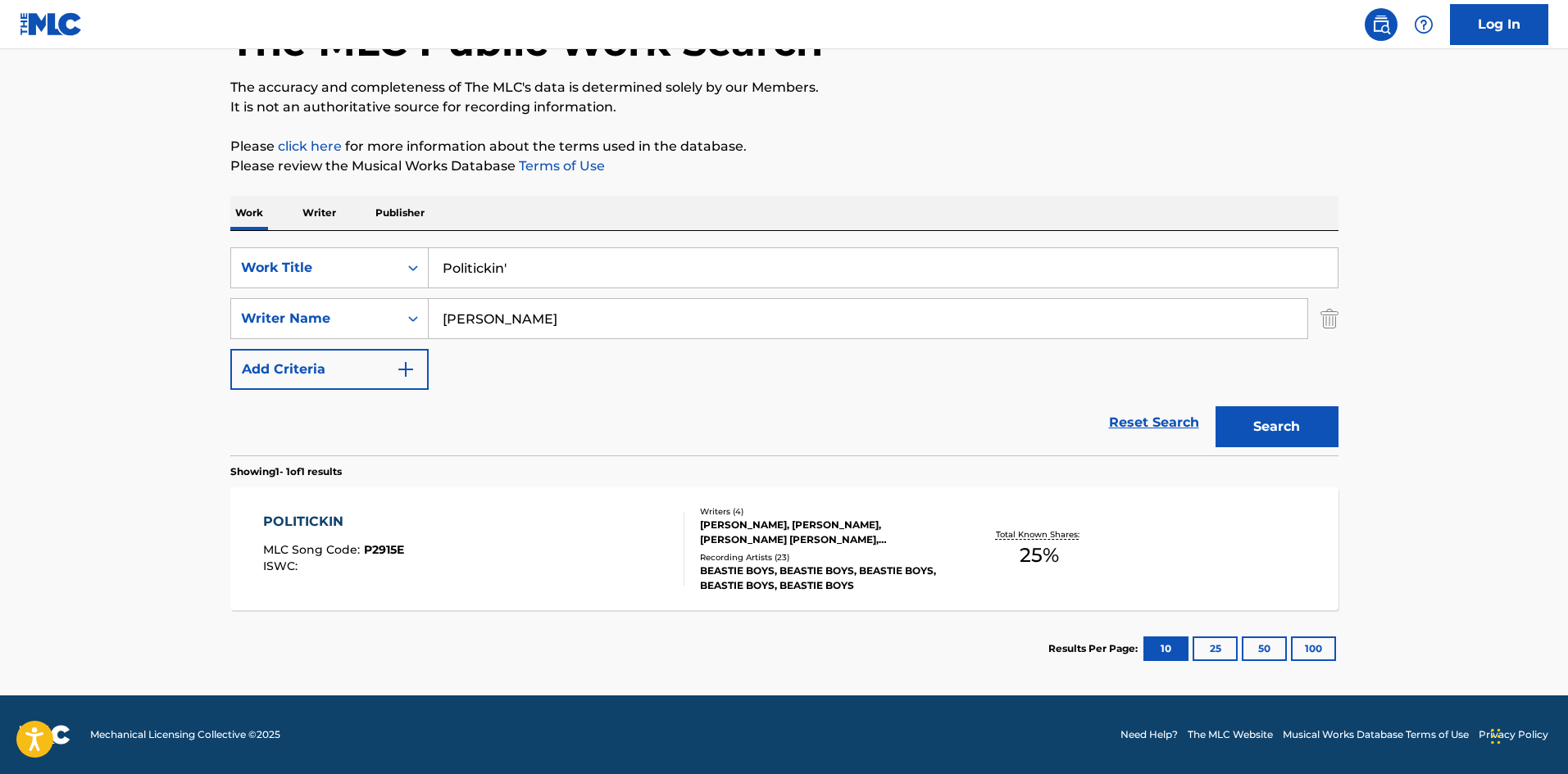
click at [517, 523] on div "POLITICKIN MLC Song Code : P2915E ISWC :" at bounding box center [473, 548] width 421 height 73
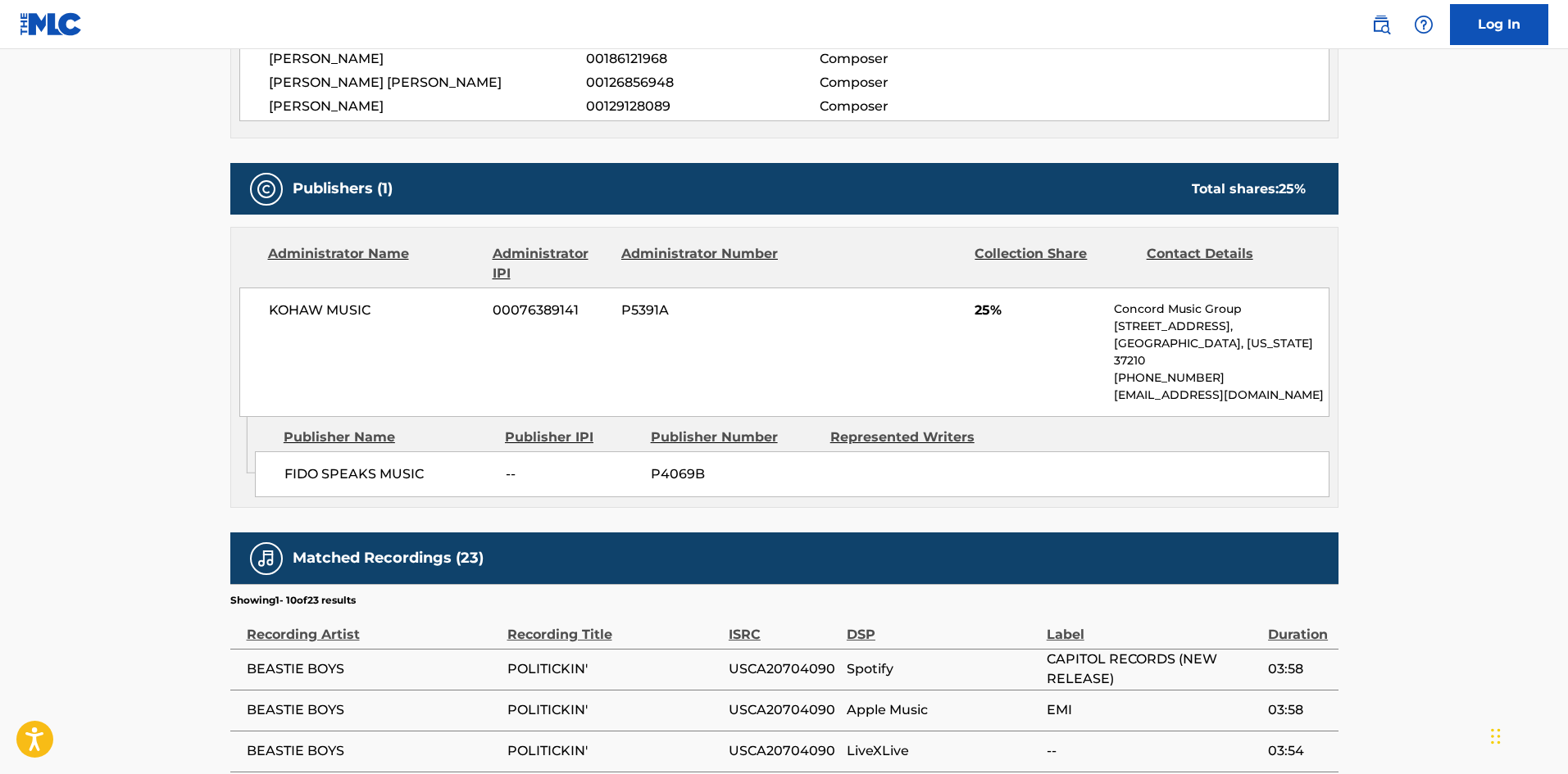
scroll to position [655, 0]
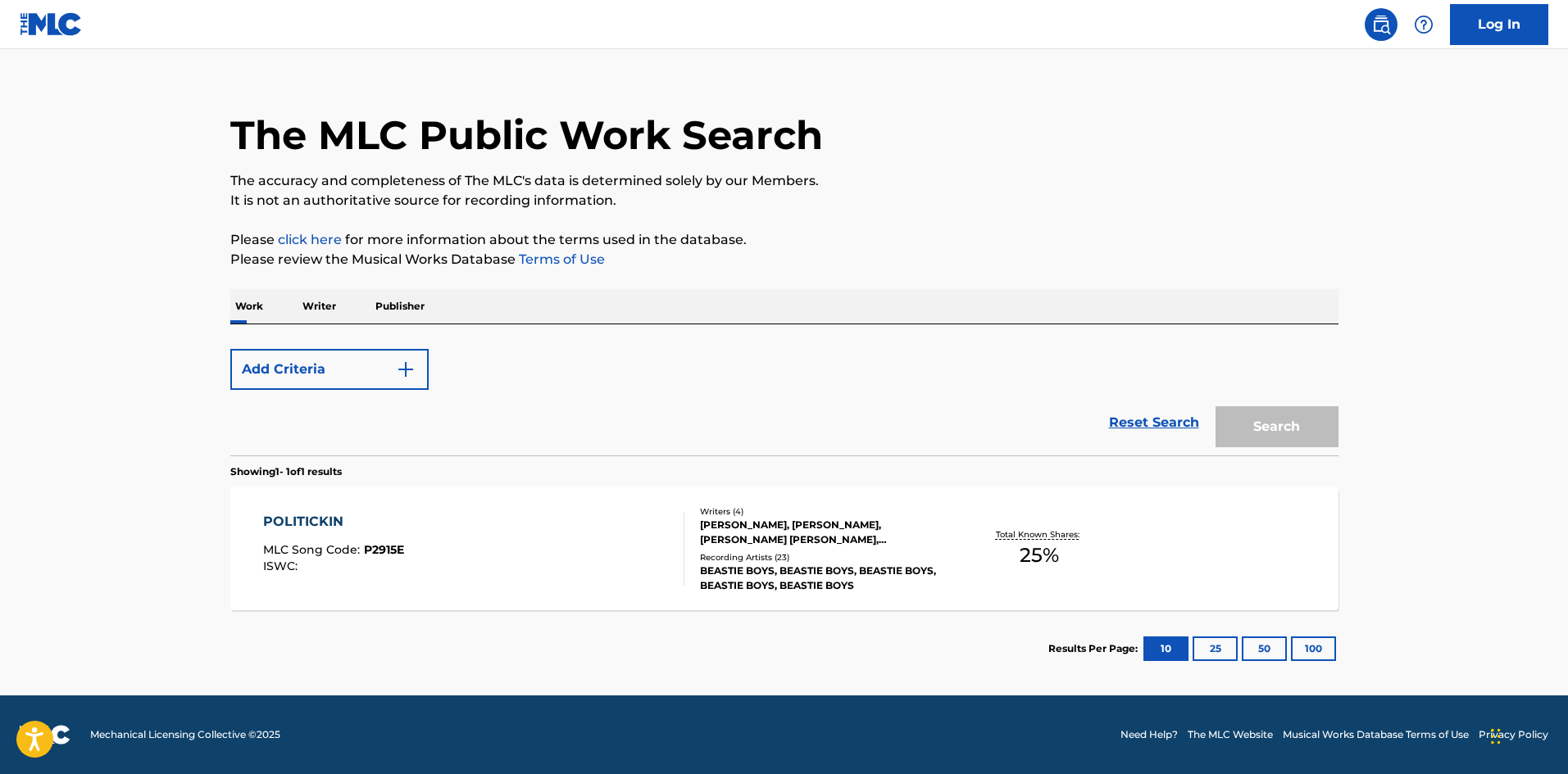
scroll to position [117, 0]
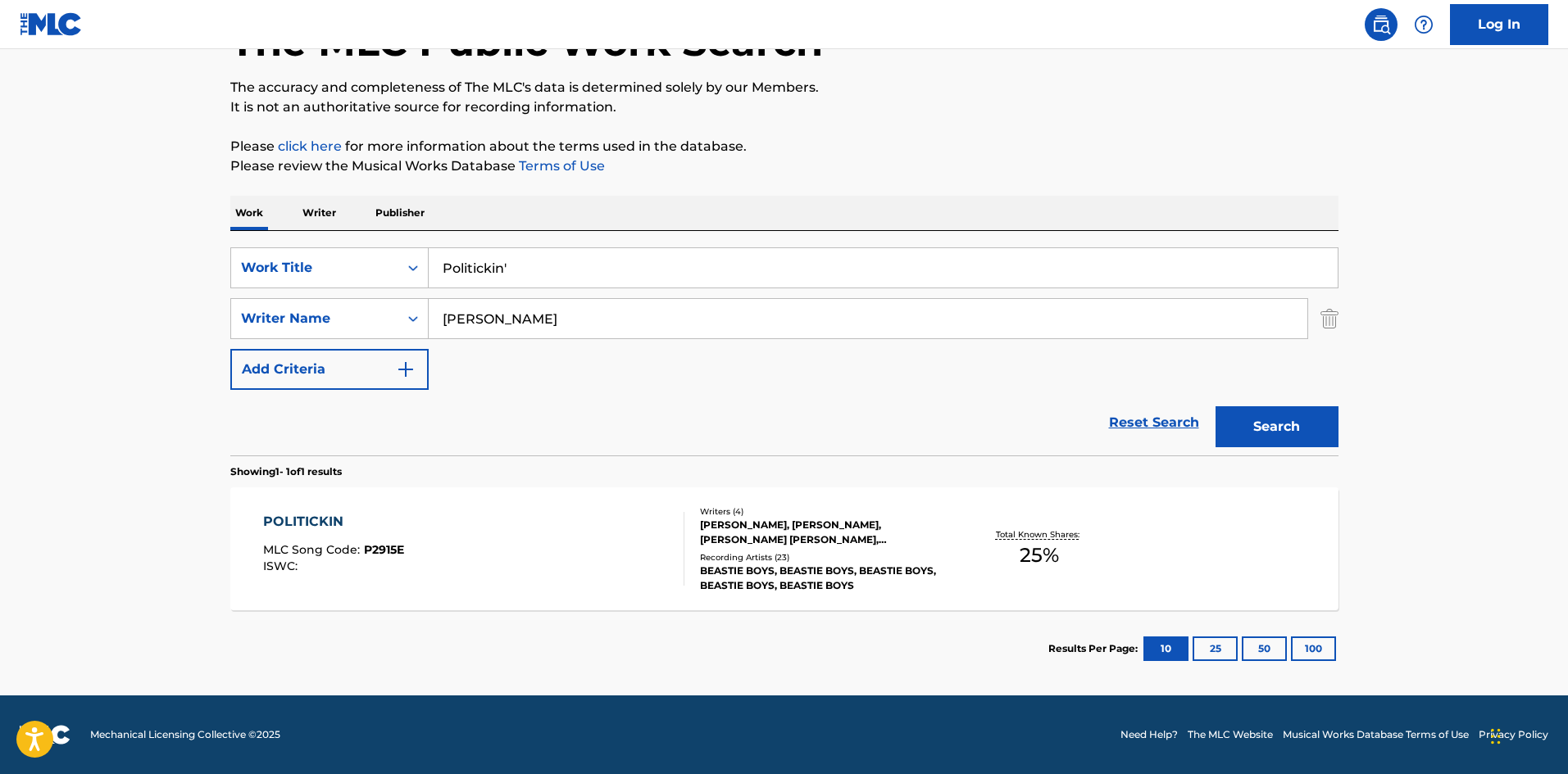
click at [479, 263] on input "Politickin'" at bounding box center [883, 268] width 909 height 39
paste input "Suco De Tangerina"
type input "Suco De Tangerina"
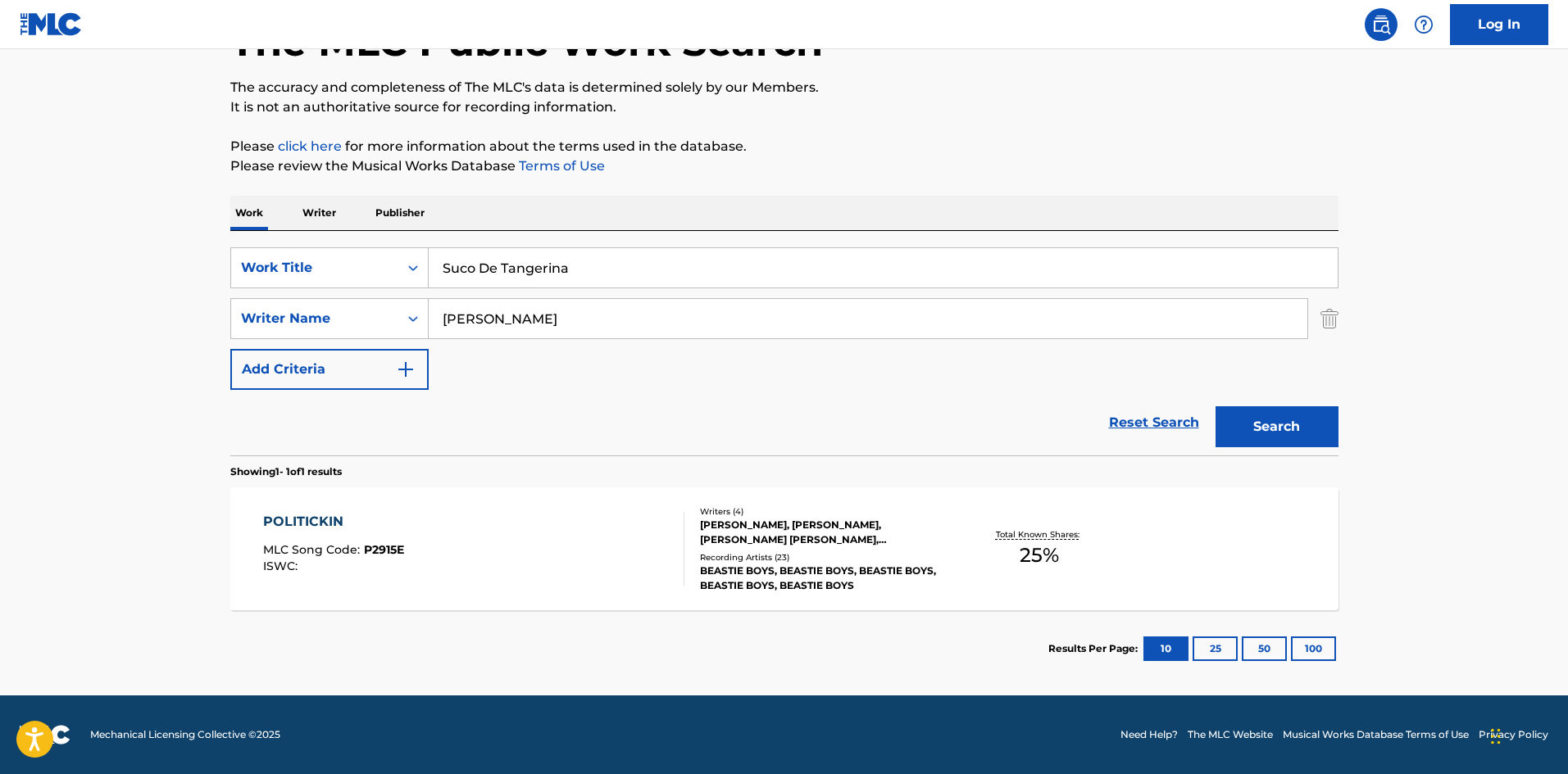
click at [494, 304] on input "[PERSON_NAME]" at bounding box center [868, 318] width 878 height 39
click at [494, 306] on input "[PERSON_NAME]" at bounding box center [868, 318] width 878 height 39
click at [1215, 406] on button "Search" at bounding box center [1277, 426] width 122 height 41
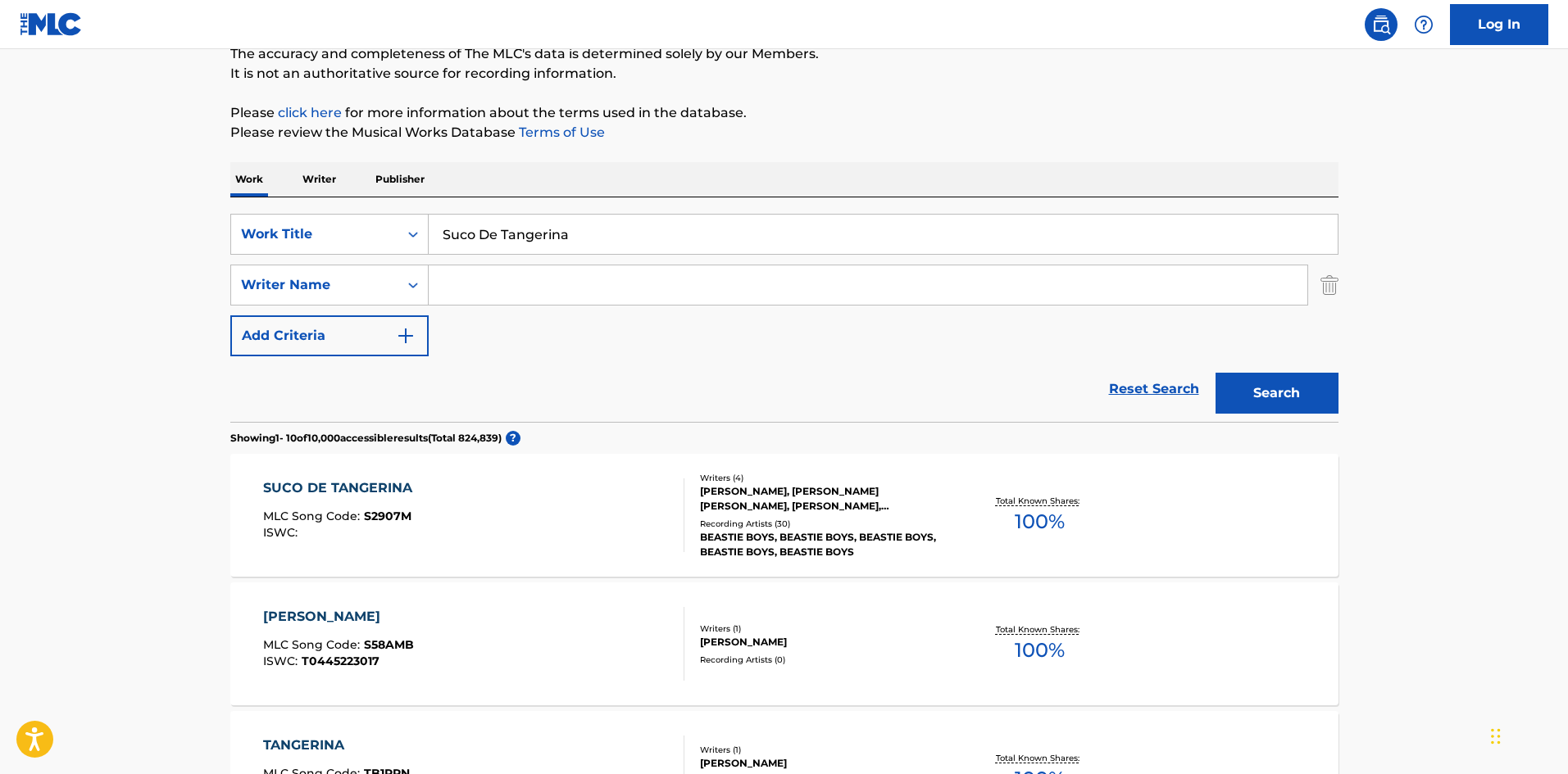
scroll to position [328, 0]
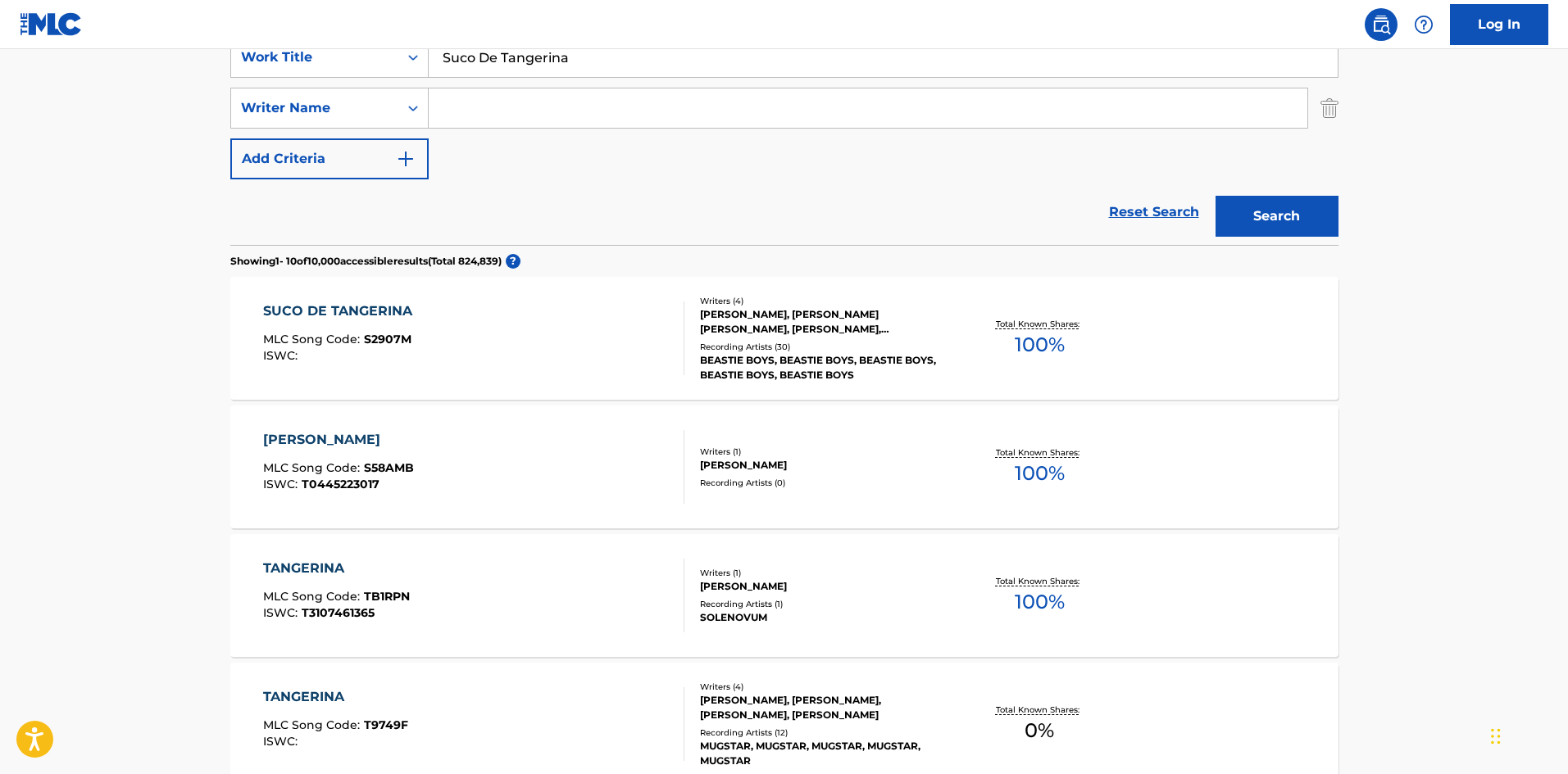
click at [373, 330] on div "SUCO DE TANGERINA MLC Song Code : S2907M ISWC :" at bounding box center [342, 338] width 158 height 73
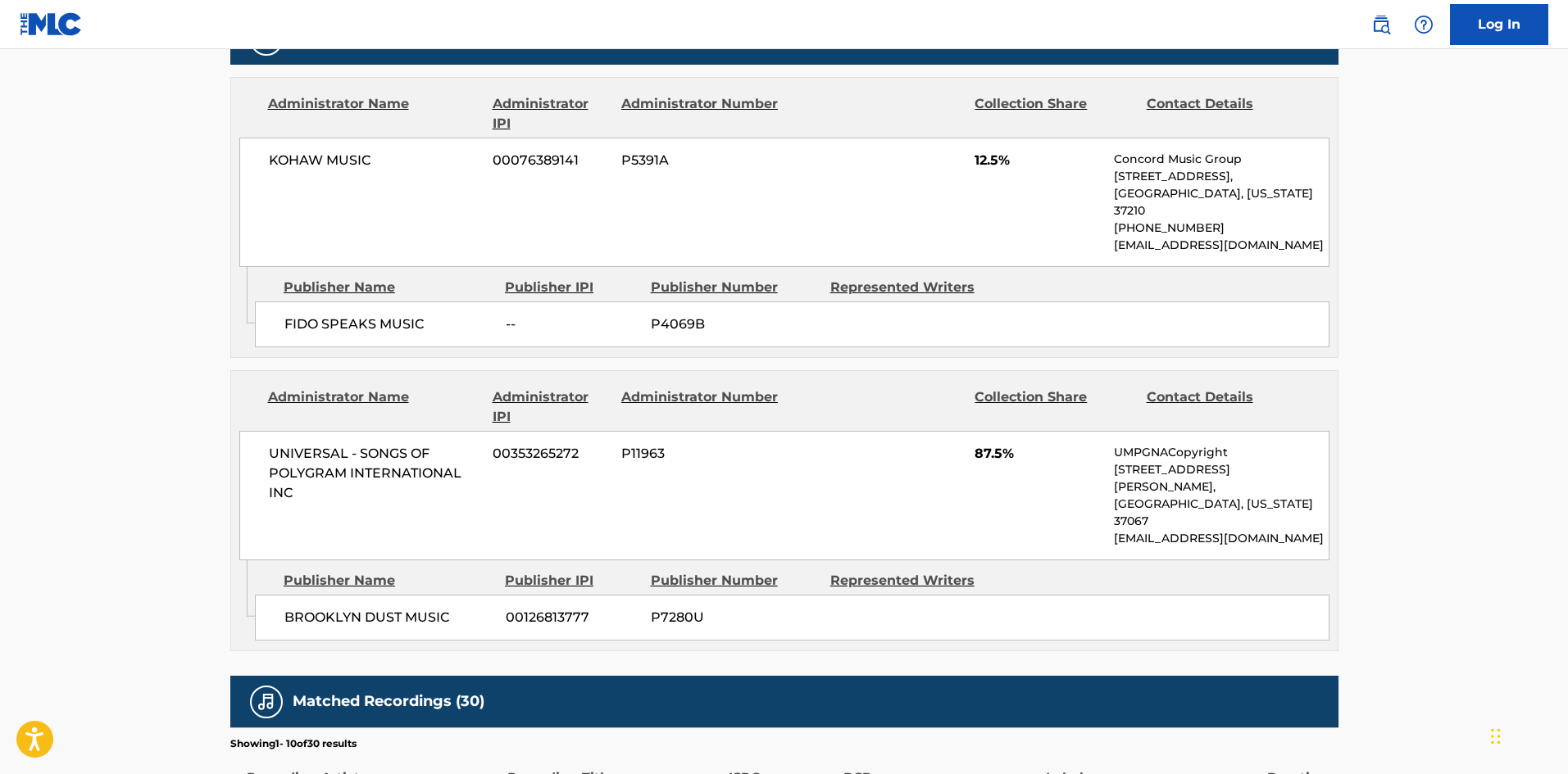
scroll to position [655, 0]
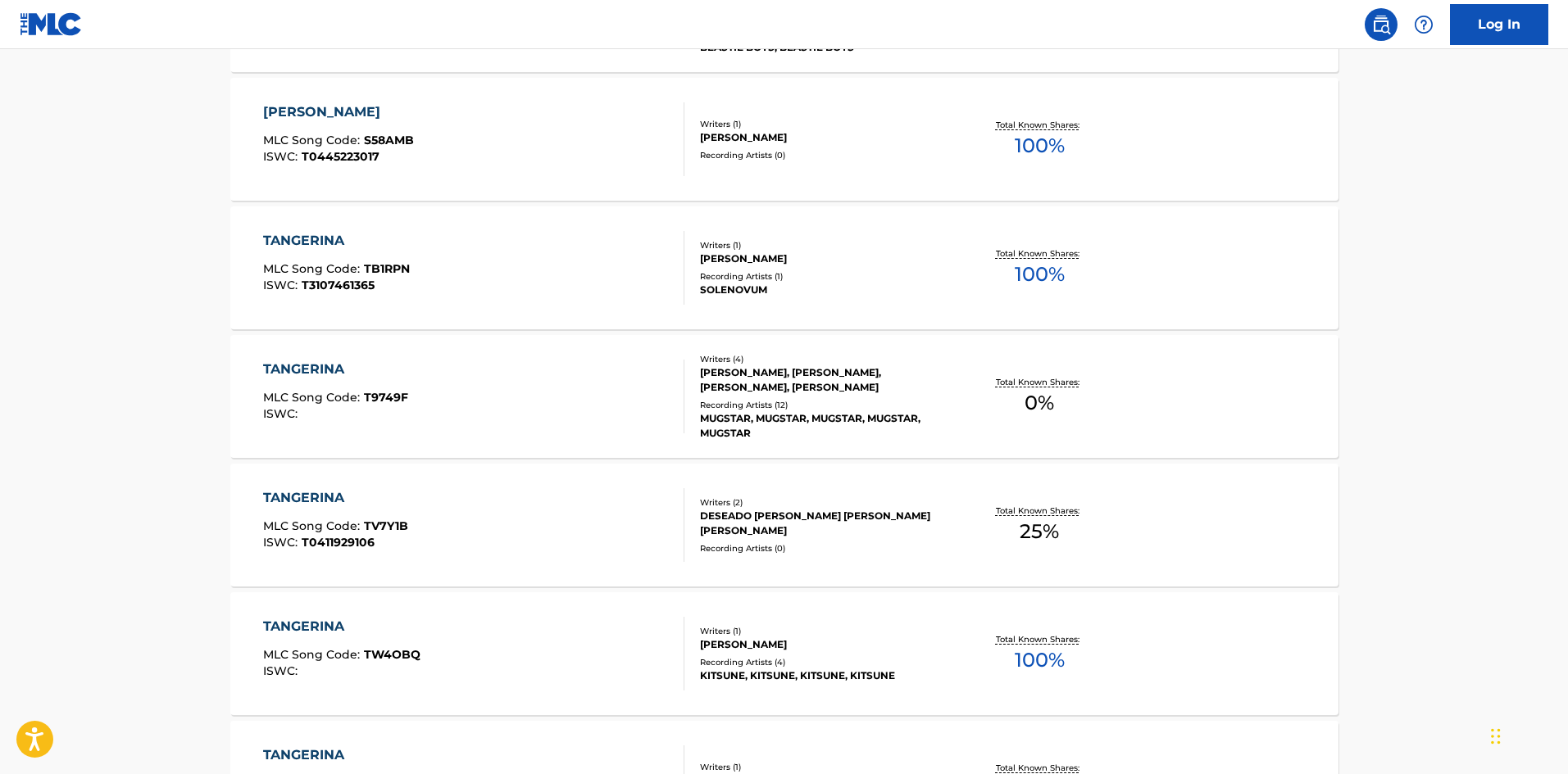
scroll to position [328, 0]
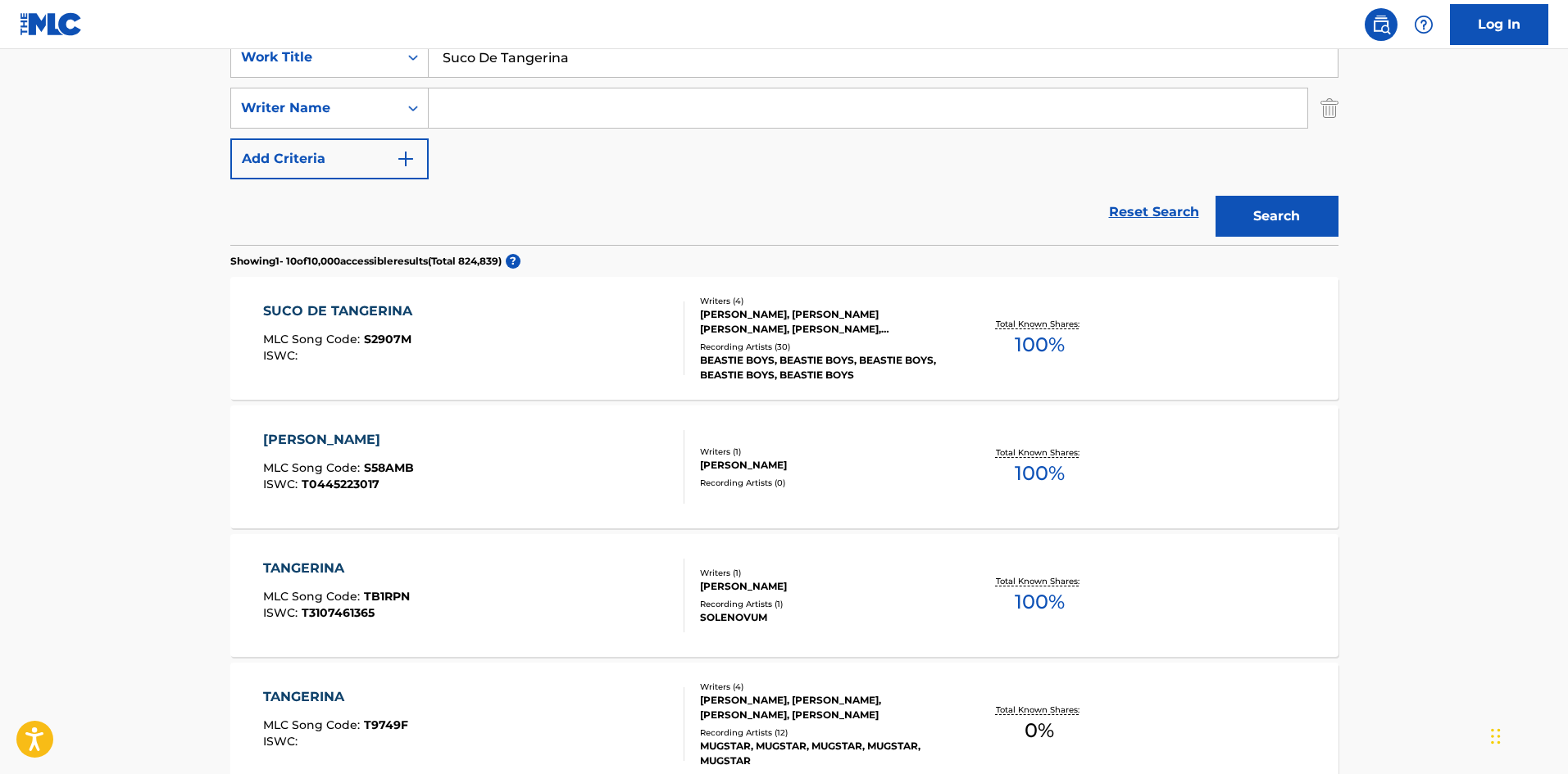
click at [598, 73] on input "Suco De Tangerina" at bounding box center [883, 57] width 909 height 39
paste input "The Drone"
type input "The Drone"
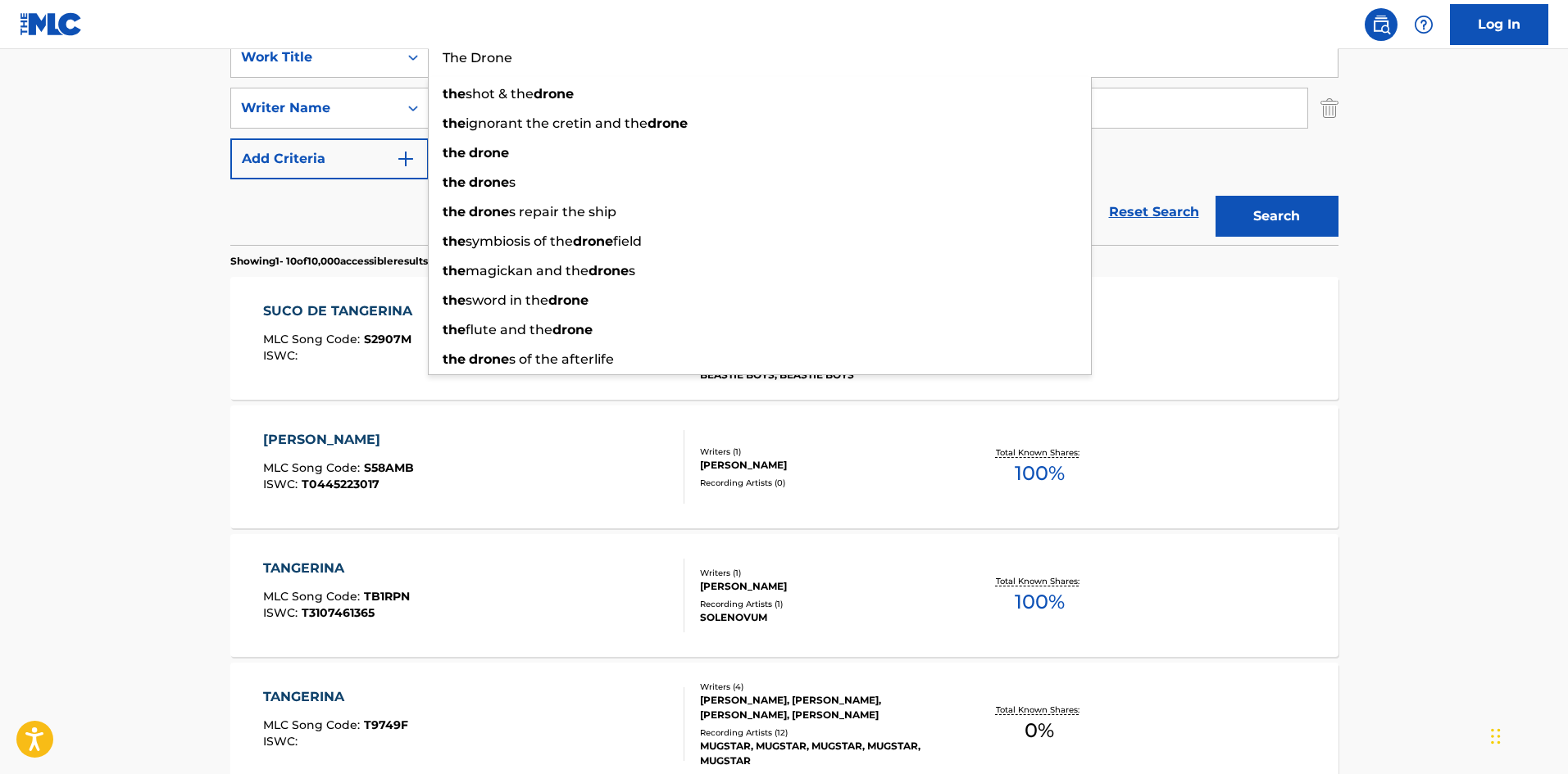
click at [31, 242] on main "The MLC Public Work Search The accuracy and completeness of The MLC's data is d…" at bounding box center [784, 686] width 1568 height 1928
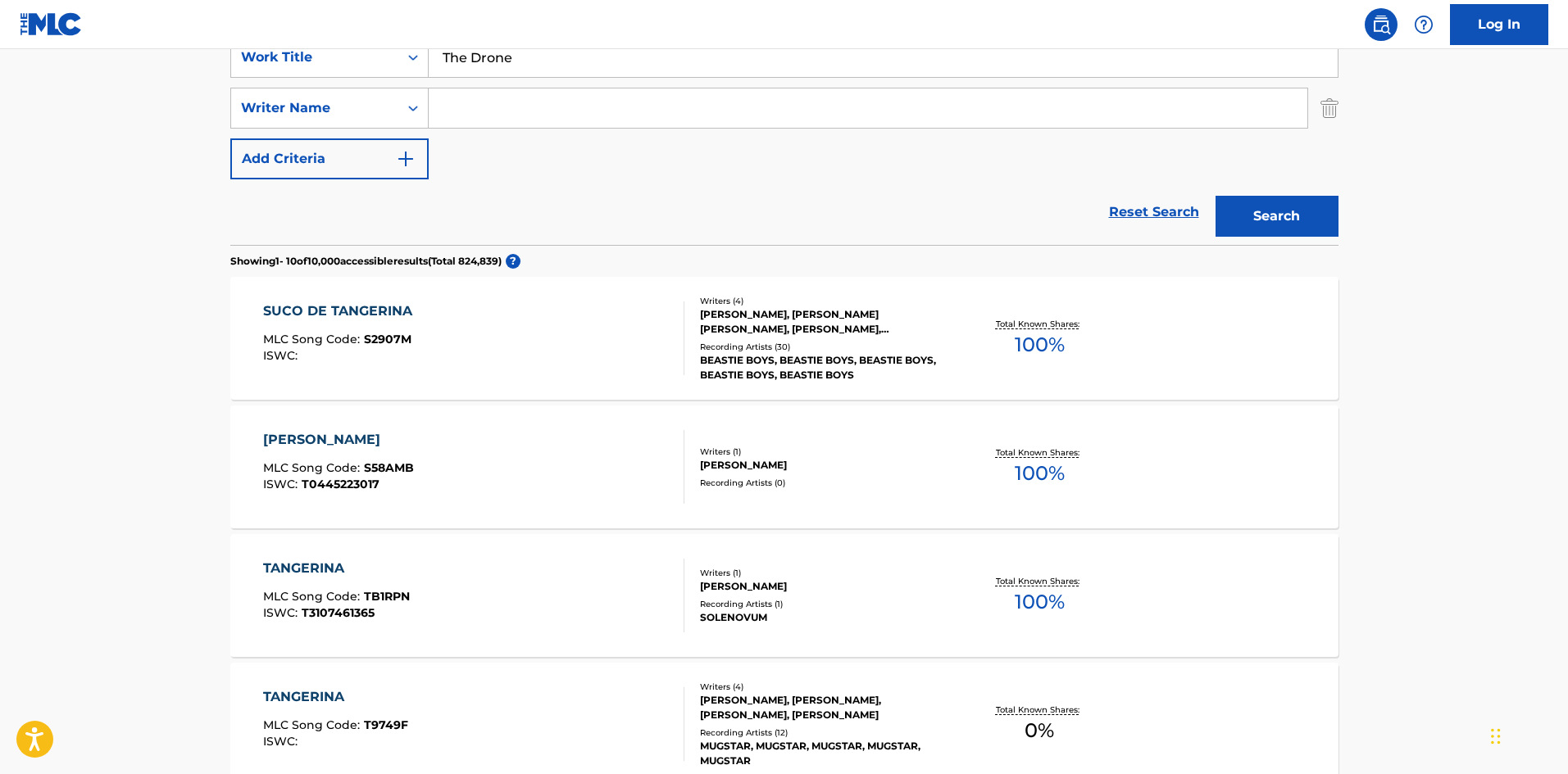
click at [496, 96] on input "Search Form" at bounding box center [868, 108] width 878 height 39
paste input "Diamond"
type input "Diamond"
click at [1329, 215] on button "Search" at bounding box center [1277, 216] width 122 height 41
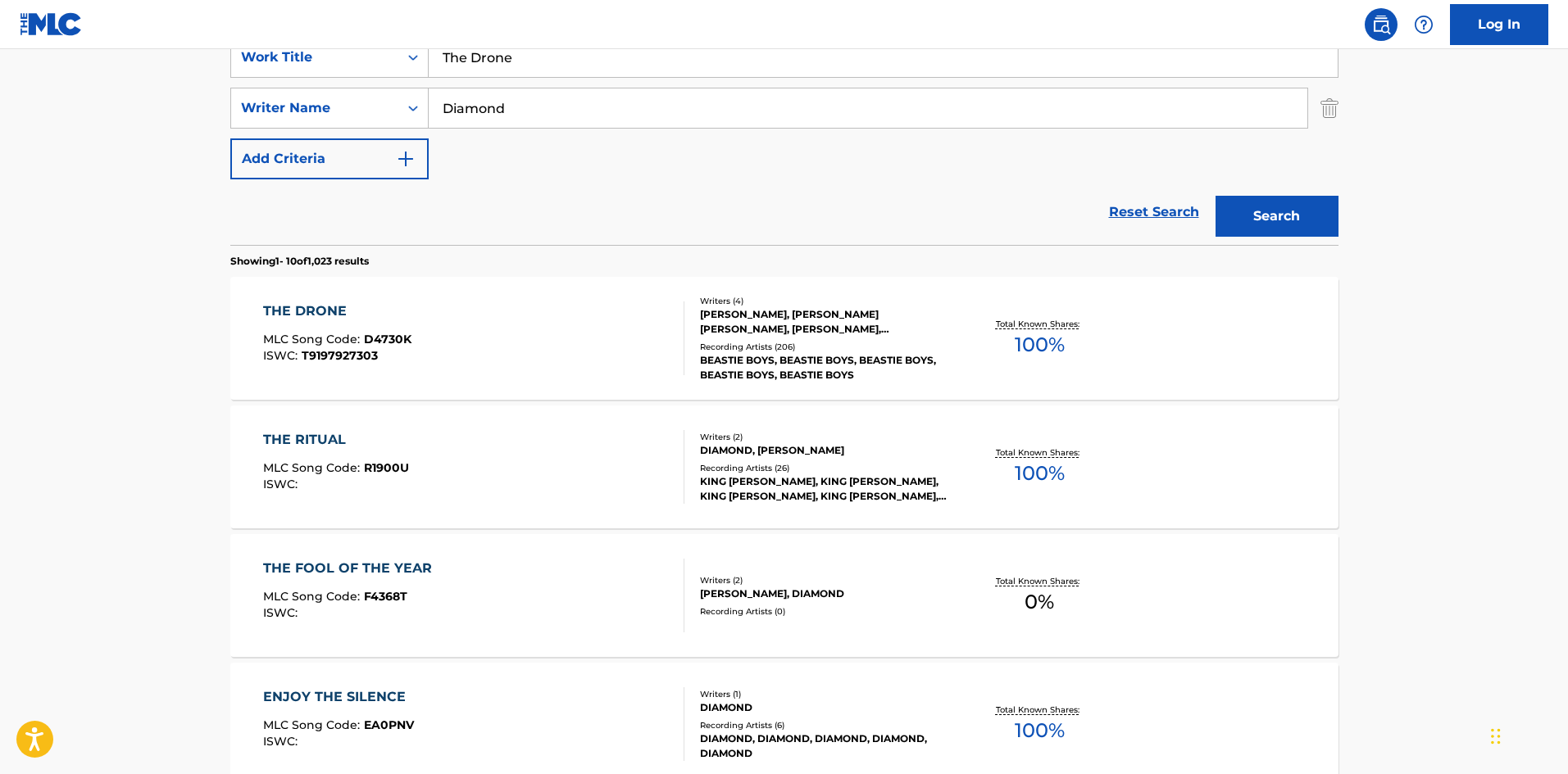
click at [508, 316] on div "THE DRONE MLC Song Code : D4730K ISWC : T9197927303" at bounding box center [473, 338] width 421 height 73
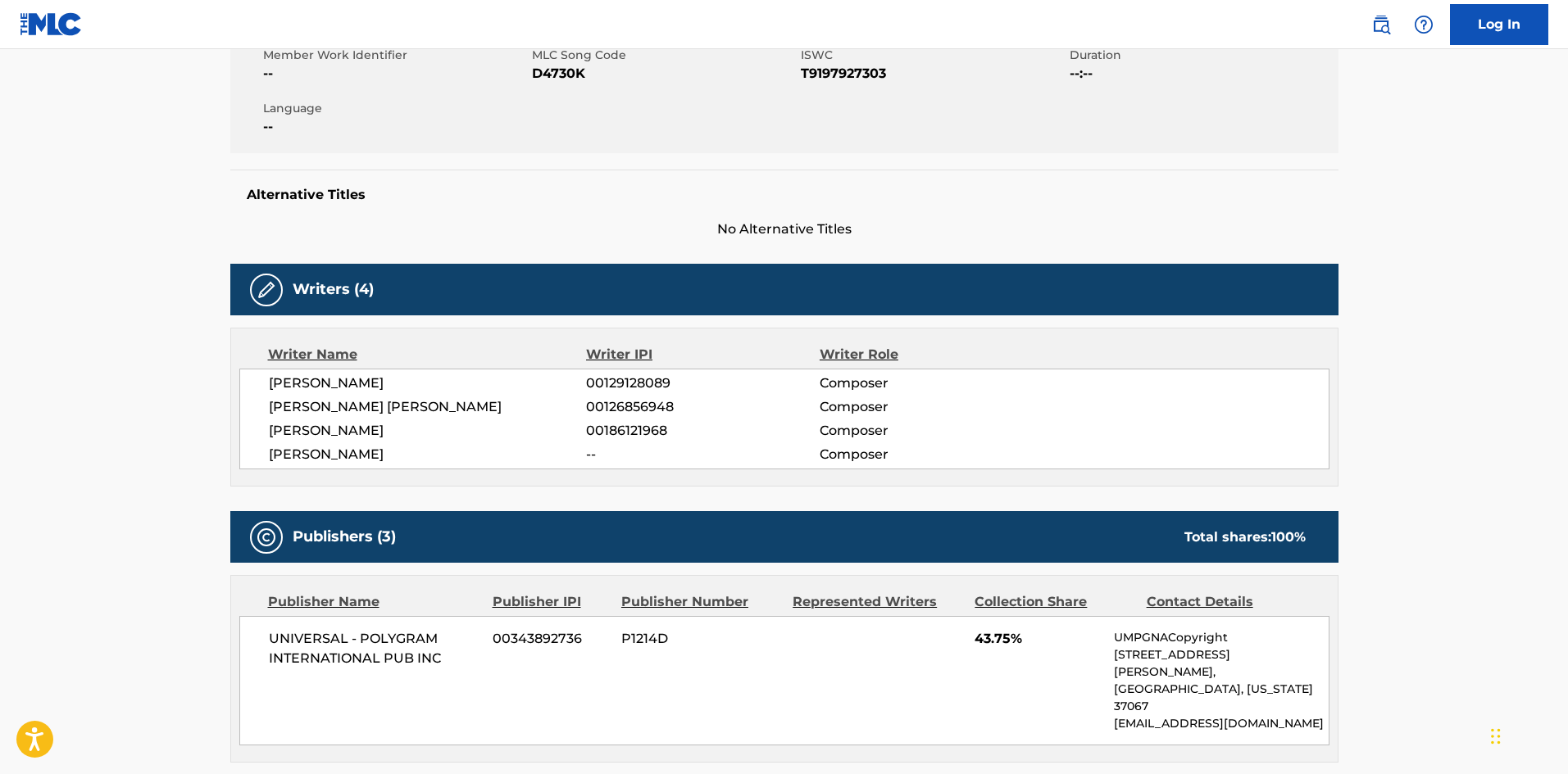
scroll to position [164, 0]
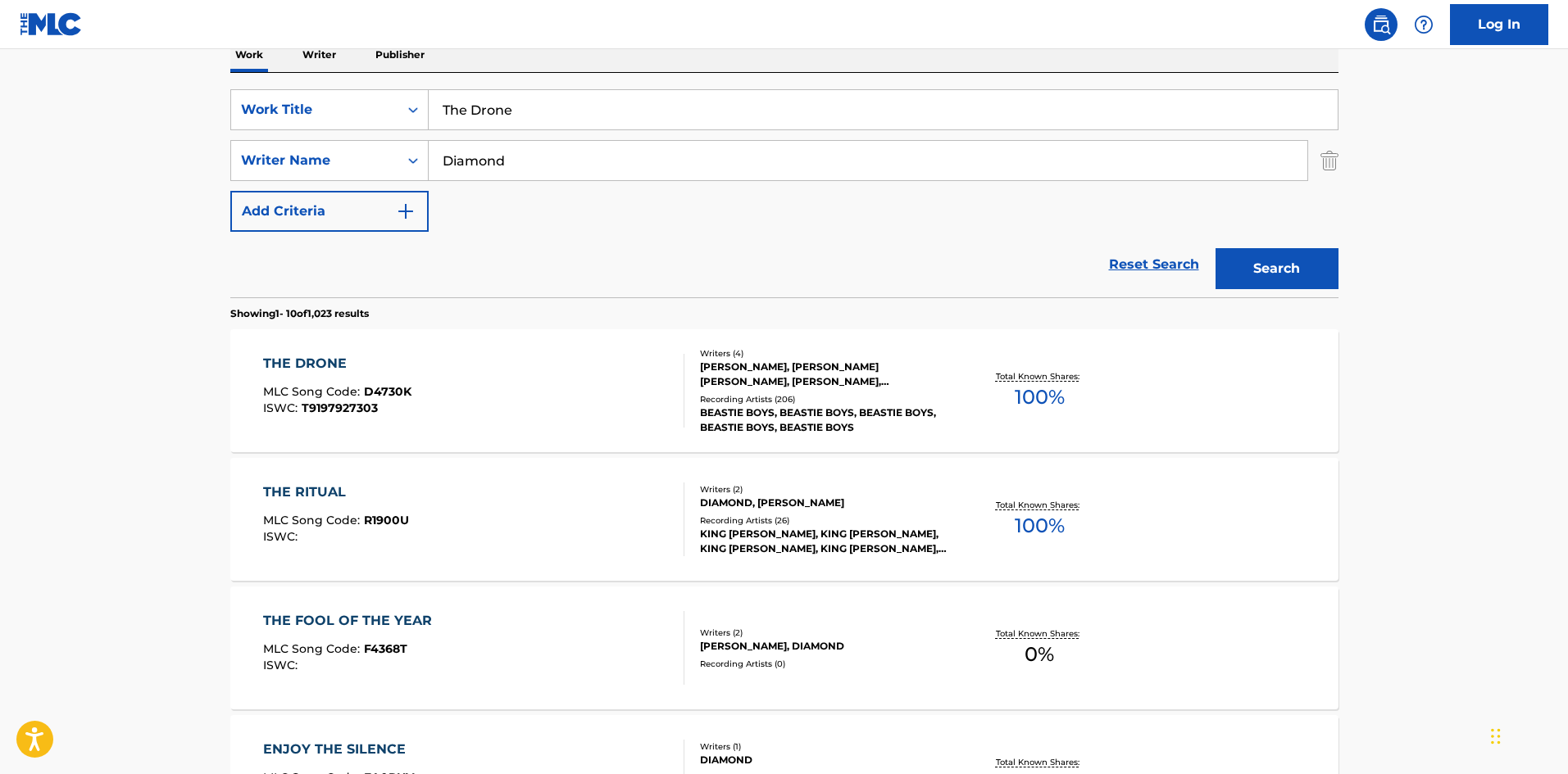
scroll to position [246, 0]
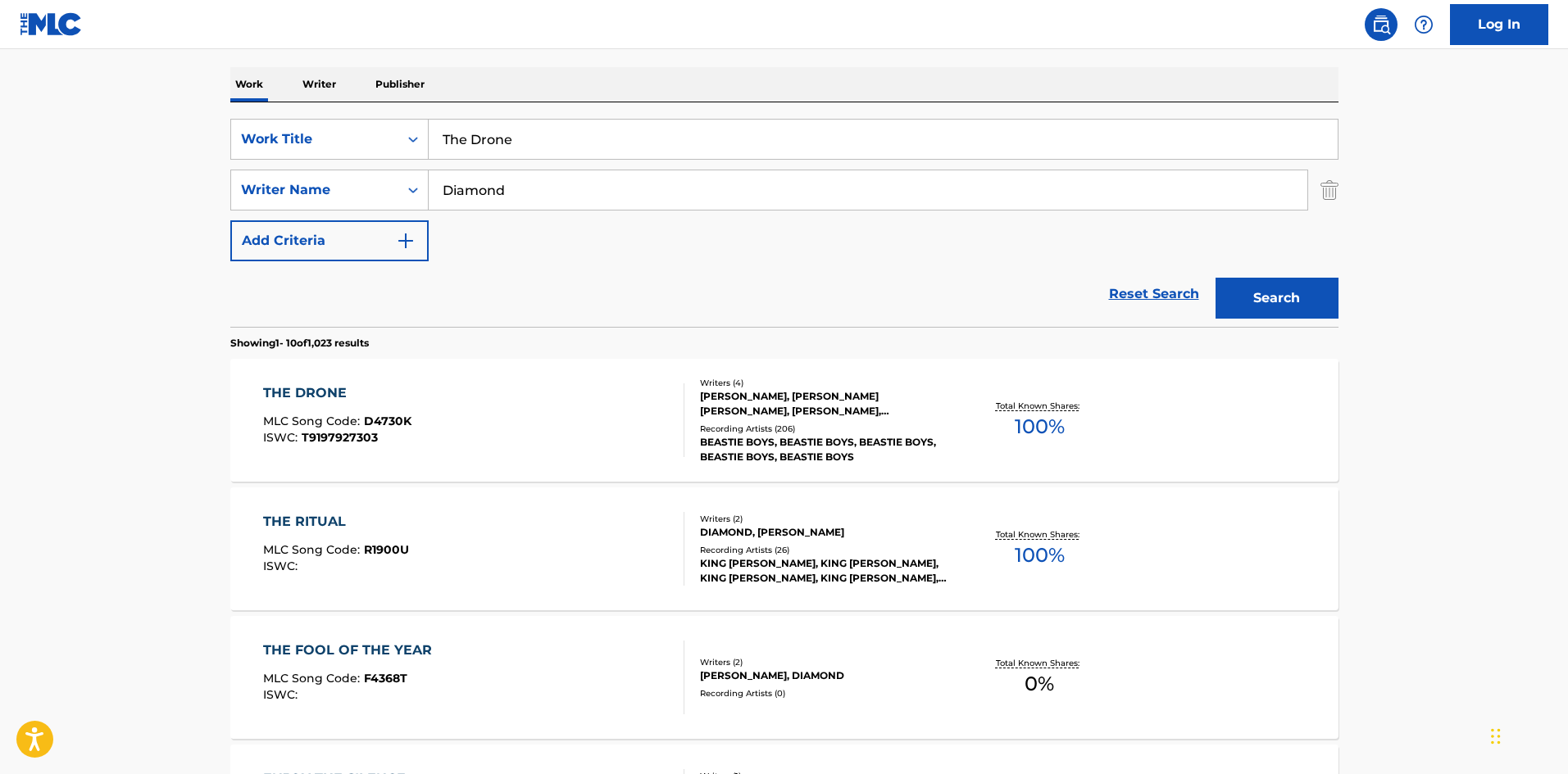
click at [521, 144] on input "The Drone" at bounding box center [883, 139] width 909 height 39
paste input "Gala Event"
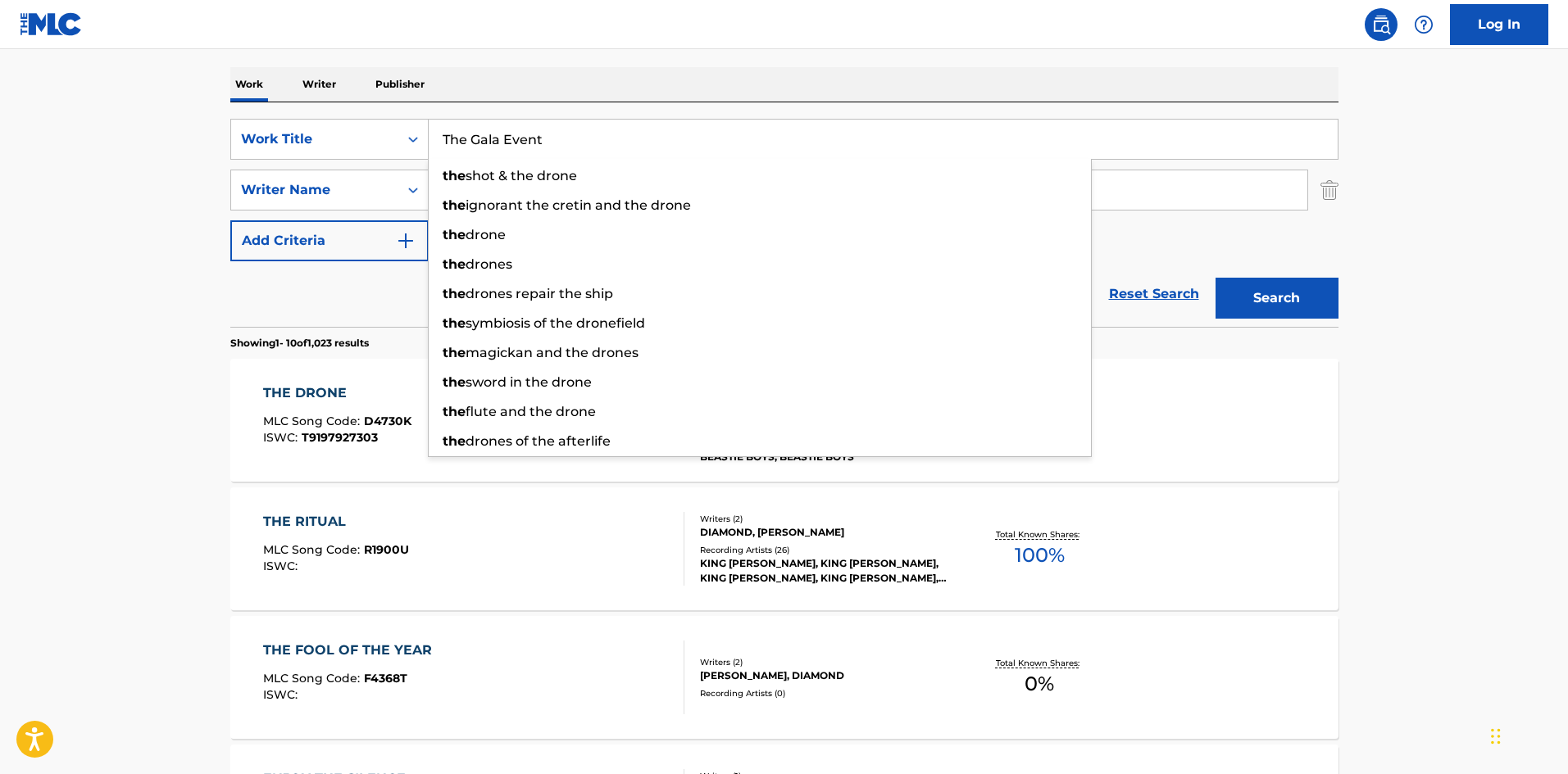
type input "The Gala Event"
click at [1260, 288] on button "Search" at bounding box center [1277, 297] width 122 height 41
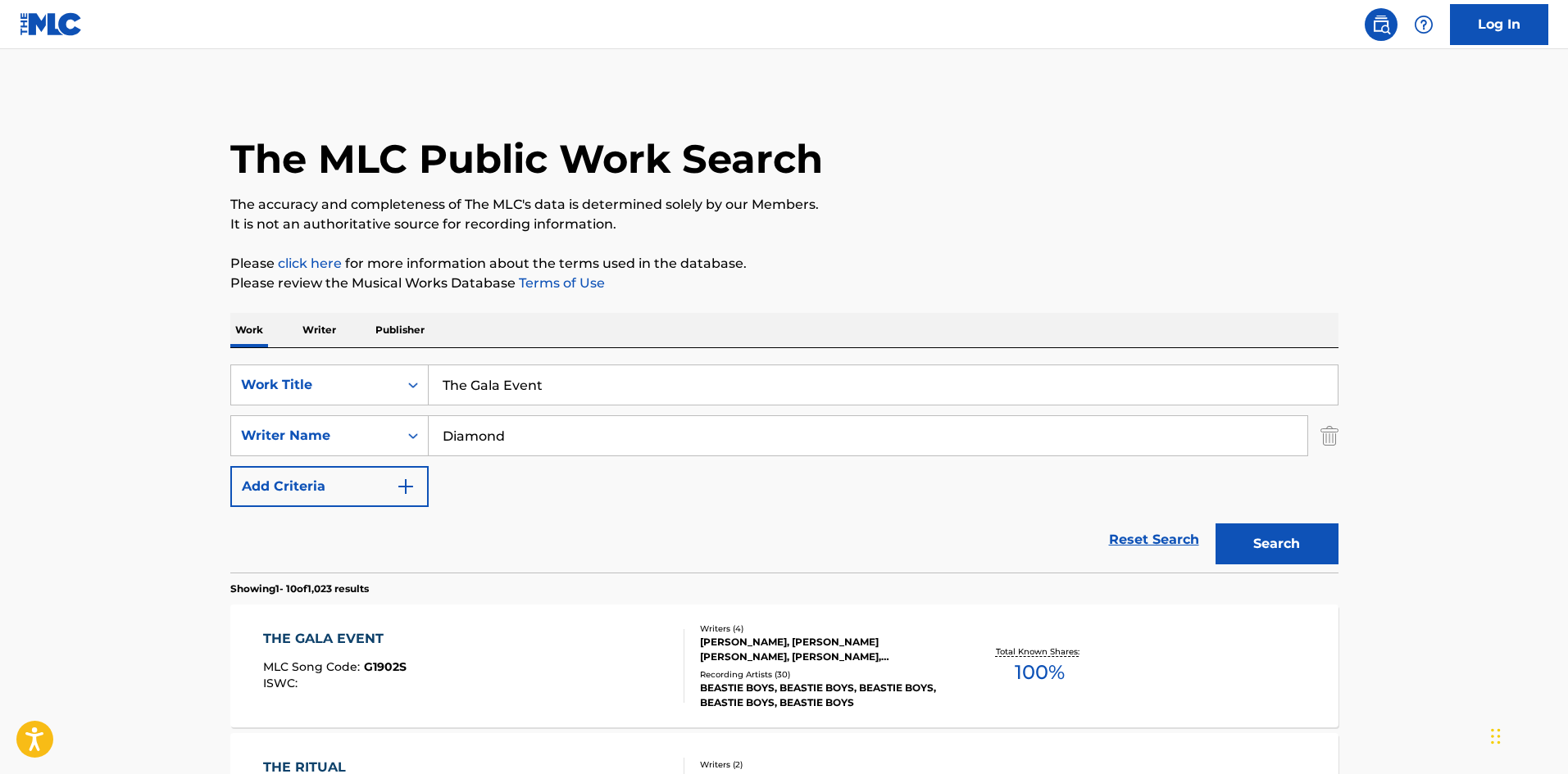
scroll to position [328, 0]
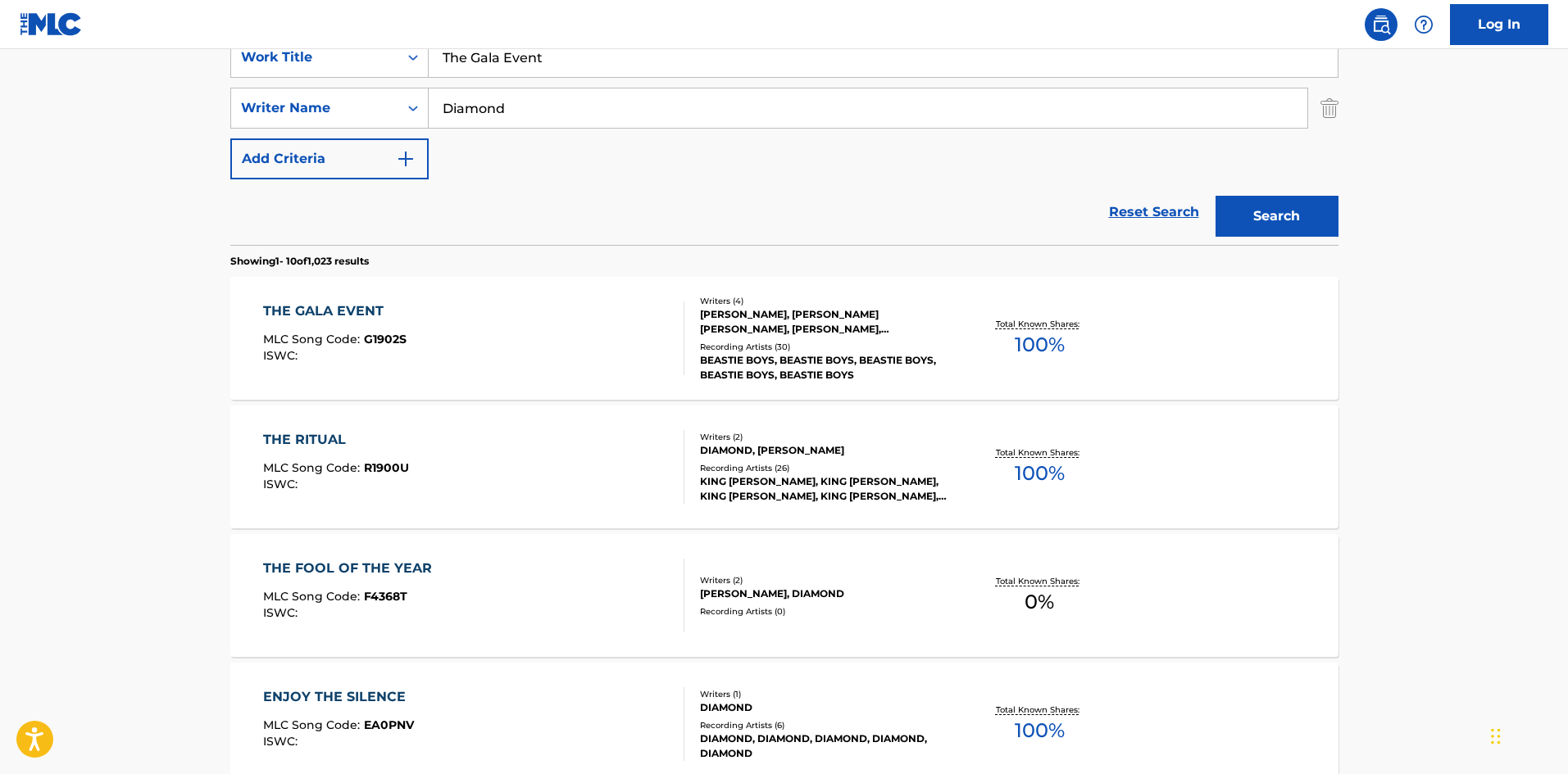
click at [494, 358] on div "THE GALA EVENT MLC Song Code : G1902S ISWC :" at bounding box center [473, 338] width 421 height 73
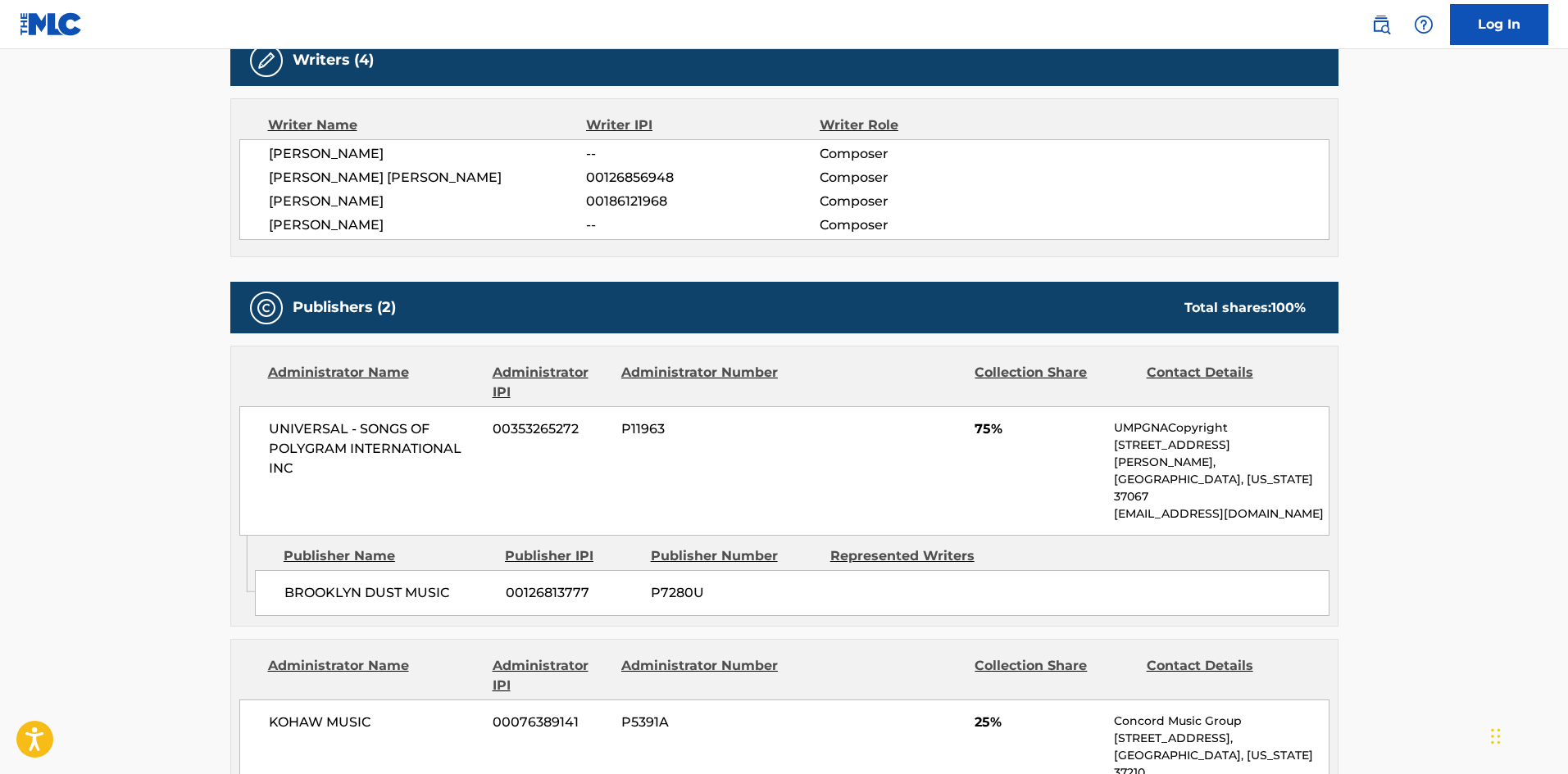
scroll to position [777, 0]
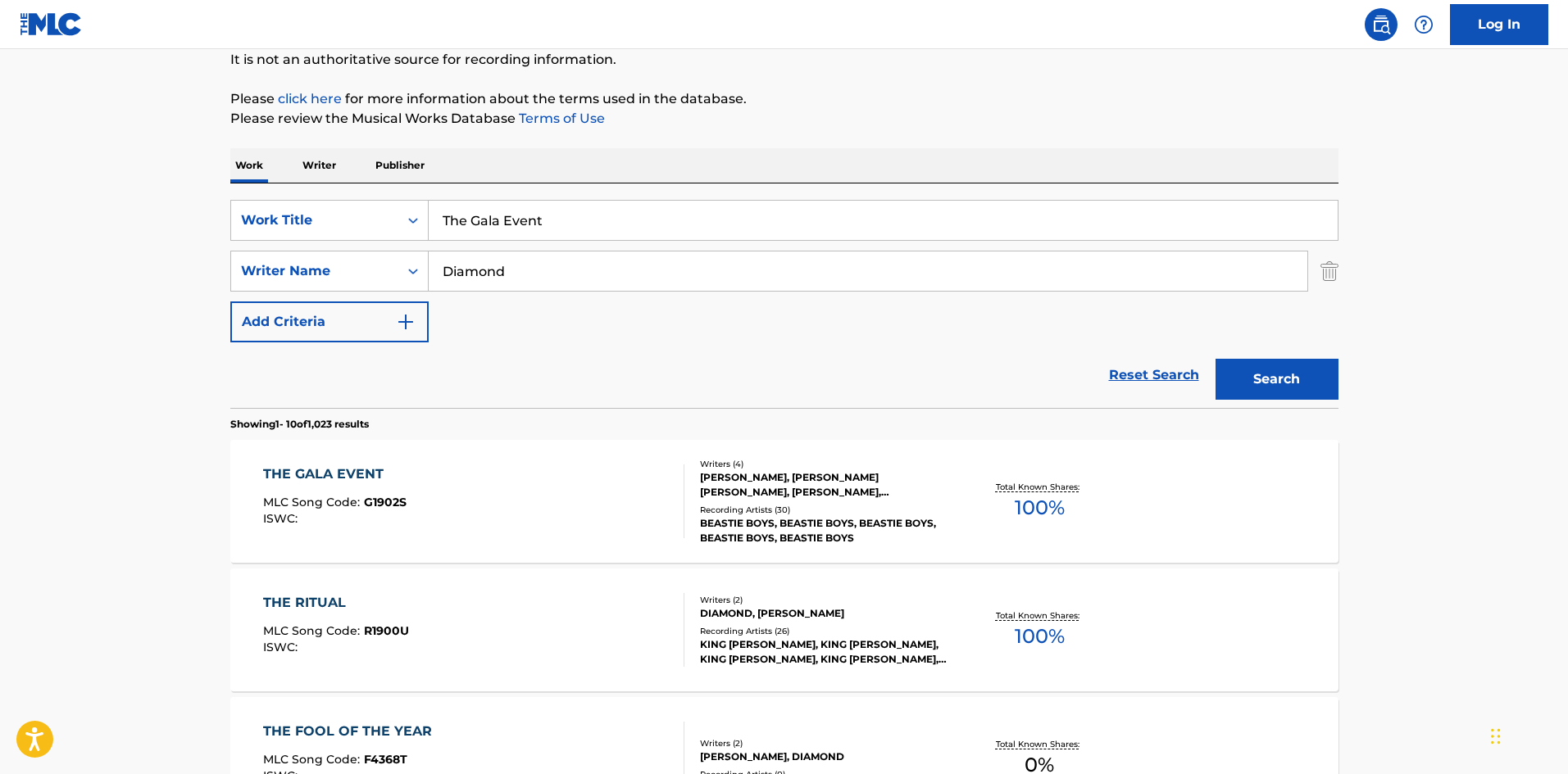
scroll to position [164, 0]
click at [524, 211] on input "The Gala Event" at bounding box center [883, 220] width 909 height 39
paste input "Kangaroo Ra"
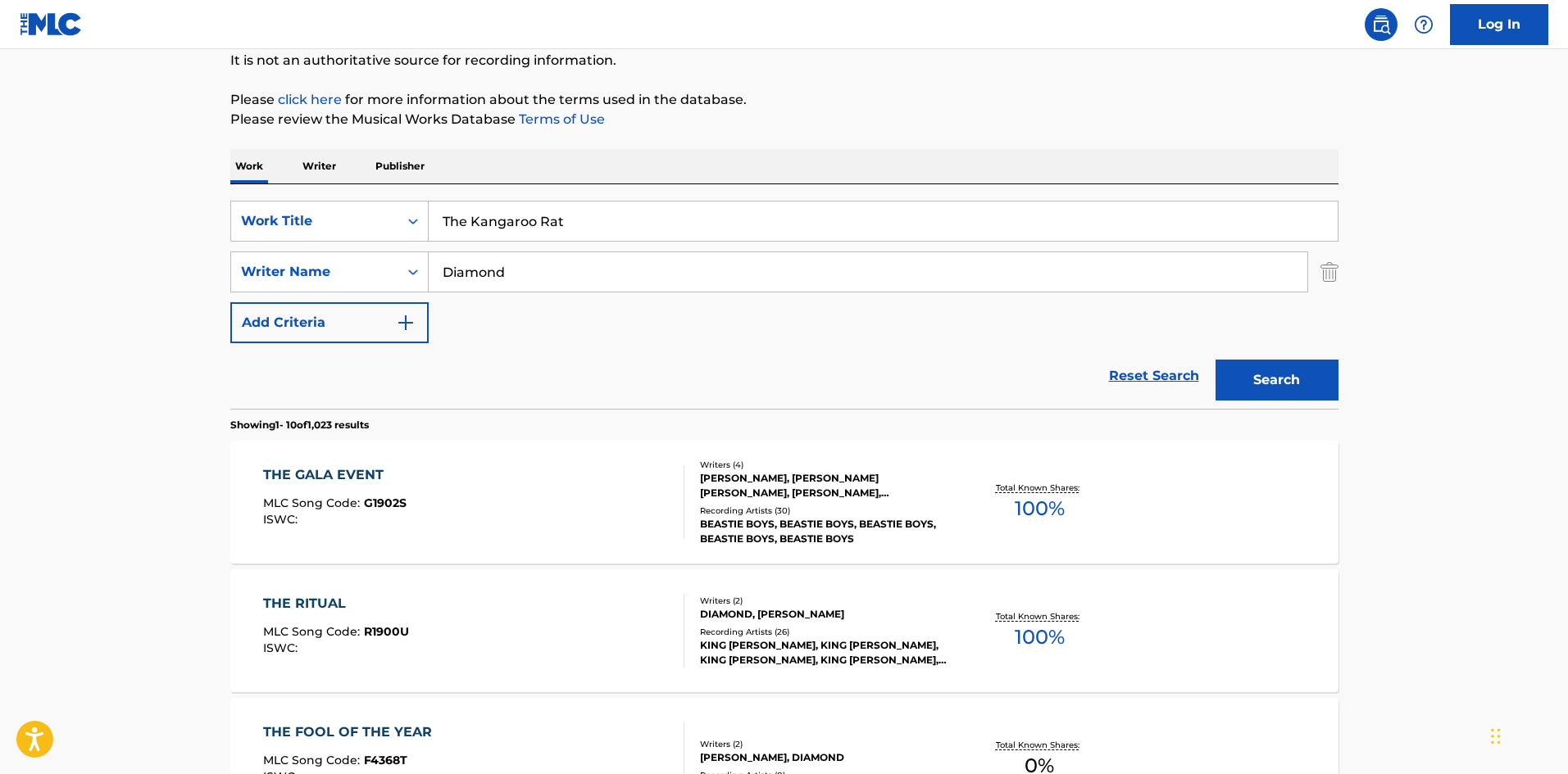
type input "The Kangaroo Rat"
click at [1258, 366] on button "Search" at bounding box center [1277, 380] width 122 height 41
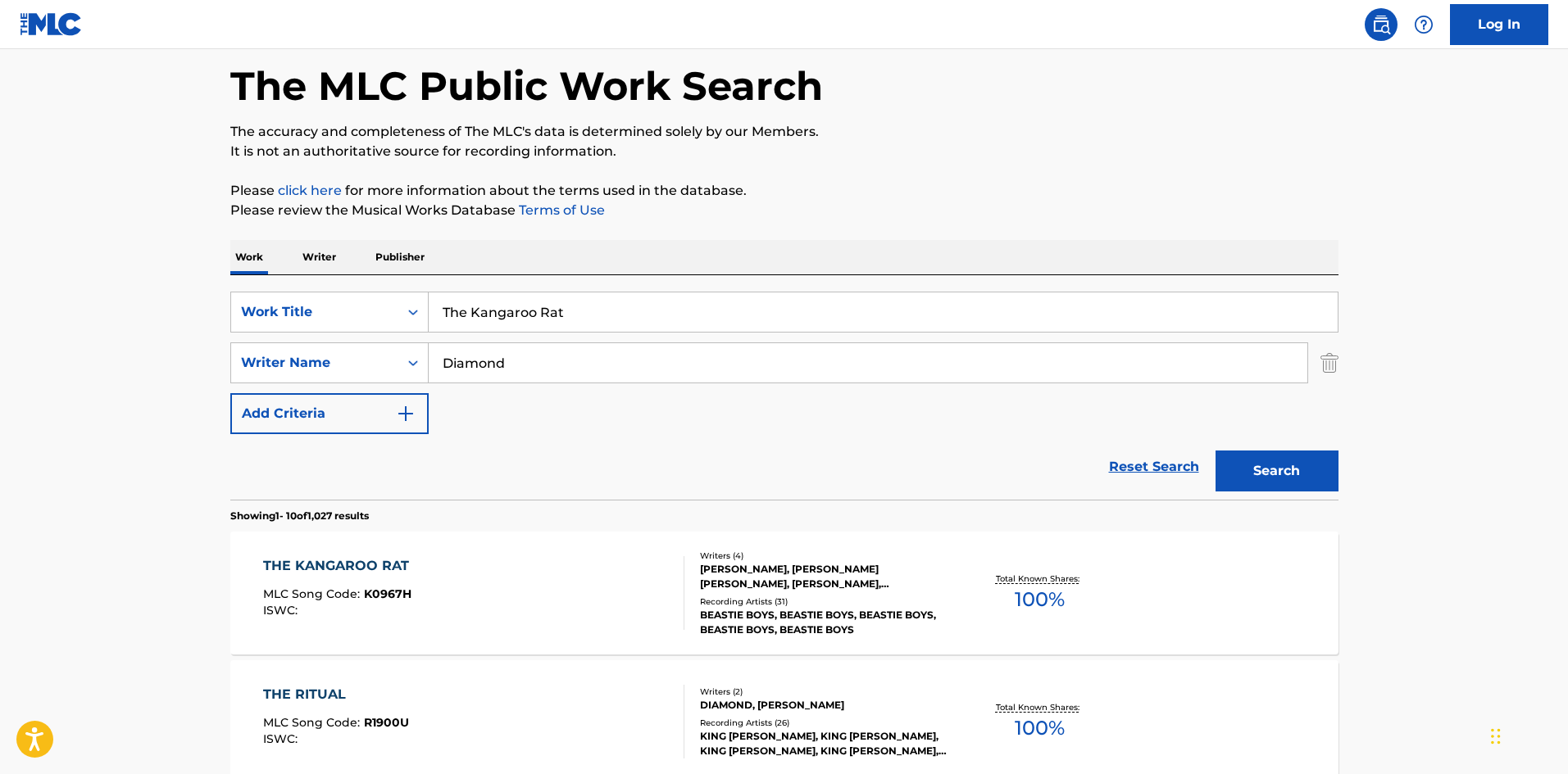
scroll to position [328, 0]
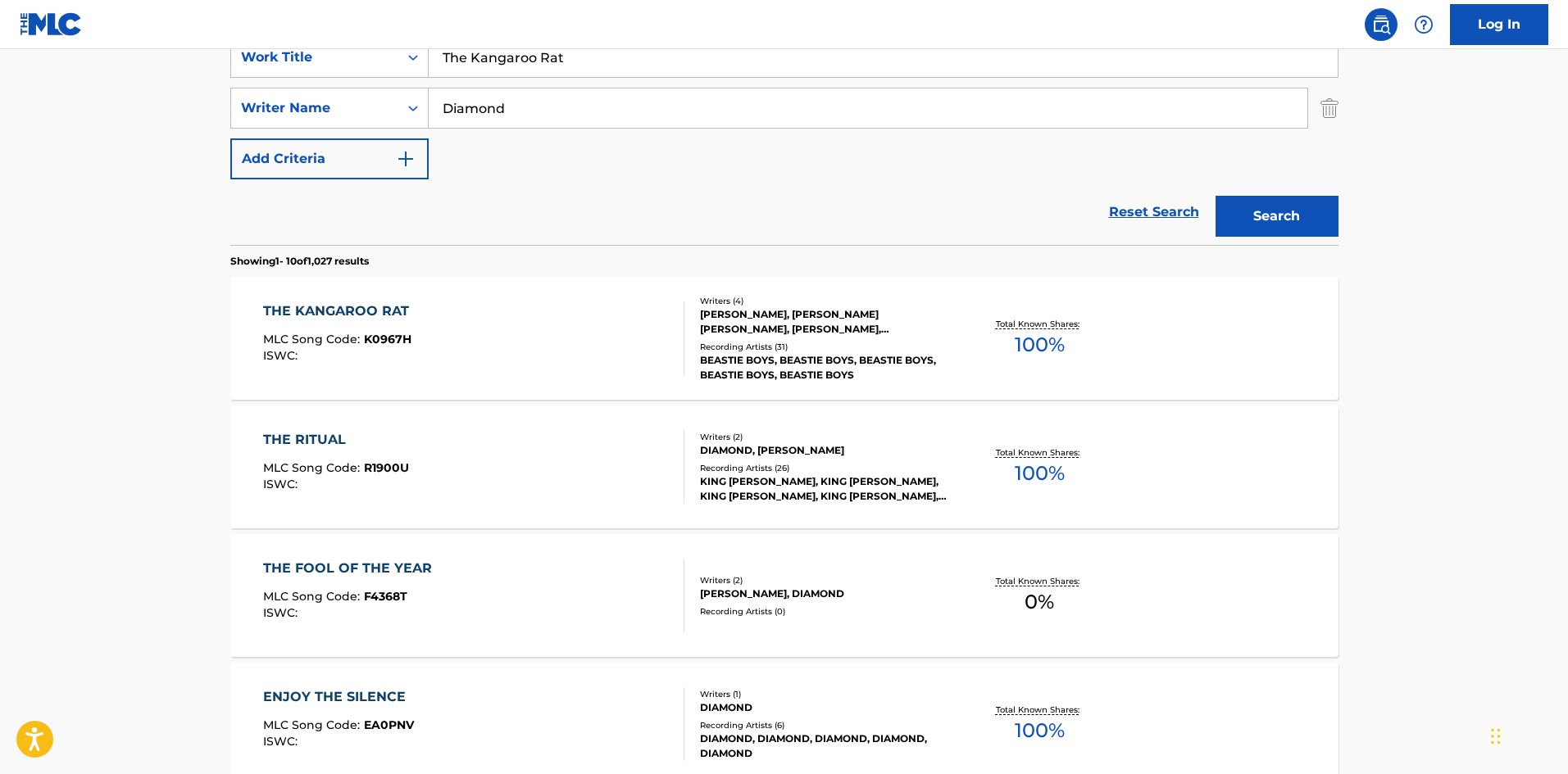
click at [417, 339] on div "THE KANGAROO RAT MLC Song Code : K0967H ISWC :" at bounding box center [473, 338] width 421 height 73
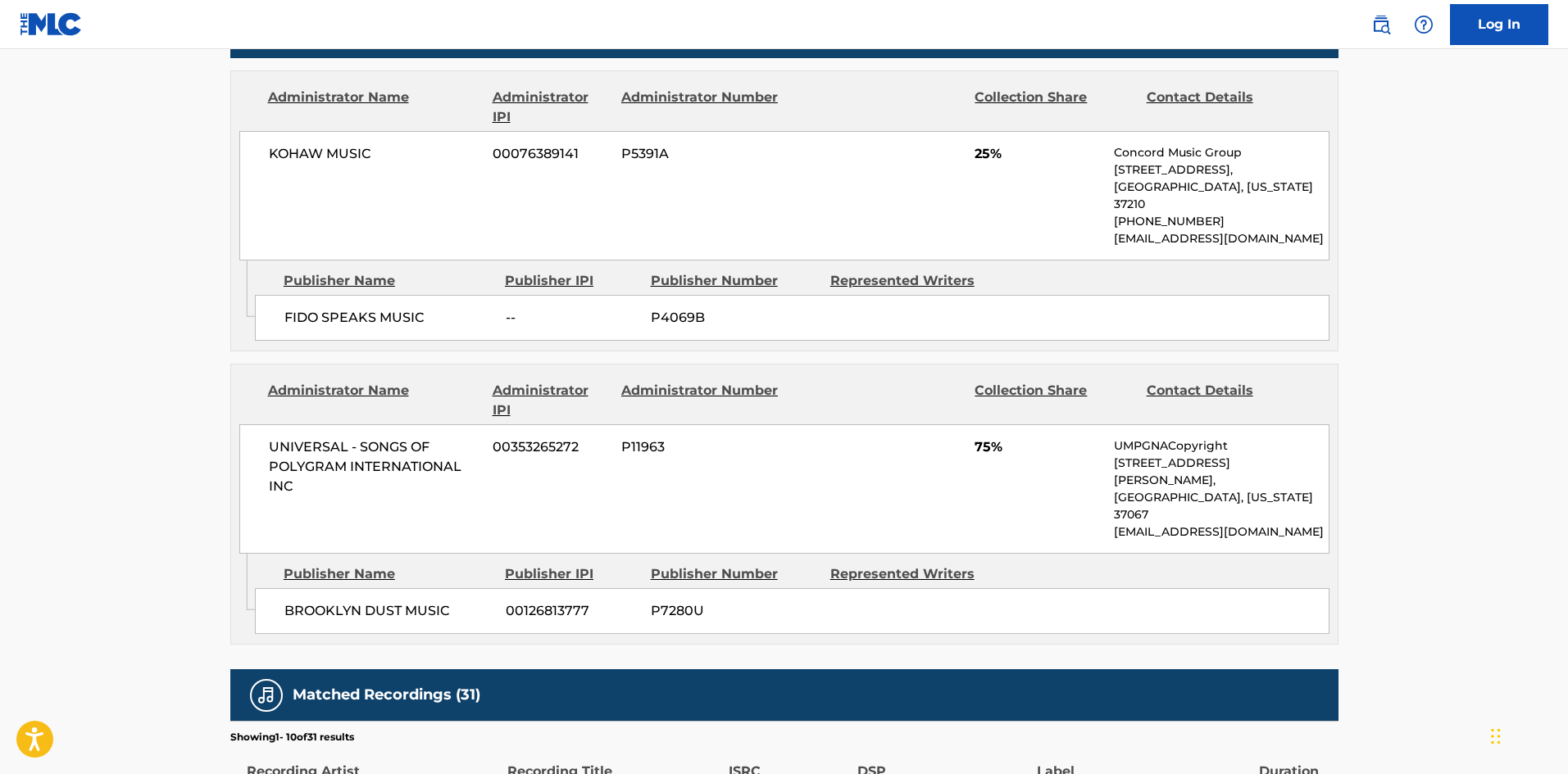
scroll to position [819, 0]
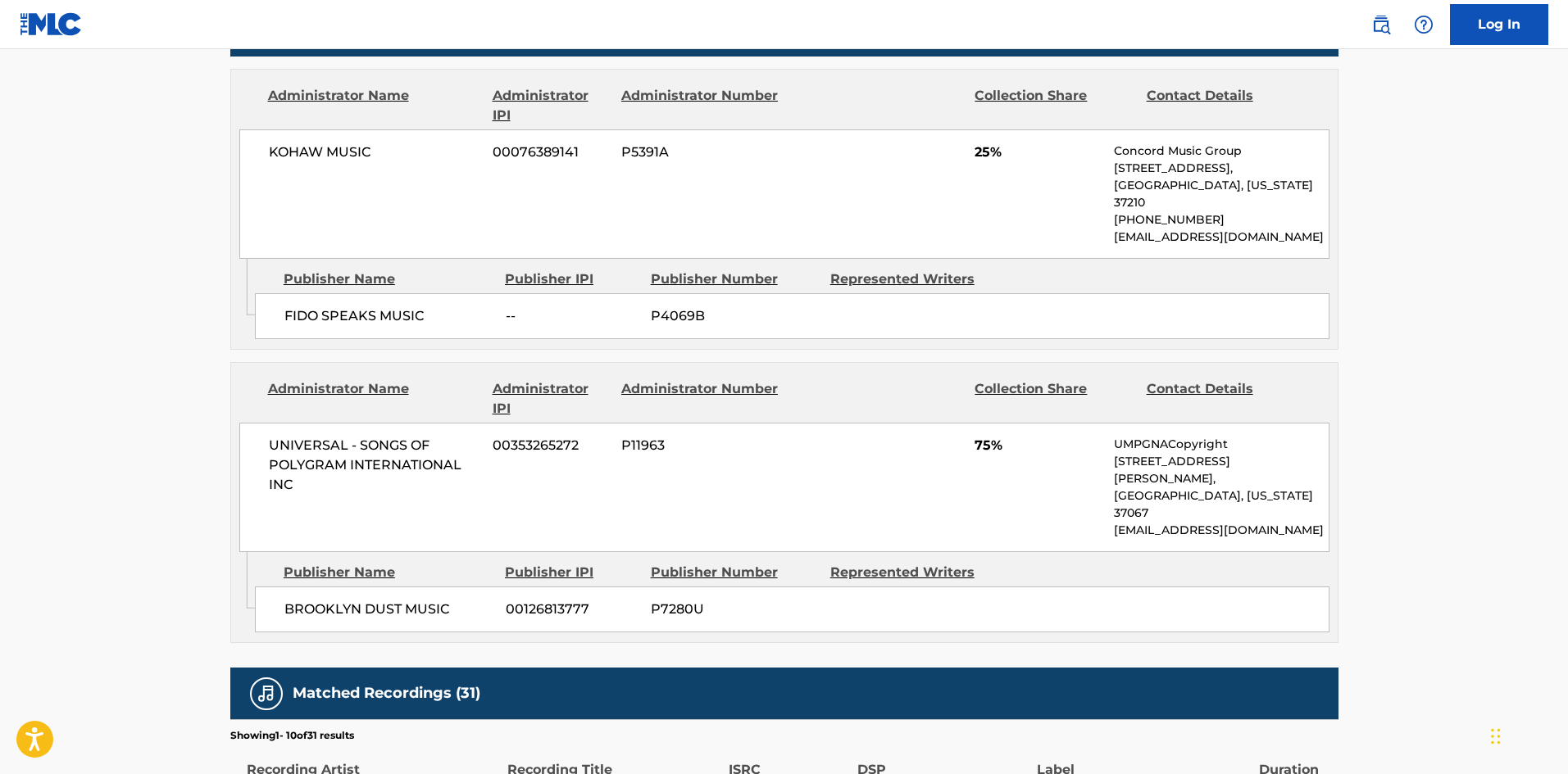
scroll to position [328, 0]
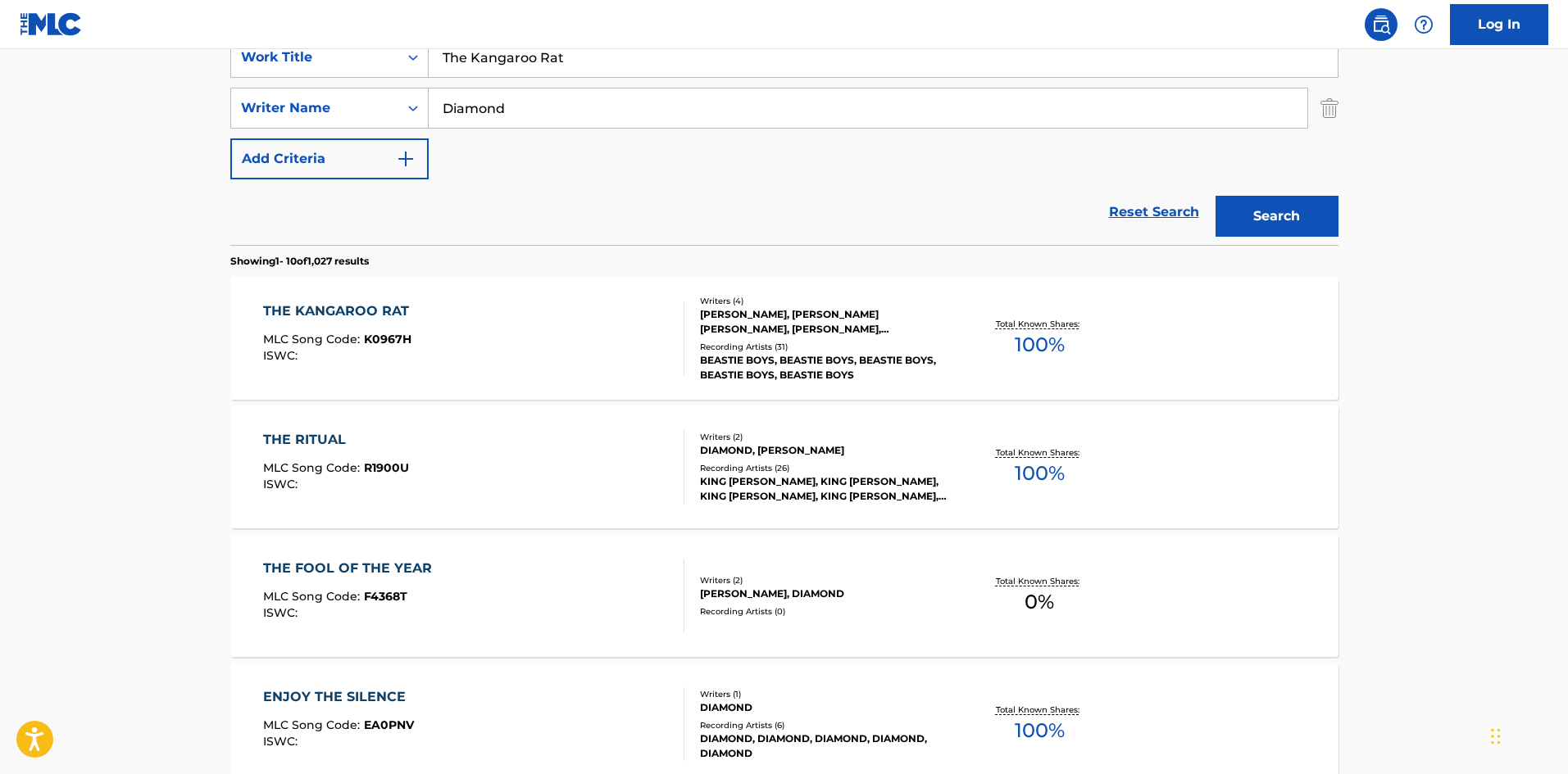
click at [528, 63] on input "The Kangaroo Rat" at bounding box center [883, 57] width 909 height 39
drag, startPoint x: 528, startPoint y: 63, endPoint x: 1167, endPoint y: 169, distance: 647.7
click at [533, 65] on input "The Kangaroo Rat" at bounding box center [883, 57] width 909 height 39
paste input "Melee"
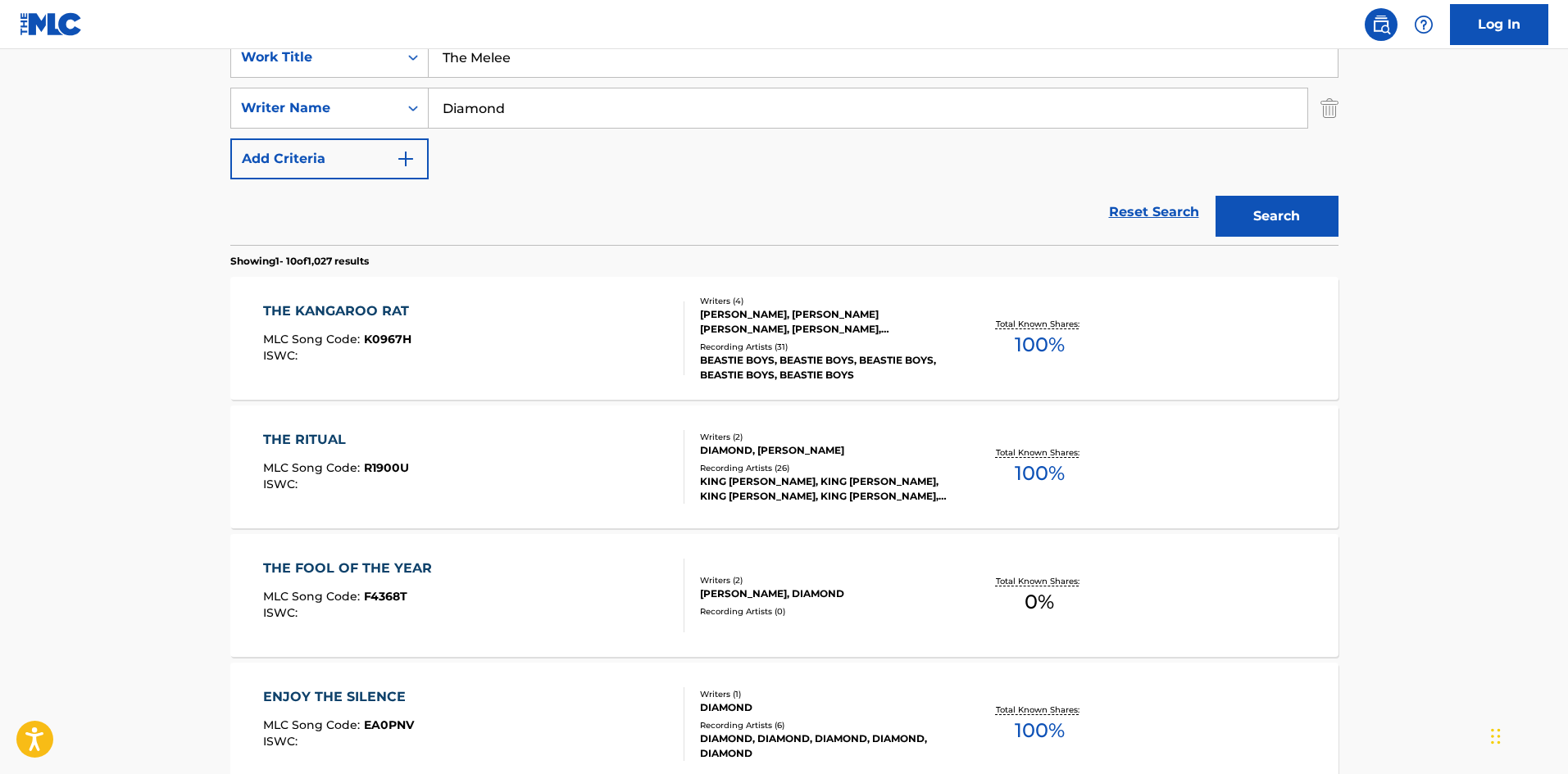
type input "The Melee"
click at [1273, 241] on div "Search" at bounding box center [1272, 212] width 131 height 66
click at [1274, 234] on button "Search" at bounding box center [1277, 216] width 122 height 41
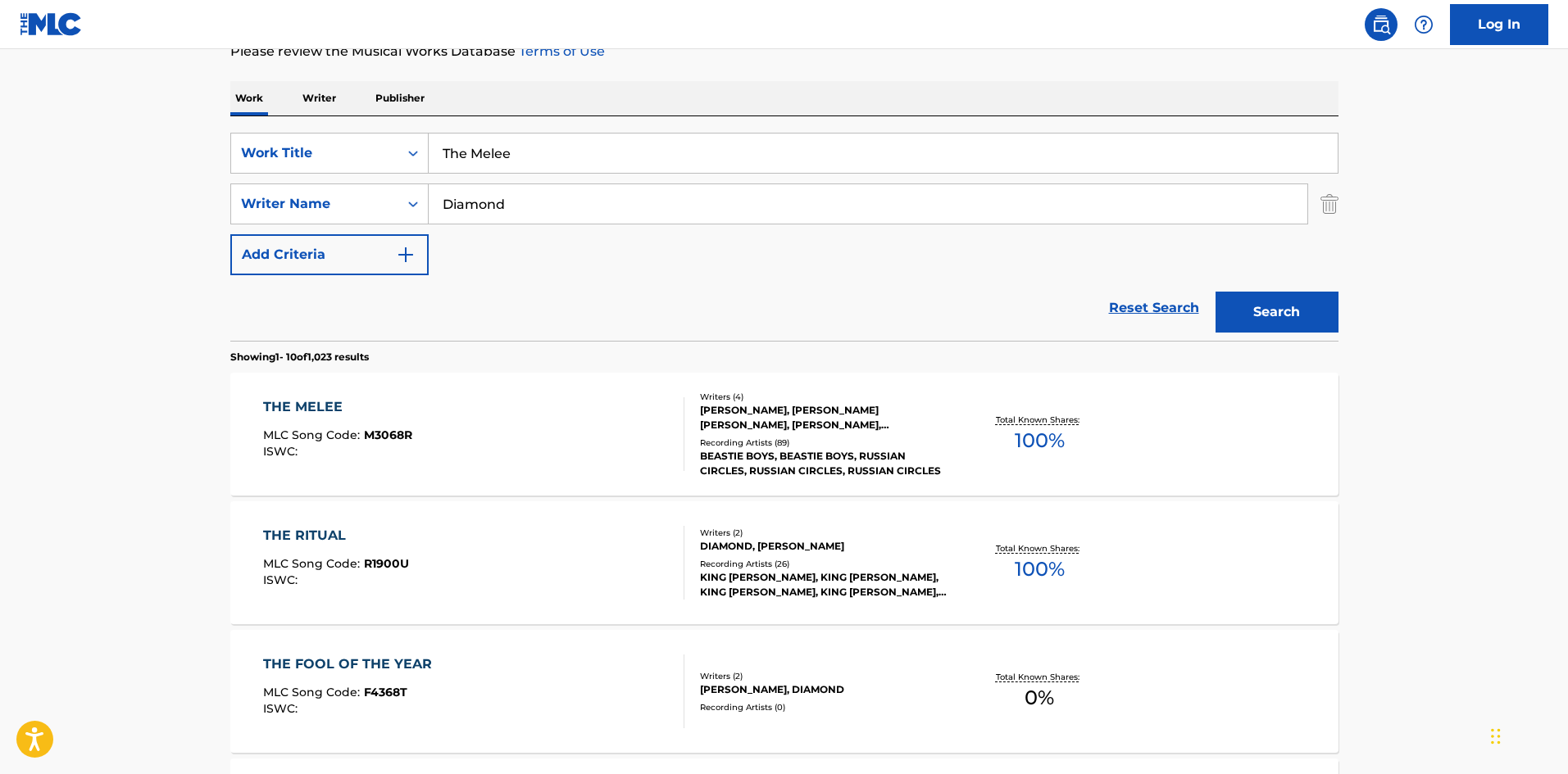
scroll to position [246, 0]
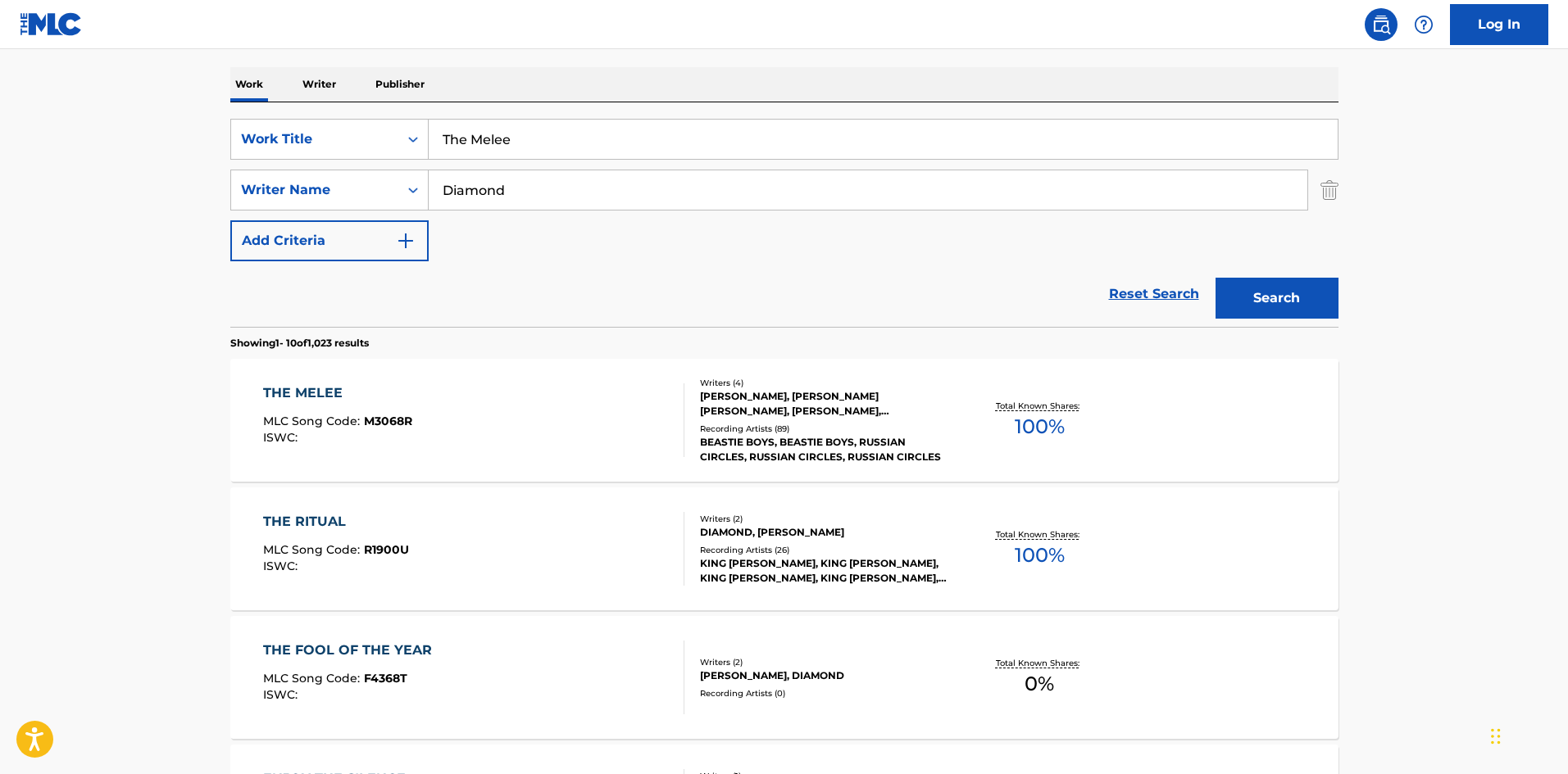
click at [562, 415] on div "THE MELEE MLC Song Code : M3068R ISWC :" at bounding box center [473, 420] width 421 height 73
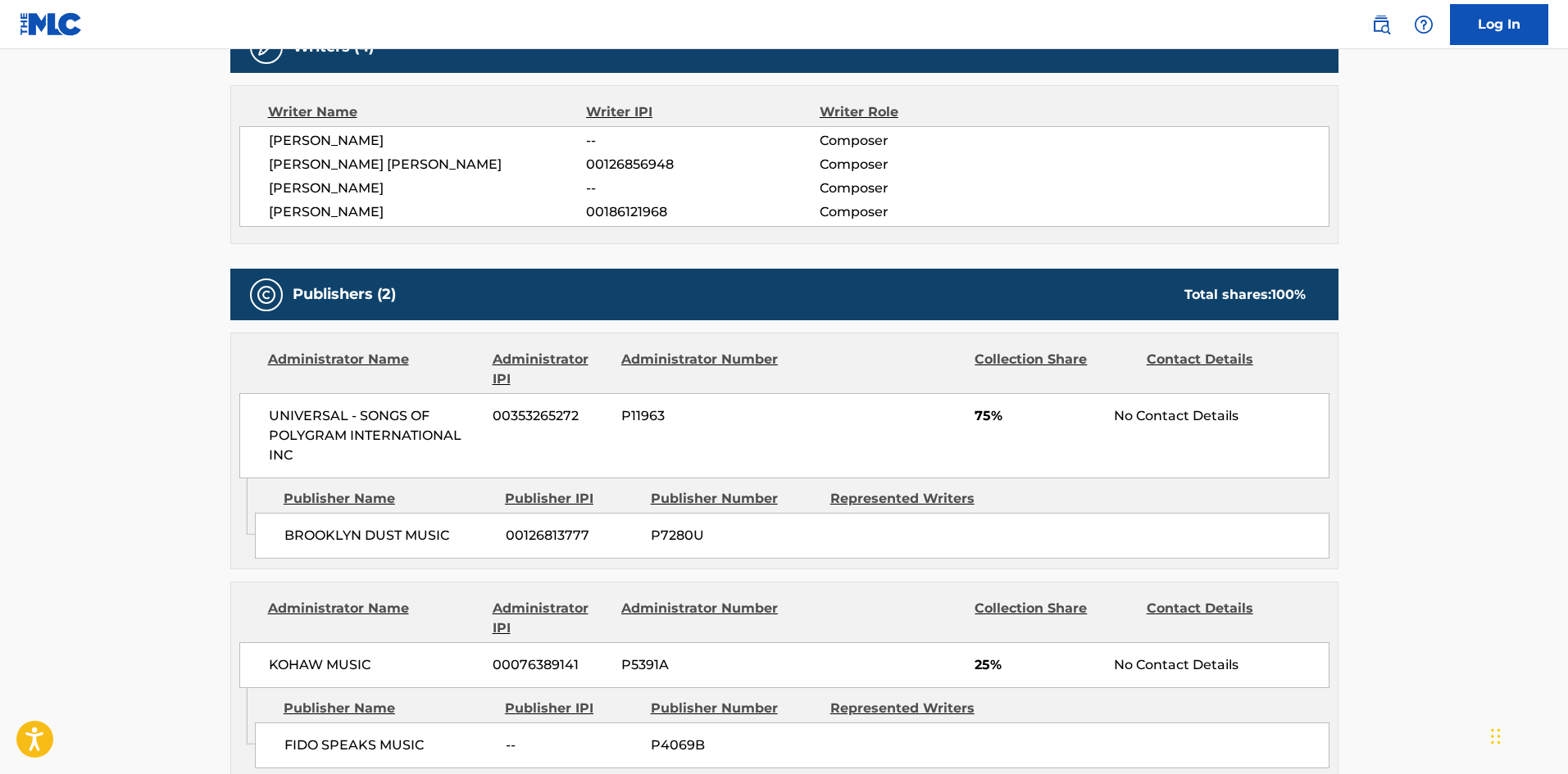
scroll to position [737, 0]
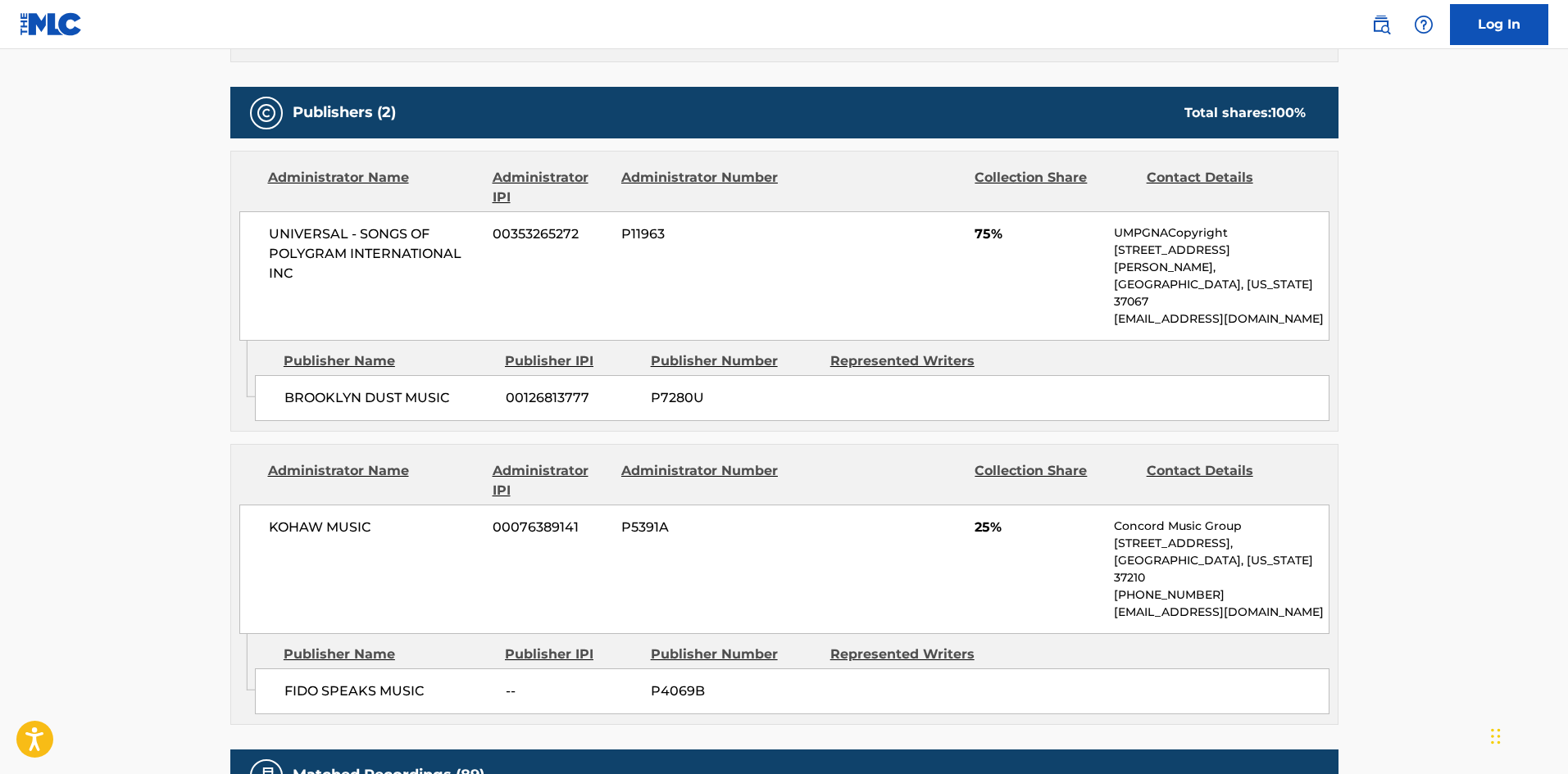
scroll to position [246, 0]
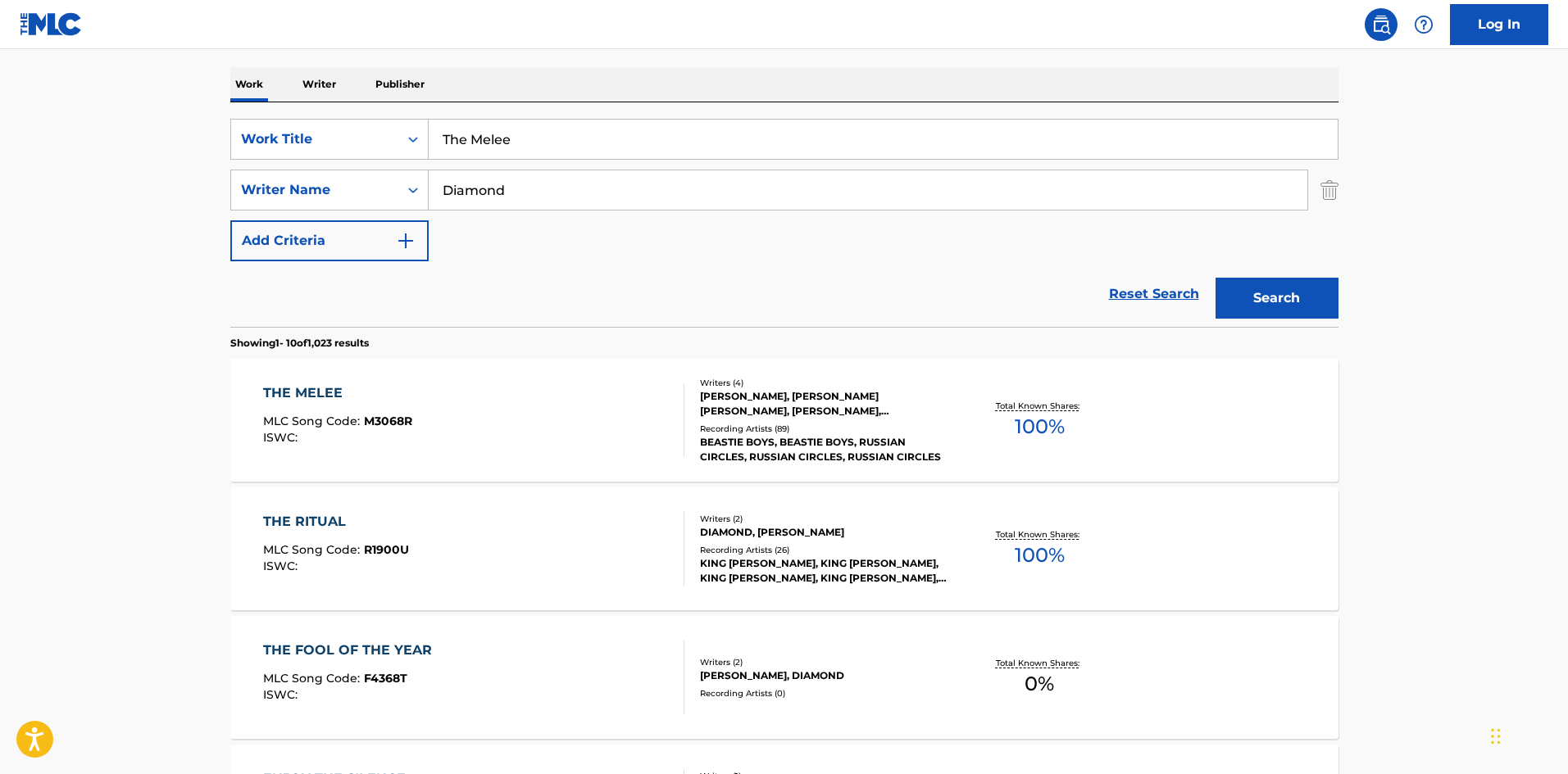
click at [508, 158] on input "The Melee" at bounding box center [883, 139] width 909 height 39
paste input "ix Up"
type input "The Mix Up"
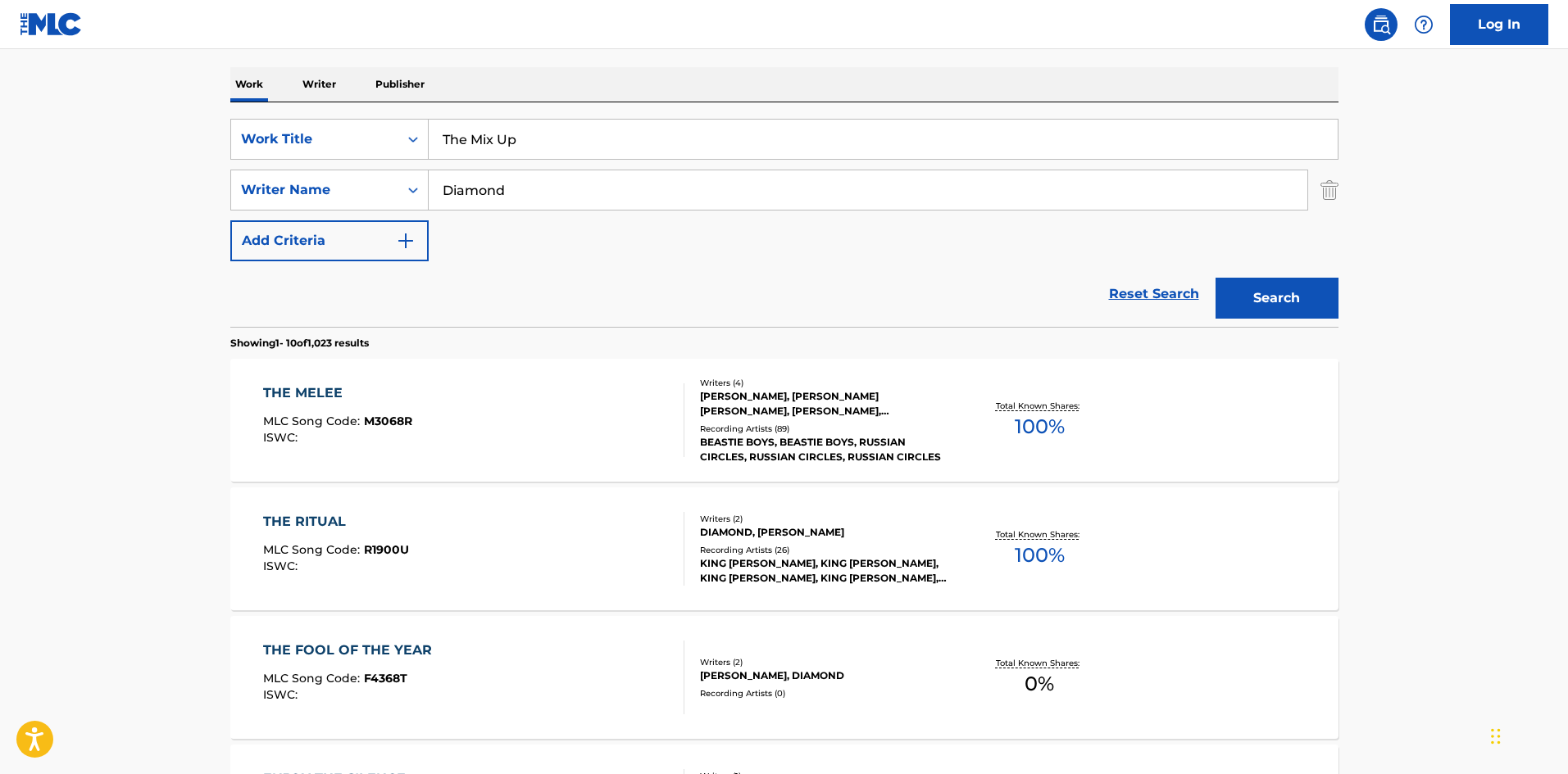
click at [1290, 304] on button "Search" at bounding box center [1277, 297] width 122 height 41
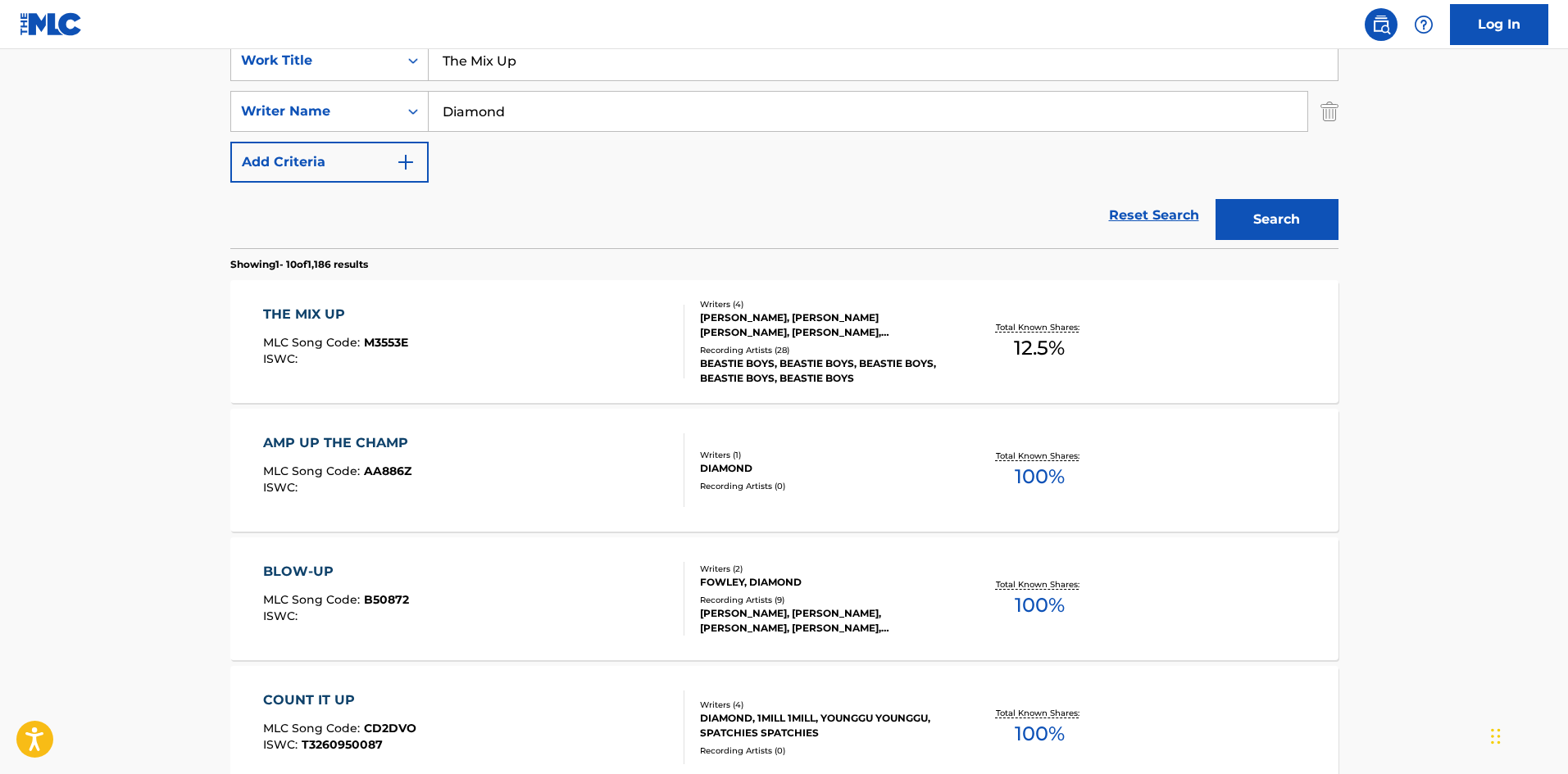
scroll to position [328, 0]
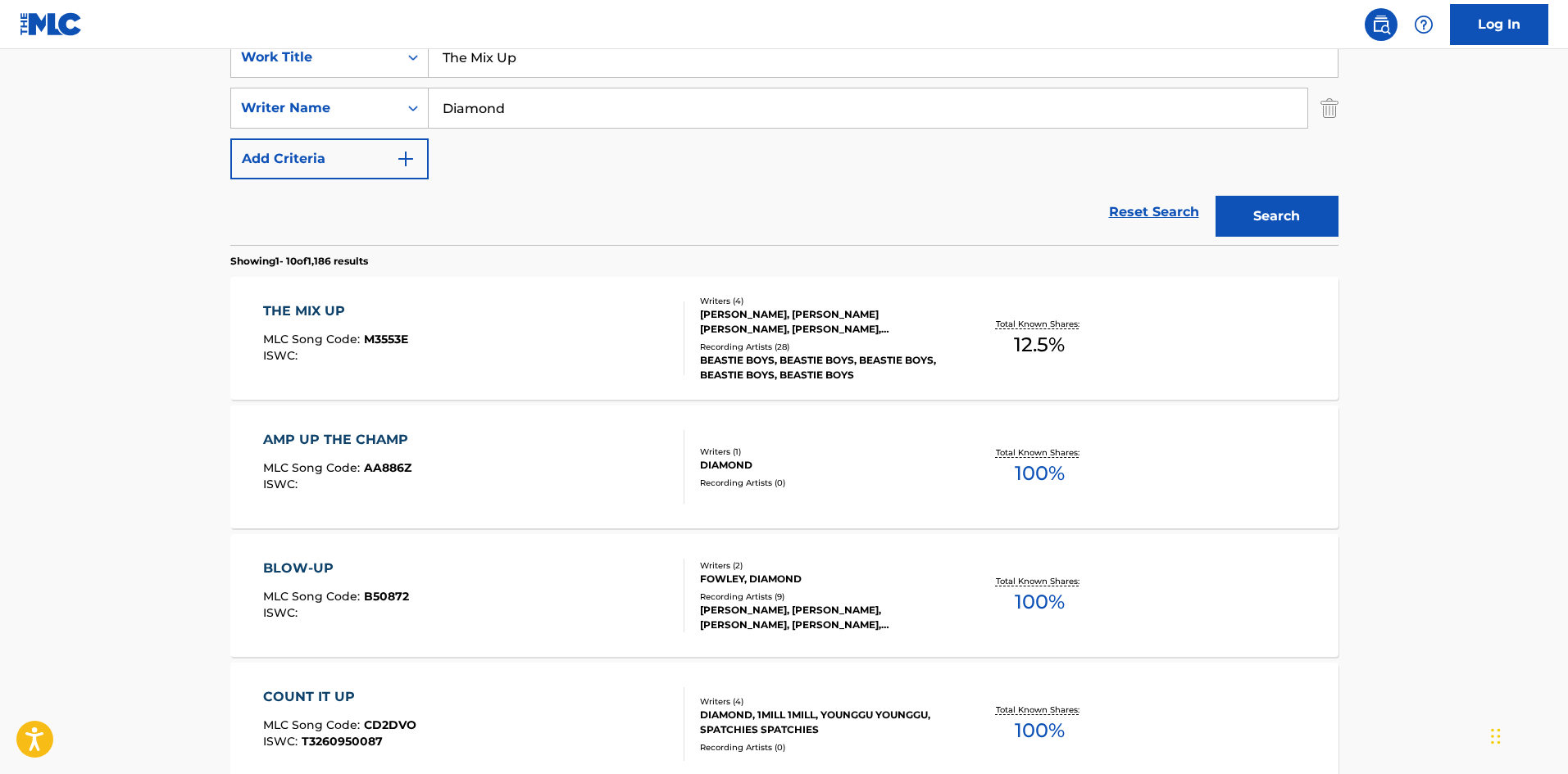
click at [491, 339] on div "THE MIX UP MLC Song Code : M3553E ISWC :" at bounding box center [473, 338] width 421 height 73
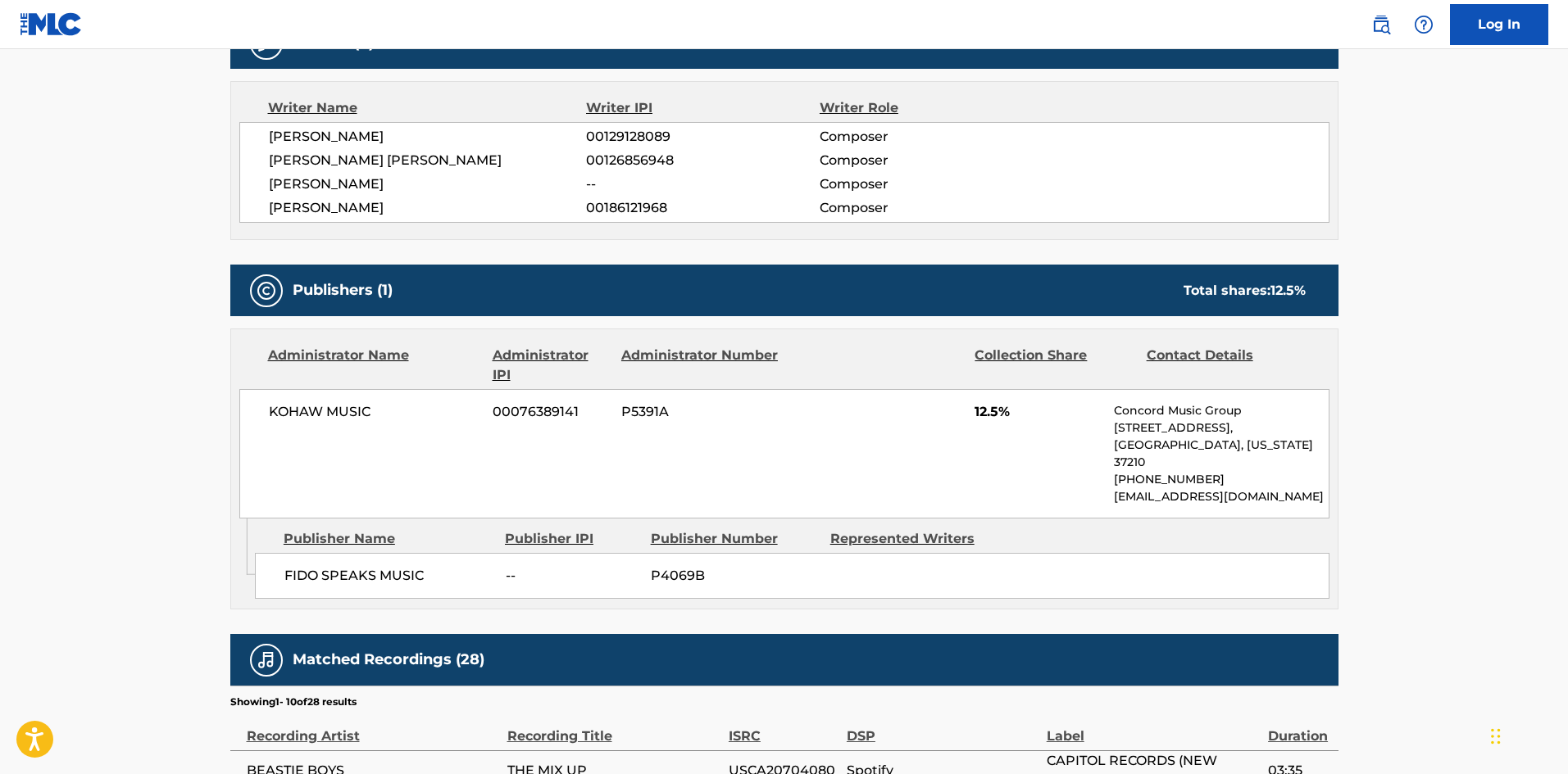
scroll to position [737, 0]
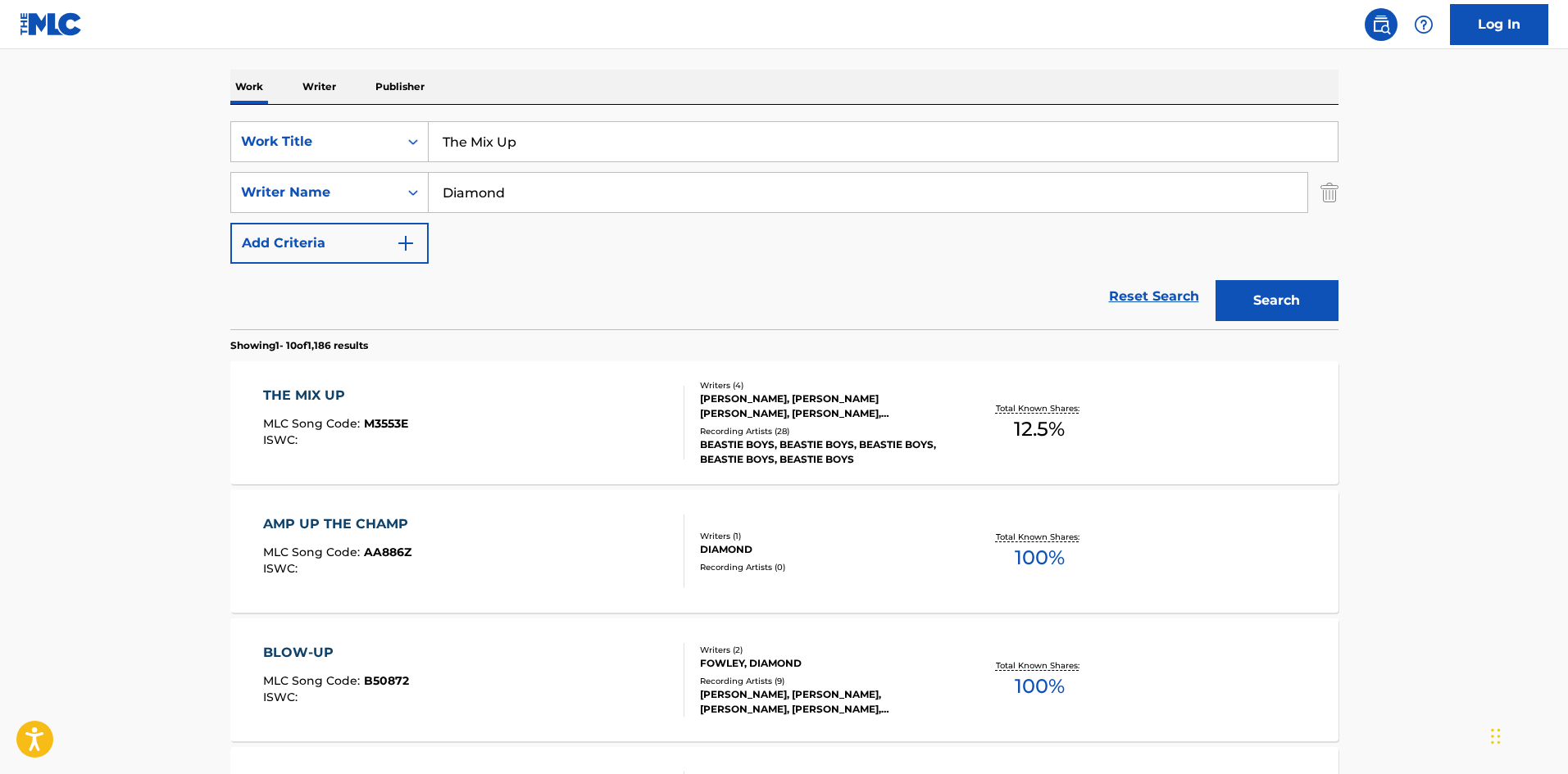
scroll to position [164, 0]
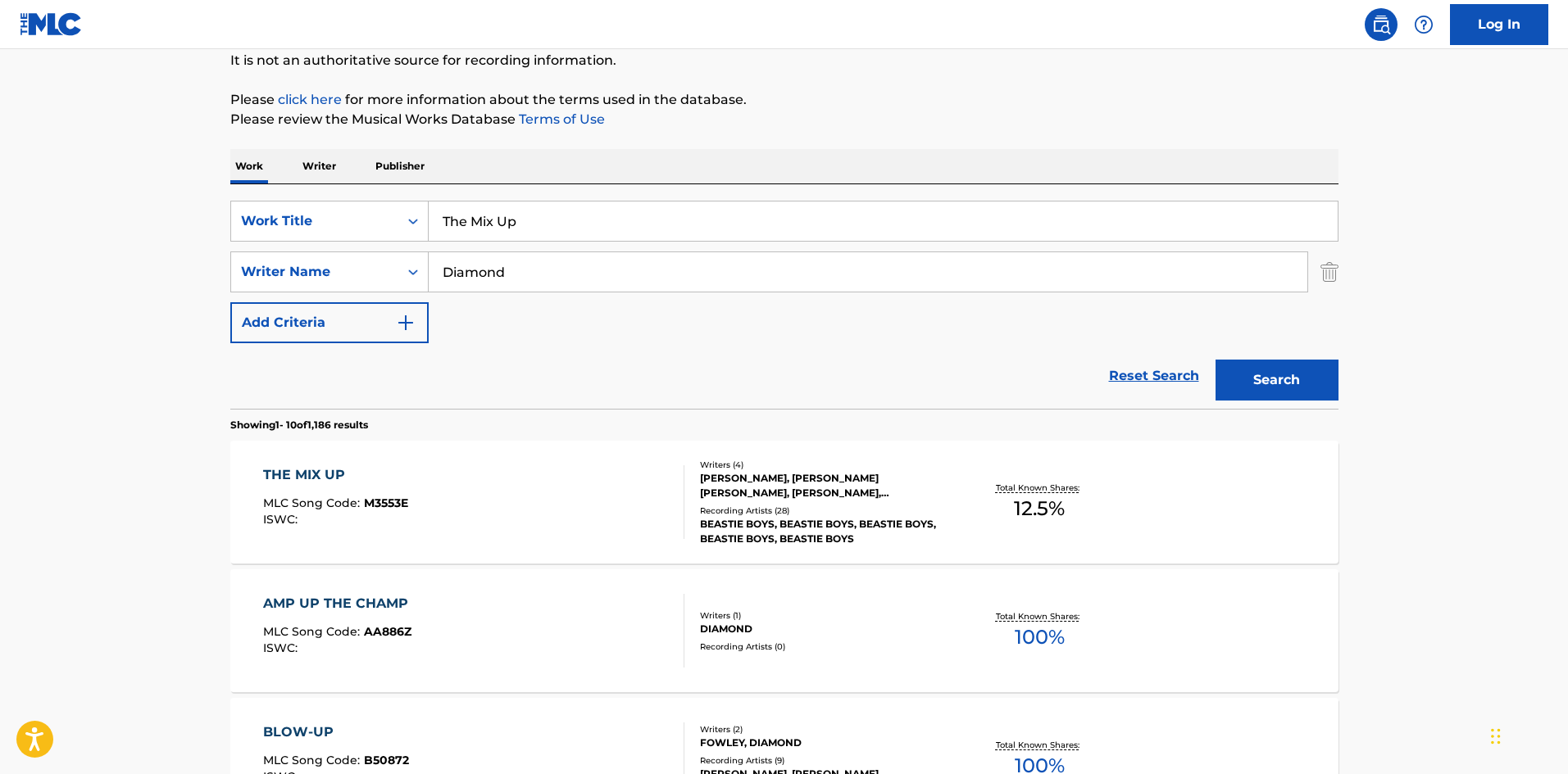
click at [554, 221] on input "The Mix Up" at bounding box center [883, 220] width 909 height 39
paste input "Panda Rat"
type input "The Panda Rat"
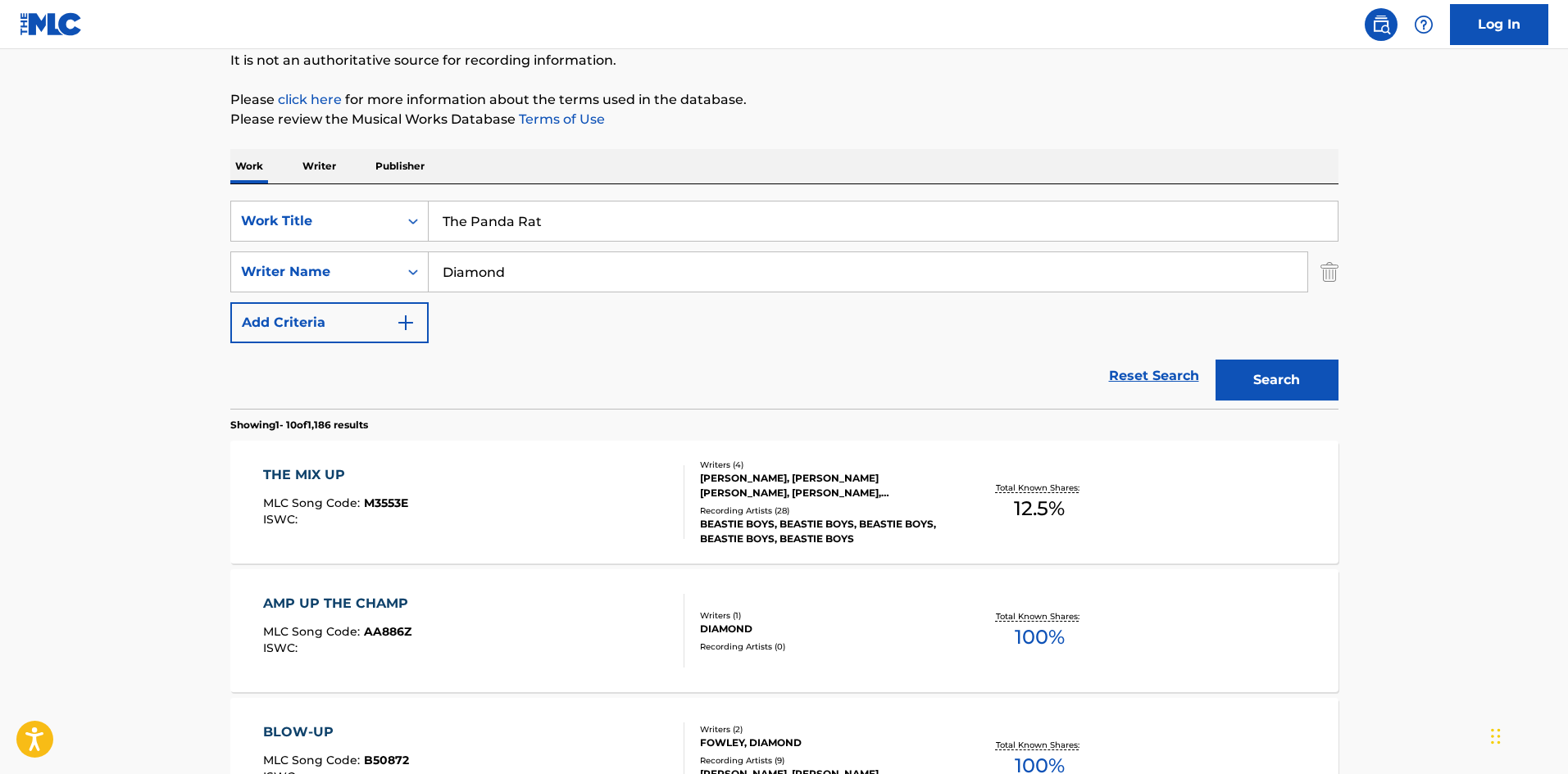
click at [1269, 375] on button "Search" at bounding box center [1277, 380] width 122 height 41
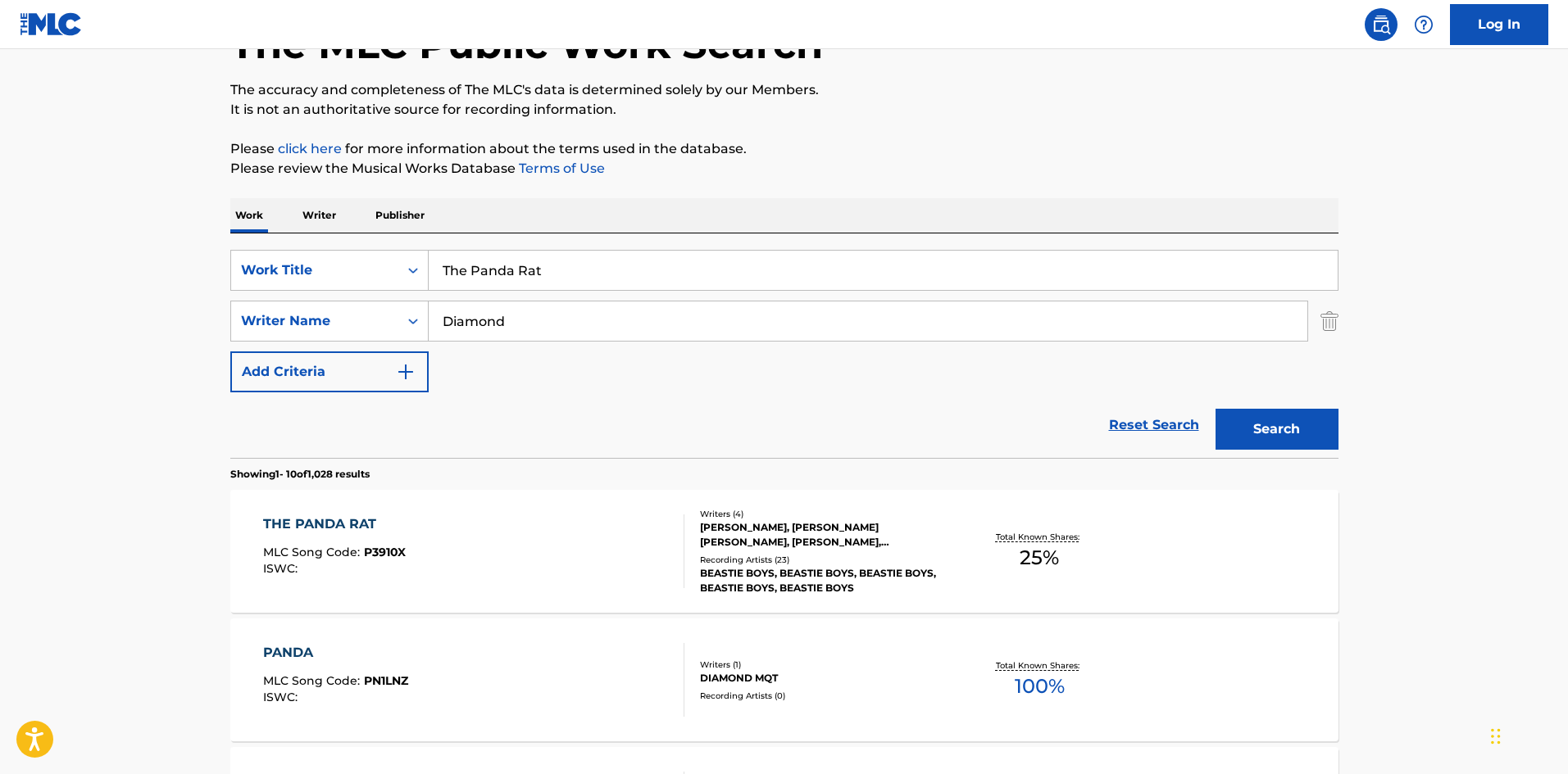
scroll to position [328, 0]
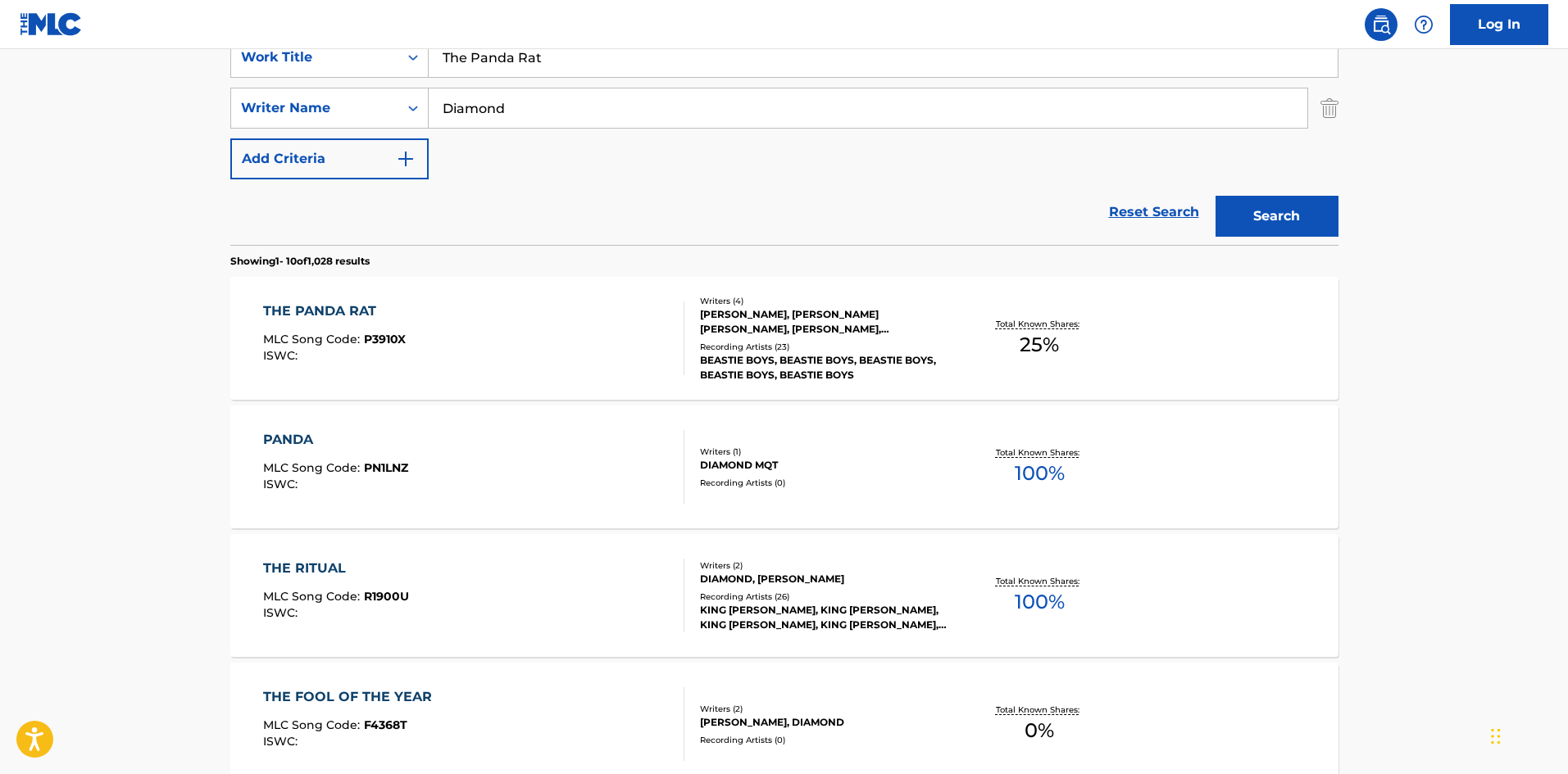
click at [484, 304] on div "THE PANDA RAT MLC Song Code : P3910X ISWC :" at bounding box center [473, 338] width 421 height 73
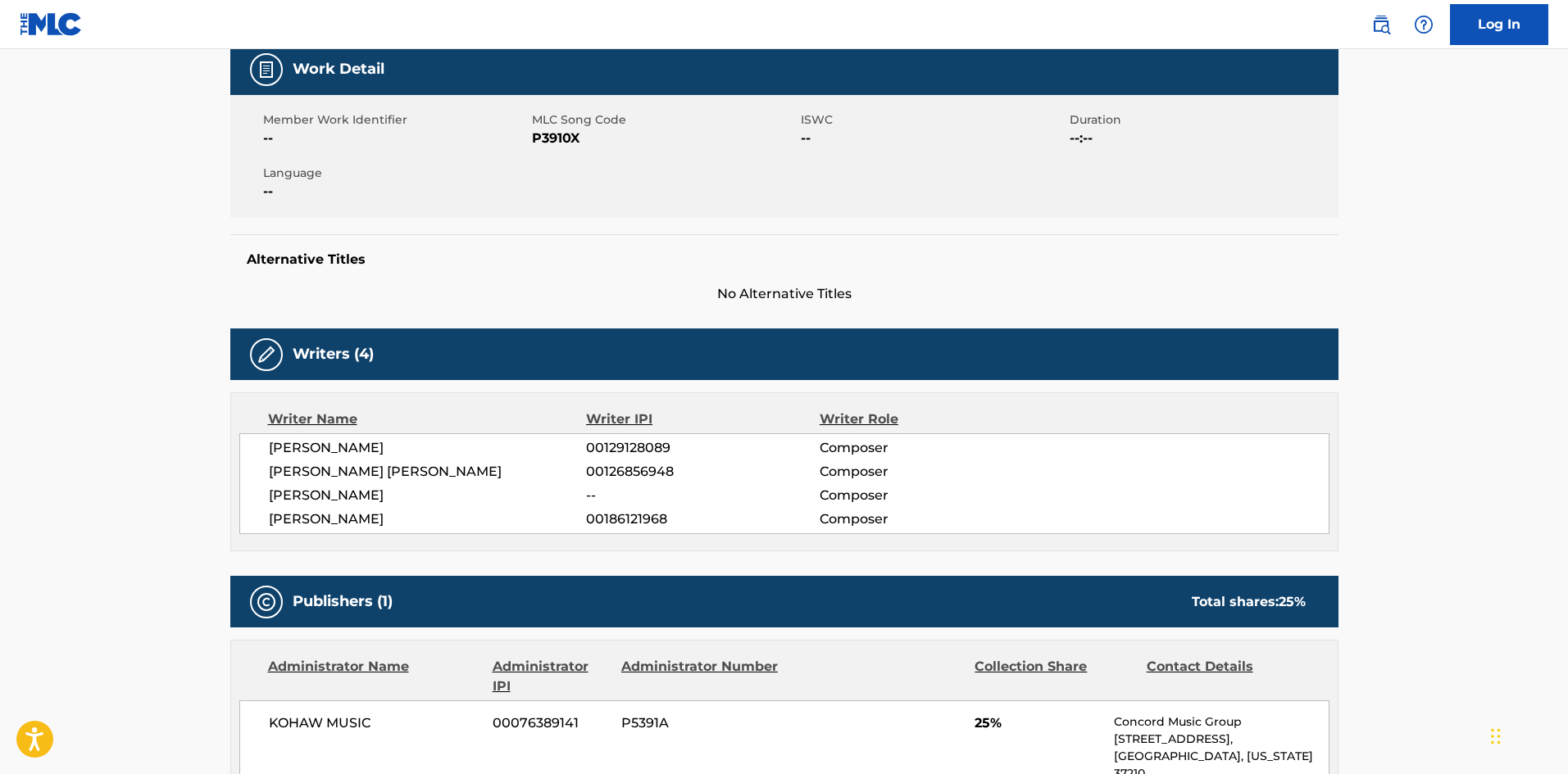
scroll to position [409, 0]
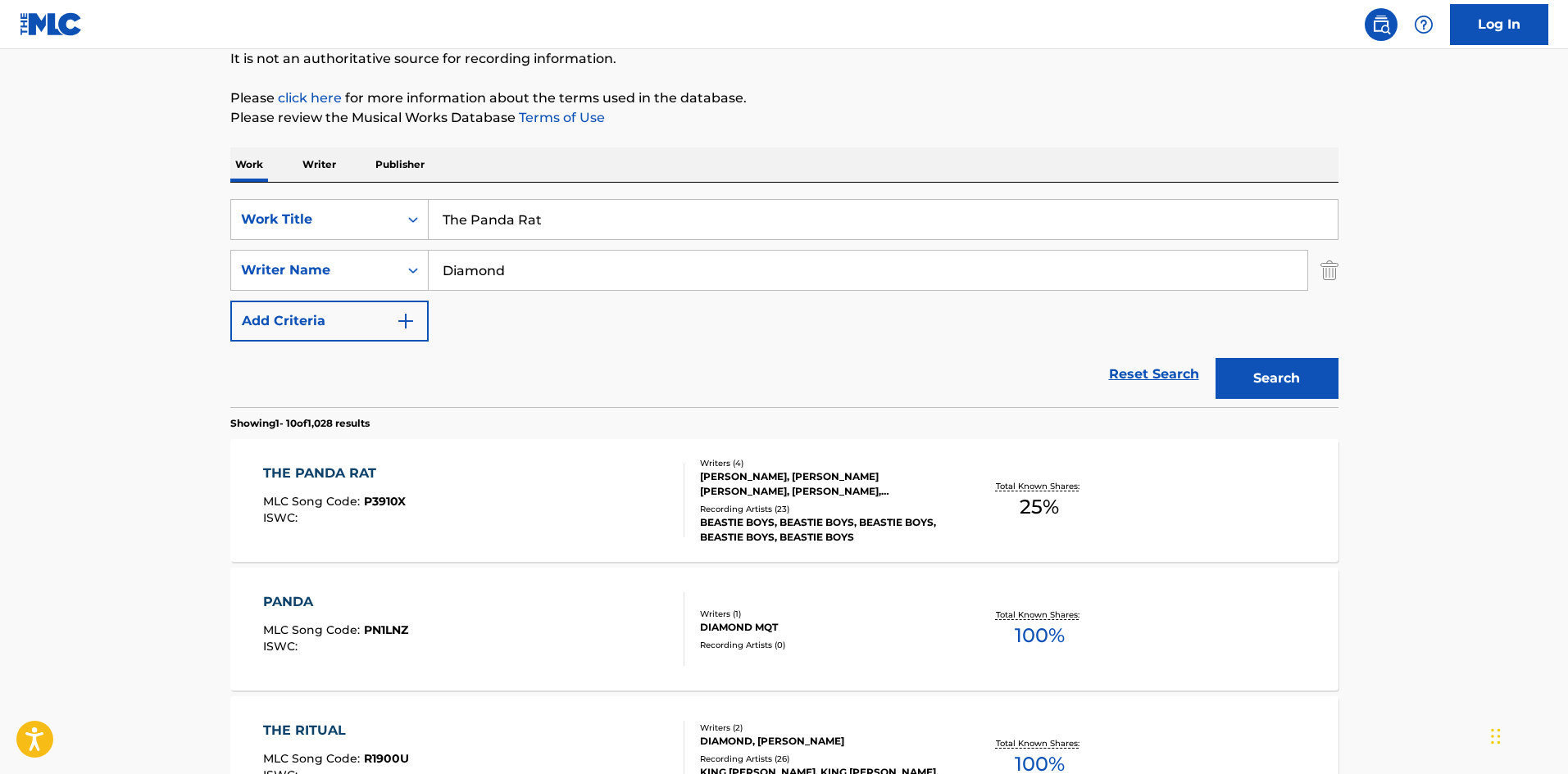
scroll to position [164, 0]
click at [506, 220] on input "The Panda Rat" at bounding box center [883, 220] width 909 height 39
paste input "Rat Cage"
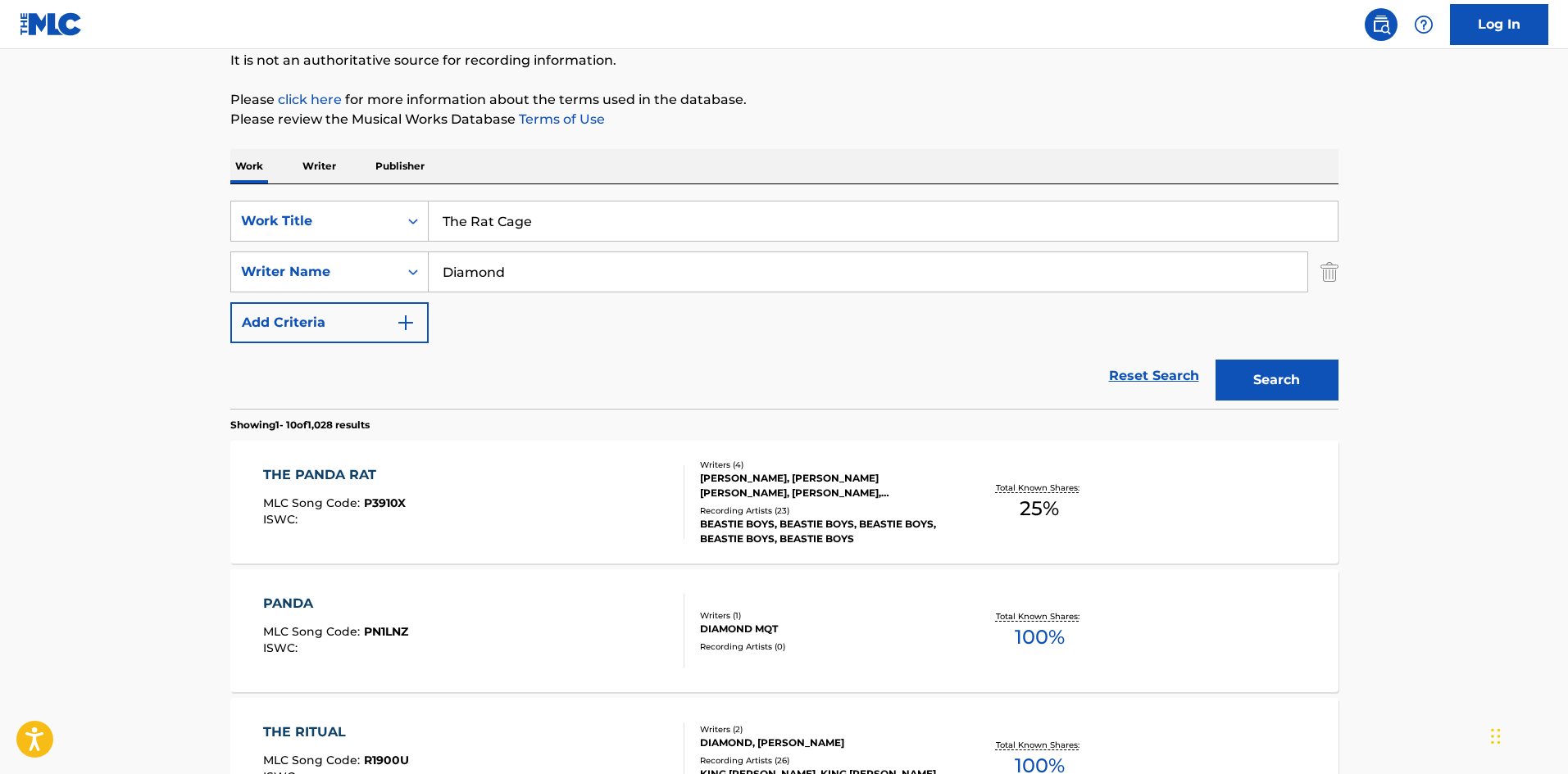
type input "The Rat Cage"
click at [1327, 369] on button "Search" at bounding box center [1277, 380] width 122 height 41
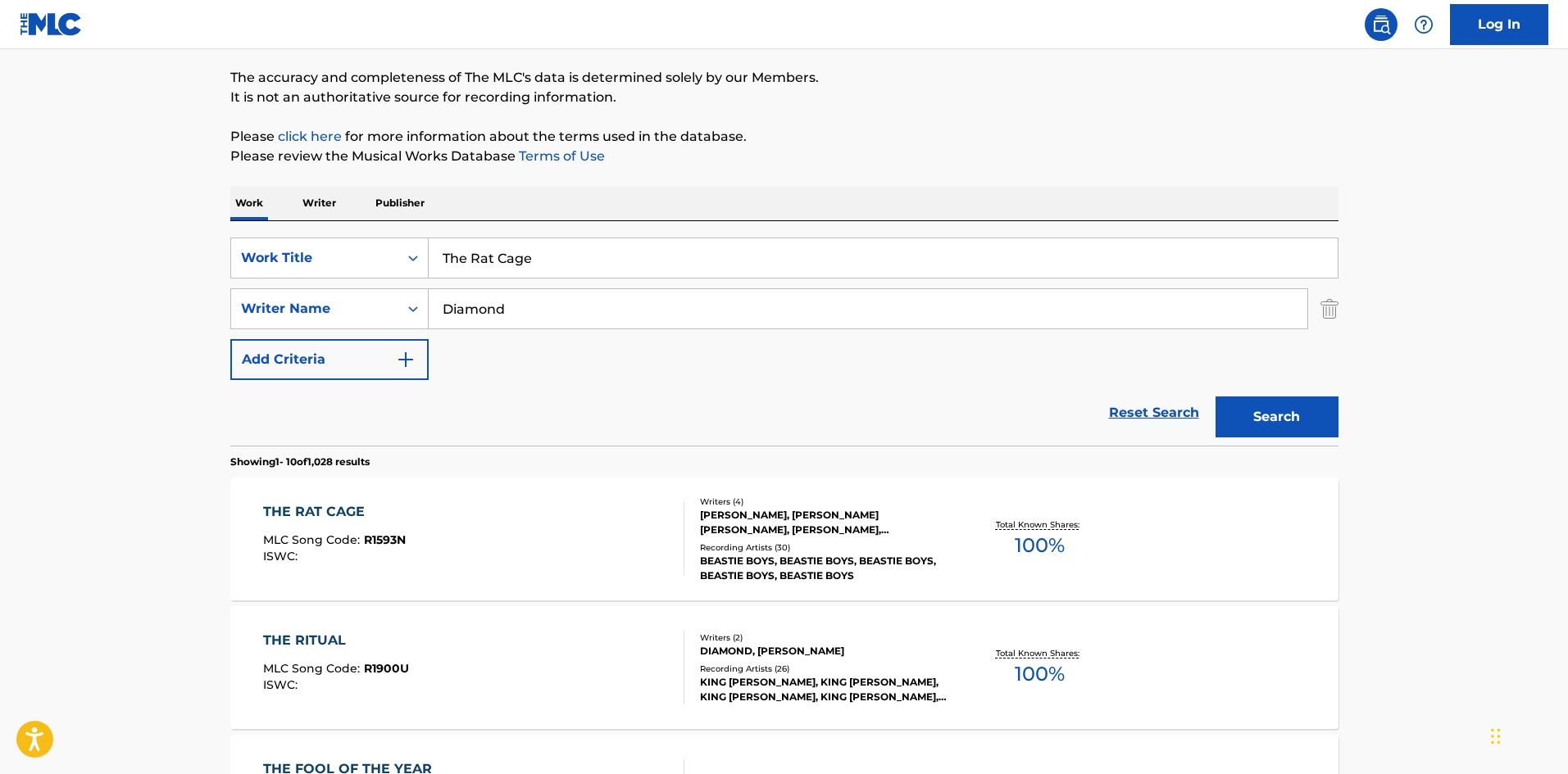
scroll to position [328, 0]
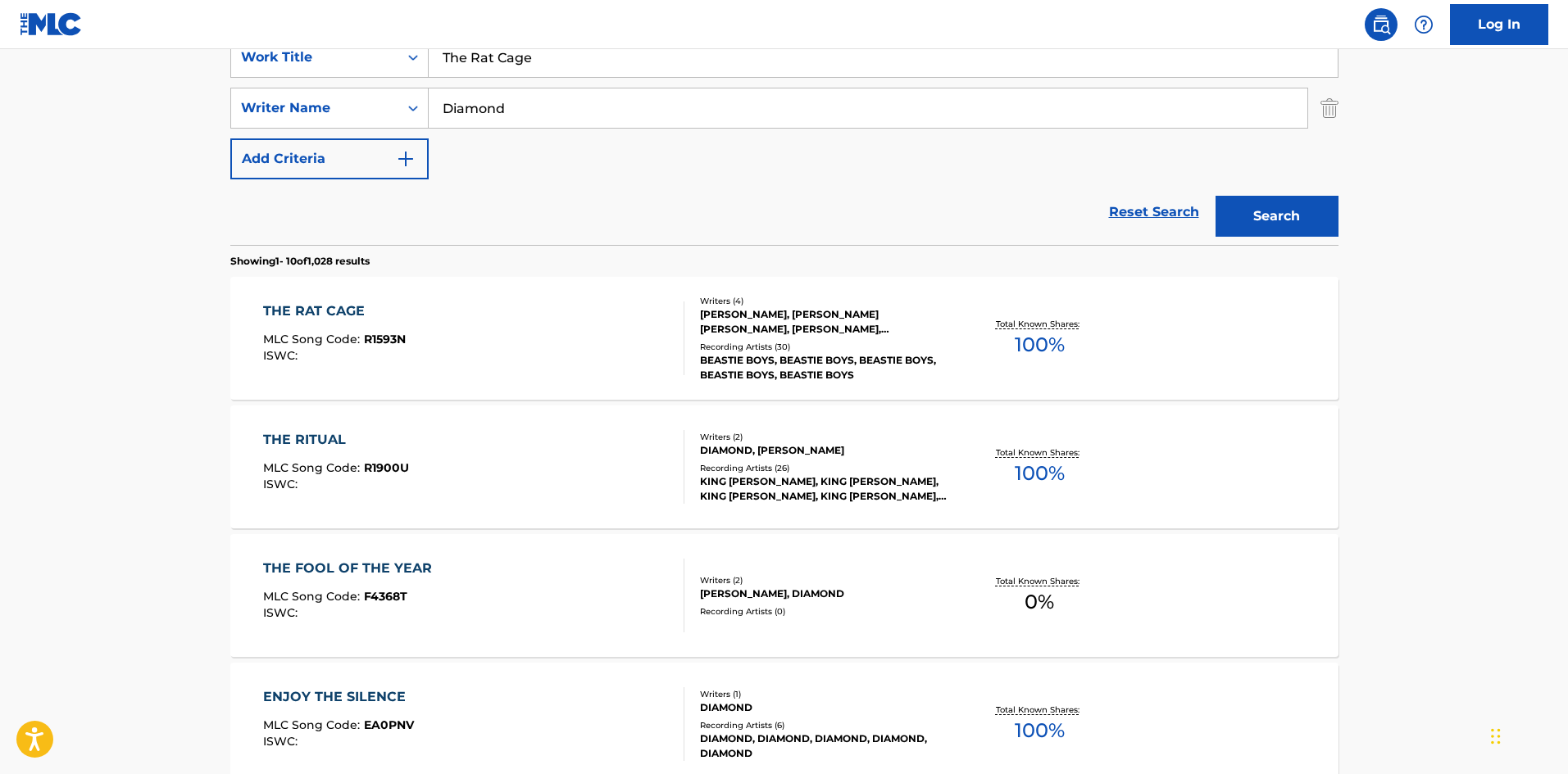
click at [503, 353] on div "THE RAT CAGE MLC Song Code : R1593N ISWC :" at bounding box center [473, 338] width 421 height 73
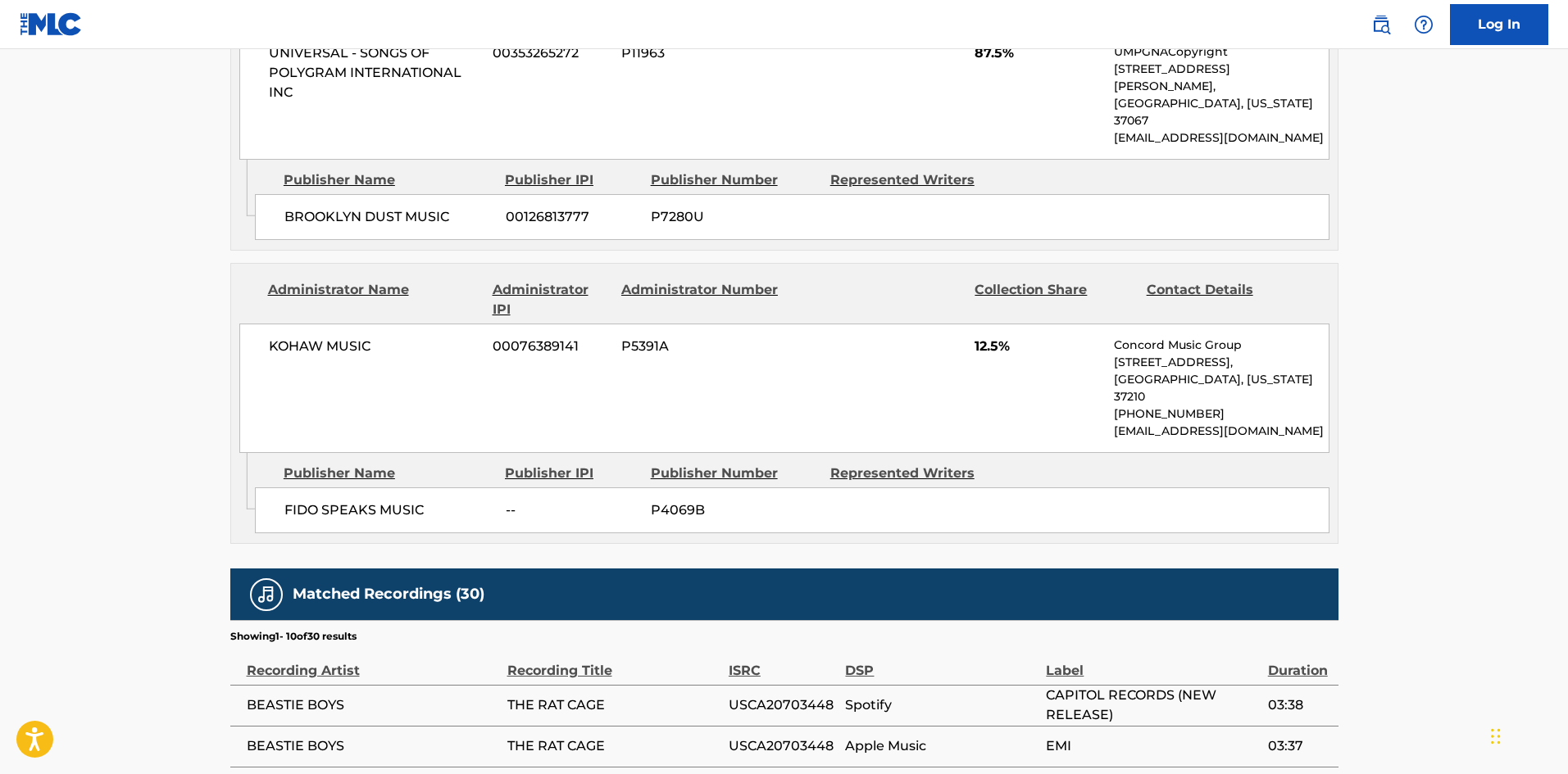
scroll to position [921, 0]
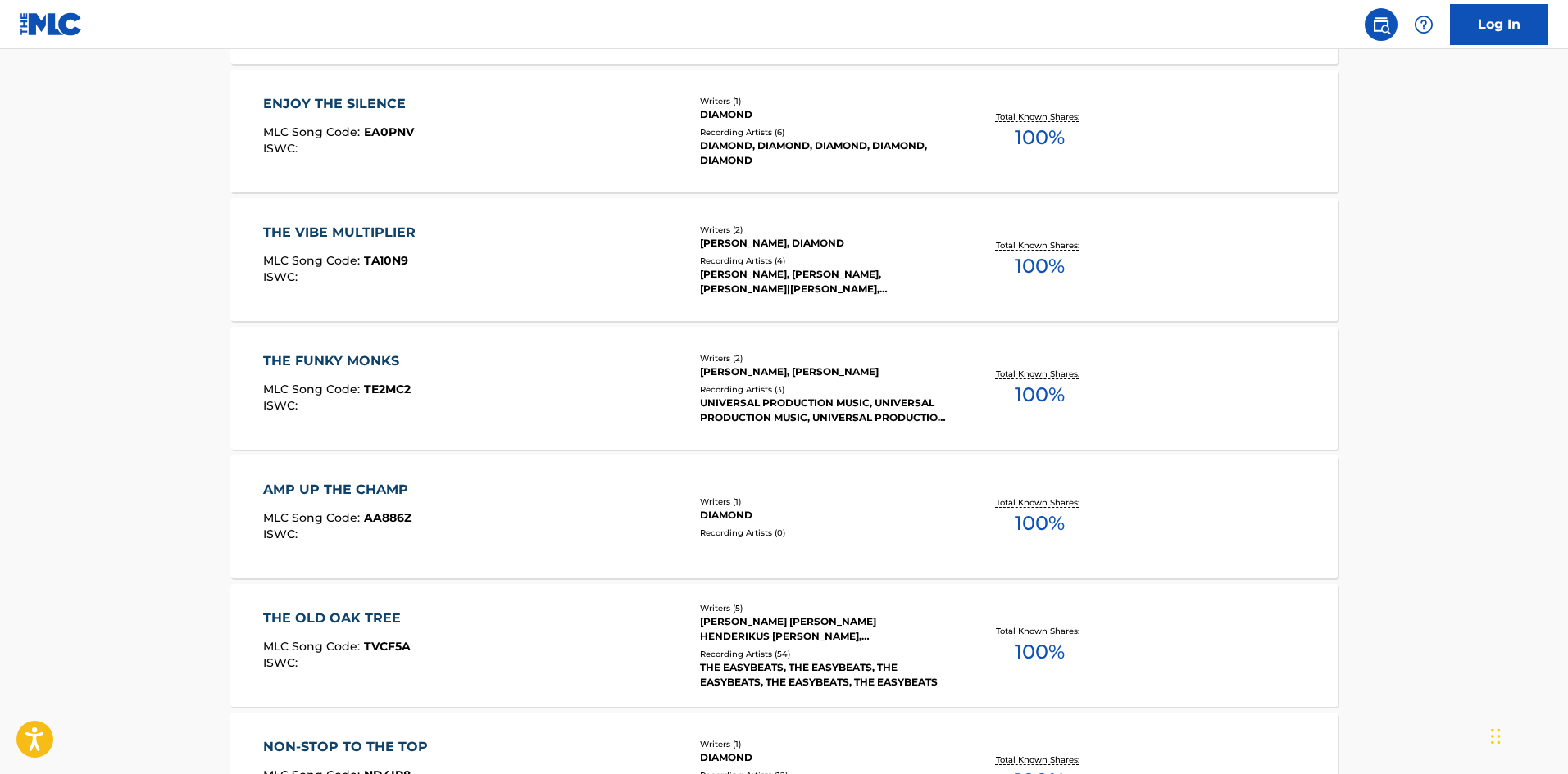
scroll to position [328, 0]
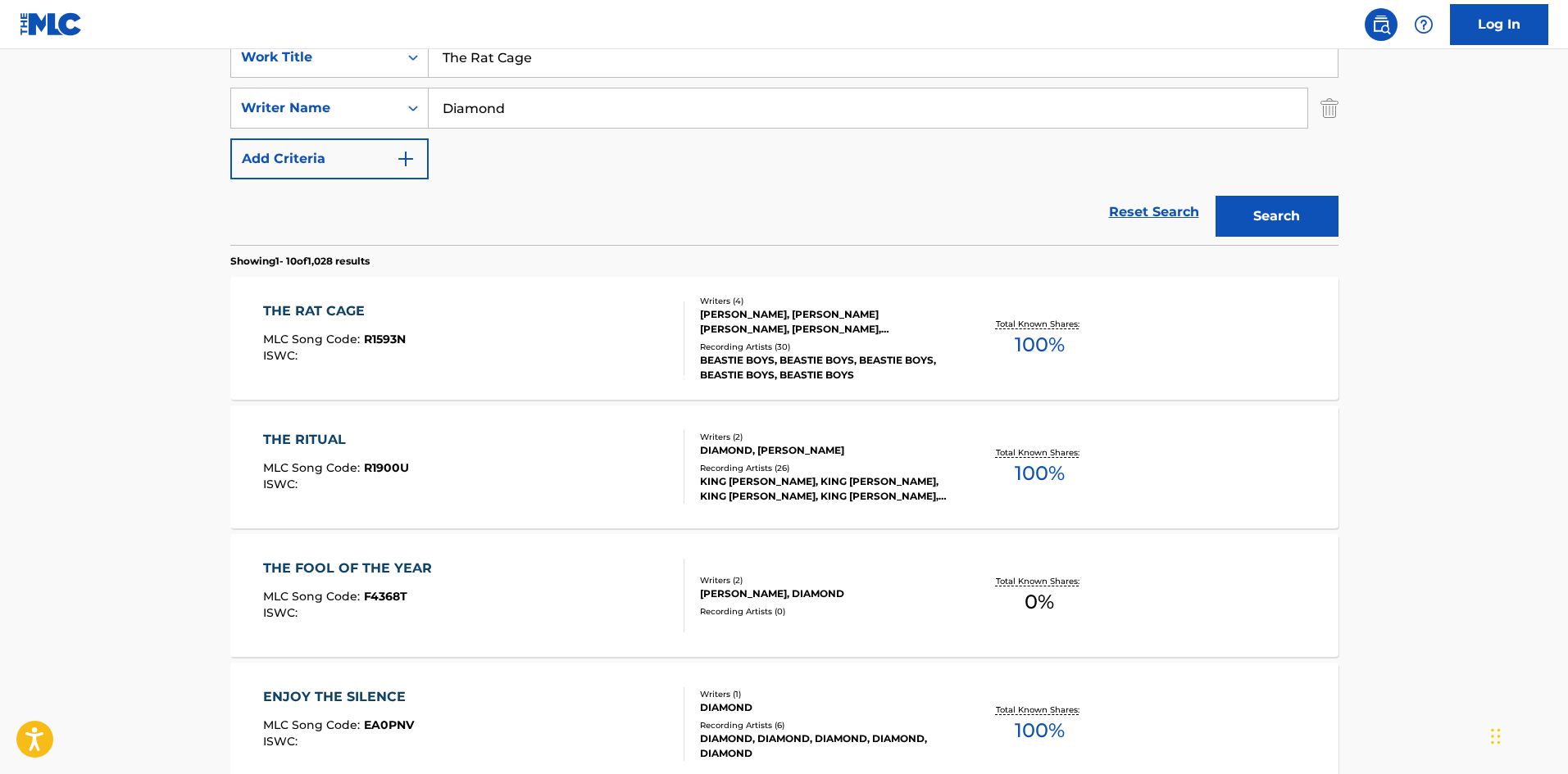
click at [508, 296] on div "THE RAT CAGE MLC Song Code : R1593N ISWC : Writers ( 4 ) [PERSON_NAME], [PERSON…" at bounding box center [784, 338] width 1108 height 122
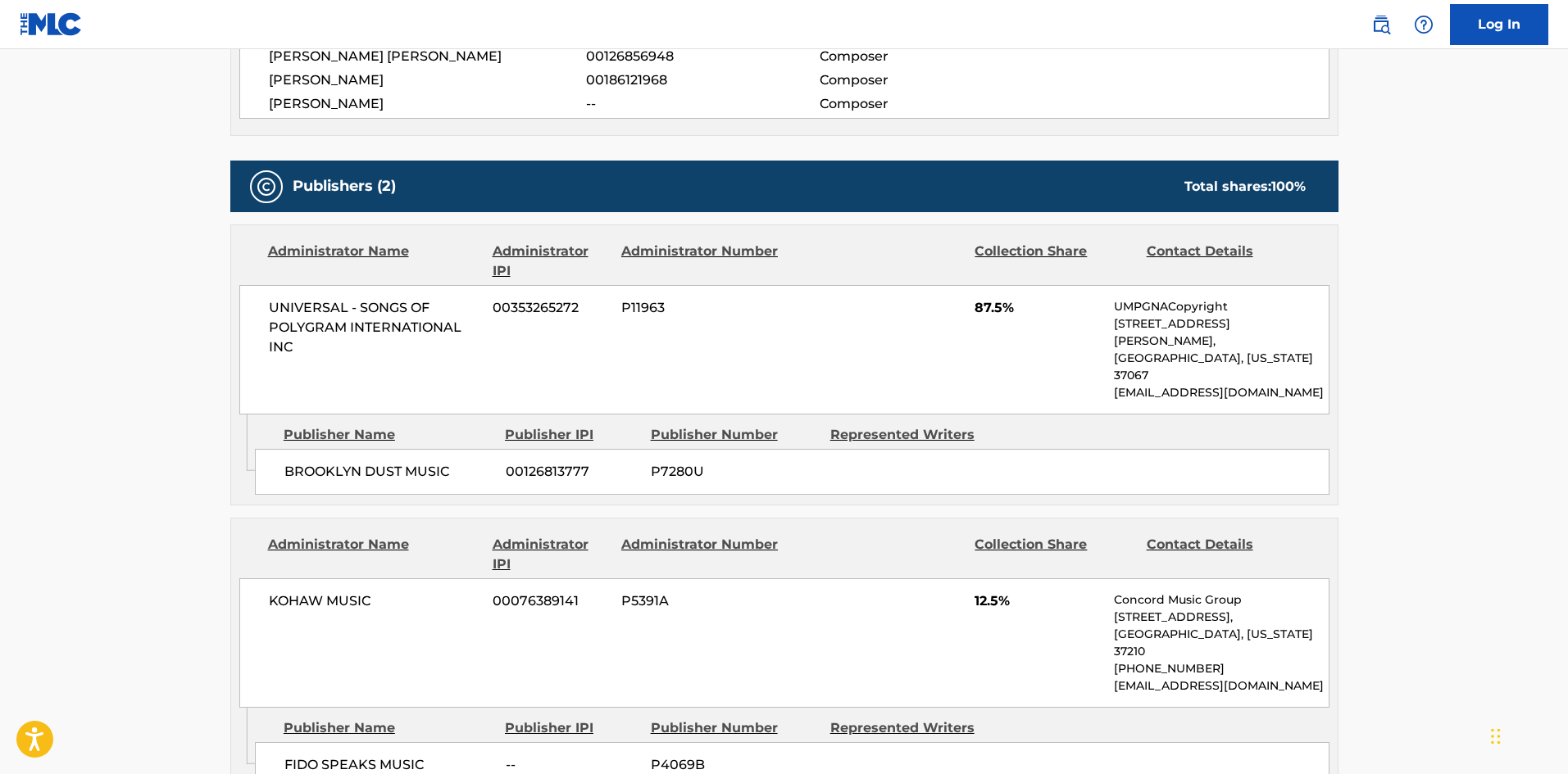
scroll to position [819, 0]
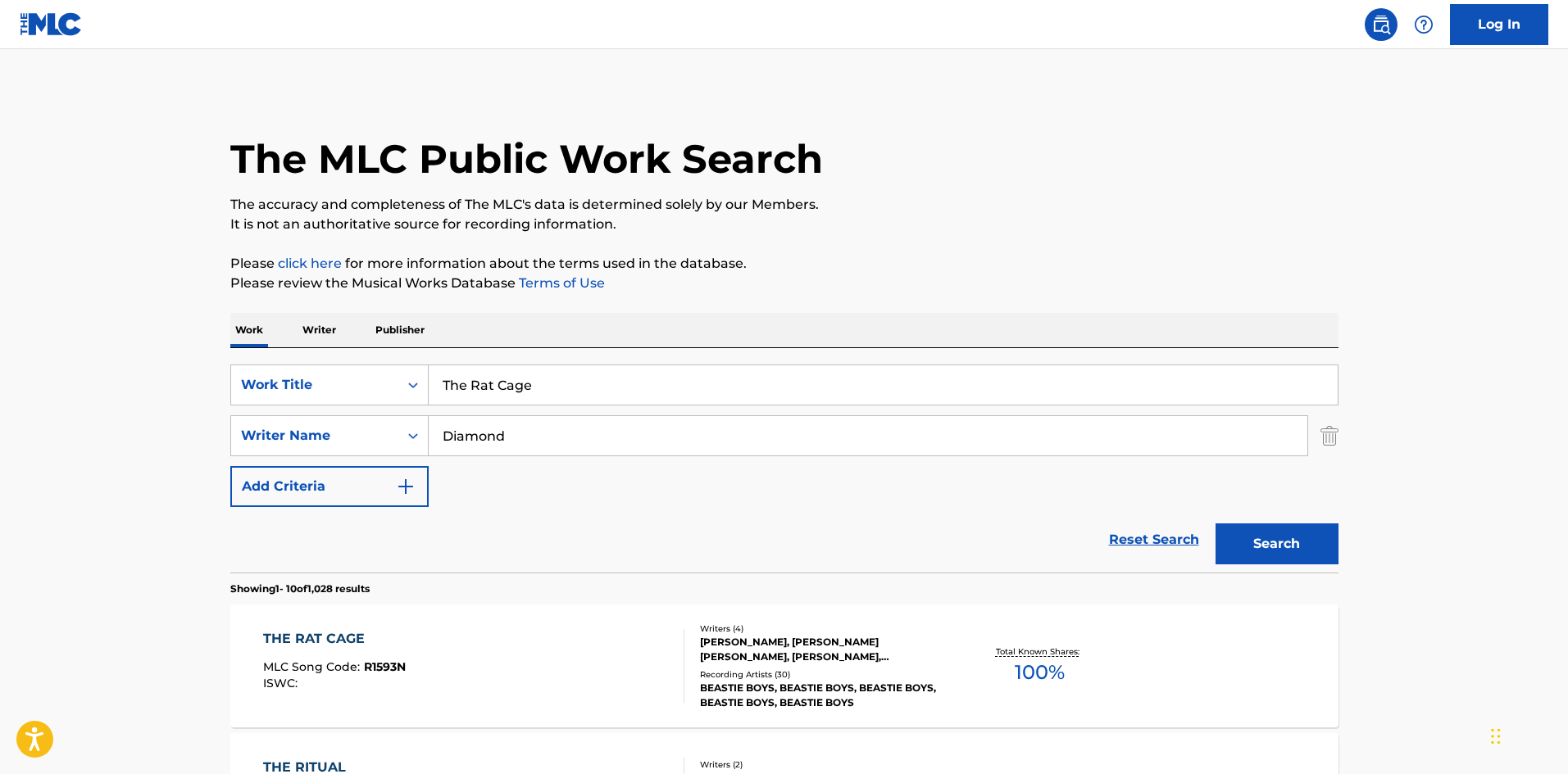
click at [580, 390] on input "The Rat Cage" at bounding box center [883, 385] width 909 height 39
paste input "riple Troubl"
type input "Triple Trouble"
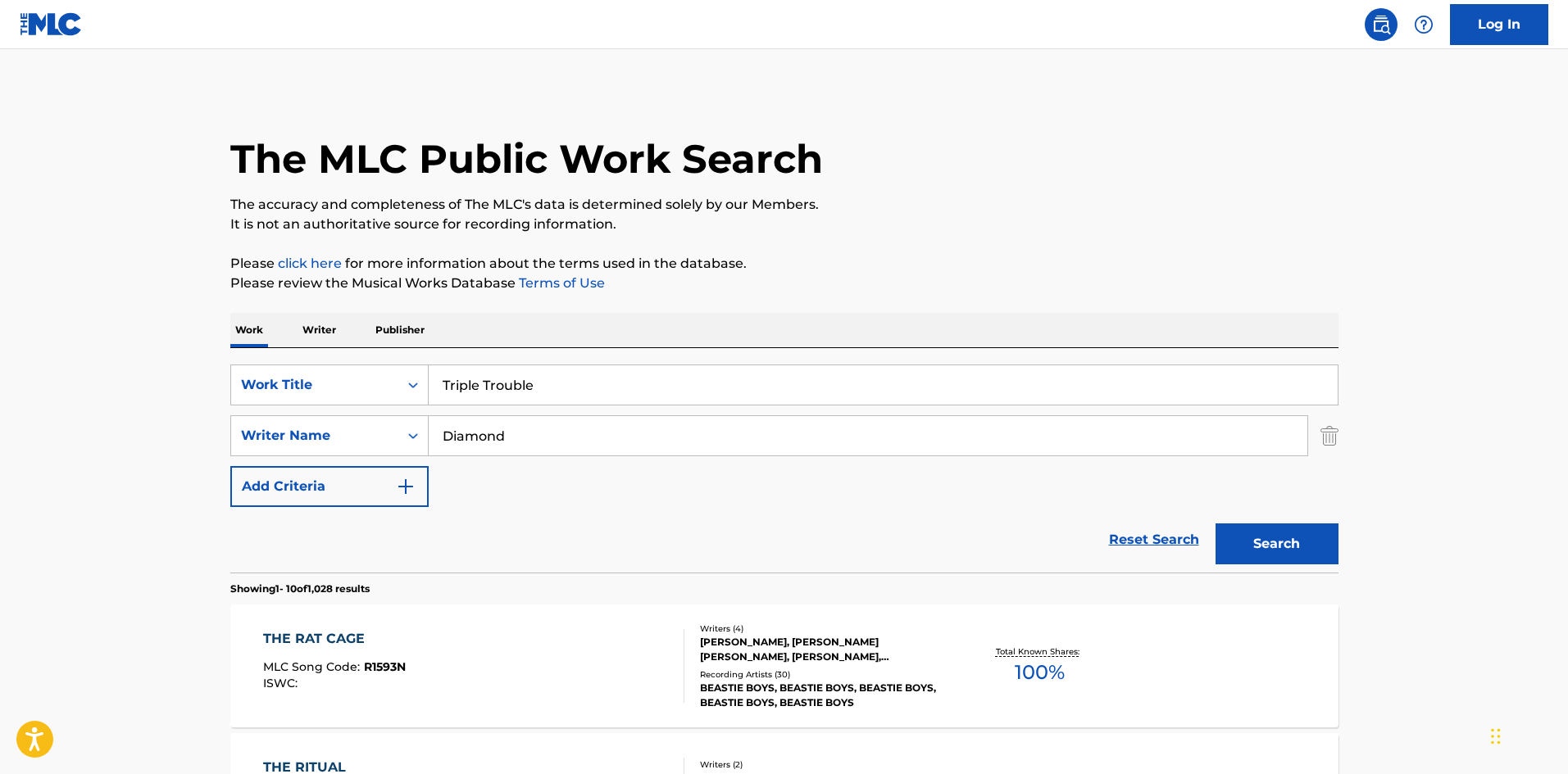
click at [1306, 548] on button "Search" at bounding box center [1277, 543] width 122 height 41
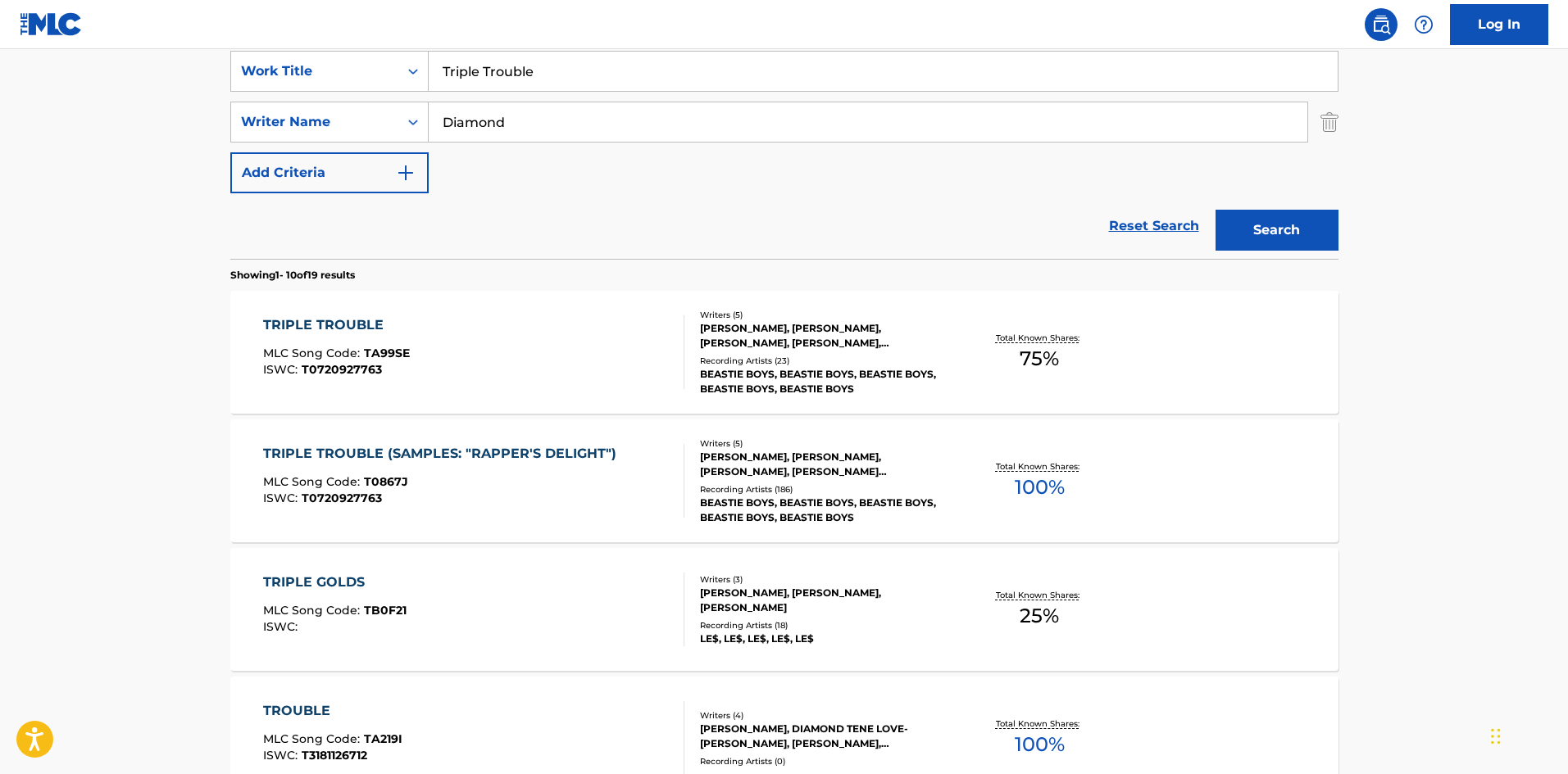
scroll to position [328, 0]
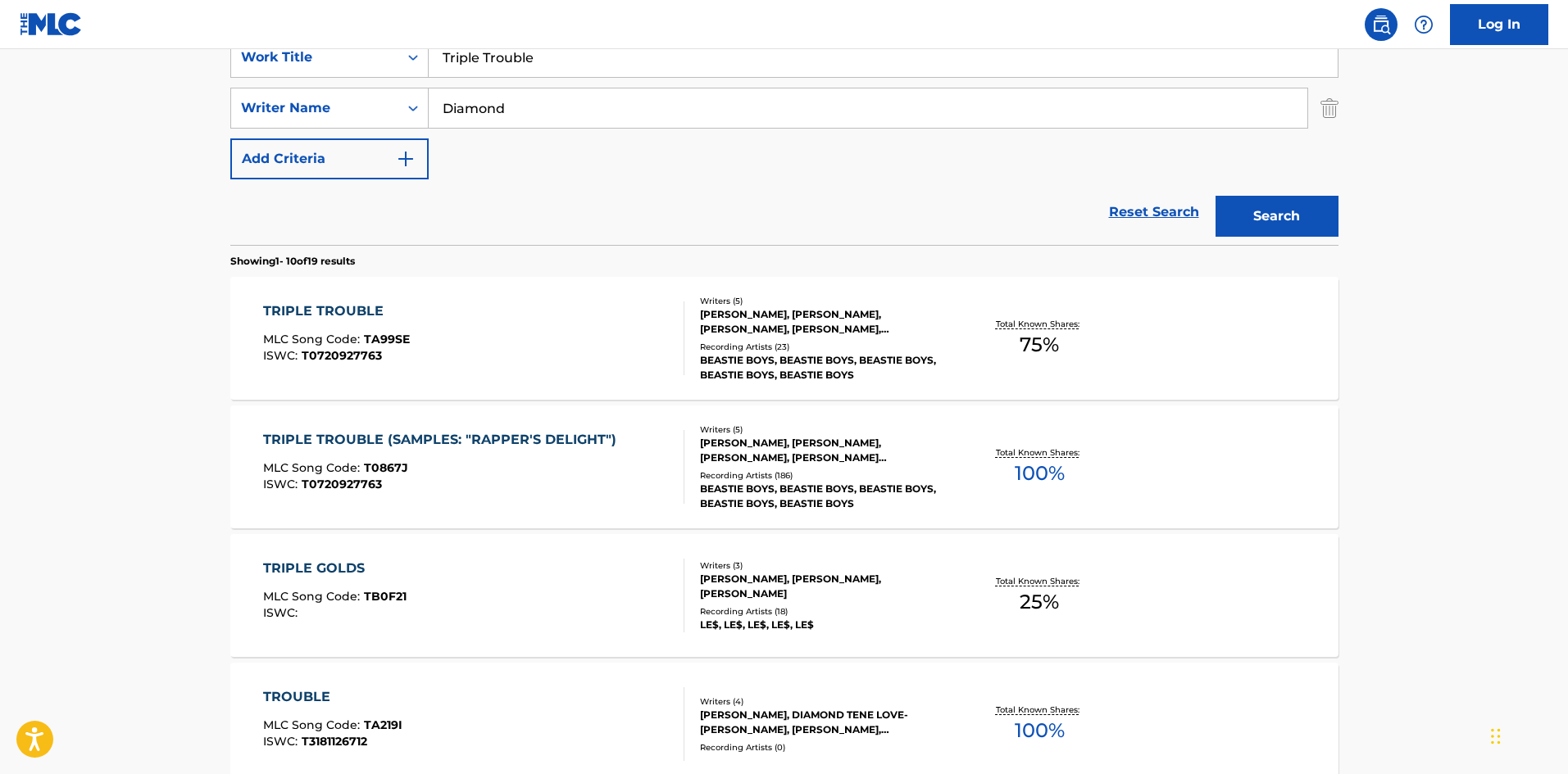
click at [432, 476] on div "MLC Song Code : T0867J" at bounding box center [444, 470] width 361 height 17
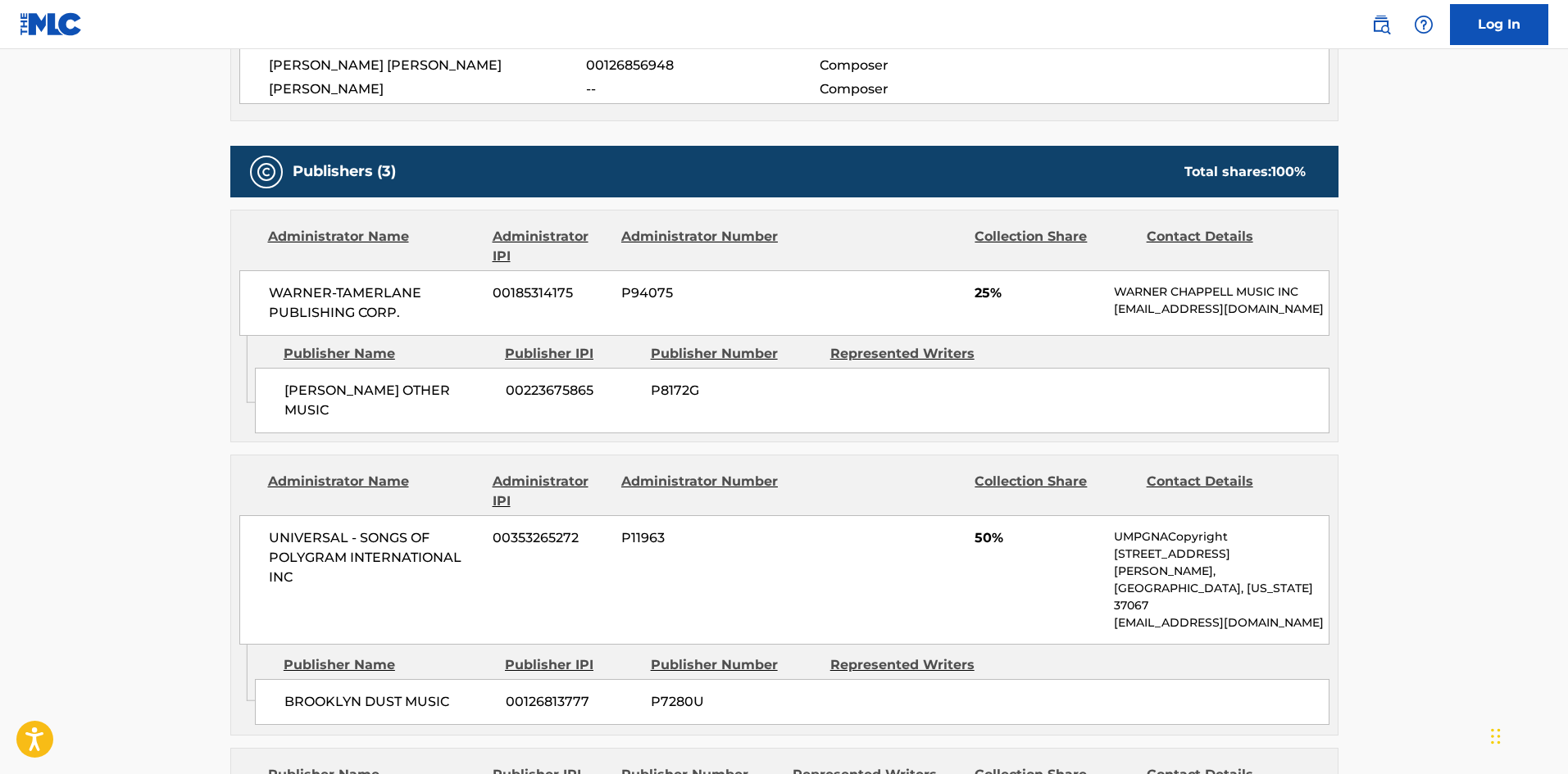
scroll to position [733, 0]
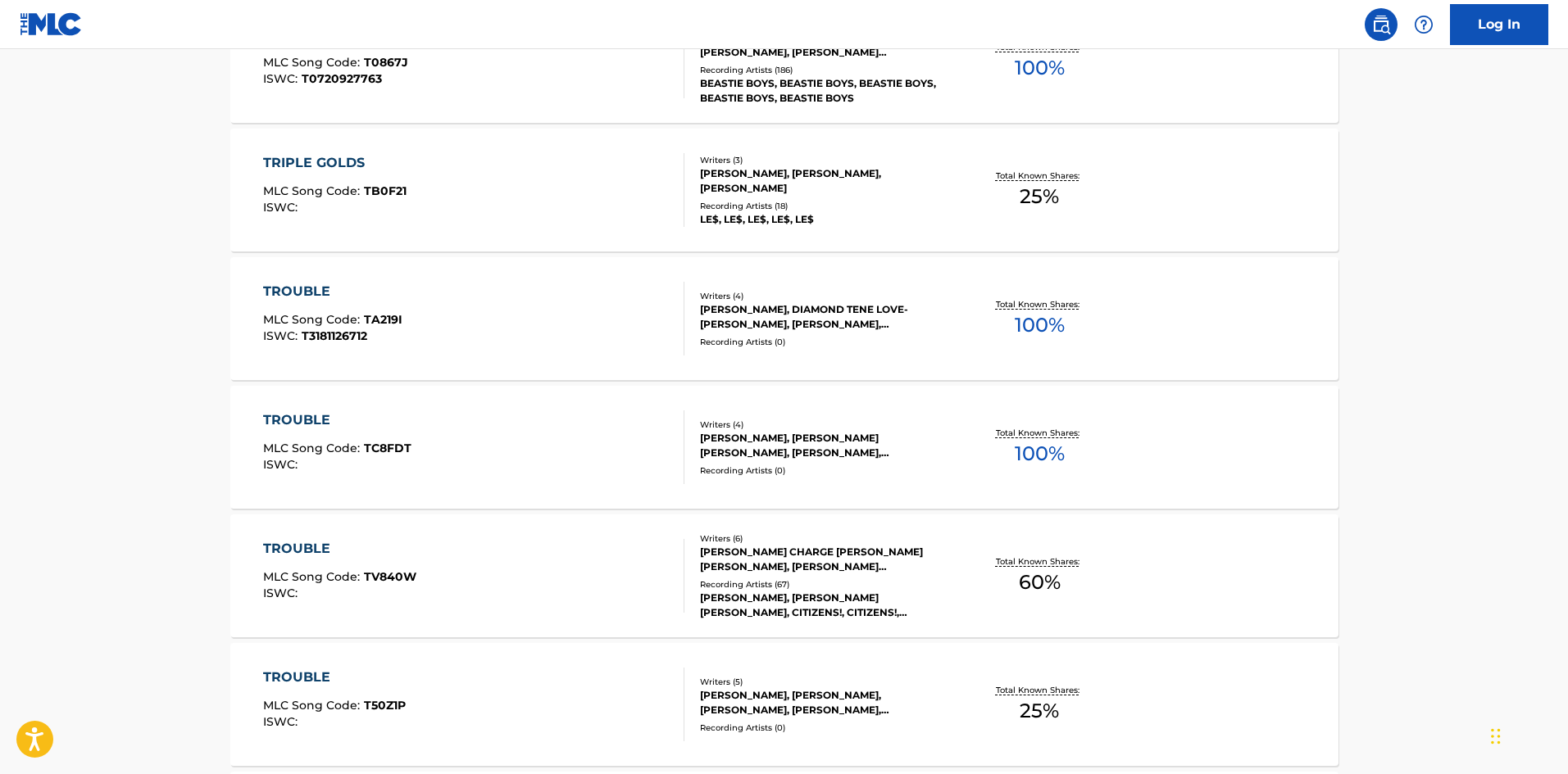
scroll to position [328, 0]
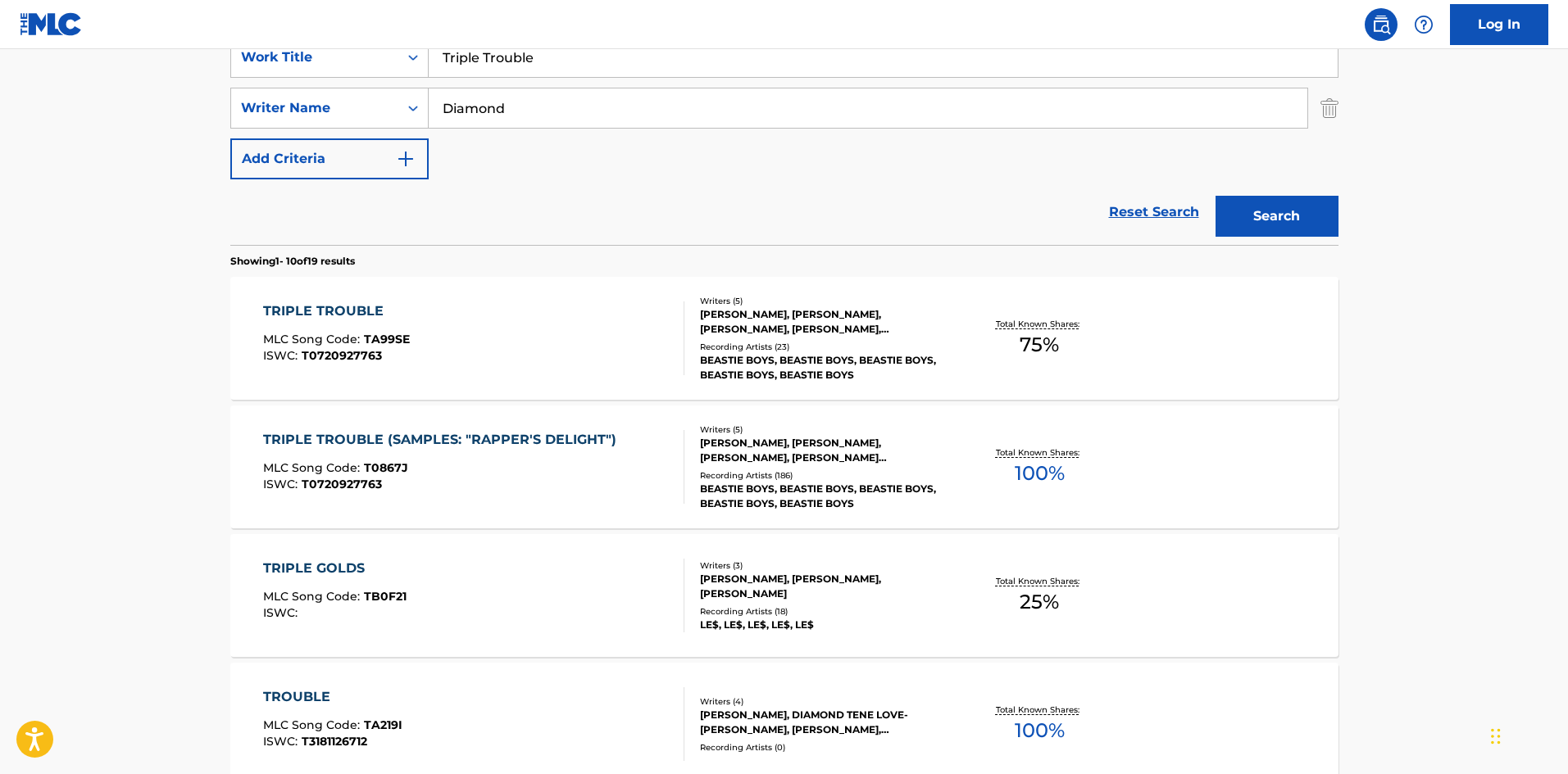
click at [471, 338] on div "TRIPLE TROUBLE MLC Song Code : TA99SE ISWC : T0720927763" at bounding box center [473, 338] width 421 height 73
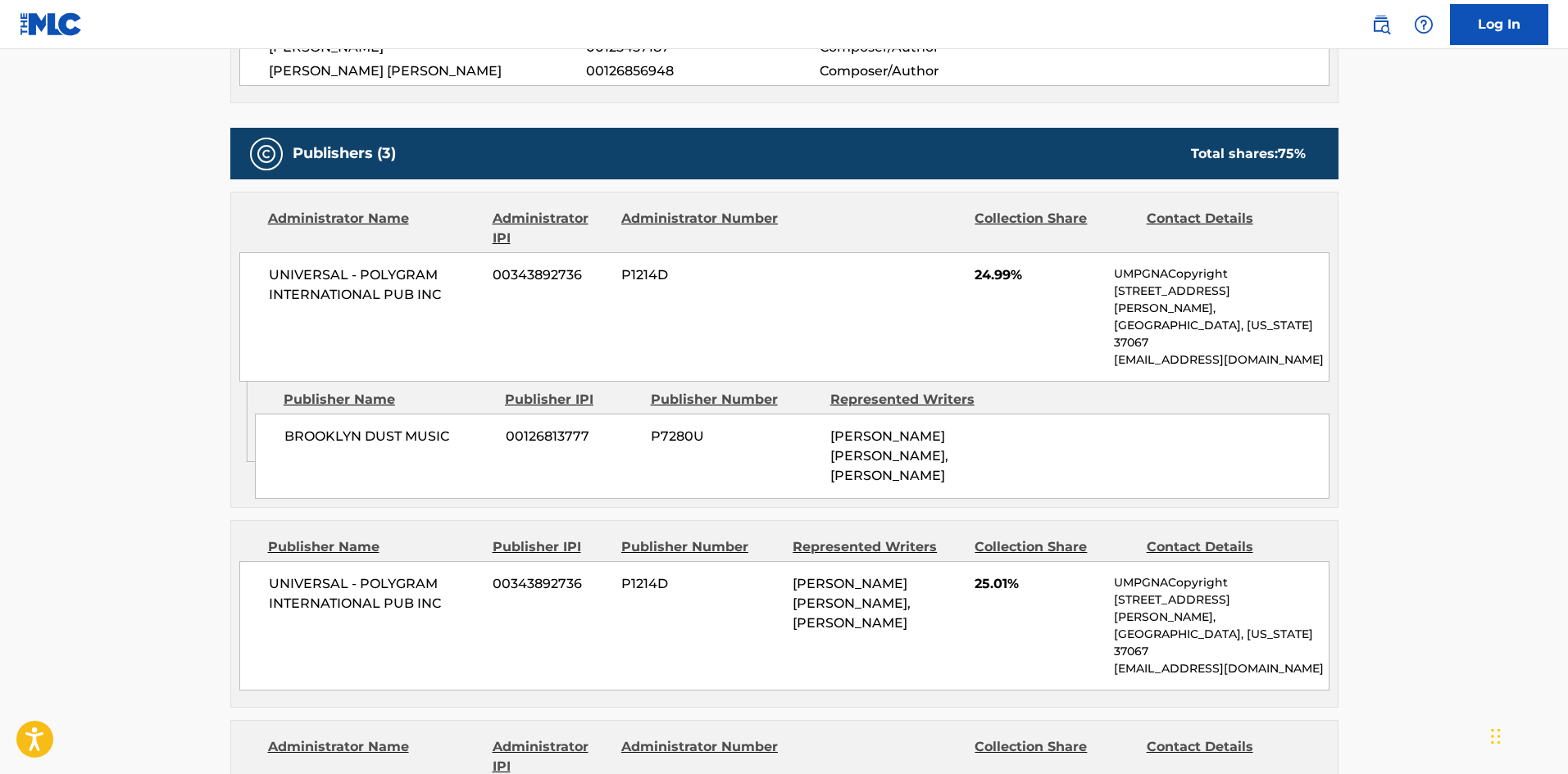
scroll to position [492, 0]
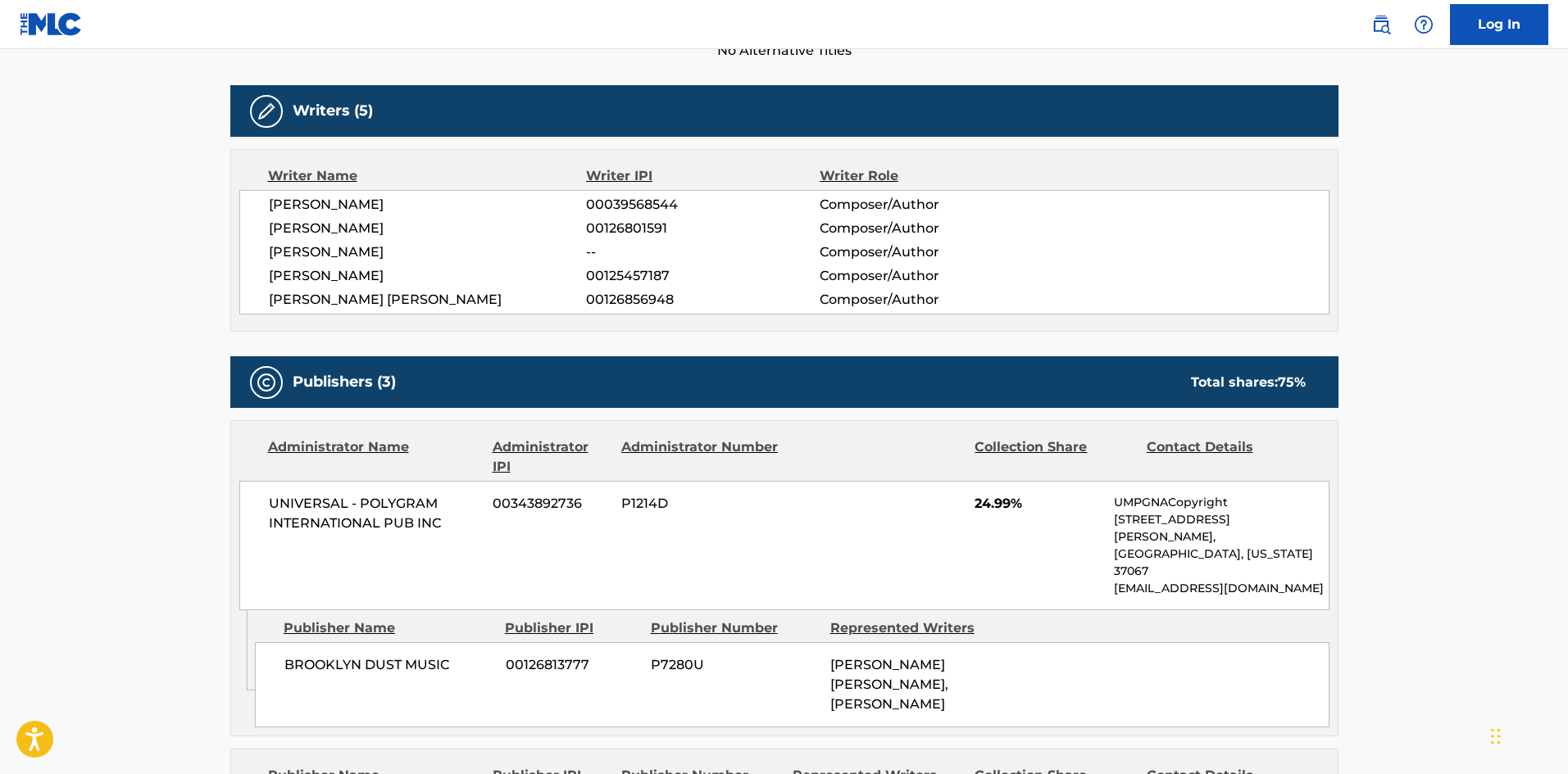
scroll to position [328, 0]
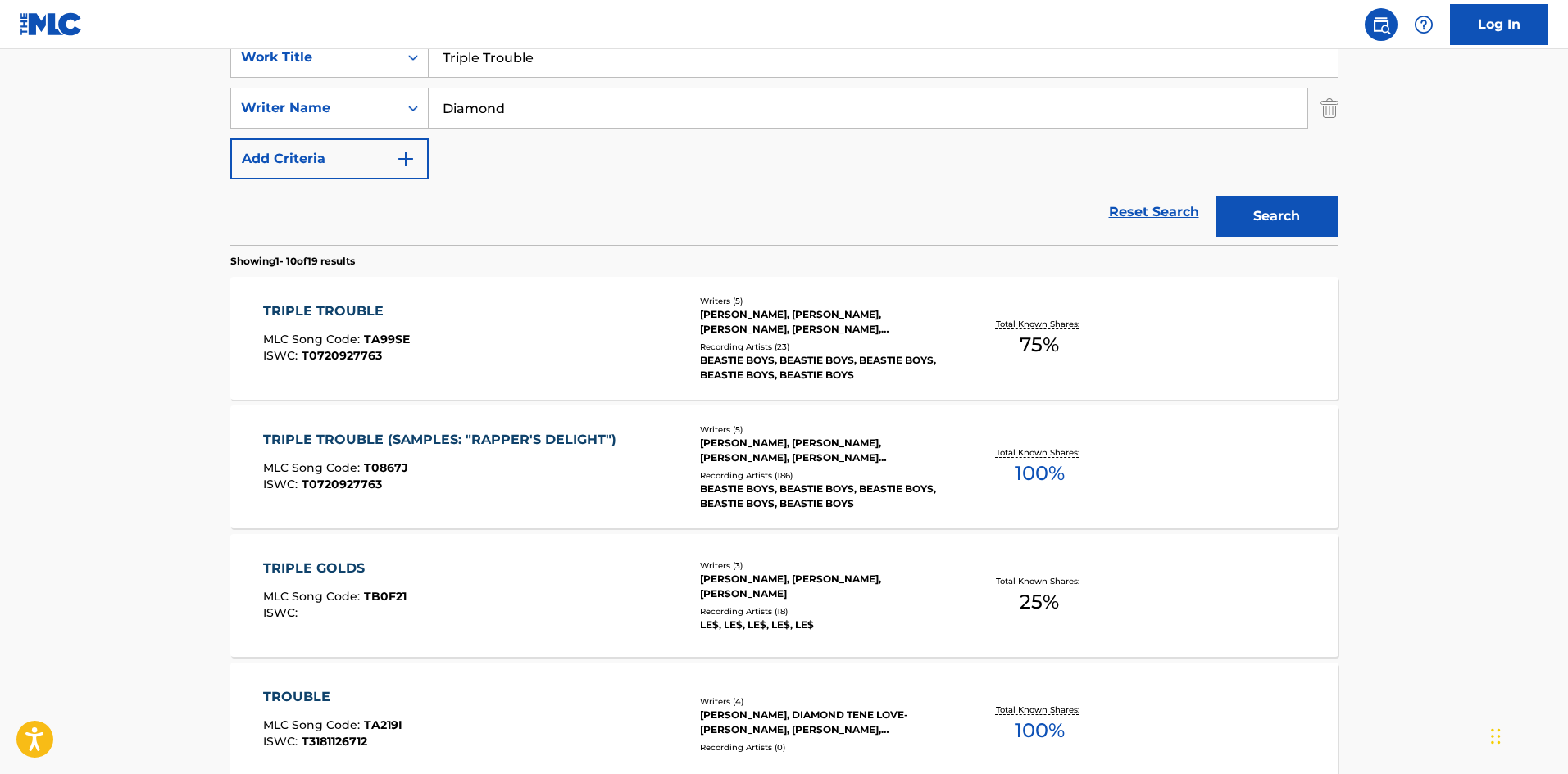
click at [402, 464] on span "T0867J" at bounding box center [386, 467] width 45 height 15
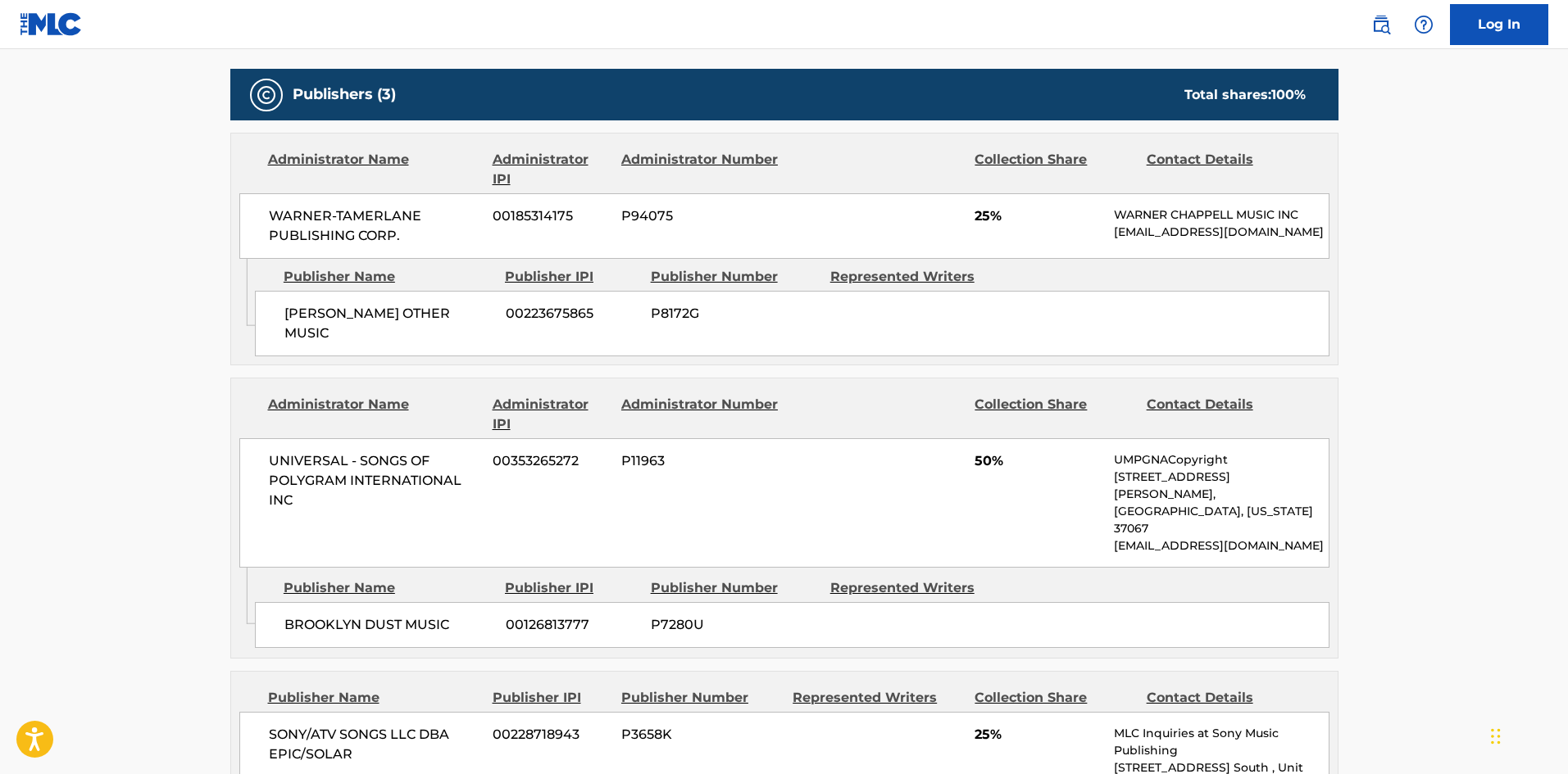
scroll to position [819, 0]
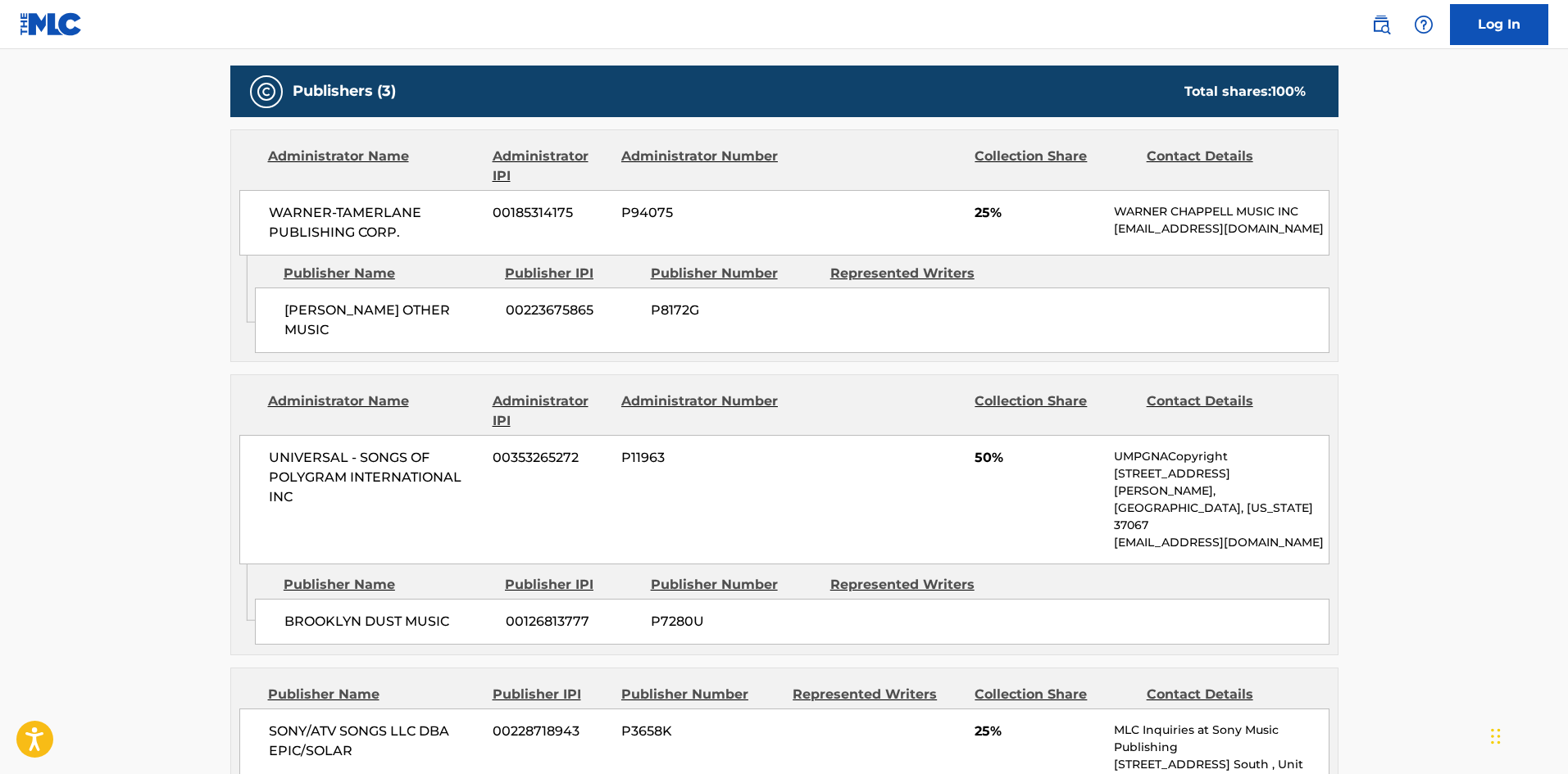
click at [296, 324] on span "[PERSON_NAME] OTHER MUSIC" at bounding box center [388, 320] width 209 height 39
drag, startPoint x: 296, startPoint y: 324, endPoint x: 438, endPoint y: 321, distance: 142.0
click at [438, 321] on span "[PERSON_NAME] OTHER MUSIC" at bounding box center [388, 320] width 209 height 39
copy span "[PERSON_NAME] OTHER MUSIC"
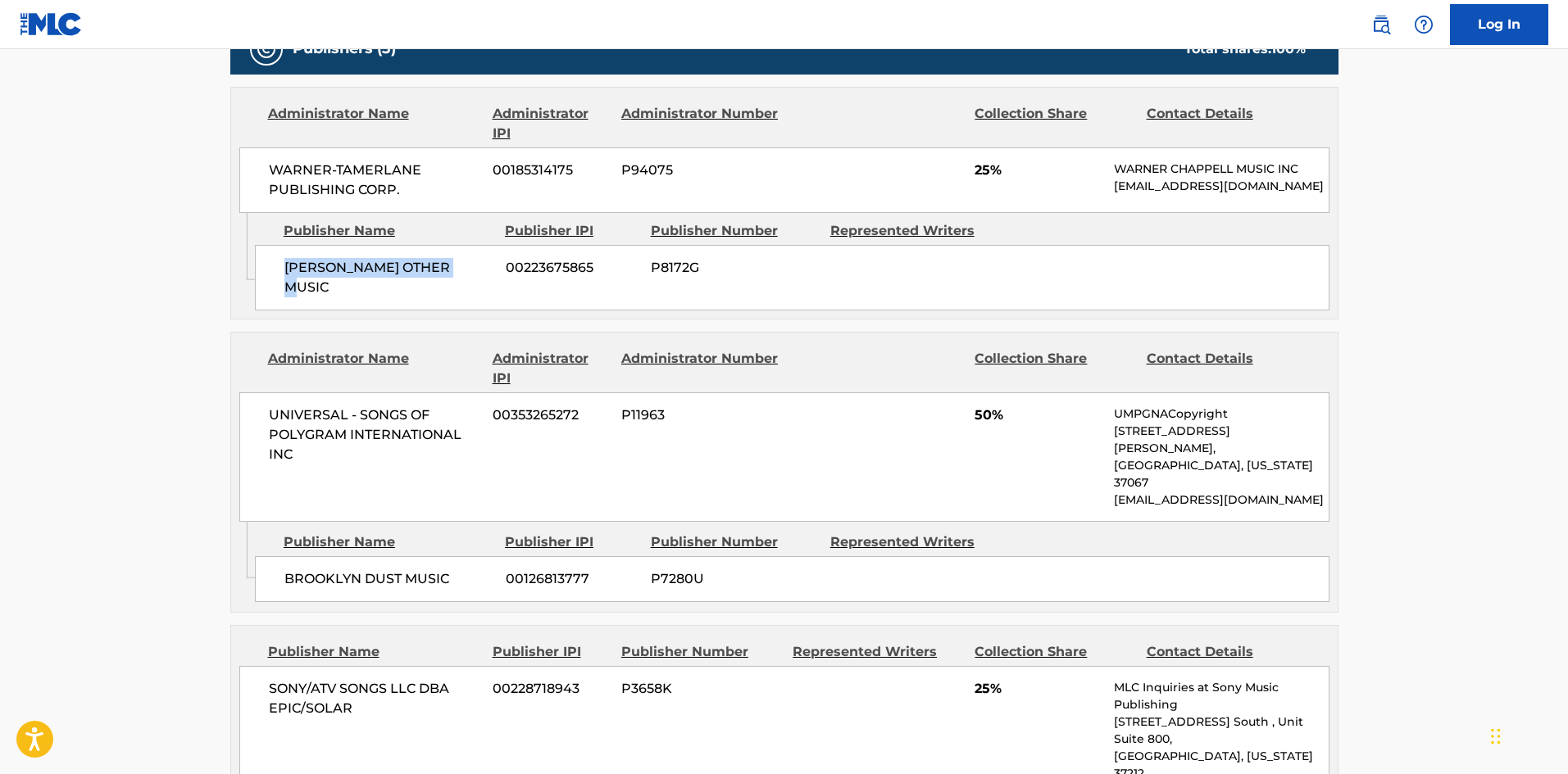
scroll to position [901, 0]
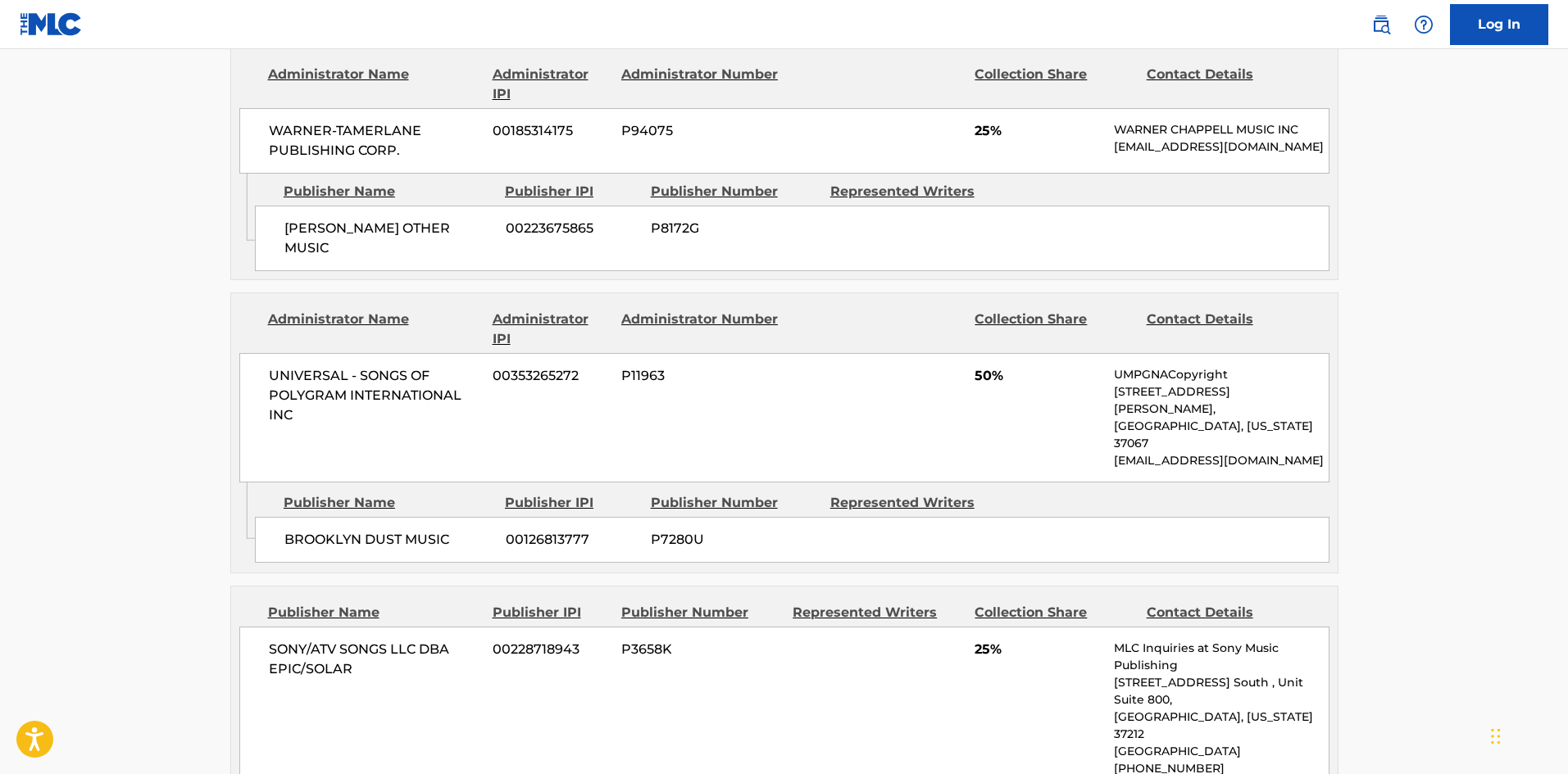
click at [301, 530] on span "BROOKLYN DUST MUSIC" at bounding box center [388, 540] width 209 height 19
drag, startPoint x: 301, startPoint y: 492, endPoint x: 359, endPoint y: 233, distance: 265.4
click at [378, 517] on div "BROOKLYN DUST MUSIC 00126813777 P7280U" at bounding box center [792, 540] width 1074 height 45
copy span "BROOKLYN DUST"
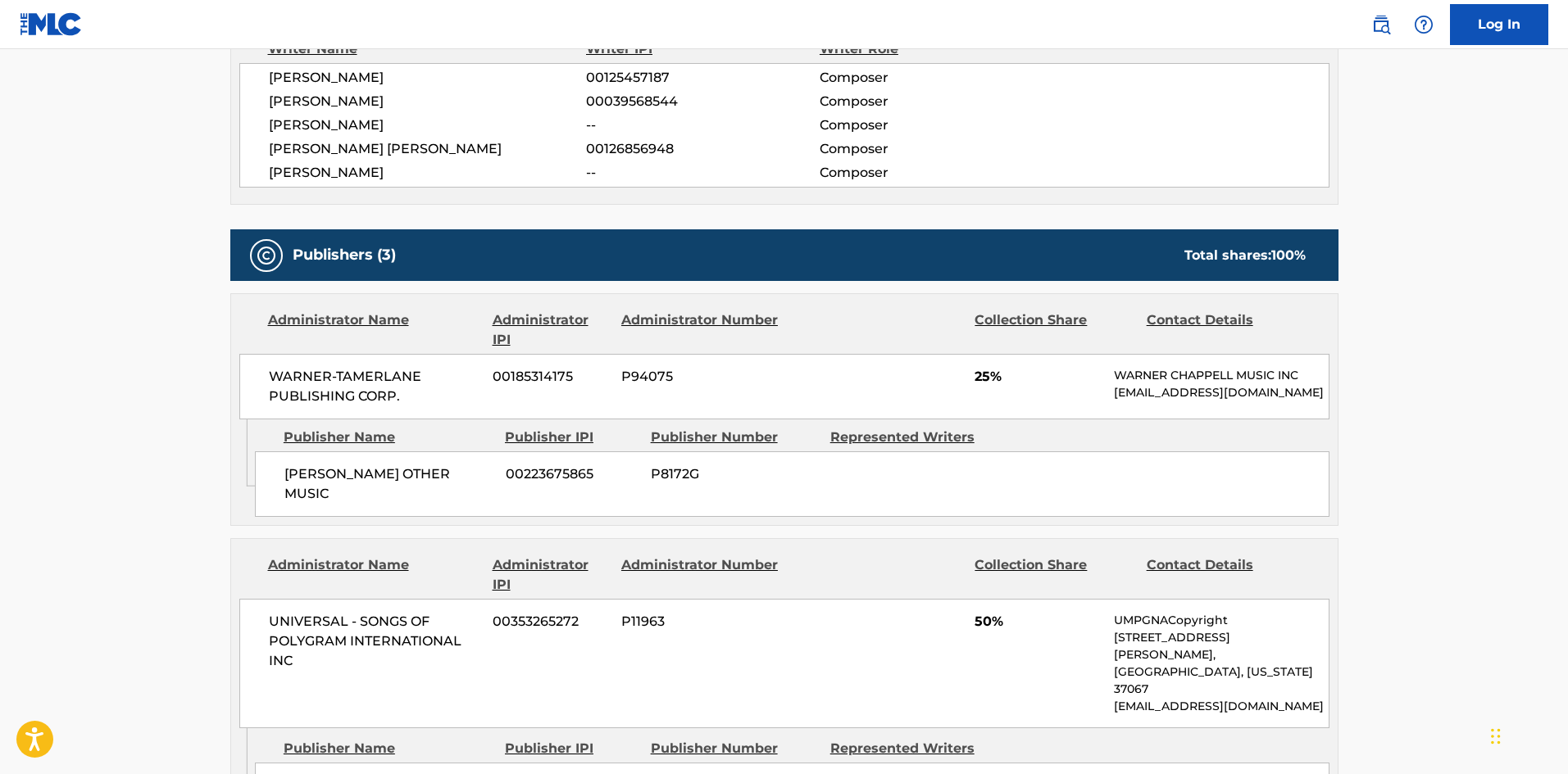
scroll to position [1064, 0]
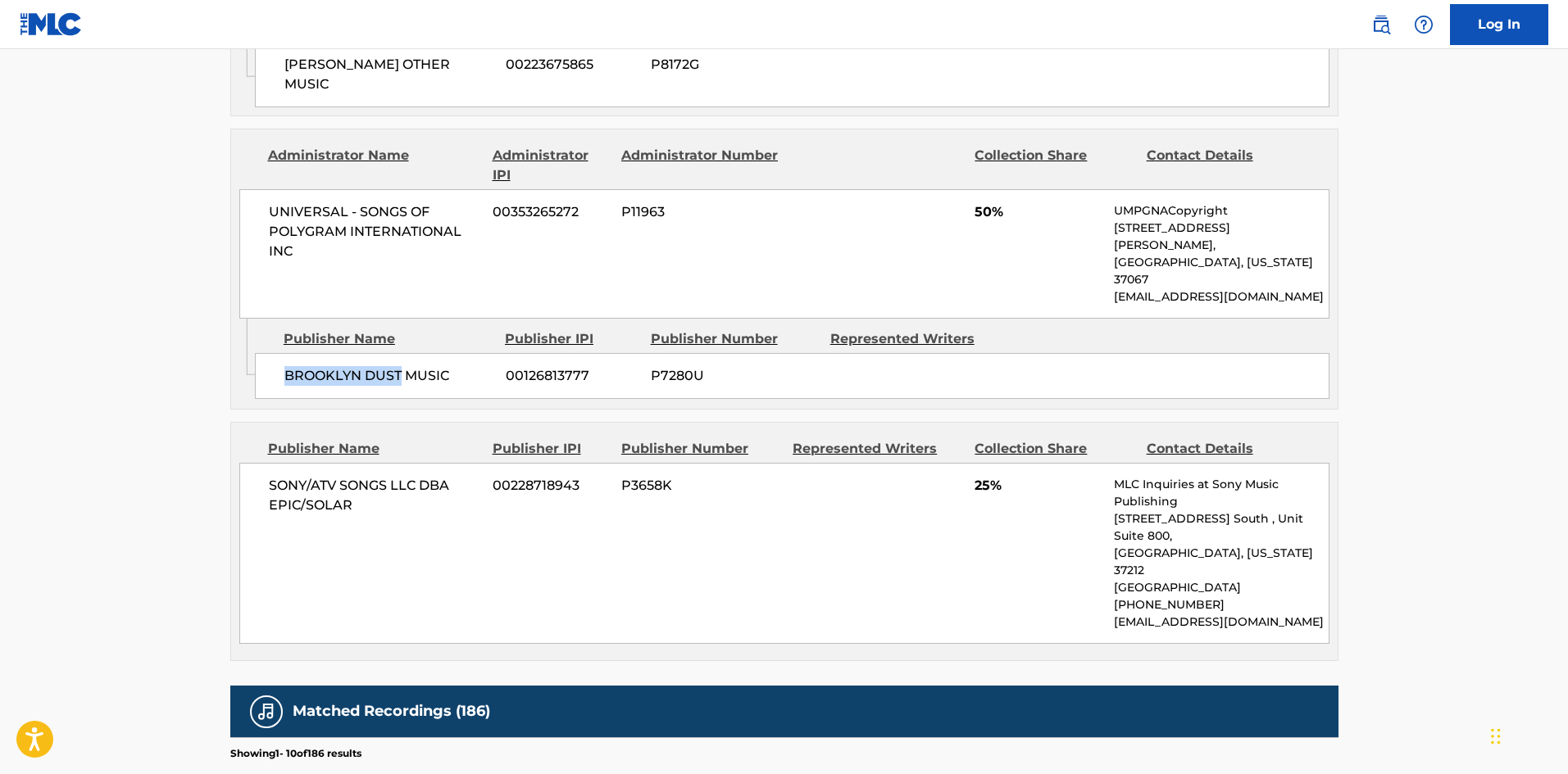
scroll to position [328, 0]
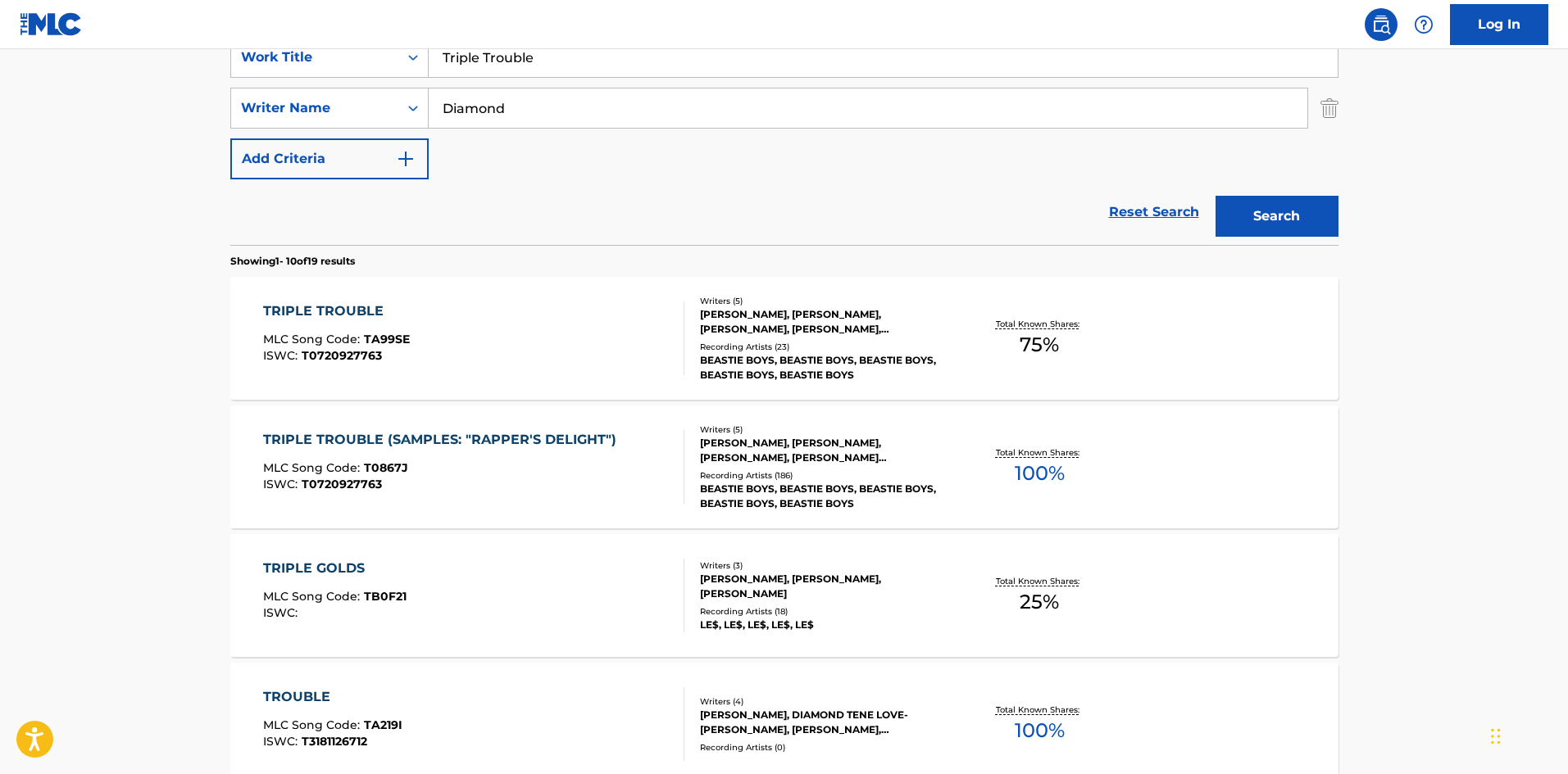
click at [508, 78] on div "SearchWithCriteria2e50174a-953e-4a8d-bb3c-931f14d75c62 Work Title Triple Troubl…" at bounding box center [784, 108] width 1108 height 143
click at [512, 71] on input "Triple Trouble" at bounding box center [883, 57] width 909 height 39
paste input "(Not) The On"
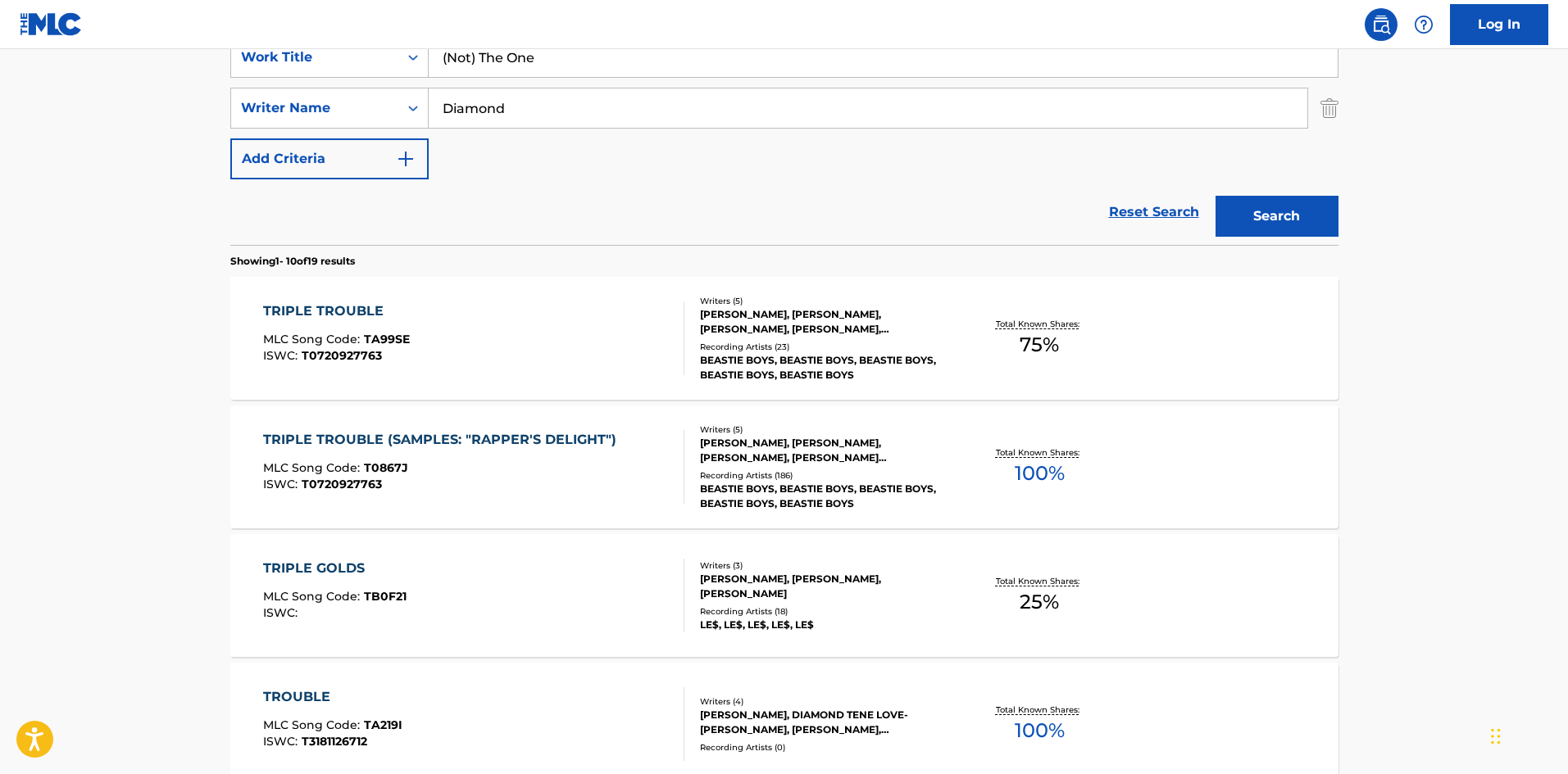
type input "(Not) The One"
click at [512, 101] on input "Diamond" at bounding box center [868, 108] width 878 height 39
click at [1215, 196] on button "Search" at bounding box center [1277, 216] width 122 height 41
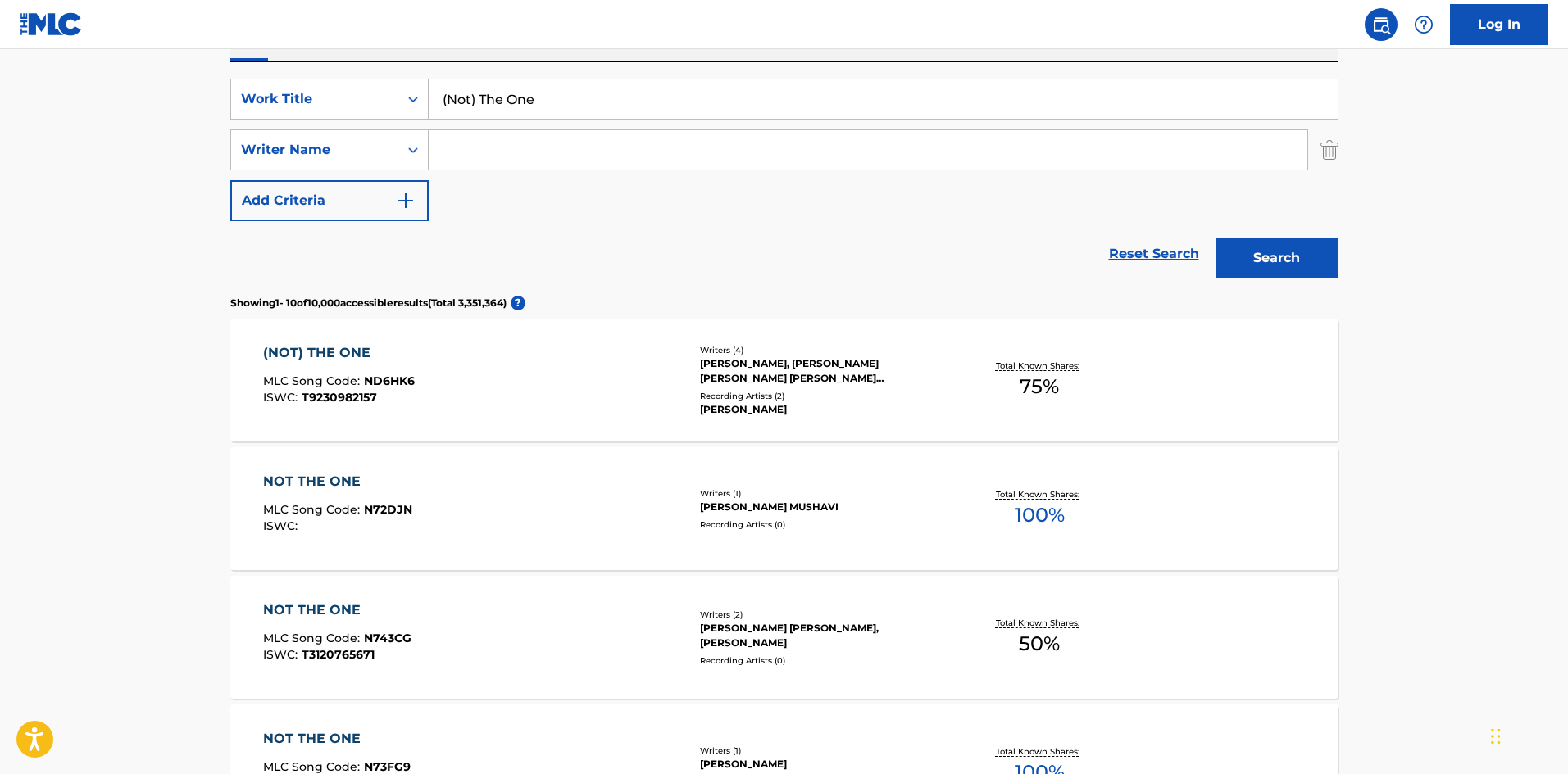
scroll to position [217, 0]
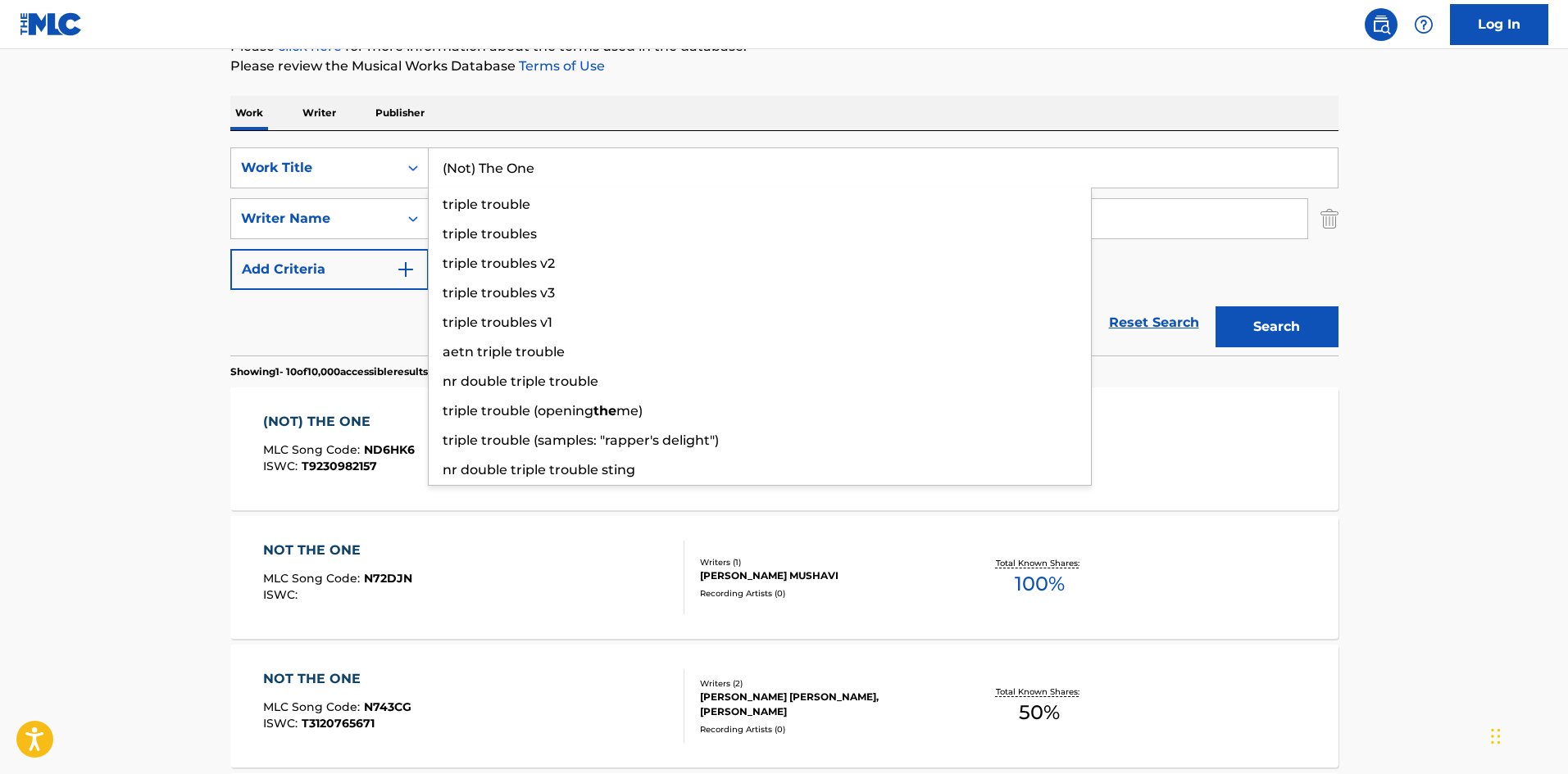
click at [629, 151] on input "(Not) The One" at bounding box center [883, 168] width 909 height 39
drag, startPoint x: 629, startPoint y: 151, endPoint x: 677, endPoint y: 168, distance: 50.9
click at [628, 151] on input "(Not) The One" at bounding box center [883, 168] width 909 height 39
paste input "You Can Let Go"
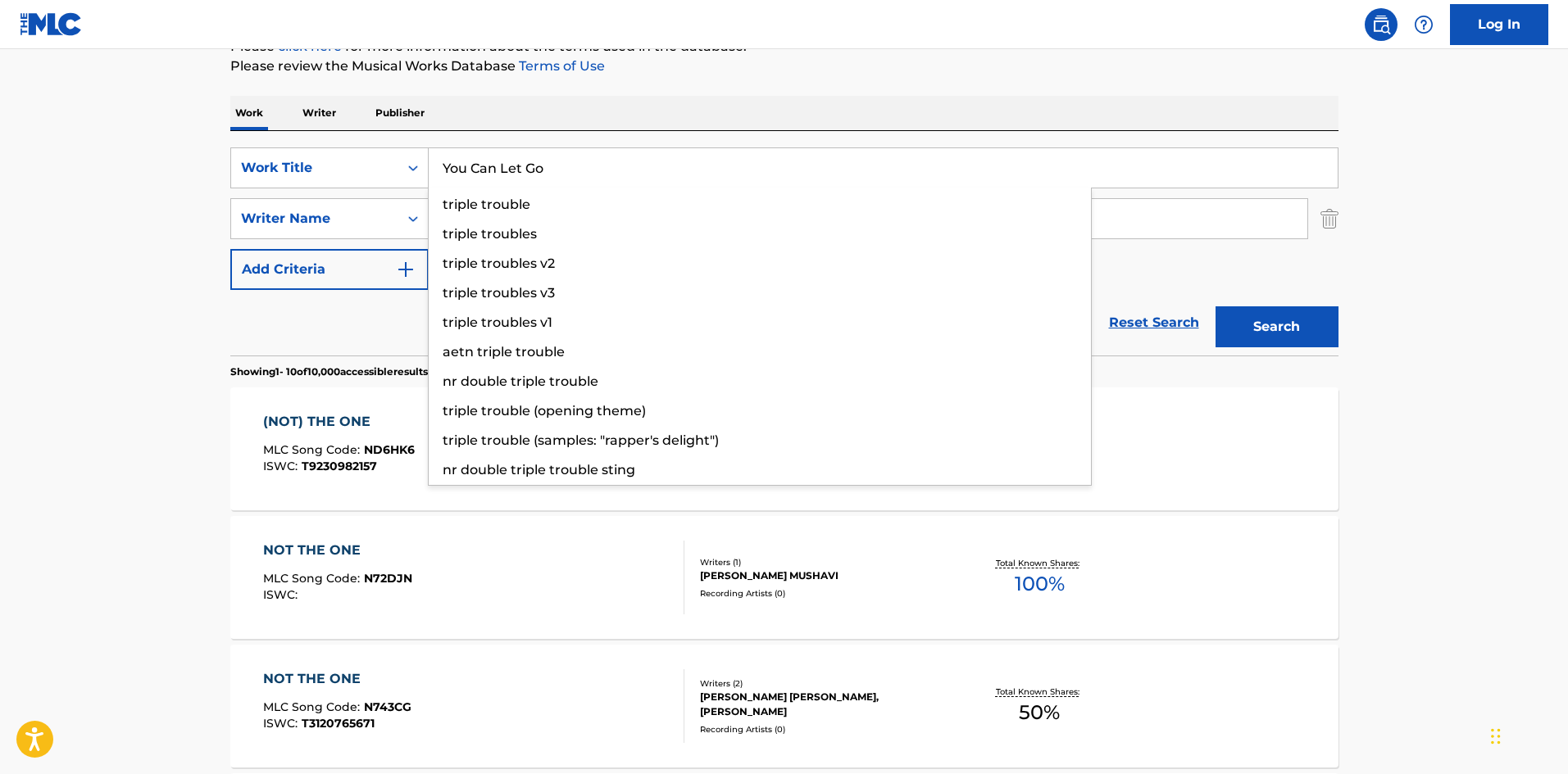
type input "You Can Let Go"
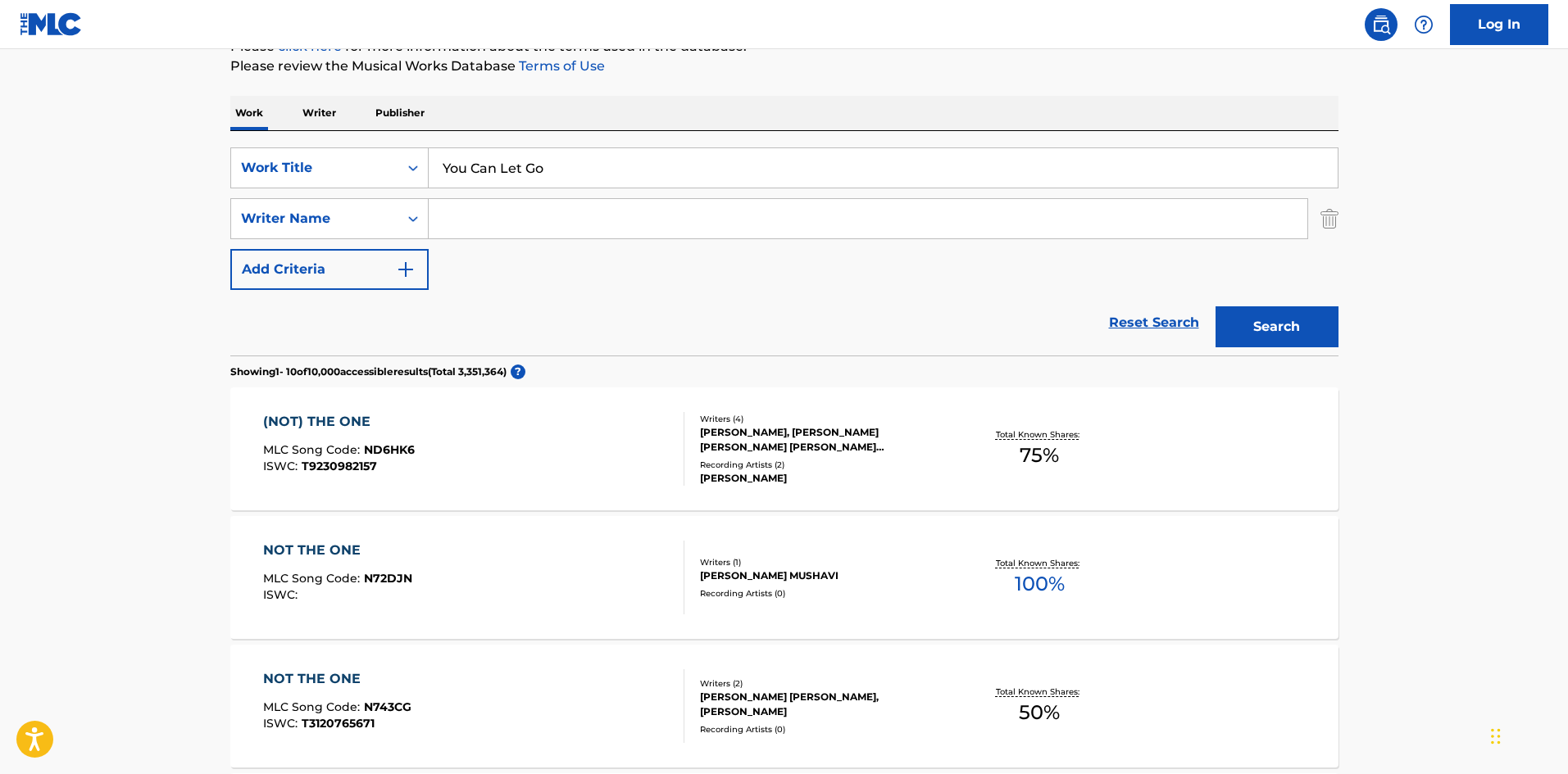
click at [1284, 331] on button "Search" at bounding box center [1277, 326] width 122 height 41
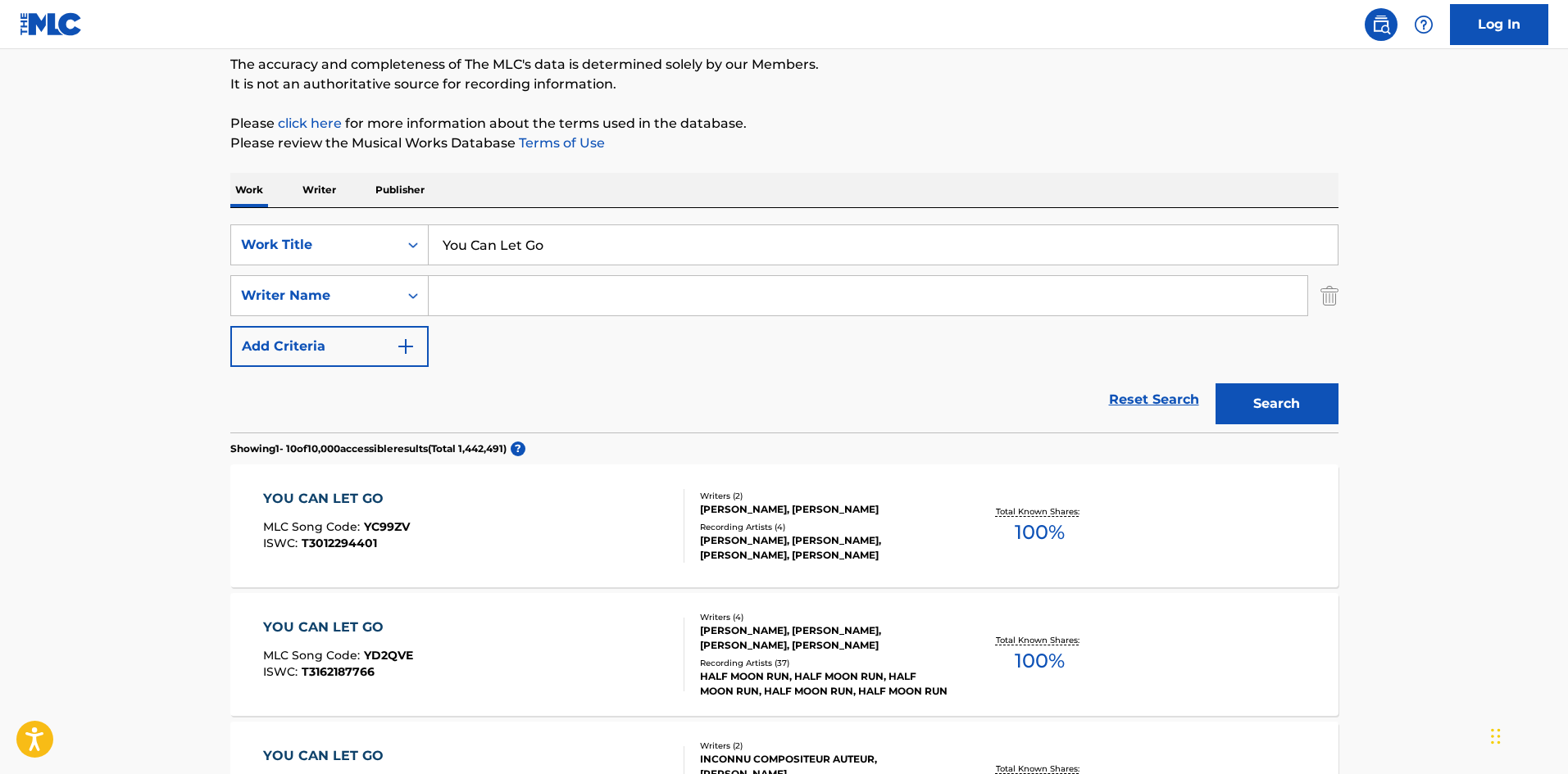
scroll to position [328, 0]
